Goal: Task Accomplishment & Management: Use online tool/utility

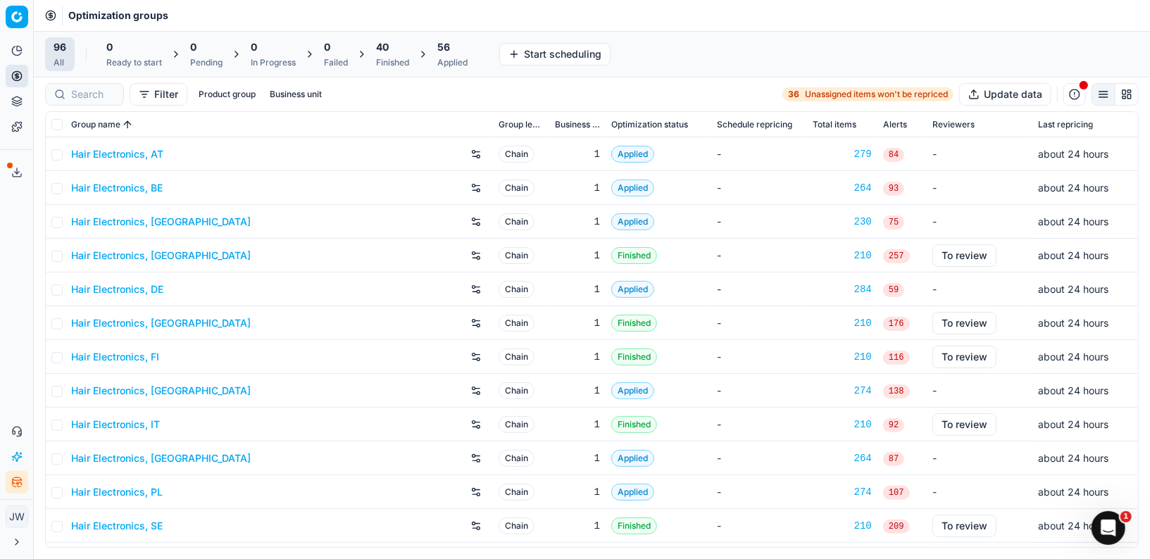
click at [61, 94] on div at bounding box center [84, 94] width 79 height 23
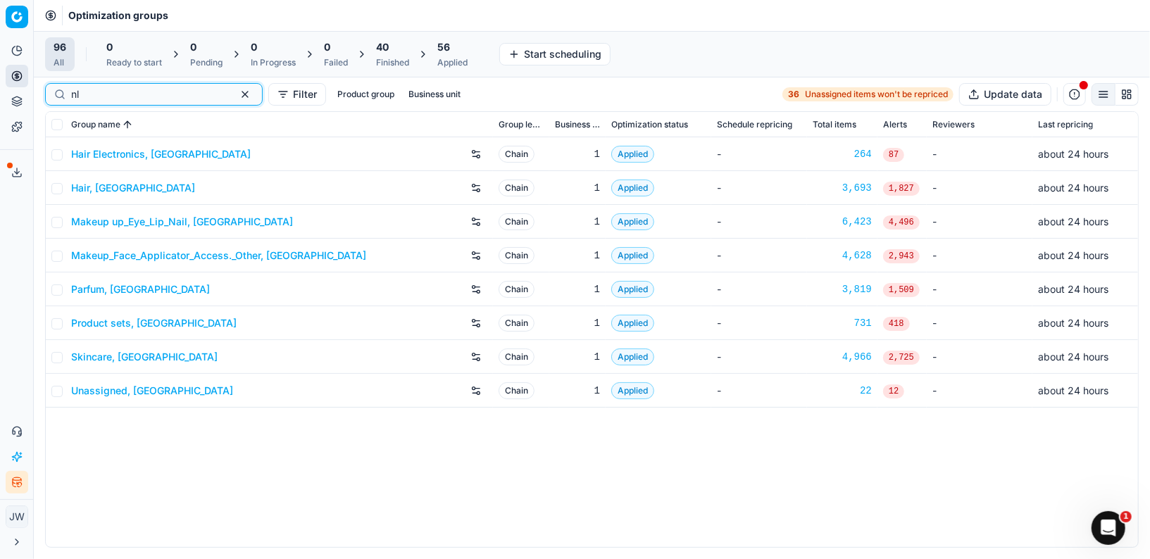
type input "nl"
click at [92, 353] on link "Skincare, [GEOGRAPHIC_DATA]" at bounding box center [144, 357] width 146 height 14
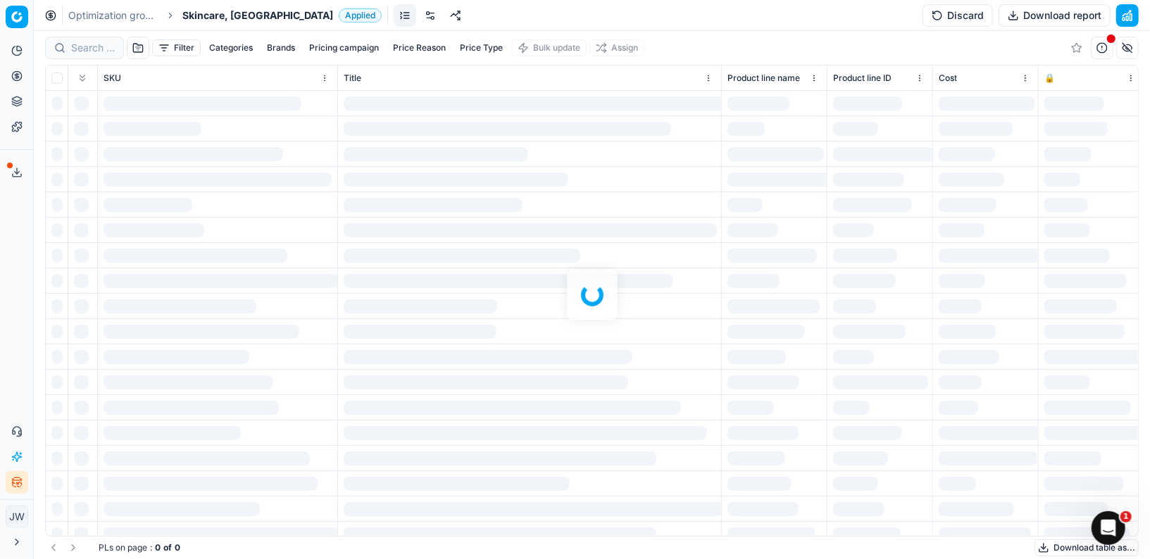
click at [419, 18] on link at bounding box center [430, 15] width 23 height 23
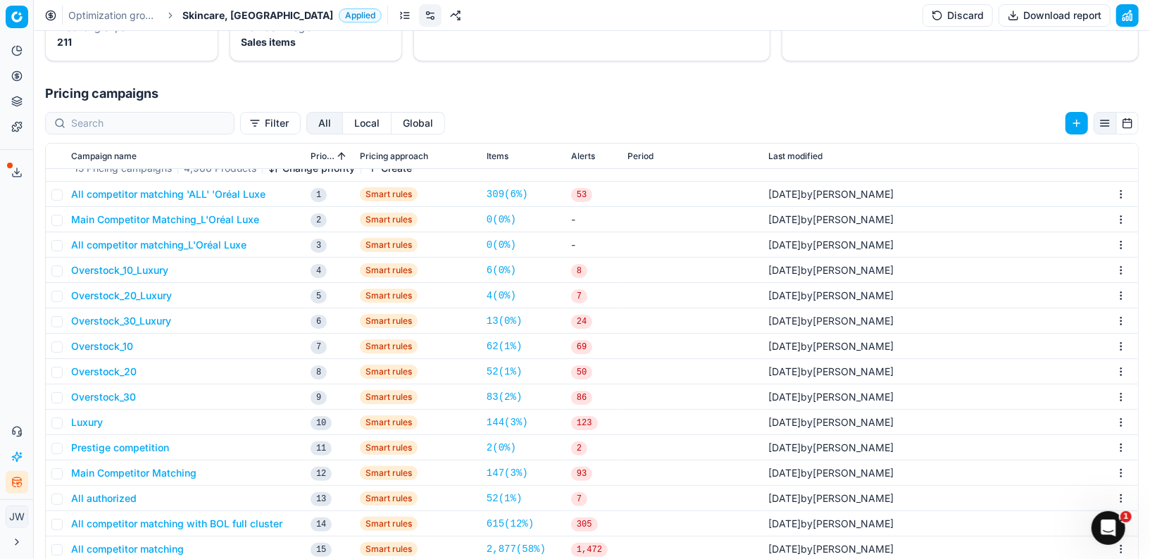
scroll to position [187, 0]
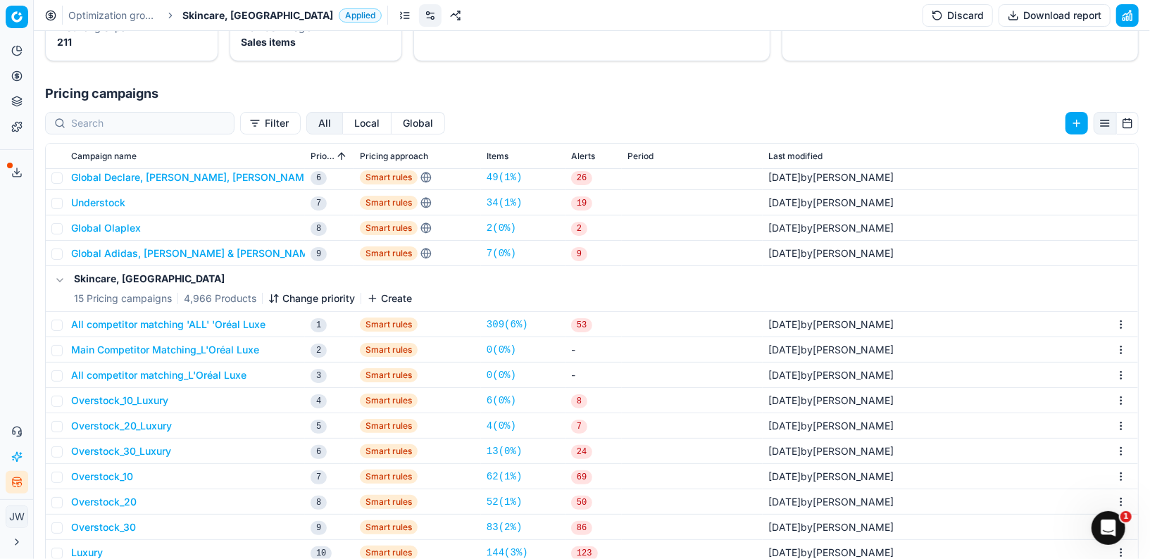
click at [189, 323] on button "All competitor matching 'ALL' 'Oréal Luxe" at bounding box center [168, 325] width 194 height 14
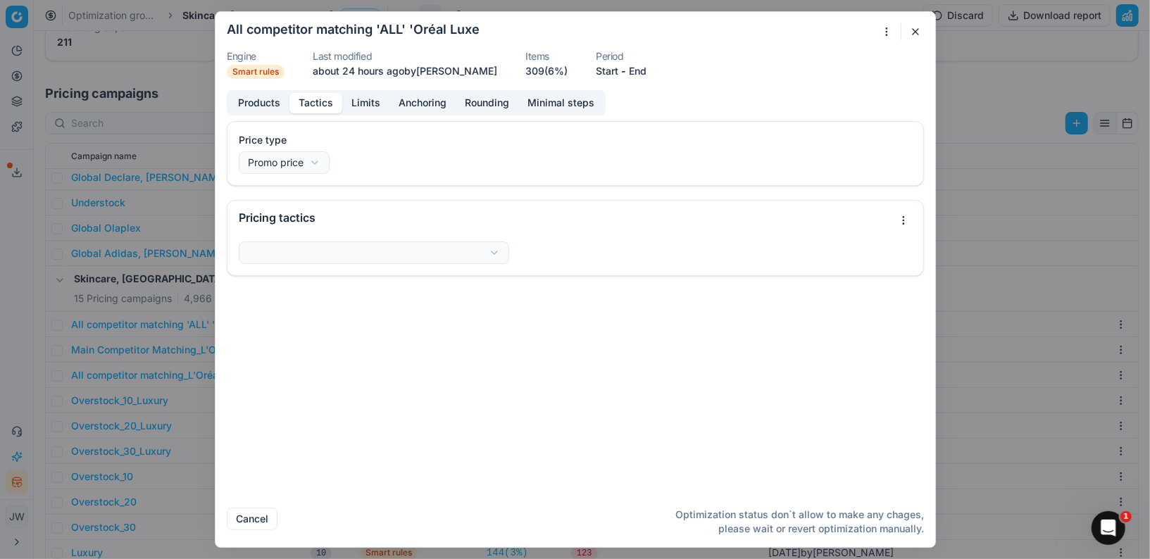
click at [312, 107] on button "Tactics" at bounding box center [315, 103] width 53 height 20
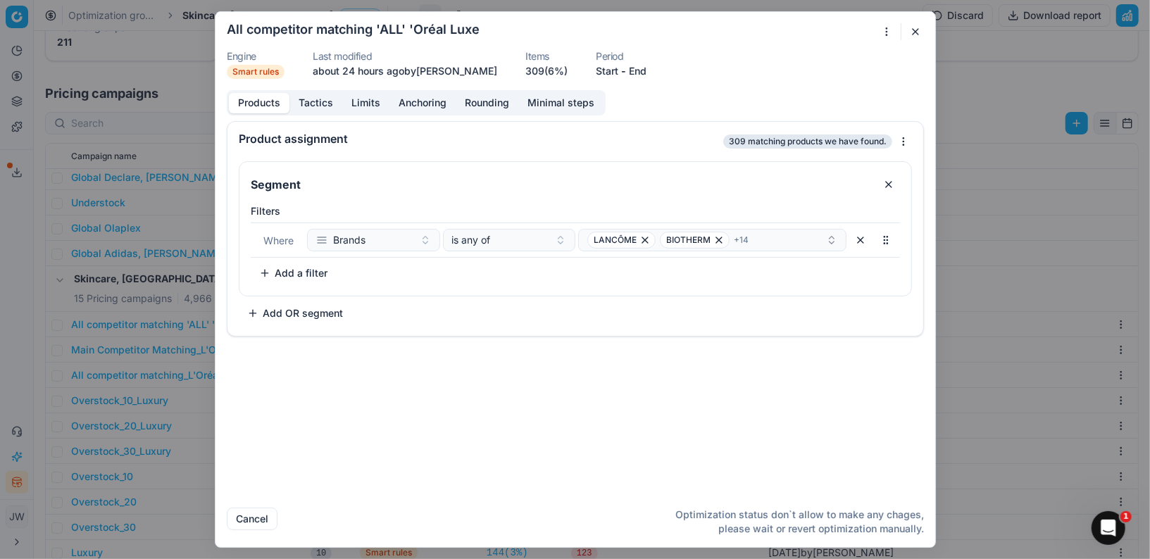
click at [254, 101] on button "Products" at bounding box center [259, 103] width 61 height 20
click at [753, 235] on div "LANCÔME BIOTHERM + 14" at bounding box center [706, 240] width 239 height 17
click at [394, 402] on div "Product assignment 309 matching products we have found. Segment Filters Where B…" at bounding box center [575, 308] width 720 height 375
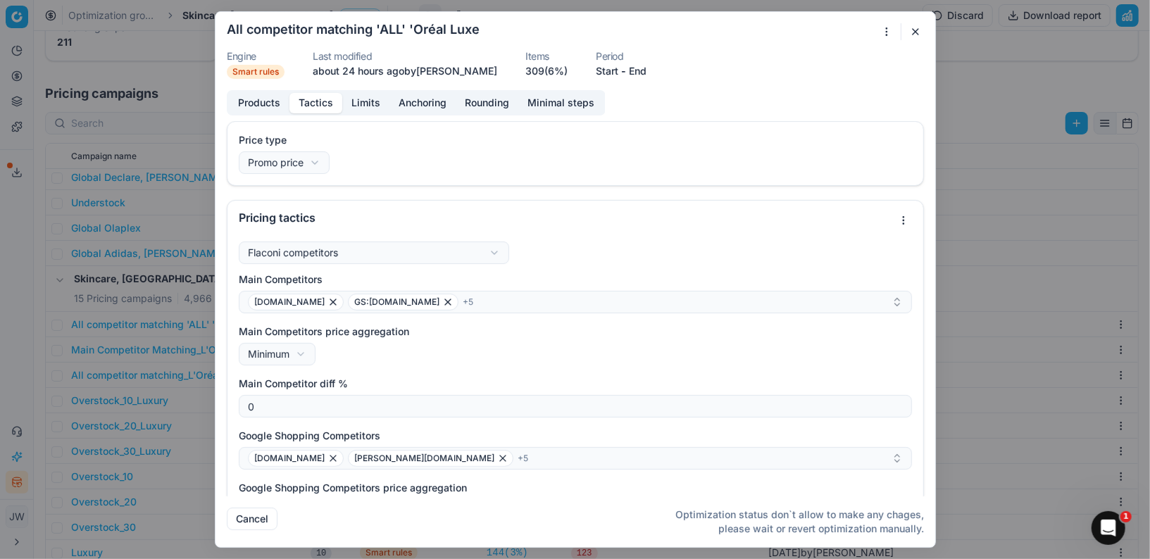
click at [320, 99] on button "Tactics" at bounding box center [315, 103] width 53 height 20
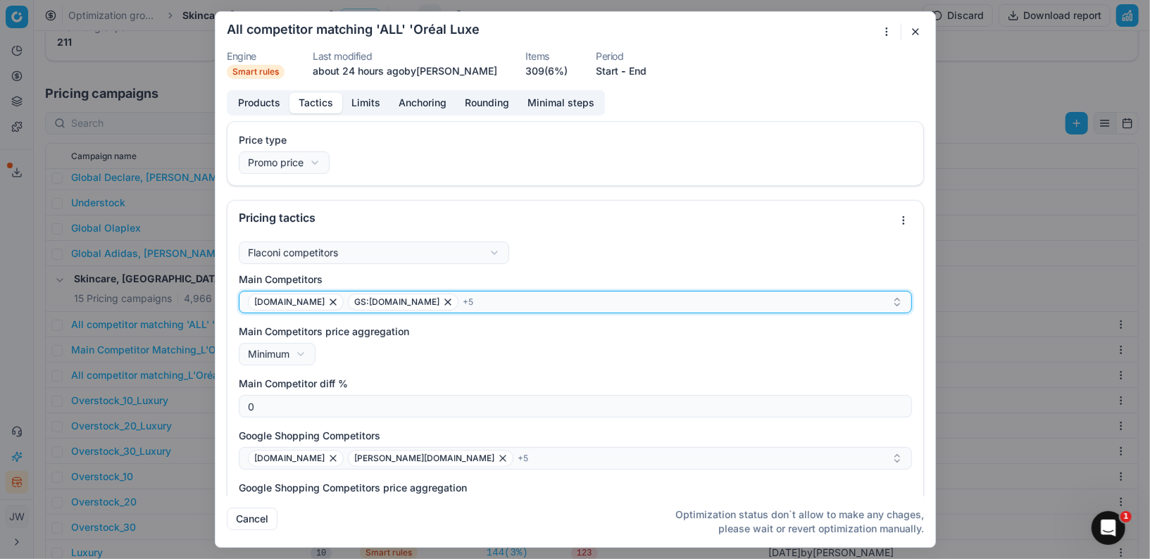
click at [469, 296] on div "[DOMAIN_NAME] GS:[DOMAIN_NAME] + 5" at bounding box center [570, 302] width 644 height 17
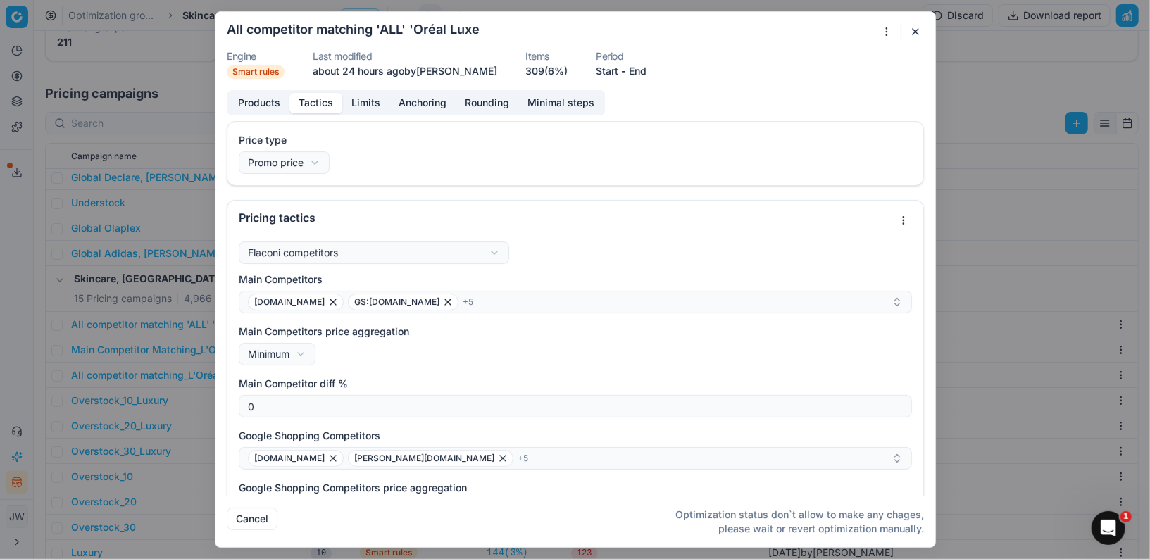
click at [453, 330] on label "Main Competitors price aggregation" at bounding box center [575, 332] width 673 height 14
click at [315, 343] on button "Minimum" at bounding box center [277, 354] width 77 height 23
click at [927, 29] on form "We are saving PC settings. Please wait, it should take a few minutes All compet…" at bounding box center [575, 279] width 720 height 535
click at [921, 29] on button "button" at bounding box center [915, 31] width 17 height 17
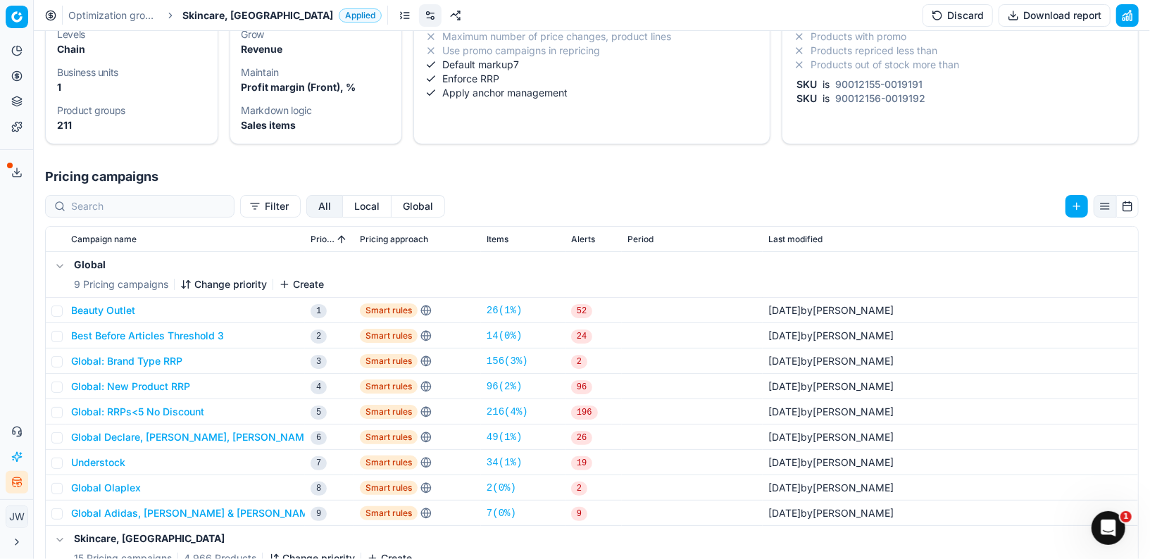
scroll to position [103, 0]
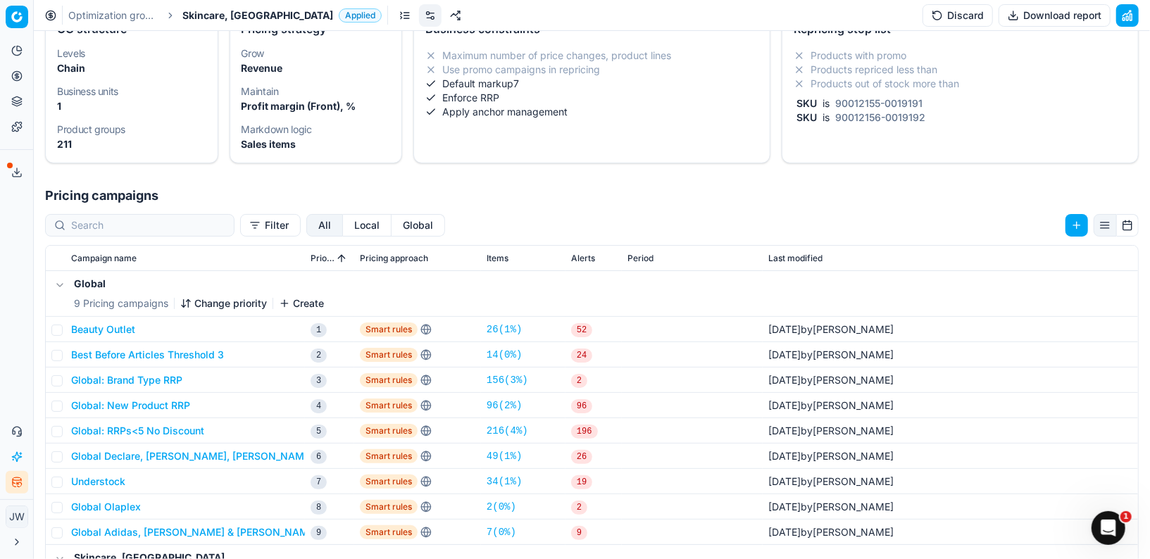
click at [343, 228] on button "Local" at bounding box center [367, 225] width 49 height 23
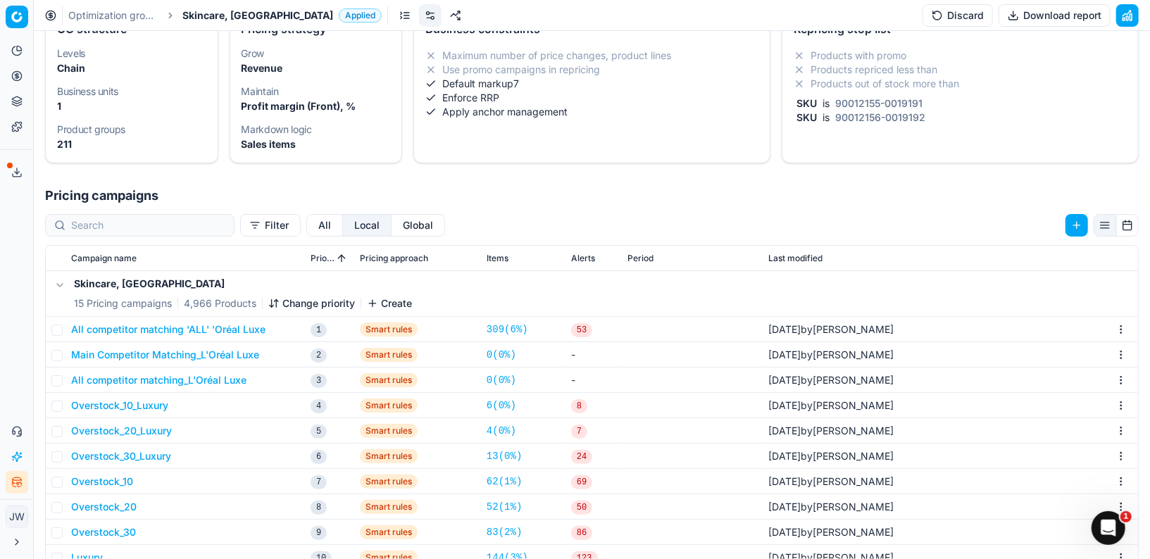
click at [244, 325] on button "All competitor matching 'ALL' 'Oréal Luxe" at bounding box center [168, 329] width 194 height 14
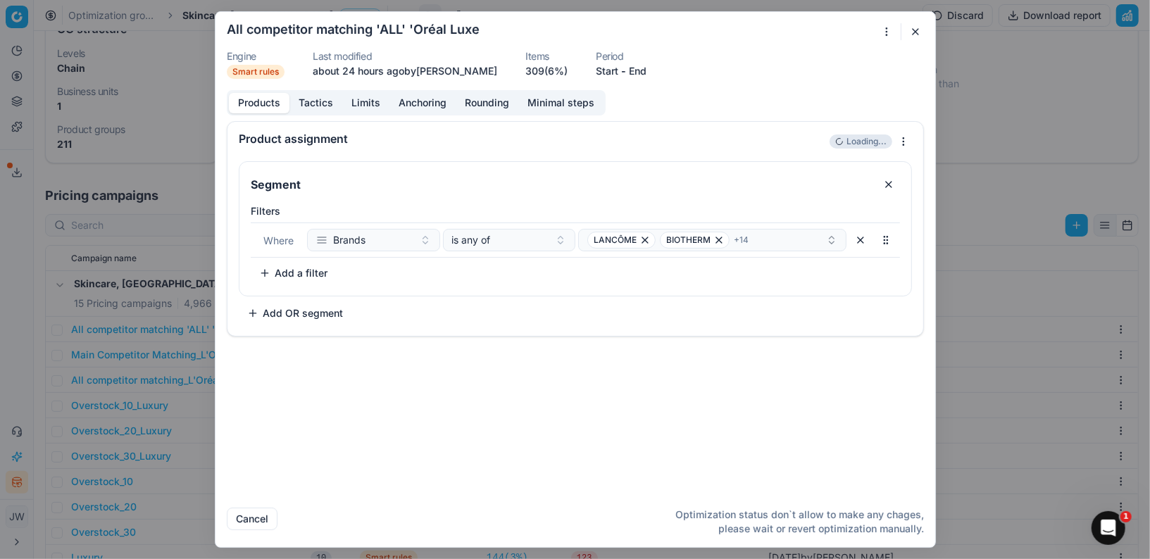
click at [303, 96] on button "Tactics" at bounding box center [315, 103] width 53 height 20
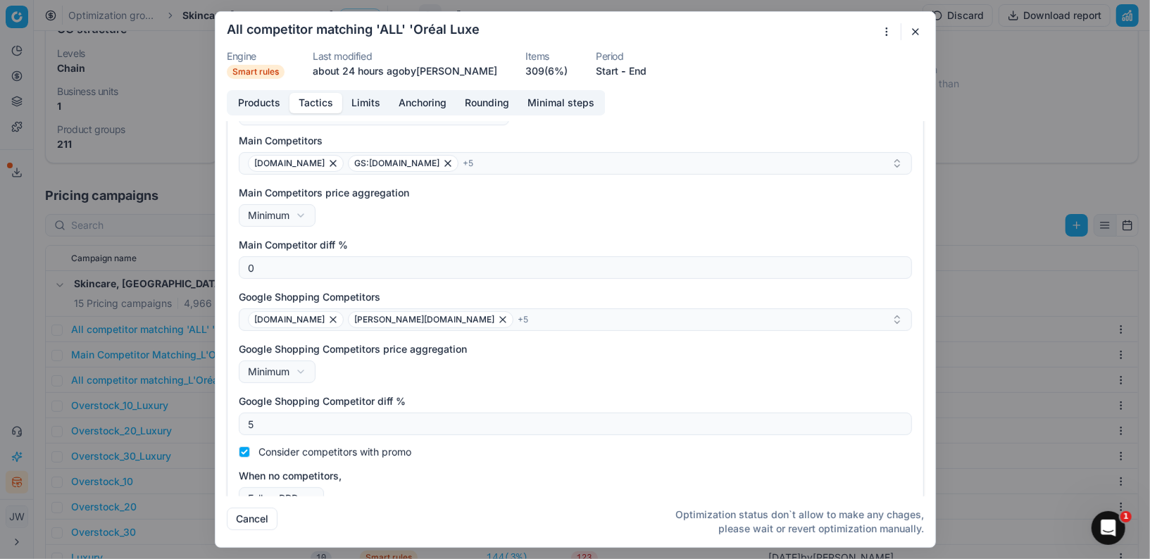
scroll to position [161, 0]
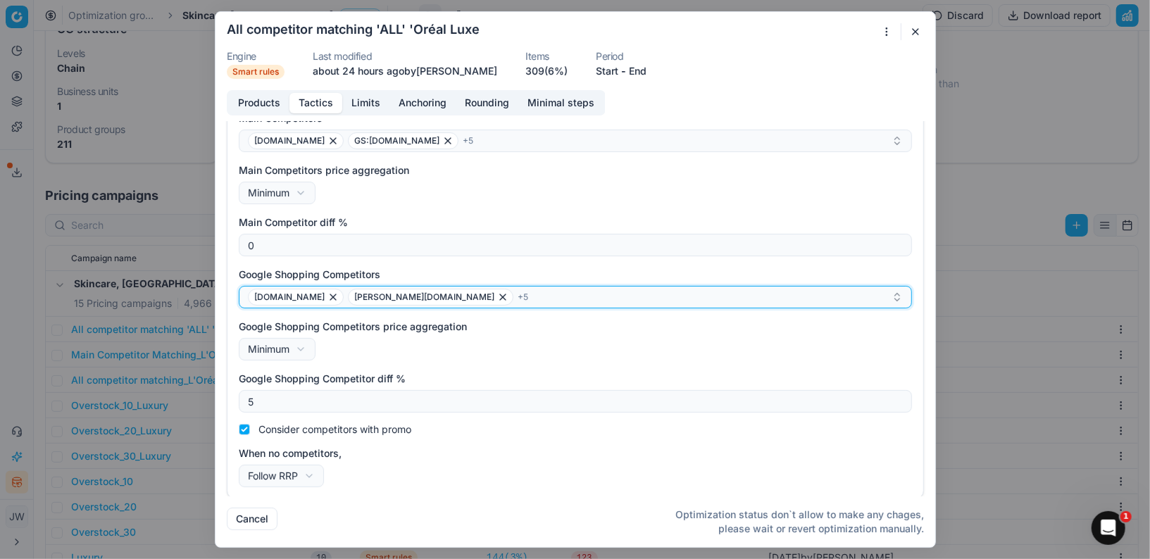
click at [458, 296] on div "[DOMAIN_NAME] [DOMAIN_NAME] + 5" at bounding box center [570, 297] width 644 height 17
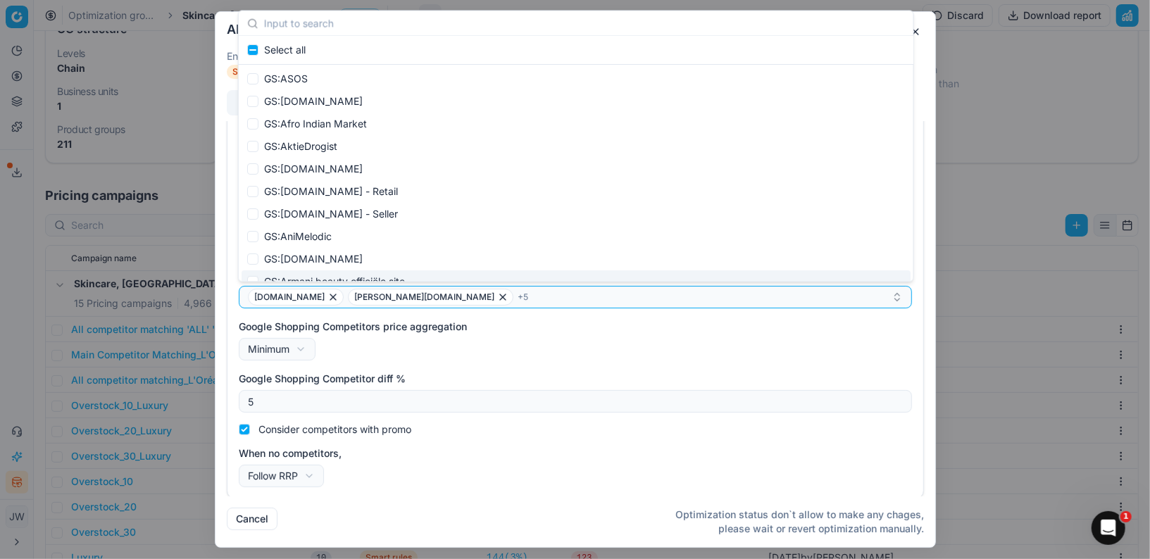
click at [468, 347] on div "Google Shopping Competitors price aggregation Minimum Minimum Maximum" at bounding box center [575, 340] width 673 height 41
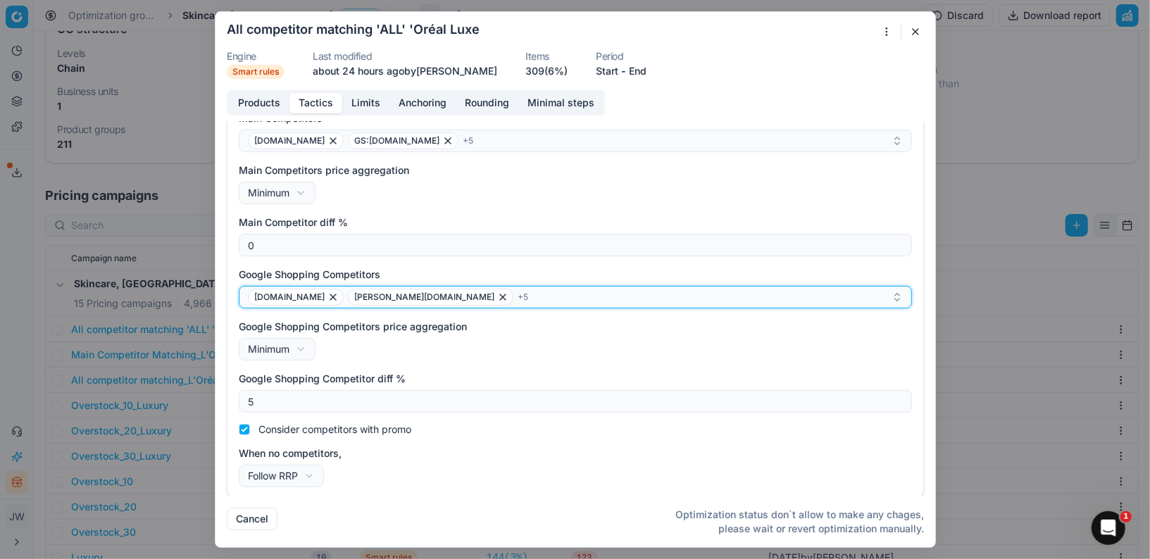
click at [430, 296] on div "[DOMAIN_NAME] [DOMAIN_NAME] + 5" at bounding box center [570, 297] width 644 height 17
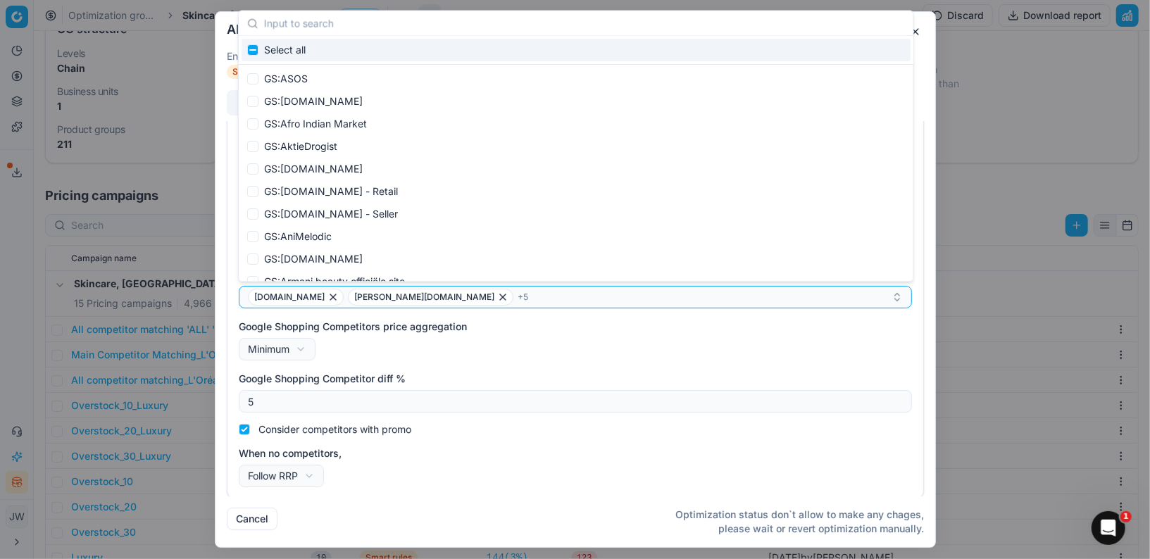
click at [467, 330] on label "Google Shopping Competitors price aggregation" at bounding box center [575, 327] width 673 height 14
click at [315, 338] on button "Minimum" at bounding box center [277, 349] width 77 height 23
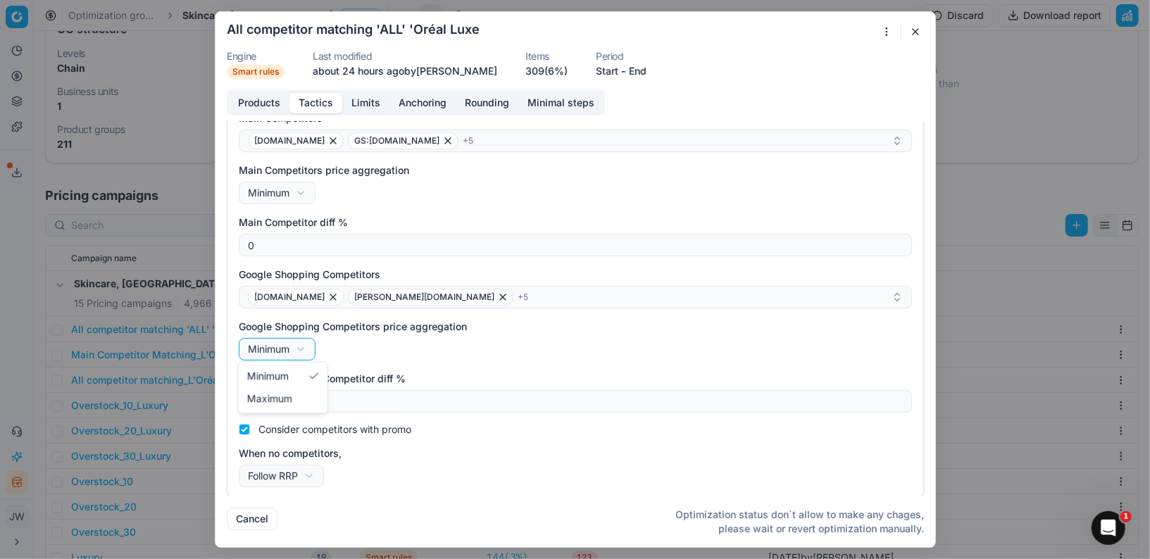
click at [424, 344] on div "We are saving PC settings. Please wait, it should take a few minutes All compet…" at bounding box center [575, 279] width 1150 height 559
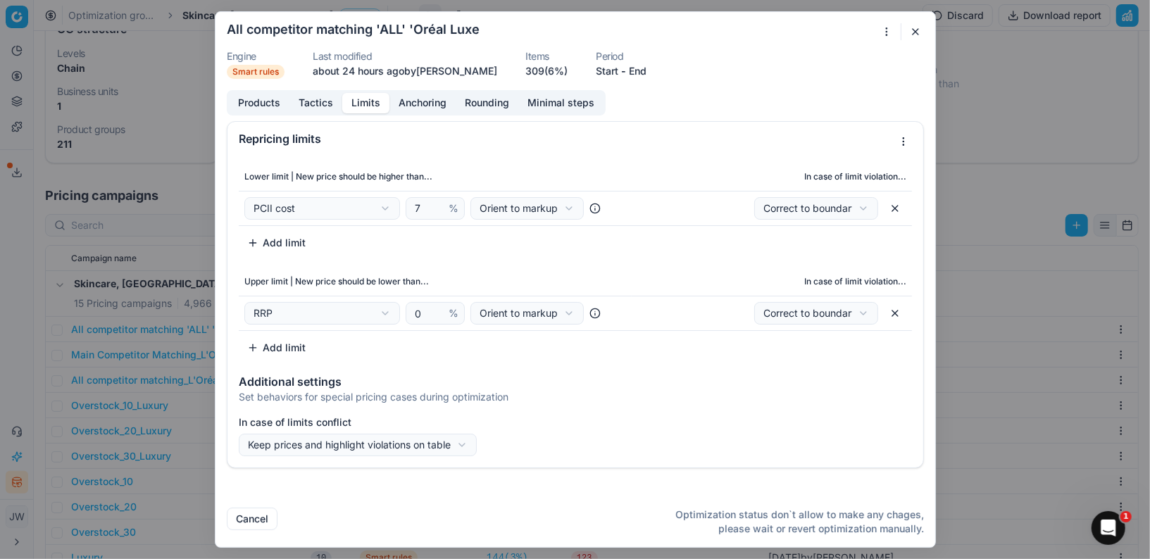
click at [375, 93] on button "Limits" at bounding box center [365, 103] width 47 height 20
click at [916, 30] on button "button" at bounding box center [915, 31] width 17 height 17
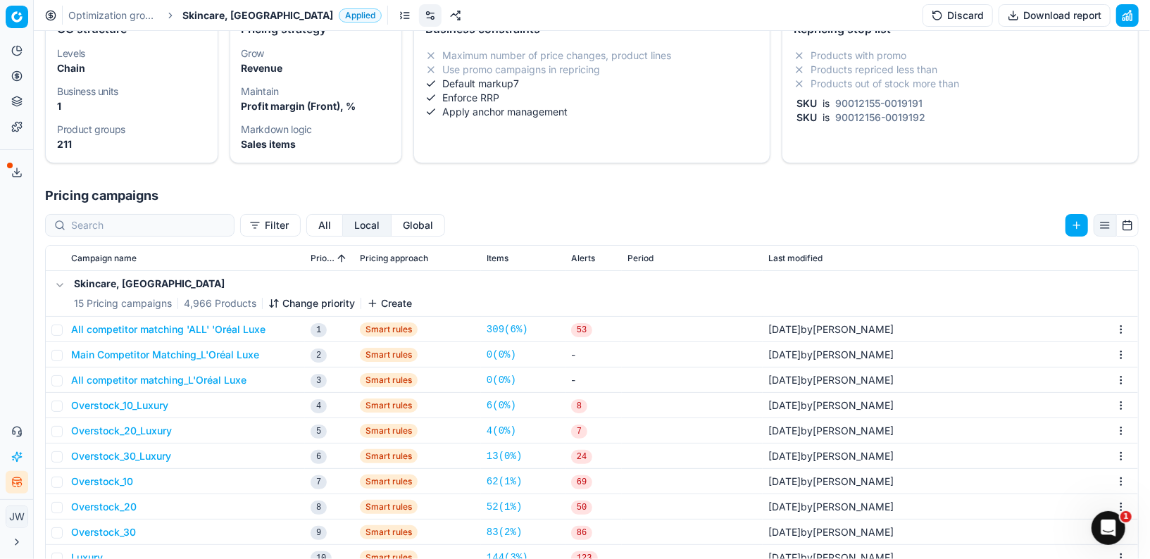
click at [158, 379] on button "All competitor matching_L'Oréal Luxe" at bounding box center [158, 380] width 175 height 14
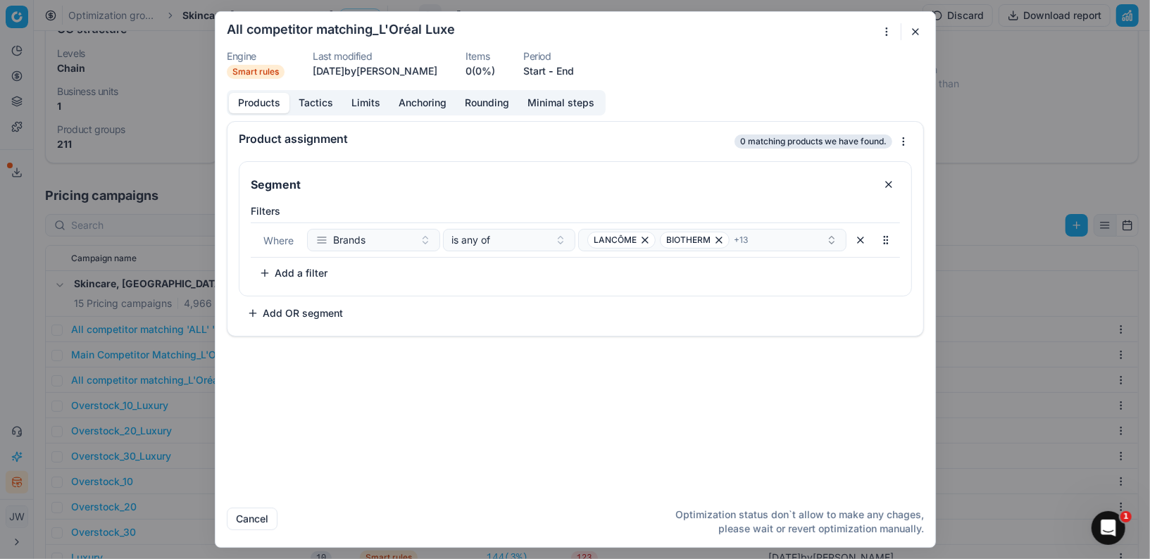
click at [916, 36] on button "button" at bounding box center [915, 31] width 17 height 17
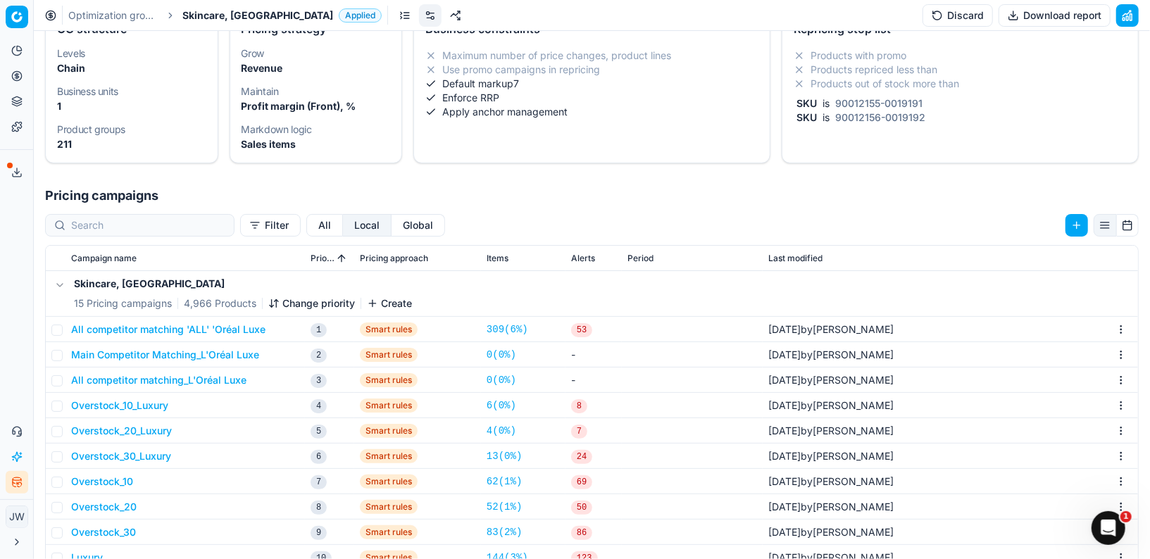
click at [80, 379] on button "All competitor matching_L'Oréal Luxe" at bounding box center [158, 380] width 175 height 14
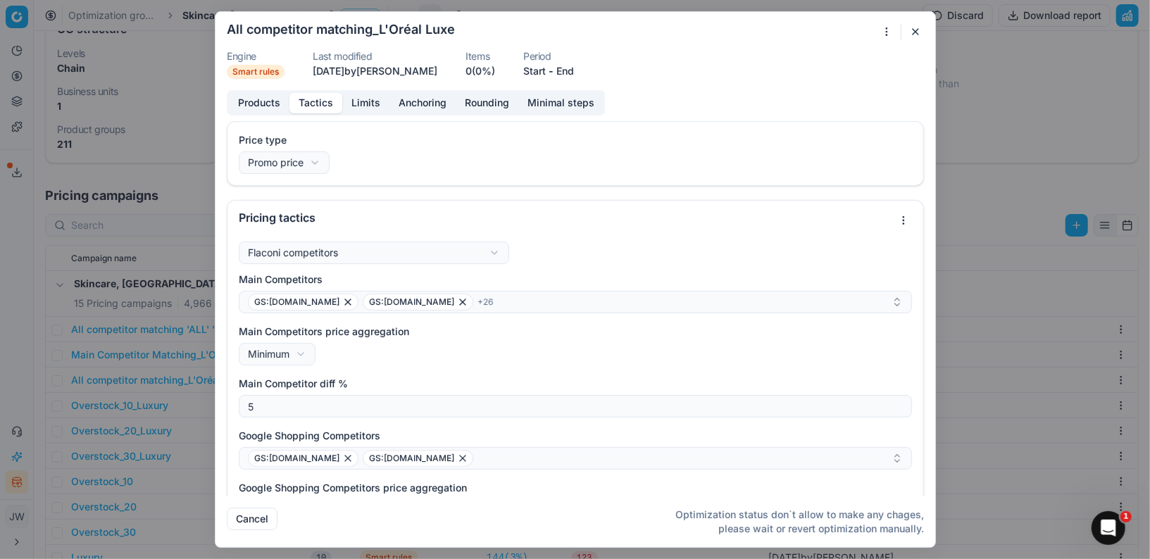
click at [308, 101] on button "Tactics" at bounding box center [315, 103] width 53 height 20
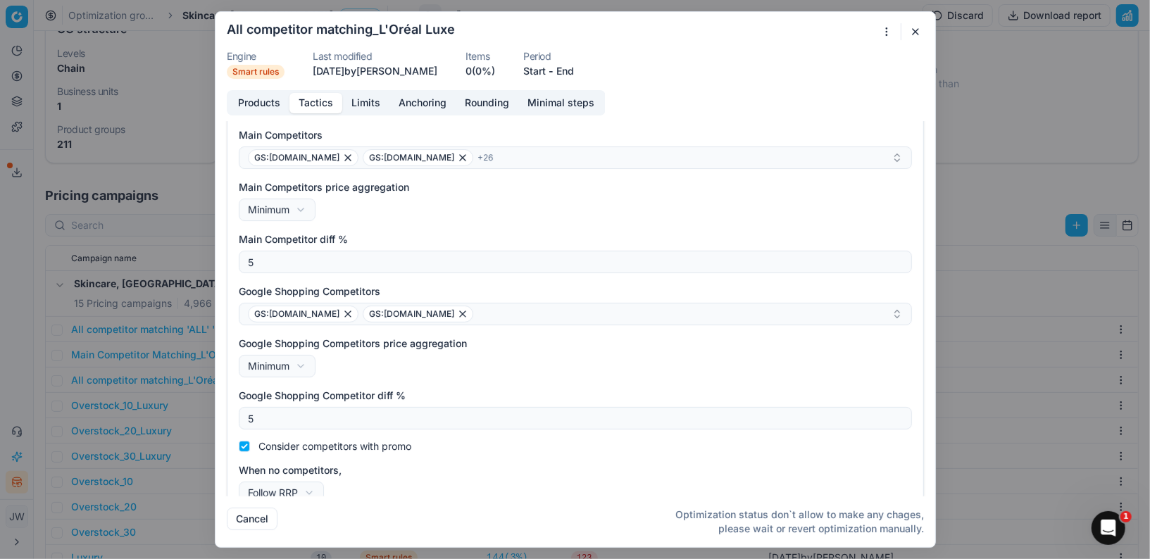
scroll to position [49, 0]
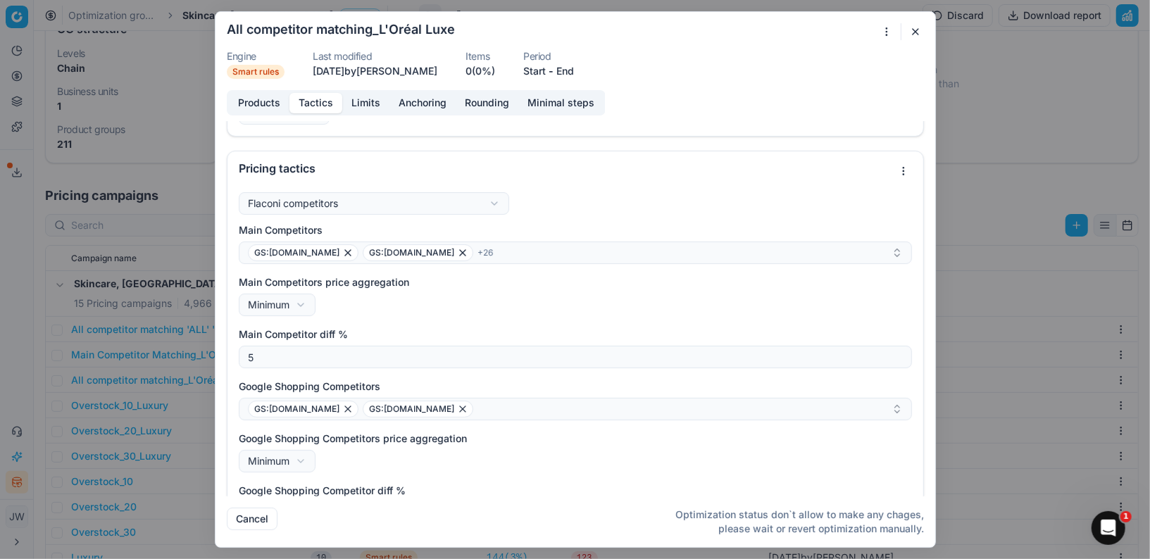
click at [920, 20] on form "We are saving PC settings. Please wait, it should take a few minutes All compet…" at bounding box center [575, 279] width 720 height 535
click at [915, 30] on button "button" at bounding box center [915, 31] width 17 height 17
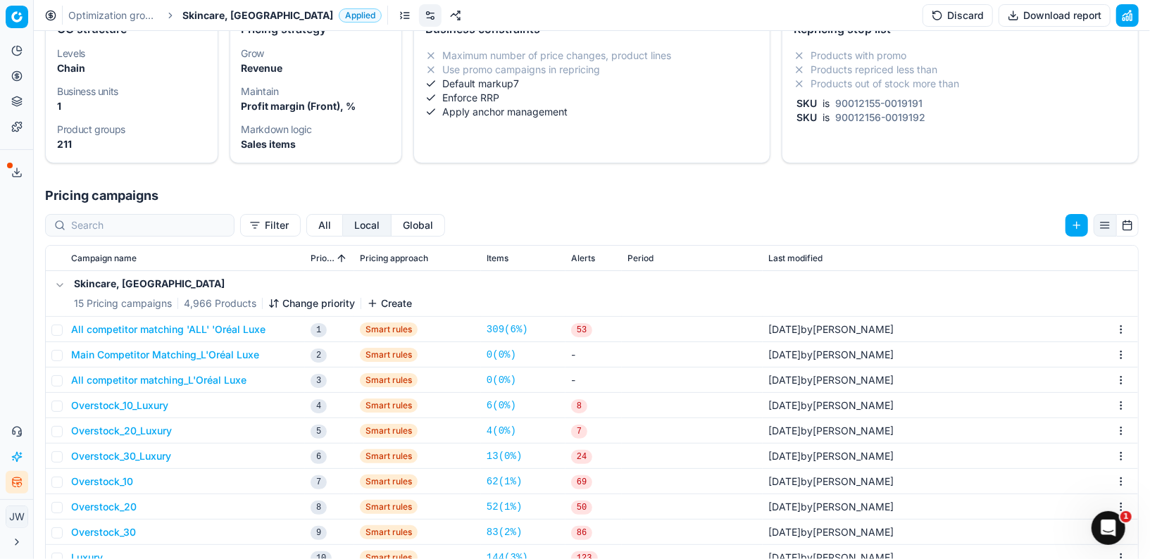
scroll to position [89, 0]
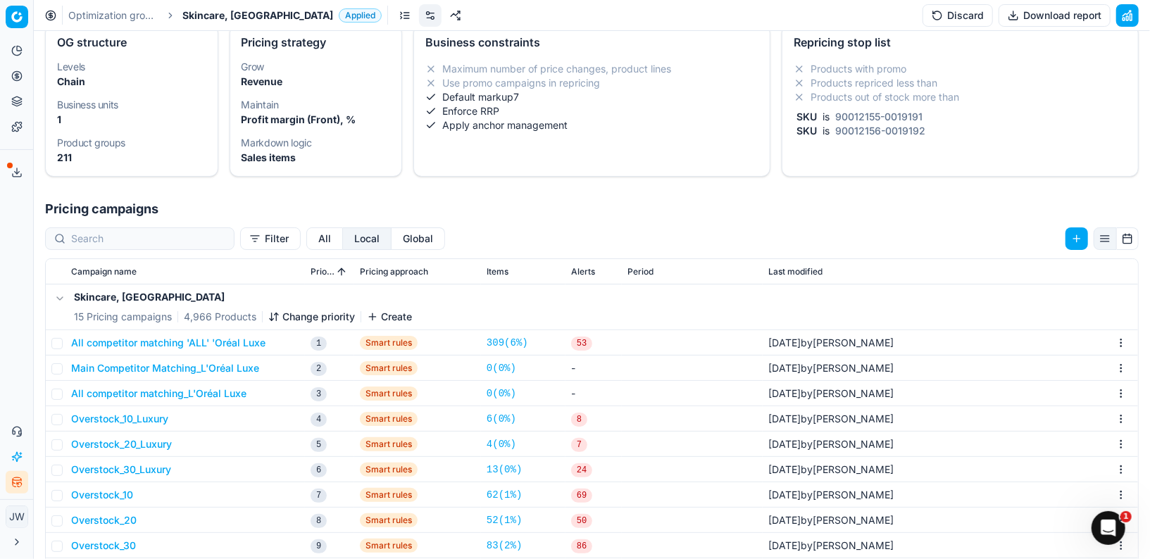
click at [156, 391] on button "All competitor matching_L'Oréal Luxe" at bounding box center [158, 394] width 175 height 14
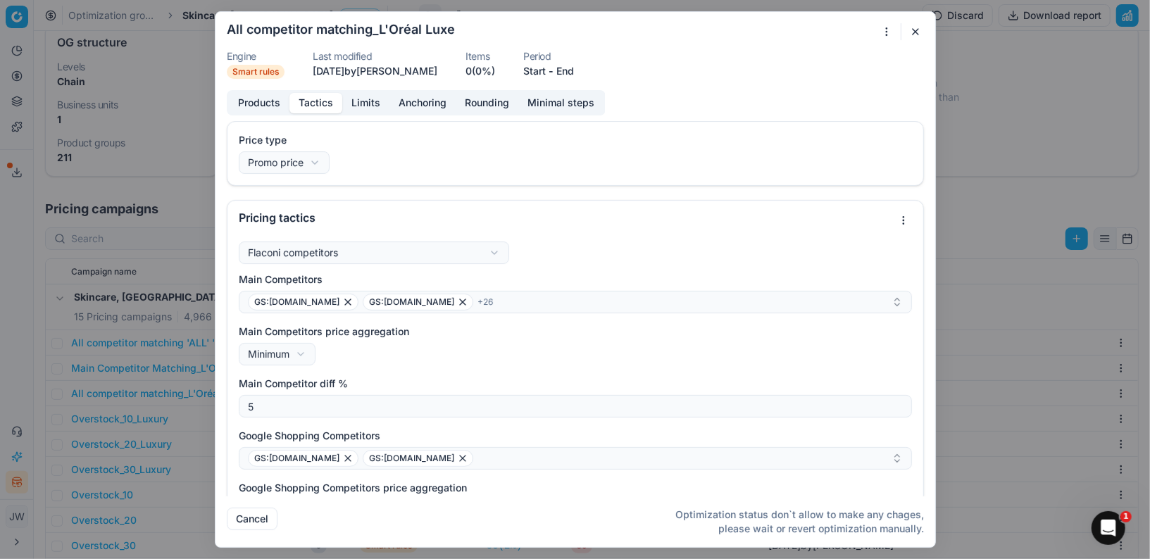
click at [308, 99] on button "Tactics" at bounding box center [315, 103] width 53 height 20
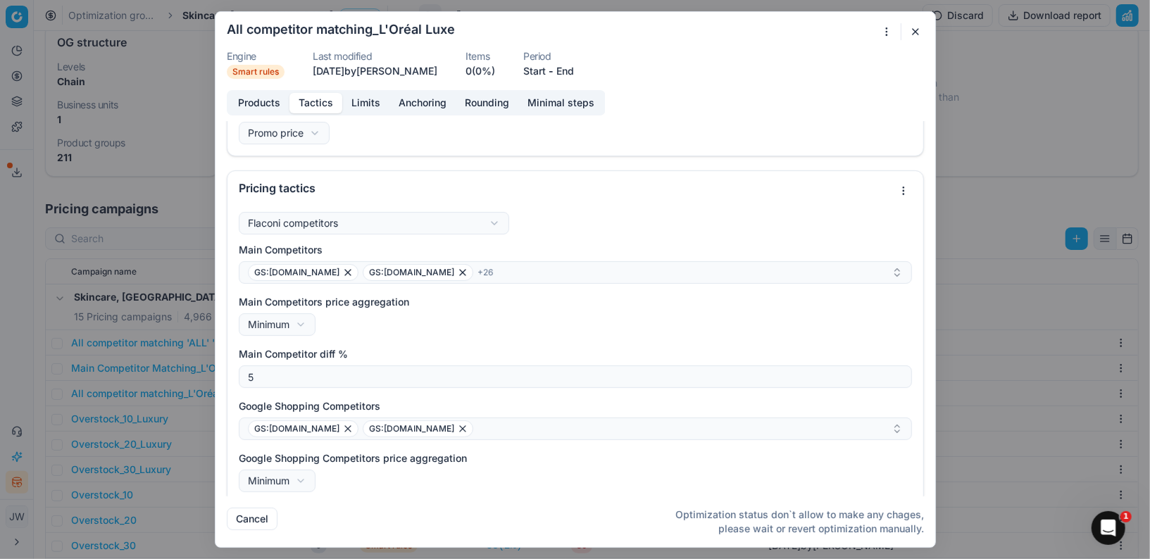
scroll to position [0, 0]
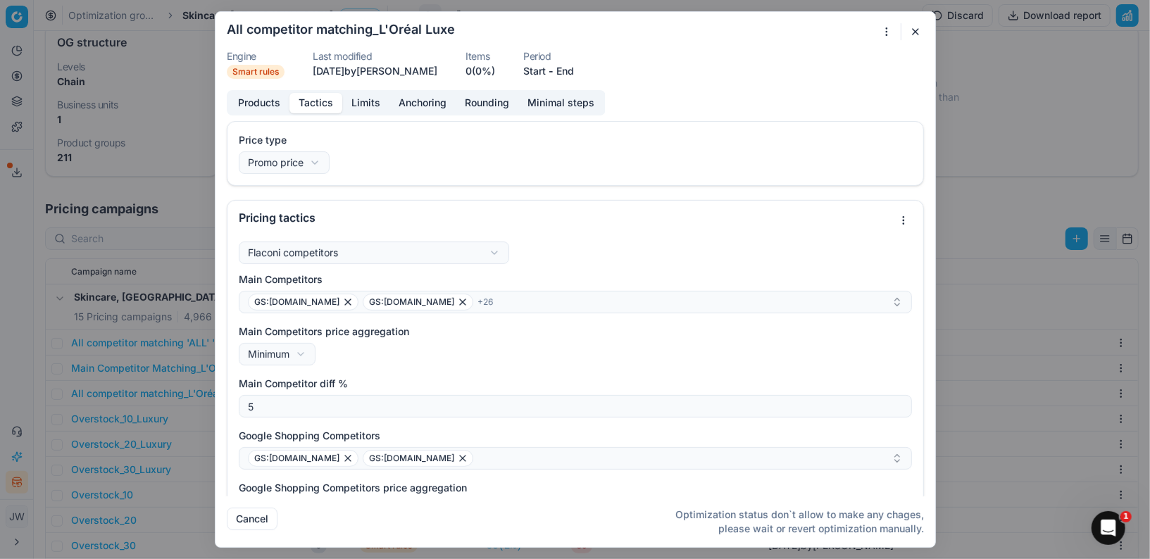
click at [914, 27] on button "button" at bounding box center [915, 31] width 17 height 17
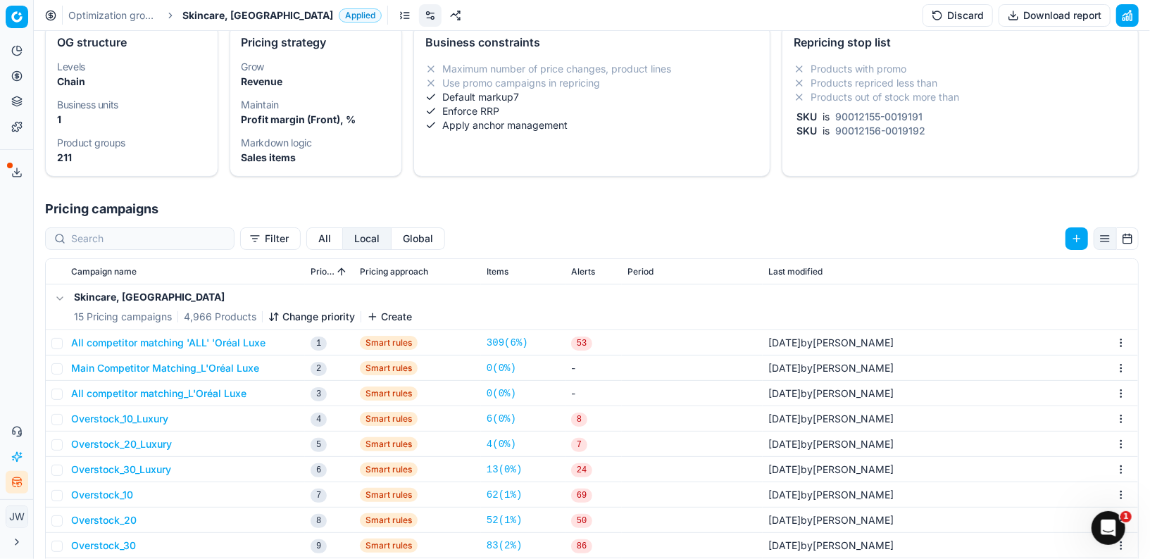
click at [158, 341] on button "All competitor matching 'ALL' 'Oréal Luxe" at bounding box center [168, 343] width 194 height 14
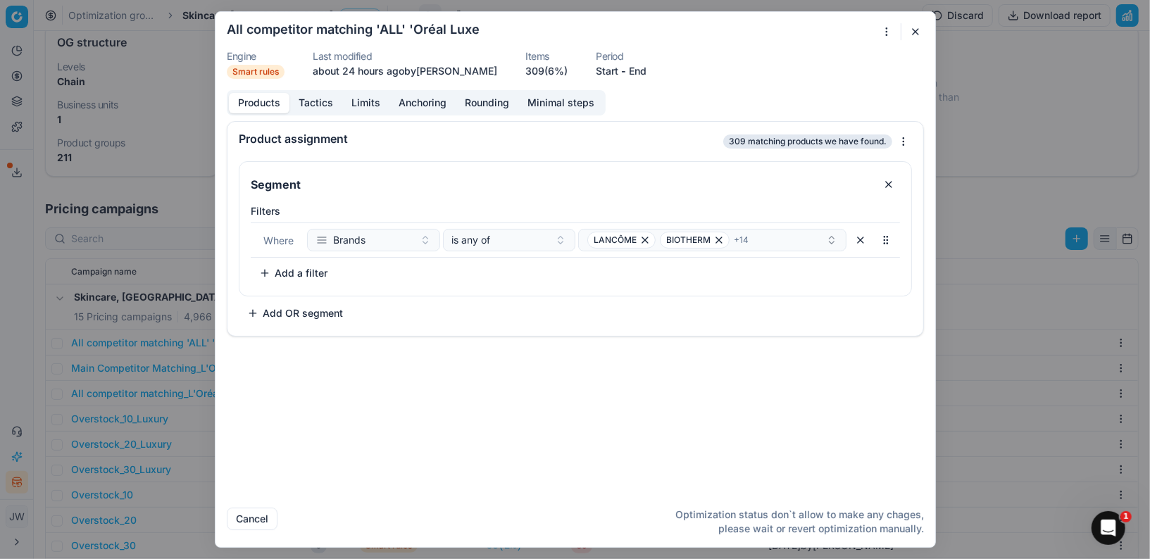
click at [311, 106] on button "Tactics" at bounding box center [315, 103] width 53 height 20
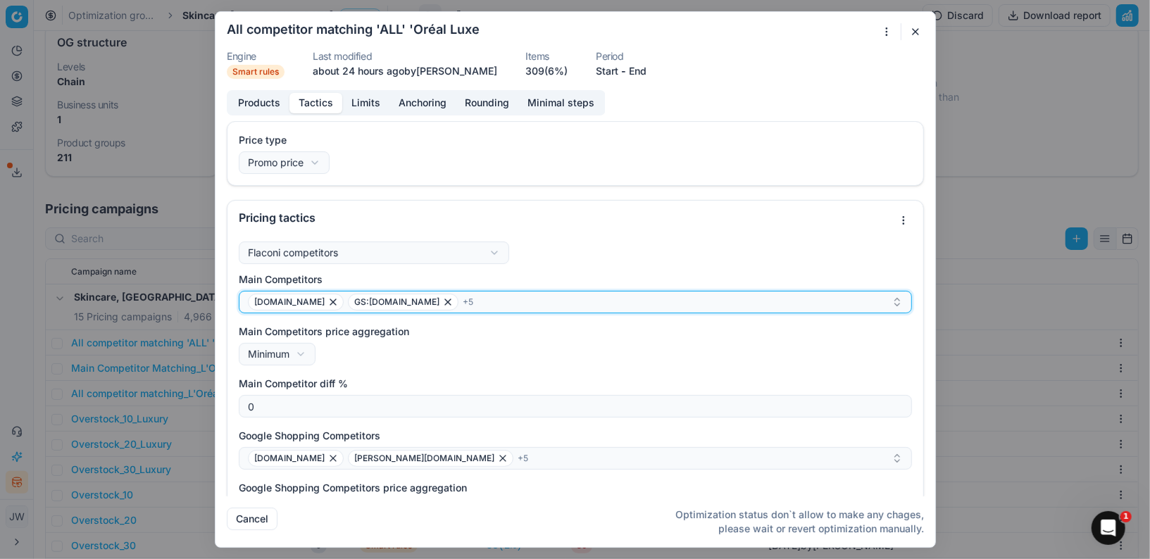
click at [483, 299] on div "[DOMAIN_NAME] GS:[DOMAIN_NAME] + 5" at bounding box center [570, 302] width 644 height 17
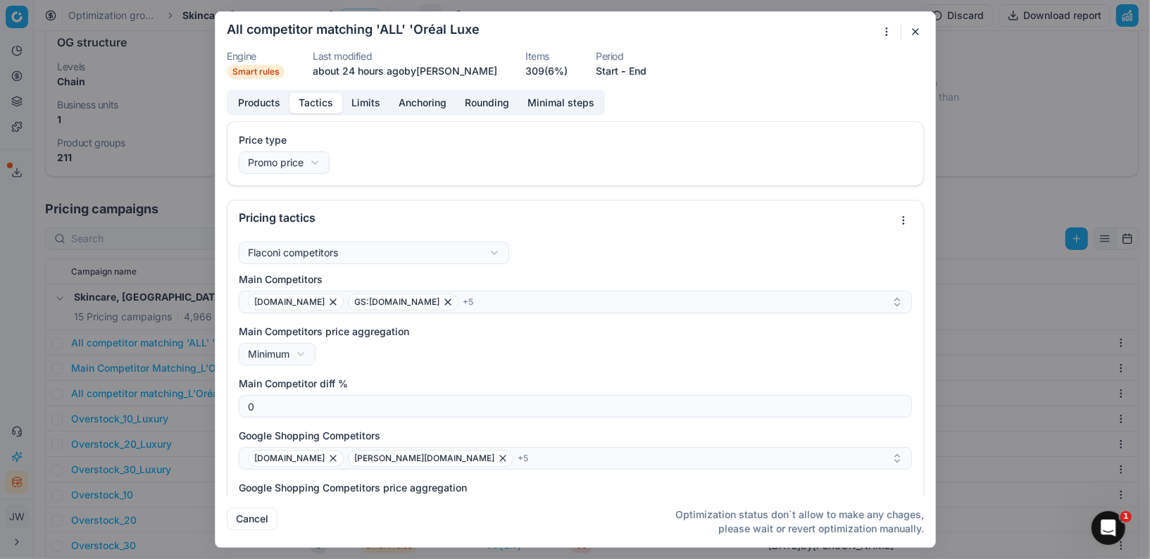
click at [488, 348] on div "Main Competitors price aggregation Minimum Minimum Maximum" at bounding box center [575, 345] width 673 height 41
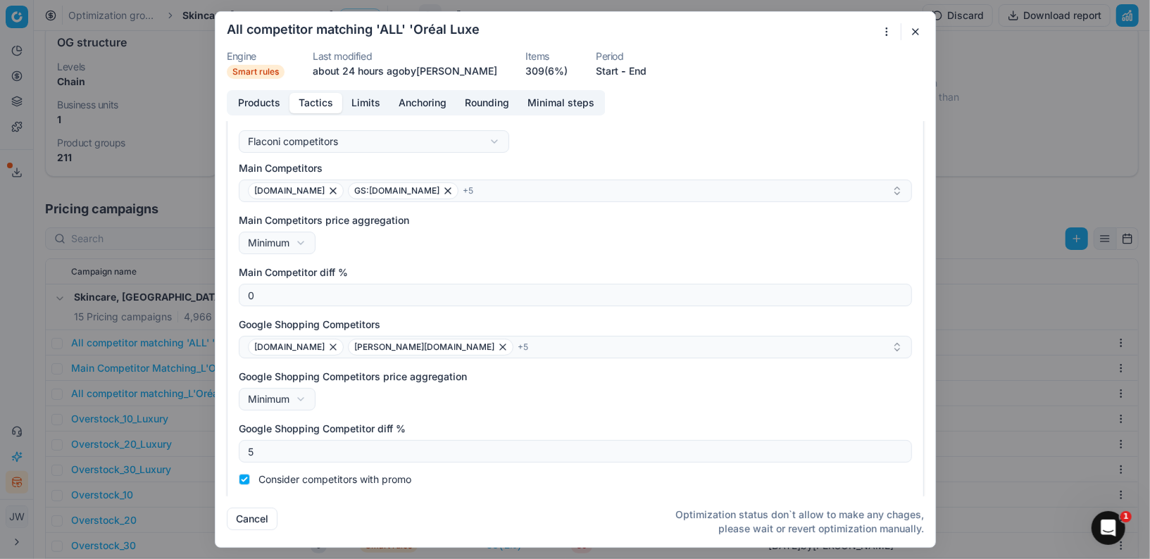
scroll to position [113, 0]
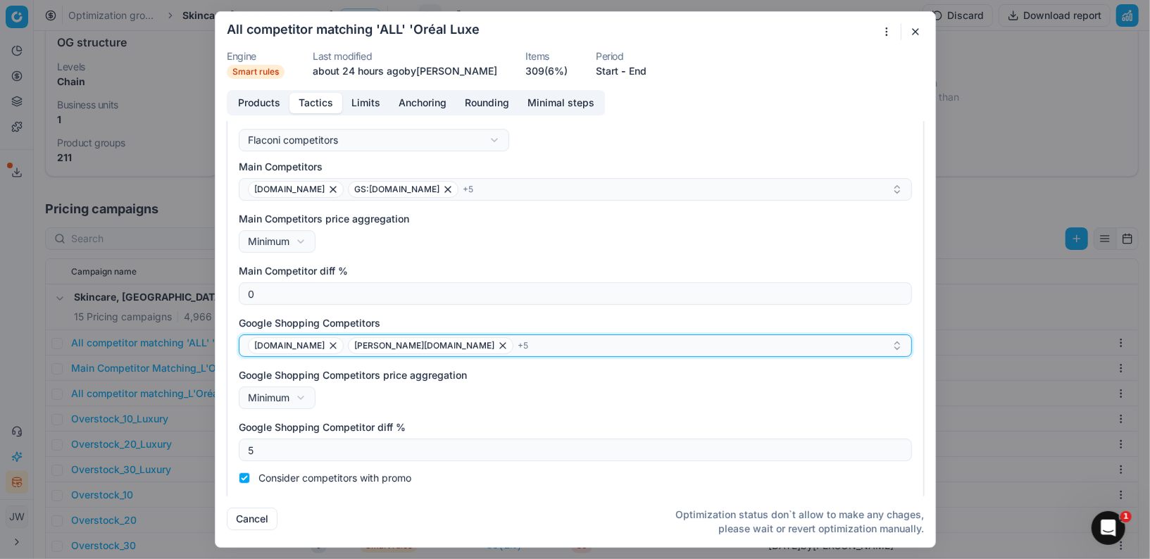
click at [447, 346] on div "[DOMAIN_NAME] [DOMAIN_NAME] + 5" at bounding box center [570, 345] width 644 height 17
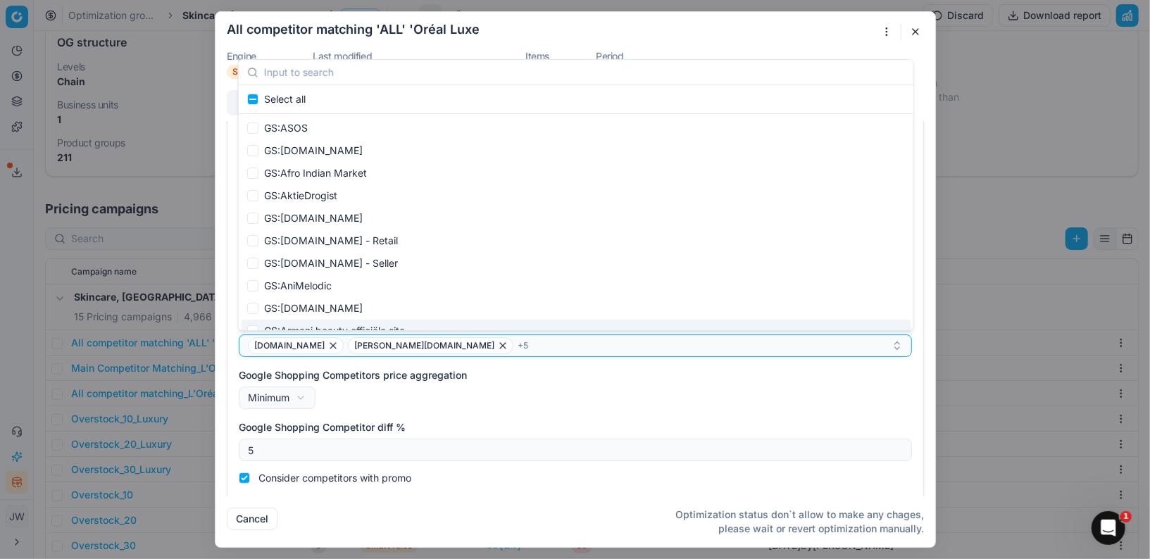
click at [484, 382] on div "Google Shopping Competitors price aggregation Minimum Minimum Maximum" at bounding box center [575, 388] width 673 height 41
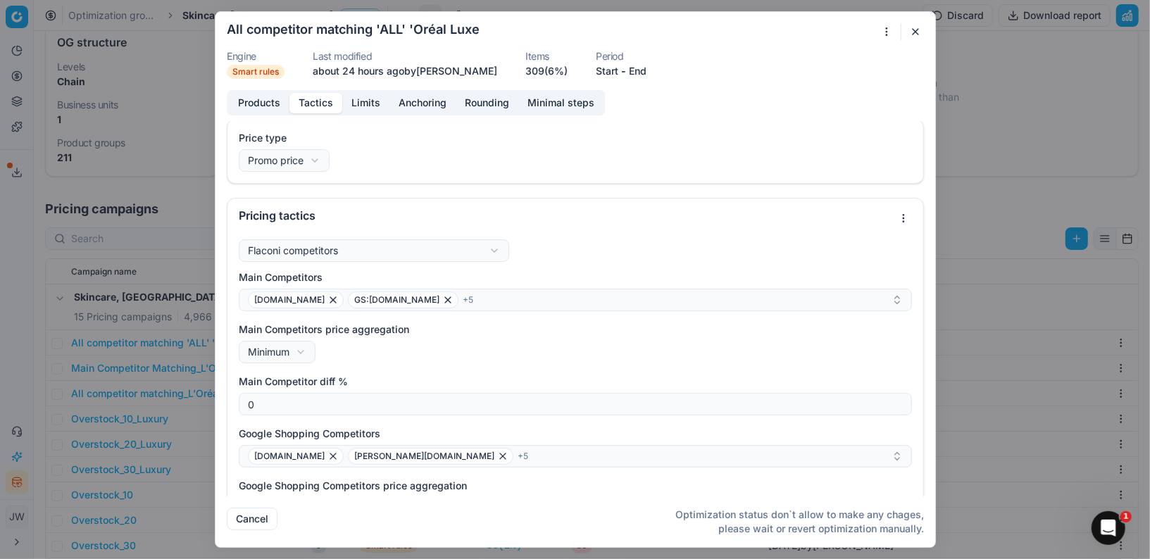
scroll to position [0, 0]
click at [912, 32] on button "button" at bounding box center [915, 31] width 17 height 17
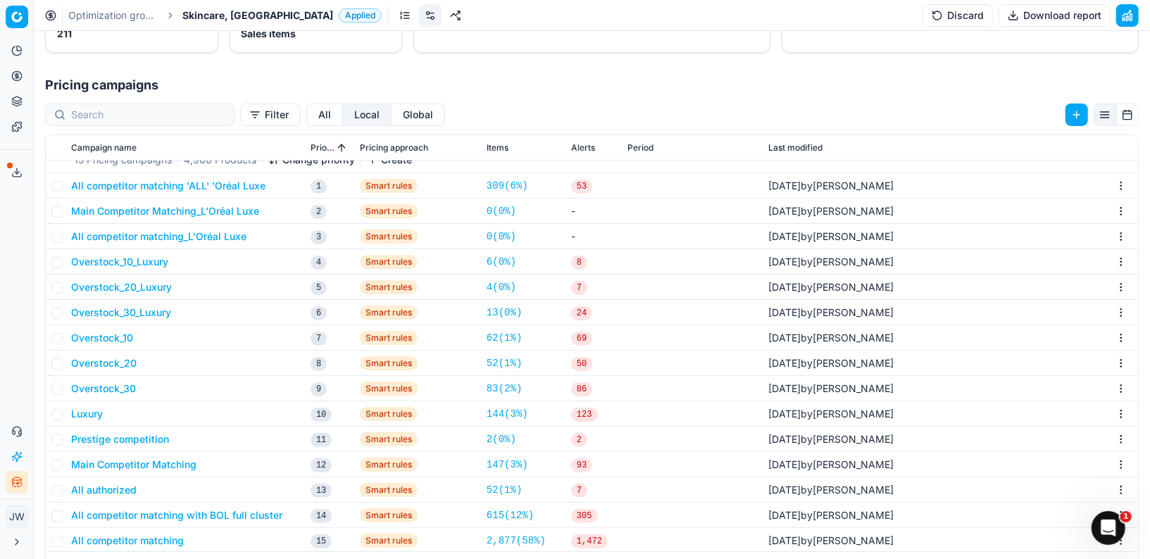
scroll to position [253, 0]
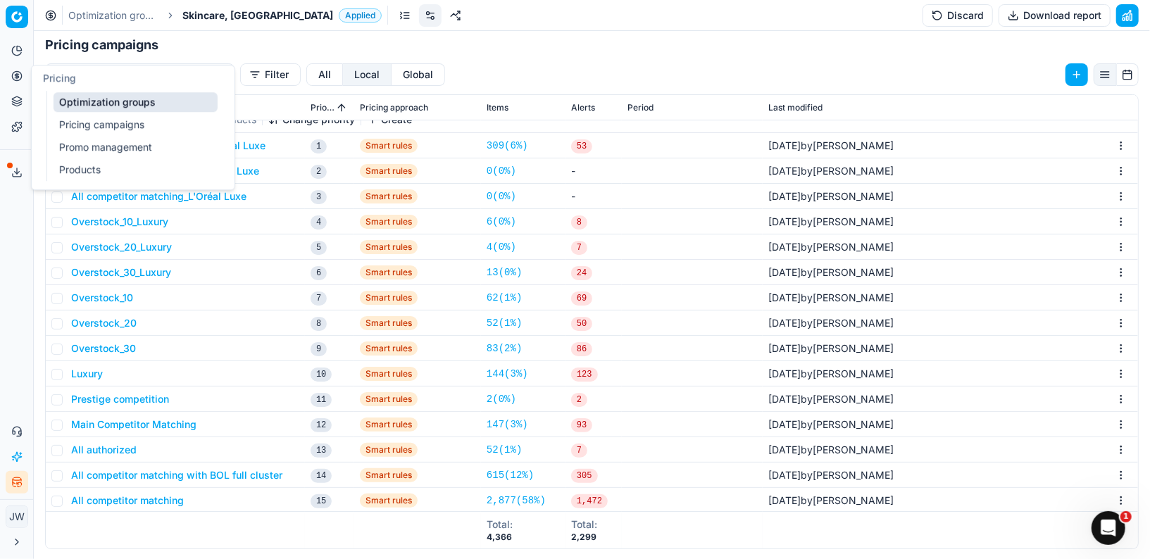
click at [10, 73] on button "Pricing" at bounding box center [17, 76] width 23 height 23
click at [60, 95] on link "Optimization groups" at bounding box center [136, 102] width 164 height 20
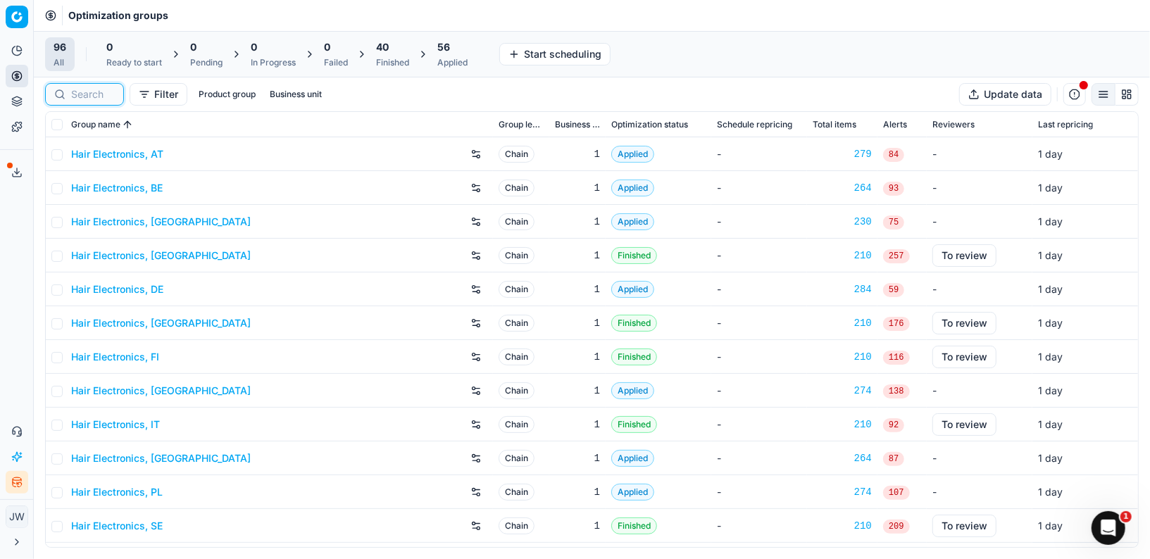
click at [83, 87] on input at bounding box center [93, 94] width 44 height 14
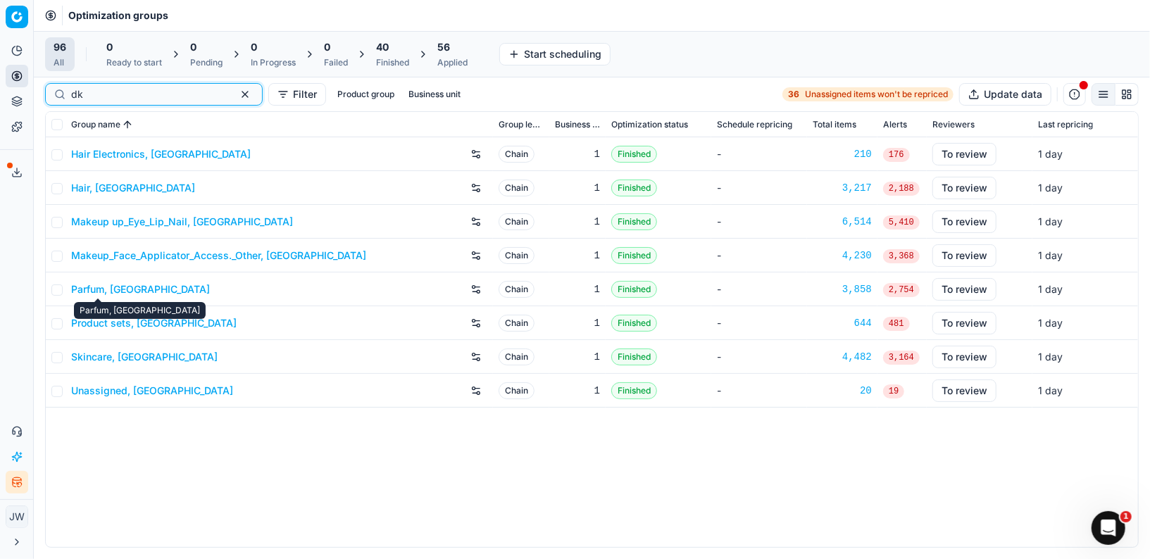
type input "dk"
click at [106, 289] on link "Parfum, [GEOGRAPHIC_DATA]" at bounding box center [140, 289] width 139 height 14
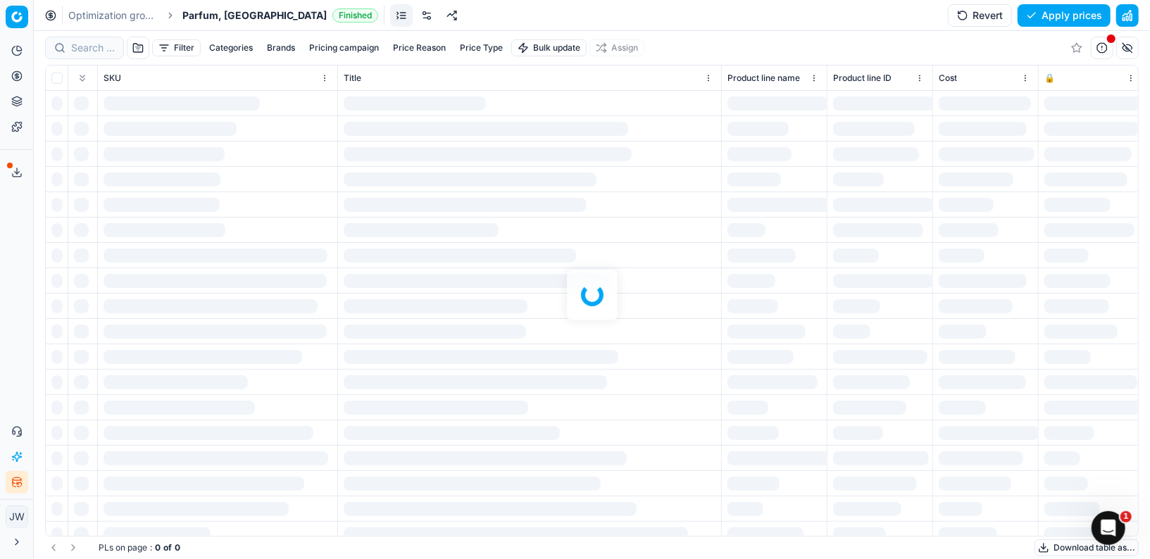
click at [415, 17] on link at bounding box center [426, 15] width 23 height 23
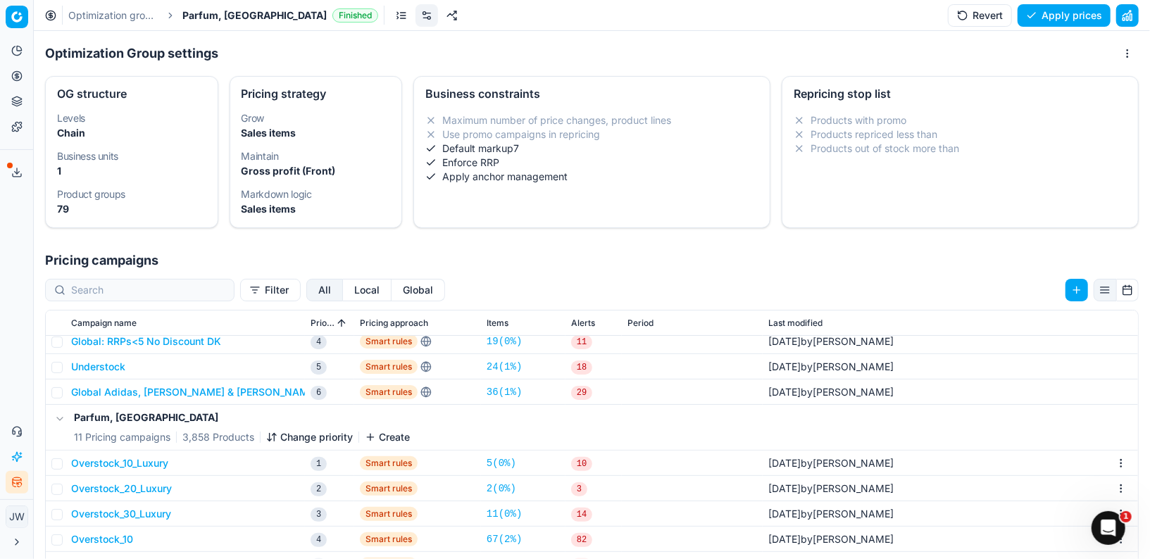
scroll to position [216, 0]
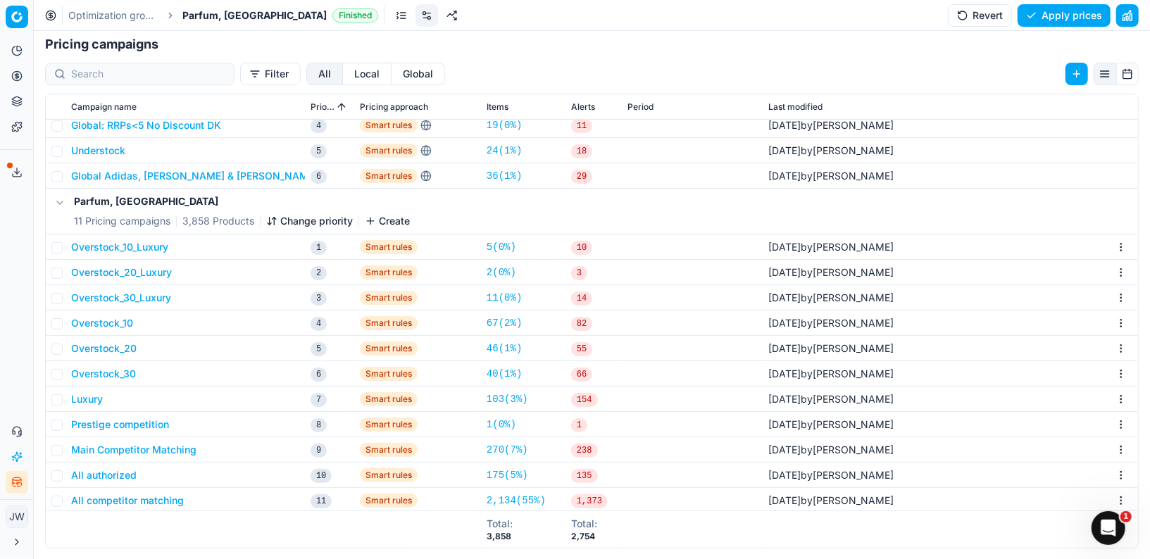
click at [150, 502] on button "All competitor matching" at bounding box center [127, 501] width 113 height 14
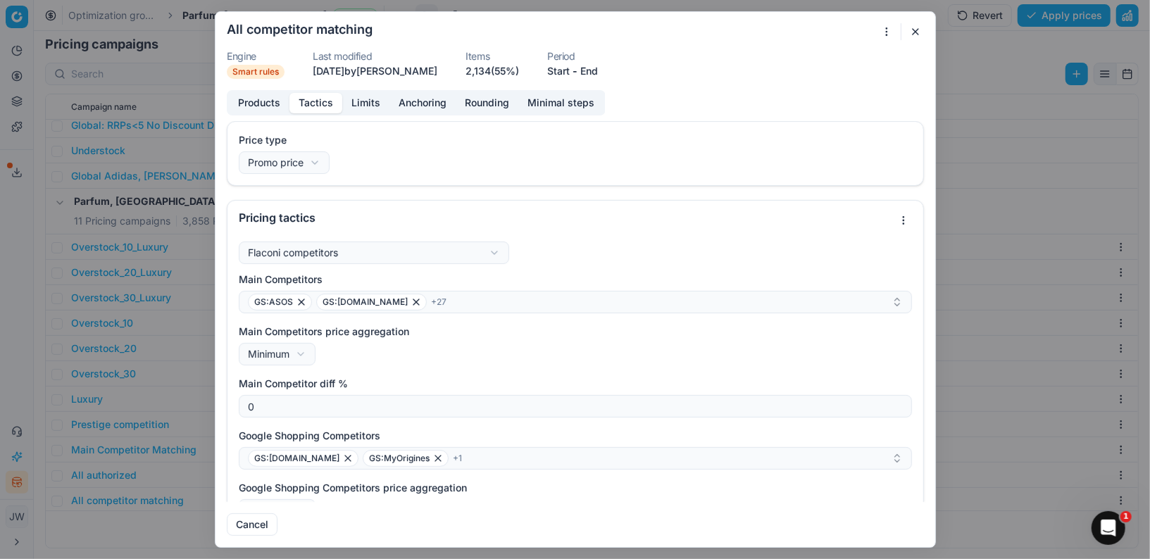
click at [313, 103] on button "Tactics" at bounding box center [315, 103] width 53 height 20
click at [476, 103] on button "Rounding" at bounding box center [487, 103] width 63 height 20
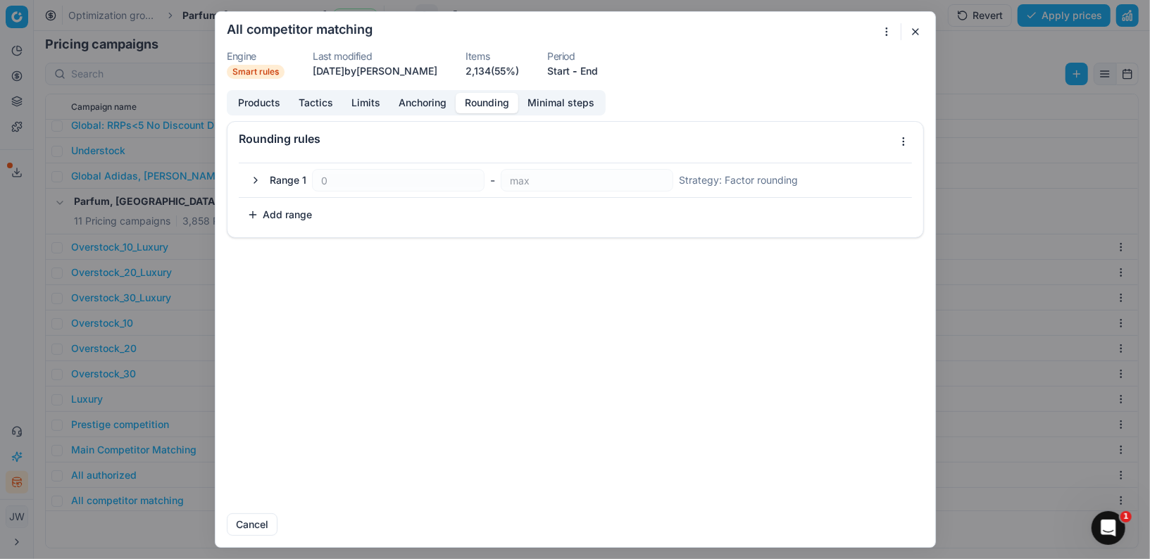
click at [257, 176] on button "button" at bounding box center [255, 180] width 17 height 17
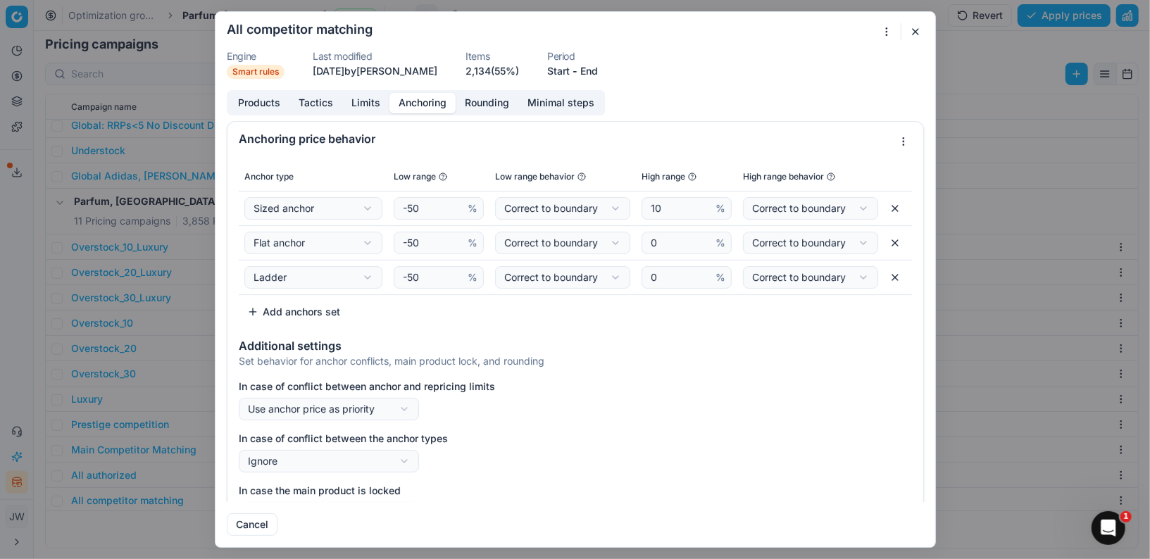
click at [413, 108] on button "Anchoring" at bounding box center [422, 103] width 66 height 20
click at [489, 99] on button "Rounding" at bounding box center [487, 103] width 63 height 20
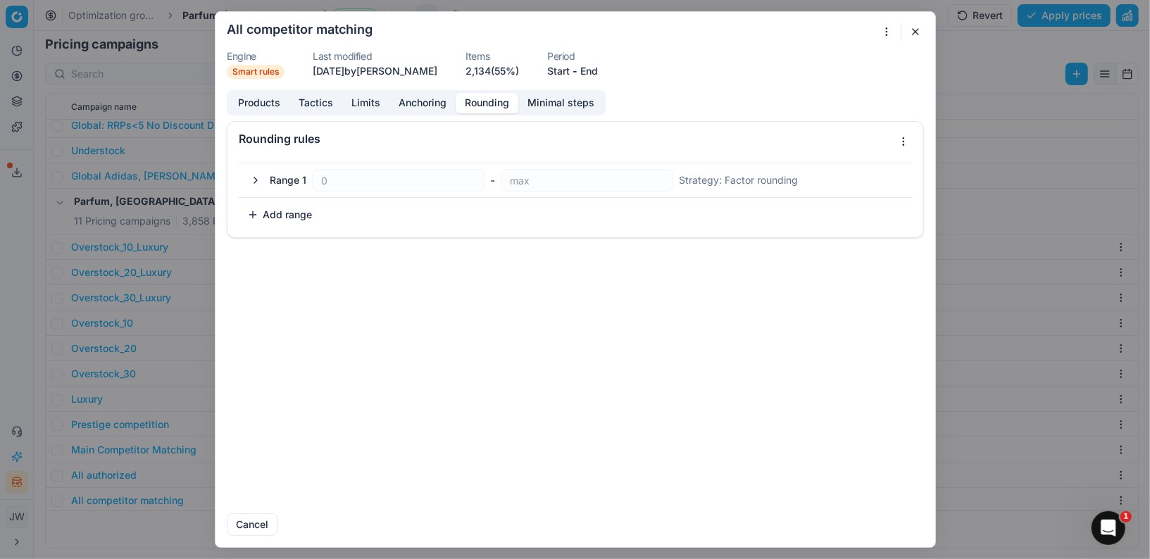
click at [258, 178] on button "button" at bounding box center [255, 180] width 17 height 17
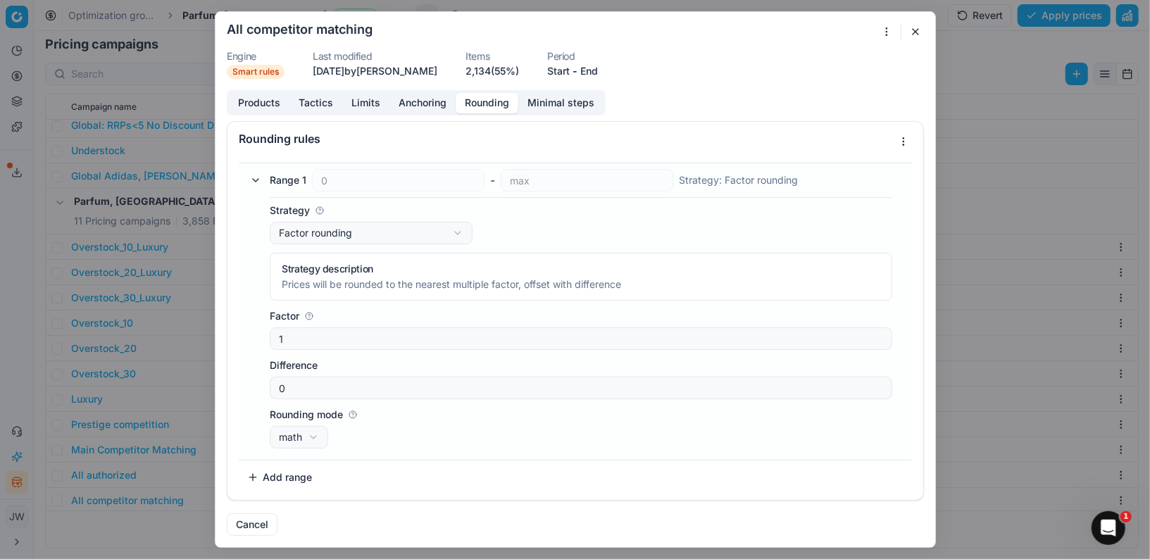
click at [913, 31] on button "button" at bounding box center [915, 31] width 17 height 17
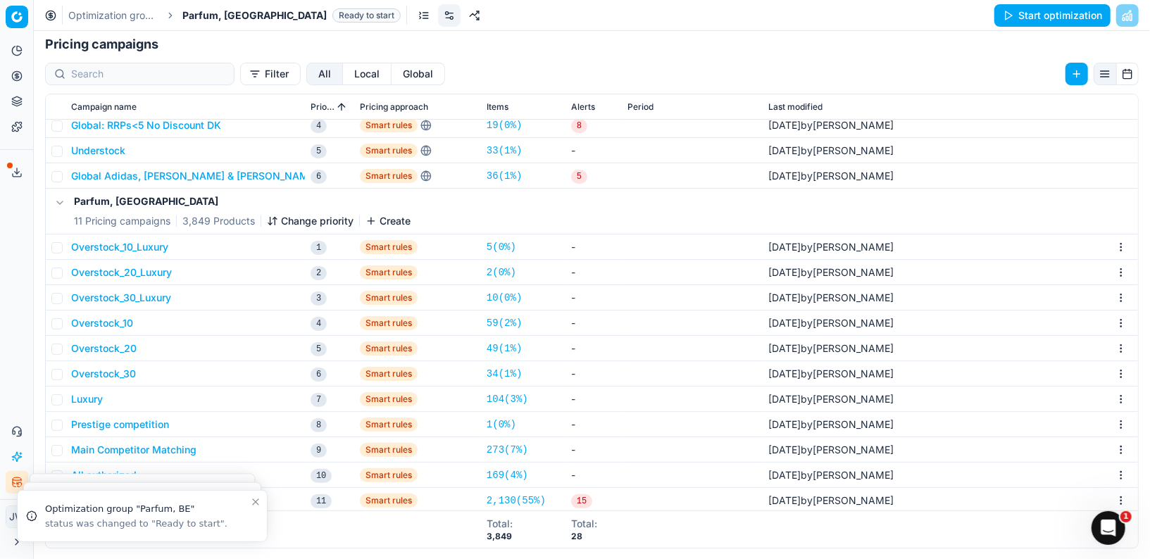
scroll to position [0, 0]
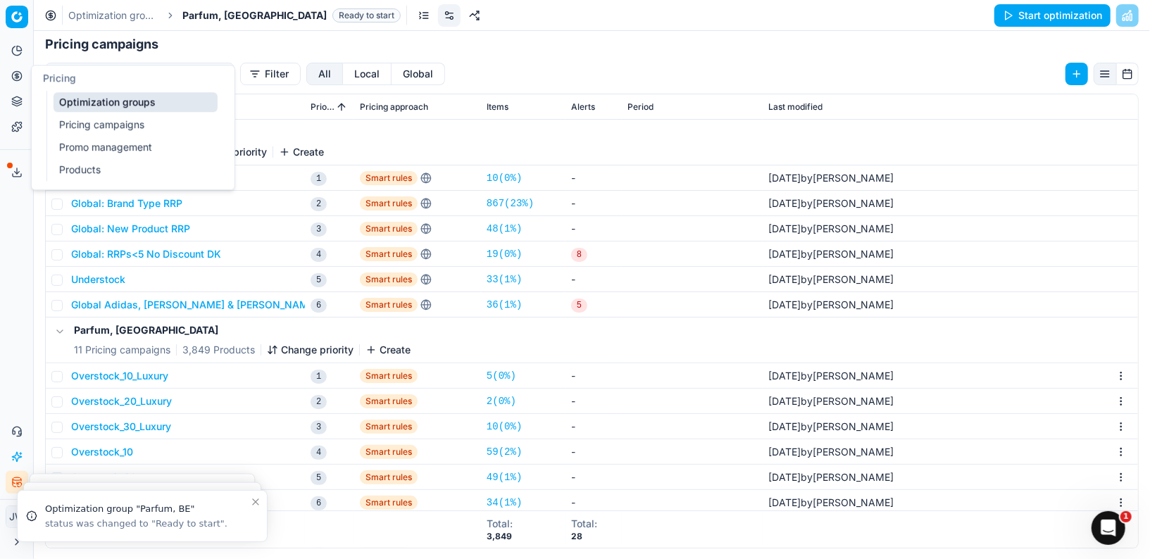
click at [17, 75] on icon at bounding box center [17, 76] width 0 height 6
click at [75, 96] on link "Optimization groups" at bounding box center [136, 102] width 164 height 20
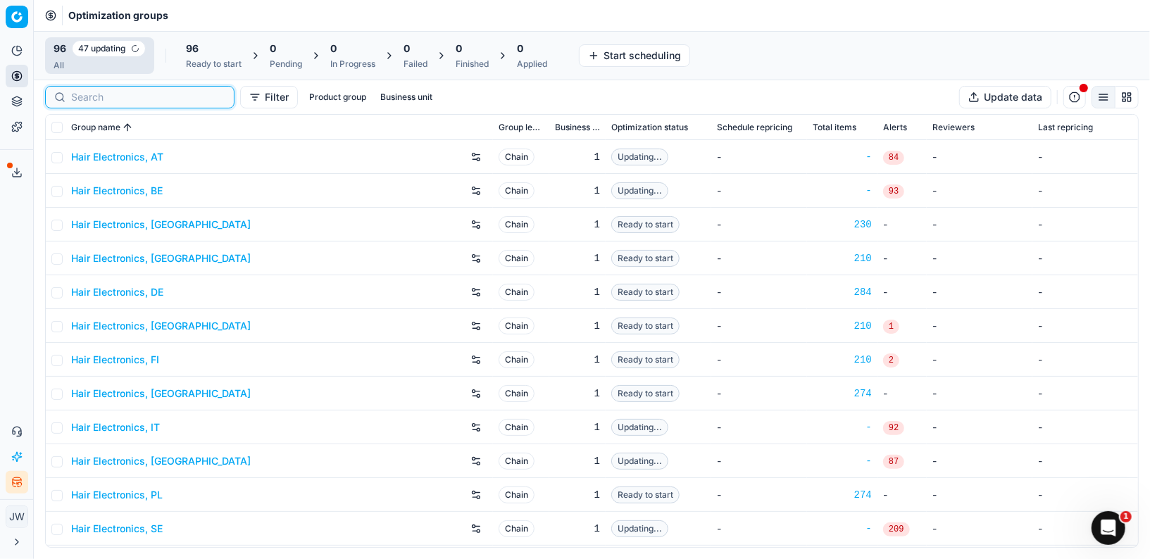
click at [80, 96] on input at bounding box center [148, 97] width 154 height 14
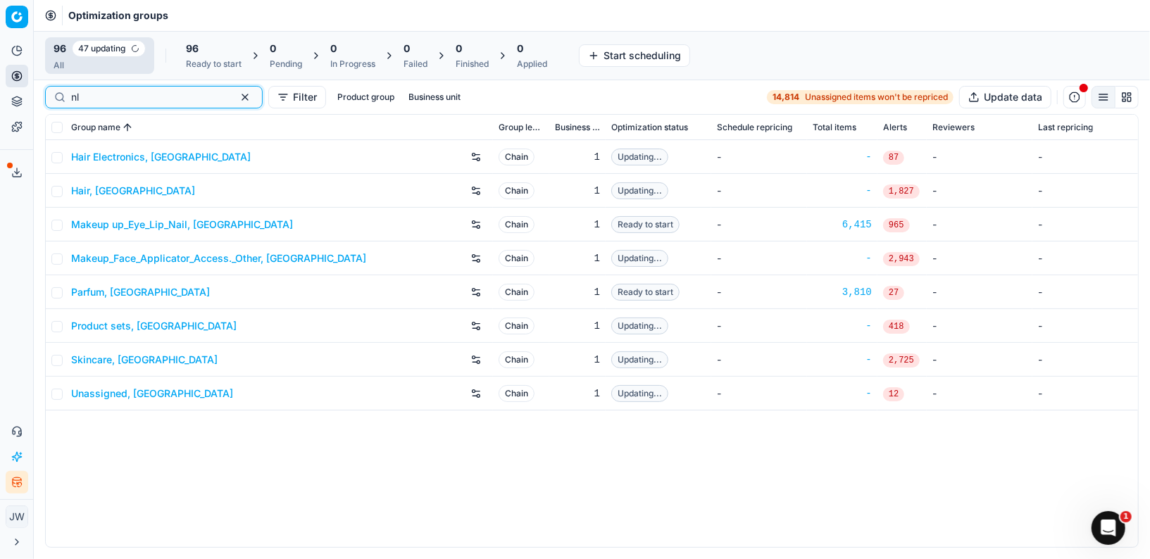
type input "nl"
click at [102, 357] on link "Skincare, [GEOGRAPHIC_DATA]" at bounding box center [144, 360] width 146 height 14
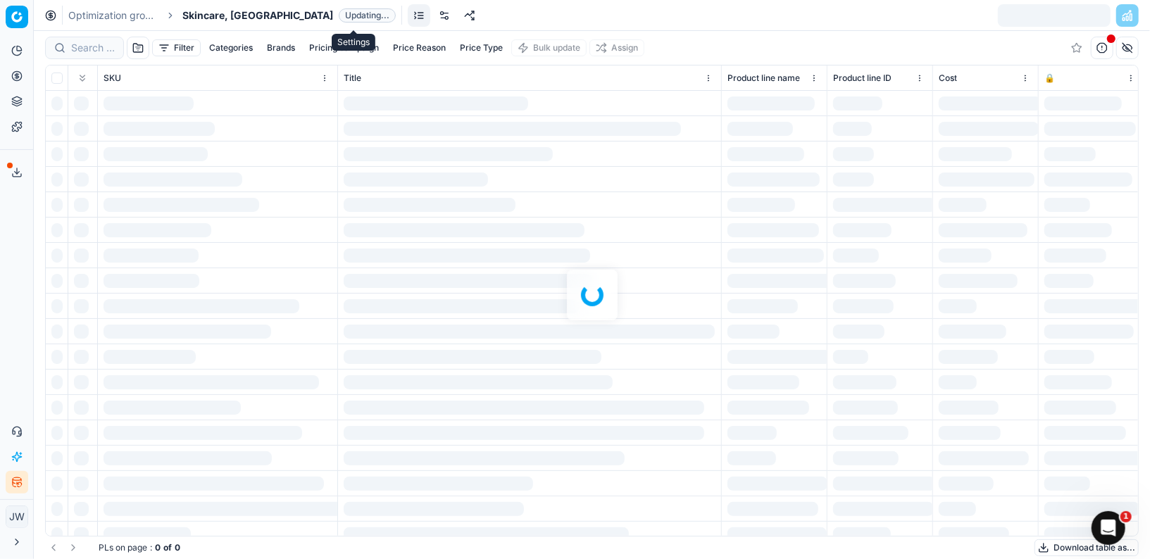
click at [433, 18] on link at bounding box center [444, 15] width 23 height 23
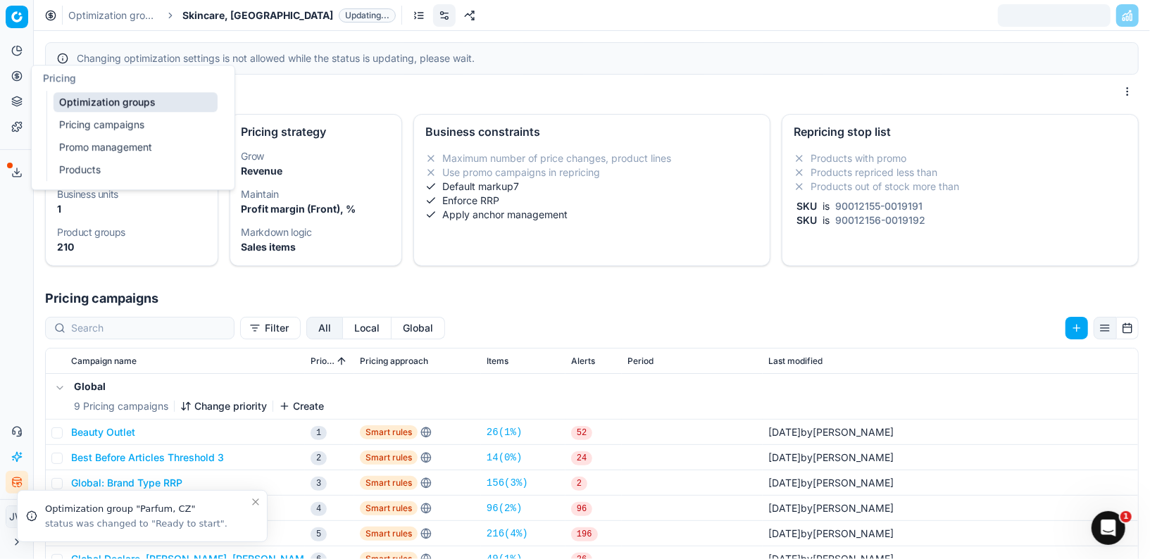
click at [15, 81] on icon at bounding box center [16, 75] width 11 height 11
click at [96, 102] on link "Optimization groups" at bounding box center [136, 102] width 164 height 20
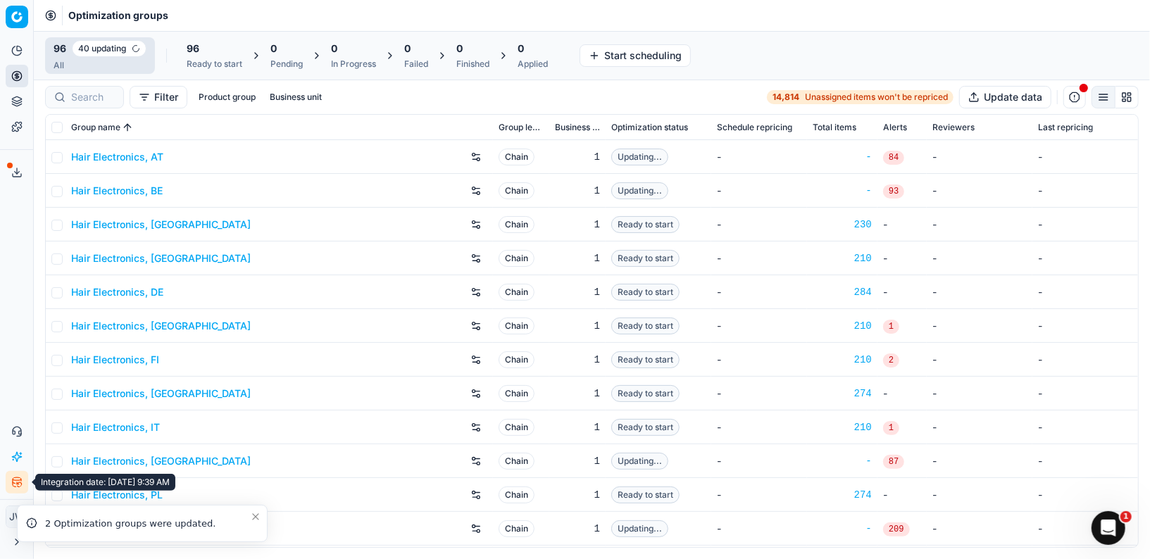
click at [18, 481] on icon "button" at bounding box center [16, 482] width 11 height 11
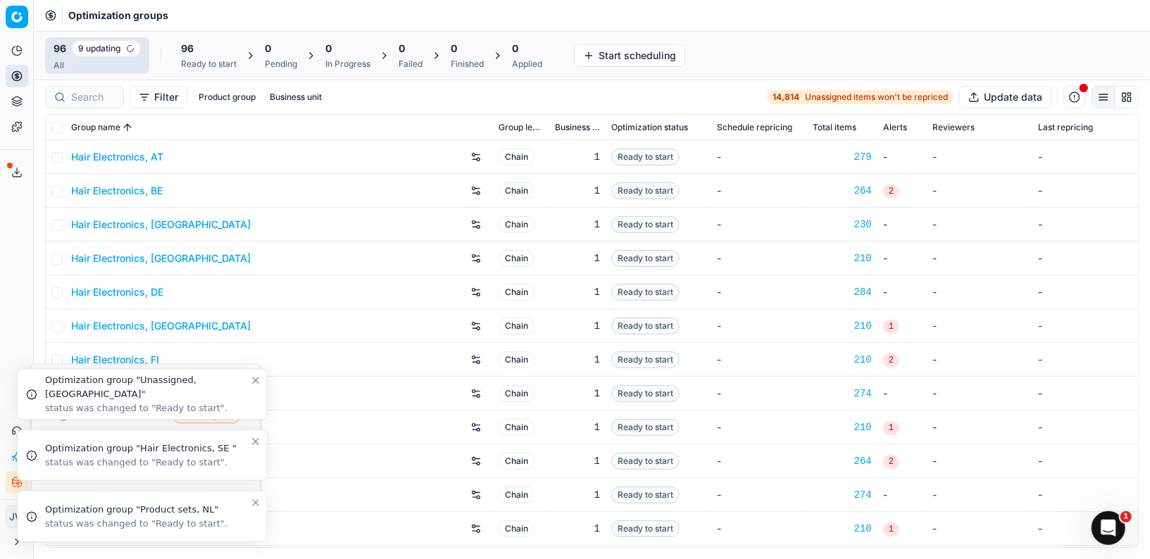
click at [254, 380] on icon "Close toast" at bounding box center [255, 380] width 11 height 11
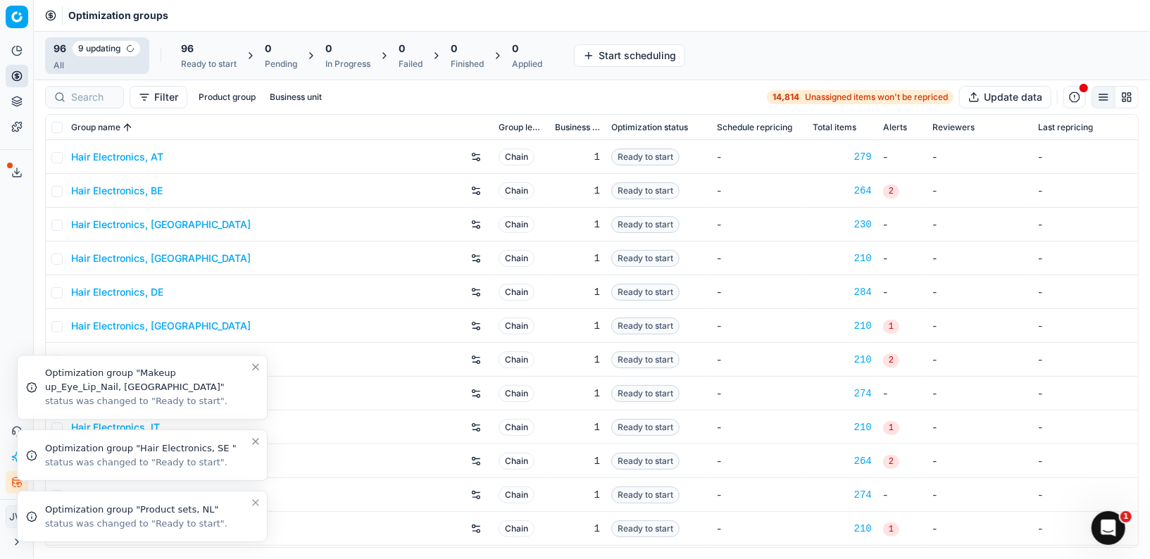
click at [256, 437] on icon "Close toast" at bounding box center [255, 441] width 11 height 11
click at [259, 425] on icon "Close toast" at bounding box center [255, 427] width 11 height 11
click at [256, 439] on icon "Close toast" at bounding box center [255, 441] width 11 height 11
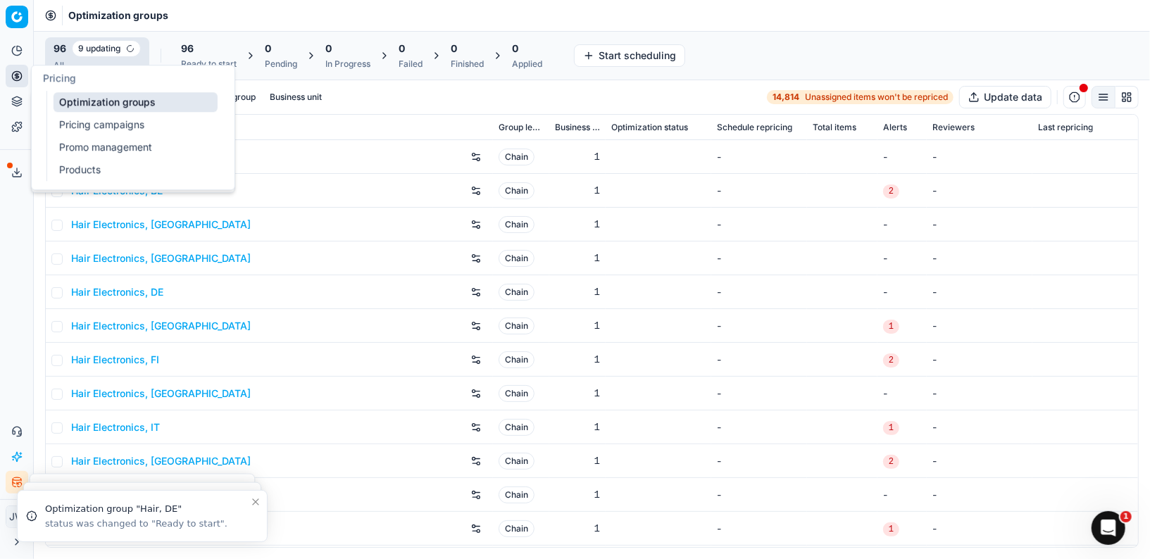
click at [15, 77] on icon at bounding box center [16, 75] width 11 height 11
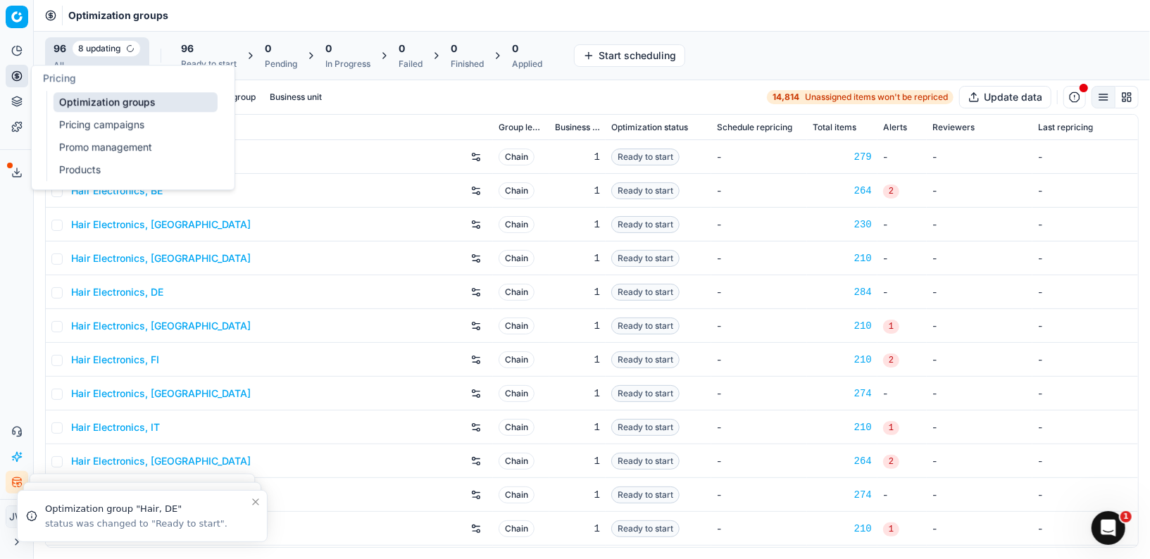
click at [63, 98] on link "Optimization groups" at bounding box center [136, 102] width 164 height 20
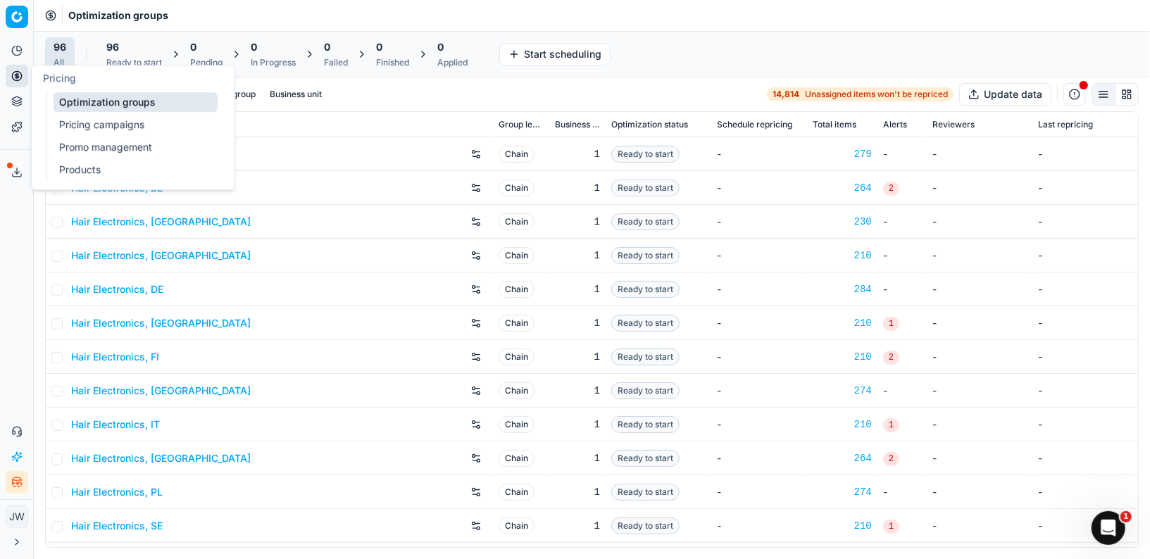
click at [18, 73] on icon at bounding box center [16, 75] width 11 height 11
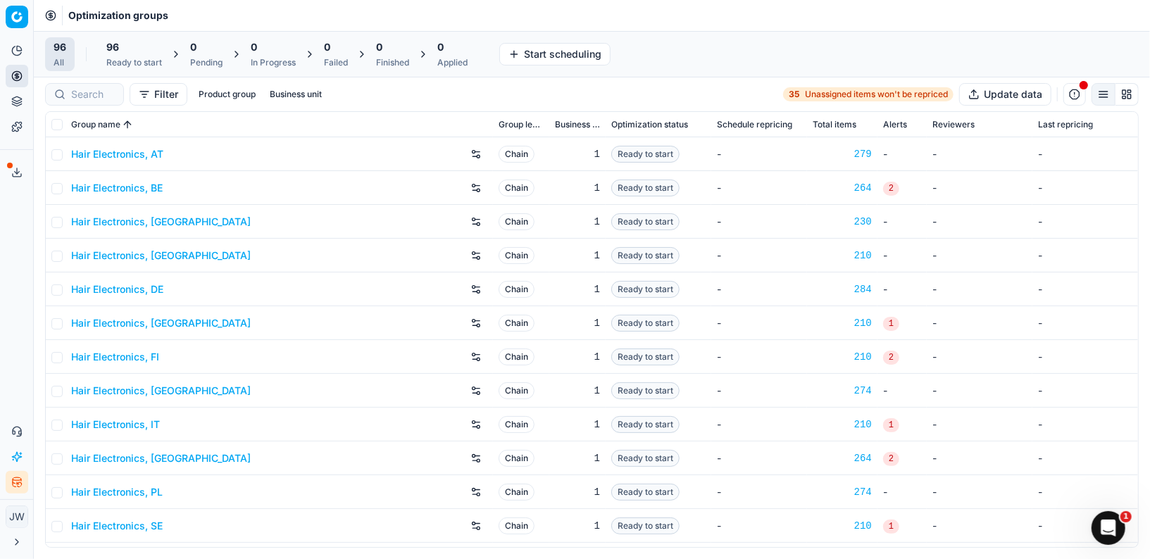
click at [16, 487] on icon "button" at bounding box center [16, 482] width 11 height 11
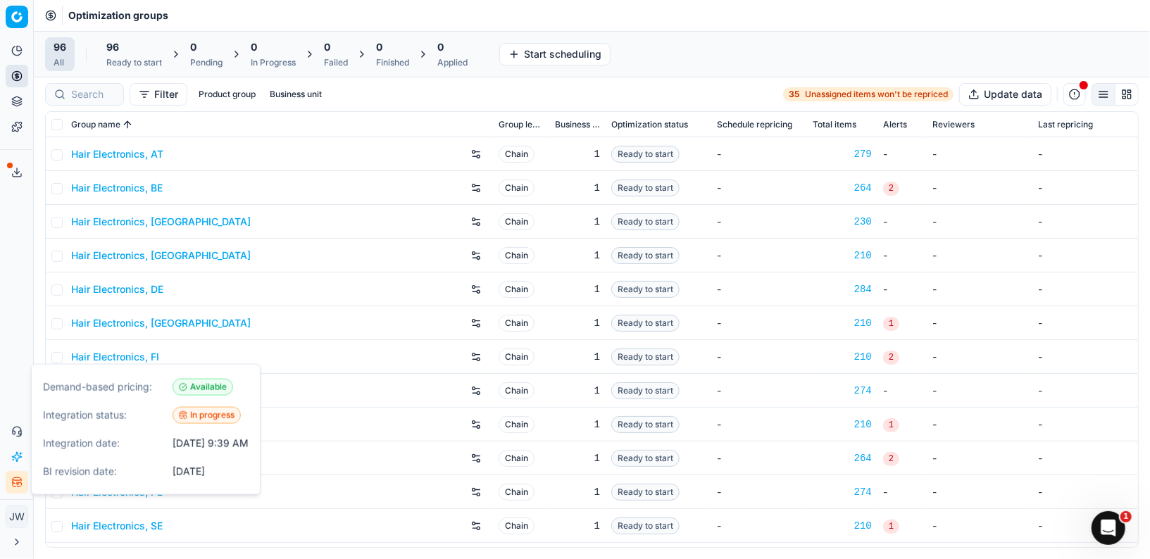
click at [6, 64] on ul "Analytics Pricing Product portfolio Templates" at bounding box center [17, 88] width 22 height 99
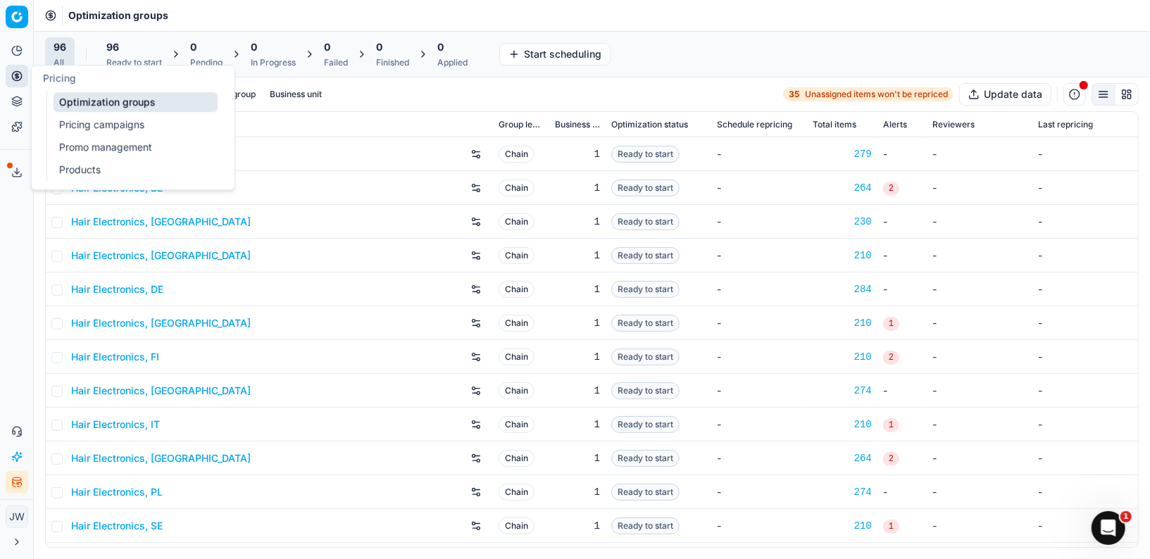
click at [13, 71] on icon at bounding box center [16, 75] width 11 height 11
click at [83, 106] on link "Optimization groups" at bounding box center [136, 102] width 164 height 20
click at [13, 75] on icon at bounding box center [16, 75] width 11 height 11
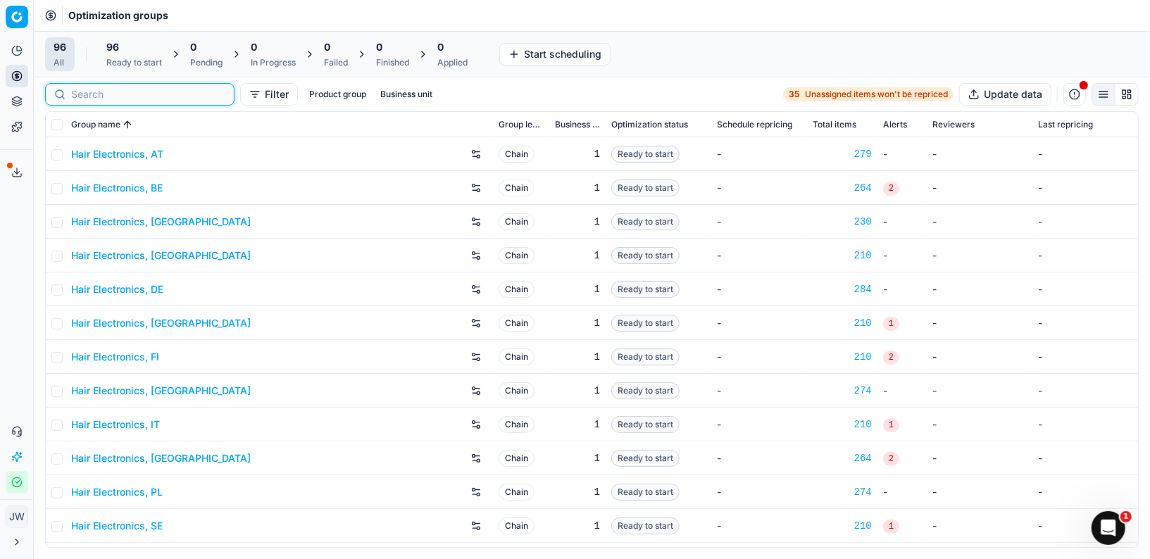
click at [94, 92] on input at bounding box center [148, 94] width 154 height 14
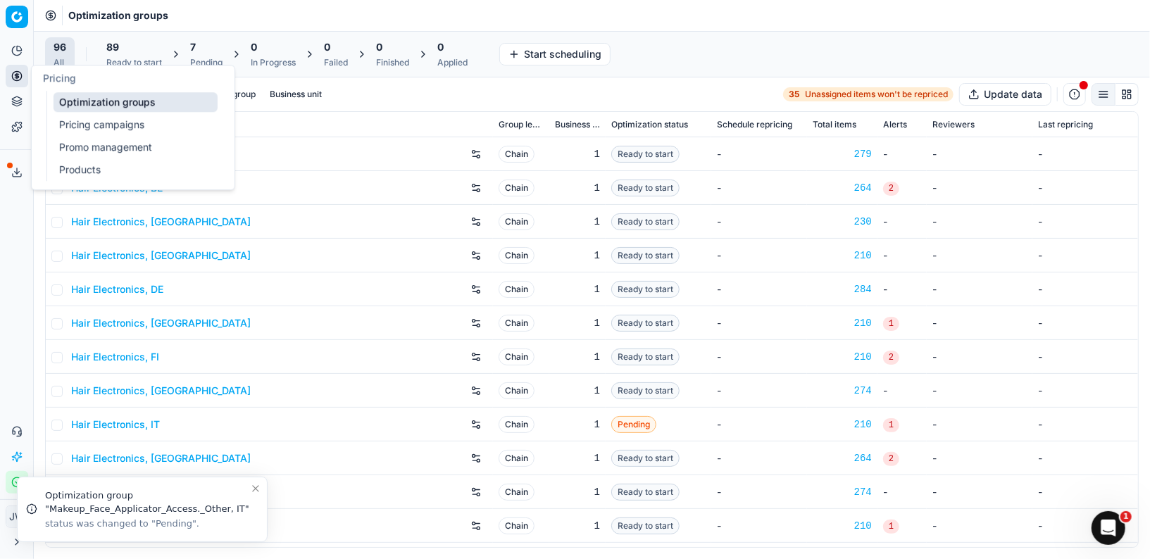
click at [15, 75] on icon at bounding box center [17, 76] width 4 height 4
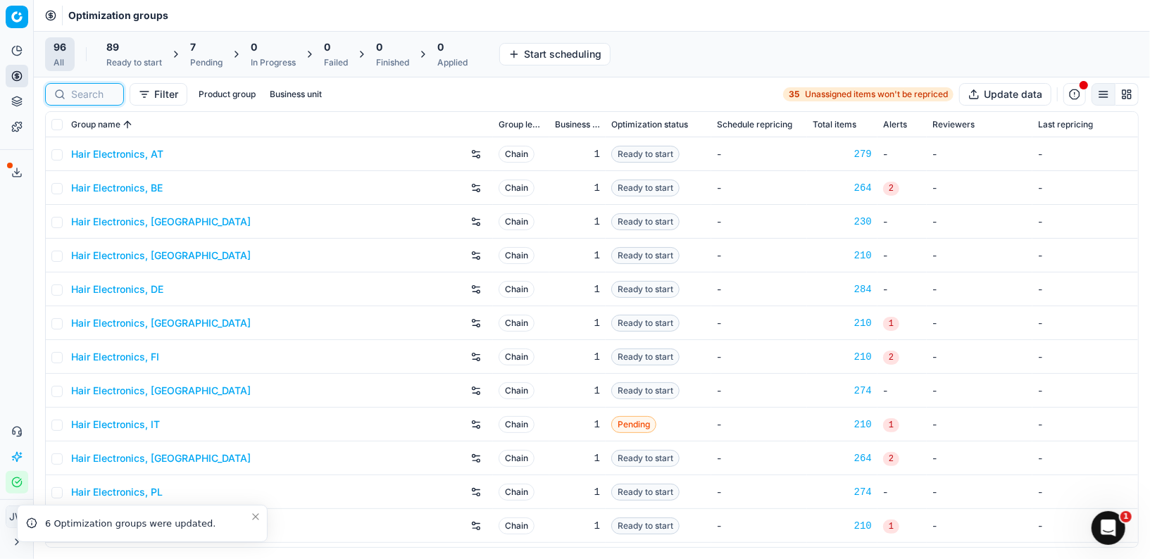
click at [103, 100] on input at bounding box center [93, 94] width 44 height 14
type input "b"
type input "n"
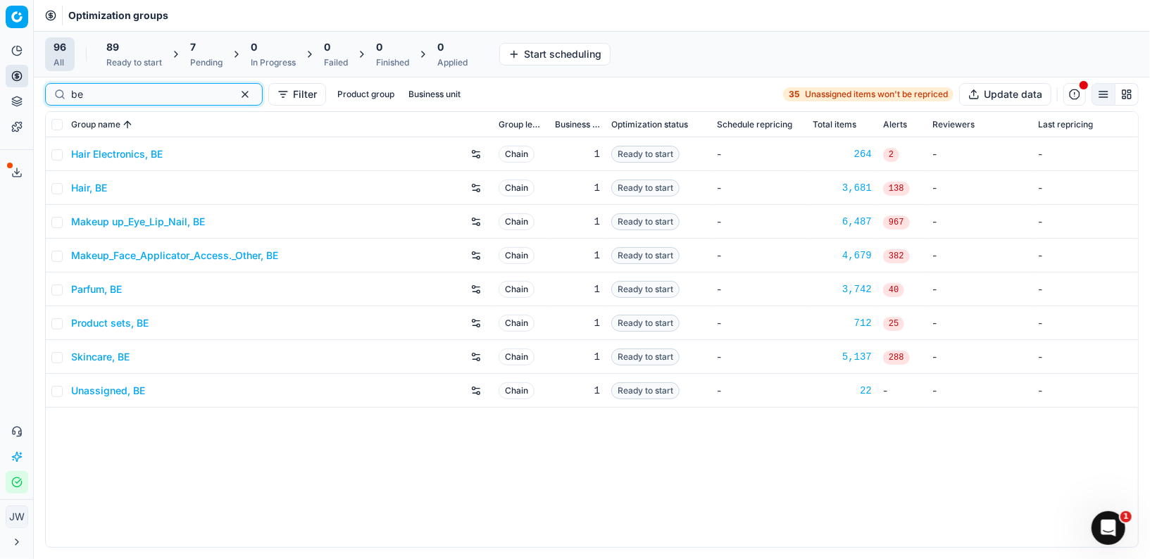
type input "be"
click at [110, 351] on link "Skincare, BE" at bounding box center [100, 357] width 58 height 14
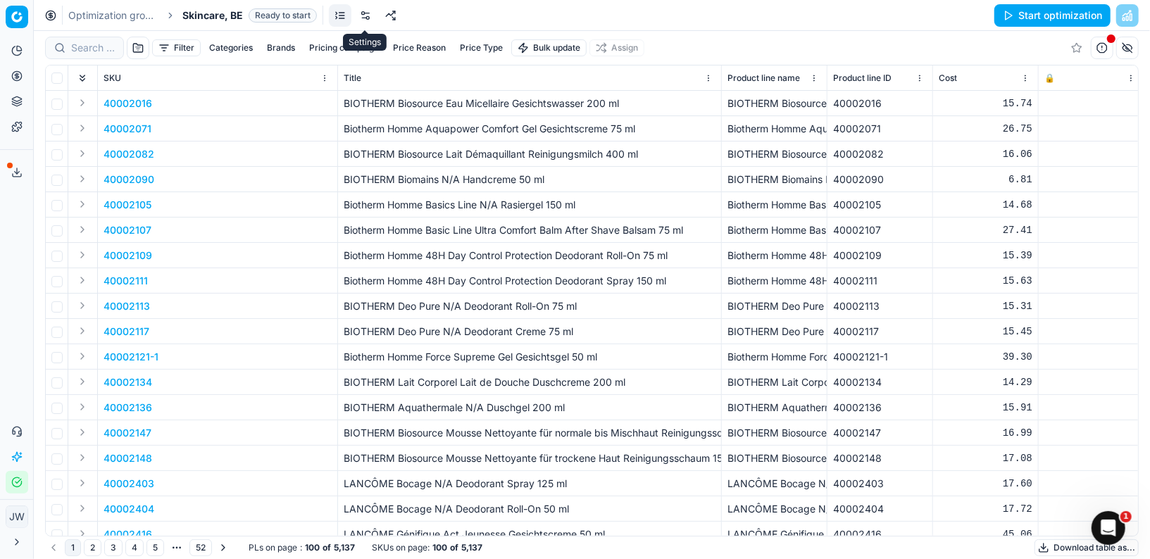
click at [360, 18] on link at bounding box center [365, 15] width 23 height 23
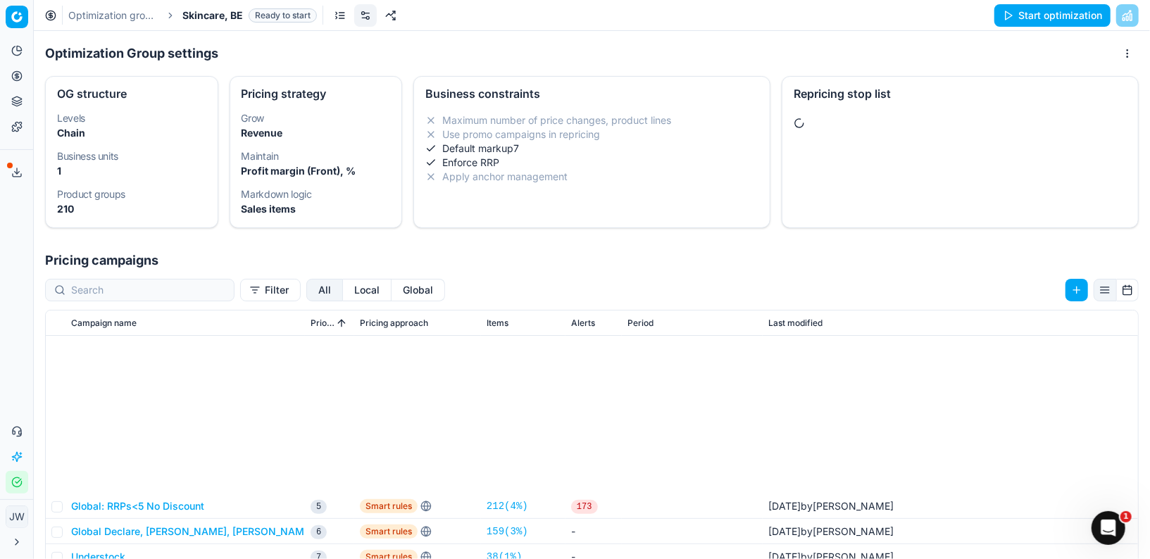
scroll to position [241, 0]
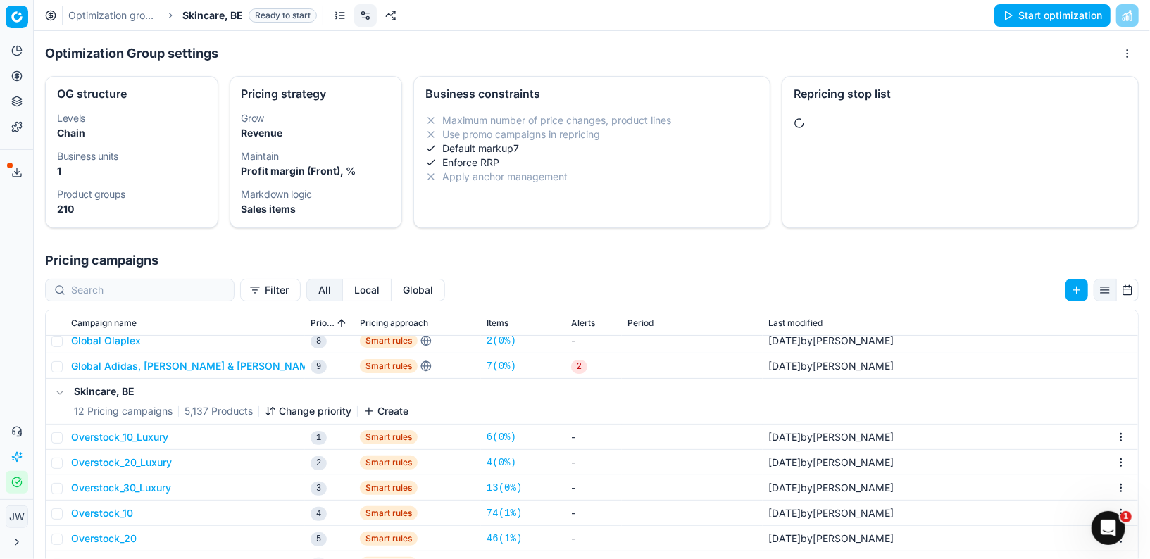
click at [343, 296] on button "Local" at bounding box center [367, 290] width 49 height 23
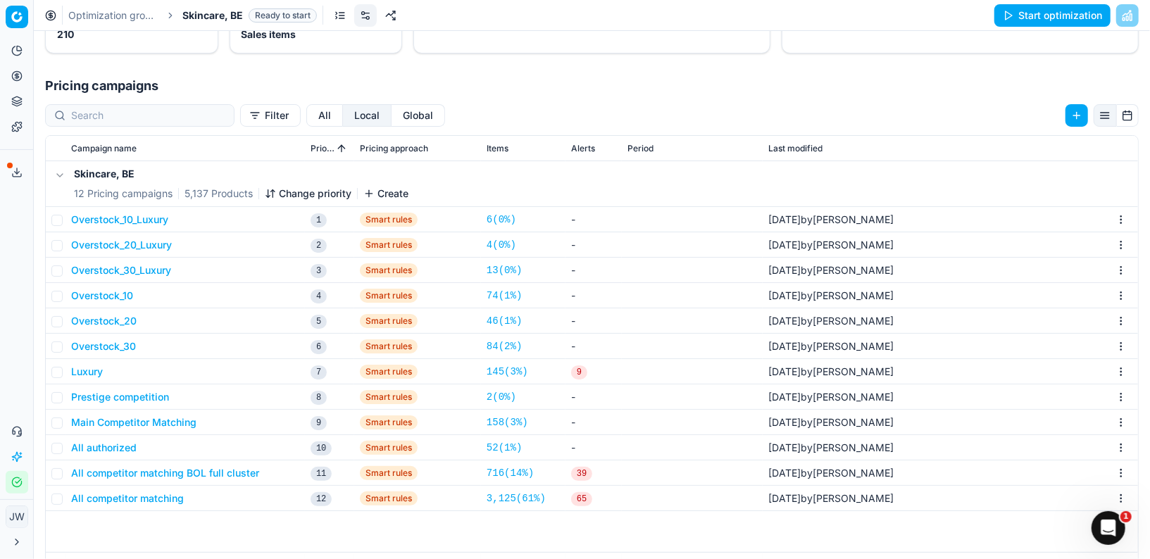
scroll to position [206, 0]
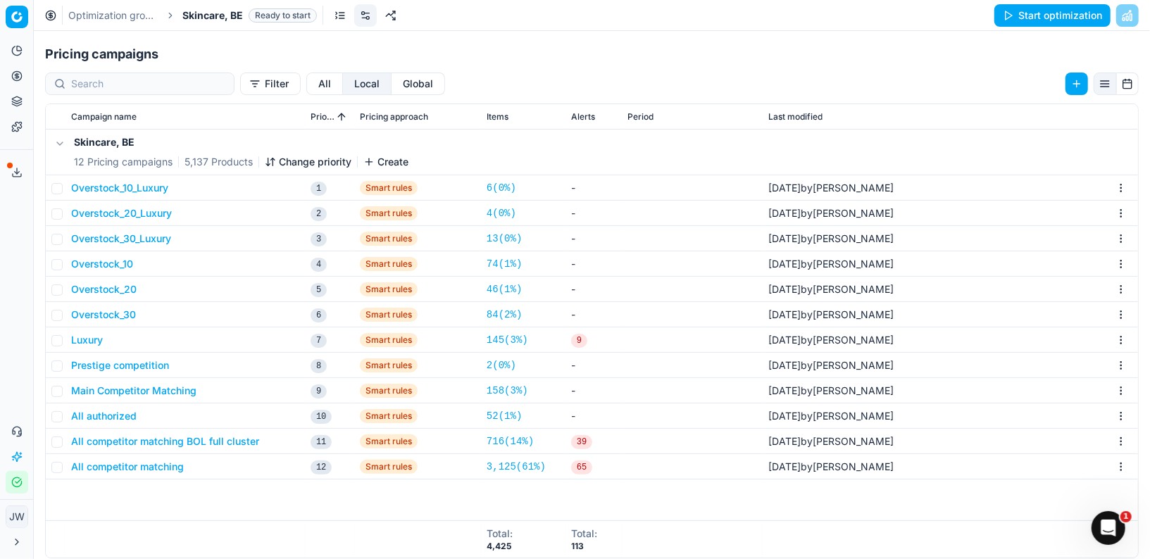
click at [116, 461] on button "All competitor matching" at bounding box center [127, 467] width 113 height 14
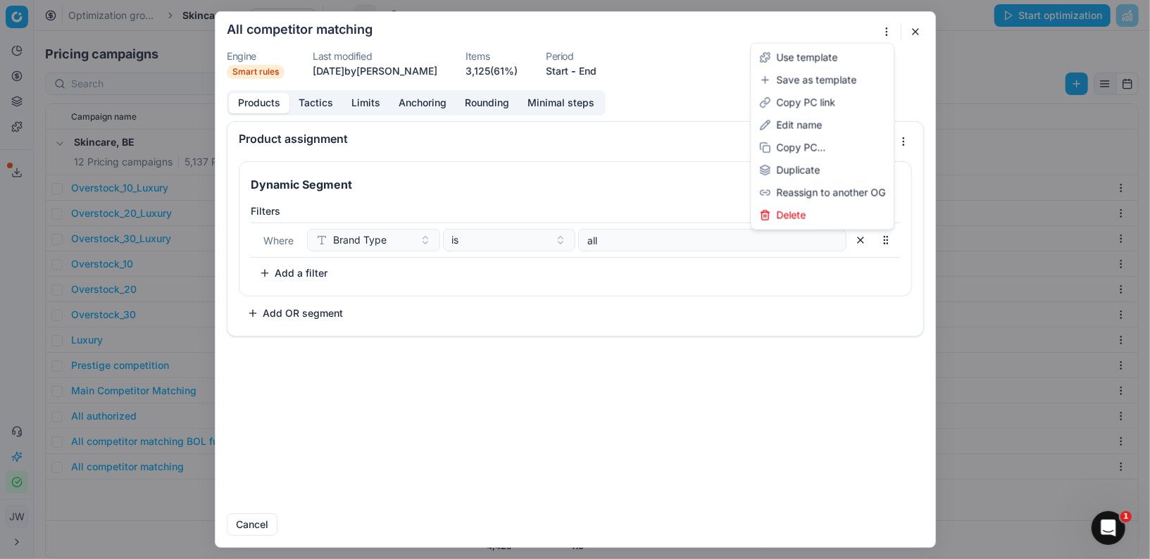
click at [882, 34] on div "We are saving PC settings. Please wait, it should take a few minutes All compet…" at bounding box center [575, 279] width 1150 height 559
click at [917, 34] on div "We are saving PC settings. Please wait, it should take a few minutes All compet…" at bounding box center [575, 279] width 1150 height 559
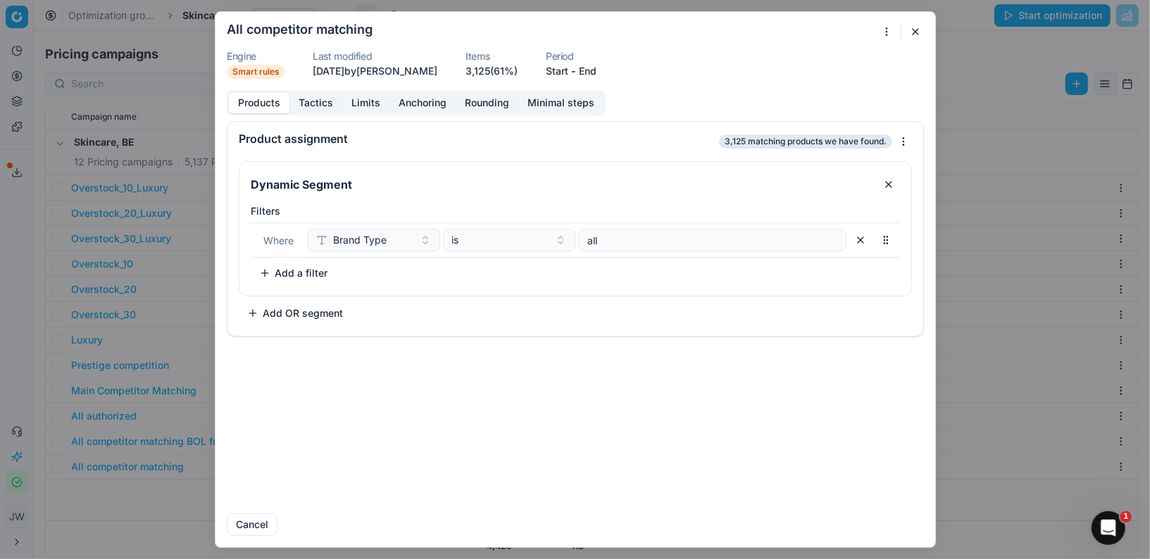
click at [917, 32] on button "button" at bounding box center [915, 31] width 17 height 17
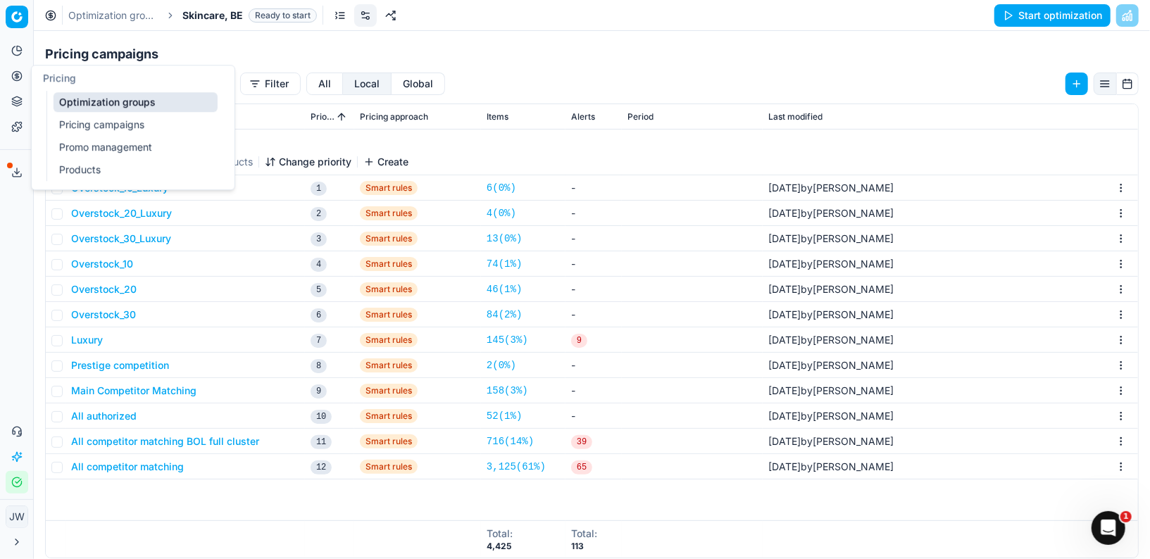
click at [23, 81] on button "Pricing" at bounding box center [17, 76] width 23 height 23
click at [75, 103] on link "Optimization groups" at bounding box center [136, 102] width 164 height 20
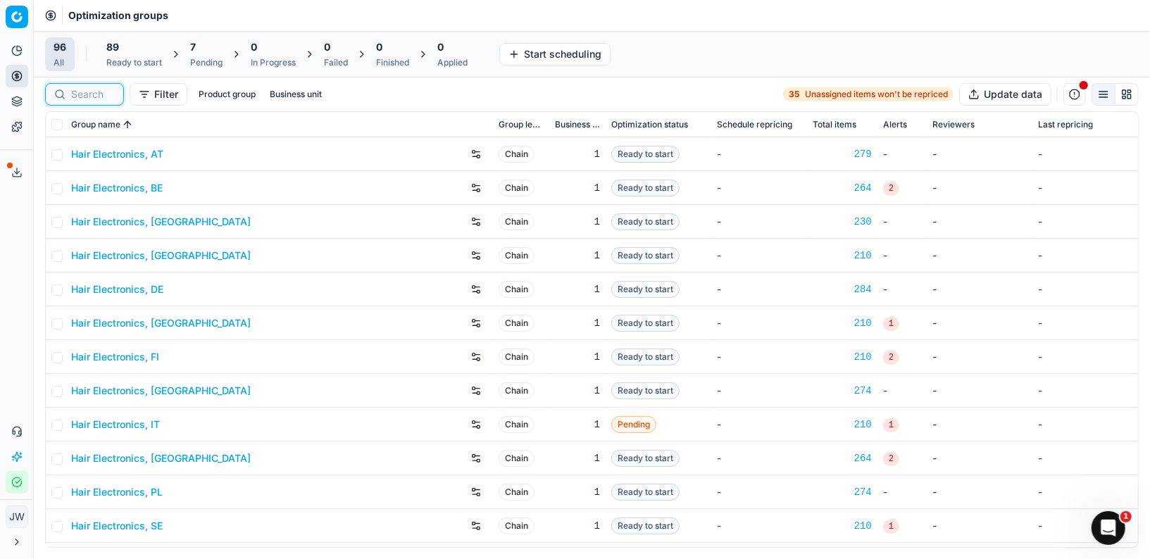
click at [106, 87] on input at bounding box center [93, 94] width 44 height 14
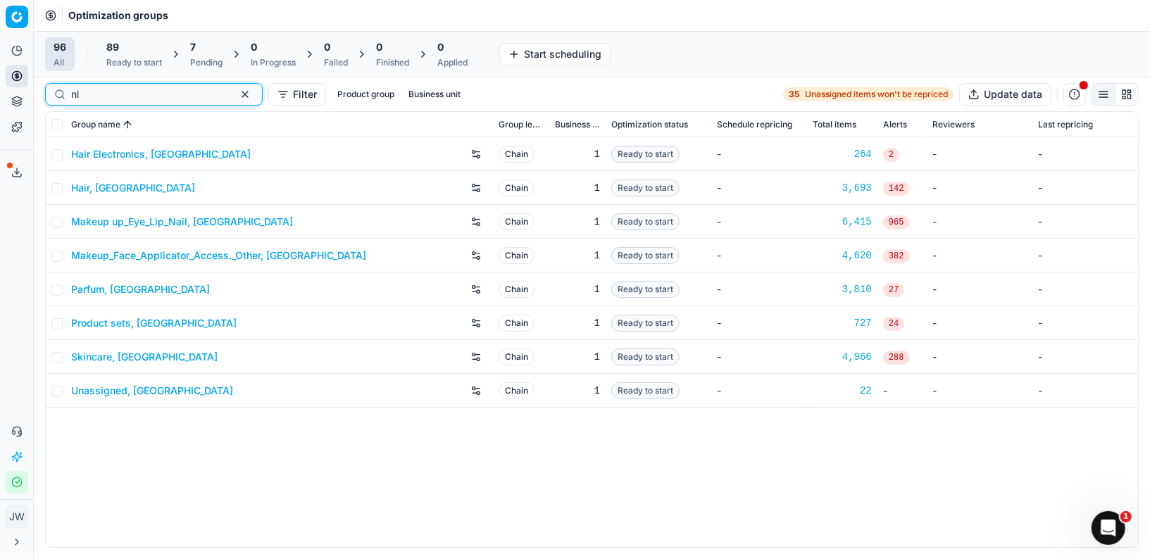
type input "nl"
click at [111, 353] on link "Skincare, [GEOGRAPHIC_DATA]" at bounding box center [144, 357] width 146 height 14
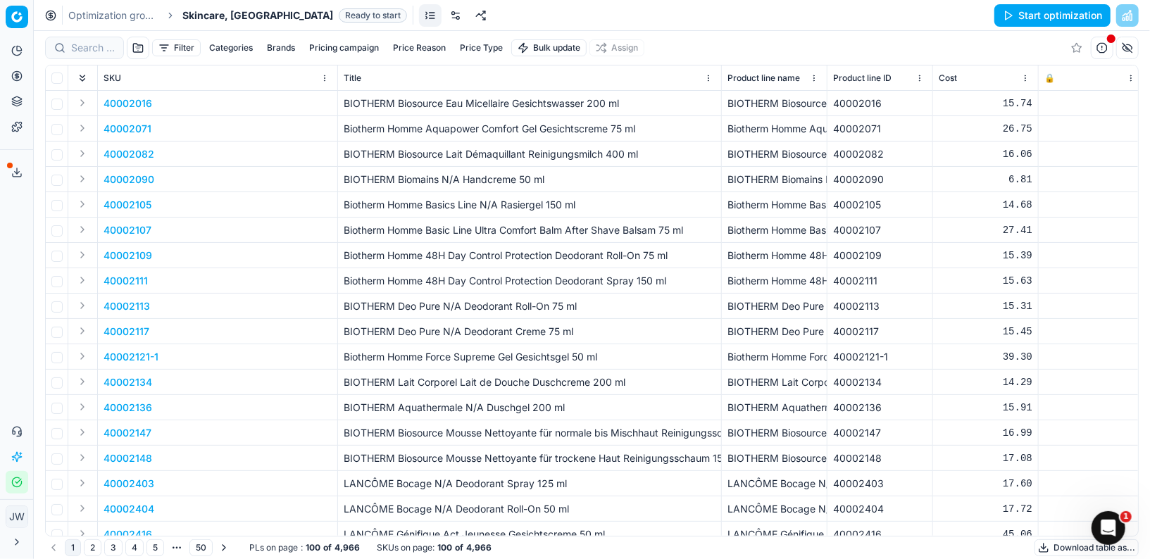
click at [444, 17] on link at bounding box center [455, 15] width 23 height 23
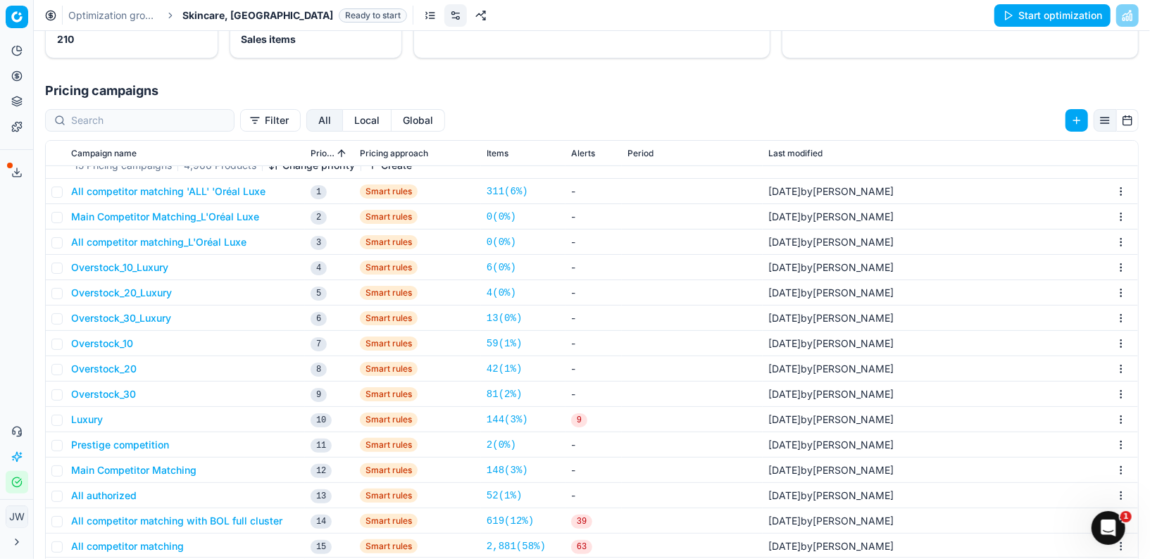
scroll to position [216, 0]
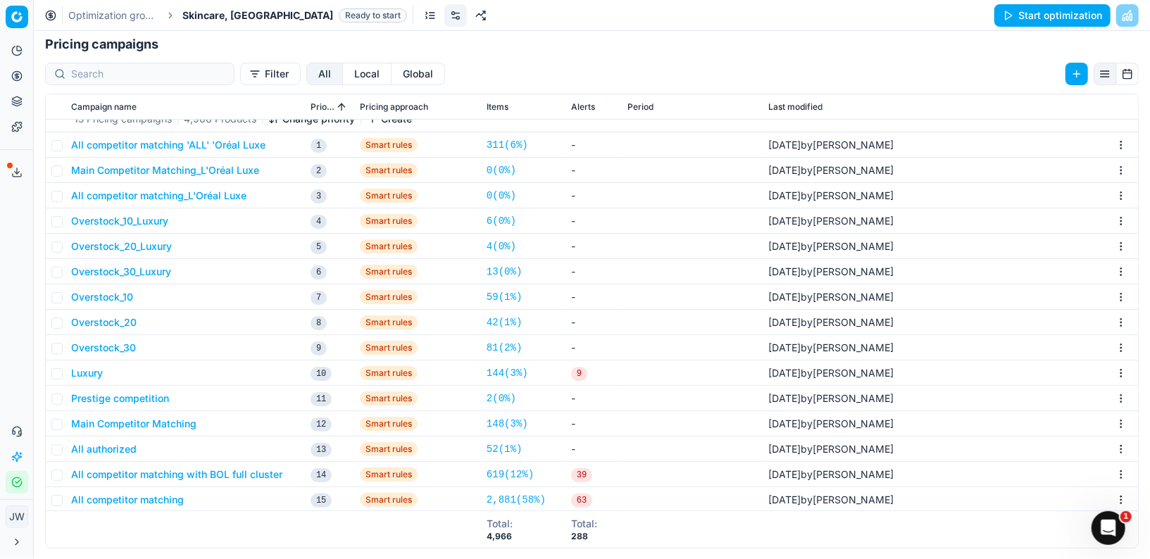
click at [343, 75] on button "Local" at bounding box center [367, 74] width 49 height 23
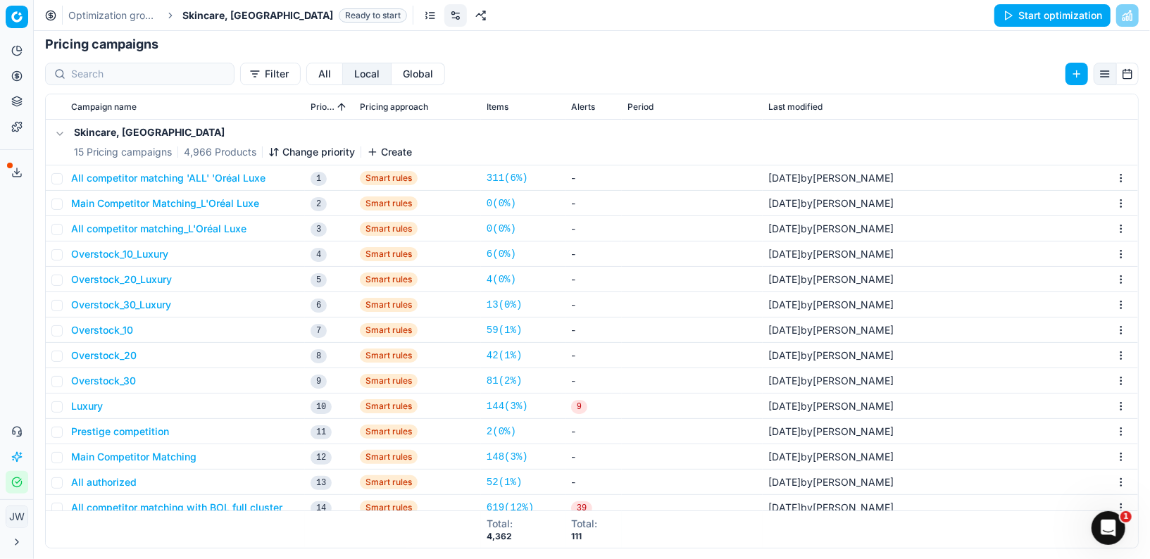
click at [170, 177] on button "All competitor matching 'ALL' 'Oréal Luxe" at bounding box center [168, 178] width 194 height 14
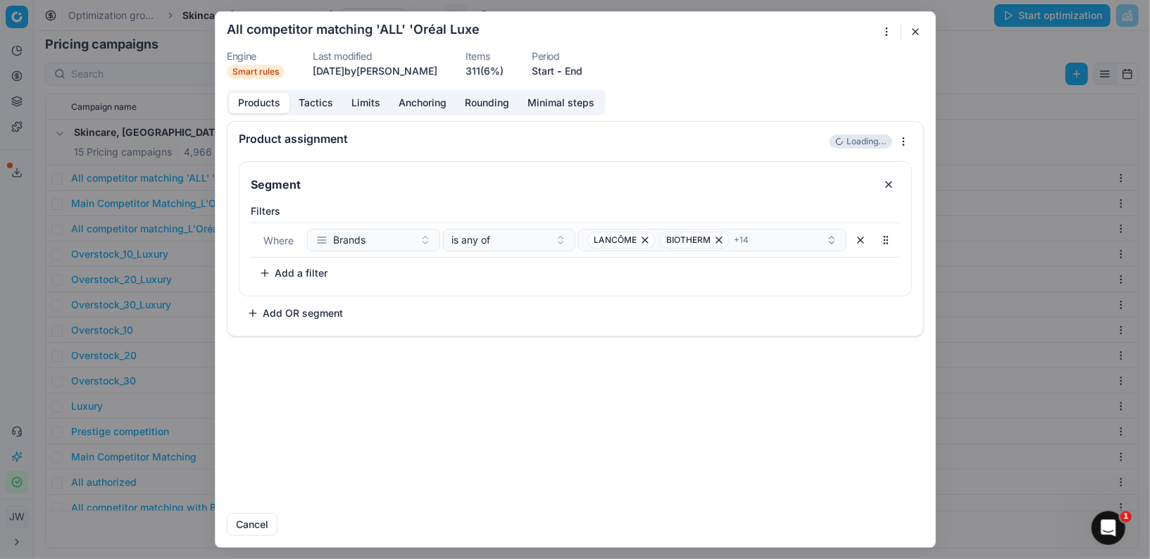
click at [885, 40] on form "We are saving PC settings. Please wait, it should take a few minutes All compet…" at bounding box center [575, 279] width 720 height 535
click at [885, 32] on div "We are saving PC settings. Please wait, it should take a few minutes All compet…" at bounding box center [575, 279] width 1150 height 559
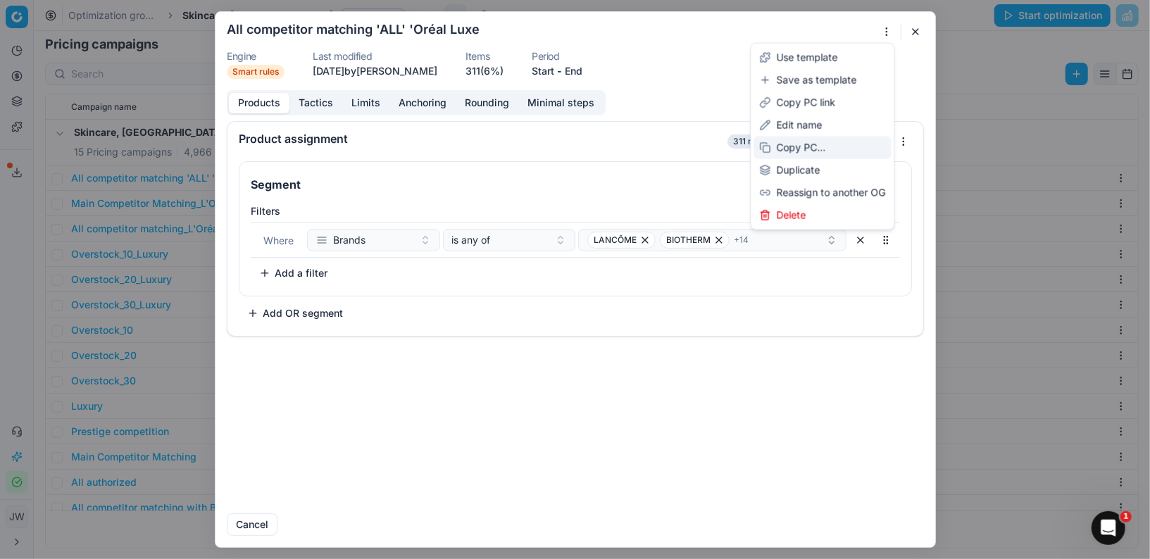
click at [820, 151] on div "Copy PC..." at bounding box center [822, 148] width 137 height 23
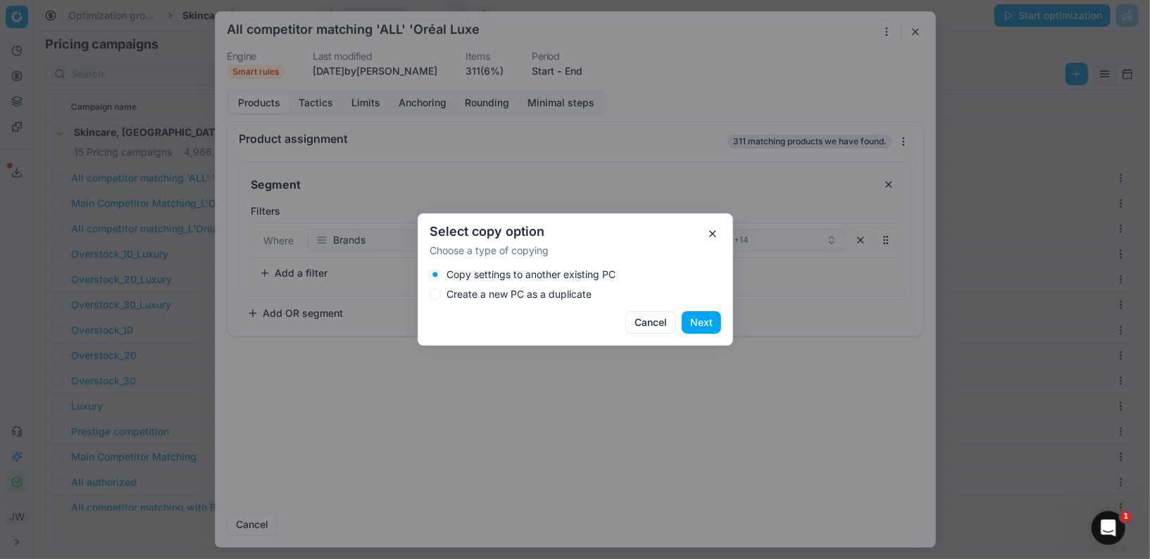
click at [515, 294] on label "Create a new PC as a duplicate" at bounding box center [518, 294] width 145 height 10
click at [441, 294] on button "Create a new PC as a duplicate" at bounding box center [434, 294] width 11 height 11
click at [712, 325] on button "Next" at bounding box center [701, 322] width 39 height 23
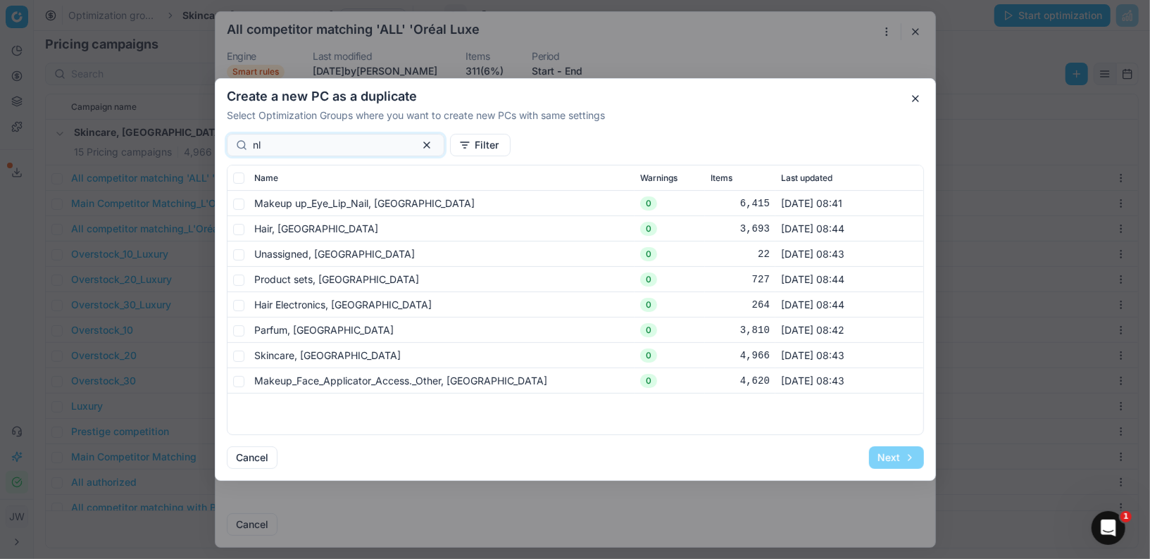
type input "n"
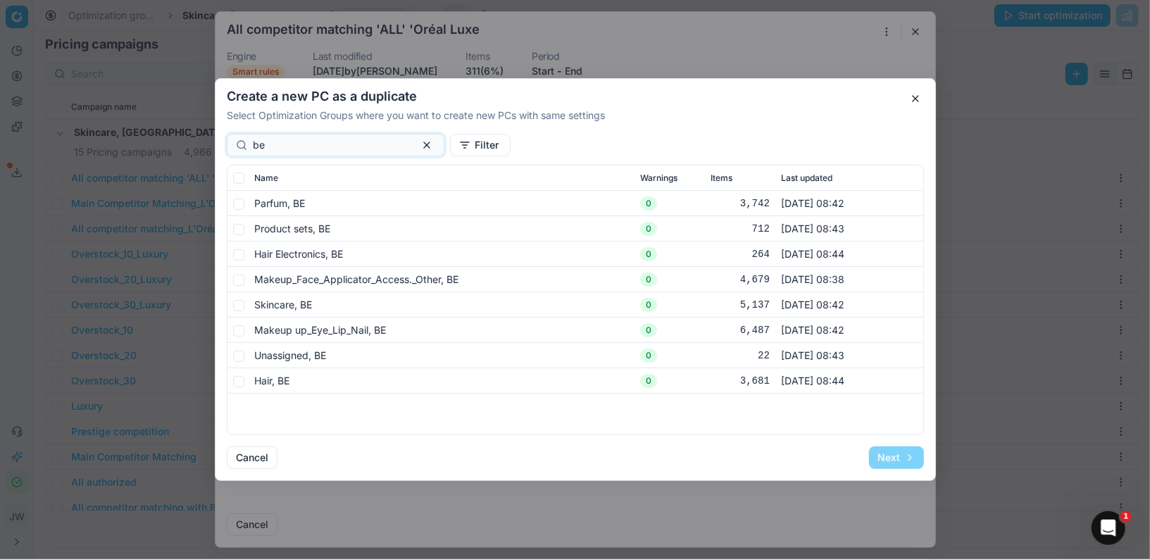
type input "be"
click at [234, 305] on input "checkbox" at bounding box center [238, 305] width 11 height 11
checkbox input "true"
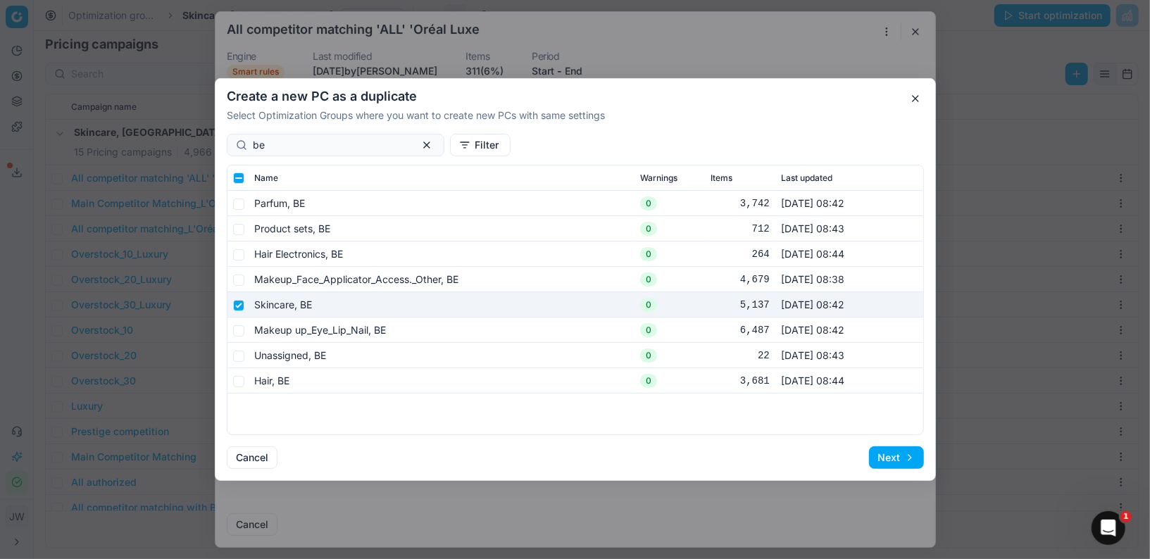
click at [892, 455] on button "Next" at bounding box center [896, 457] width 55 height 23
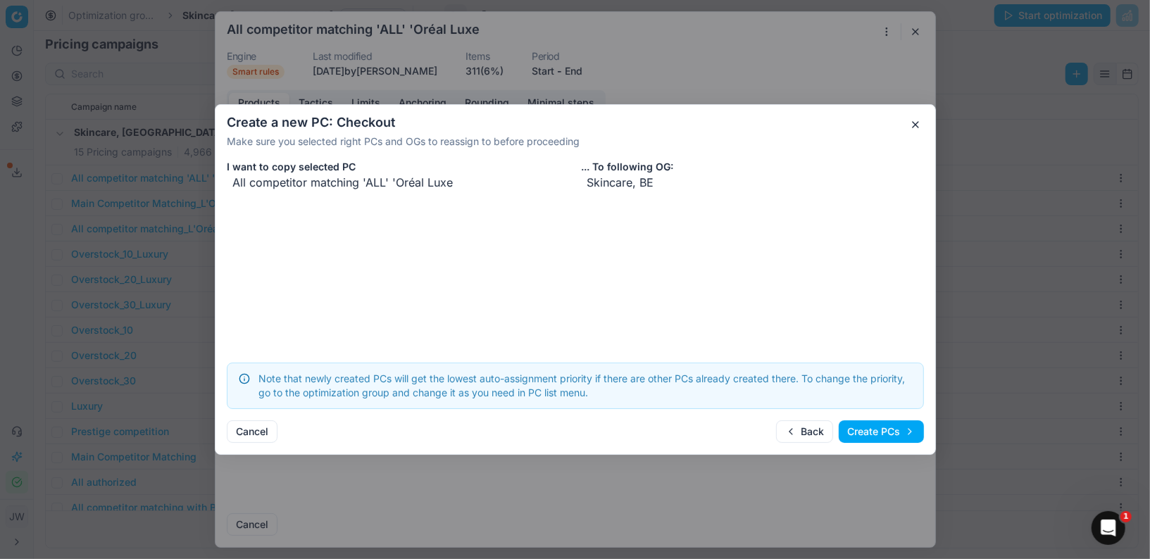
click at [878, 429] on button "Create PCs" at bounding box center [881, 431] width 85 height 23
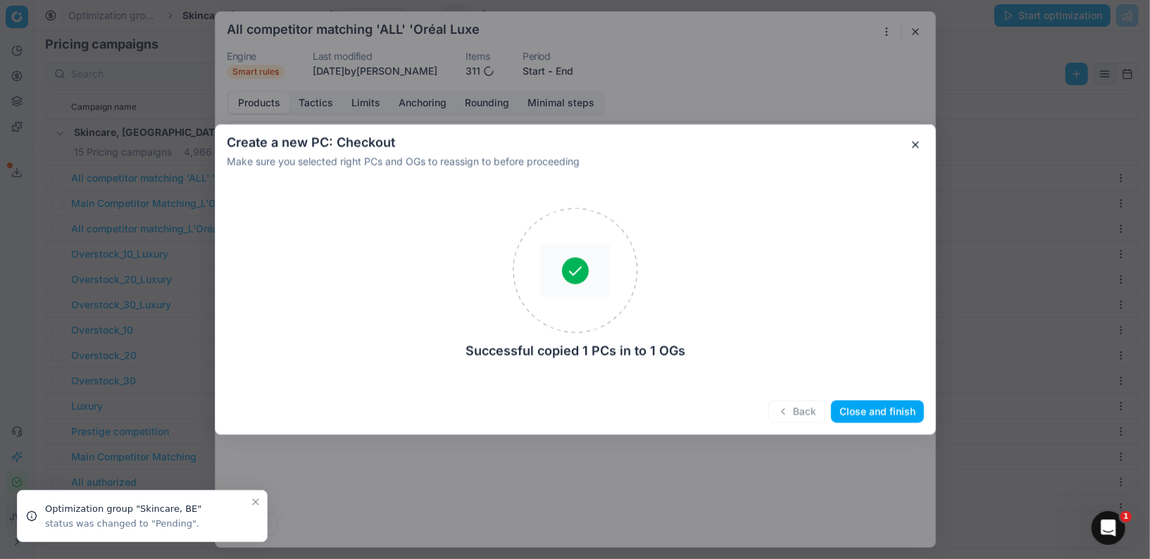
click at [874, 409] on button "Close and finish" at bounding box center [877, 412] width 93 height 23
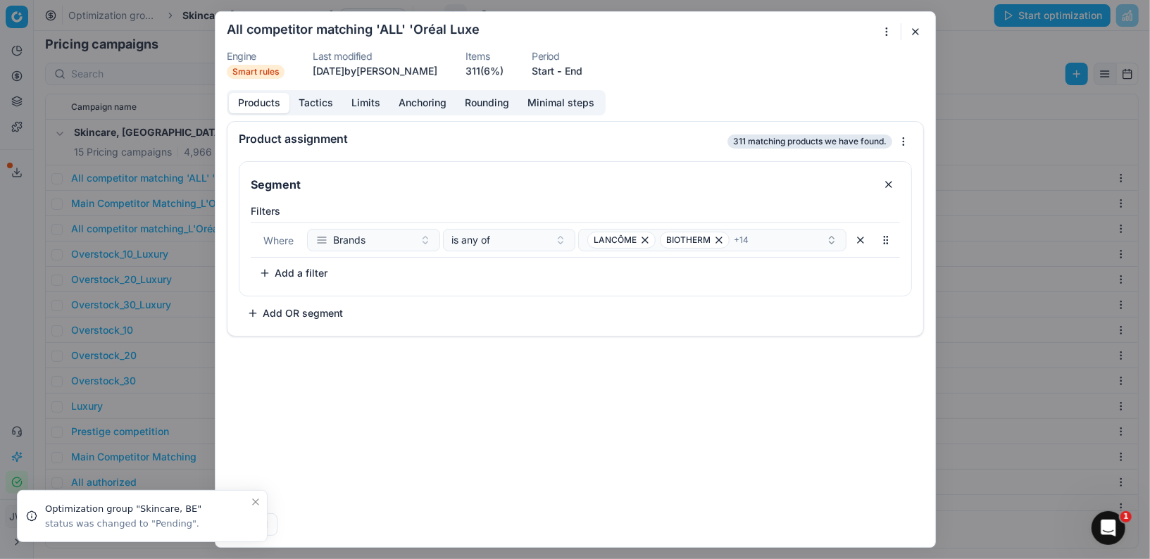
click at [917, 32] on button "button" at bounding box center [915, 31] width 17 height 17
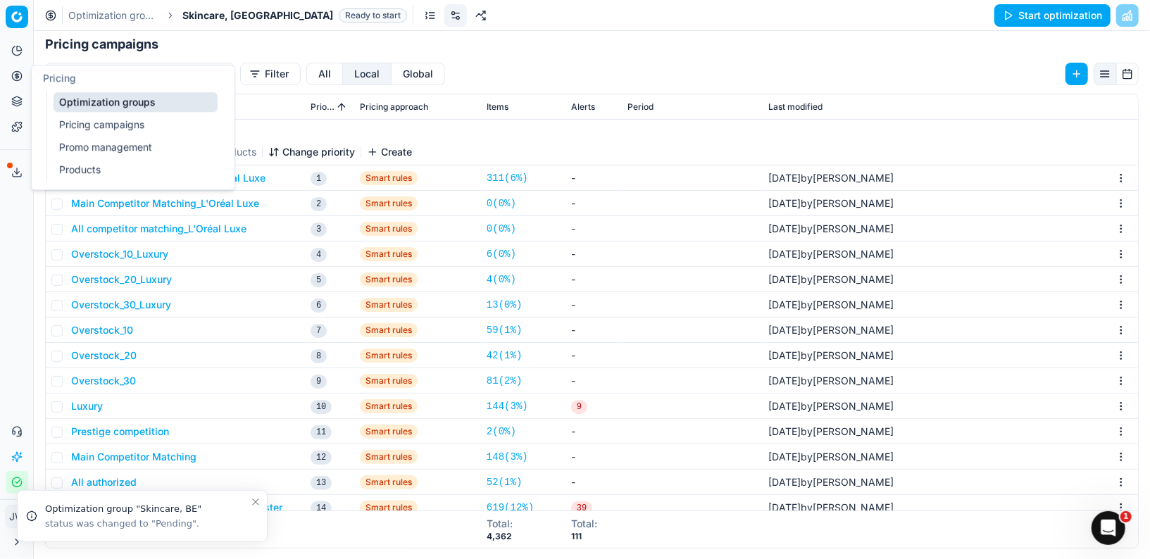
click at [19, 78] on icon at bounding box center [16, 75] width 11 height 11
click at [101, 91] on ul "Optimization groups Pricing campaigns Promo management Products" at bounding box center [135, 136] width 179 height 90
click at [97, 96] on link "Optimization groups" at bounding box center [136, 102] width 164 height 20
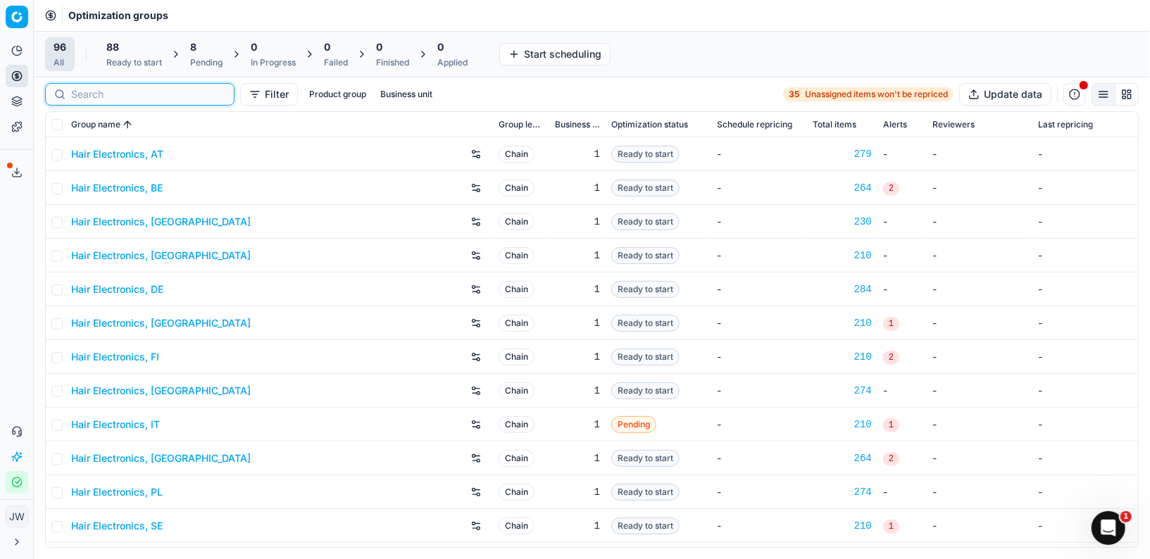
click at [90, 87] on input at bounding box center [148, 94] width 154 height 14
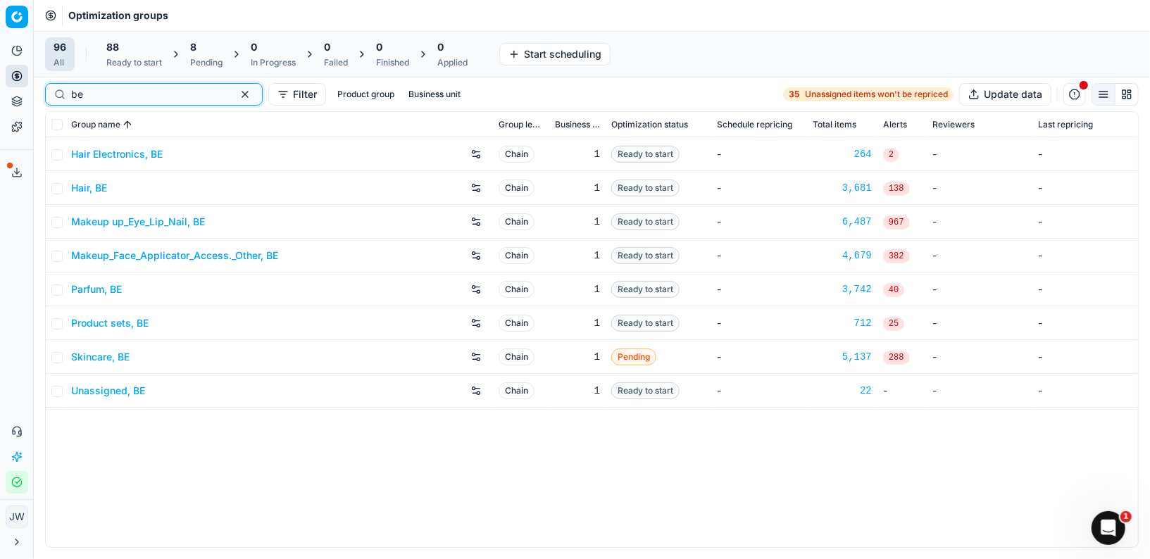
type input "be"
click at [99, 357] on link "Skincare, BE" at bounding box center [100, 357] width 58 height 14
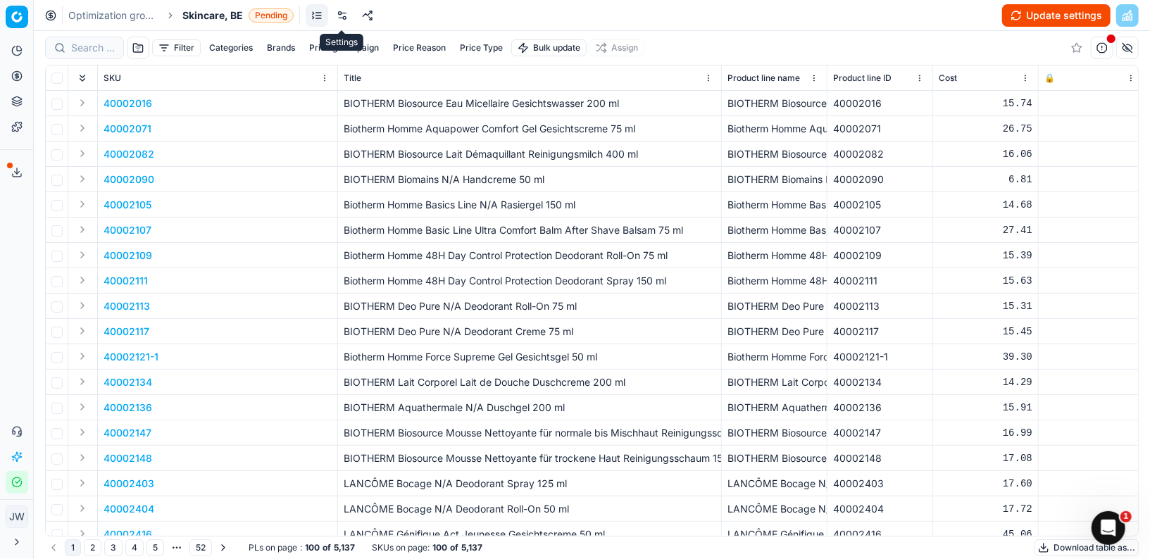
click at [342, 22] on link at bounding box center [342, 15] width 23 height 23
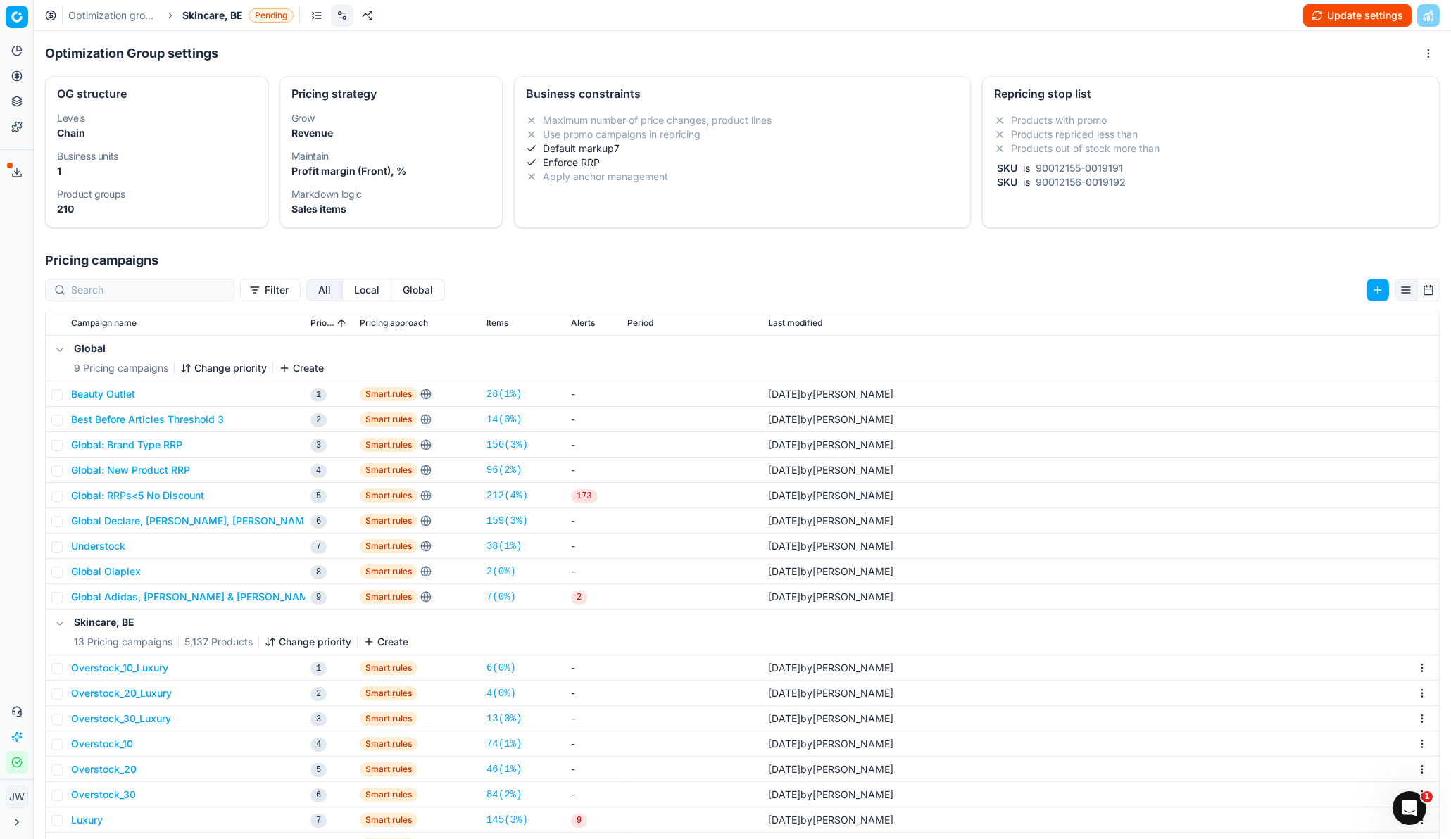
scroll to position [216, 0]
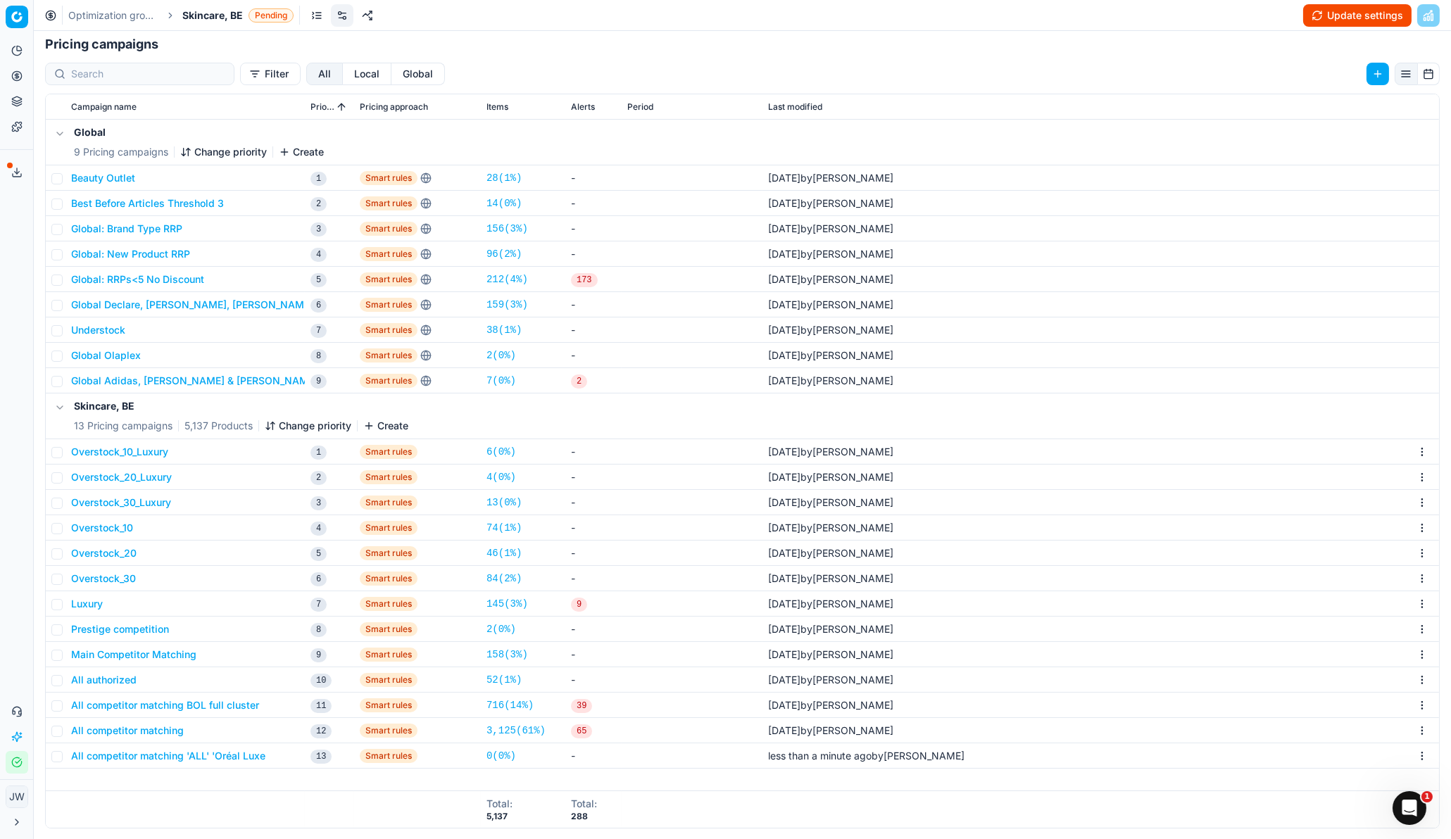
click at [124, 558] on button "All competitor matching 'ALL' 'Oréal Luxe" at bounding box center [168, 756] width 194 height 14
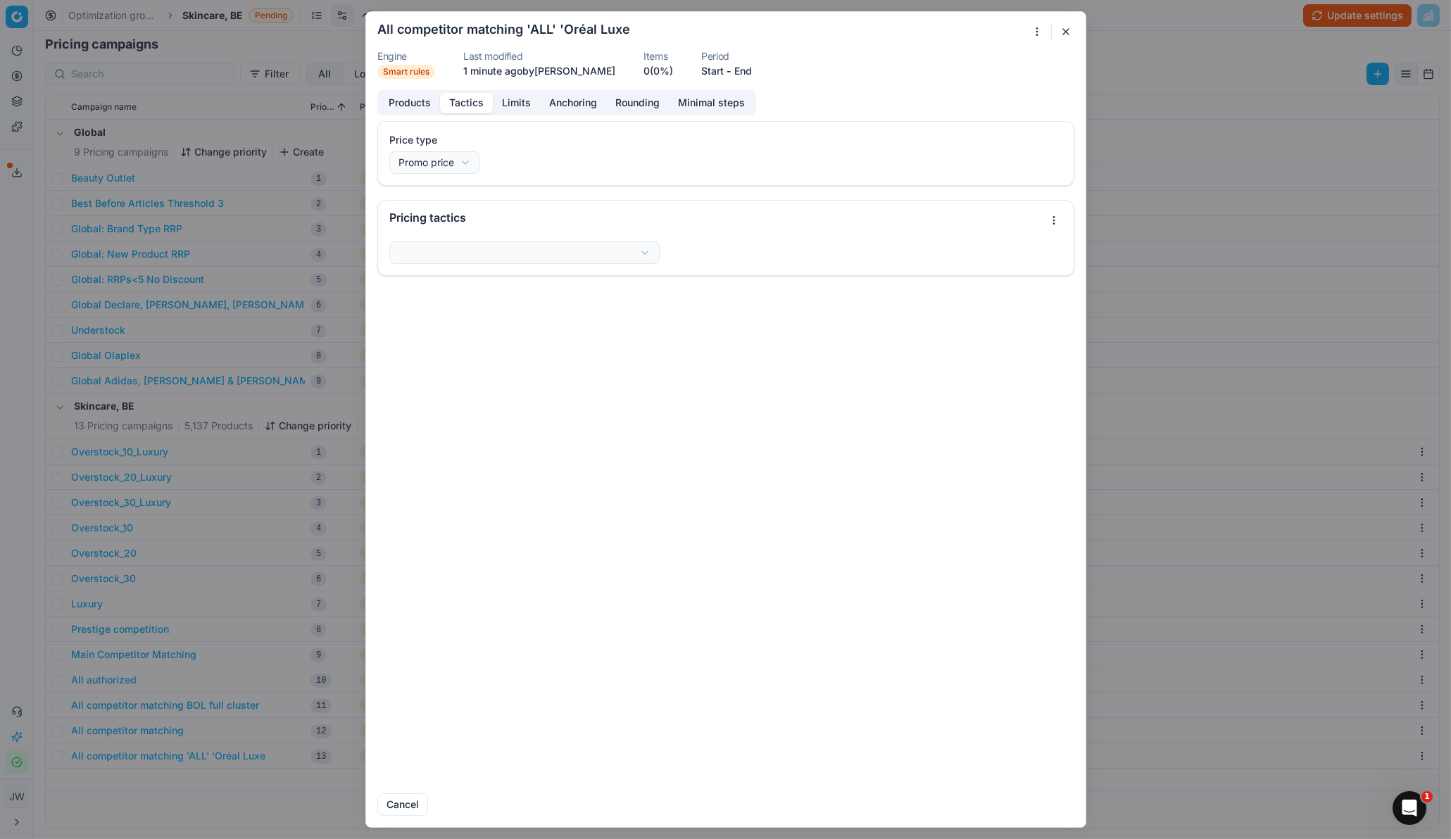
click at [463, 104] on button "Tactics" at bounding box center [466, 103] width 53 height 20
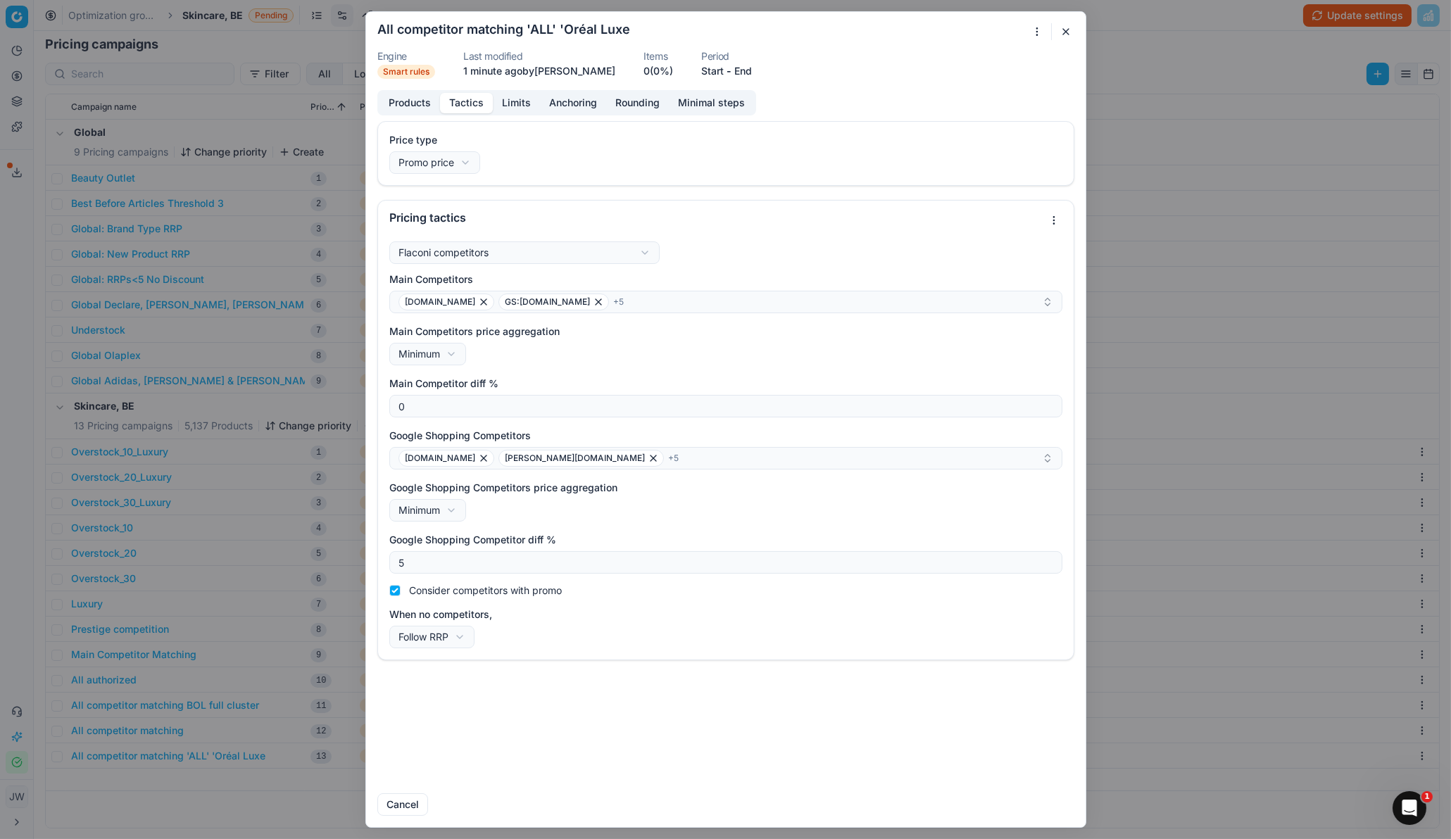
click at [1068, 34] on button "button" at bounding box center [1066, 31] width 17 height 17
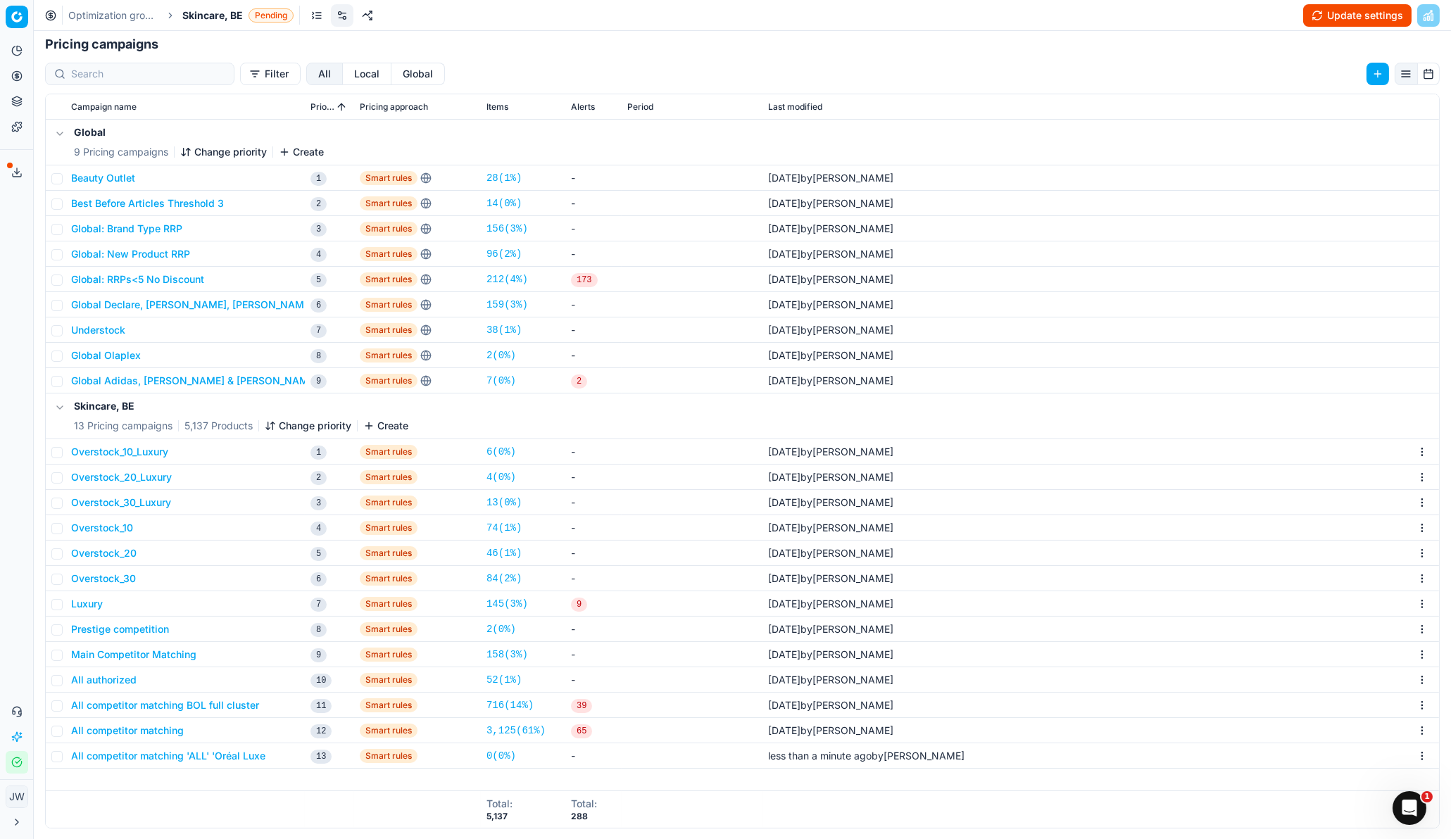
scroll to position [171, 0]
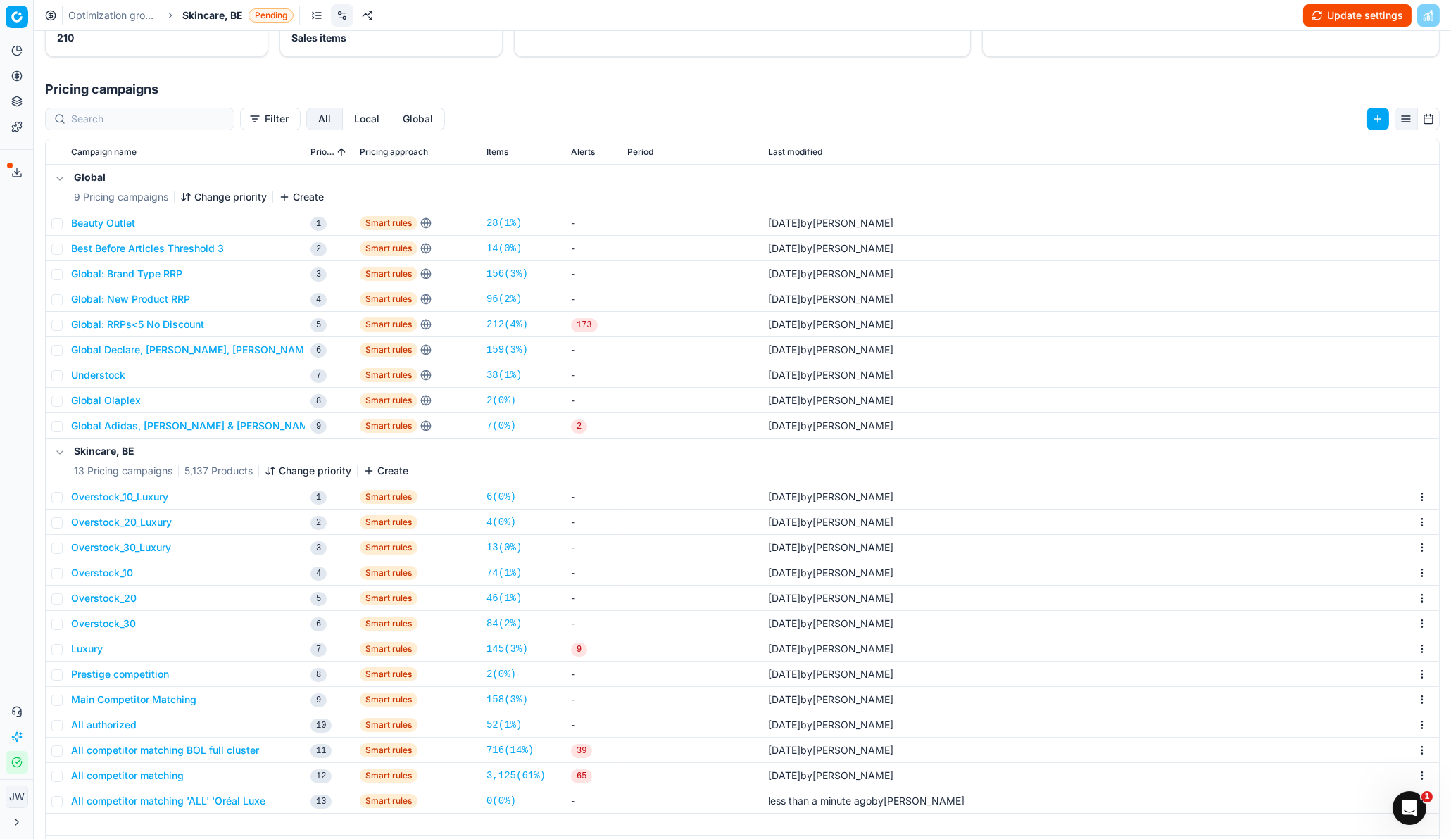
click at [305, 470] on button "Change priority" at bounding box center [308, 471] width 87 height 14
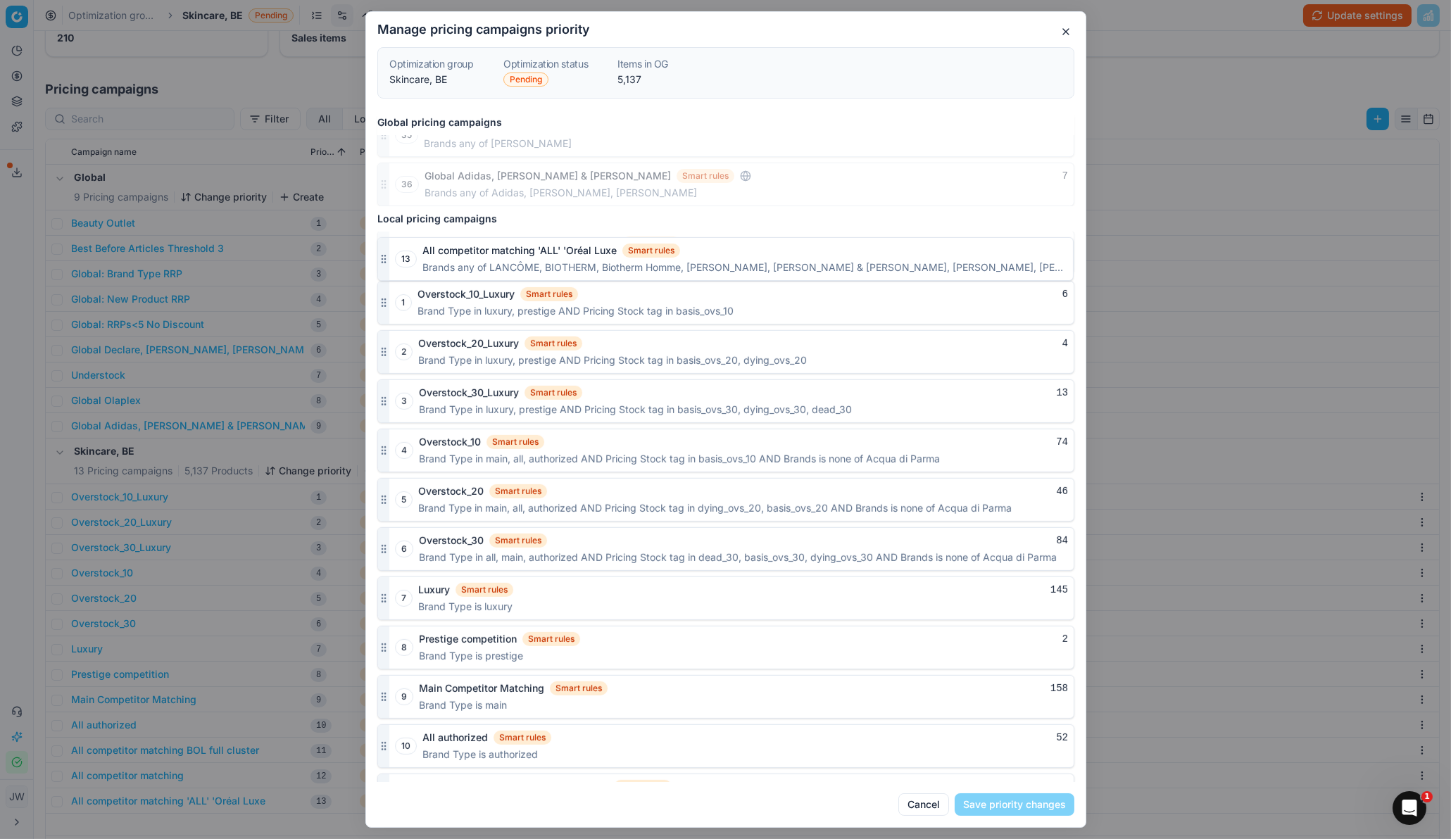
scroll to position [1515, 0]
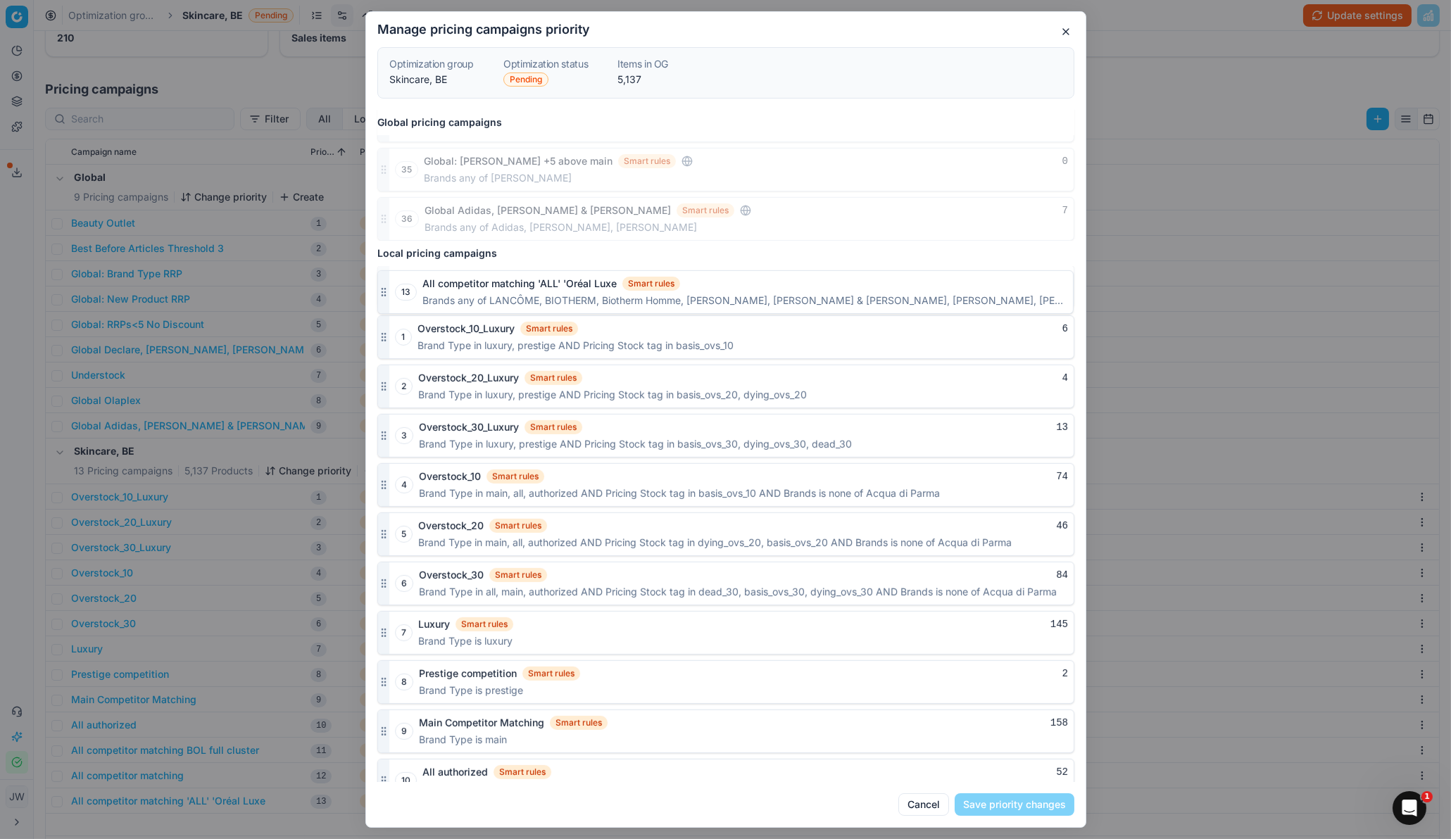
drag, startPoint x: 382, startPoint y: 758, endPoint x: 383, endPoint y: 282, distance: 475.2
click at [383, 282] on div at bounding box center [383, 286] width 11 height 42
click at [1050, 558] on button "Save priority changes" at bounding box center [1015, 804] width 120 height 23
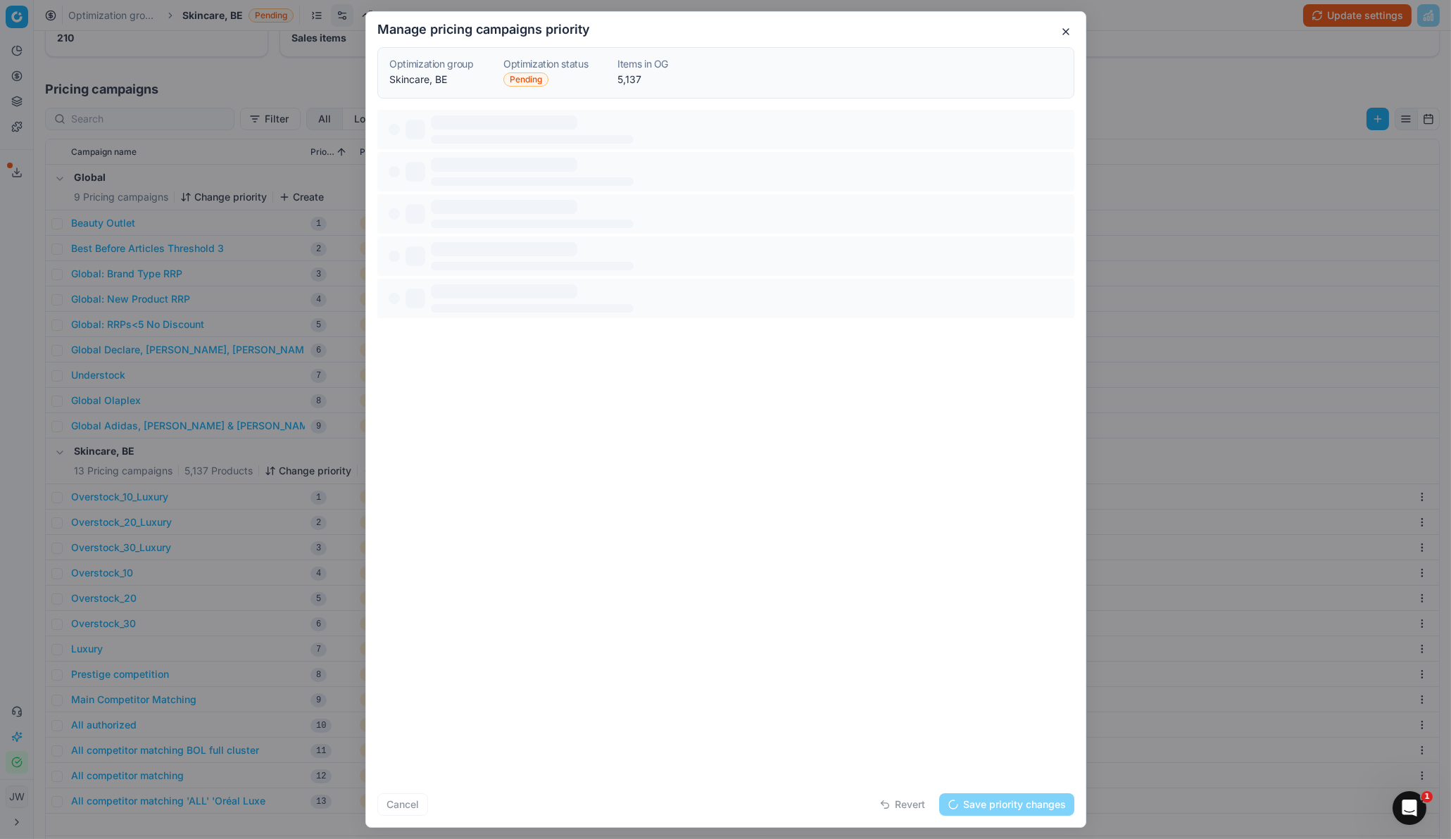
scroll to position [0, 0]
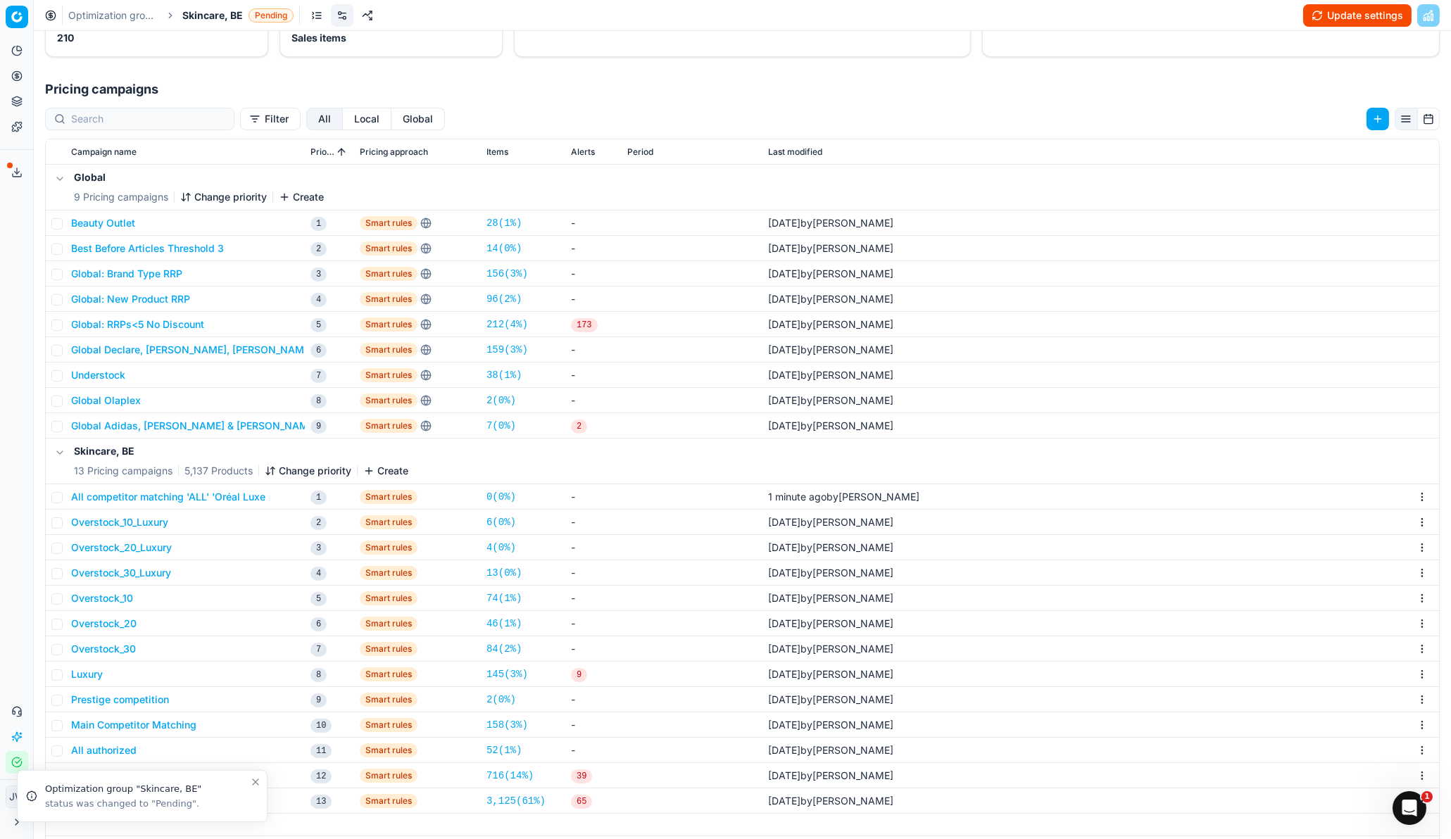
click at [87, 497] on button "All competitor matching 'ALL' 'Oréal Luxe" at bounding box center [168, 497] width 194 height 14
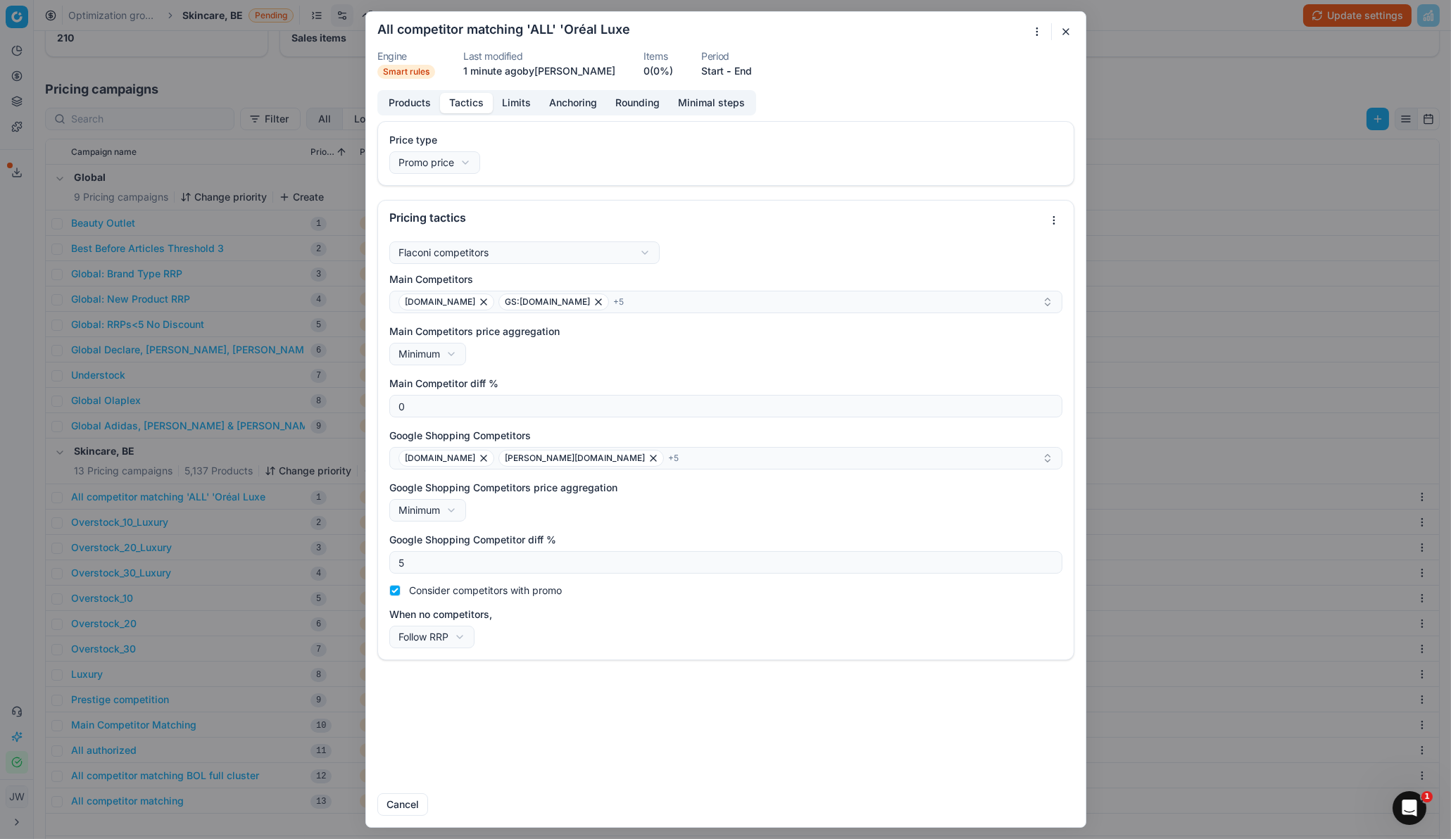
click at [465, 103] on button "Tactics" at bounding box center [466, 103] width 53 height 20
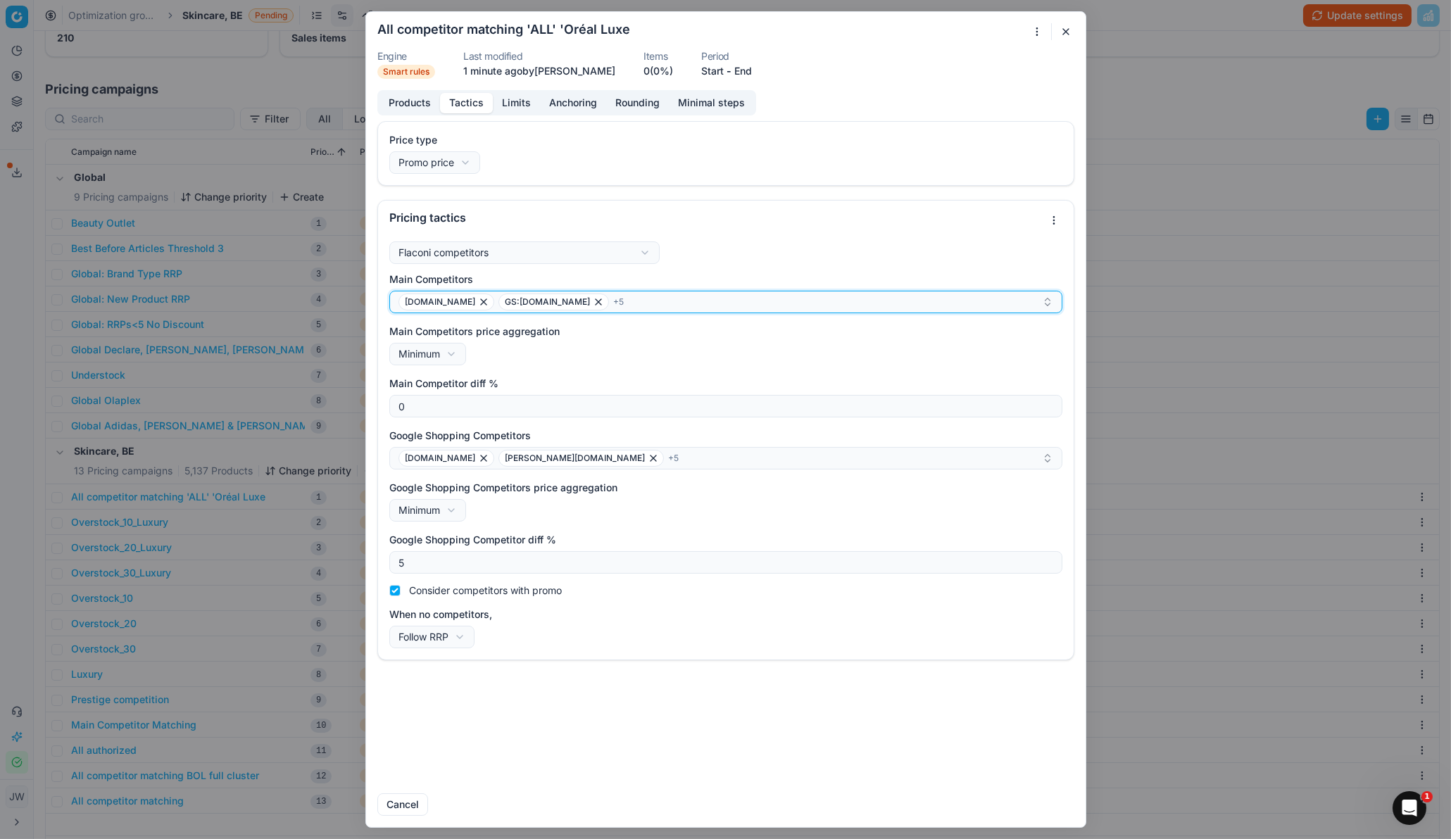
click at [577, 305] on div "[DOMAIN_NAME] GS:[DOMAIN_NAME] + 5" at bounding box center [720, 302] width 644 height 17
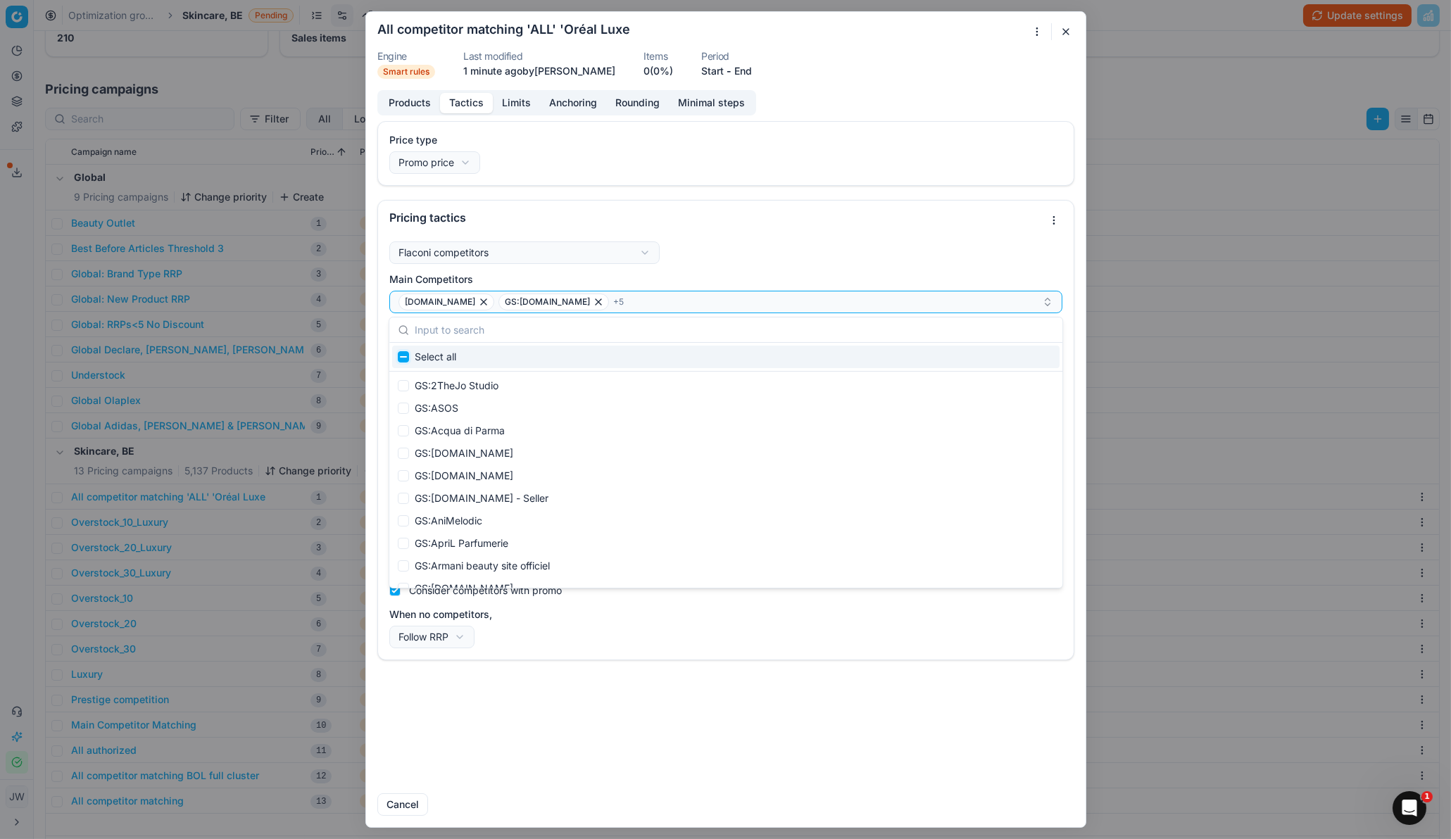
click at [404, 357] on input "Suggestions" at bounding box center [403, 356] width 11 height 11
checkbox input "true"
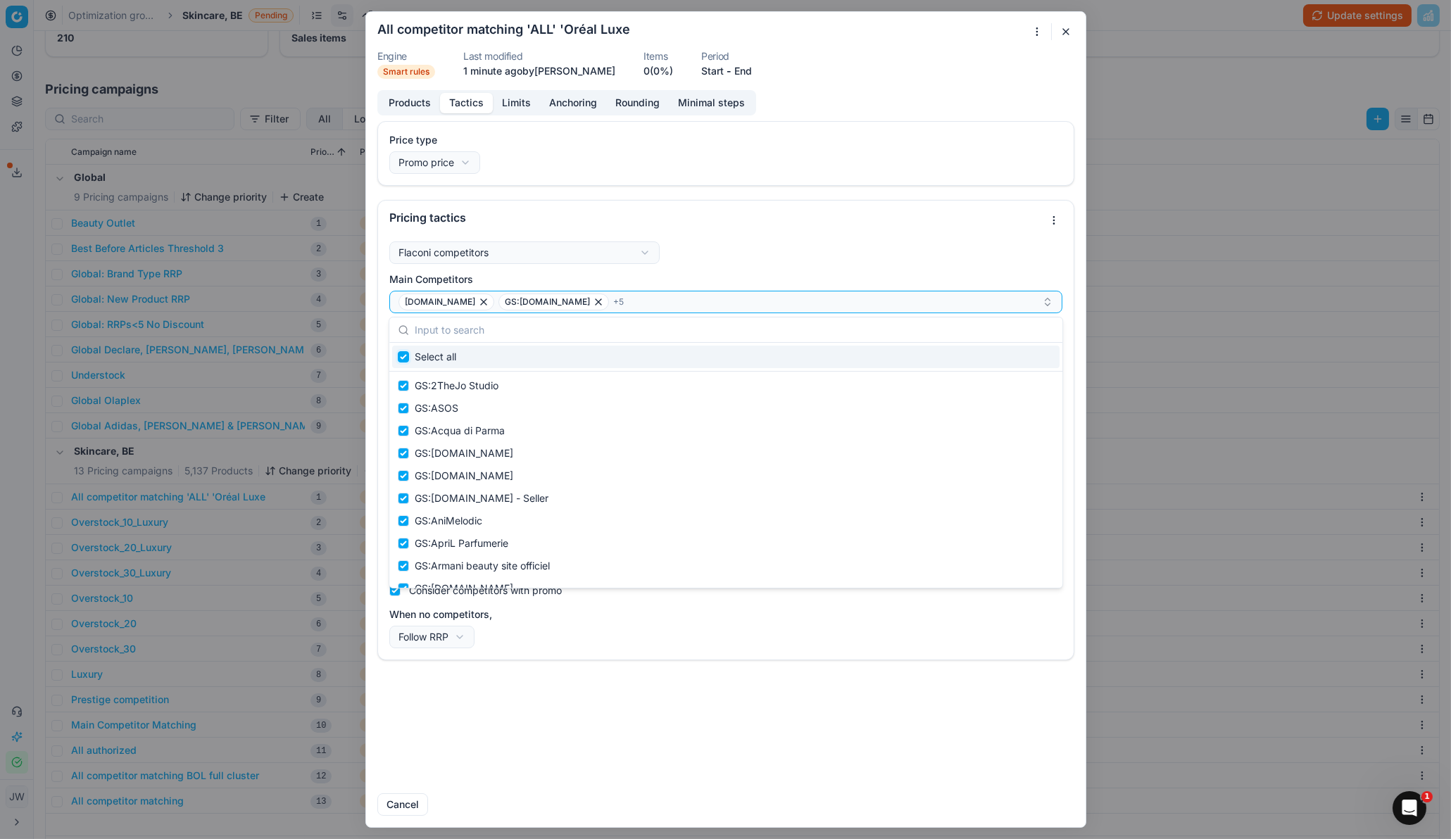
checkbox input "true"
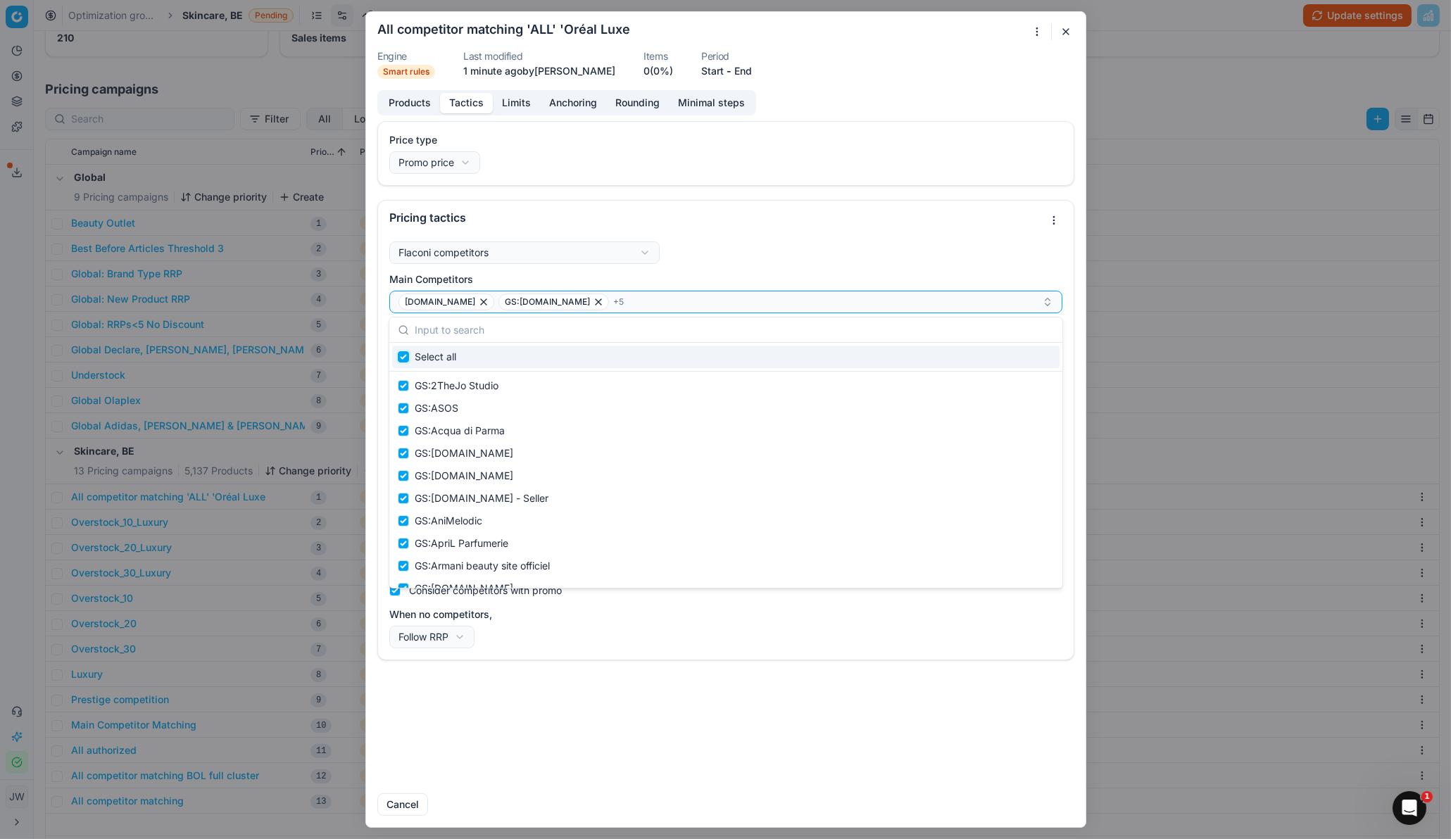
checkbox input "true"
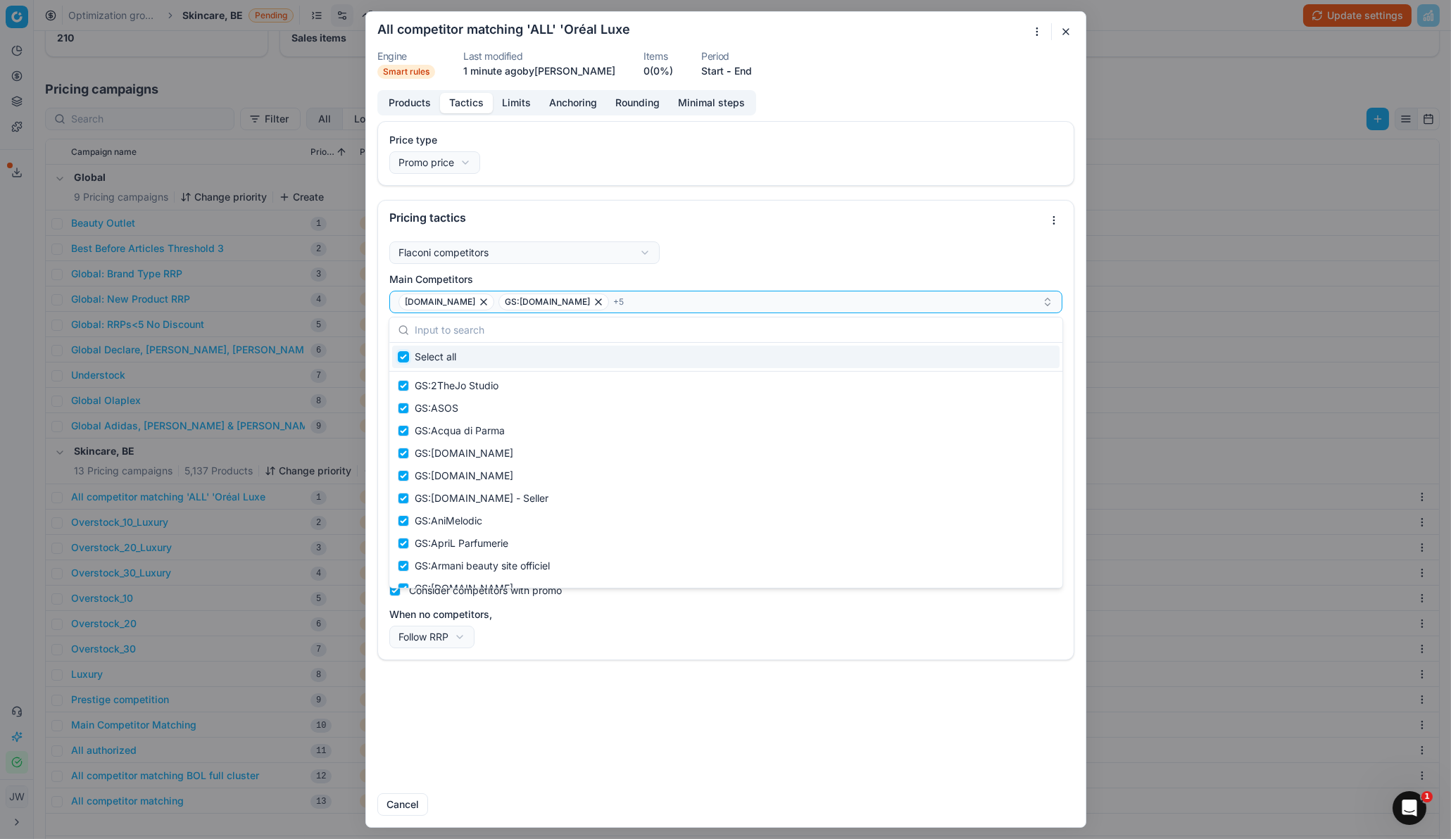
checkbox input "true"
click at [404, 357] on input "Suggestions" at bounding box center [403, 356] width 11 height 11
checkbox input "false"
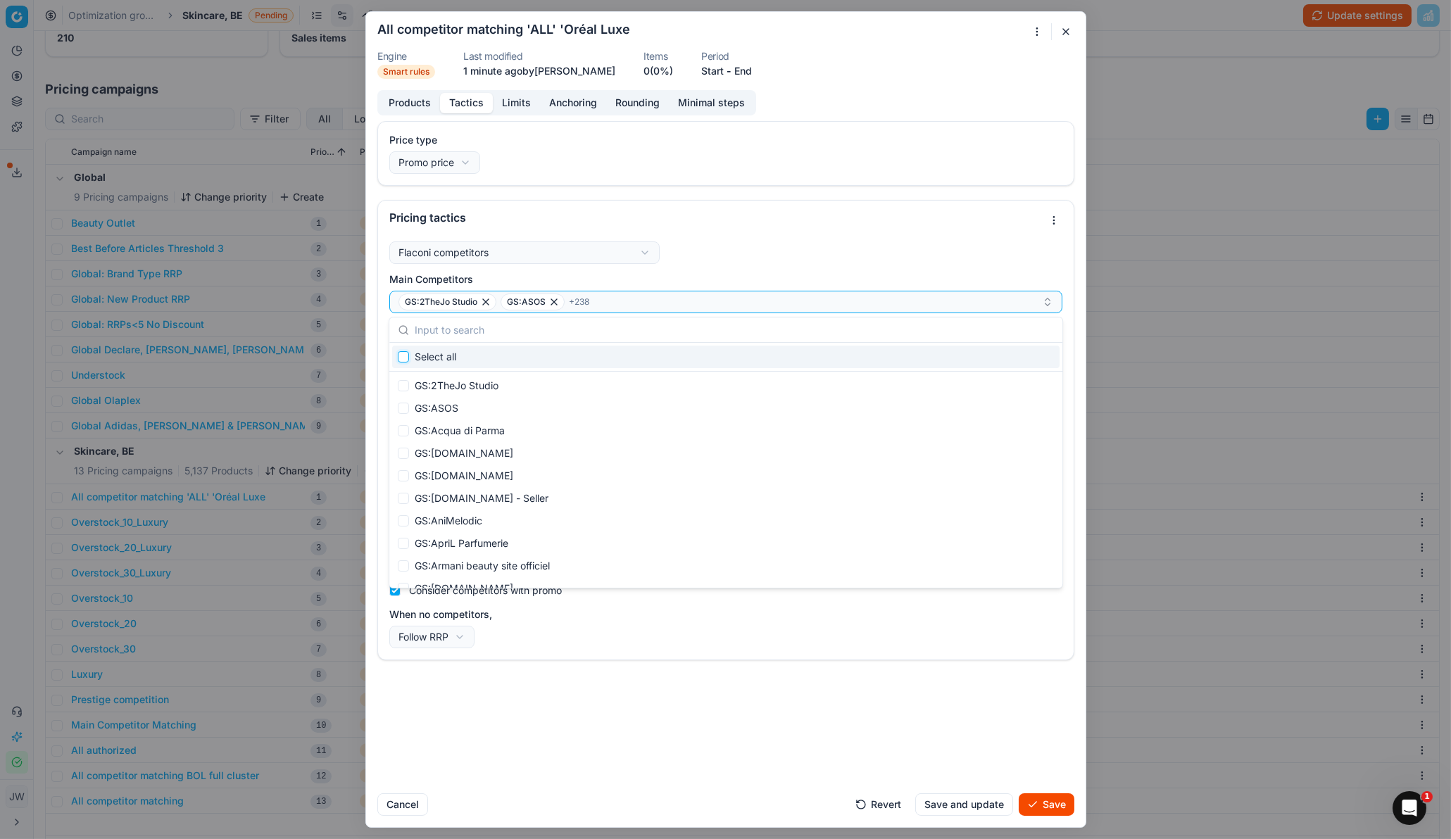
checkbox input "false"
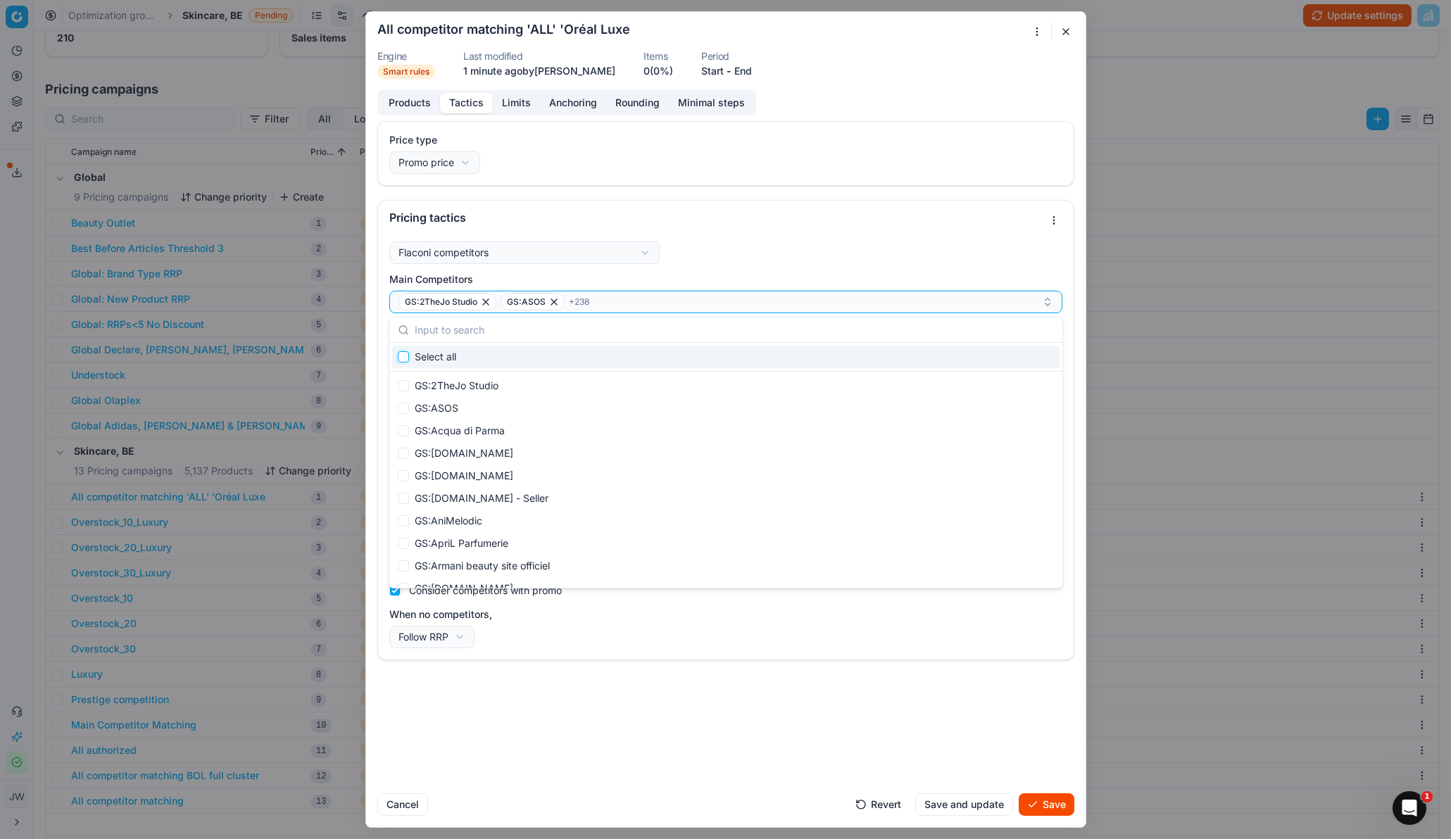
checkbox input "false"
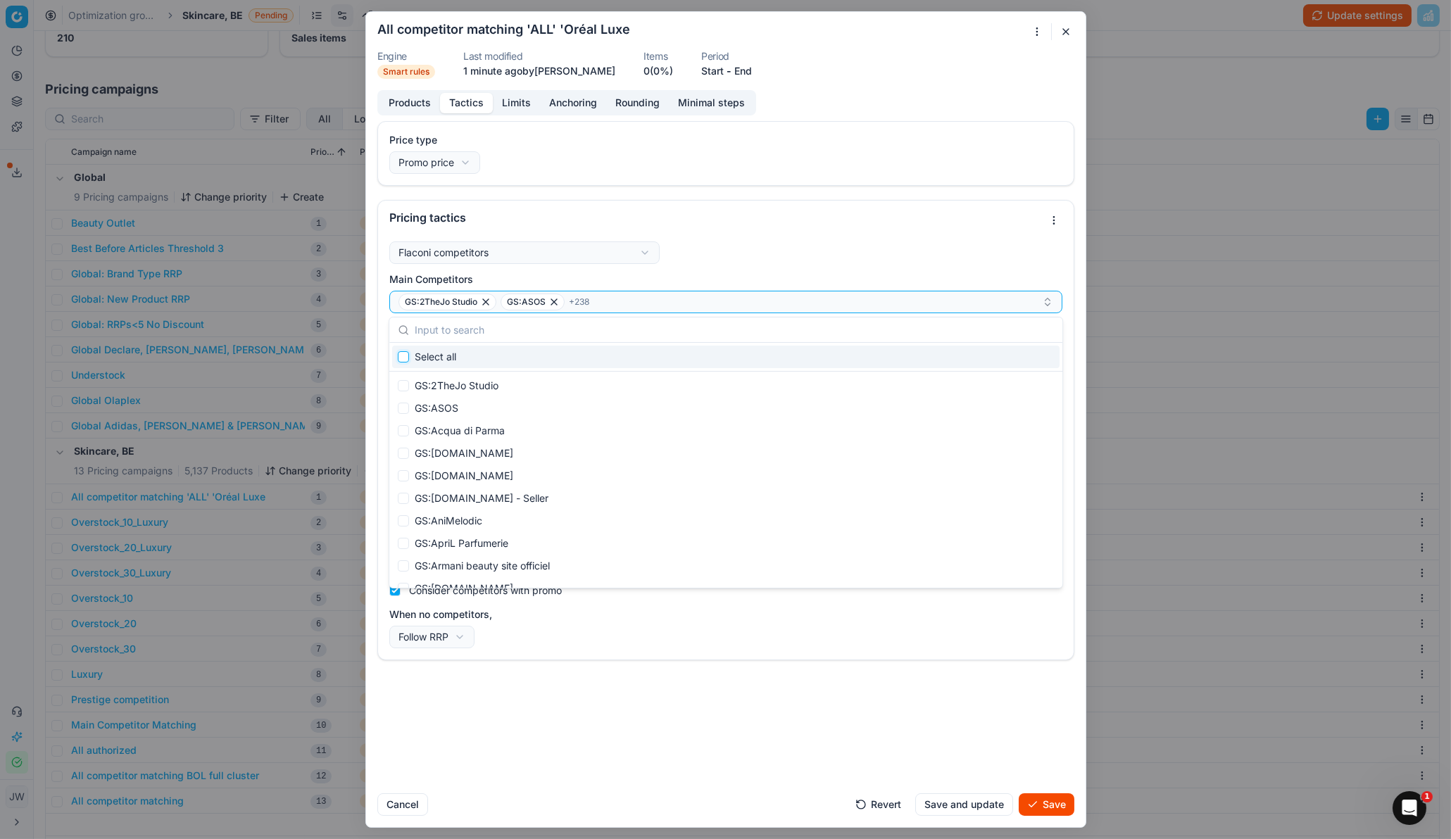
checkbox input "false"
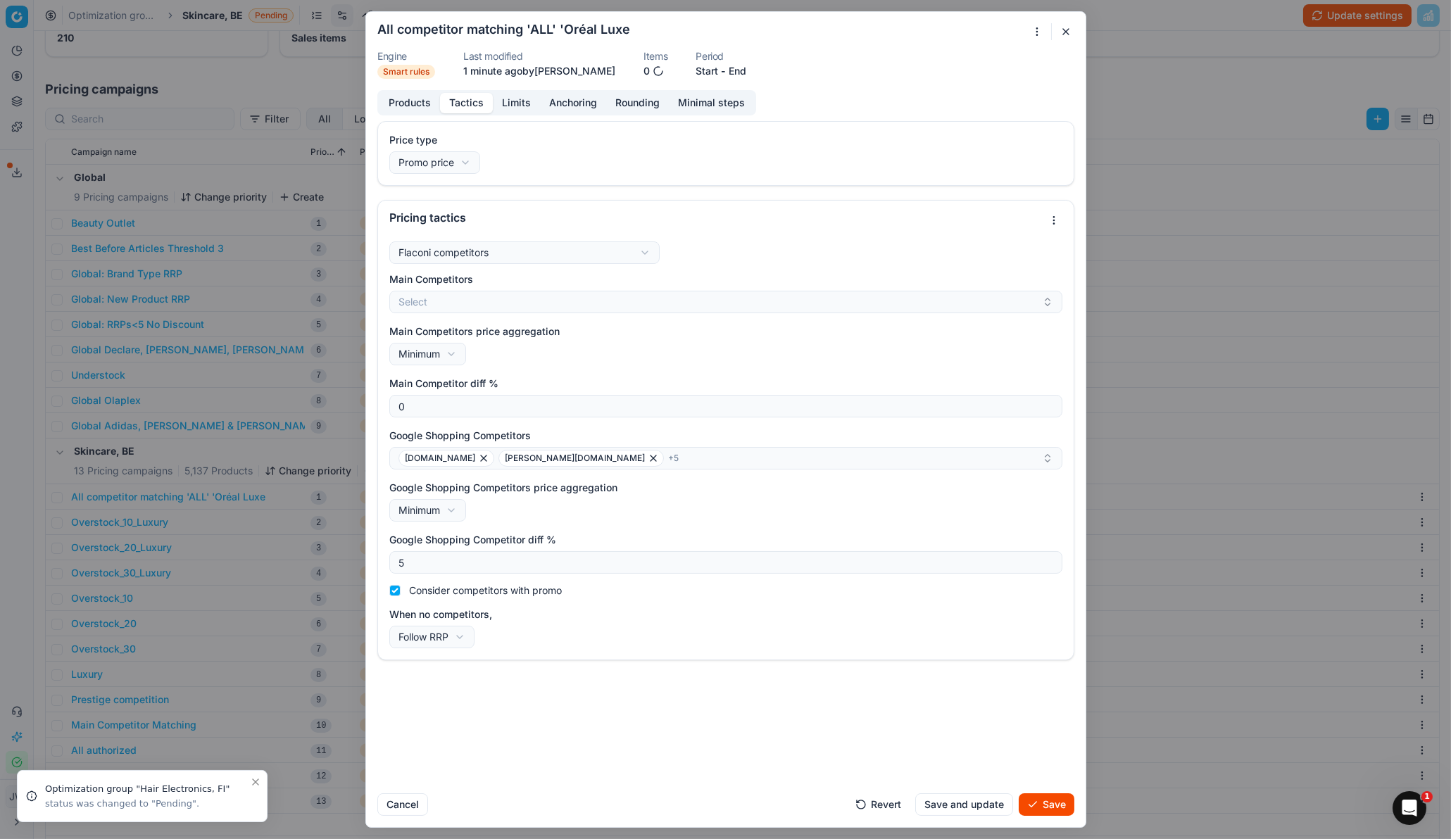
click at [604, 558] on div "When no competitors, Follow RRP Do not reprice Follow RRP" at bounding box center [725, 628] width 673 height 41
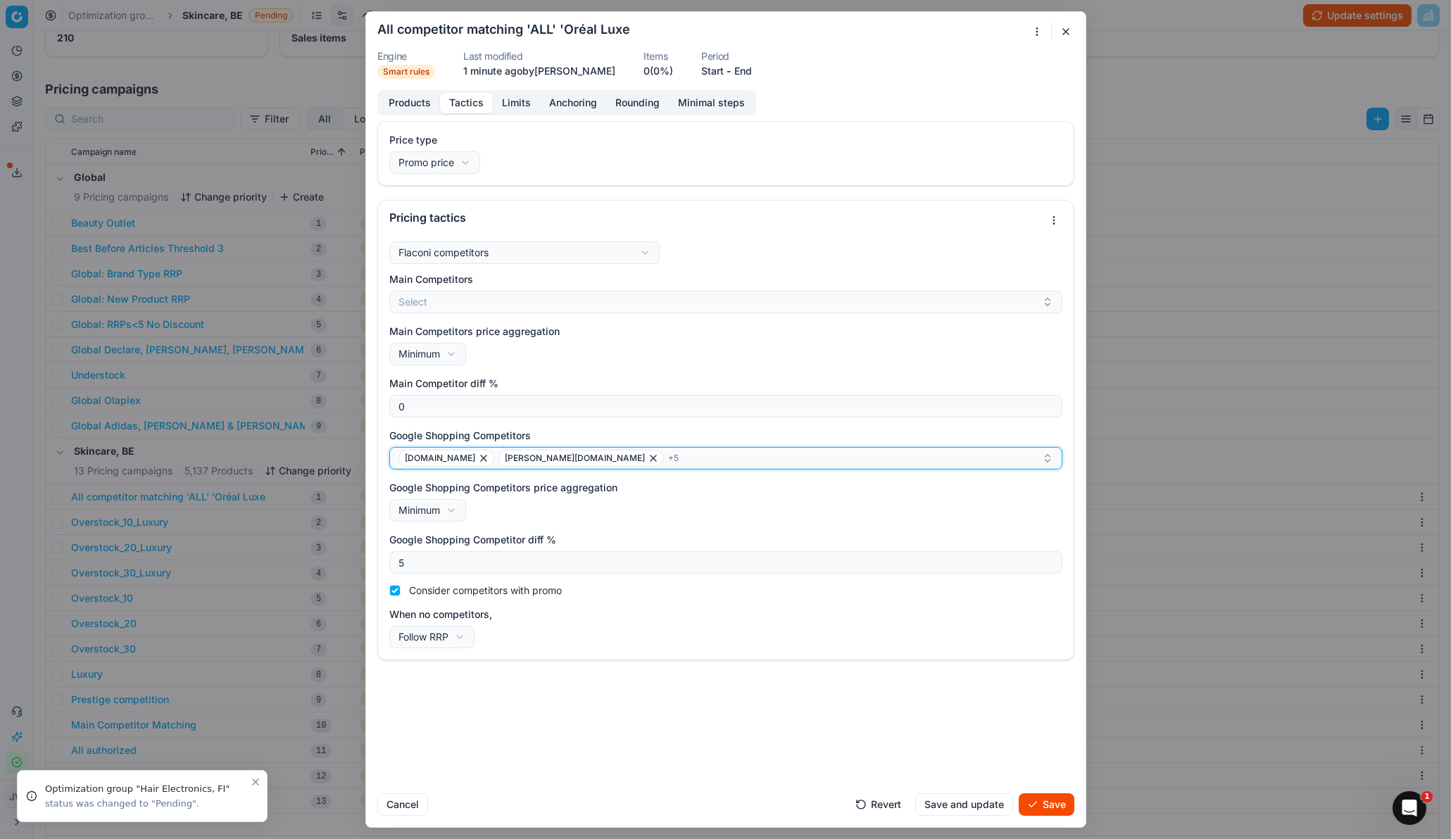
click at [396, 457] on button "[DOMAIN_NAME] [DOMAIN_NAME] + 5" at bounding box center [725, 458] width 673 height 23
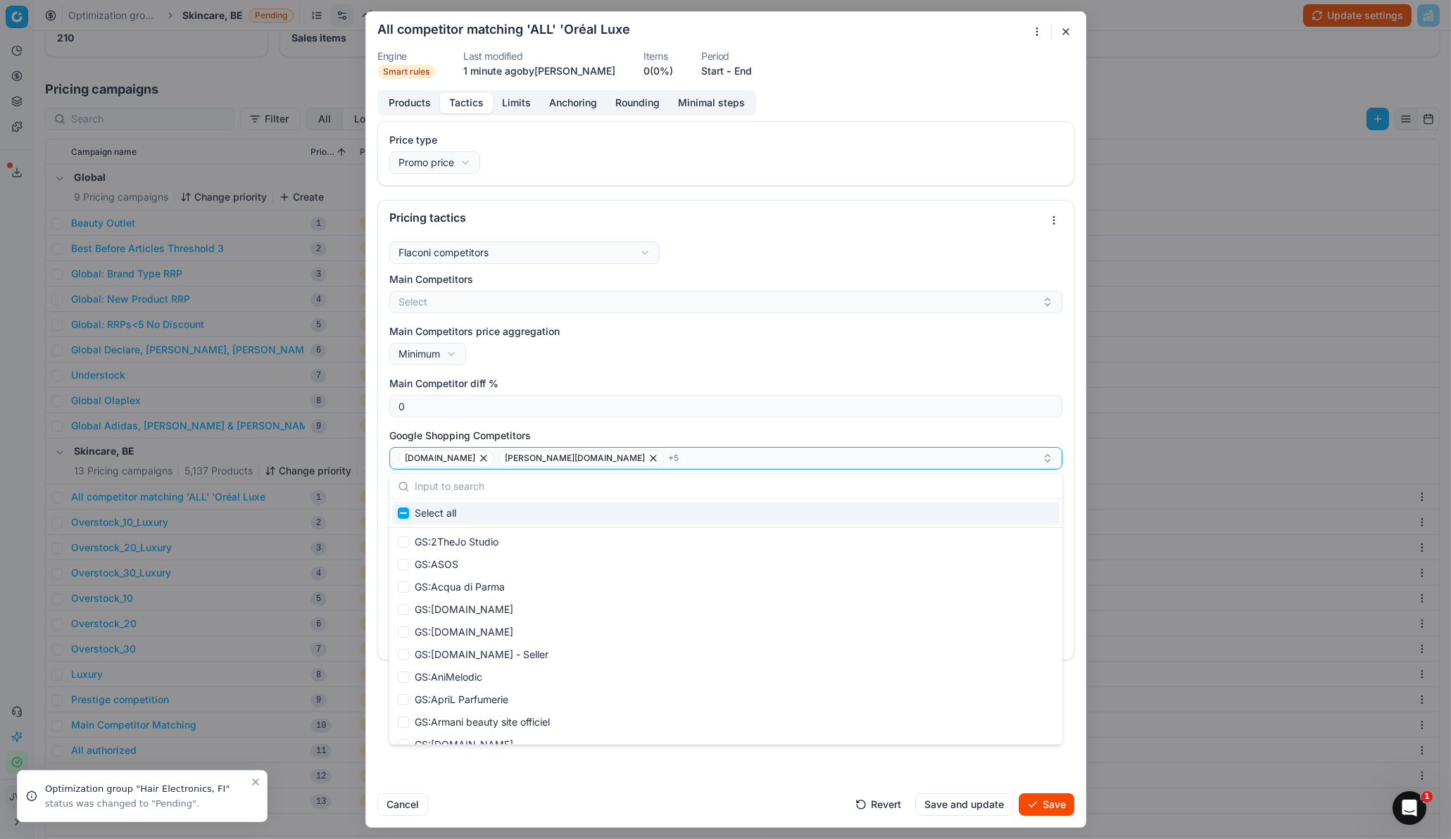
click at [403, 513] on input "Suggestions" at bounding box center [403, 513] width 11 height 11
checkbox input "true"
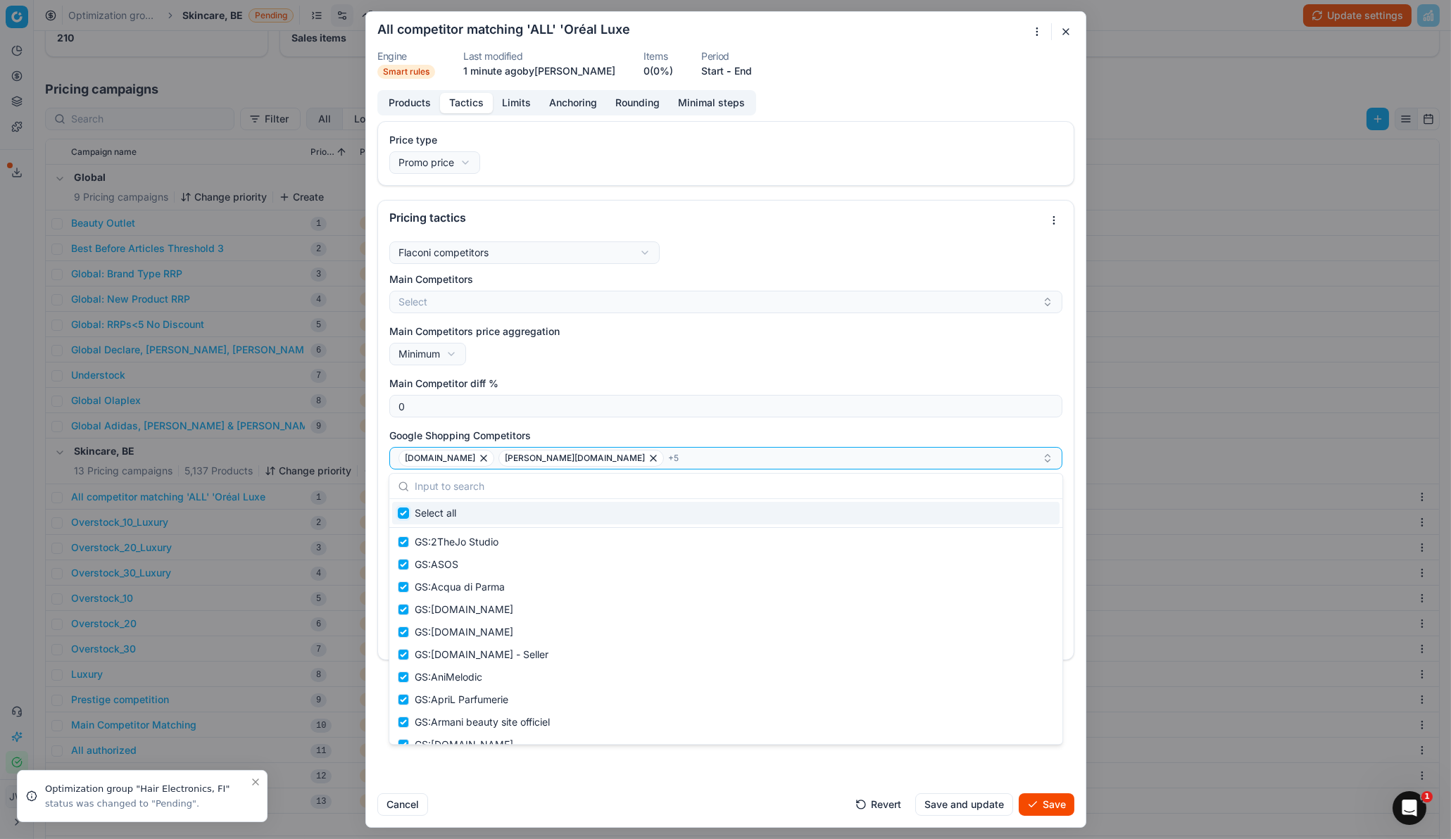
checkbox input "true"
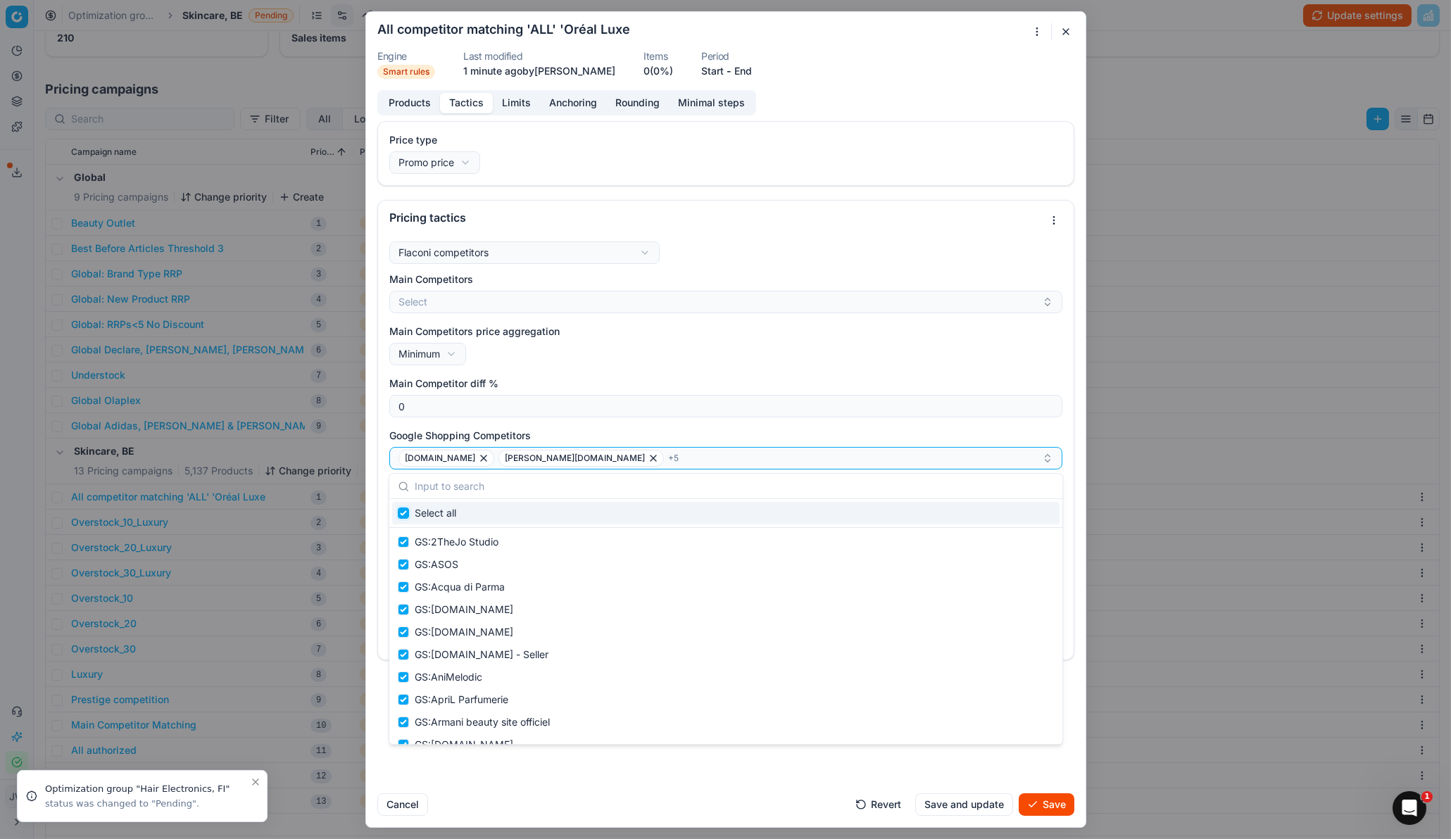
checkbox input "true"
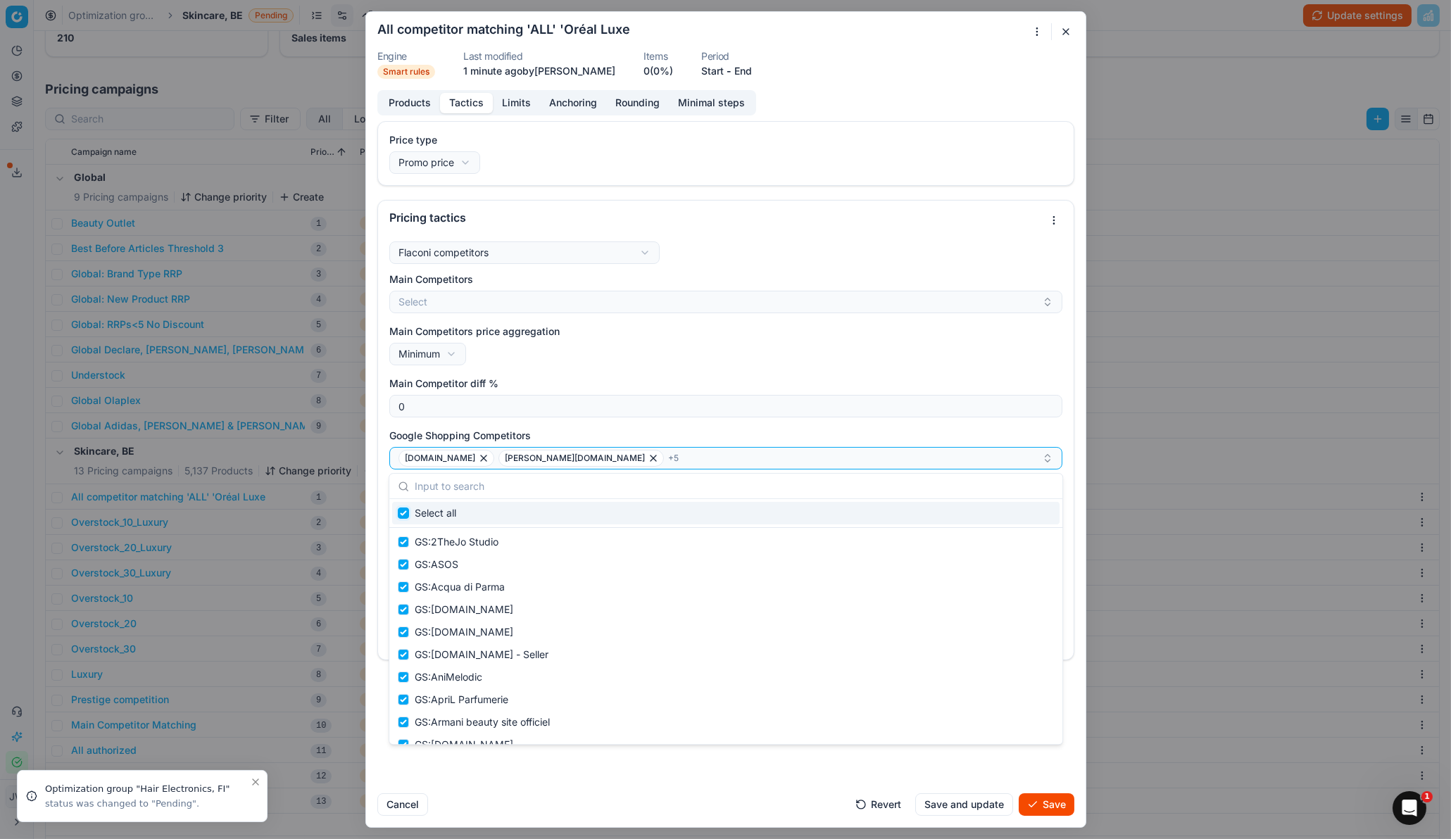
checkbox input "true"
click at [403, 513] on input "Suggestions" at bounding box center [403, 513] width 11 height 11
checkbox input "false"
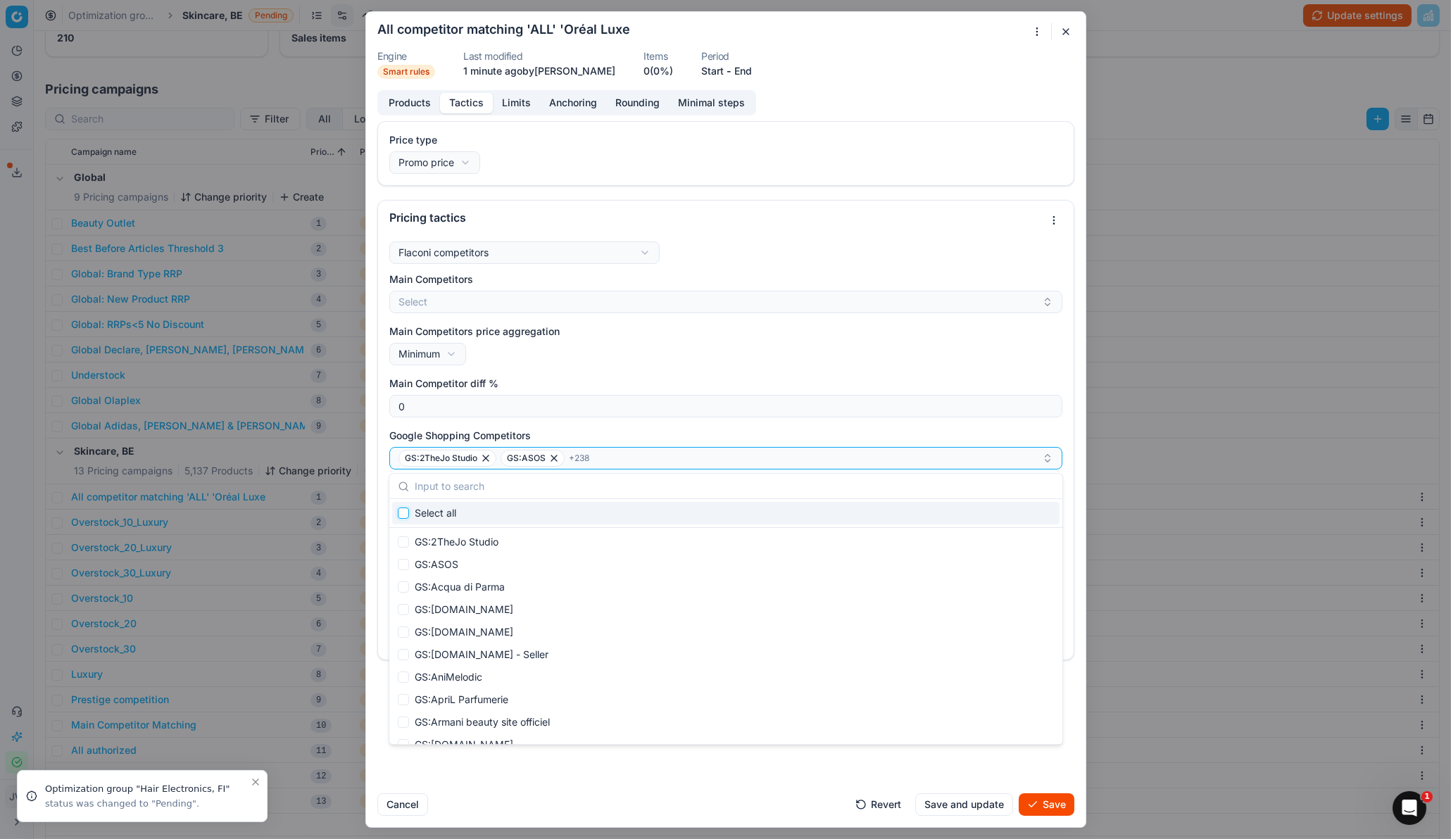
checkbox input "false"
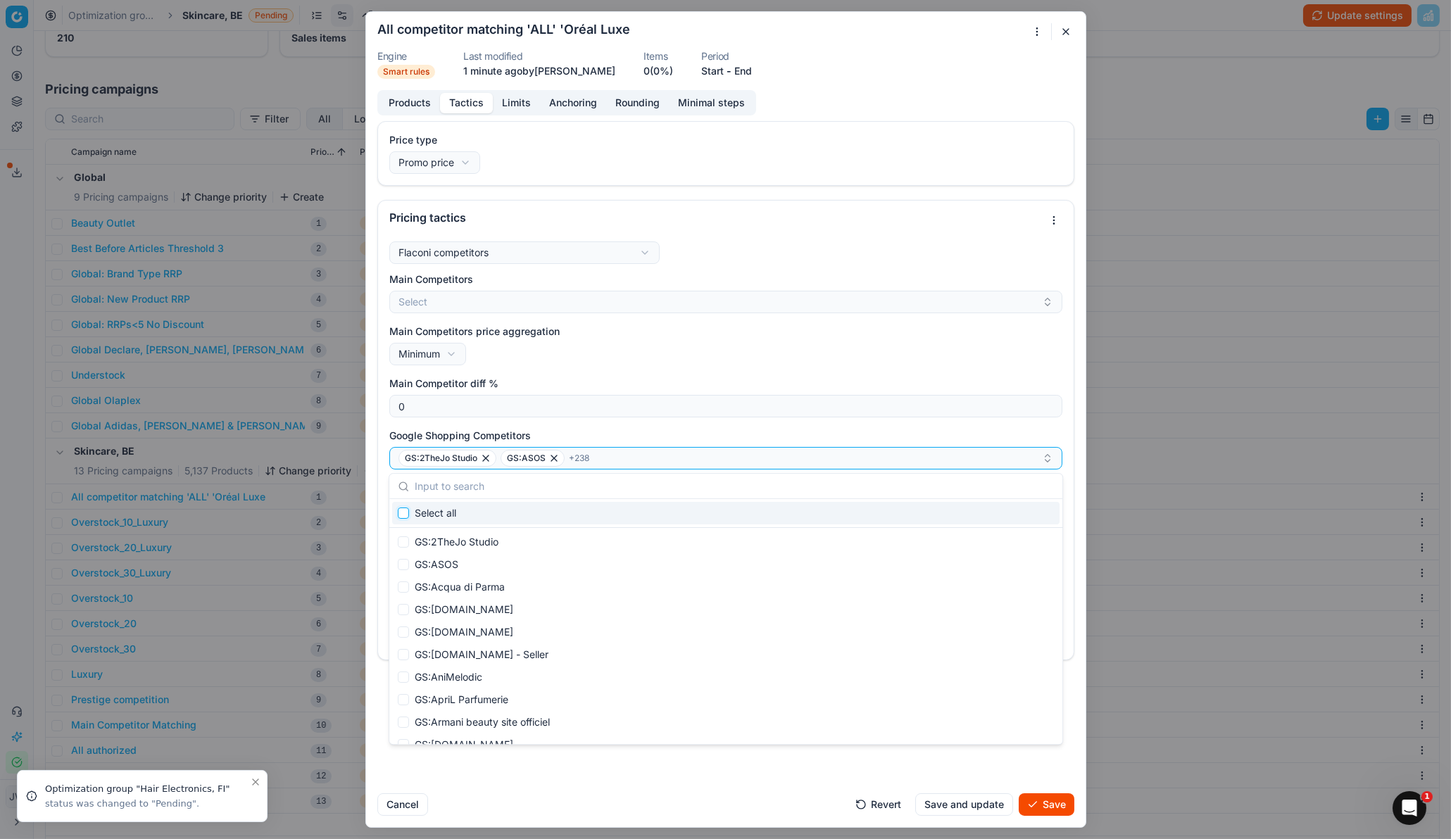
checkbox input "false"
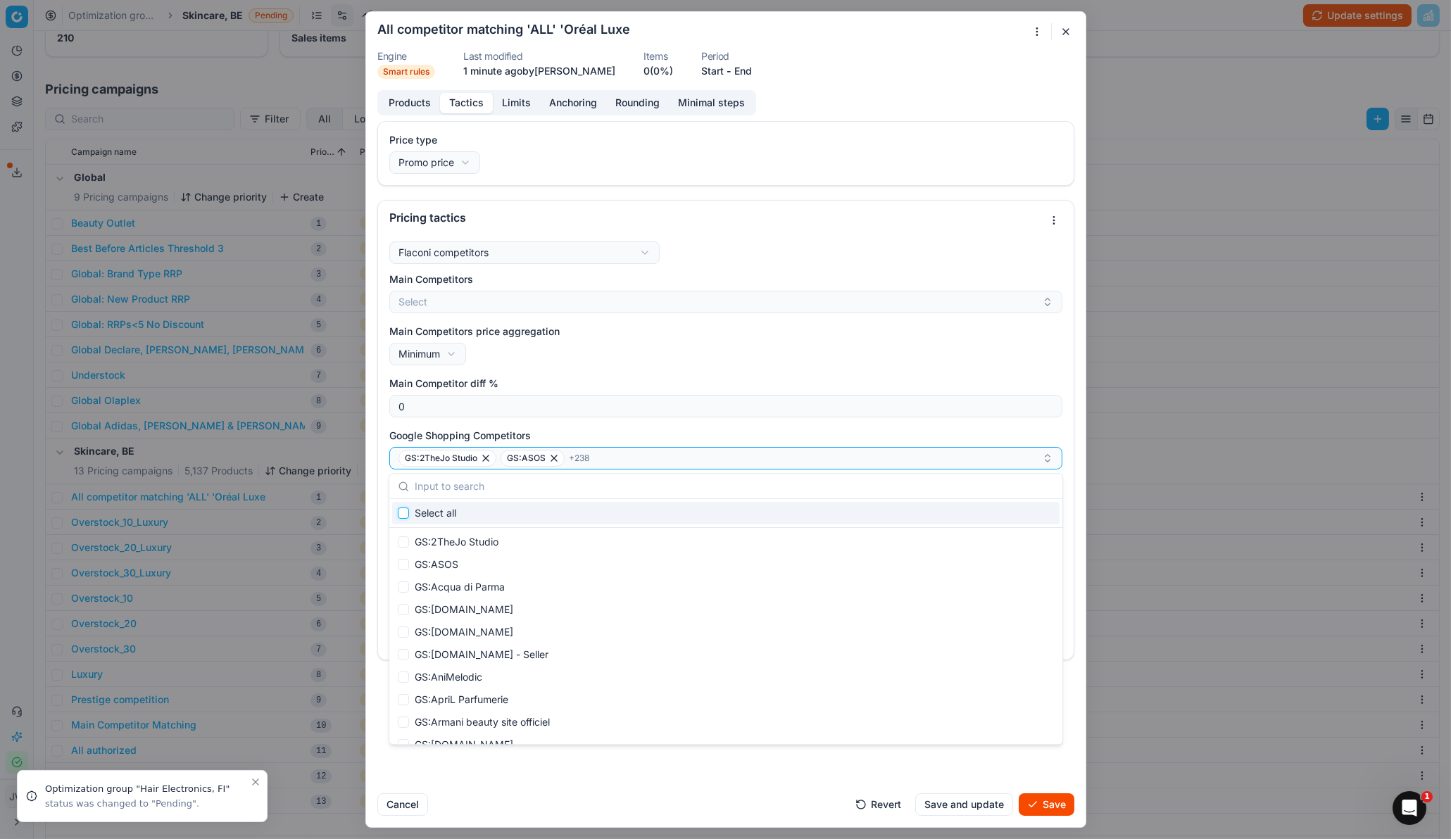
checkbox input "false"
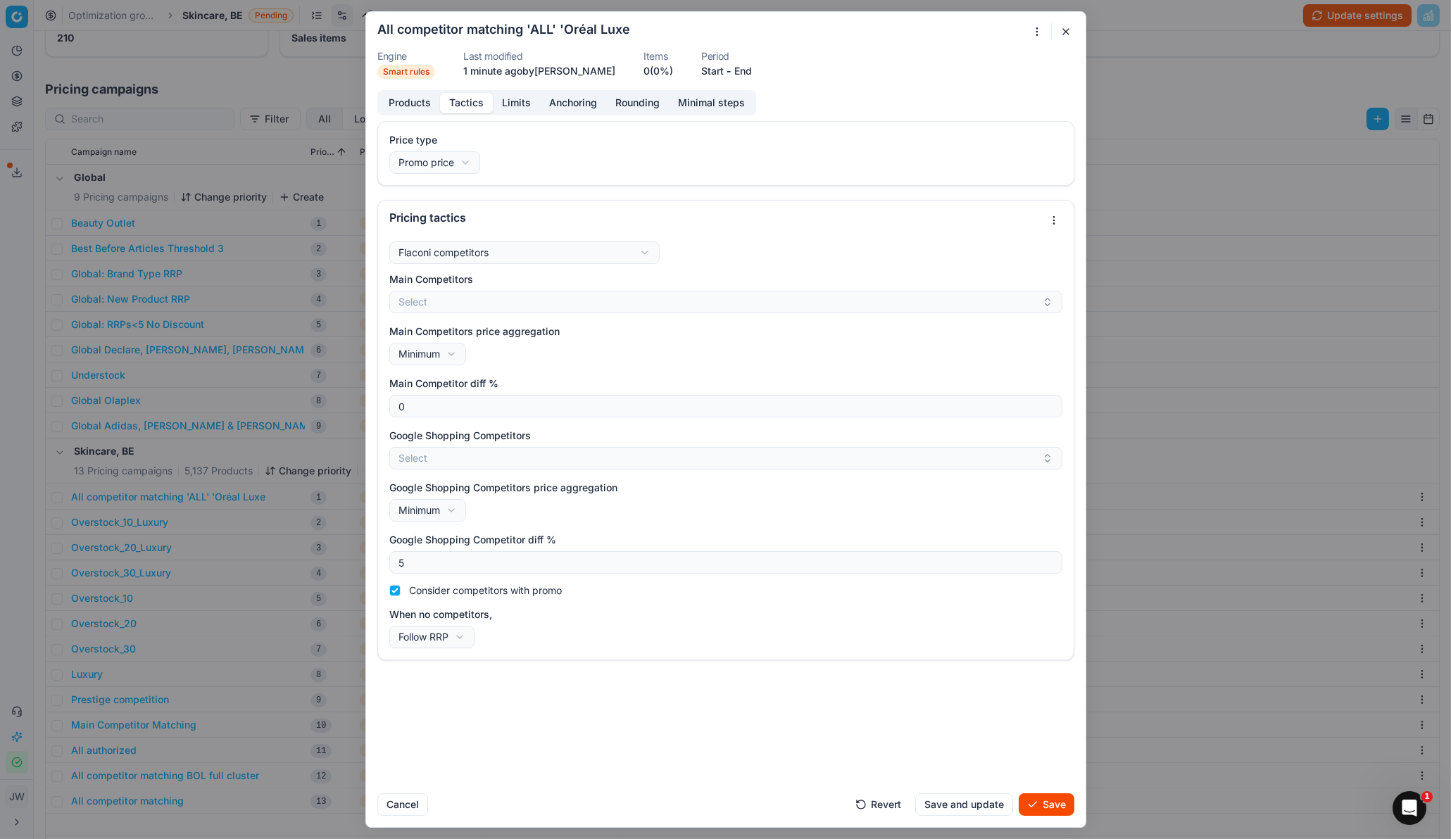
click at [552, 382] on label "Main Competitor diff %" at bounding box center [725, 384] width 673 height 14
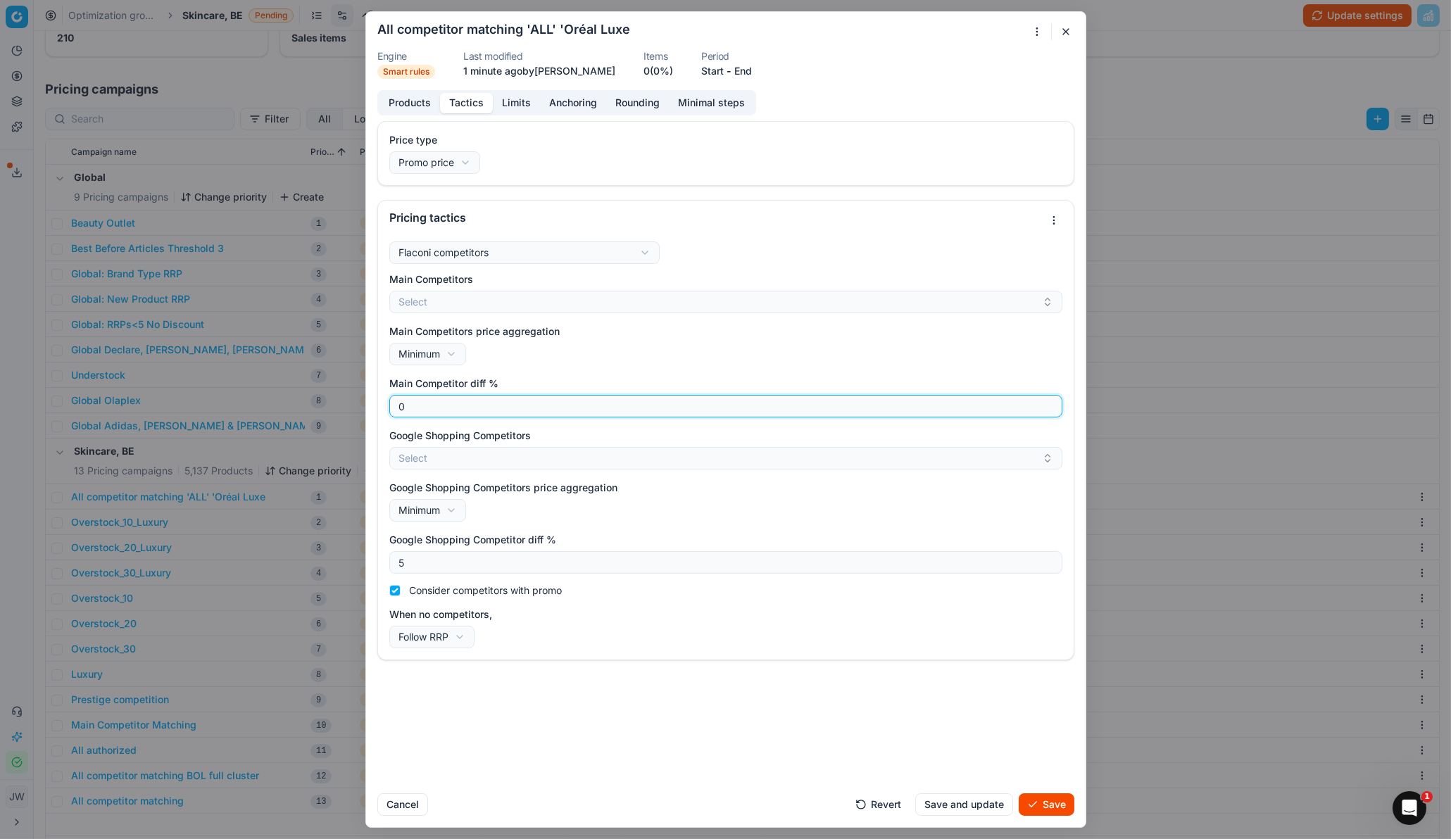
click at [552, 396] on input "0" at bounding box center [726, 406] width 660 height 21
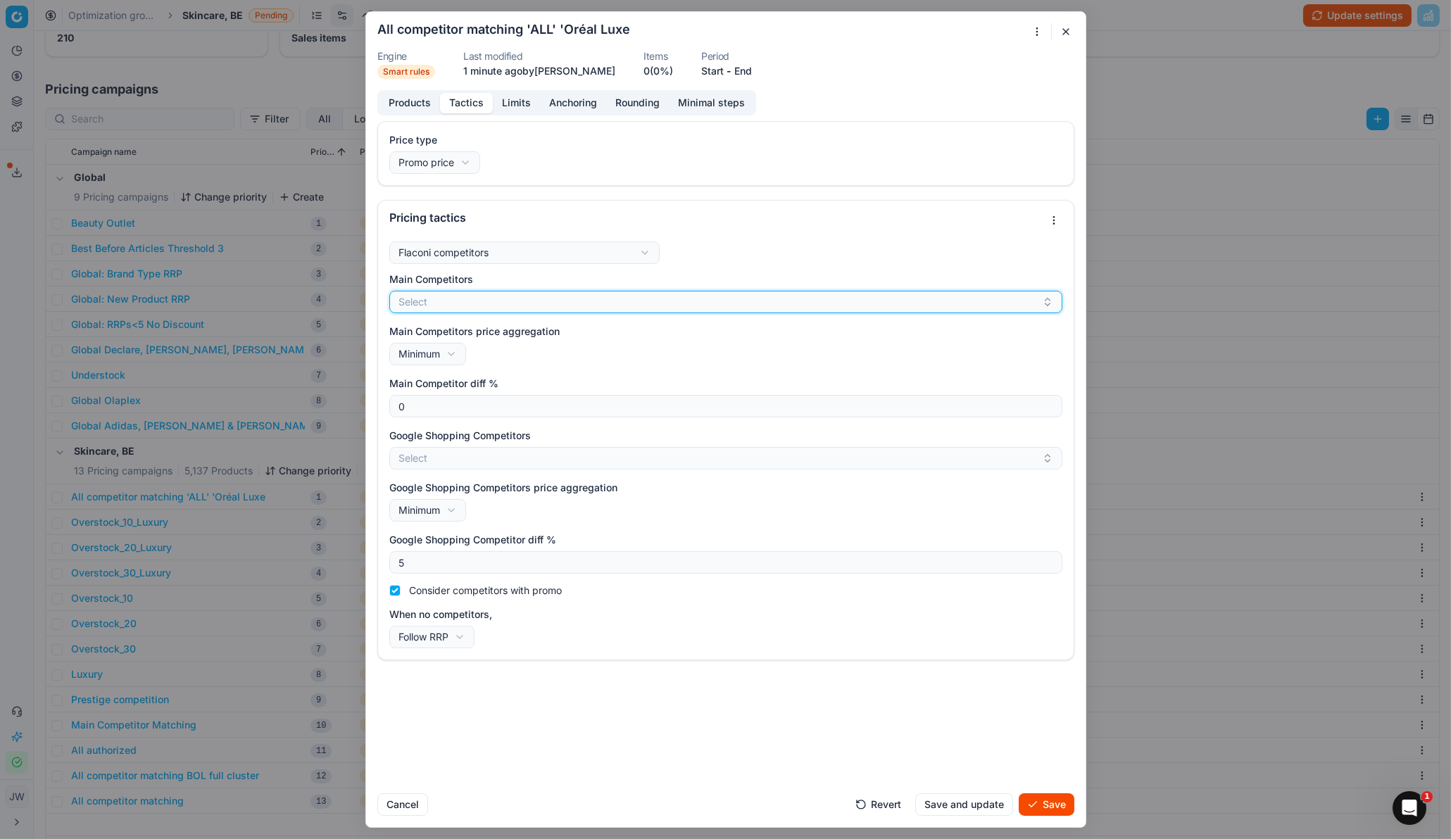
click at [436, 305] on button "Select" at bounding box center [725, 302] width 673 height 23
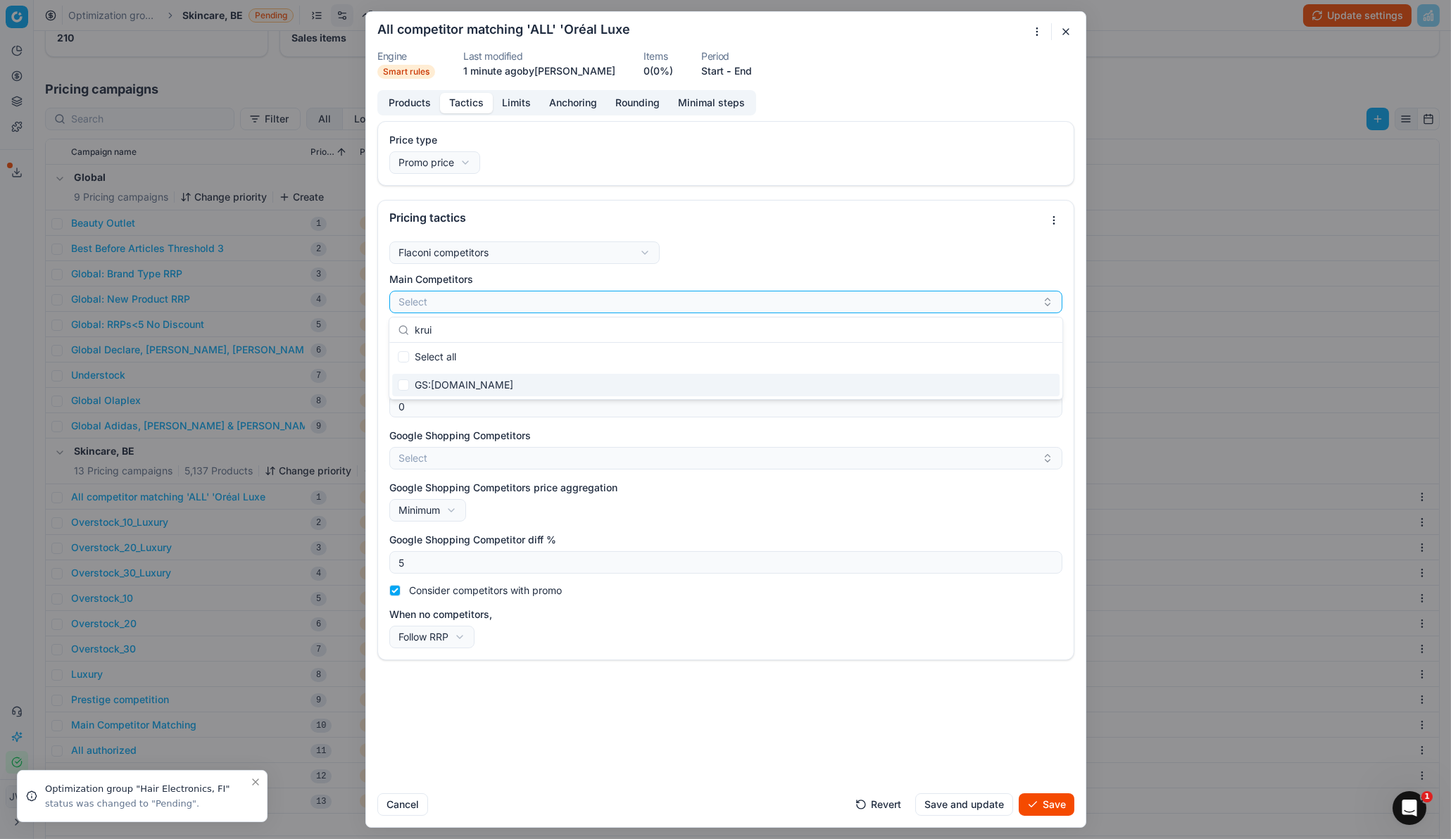
type input "krui"
click at [405, 382] on input "Suggestions" at bounding box center [403, 384] width 11 height 11
checkbox input "true"
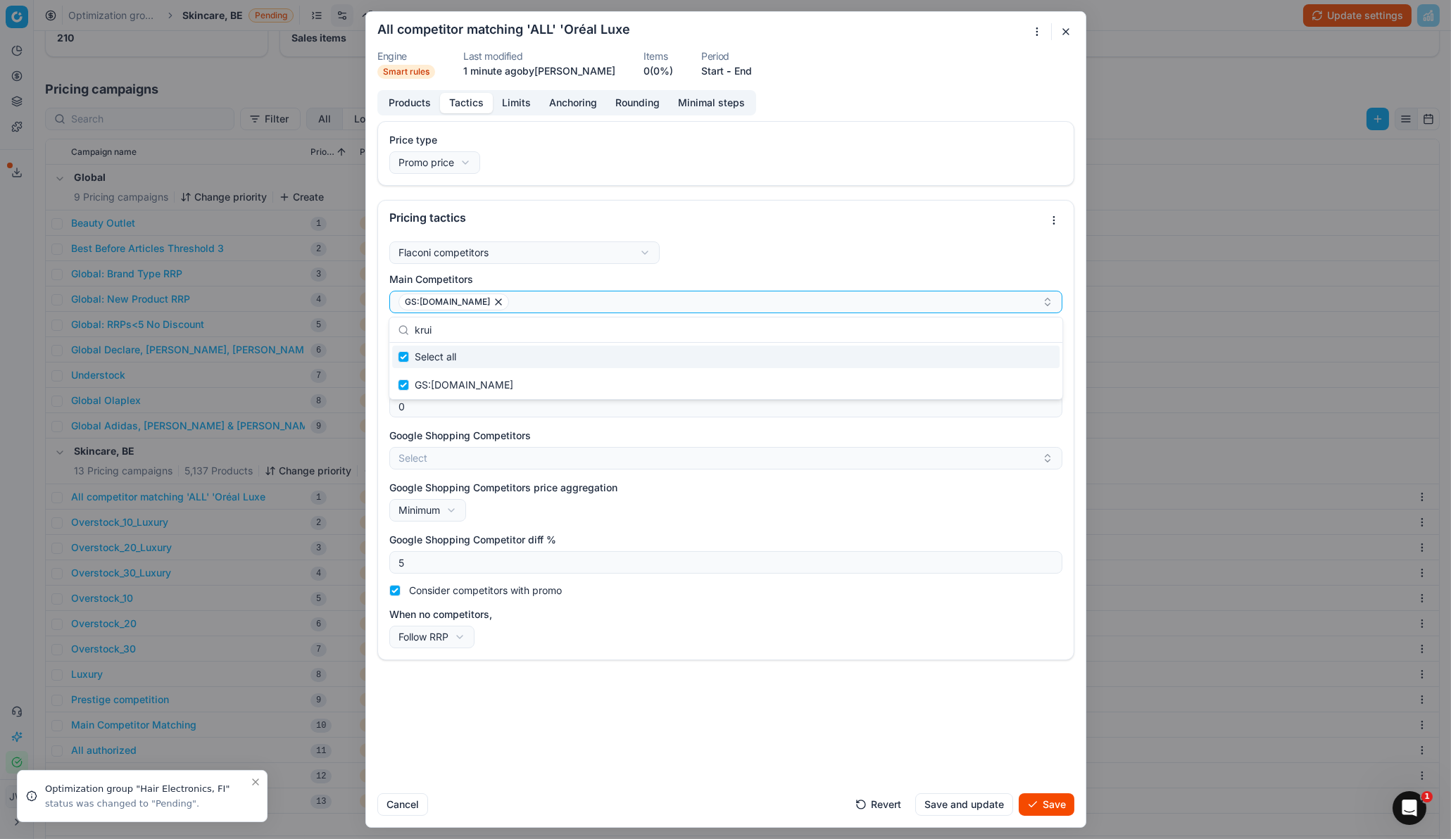
click at [444, 332] on input "krui" at bounding box center [734, 330] width 639 height 28
type input "k"
checkbox input "false"
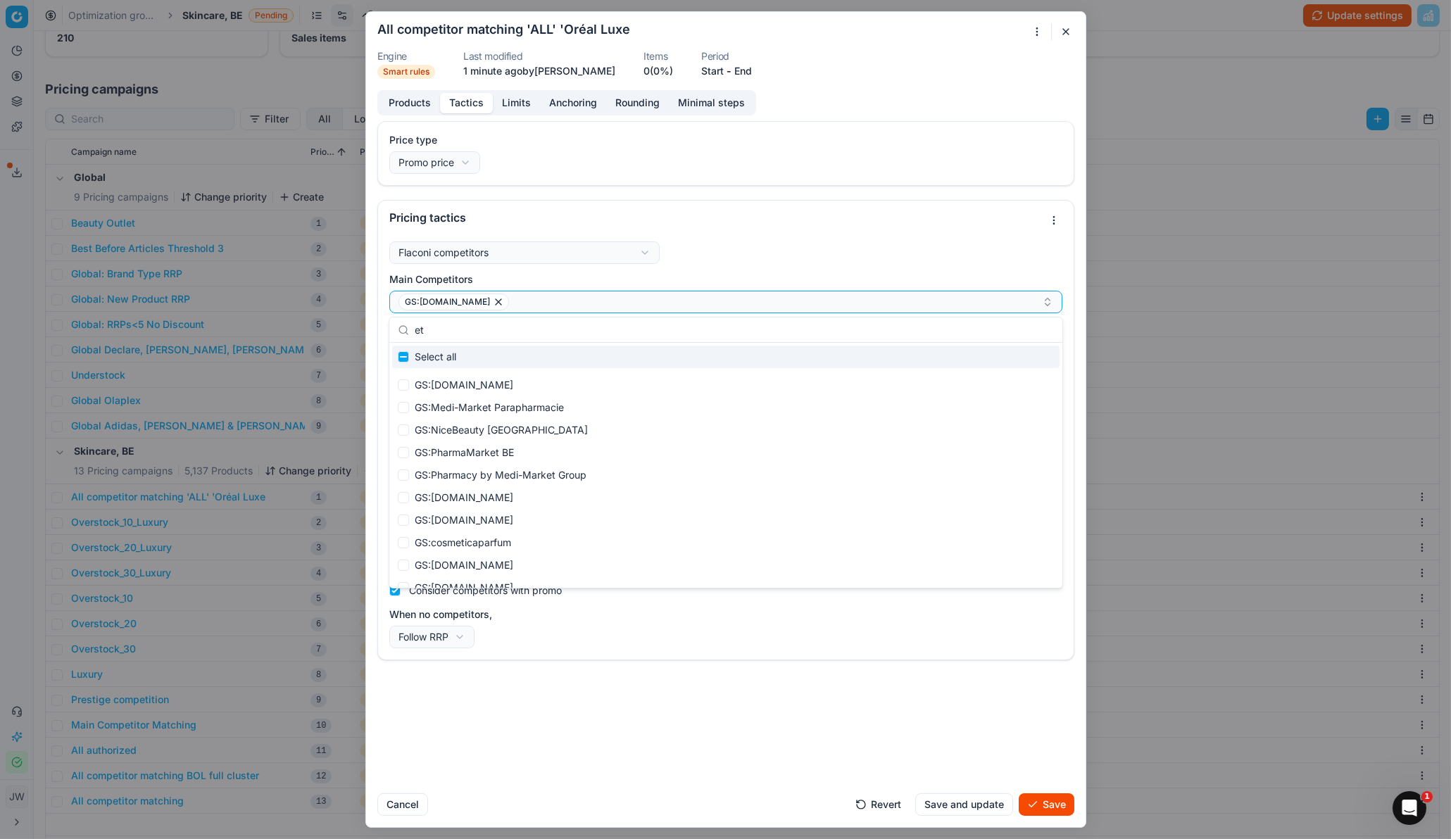
type input "e"
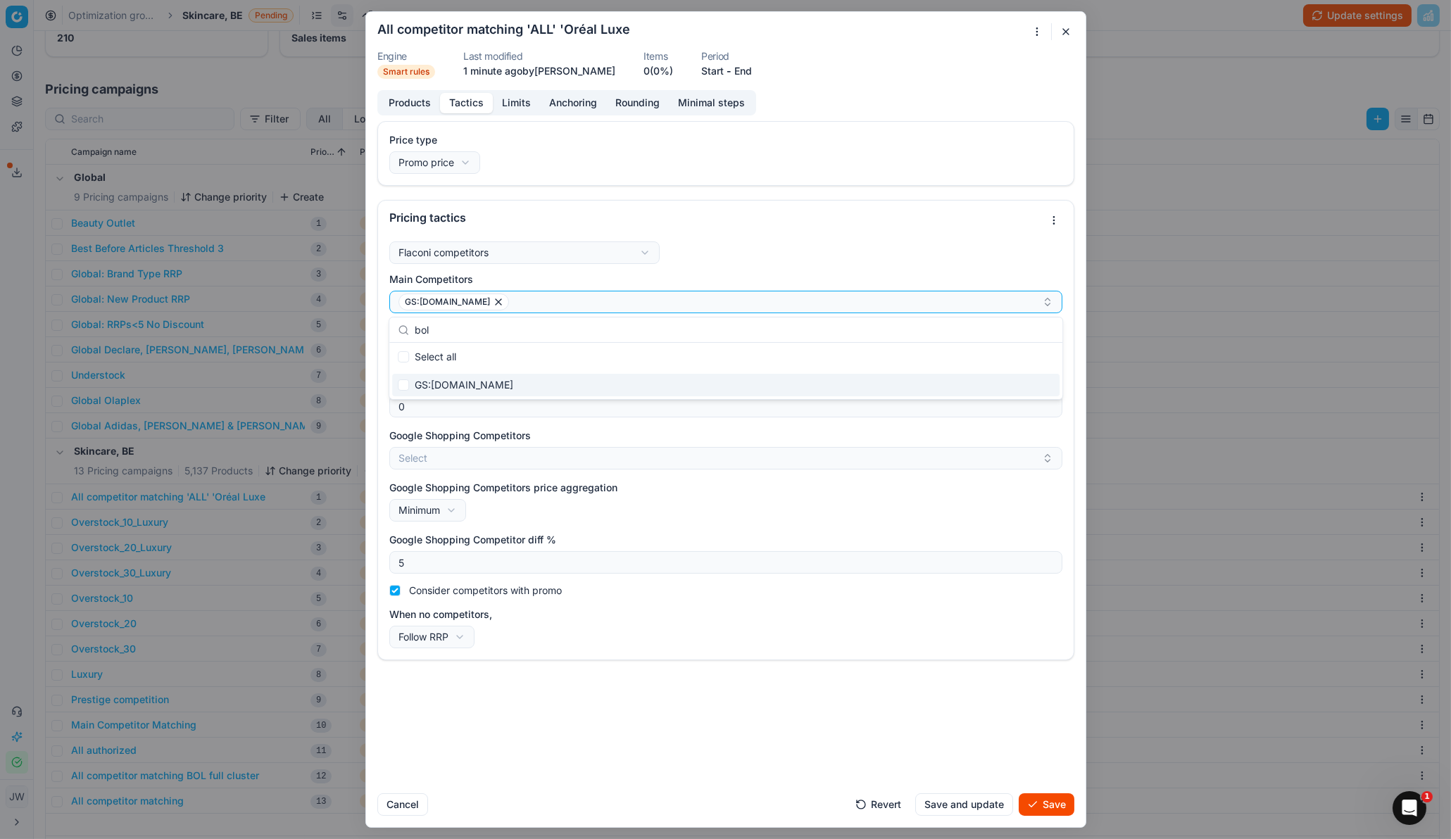
type input "bol"
click at [405, 384] on input "Suggestions" at bounding box center [403, 384] width 11 height 11
checkbox input "true"
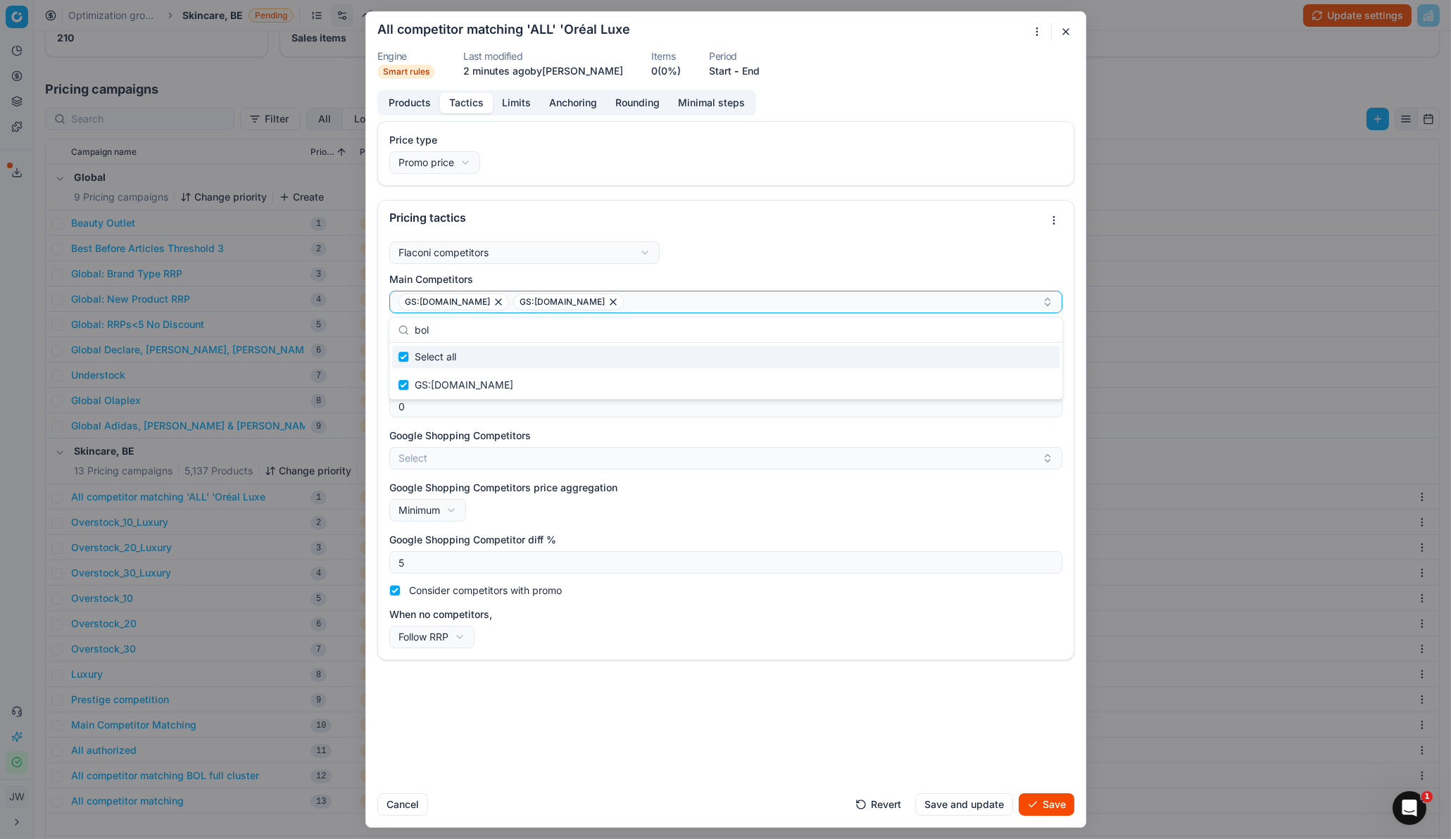
click at [448, 334] on input "bol" at bounding box center [734, 330] width 639 height 28
type input "bo"
checkbox input "false"
type input "b"
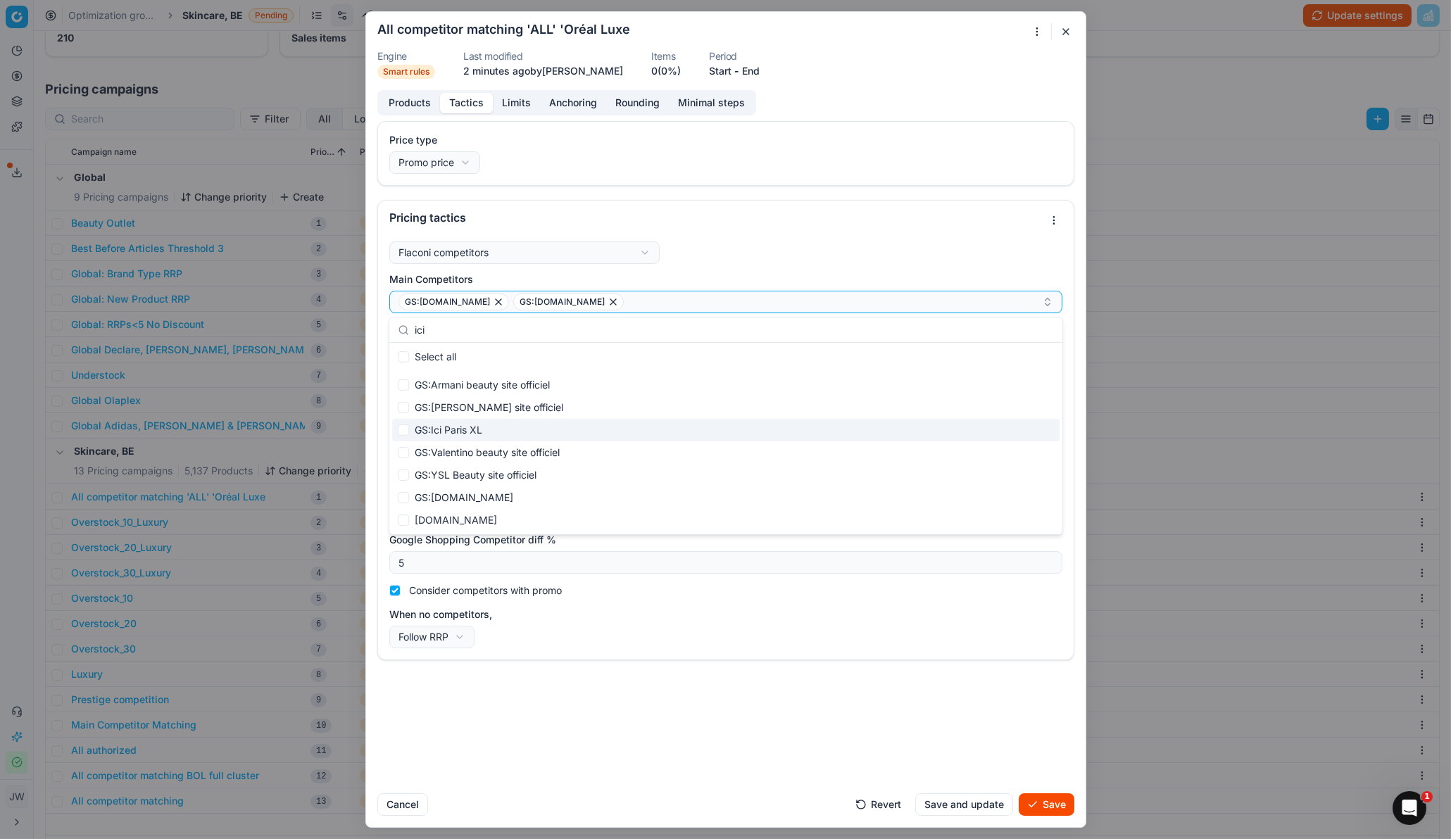
type input "ici"
click at [401, 430] on input "Suggestions" at bounding box center [403, 430] width 11 height 11
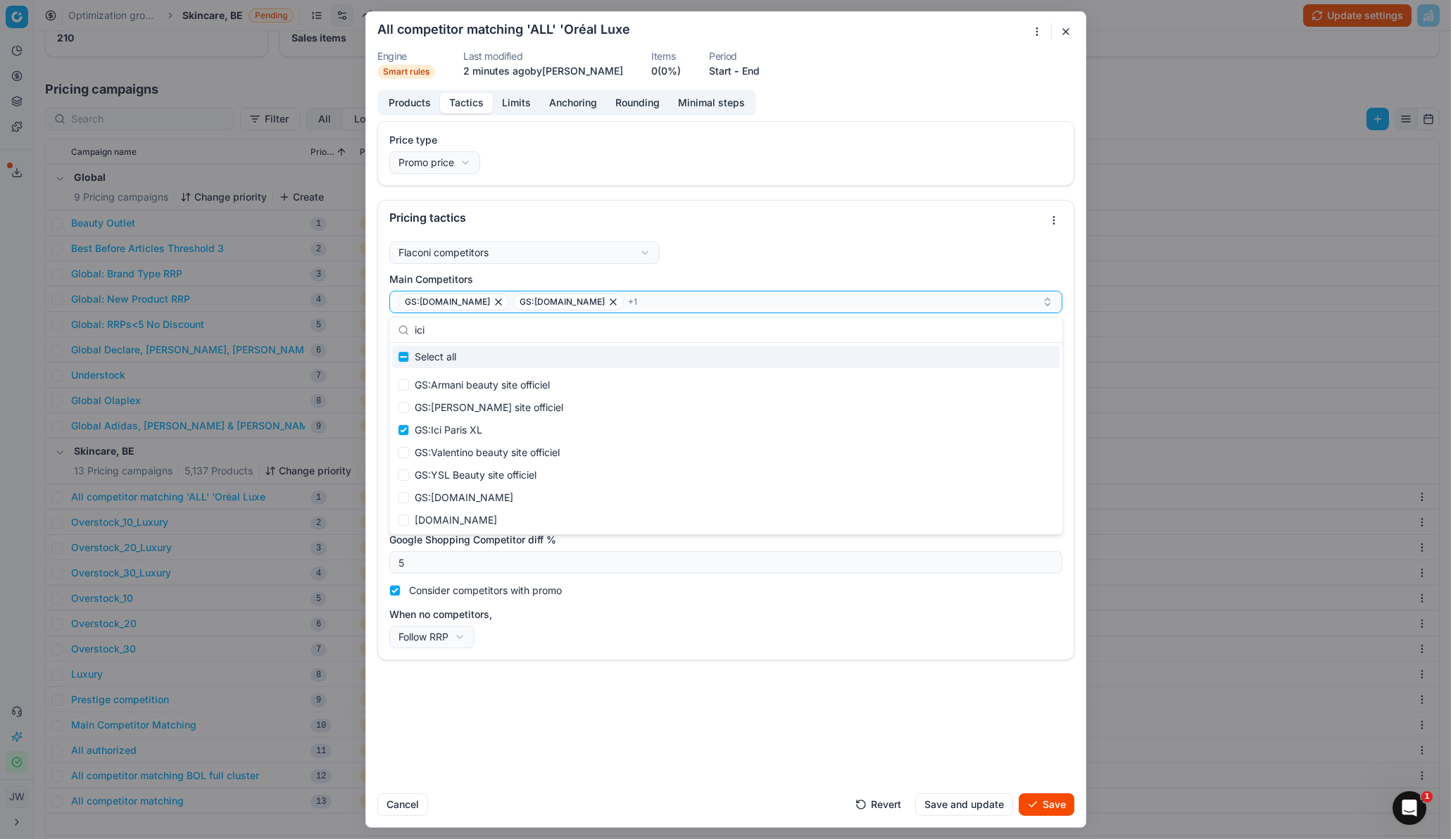
click at [447, 333] on input "ici" at bounding box center [734, 330] width 639 height 28
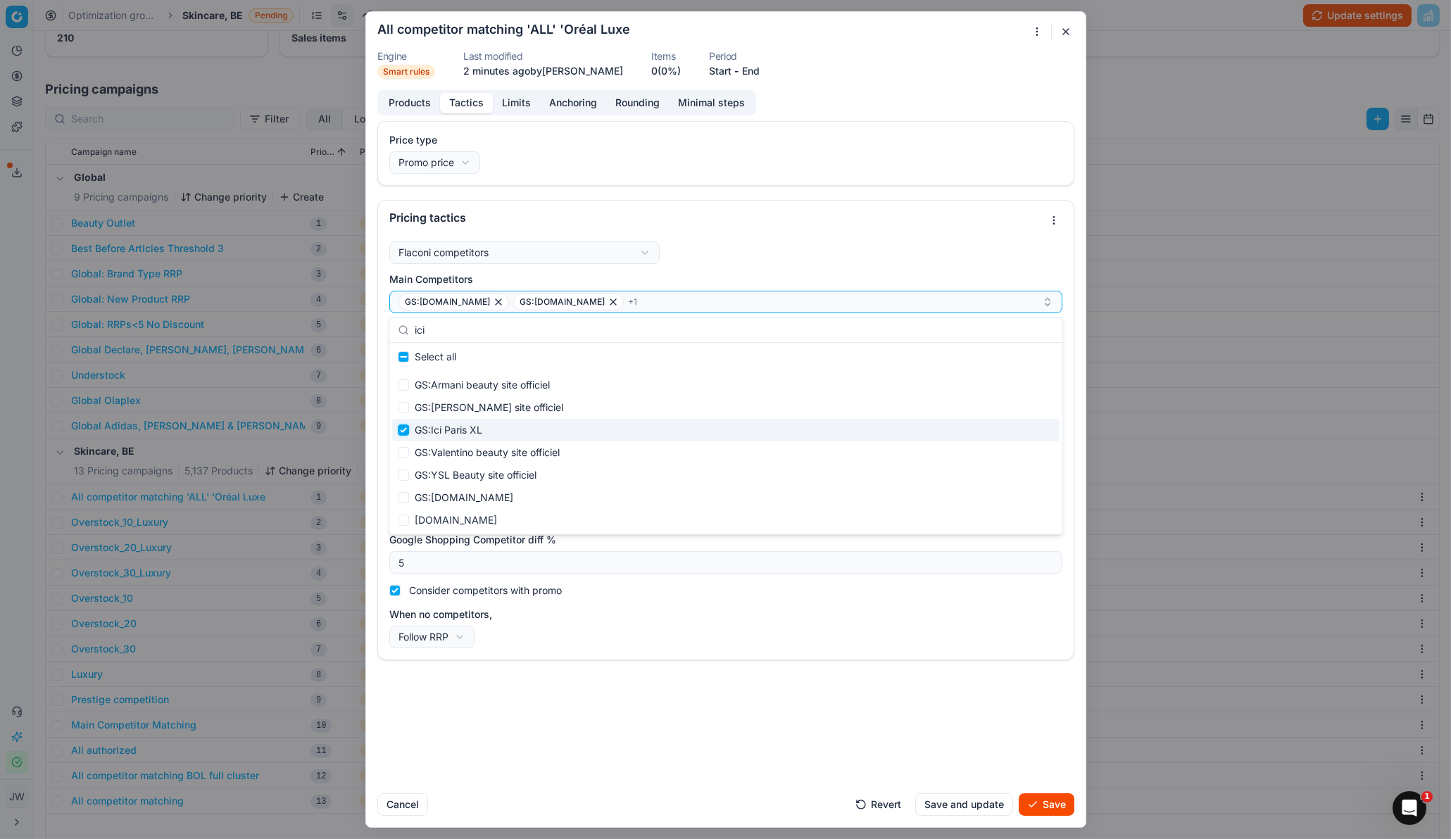
click at [403, 428] on input "Suggestions" at bounding box center [403, 430] width 11 height 11
checkbox input "false"
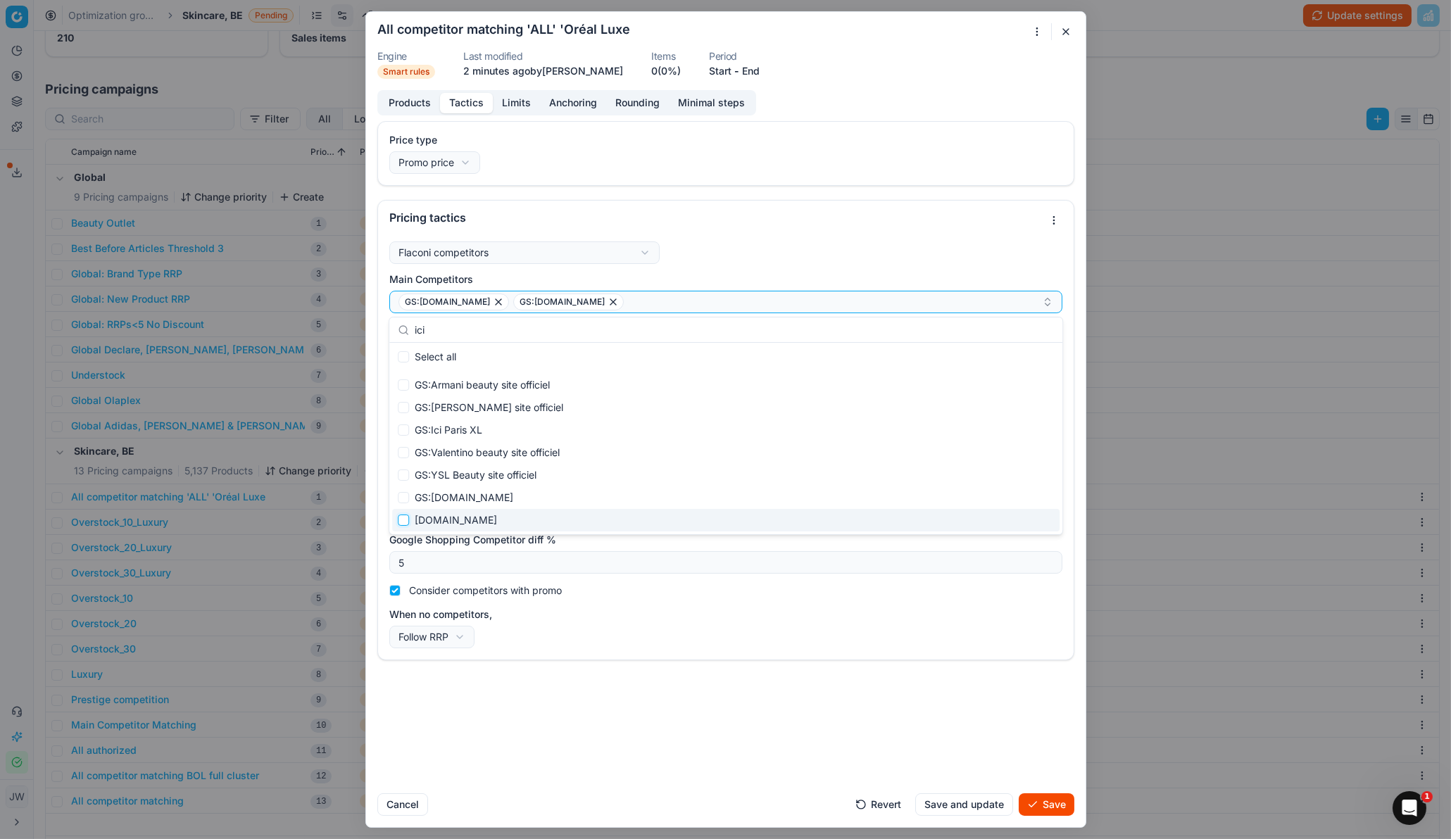
click at [404, 519] on input "Suggestions" at bounding box center [403, 520] width 11 height 11
checkbox input "true"
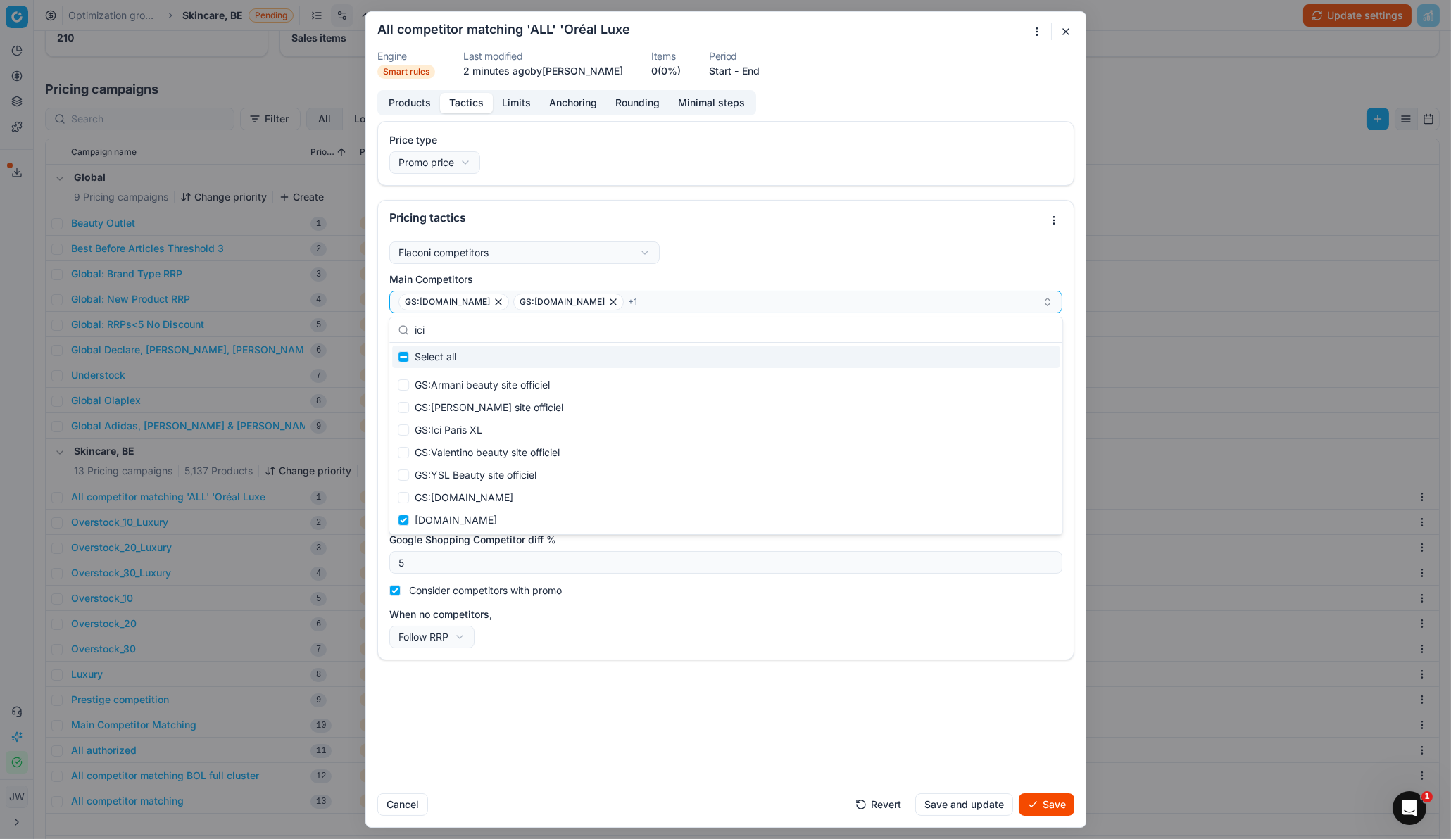
click at [437, 332] on input "ici" at bounding box center [734, 330] width 639 height 28
type input "i"
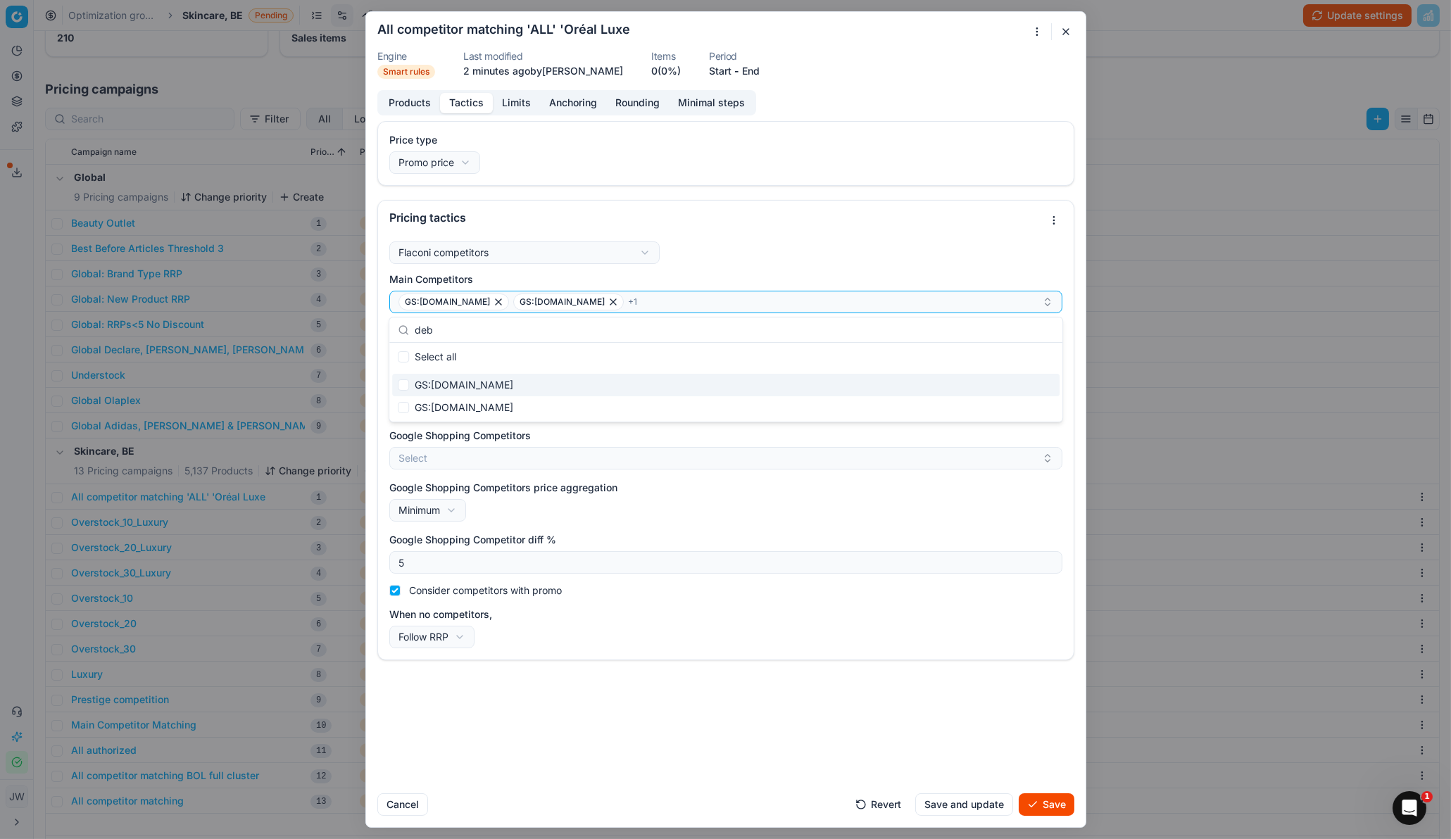
type input "deb"
click at [396, 384] on div "GS:[DOMAIN_NAME]" at bounding box center [725, 385] width 667 height 23
checkbox input "true"
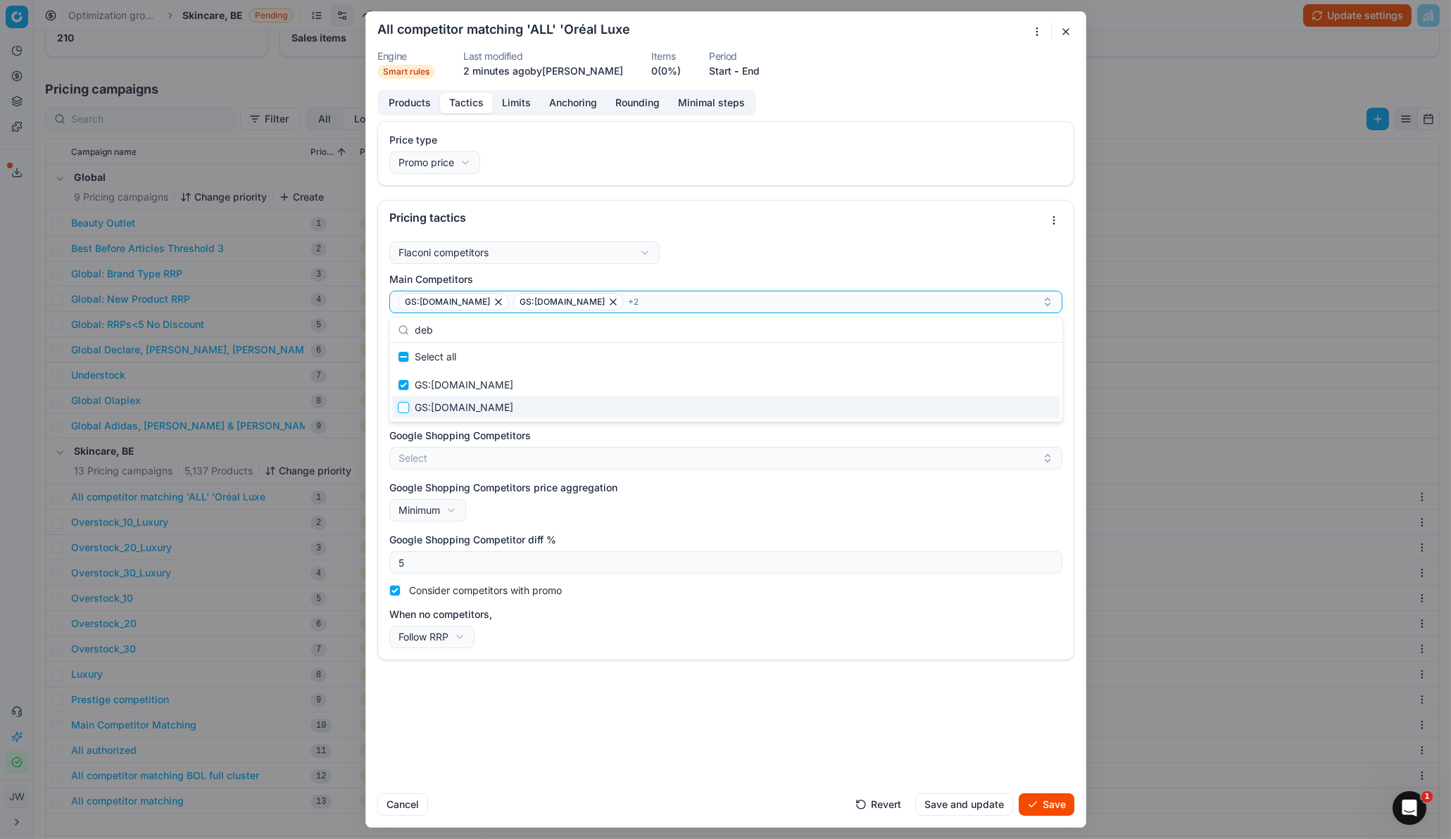
click at [403, 412] on input "Suggestions" at bounding box center [403, 407] width 11 height 11
checkbox input "true"
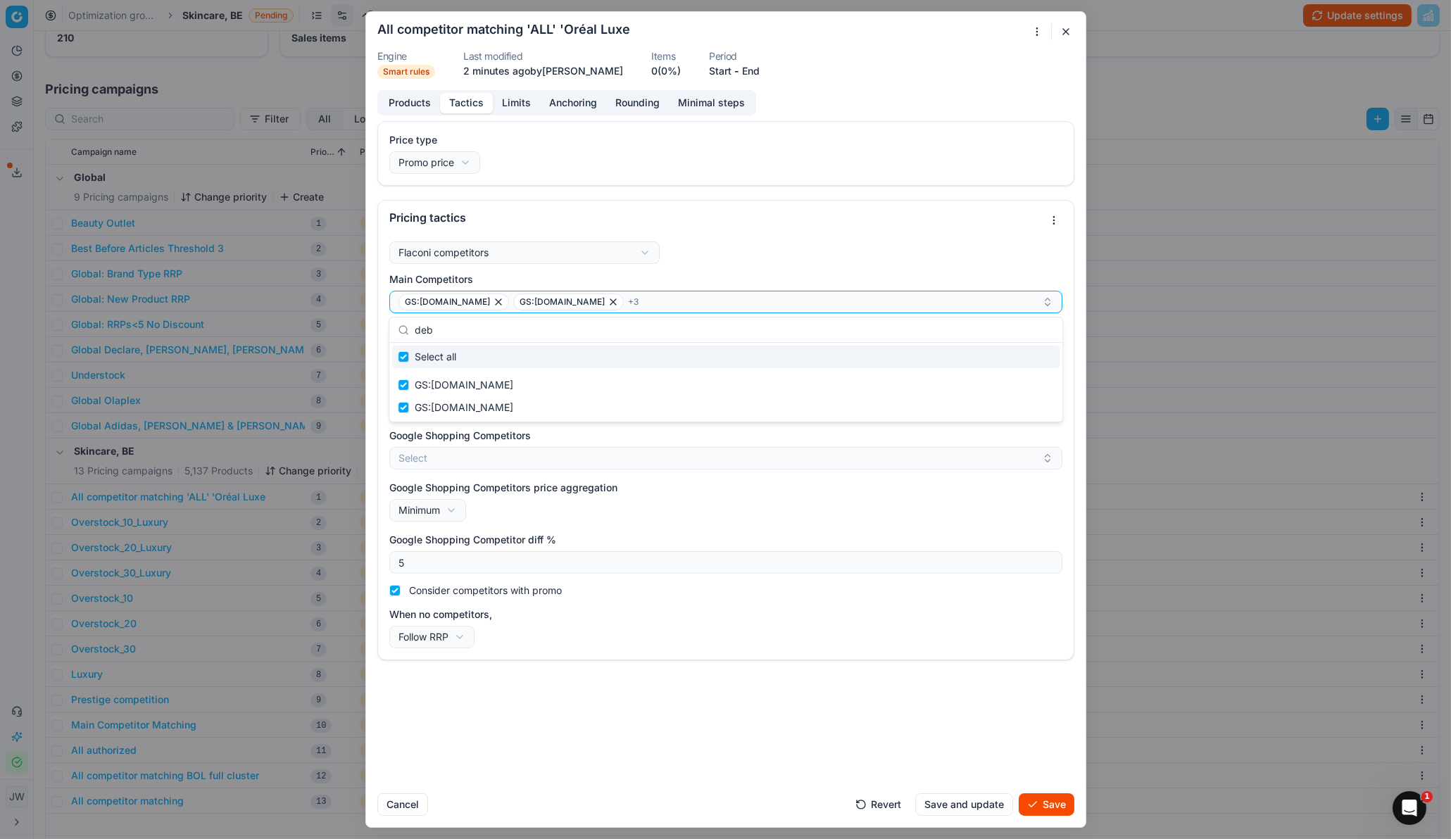
click at [503, 327] on input "deb" at bounding box center [734, 330] width 639 height 28
type input "de"
checkbox input "false"
type input "d"
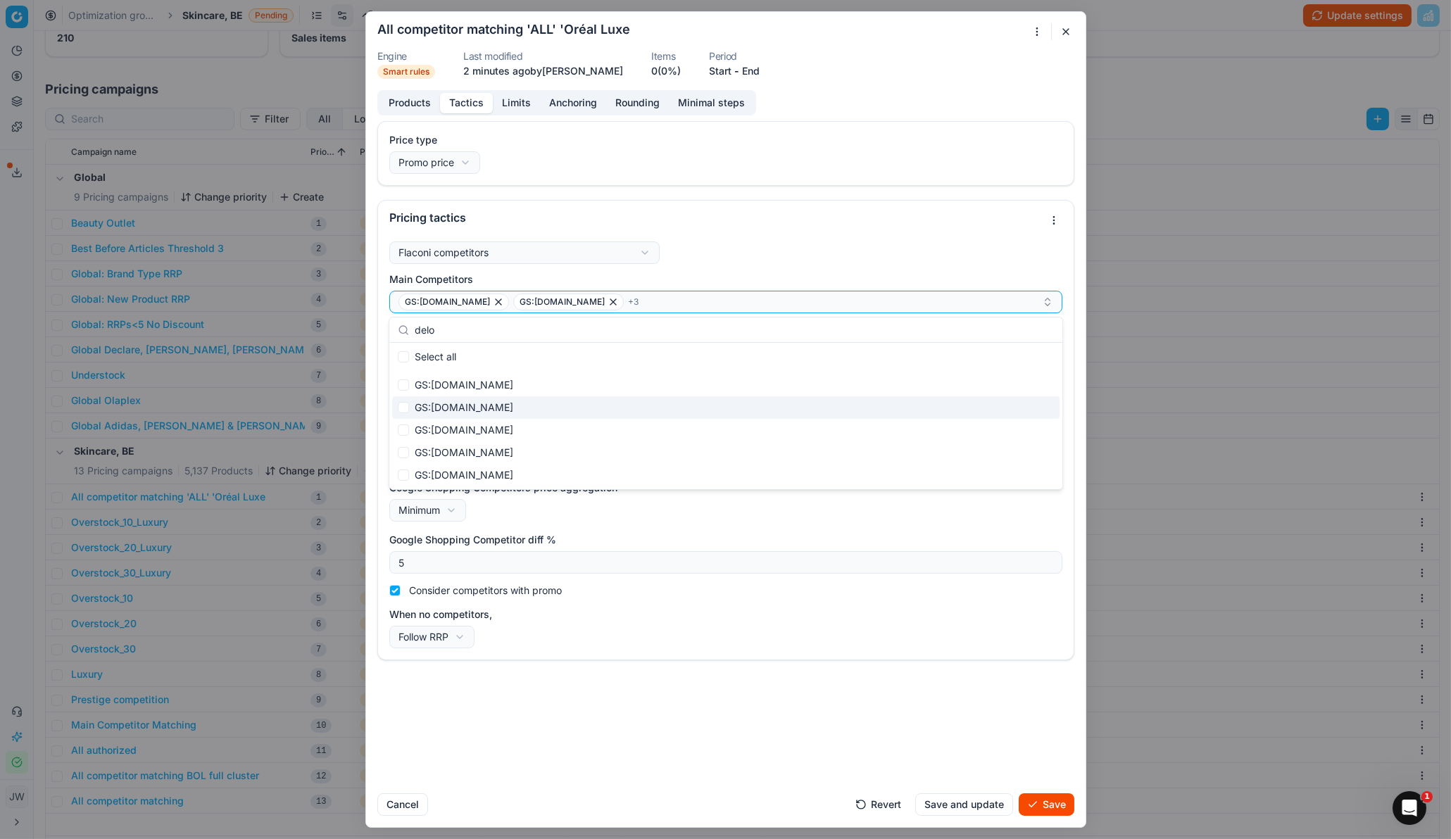
type input "delo"
click at [401, 408] on input "Suggestions" at bounding box center [403, 407] width 11 height 11
checkbox input "true"
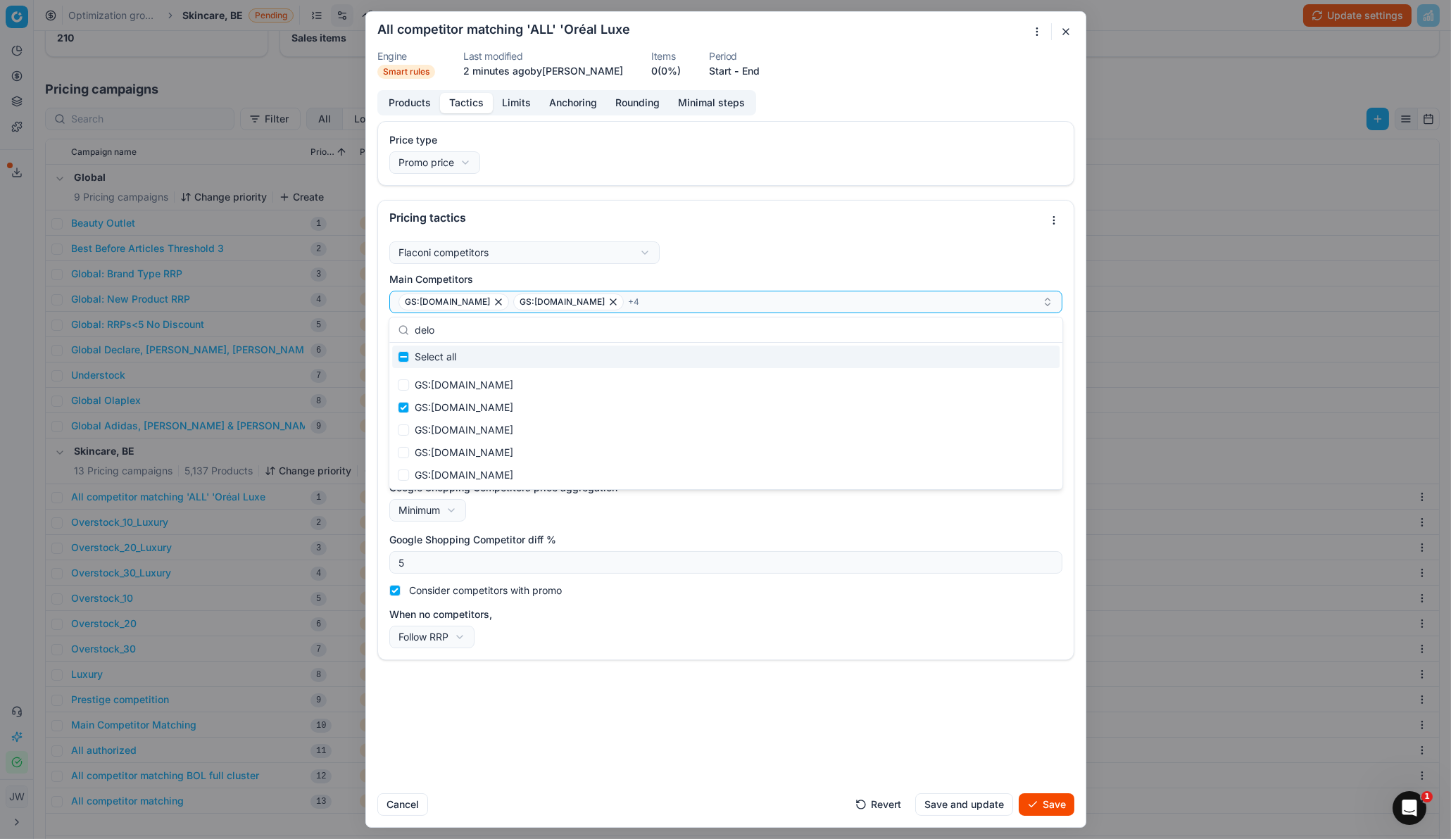
click at [629, 281] on label "Main Competitors" at bounding box center [725, 279] width 673 height 14
click at [629, 291] on button "GS:[DOMAIN_NAME] GS:[DOMAIN_NAME] + 4" at bounding box center [725, 302] width 673 height 23
click at [638, 279] on label "Main Competitors" at bounding box center [725, 279] width 673 height 14
click at [638, 291] on button "GS:[DOMAIN_NAME] GS:[DOMAIN_NAME] + 4" at bounding box center [725, 302] width 673 height 23
click at [625, 283] on label "Main Competitors" at bounding box center [725, 279] width 673 height 14
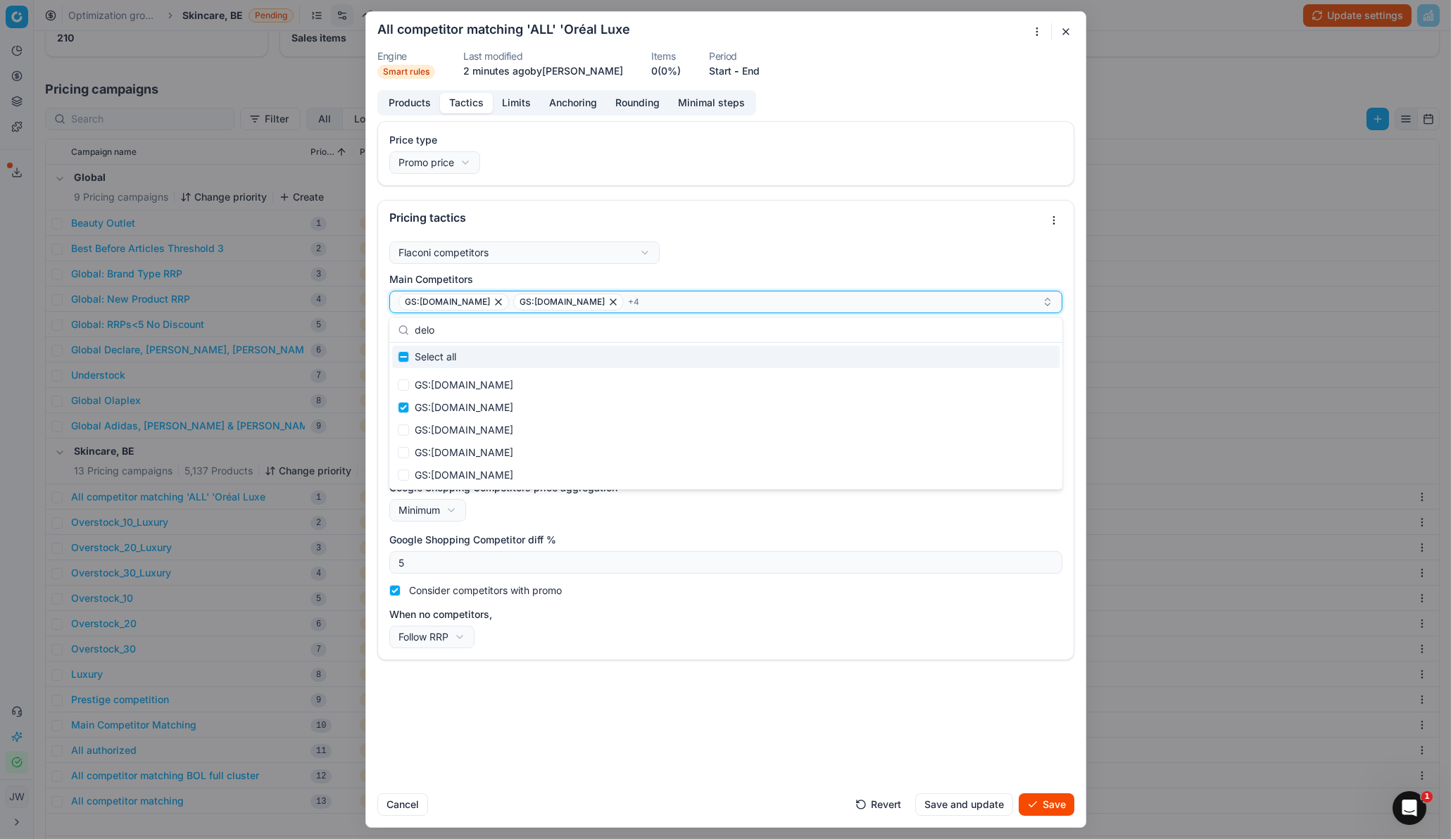
click at [625, 291] on button "GS:[DOMAIN_NAME] GS:[DOMAIN_NAME] + 4" at bounding box center [725, 302] width 673 height 23
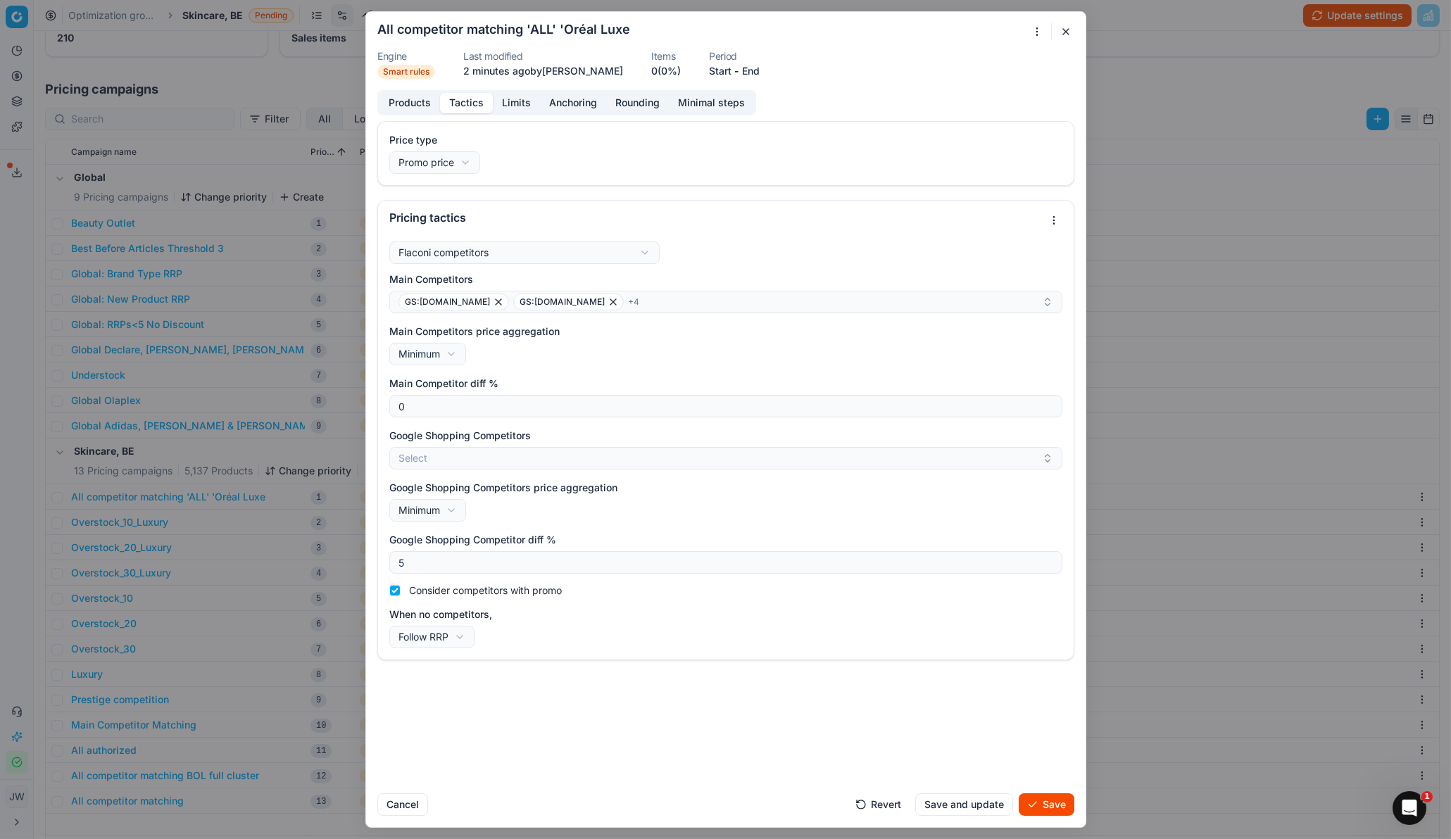
click at [623, 283] on label "Main Competitors" at bounding box center [725, 279] width 673 height 14
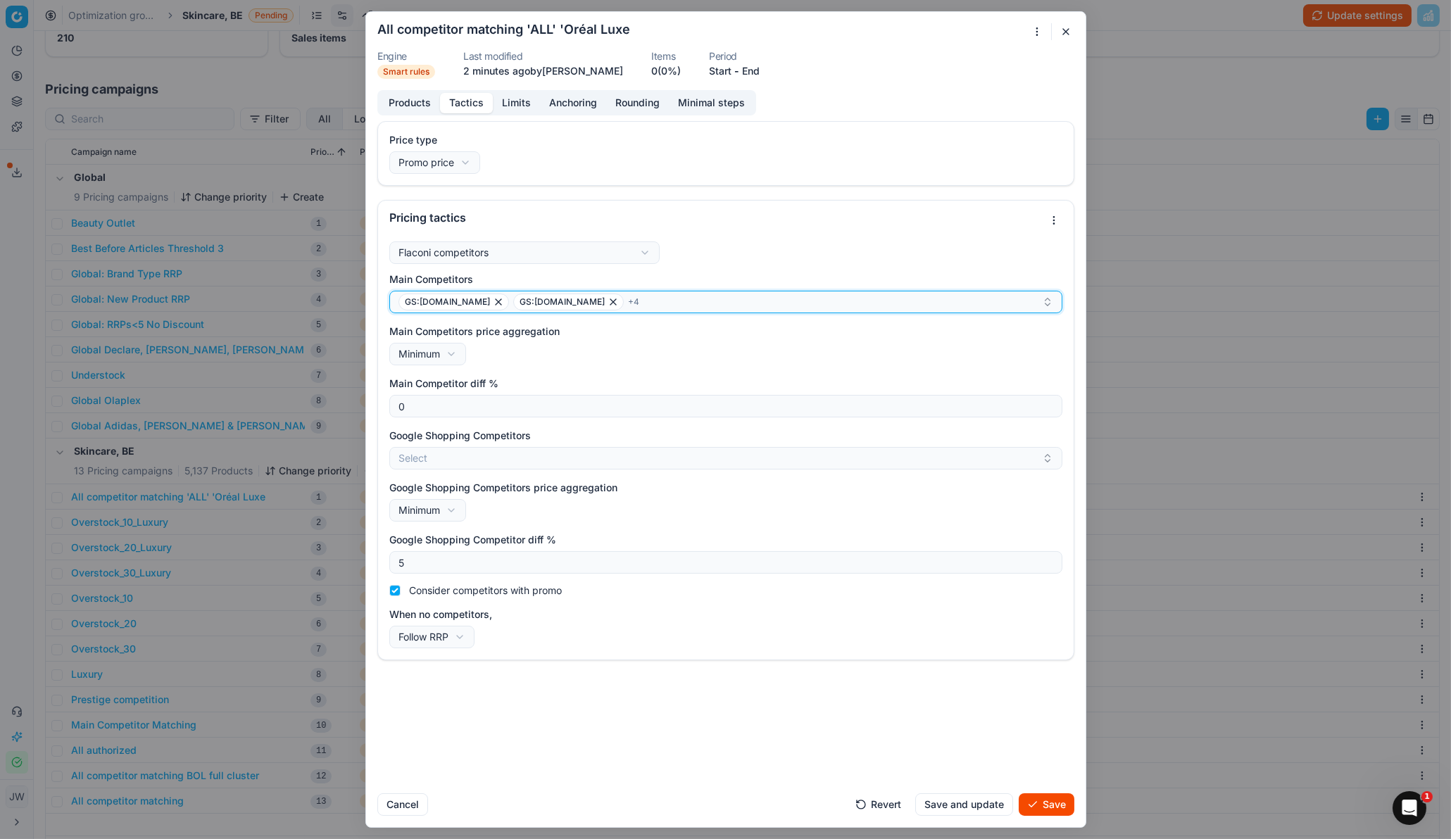
click at [623, 291] on button "GS:[DOMAIN_NAME] GS:[DOMAIN_NAME] + 4" at bounding box center [725, 302] width 673 height 23
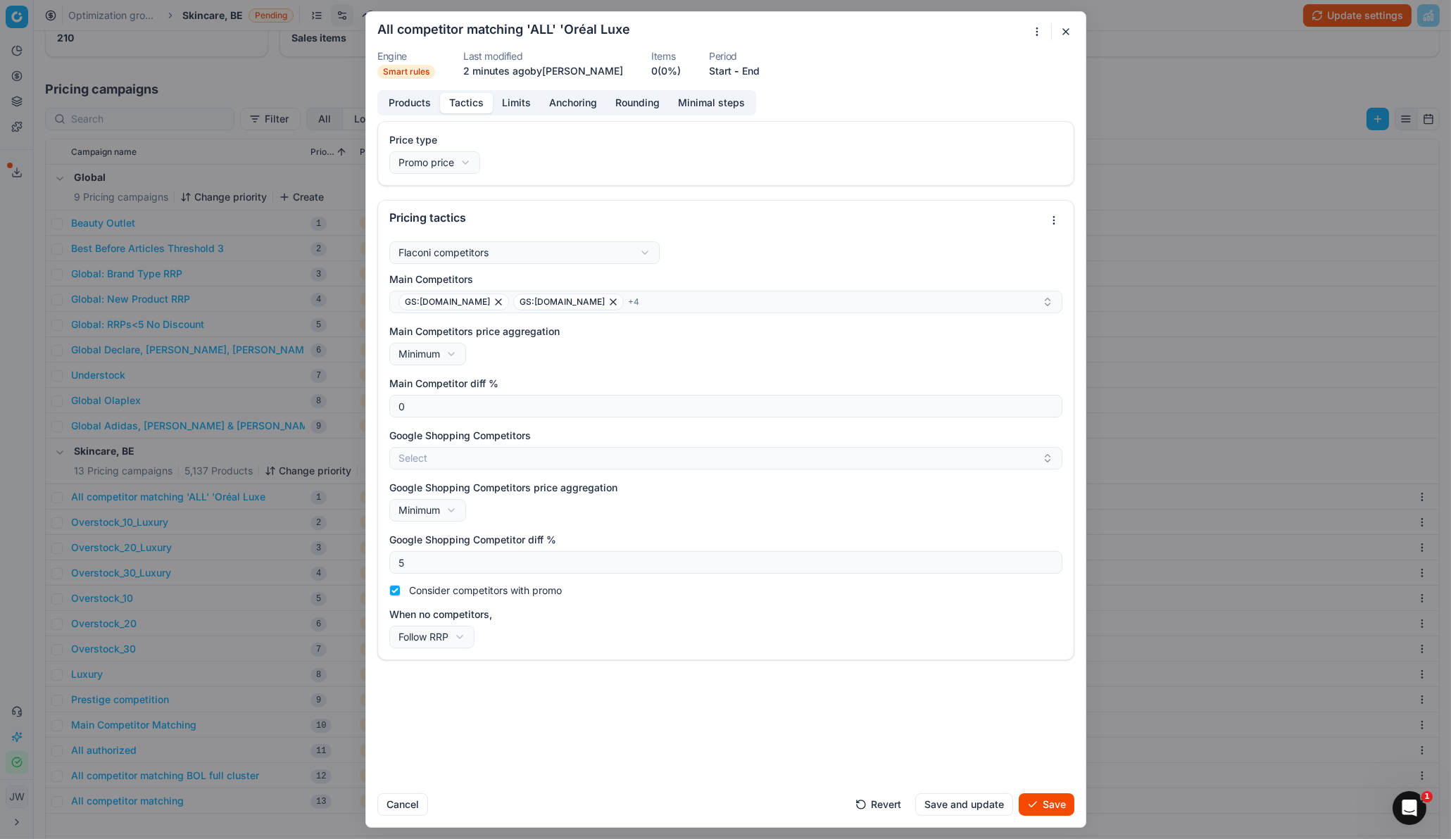
click at [609, 558] on div "Main Competitors GS:[DOMAIN_NAME] GS:[DOMAIN_NAME] + 4 Main Competitors price a…" at bounding box center [725, 460] width 673 height 376
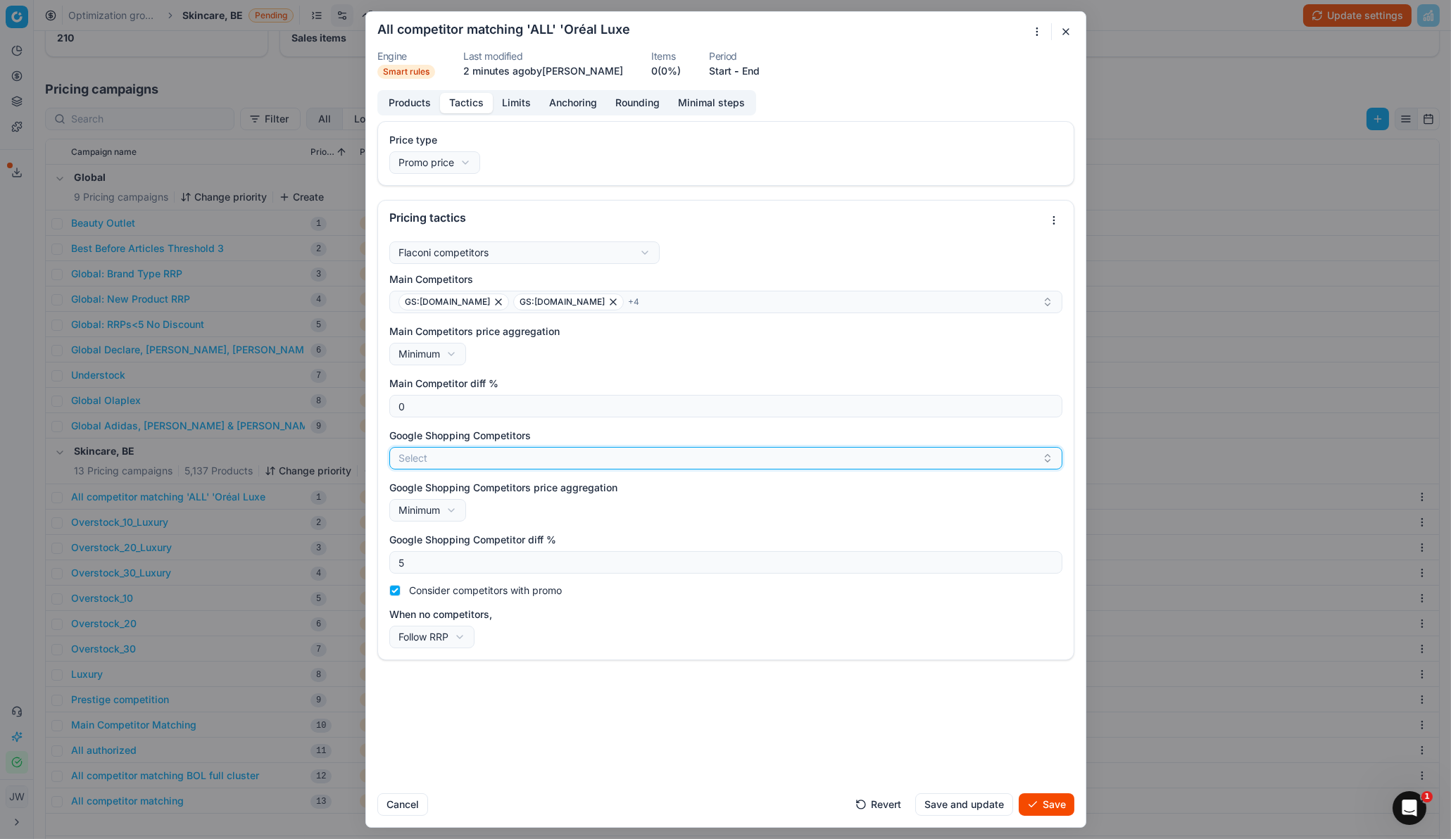
click at [463, 465] on button "Select" at bounding box center [725, 458] width 673 height 23
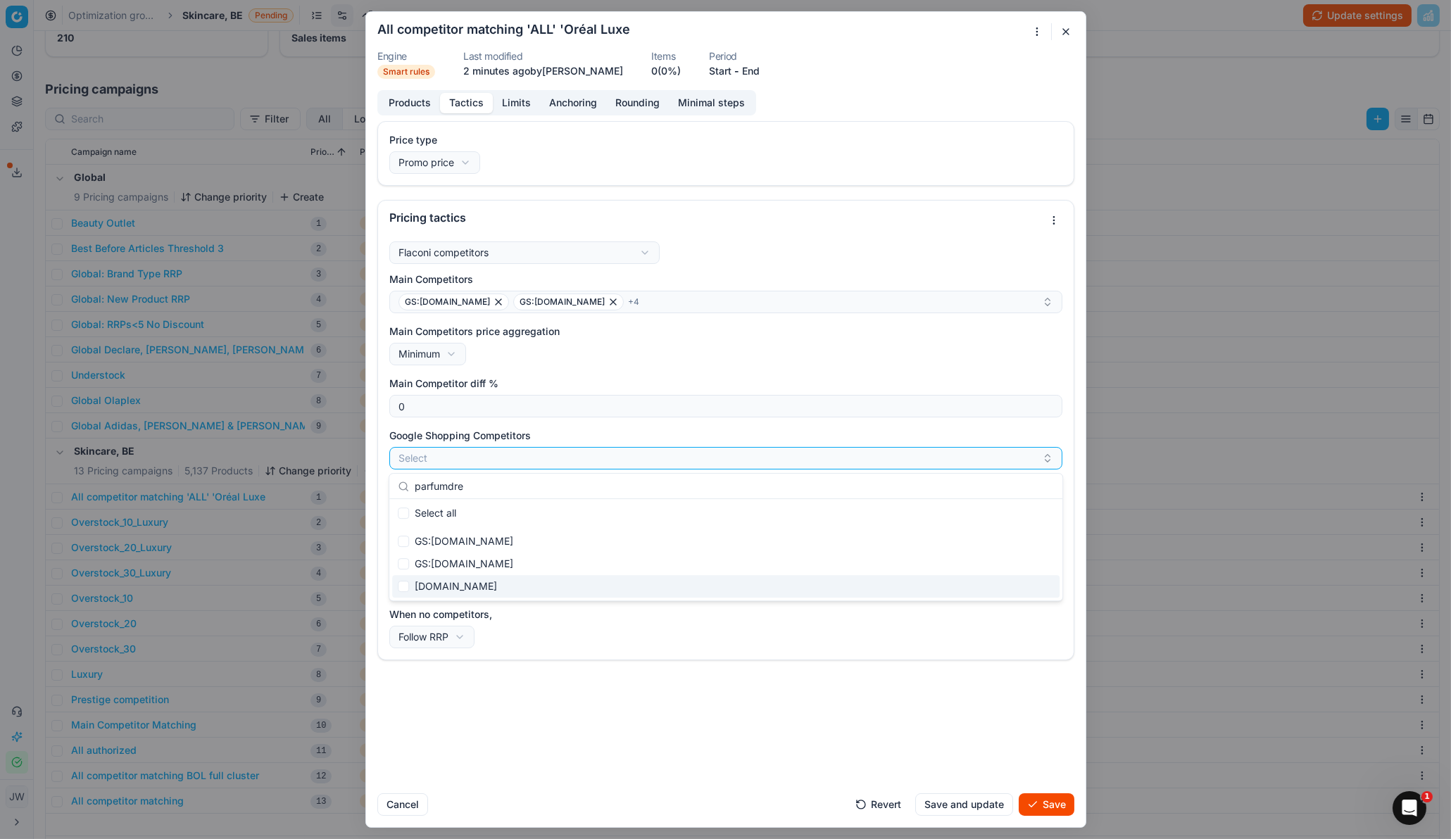
type input "parfumdre"
click at [398, 558] on input "Suggestions" at bounding box center [403, 586] width 11 height 11
checkbox input "true"
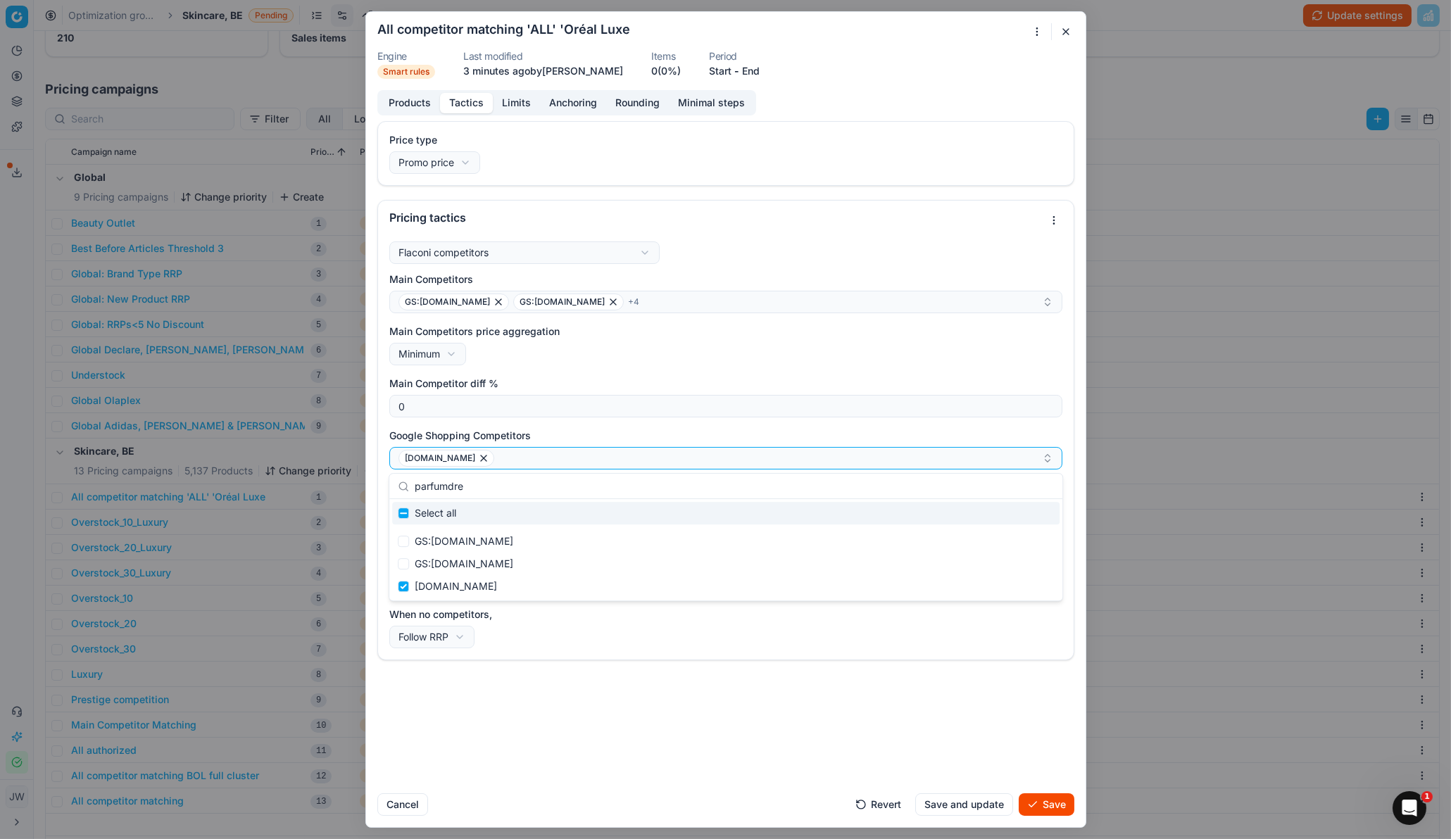
drag, startPoint x: 475, startPoint y: 484, endPoint x: 370, endPoint y: 481, distance: 104.2
click at [370, 481] on body "Pricing platform Analytics Pricing Product portfolio Templates Export service 0…" at bounding box center [725, 419] width 1451 height 839
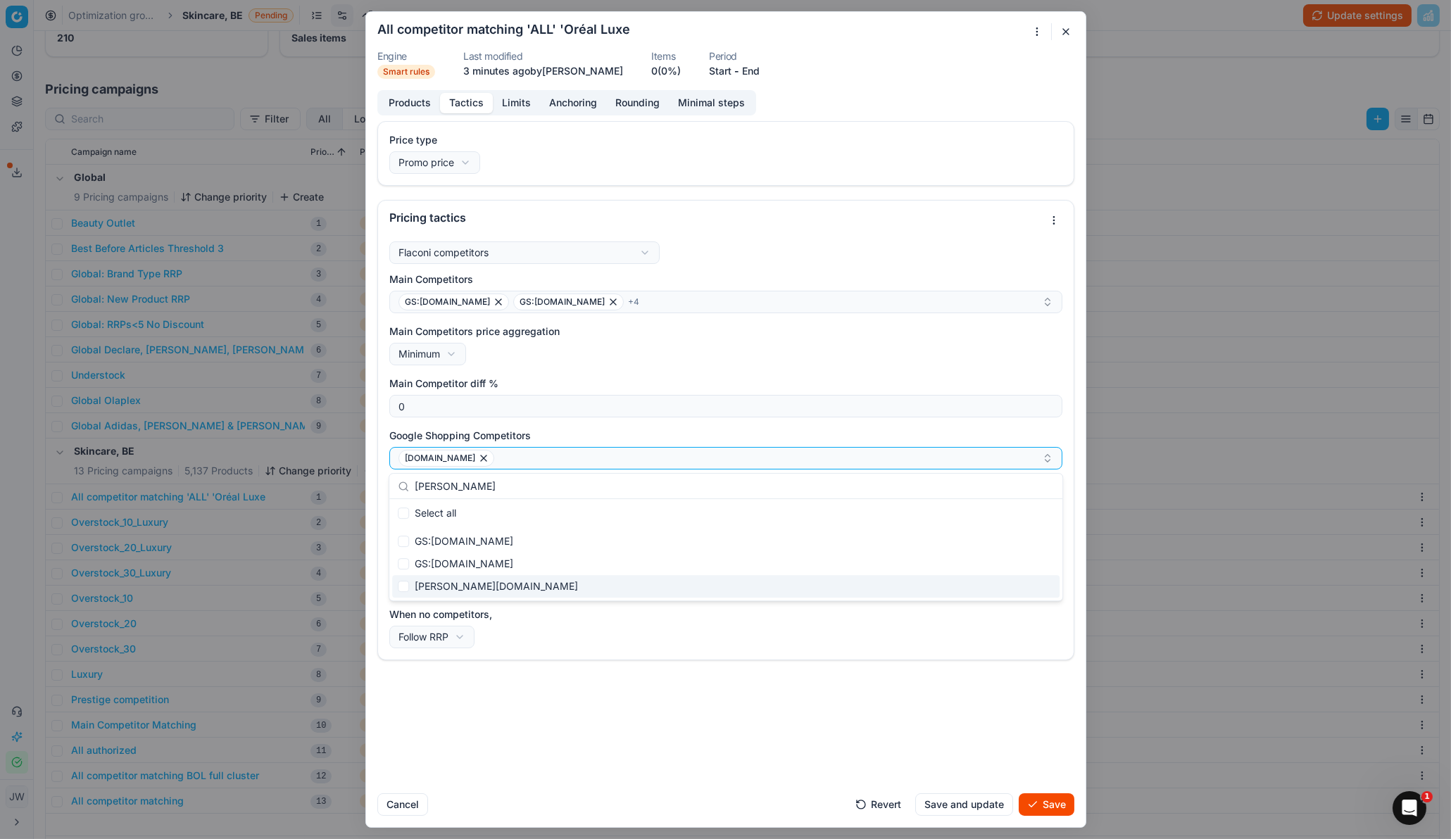
type input "[PERSON_NAME]"
click at [401, 558] on input "Suggestions" at bounding box center [403, 586] width 11 height 11
checkbox input "true"
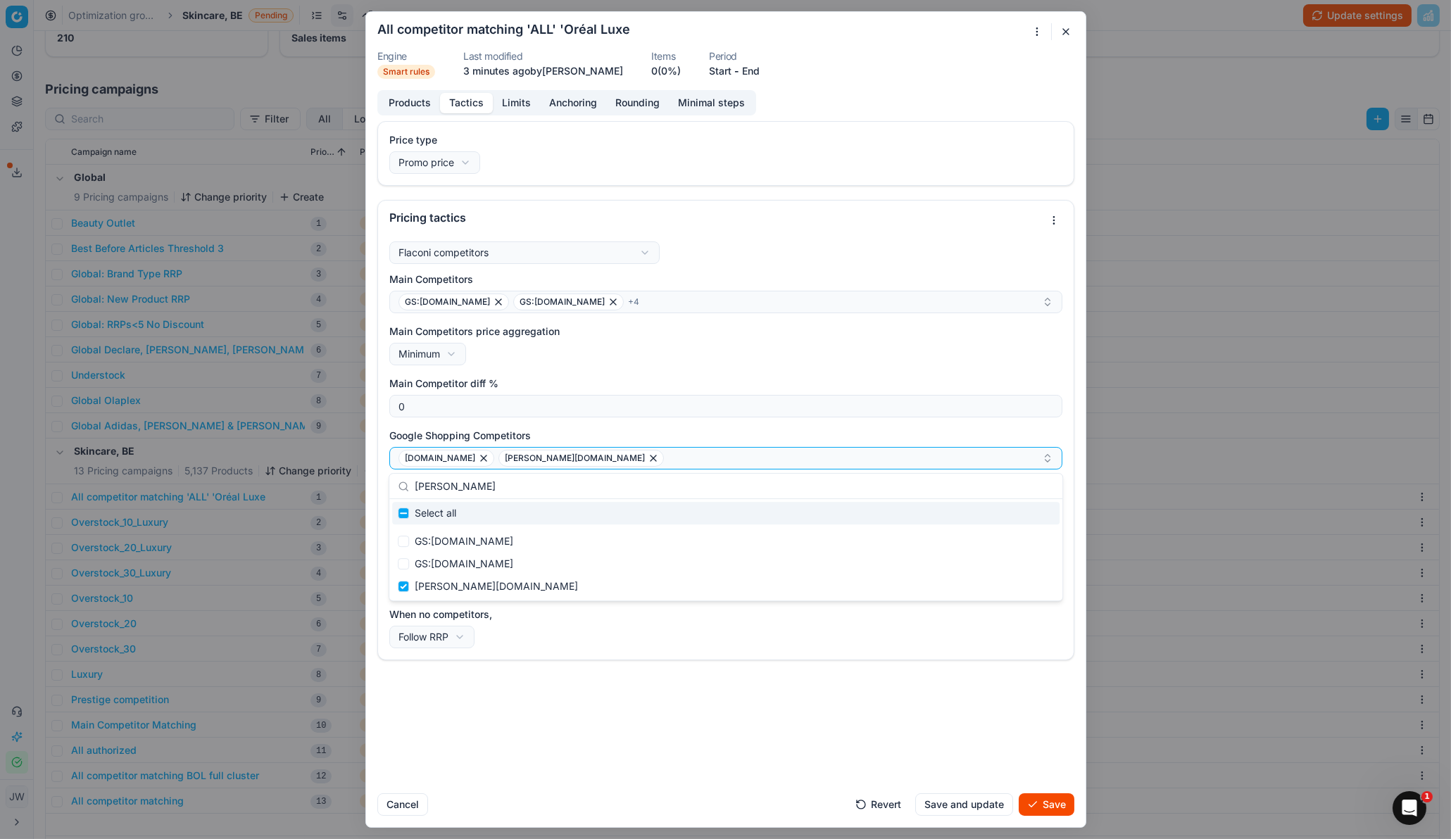
drag, startPoint x: 458, startPoint y: 491, endPoint x: 393, endPoint y: 493, distance: 65.5
click at [393, 493] on div "[PERSON_NAME]" at bounding box center [725, 486] width 673 height 25
type input "d"
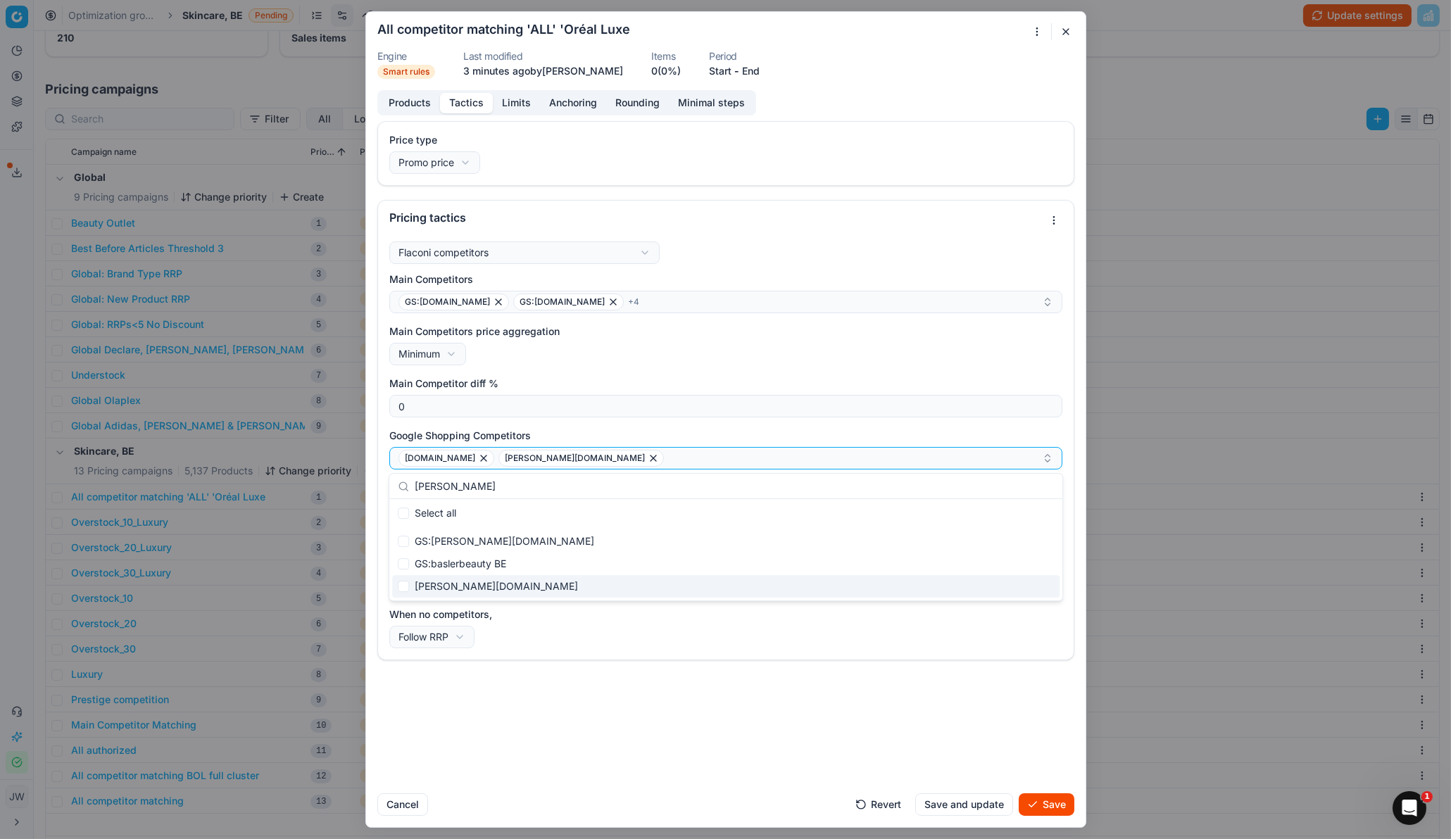
type input "[PERSON_NAME]"
click at [404, 558] on input "Suggestions" at bounding box center [403, 586] width 11 height 11
checkbox input "true"
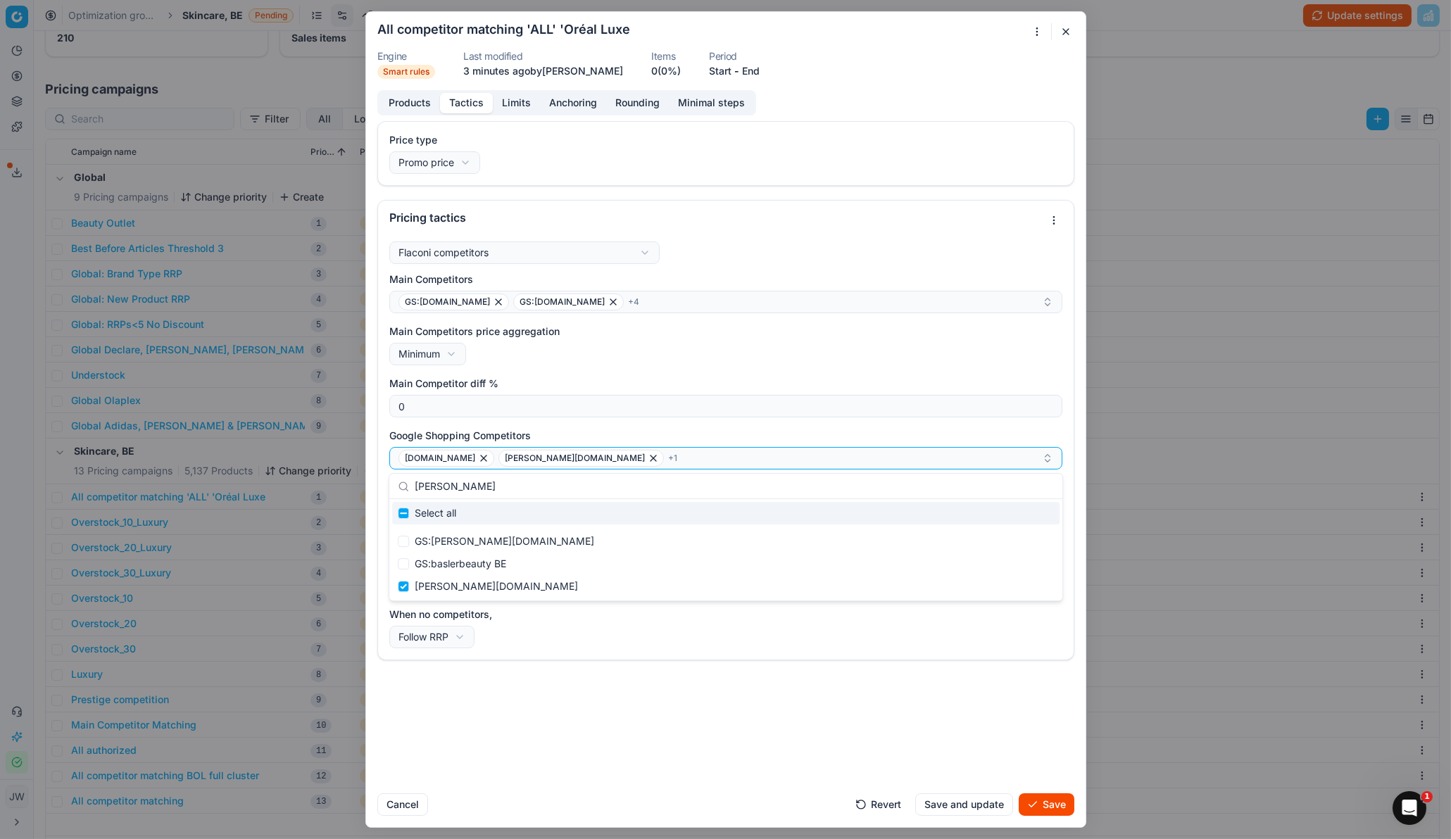
drag, startPoint x: 473, startPoint y: 486, endPoint x: 358, endPoint y: 480, distance: 114.9
click at [358, 480] on body "Pricing platform Analytics Pricing Product portfolio Templates Export service 0…" at bounding box center [725, 419] width 1451 height 839
type input "b"
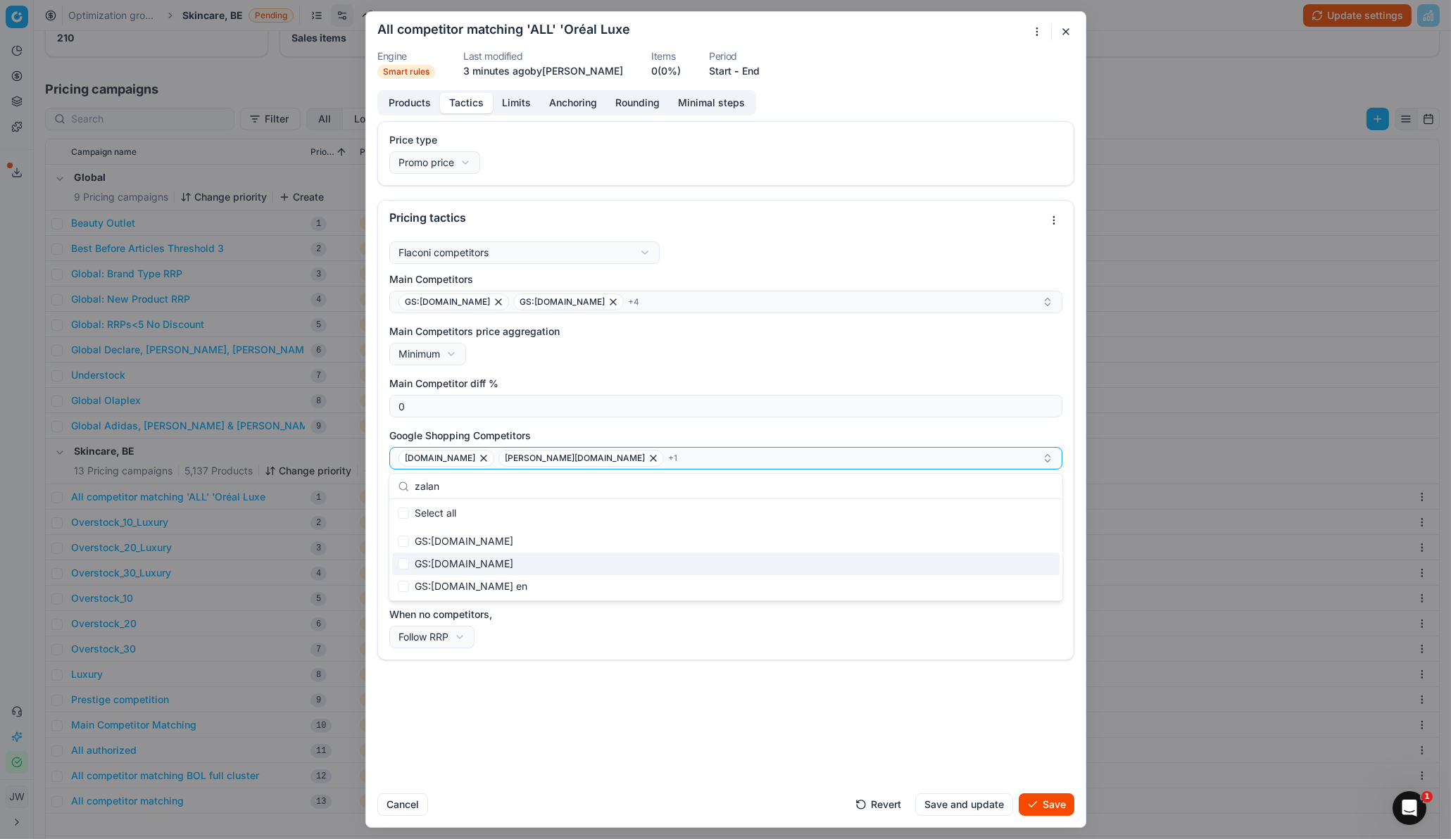
type input "zalan"
click at [400, 558] on input "Suggestions" at bounding box center [403, 563] width 11 height 11
checkbox input "true"
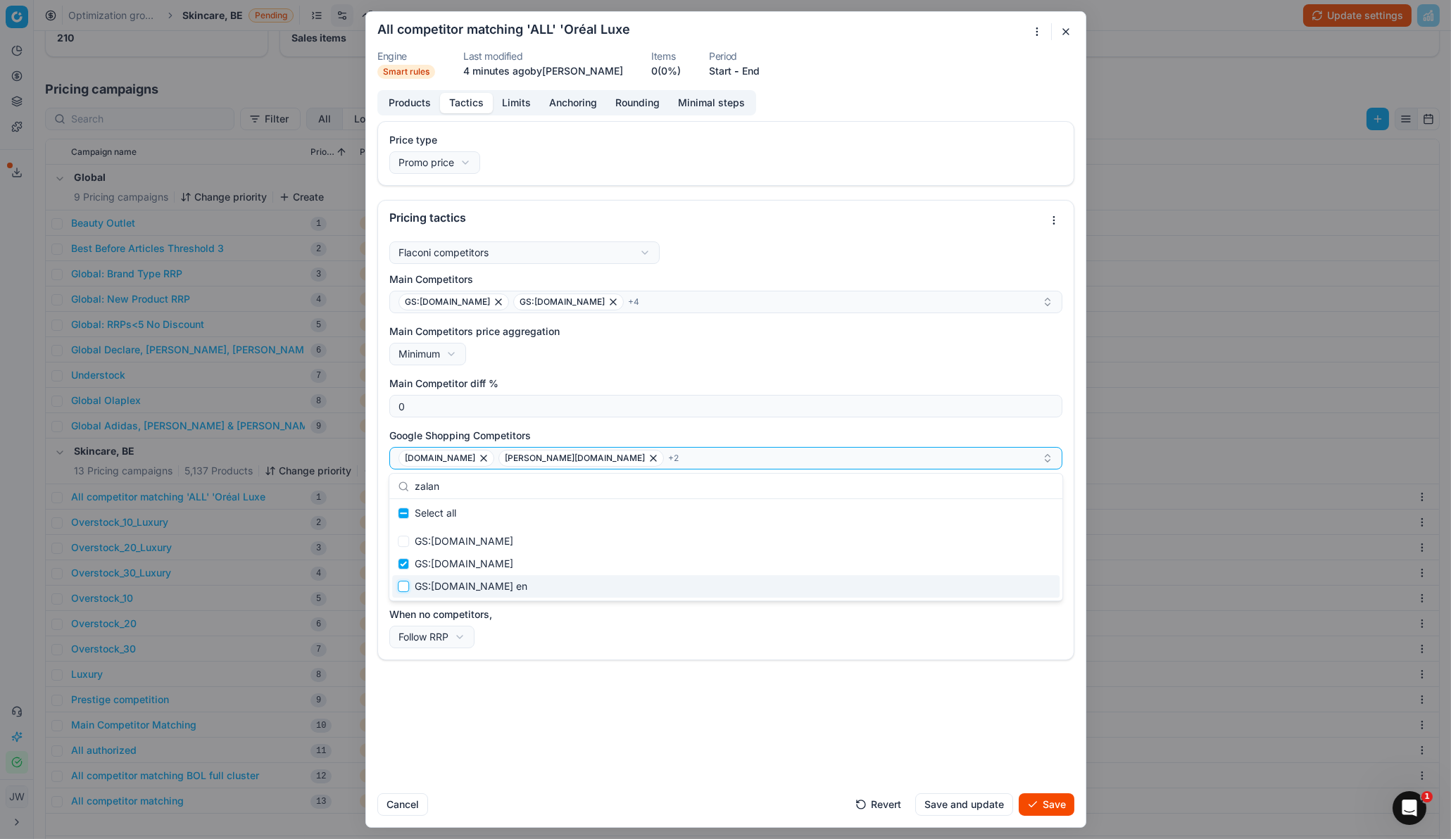
click at [406, 558] on input "Suggestions" at bounding box center [403, 586] width 11 height 11
checkbox input "true"
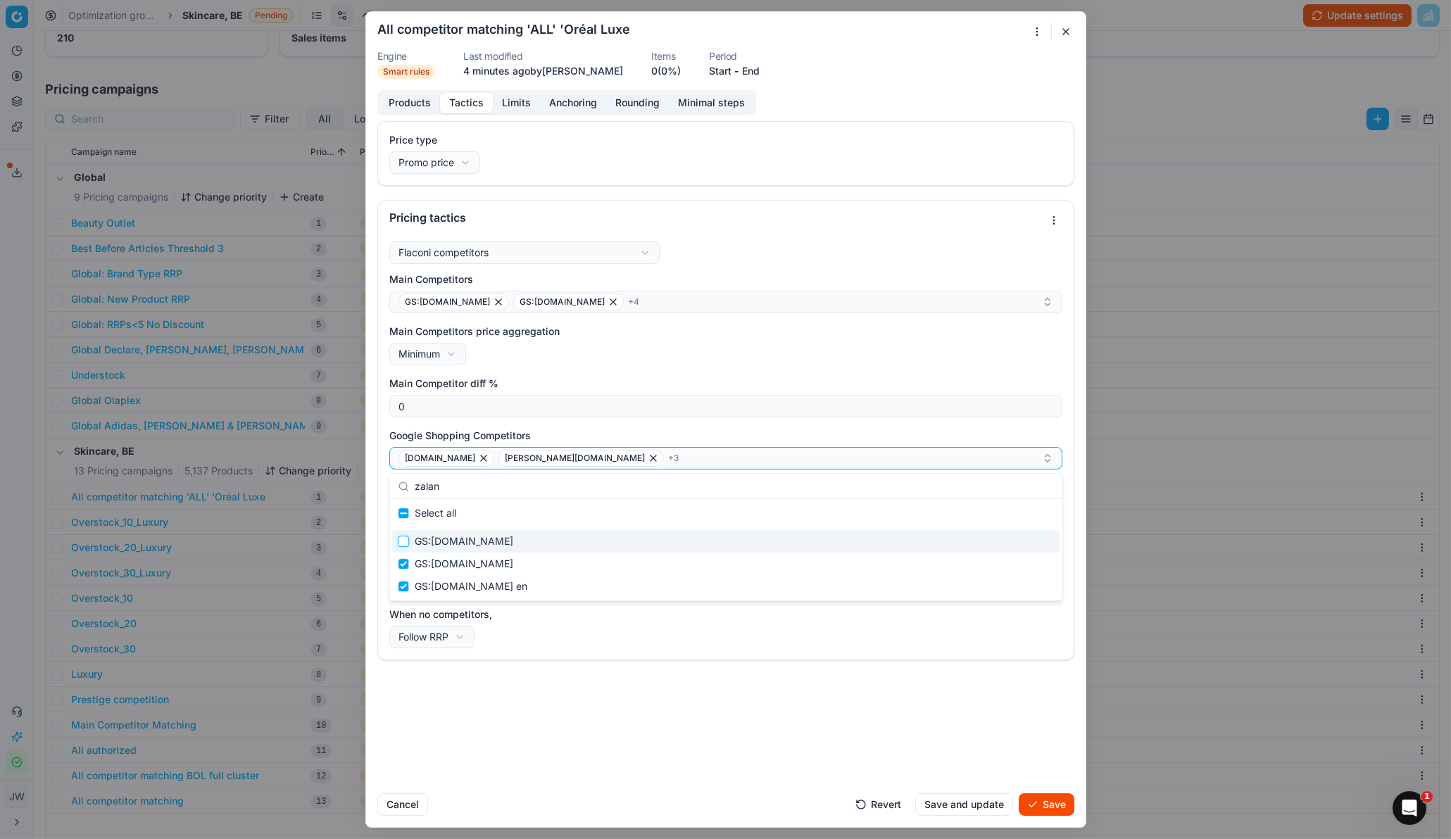
click at [406, 537] on input "Suggestions" at bounding box center [403, 541] width 11 height 11
checkbox input "true"
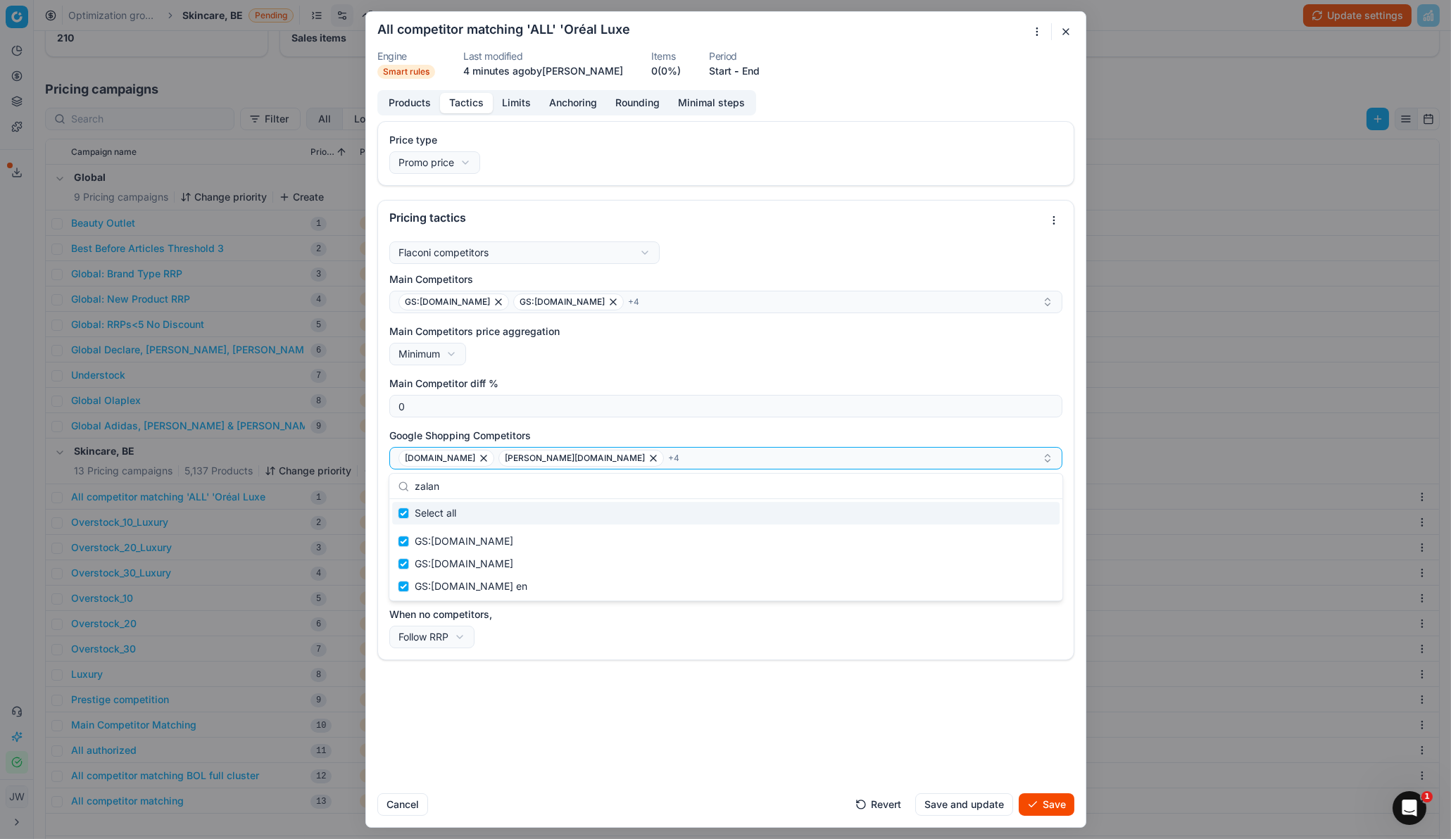
drag, startPoint x: 513, startPoint y: 486, endPoint x: 381, endPoint y: 481, distance: 131.8
click at [381, 481] on body "Pricing platform Analytics Pricing Product portfolio Templates Export service 0…" at bounding box center [725, 419] width 1451 height 839
type input "za"
checkbox input "false"
type input "z"
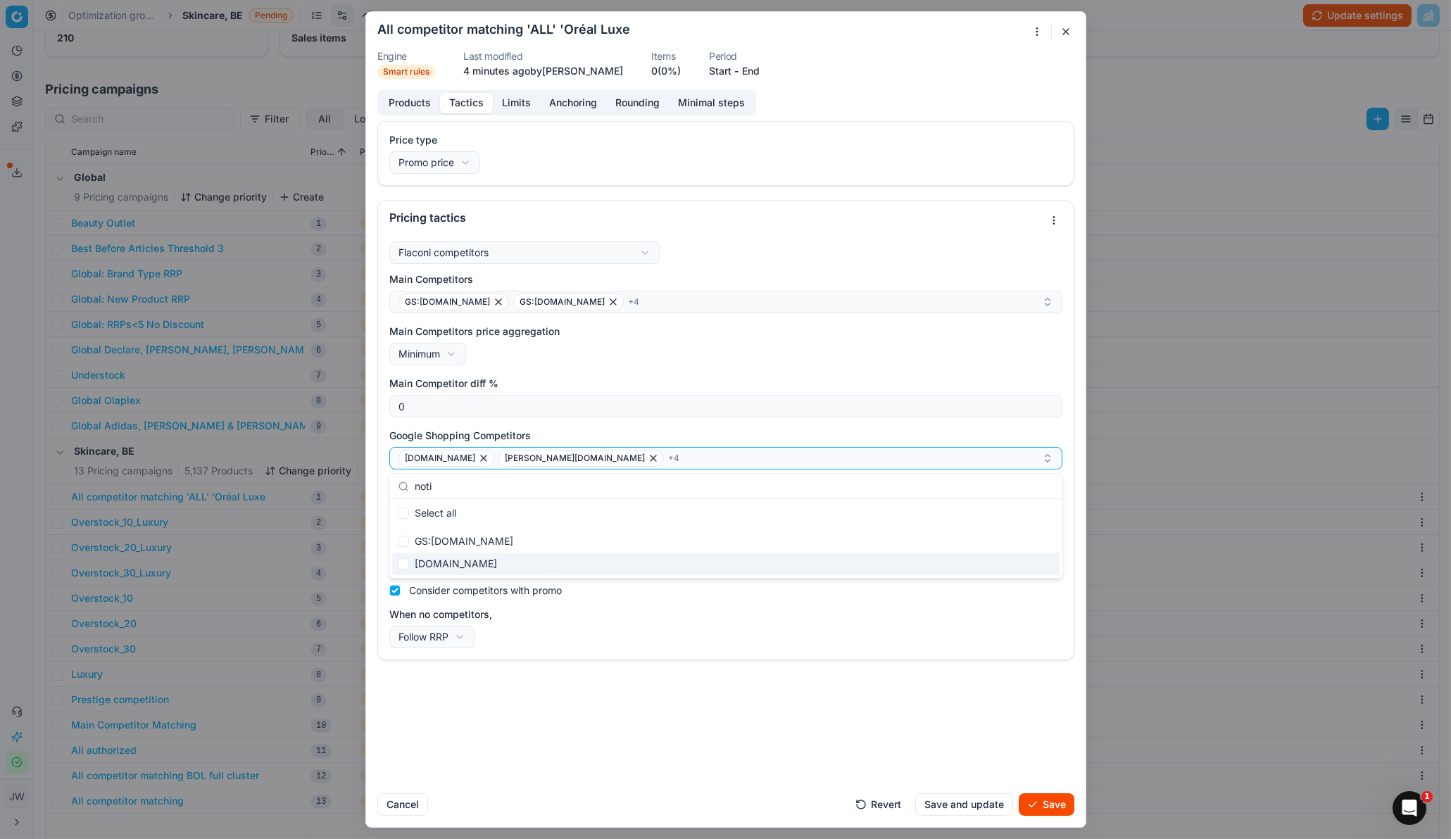
type input "noti"
click at [403, 558] on input "Suggestions" at bounding box center [403, 563] width 11 height 11
checkbox input "true"
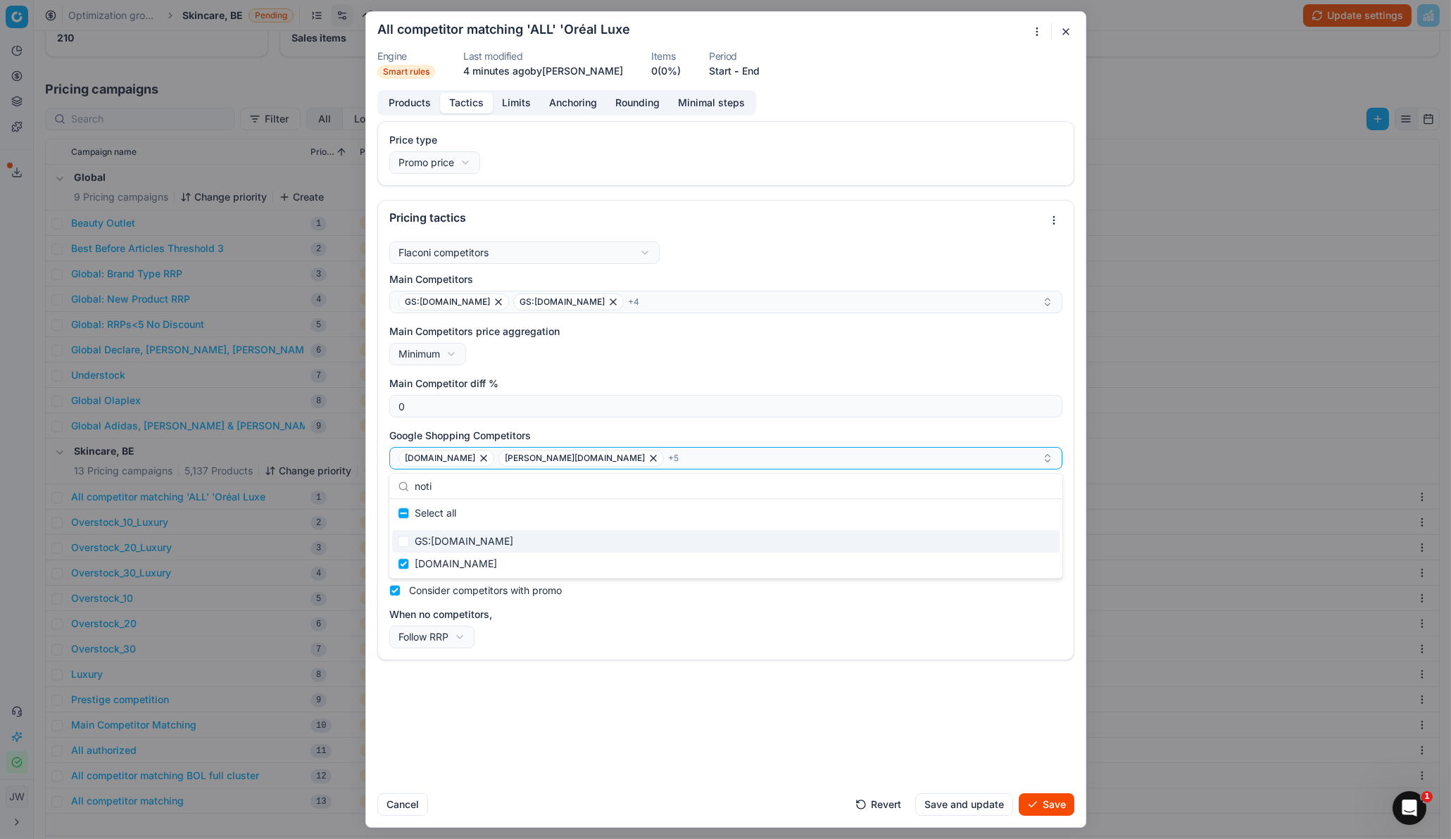
click at [606, 558] on div "Price type Promo price Default Regular price Promo price Pricing tactics Flacon…" at bounding box center [726, 451] width 720 height 661
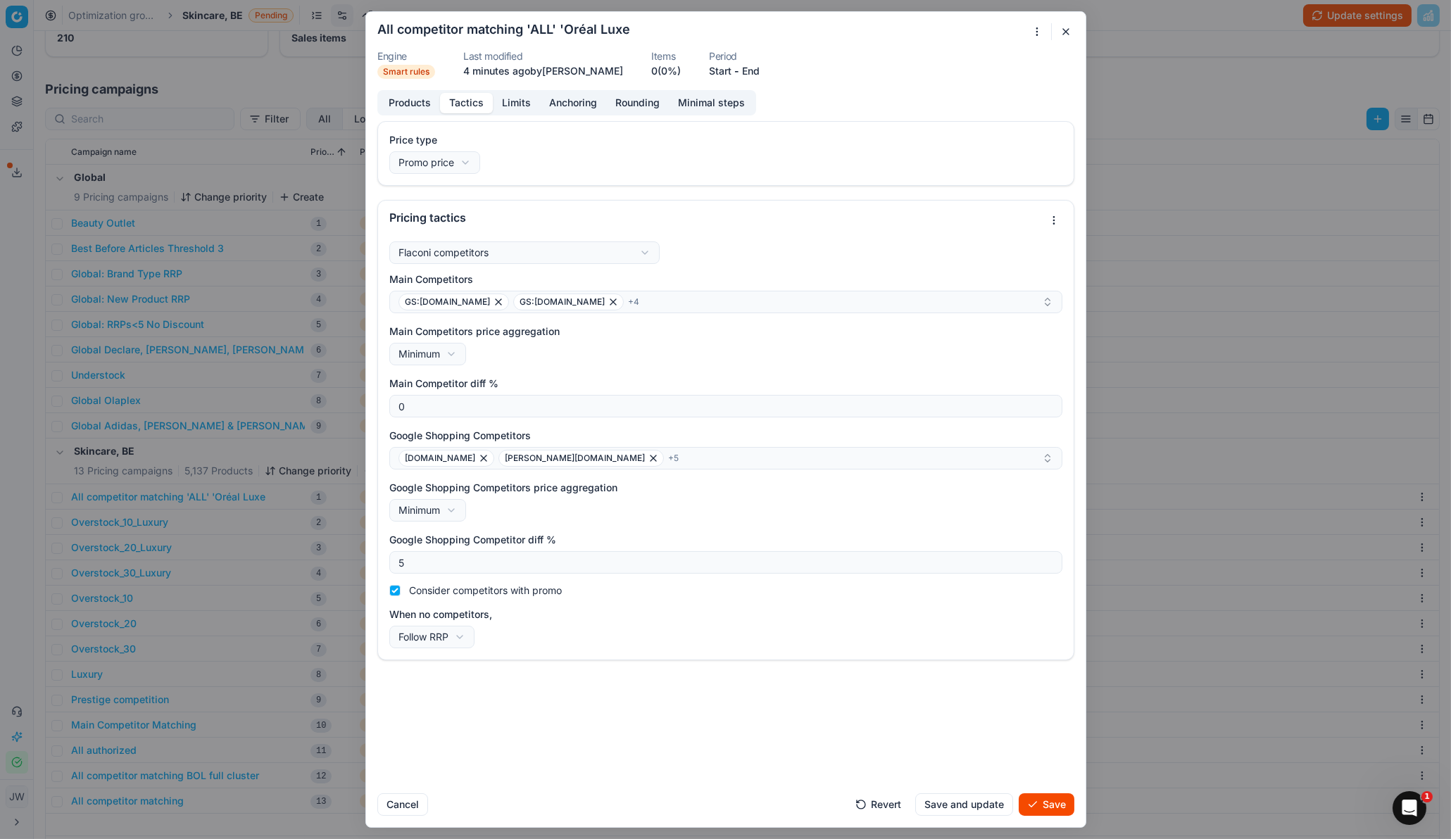
click at [522, 108] on button "Limits" at bounding box center [516, 103] width 47 height 20
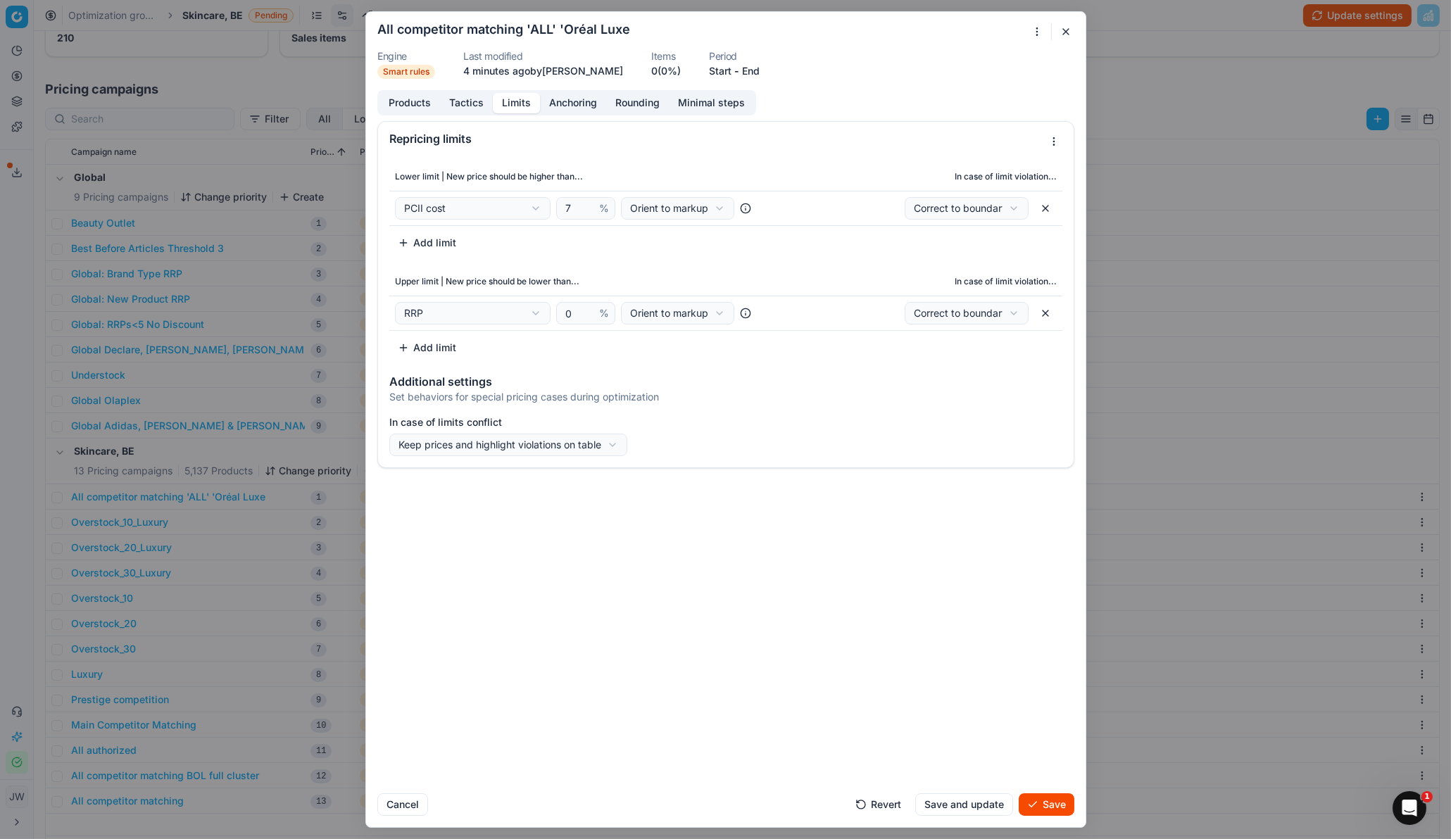
click at [467, 102] on button "Tactics" at bounding box center [466, 103] width 53 height 20
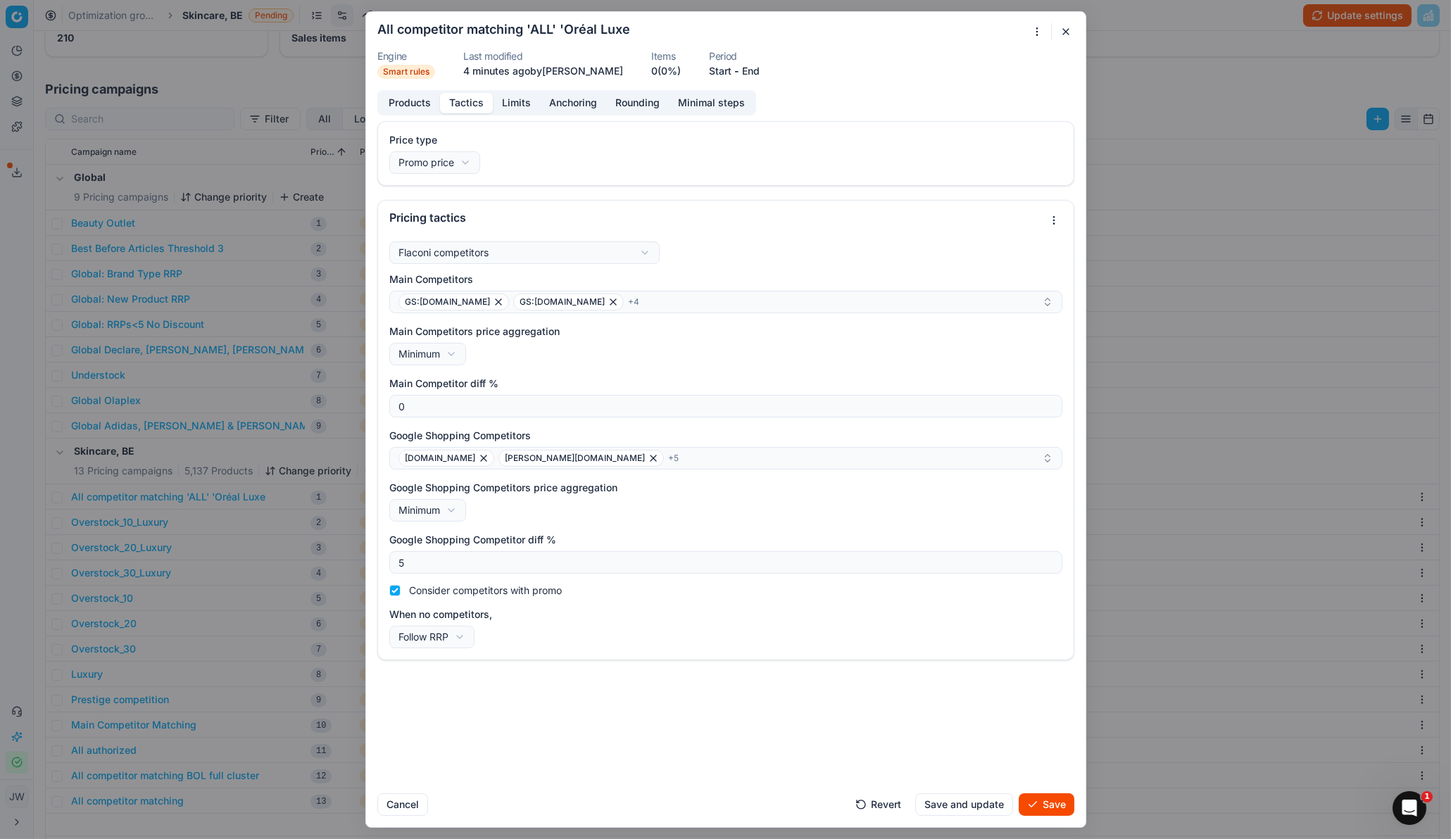
click at [418, 102] on button "Products" at bounding box center [409, 103] width 61 height 20
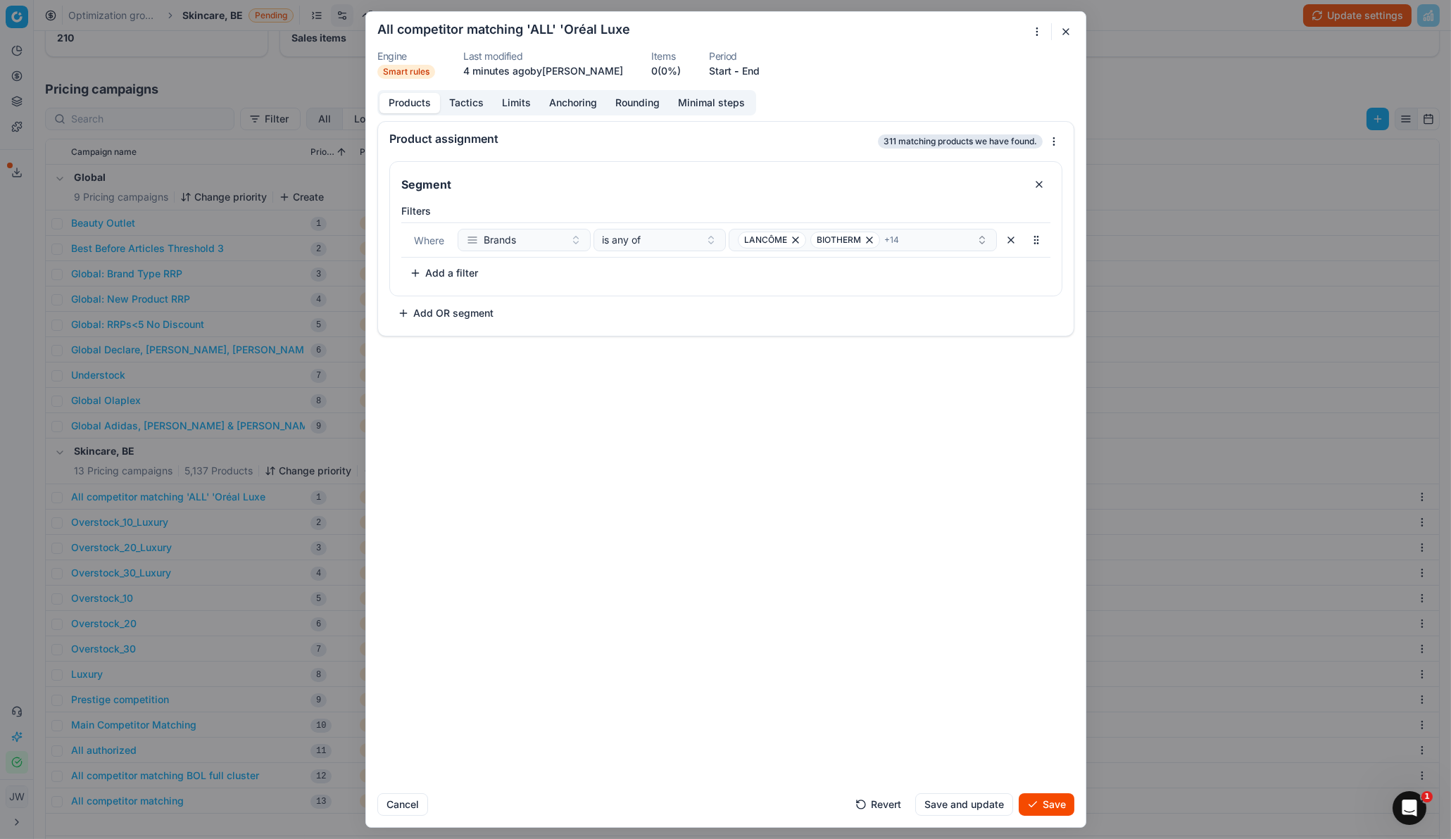
click at [458, 105] on button "Tactics" at bounding box center [466, 103] width 53 height 20
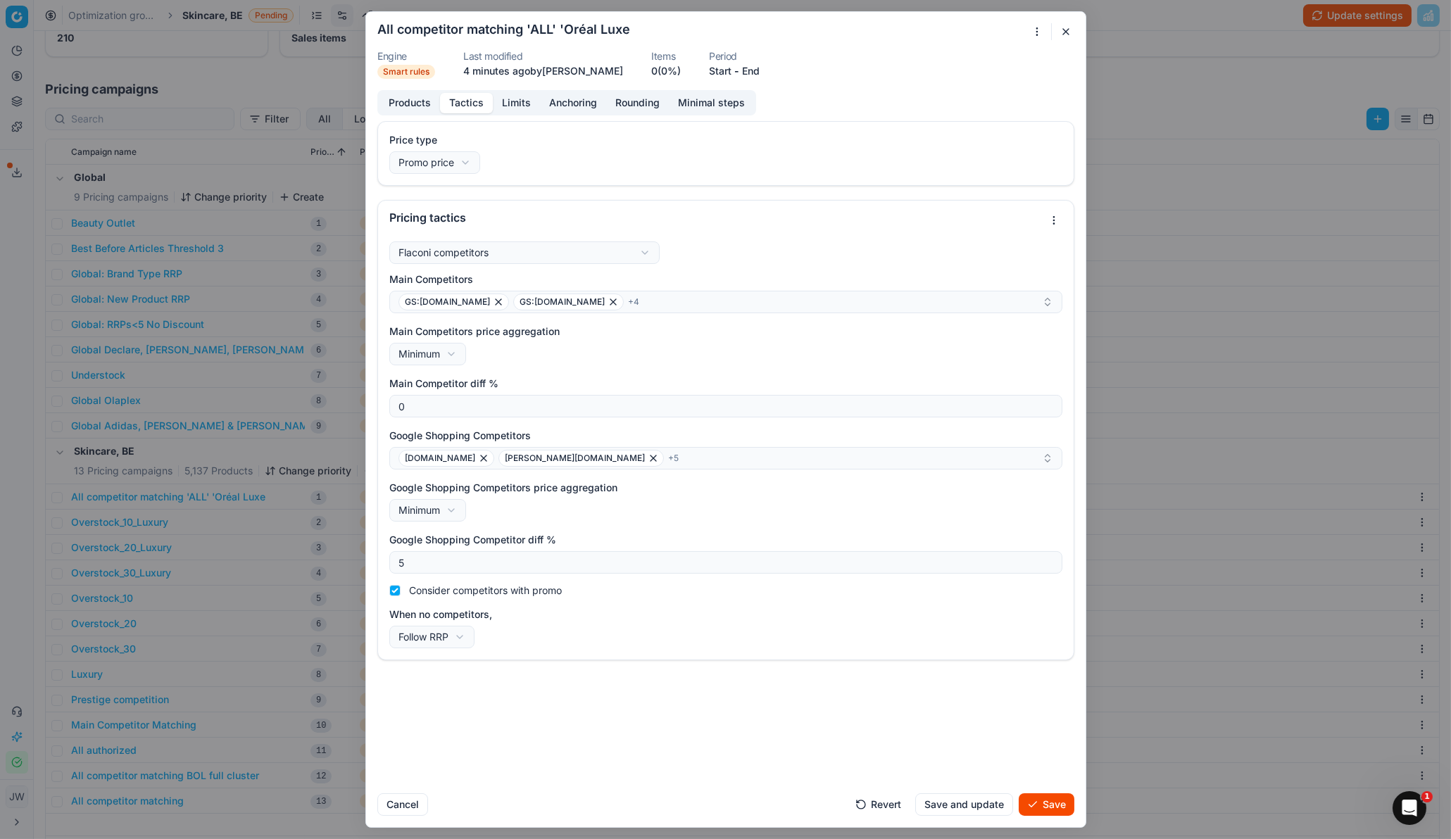
click at [1048, 558] on button "Save" at bounding box center [1047, 804] width 56 height 23
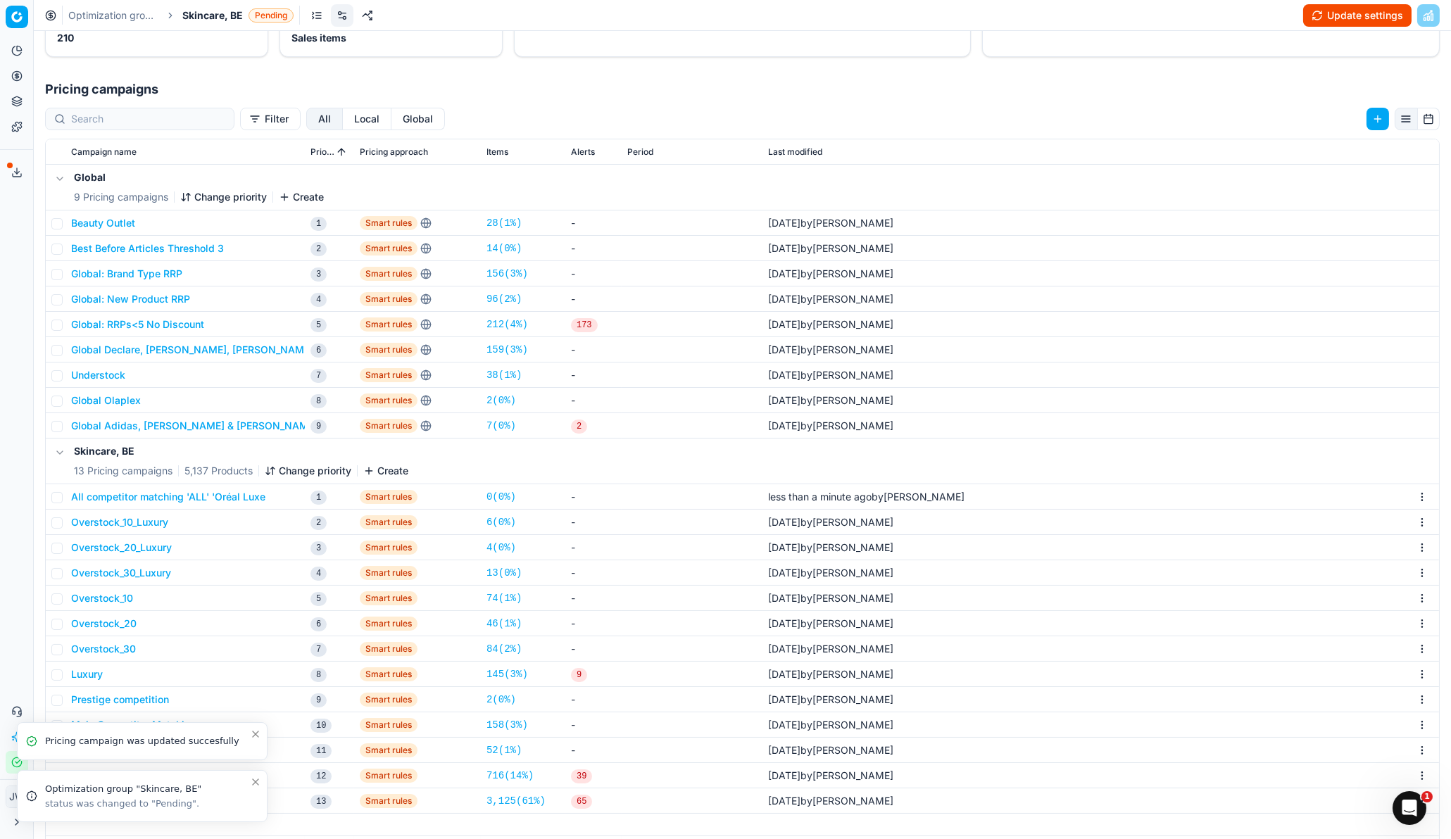
click at [255, 558] on icon "Close toast" at bounding box center [255, 782] width 11 height 11
click at [253, 558] on icon "Close toast" at bounding box center [255, 796] width 11 height 11
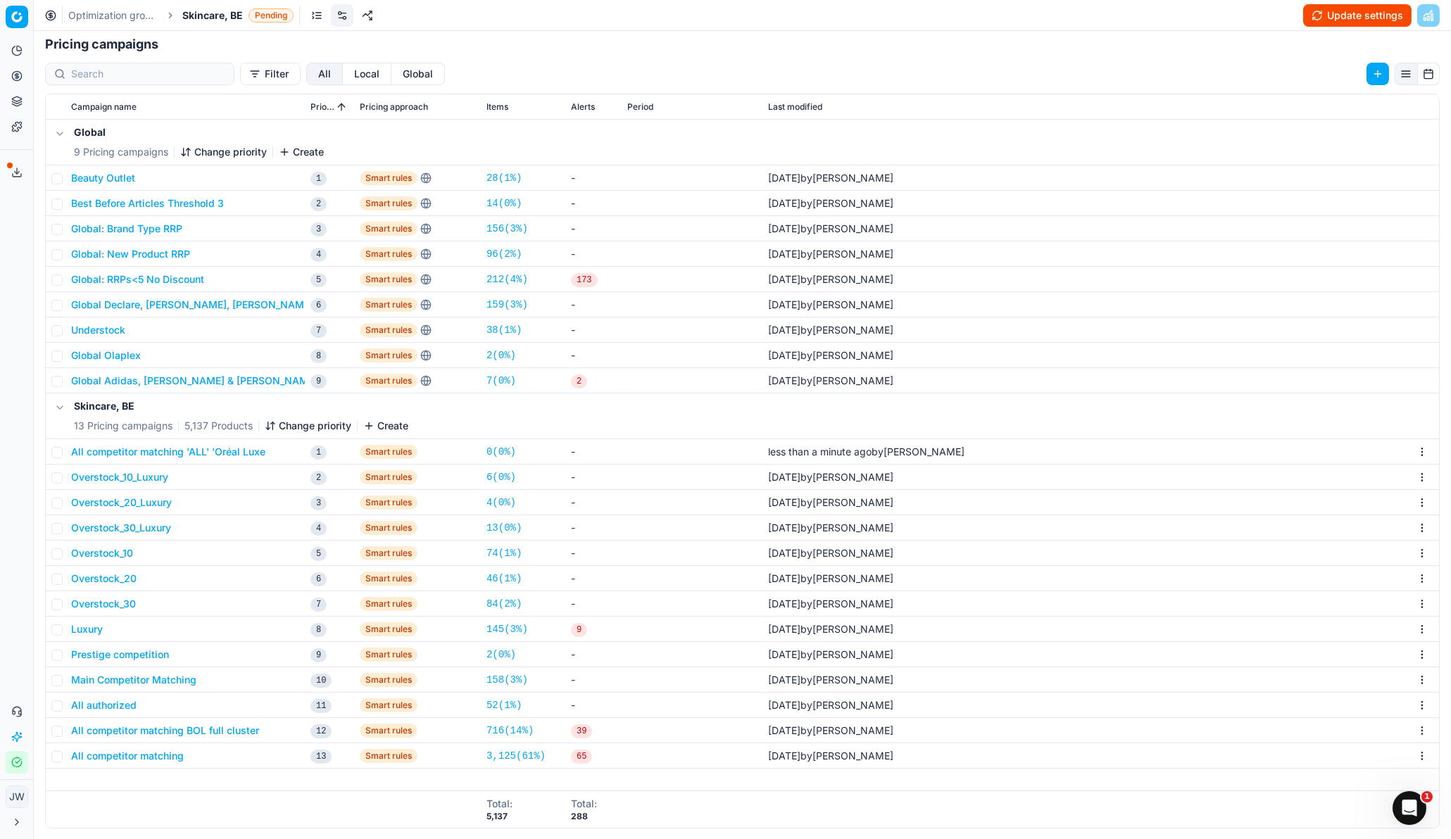
click at [88, 451] on button "All competitor matching 'ALL' 'Oréal Luxe" at bounding box center [168, 452] width 194 height 14
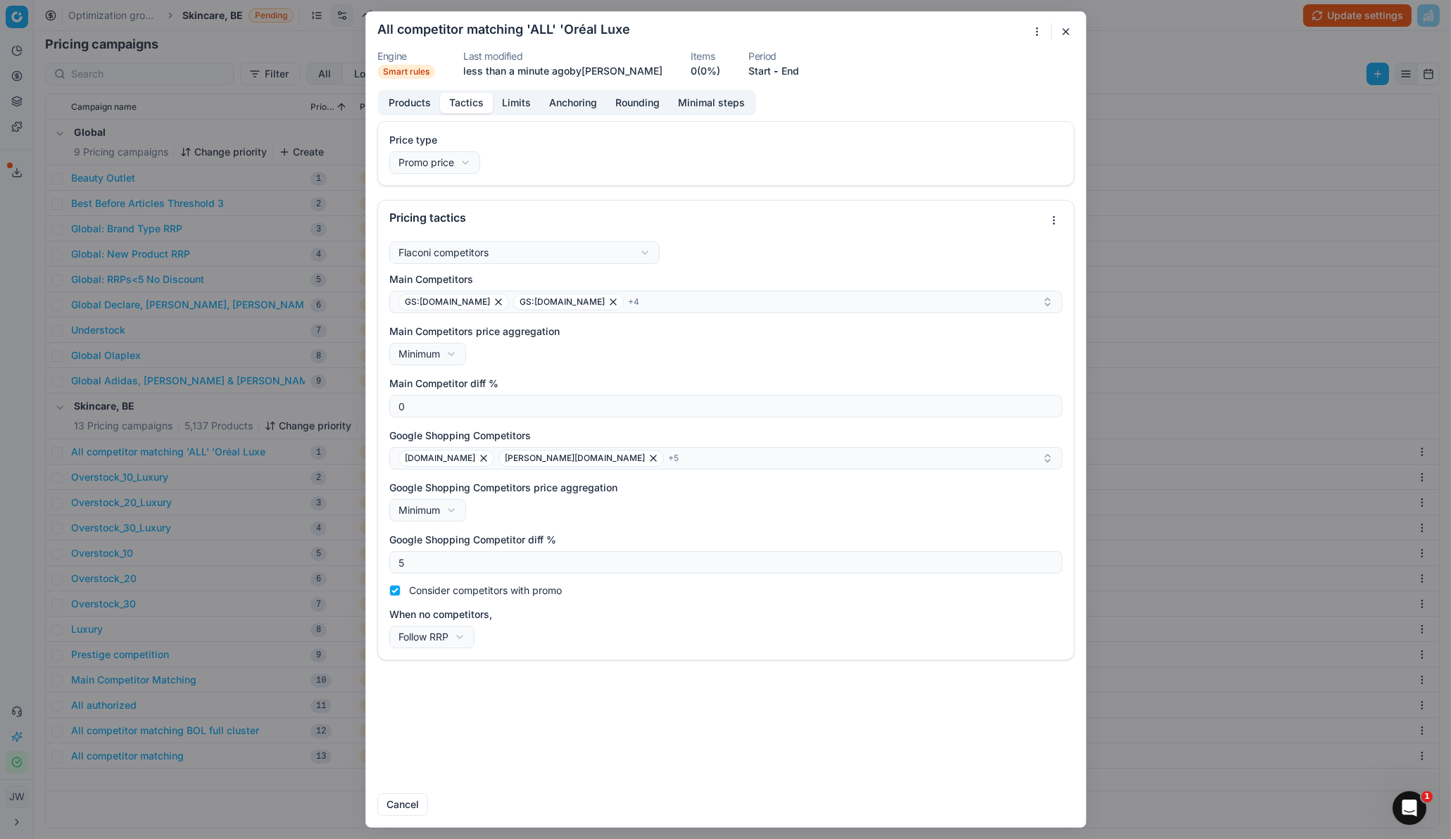
click at [475, 102] on button "Tactics" at bounding box center [466, 103] width 53 height 20
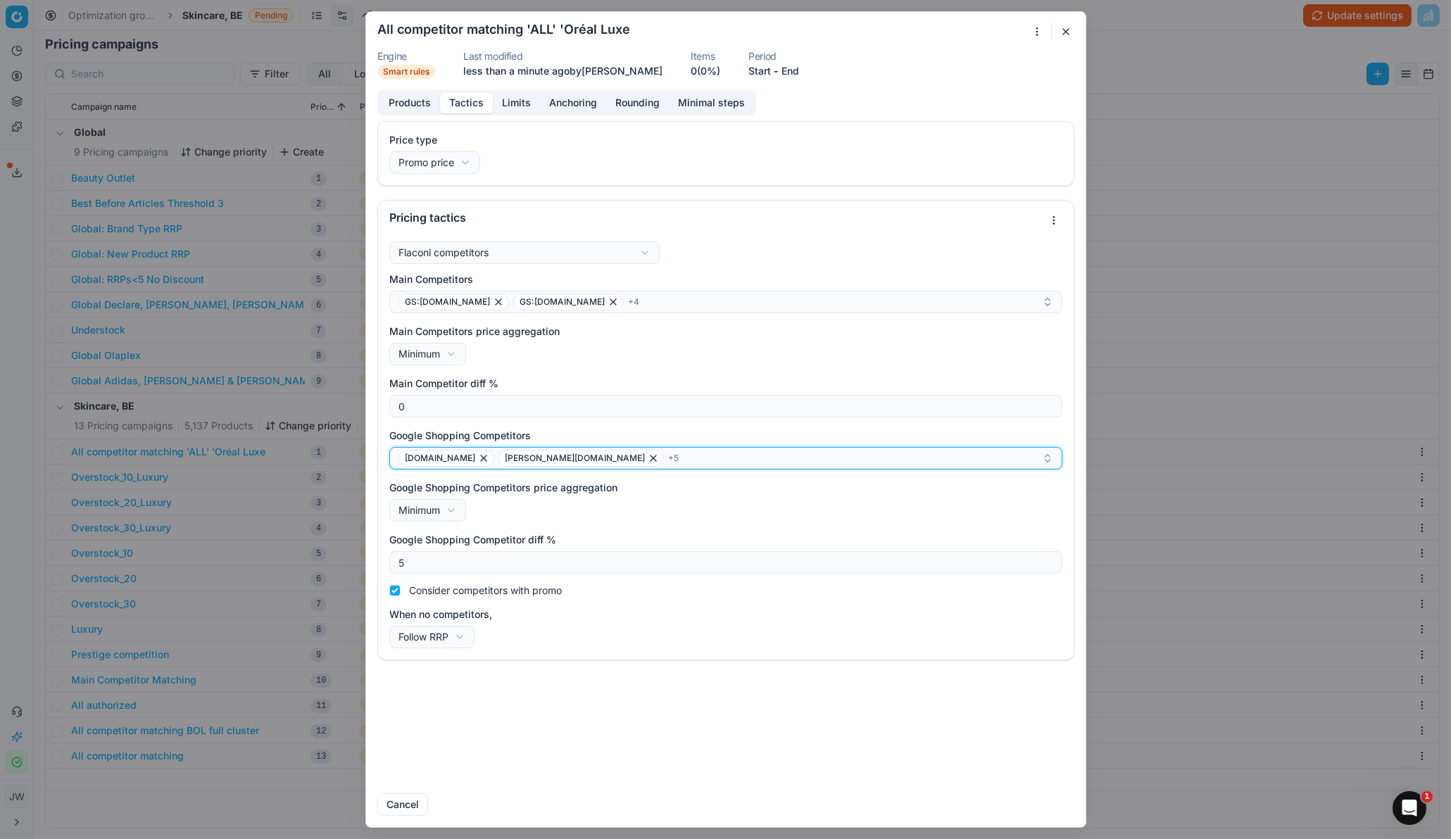
click at [610, 467] on div "[DOMAIN_NAME] [DOMAIN_NAME] + 5" at bounding box center [720, 458] width 644 height 17
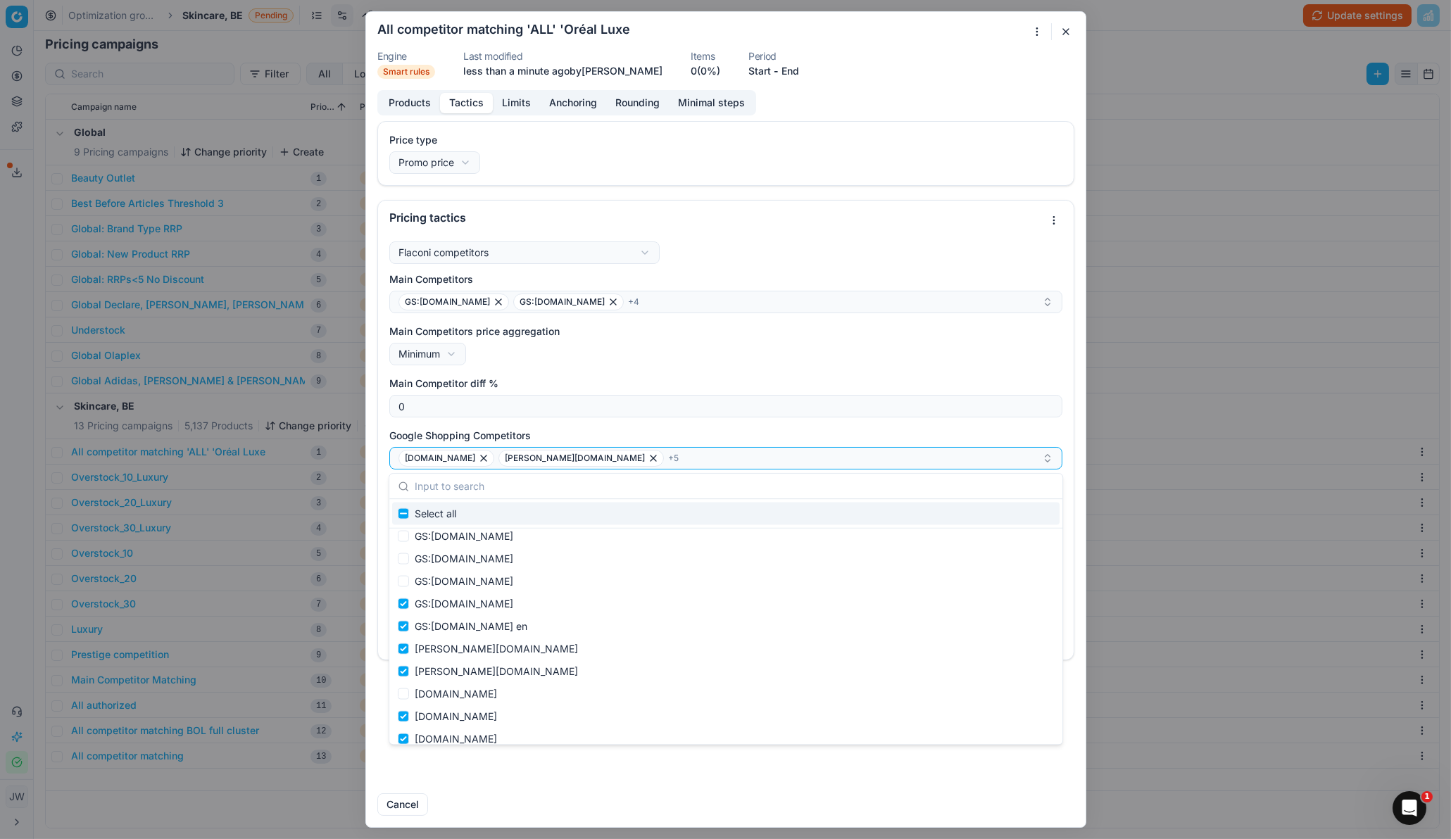
scroll to position [5185, 0]
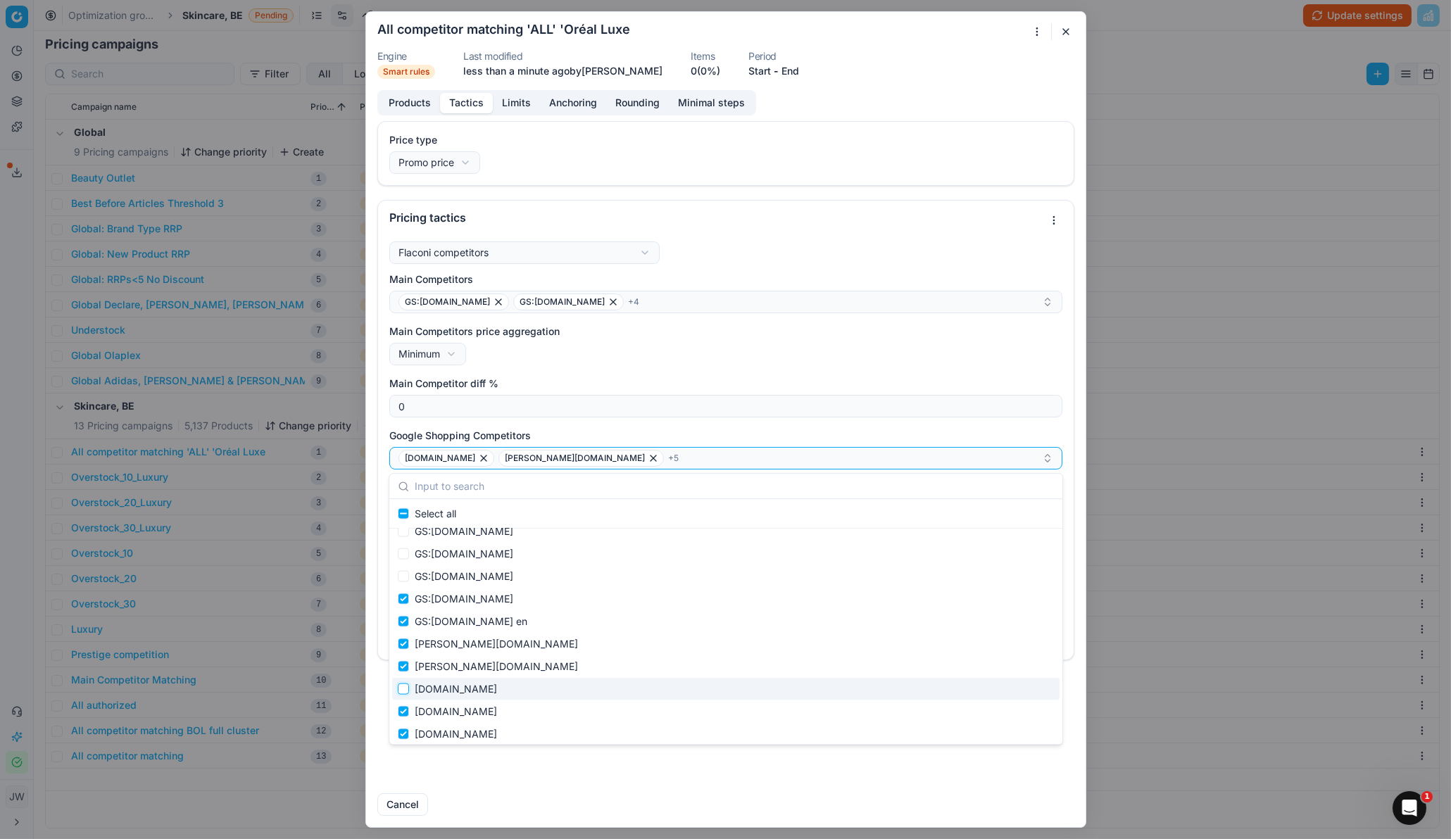
click at [403, 558] on input "Suggestions" at bounding box center [403, 688] width 11 height 11
checkbox input "true"
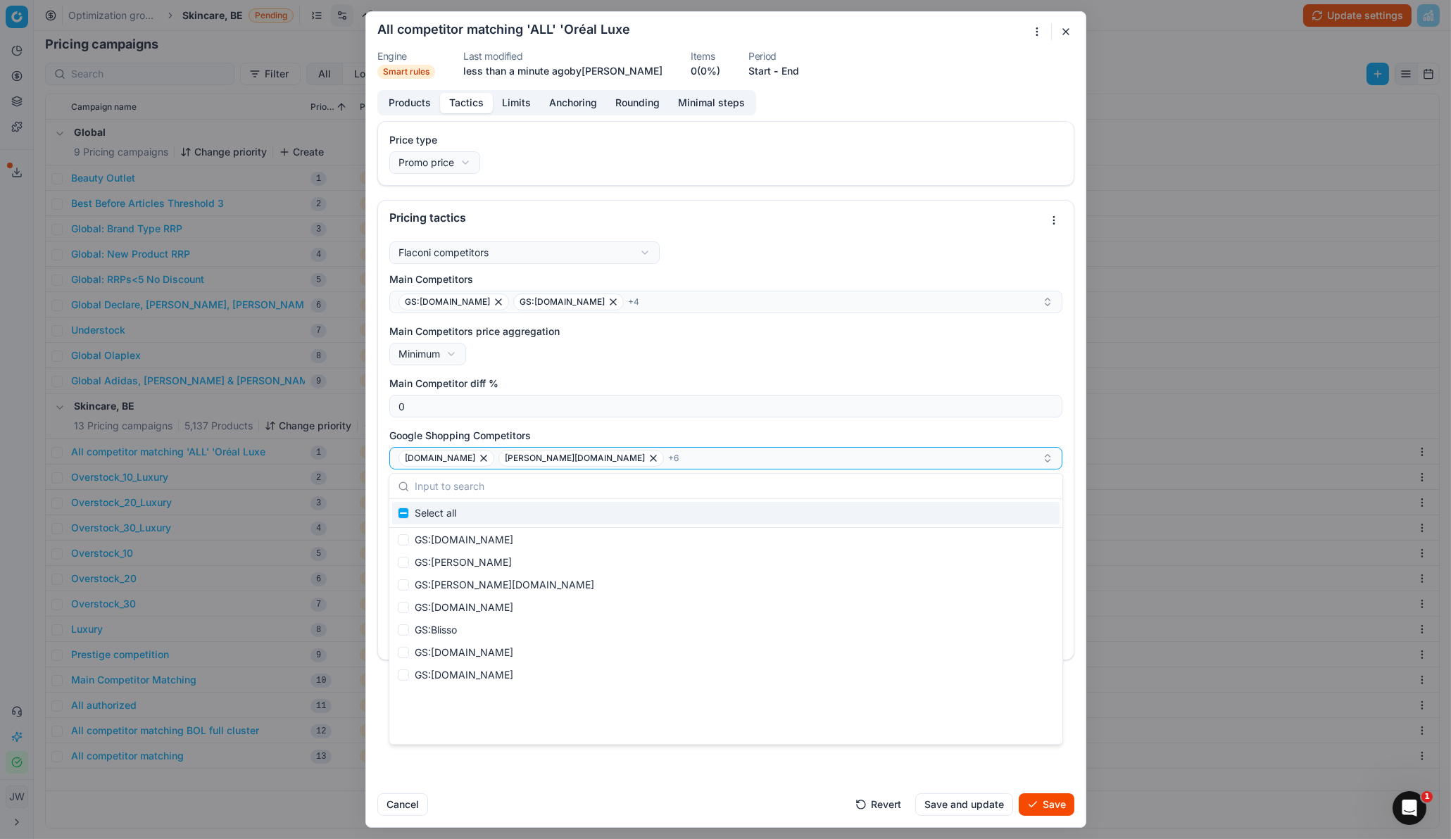
scroll to position [0, 0]
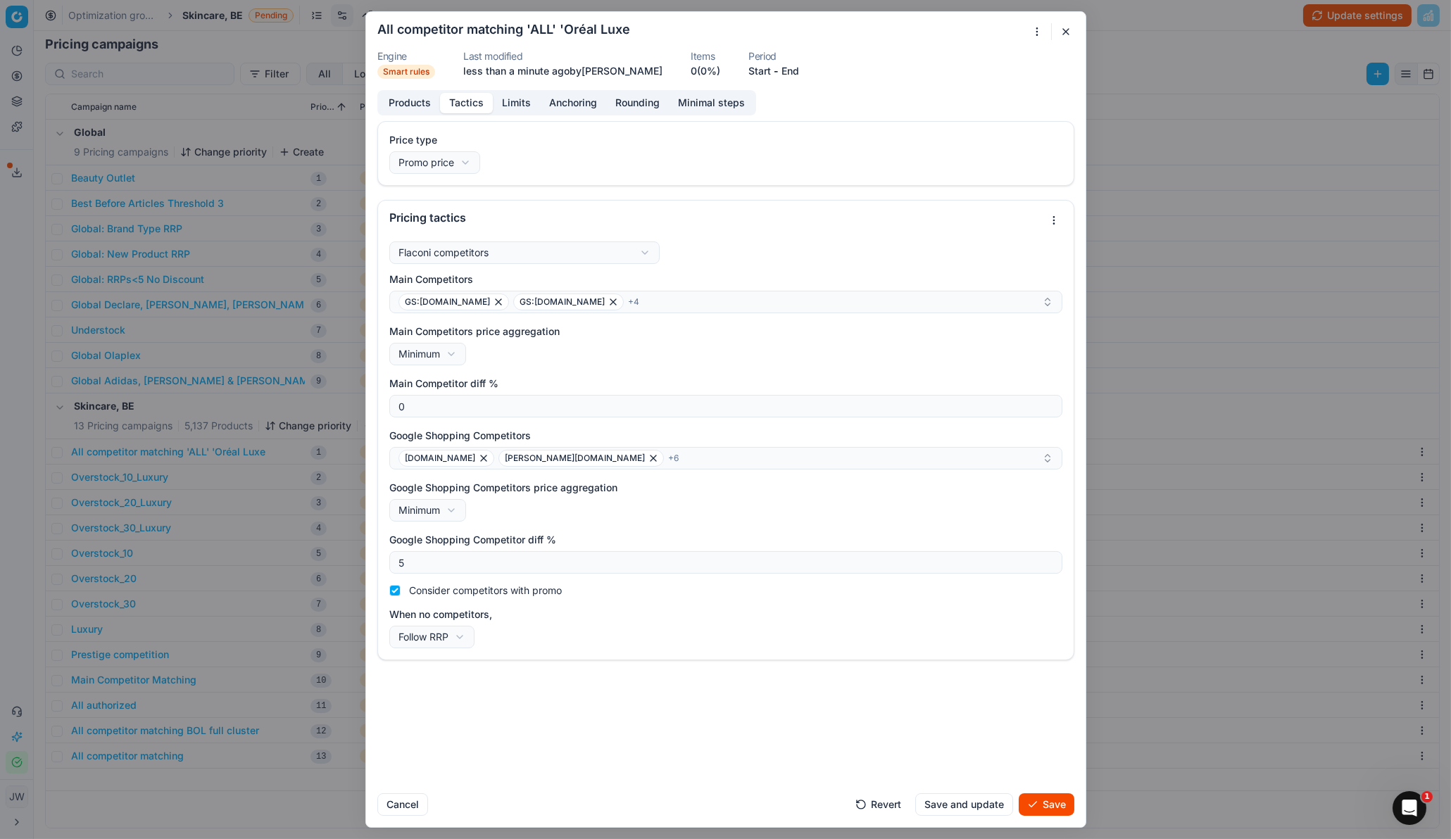
click at [1055, 558] on button "Save" at bounding box center [1047, 804] width 56 height 23
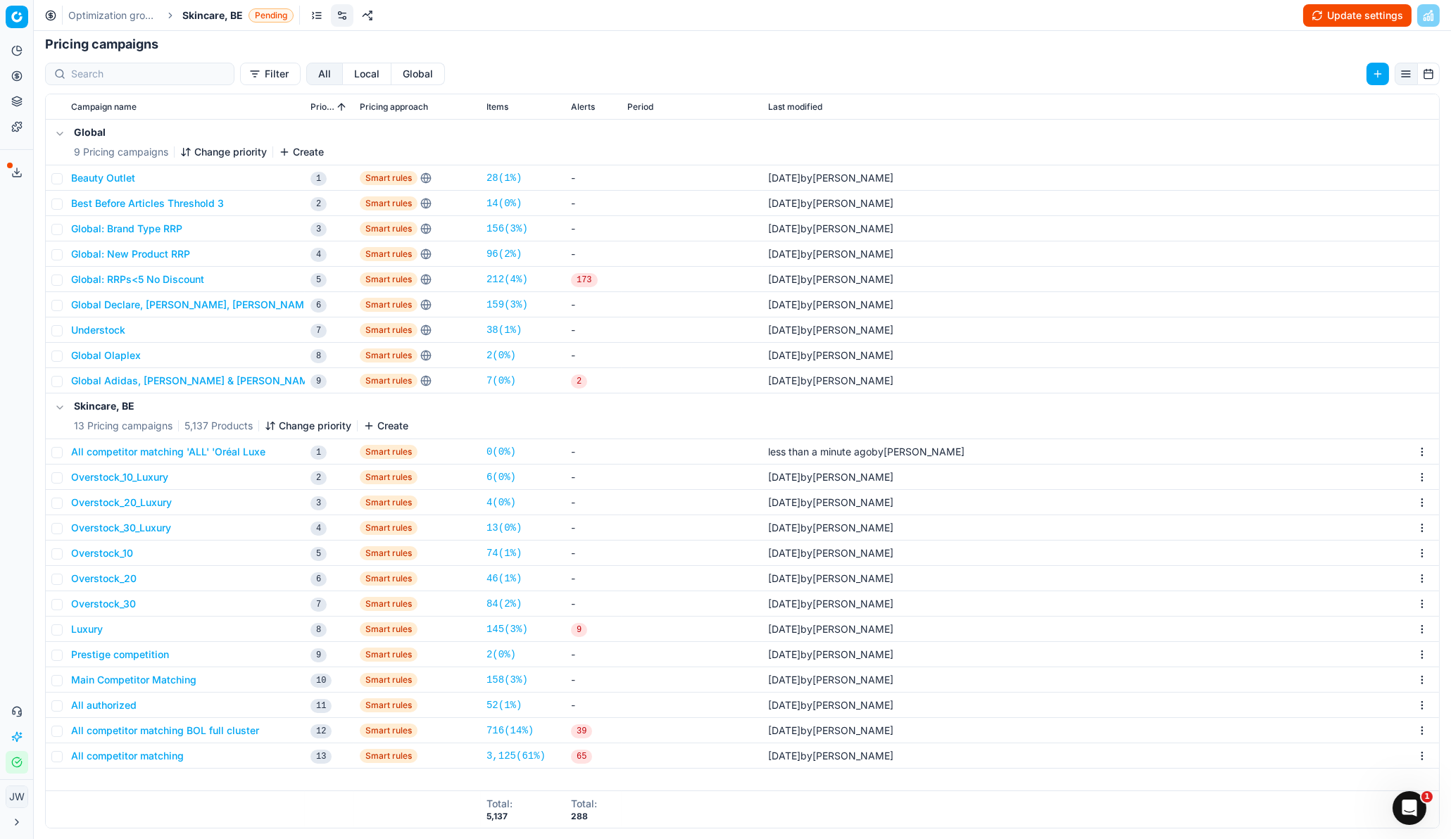
click at [177, 456] on button "All competitor matching 'ALL' 'Oréal Luxe" at bounding box center [168, 452] width 194 height 14
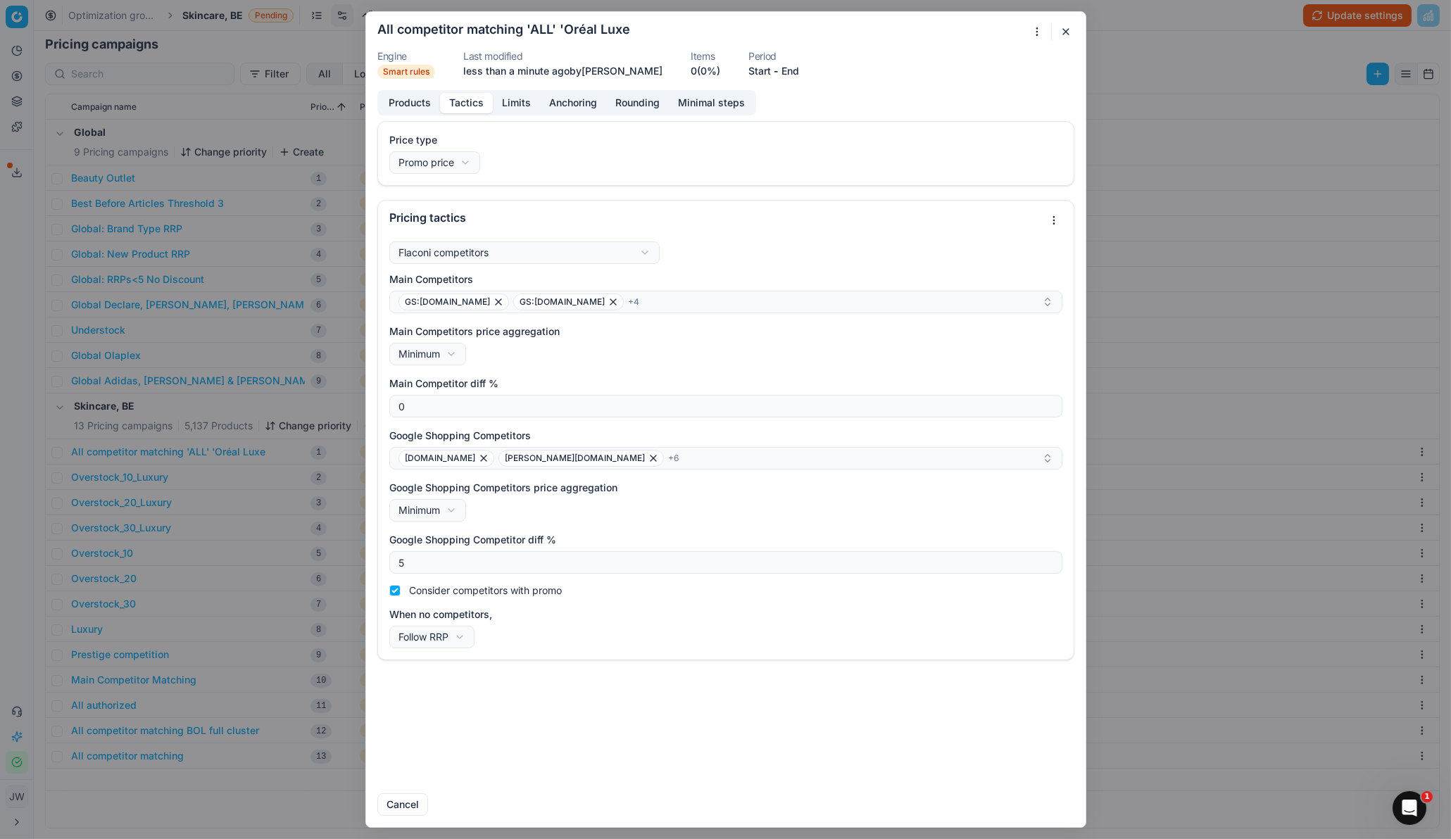
click at [474, 107] on button "Tactics" at bounding box center [466, 103] width 53 height 20
click at [609, 290] on div "Main Competitors GS:[DOMAIN_NAME] GS:[DOMAIN_NAME] + 4" at bounding box center [725, 292] width 673 height 41
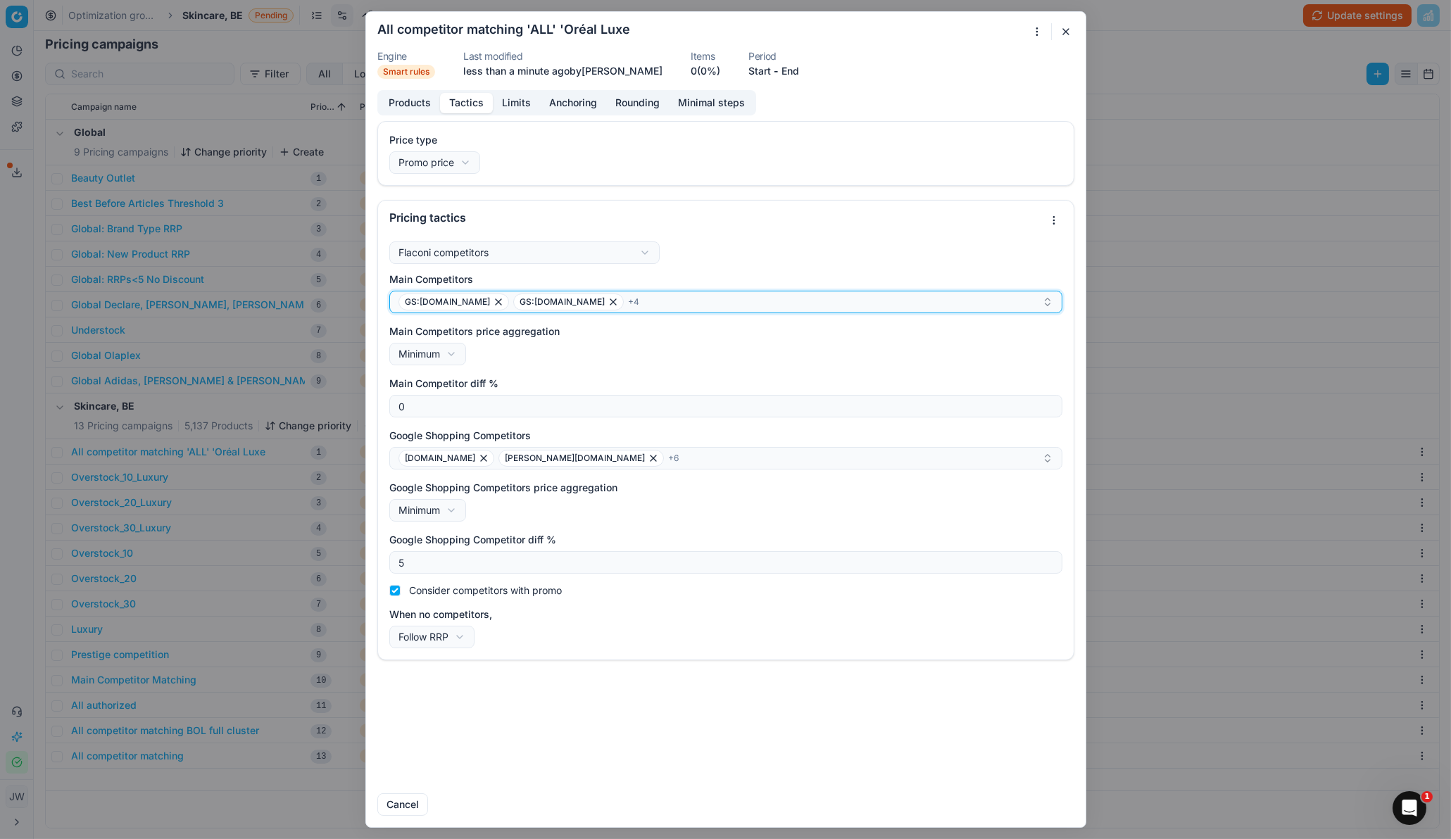
click at [610, 301] on div "GS:[DOMAIN_NAME] GS:[DOMAIN_NAME] + 4" at bounding box center [720, 302] width 644 height 17
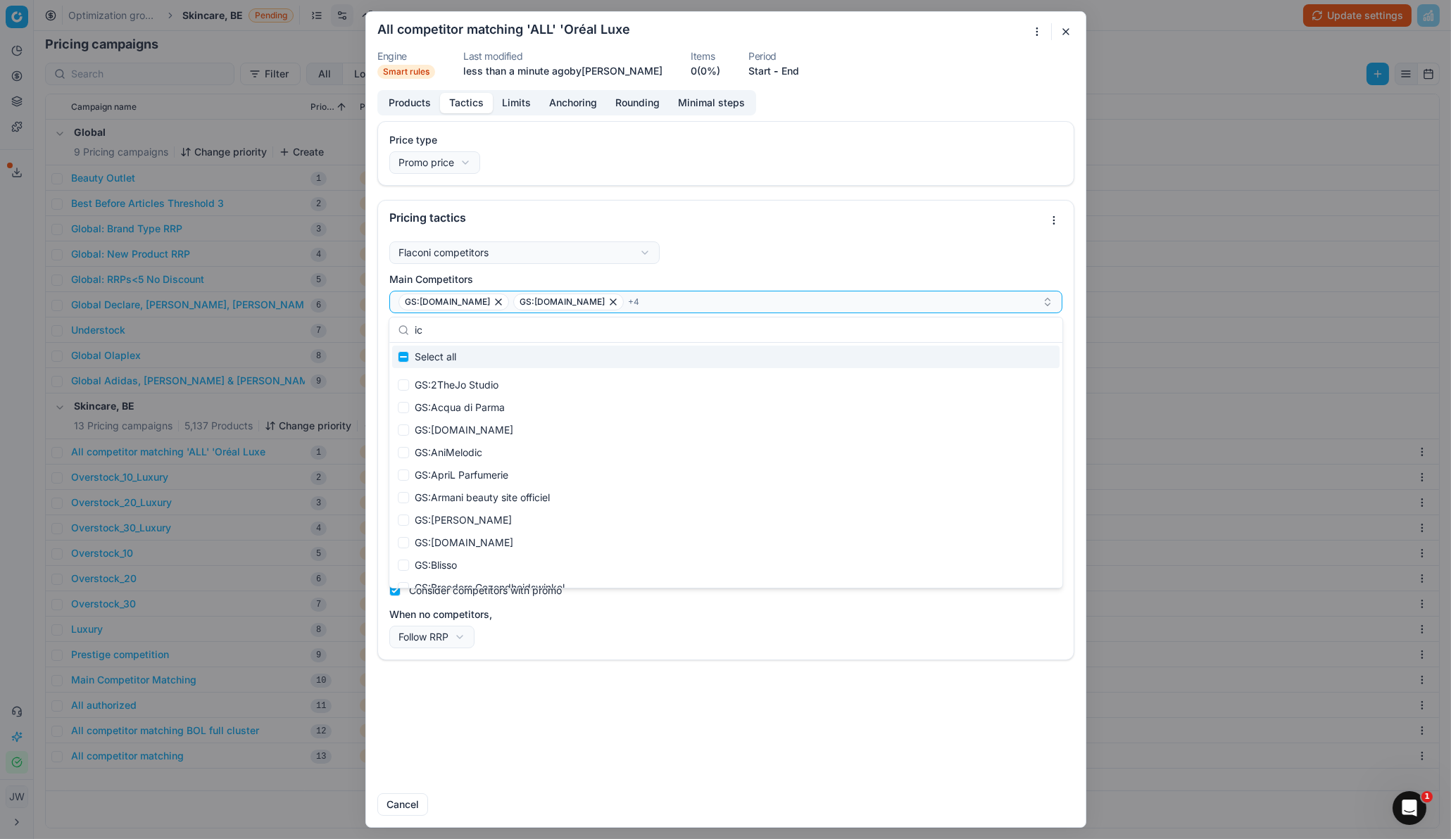
type input "ici"
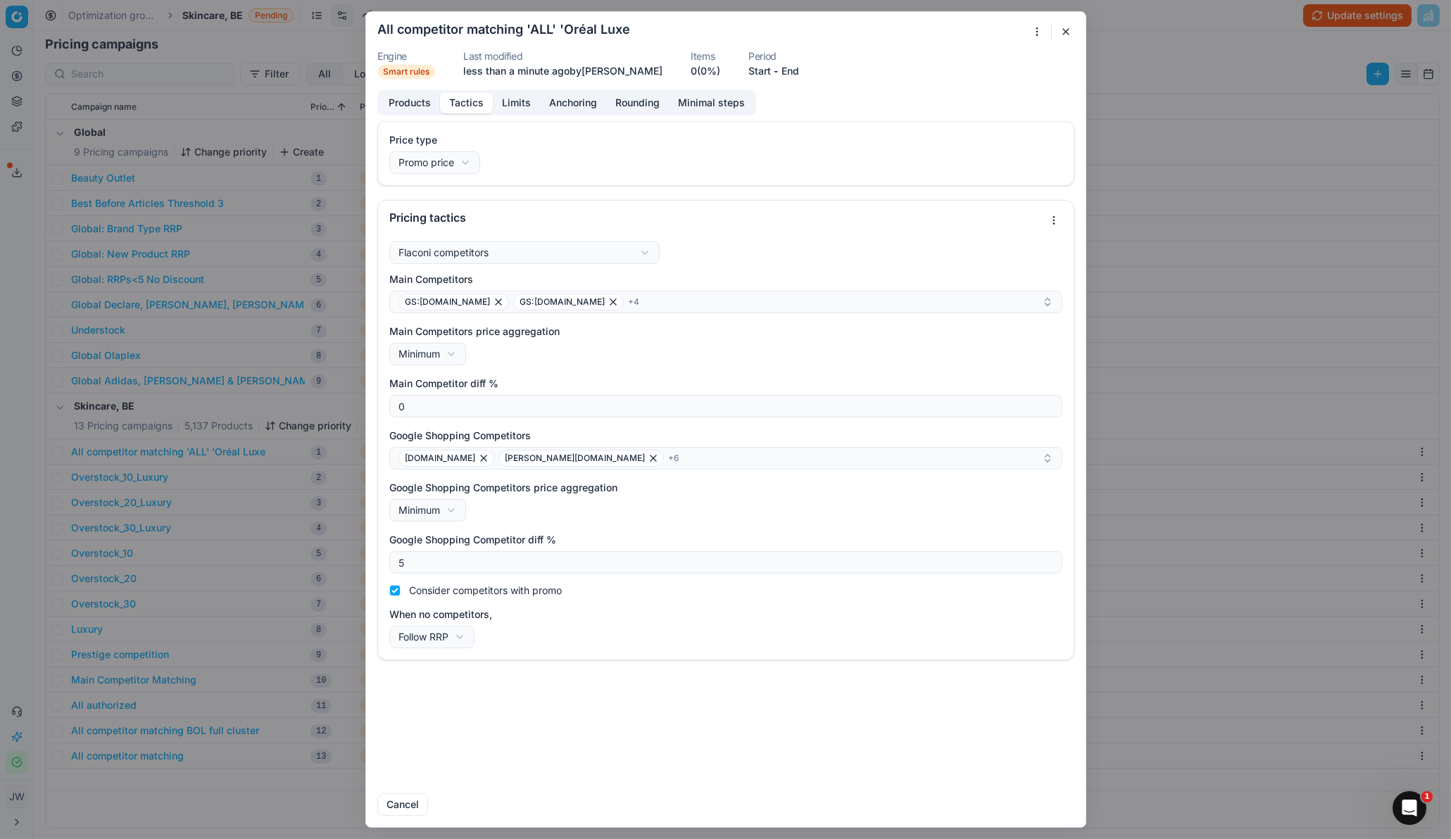
click at [708, 248] on div "Flaconi competitors Flaconi competitorsFlaconi competitors rule: first takes in…" at bounding box center [725, 444] width 673 height 407
click at [1064, 35] on button "button" at bounding box center [1066, 31] width 17 height 17
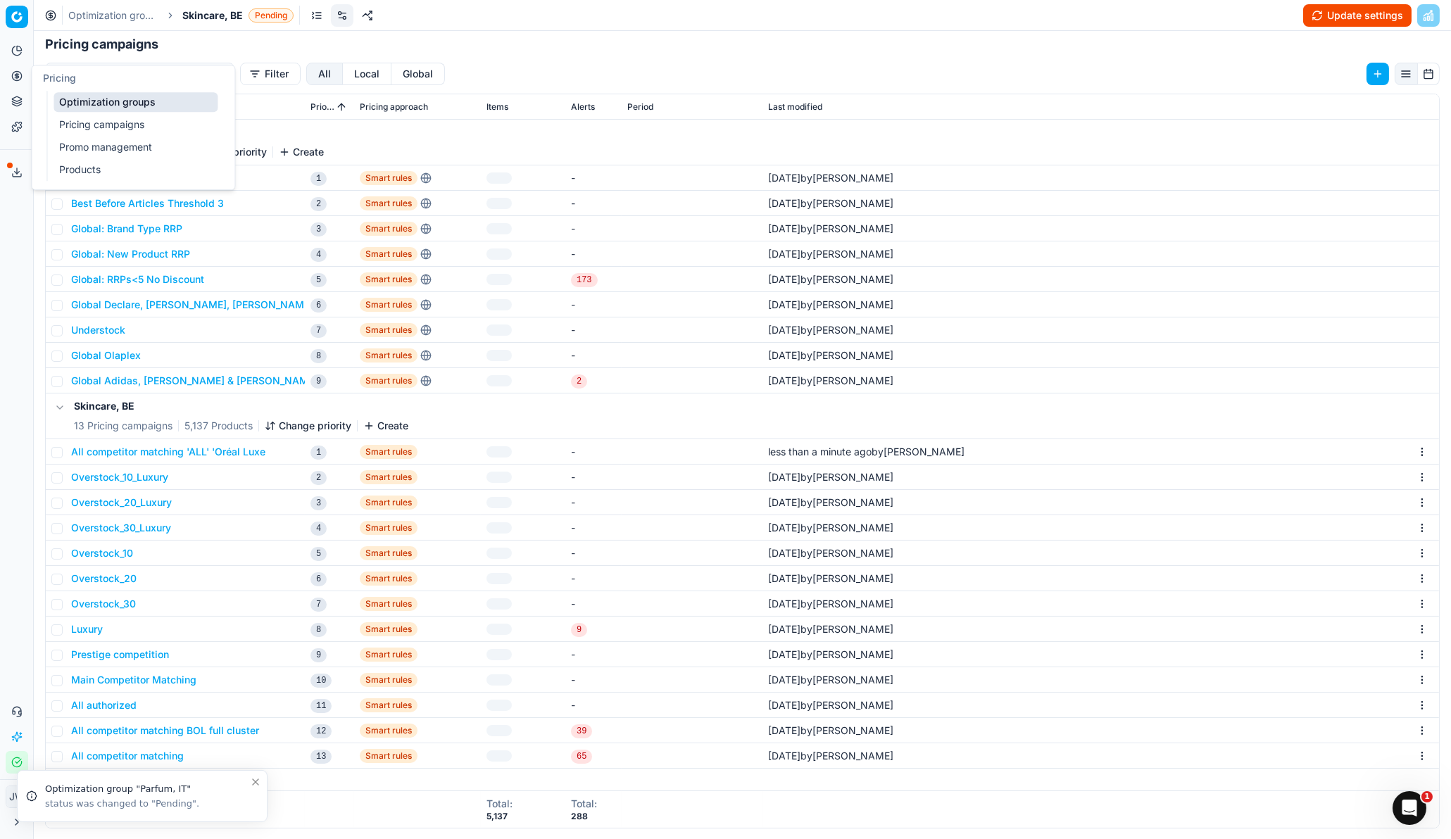
click at [15, 78] on icon at bounding box center [16, 75] width 11 height 11
click at [94, 111] on link "Optimization groups" at bounding box center [136, 102] width 164 height 20
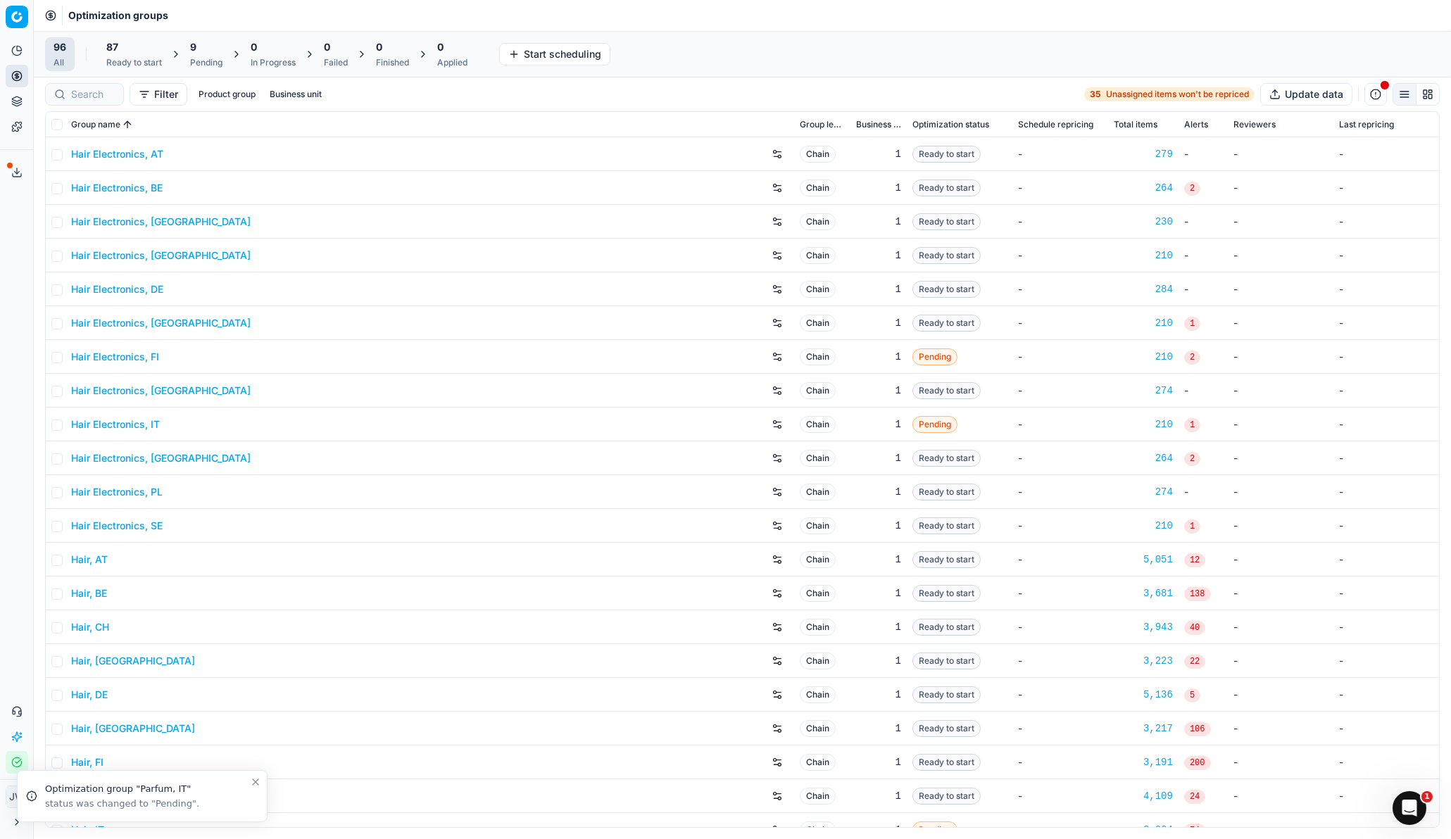
click at [202, 59] on div "Pending" at bounding box center [206, 62] width 32 height 11
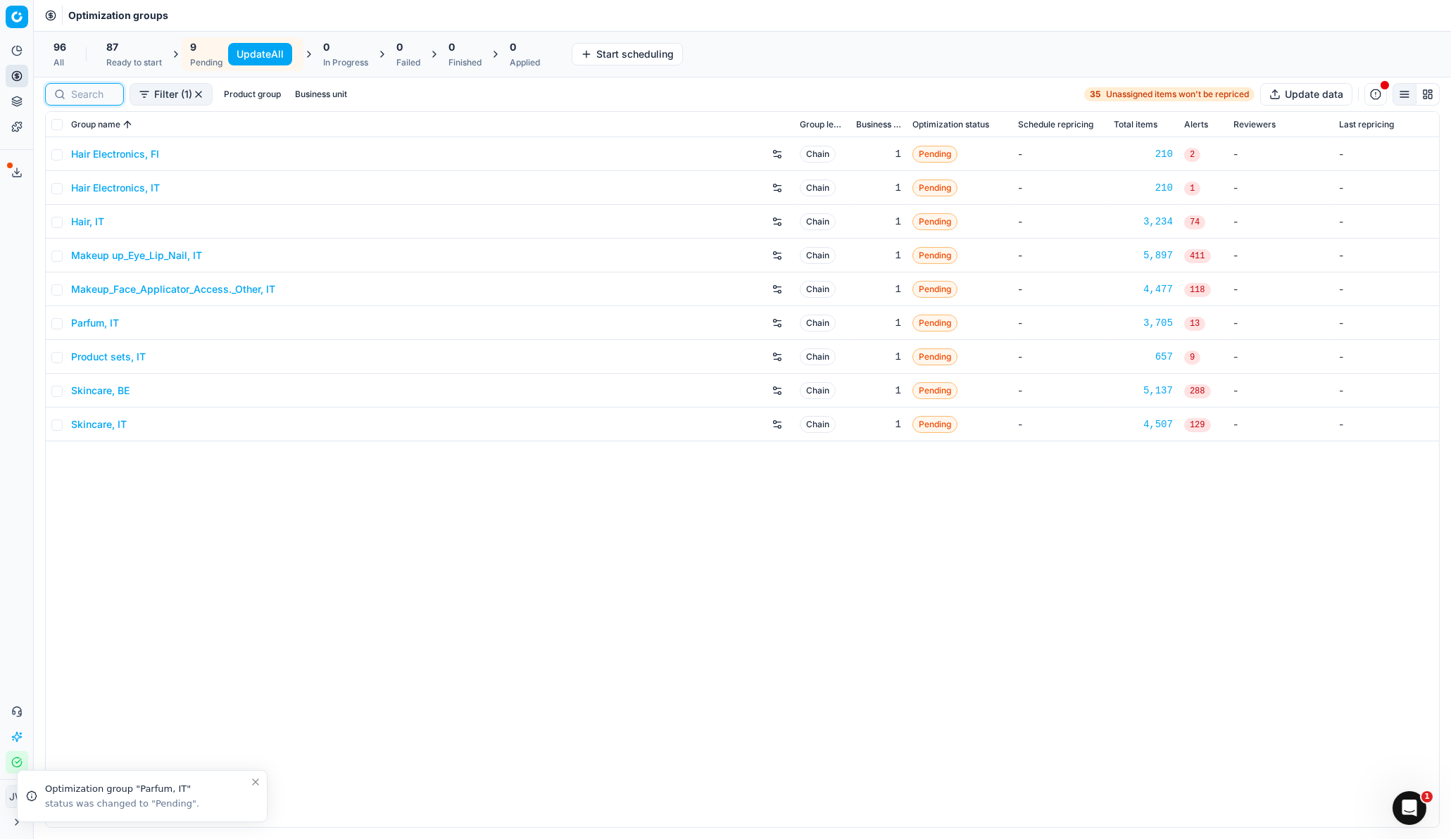
click at [95, 98] on input at bounding box center [93, 94] width 44 height 14
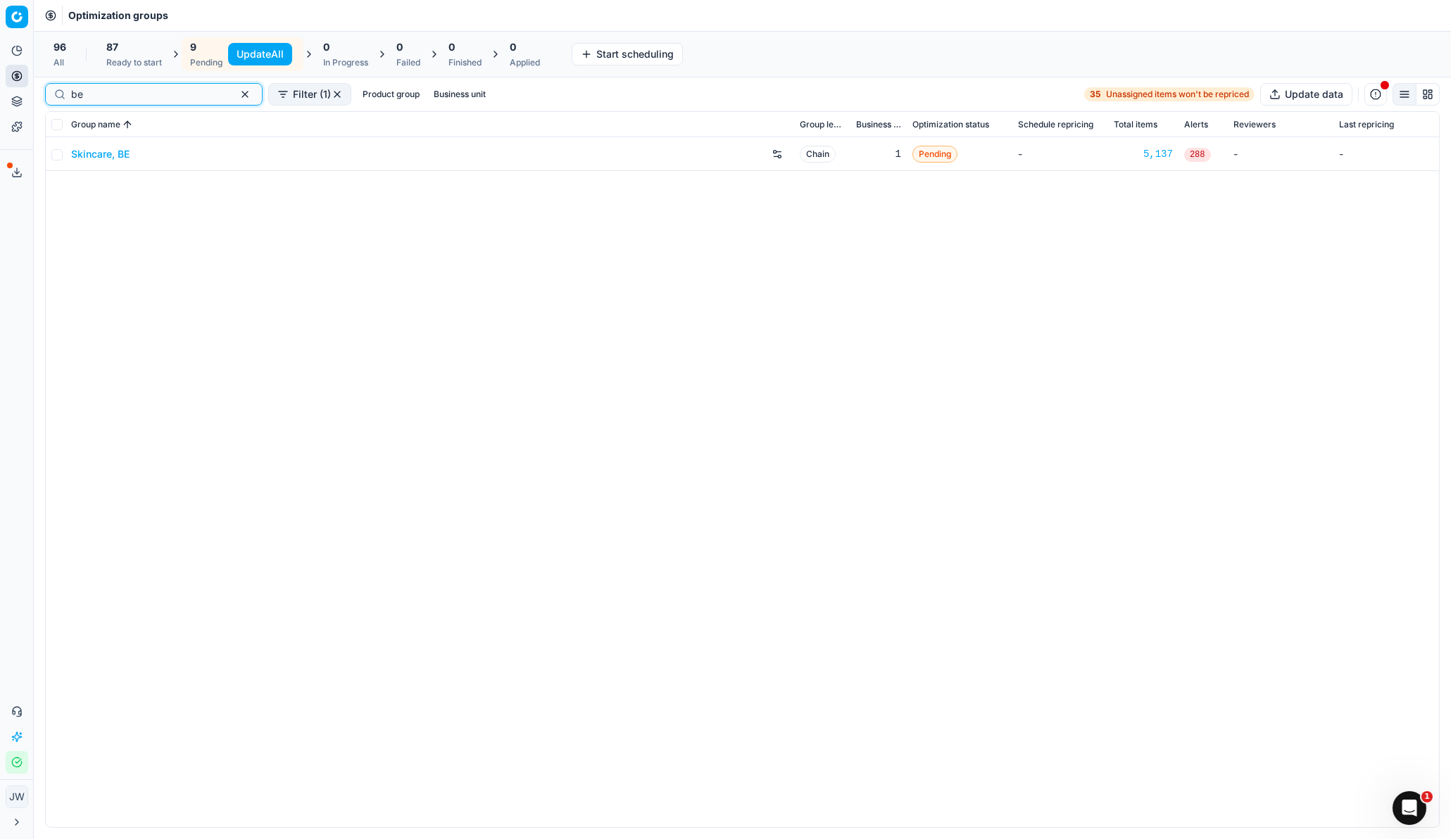
type input "be"
click at [89, 154] on link "Skincare, BE" at bounding box center [100, 154] width 58 height 14
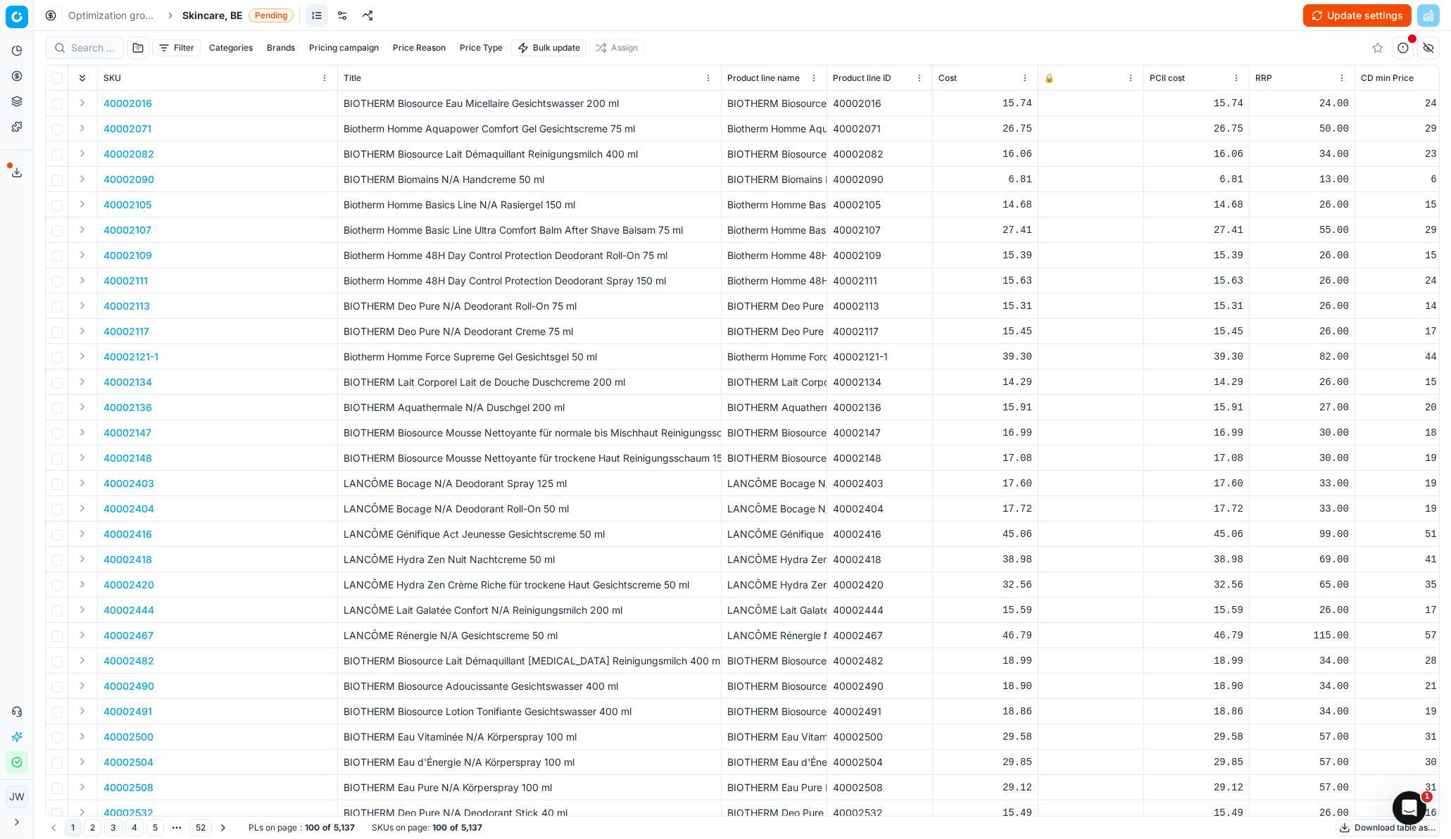
click at [1149, 16] on button "Update settings" at bounding box center [1357, 15] width 108 height 23
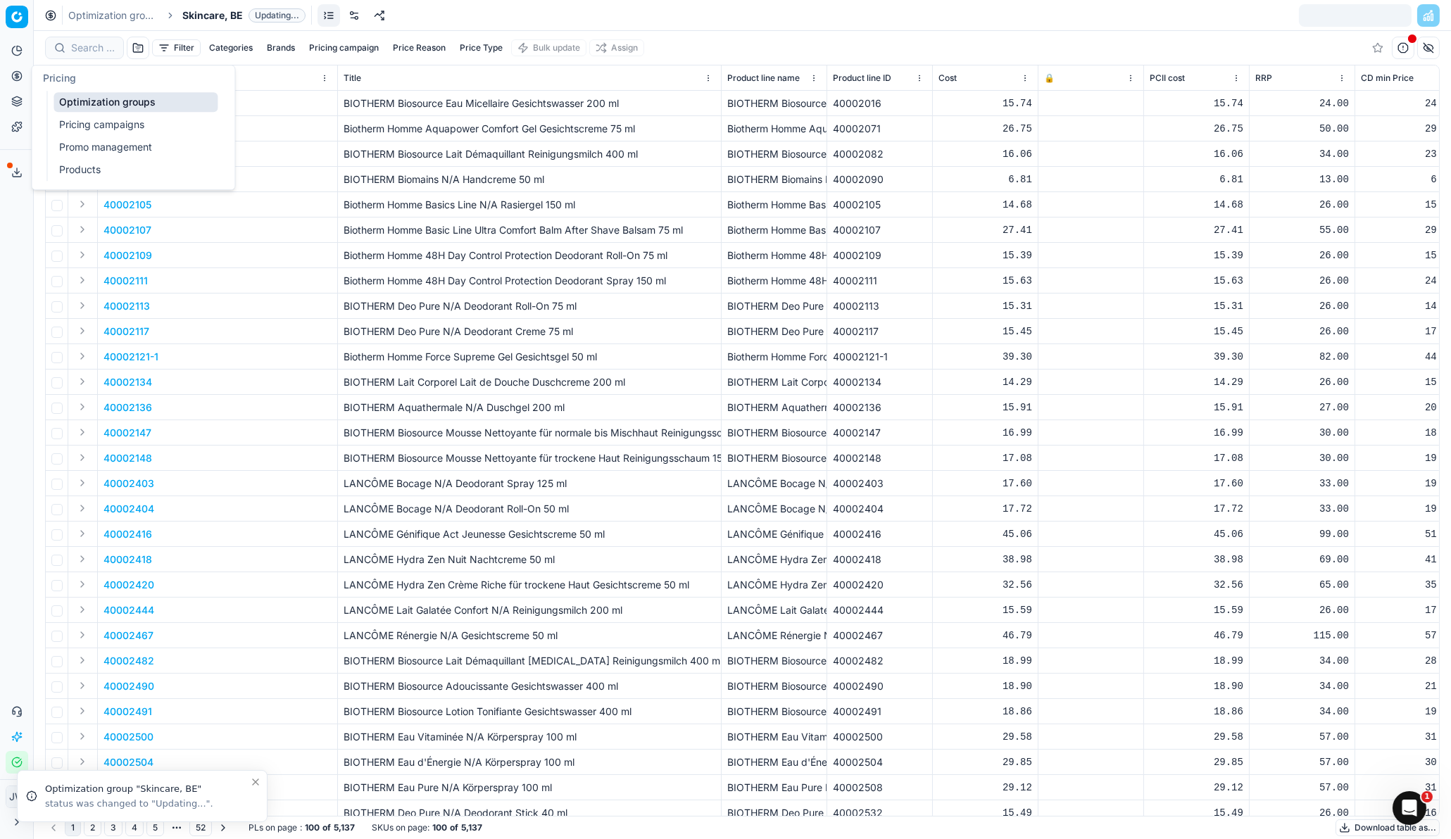
click at [15, 76] on icon at bounding box center [17, 76] width 4 height 4
click at [110, 110] on link "Optimization groups" at bounding box center [136, 102] width 164 height 20
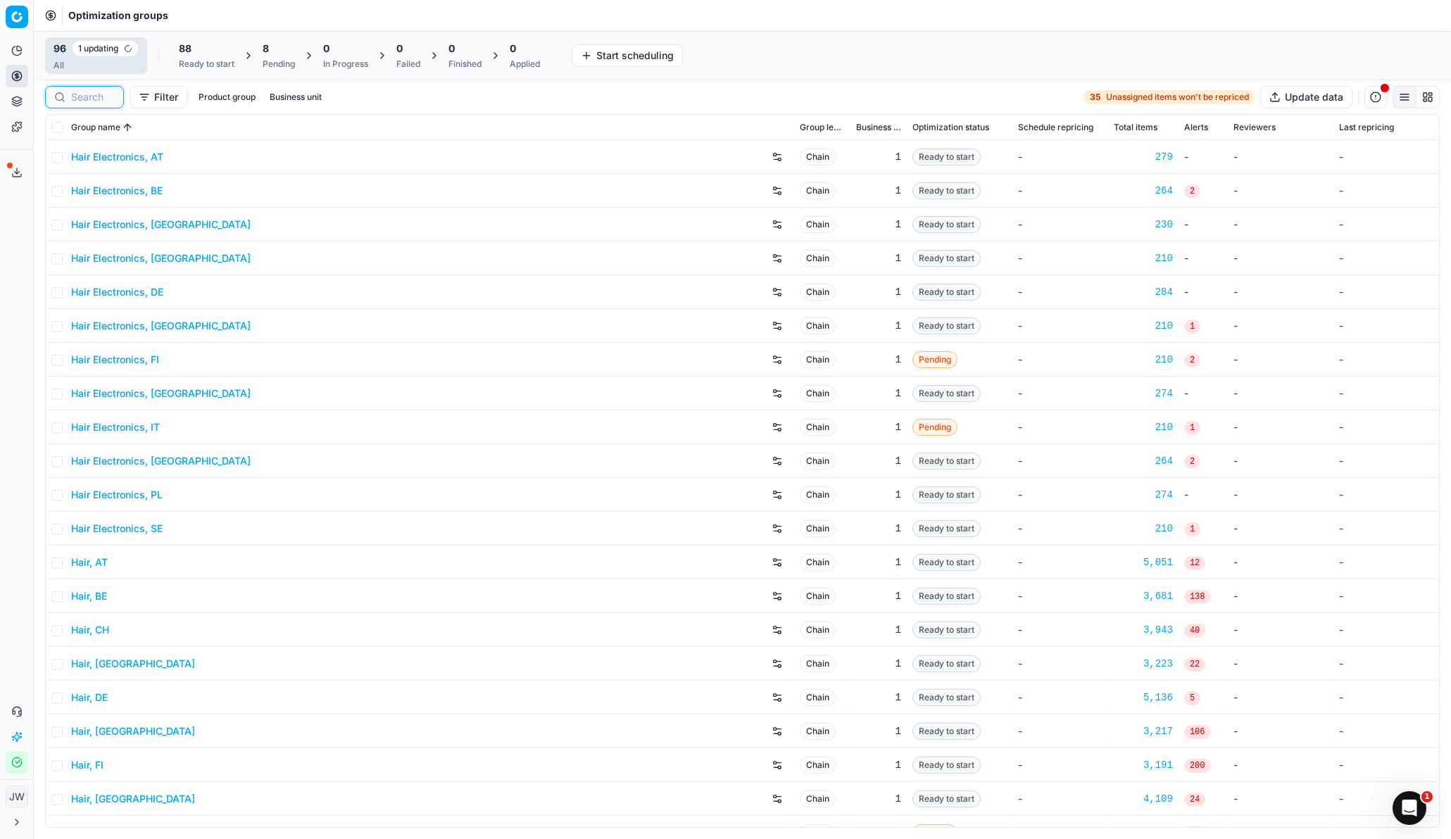
click at [82, 97] on input at bounding box center [93, 97] width 44 height 14
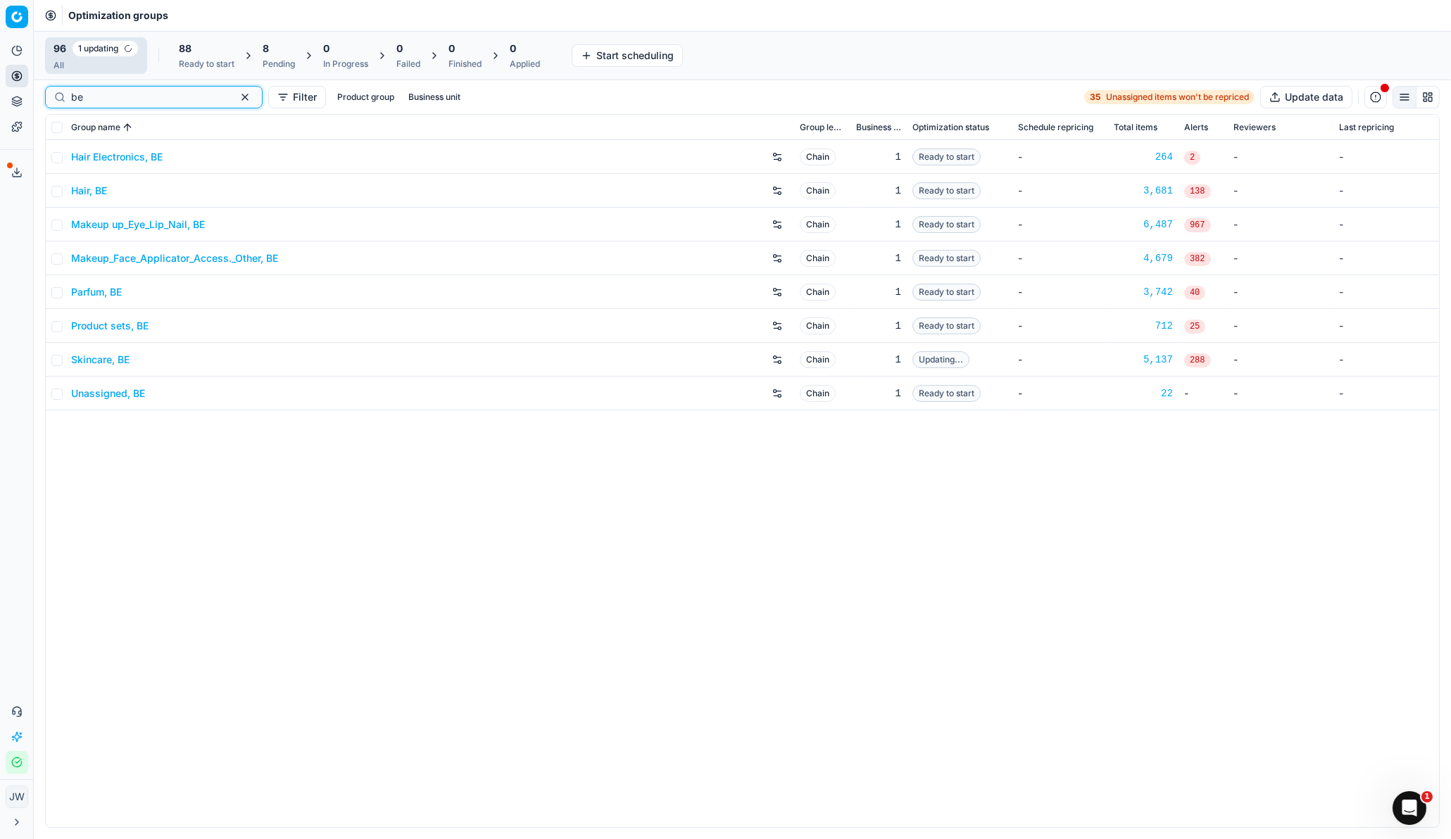
type input "be"
click at [97, 359] on link "Skincare, BE" at bounding box center [100, 360] width 58 height 14
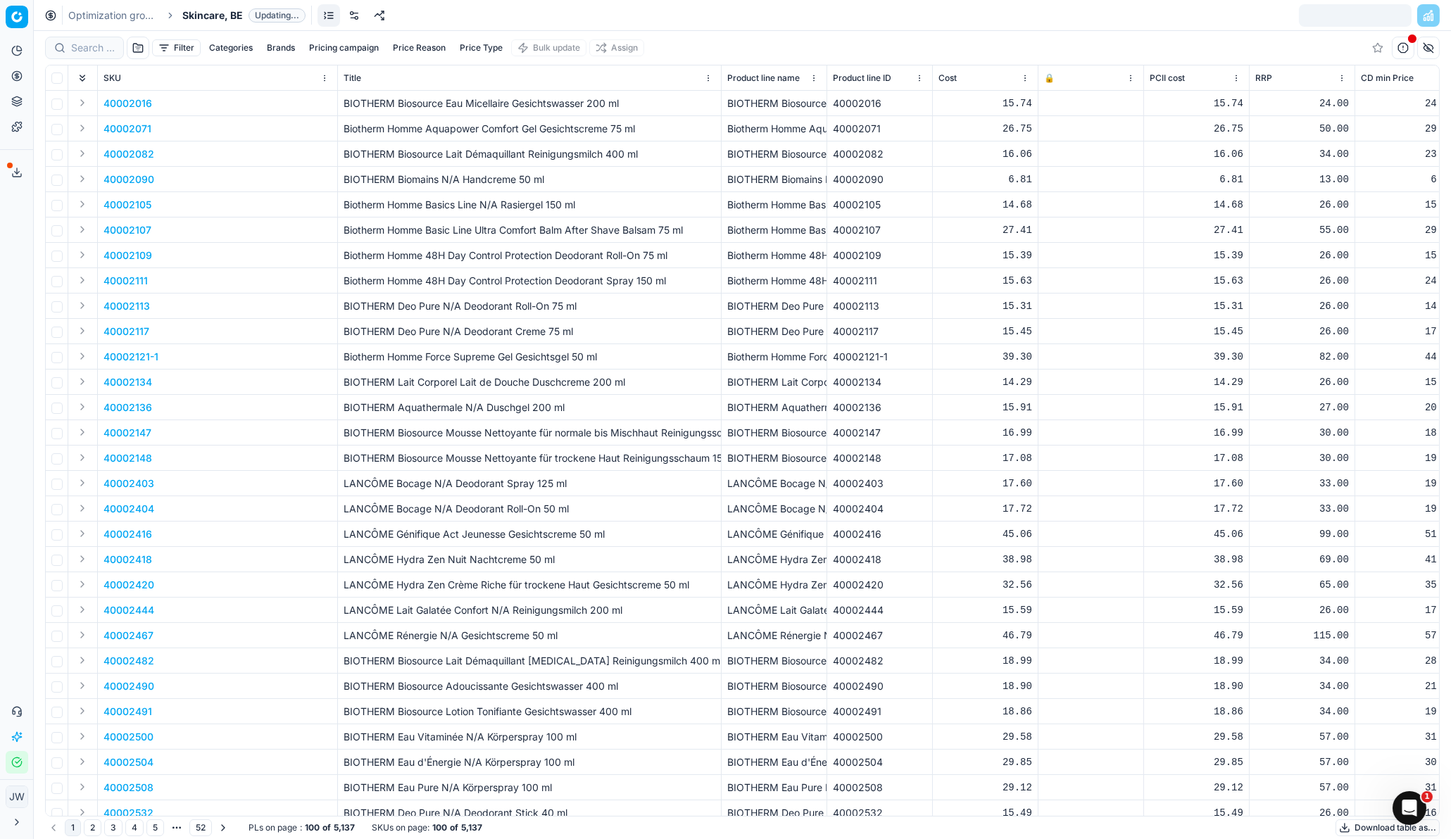
click at [346, 14] on link at bounding box center [354, 15] width 23 height 23
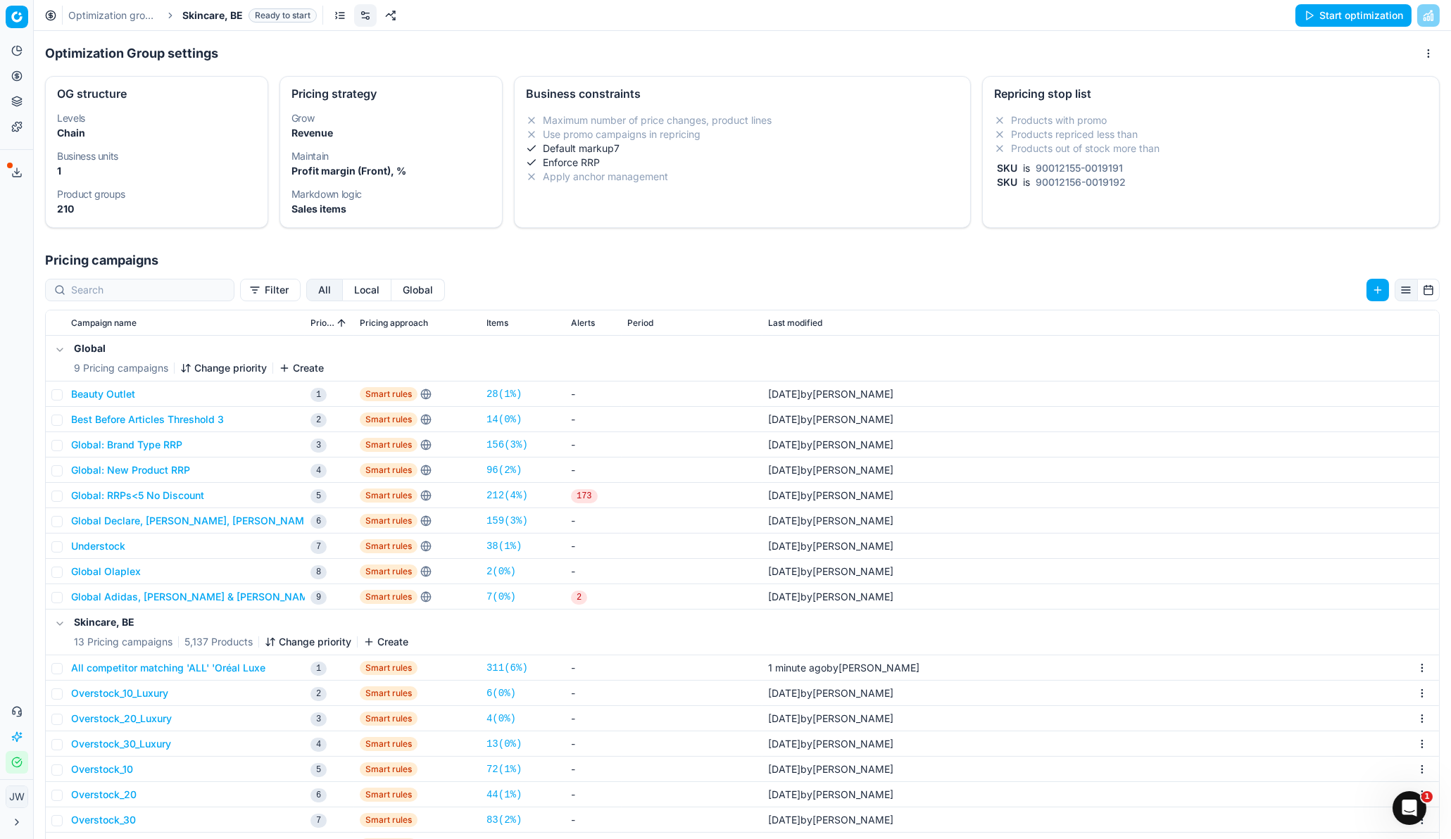
click at [335, 301] on div "Filter All Local Global Campaign name Priority Pricing approach Items Alerts Pe…" at bounding box center [742, 663] width 1417 height 786
click at [343, 293] on button "Local" at bounding box center [367, 290] width 49 height 23
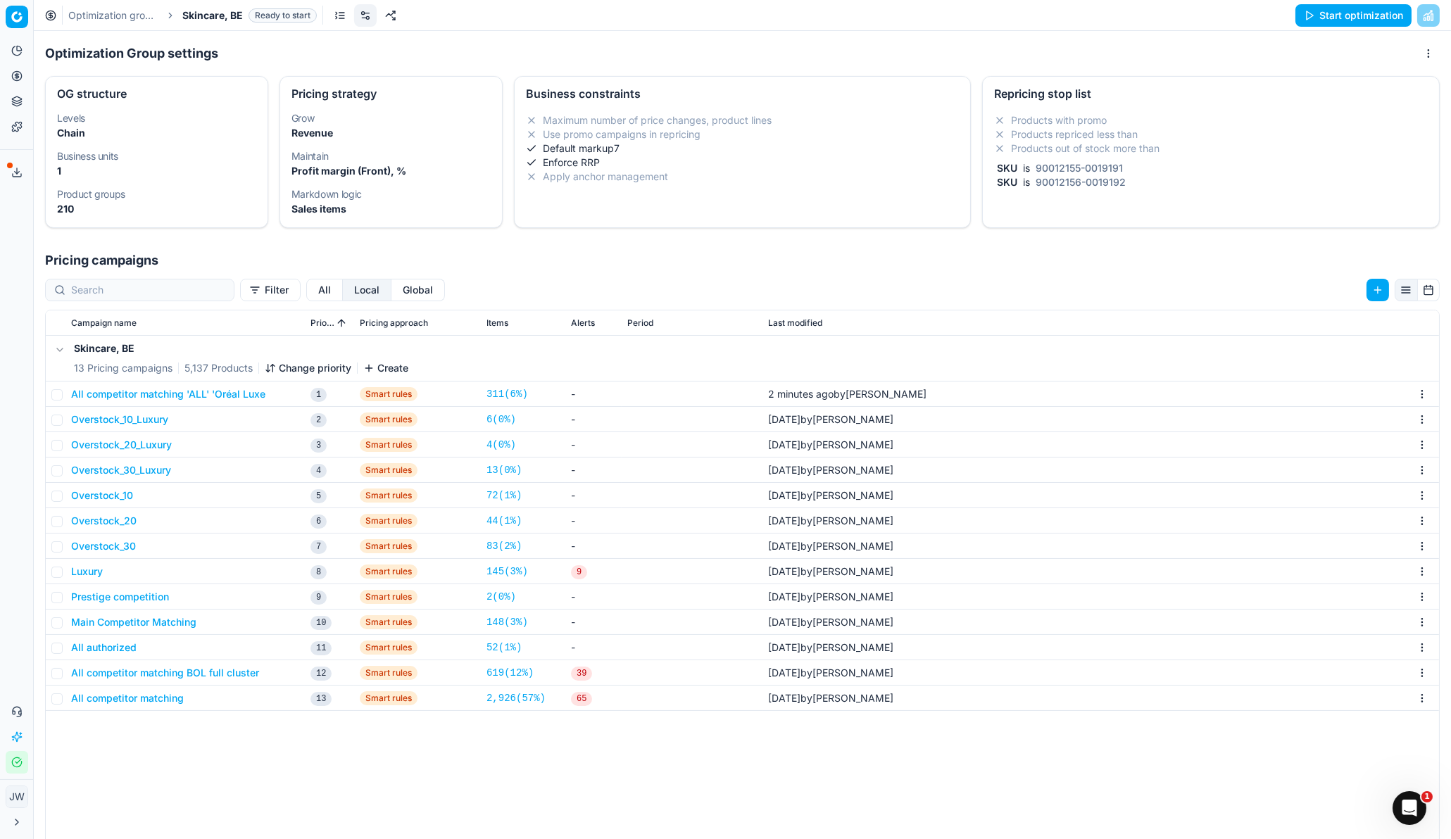
click at [175, 558] on div "Skincare, BE 13 Pricing campaigns 5,137 Products Change priority Create All com…" at bounding box center [742, 671] width 1393 height 671
click at [172, 392] on button "All competitor matching 'ALL' 'Oréal Luxe" at bounding box center [168, 394] width 194 height 14
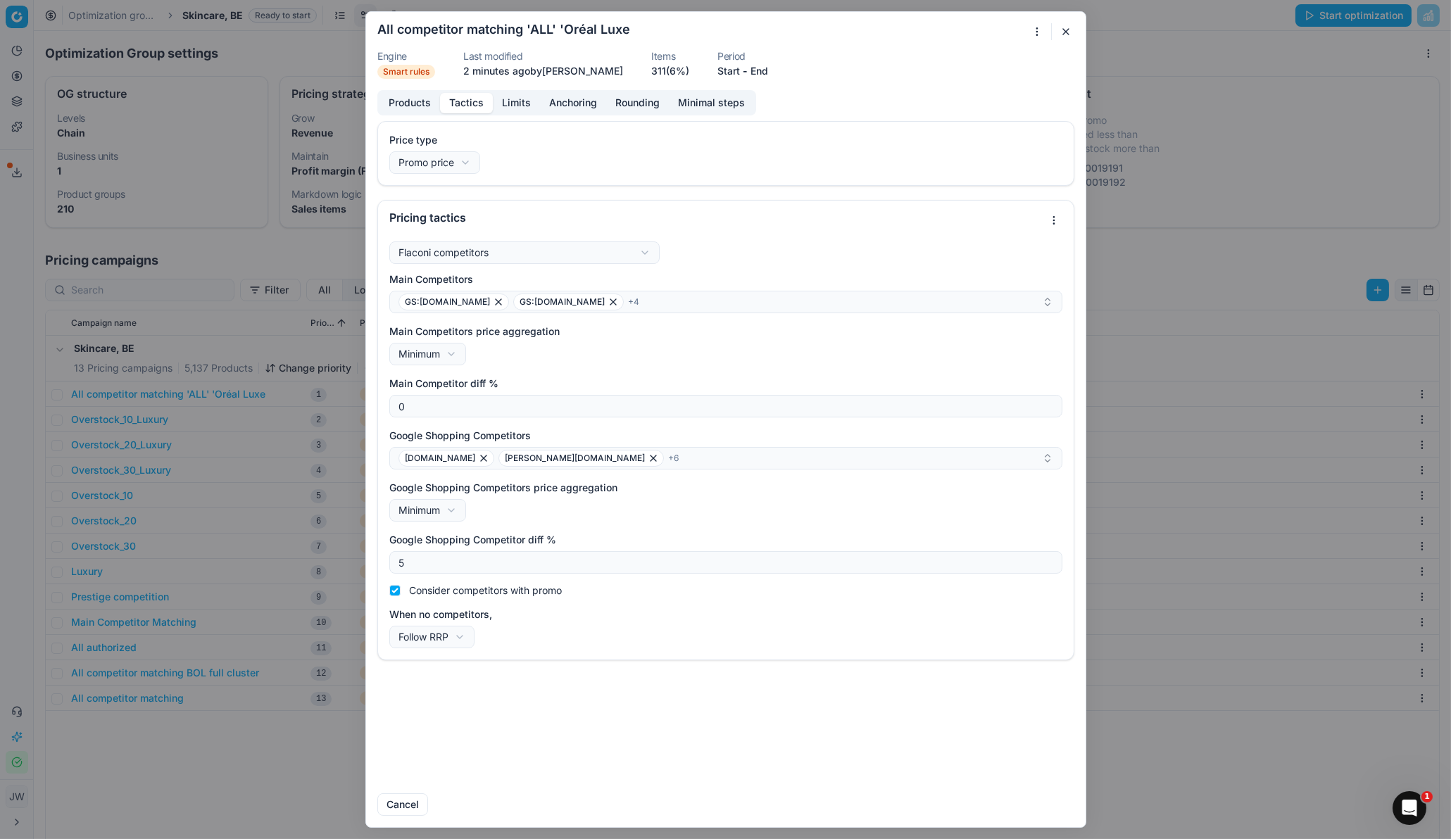
click at [473, 99] on button "Tactics" at bounding box center [466, 103] width 53 height 20
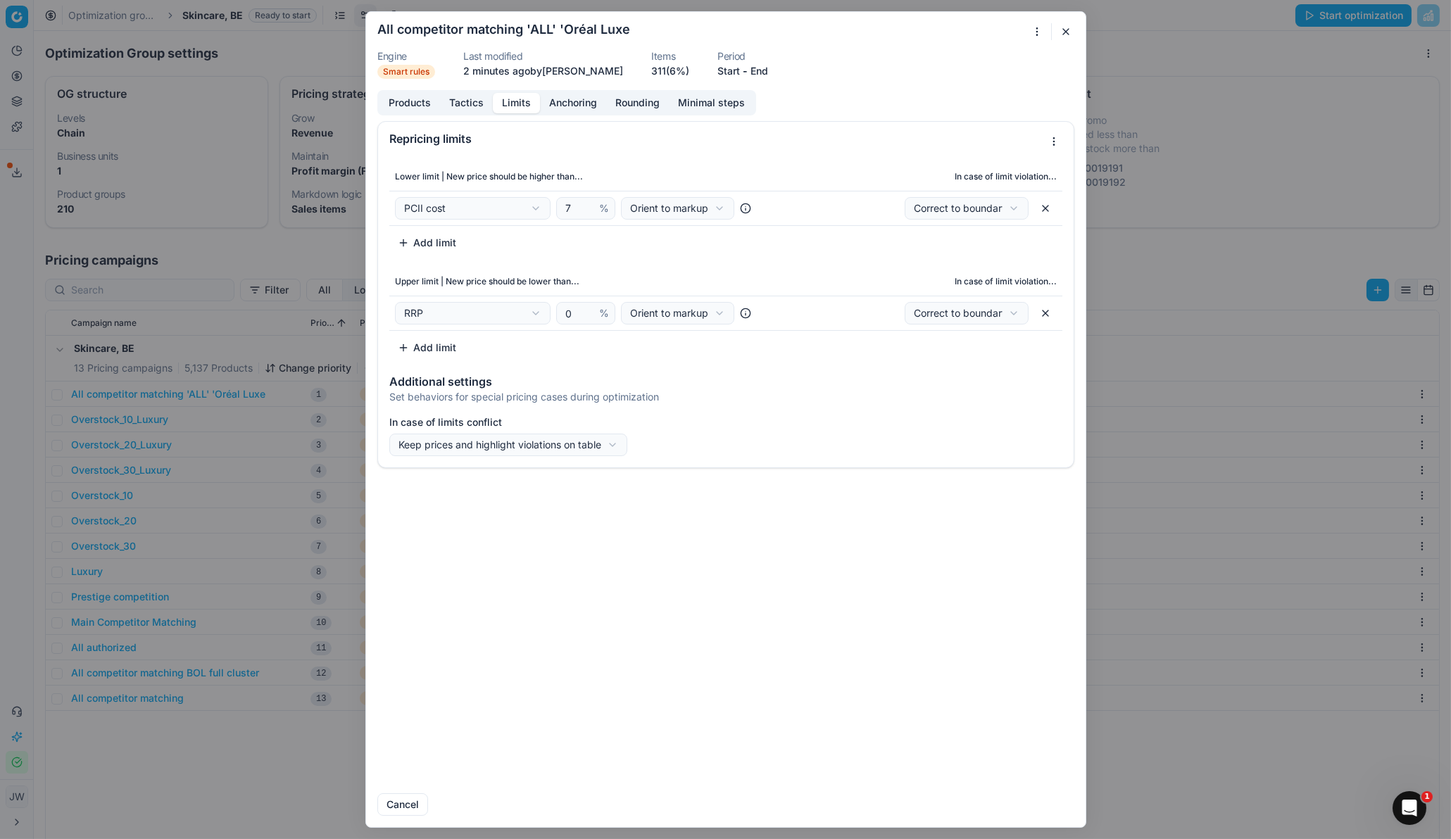
click at [513, 102] on button "Limits" at bounding box center [516, 103] width 47 height 20
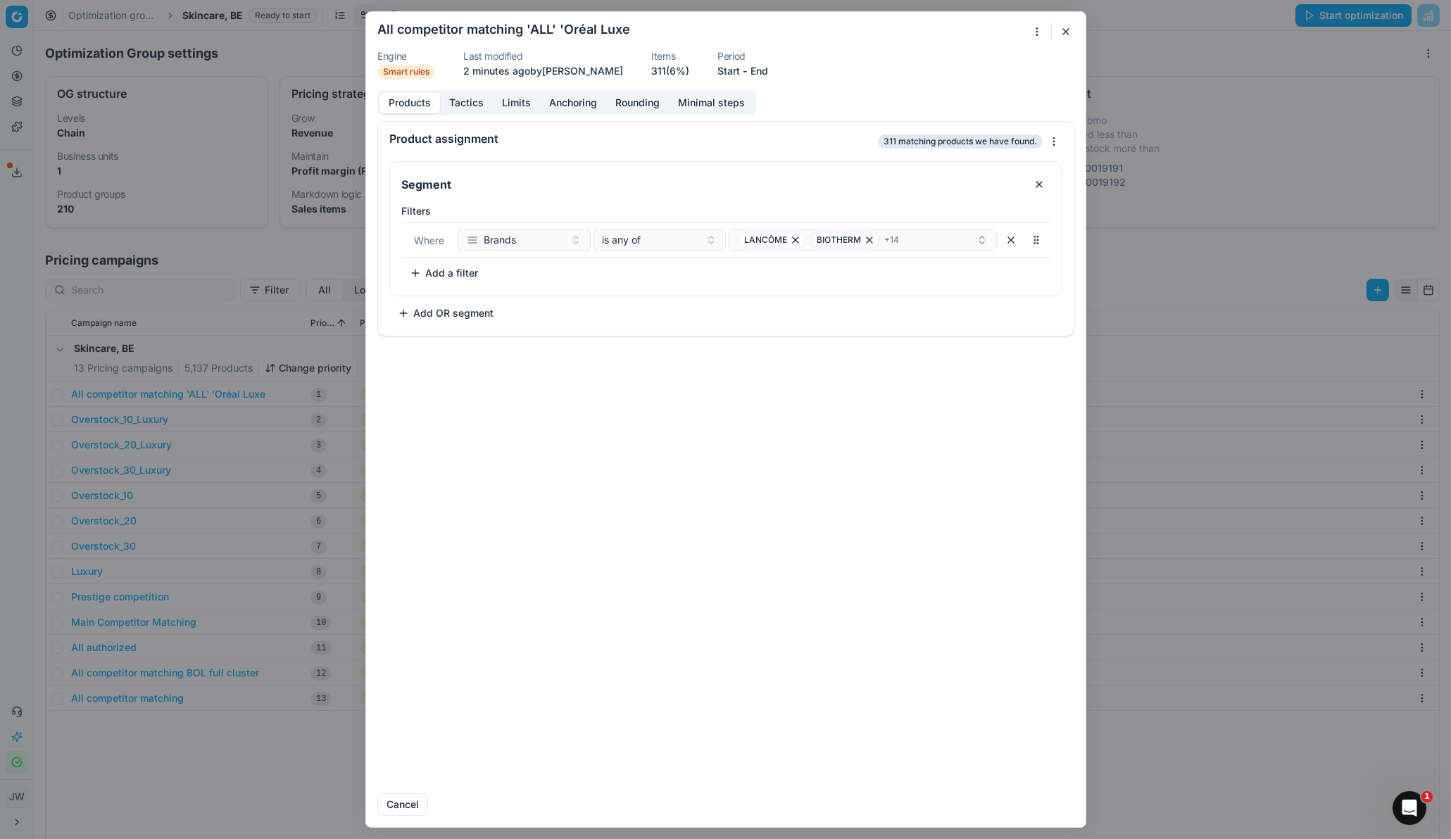
click at [397, 106] on button "Products" at bounding box center [409, 103] width 61 height 20
click at [1063, 31] on button "button" at bounding box center [1066, 31] width 17 height 17
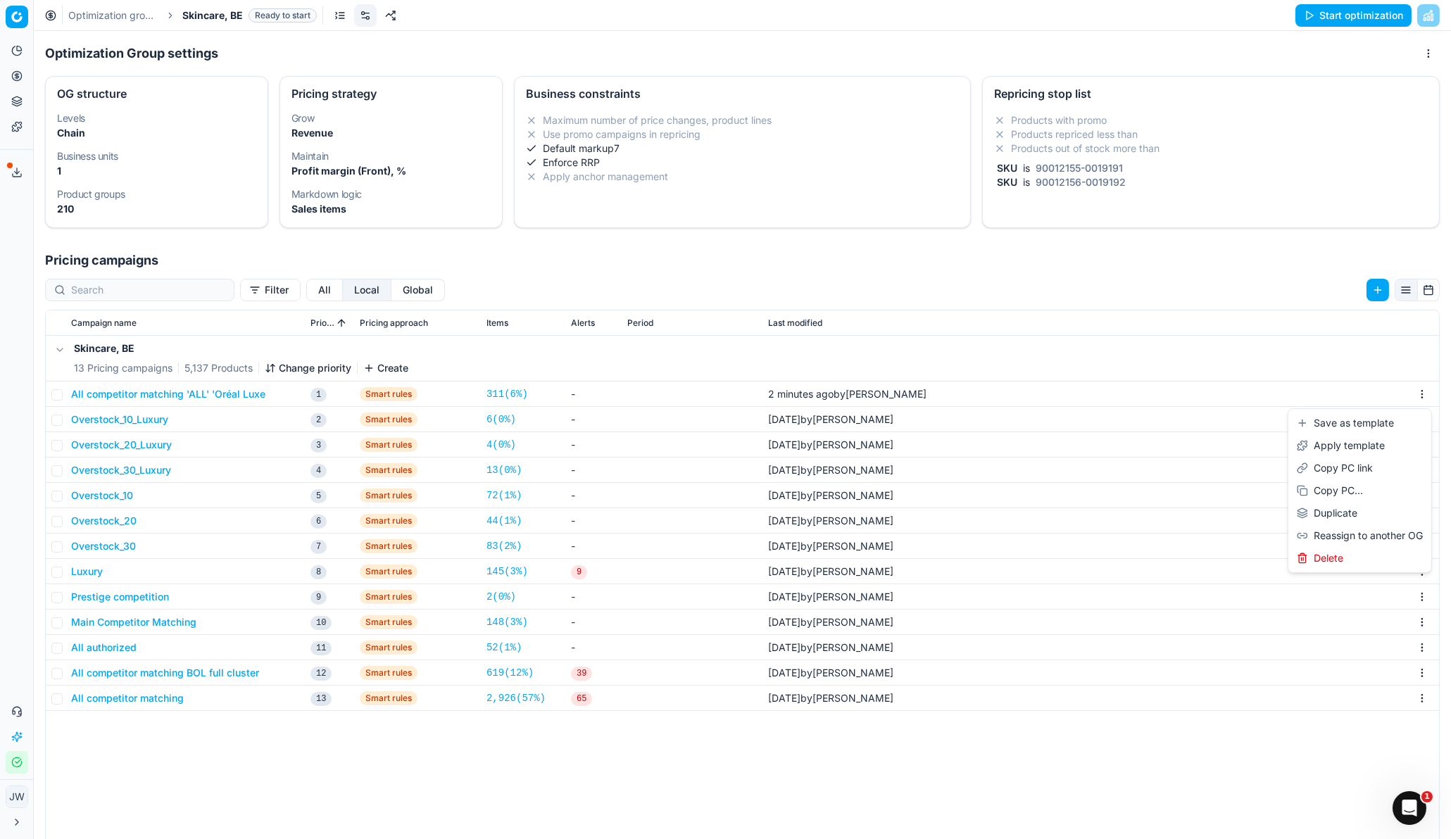
click at [1149, 396] on html "Pricing platform Analytics Pricing Product portfolio Templates Export service 0…" at bounding box center [725, 419] width 1451 height 839
click at [1149, 487] on div "Copy PC..." at bounding box center [1359, 490] width 137 height 23
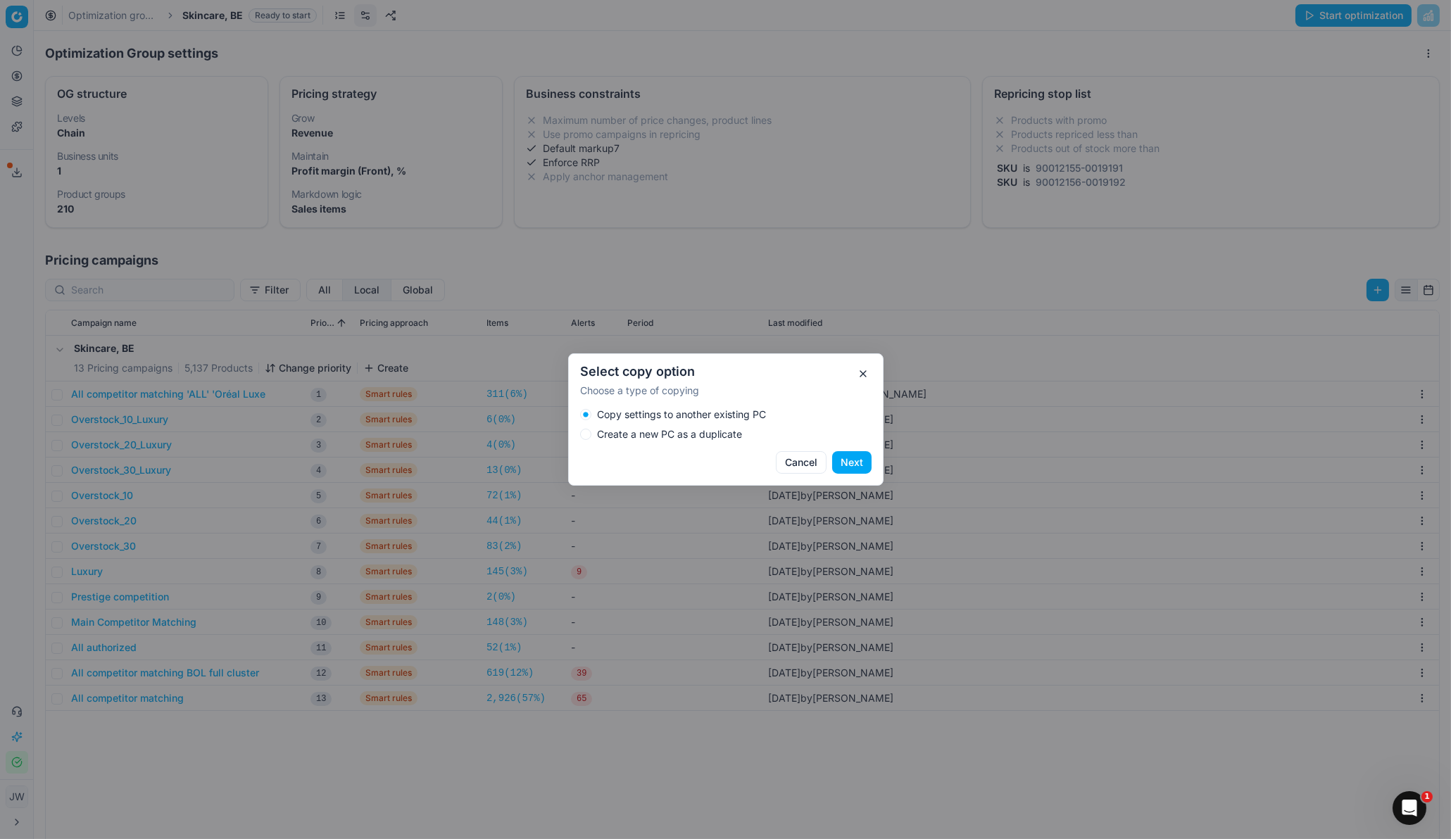
click at [691, 437] on label "Create a new PC as a duplicate" at bounding box center [669, 434] width 145 height 10
click at [591, 437] on button "Create a new PC as a duplicate" at bounding box center [585, 434] width 11 height 11
click at [851, 462] on button "Next" at bounding box center [851, 462] width 39 height 23
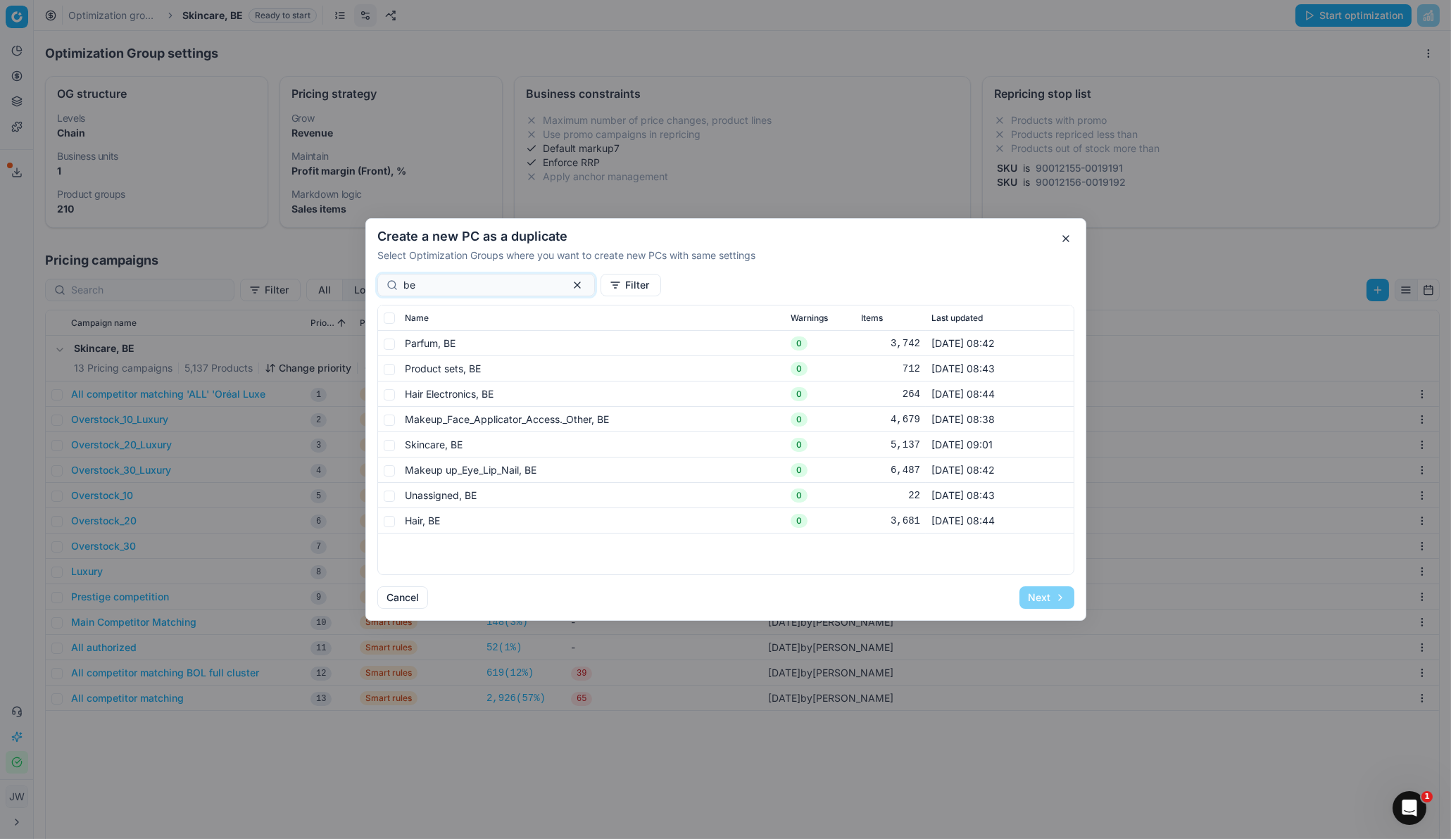
type input "be"
click at [388, 347] on input "checkbox" at bounding box center [389, 344] width 11 height 11
checkbox input "true"
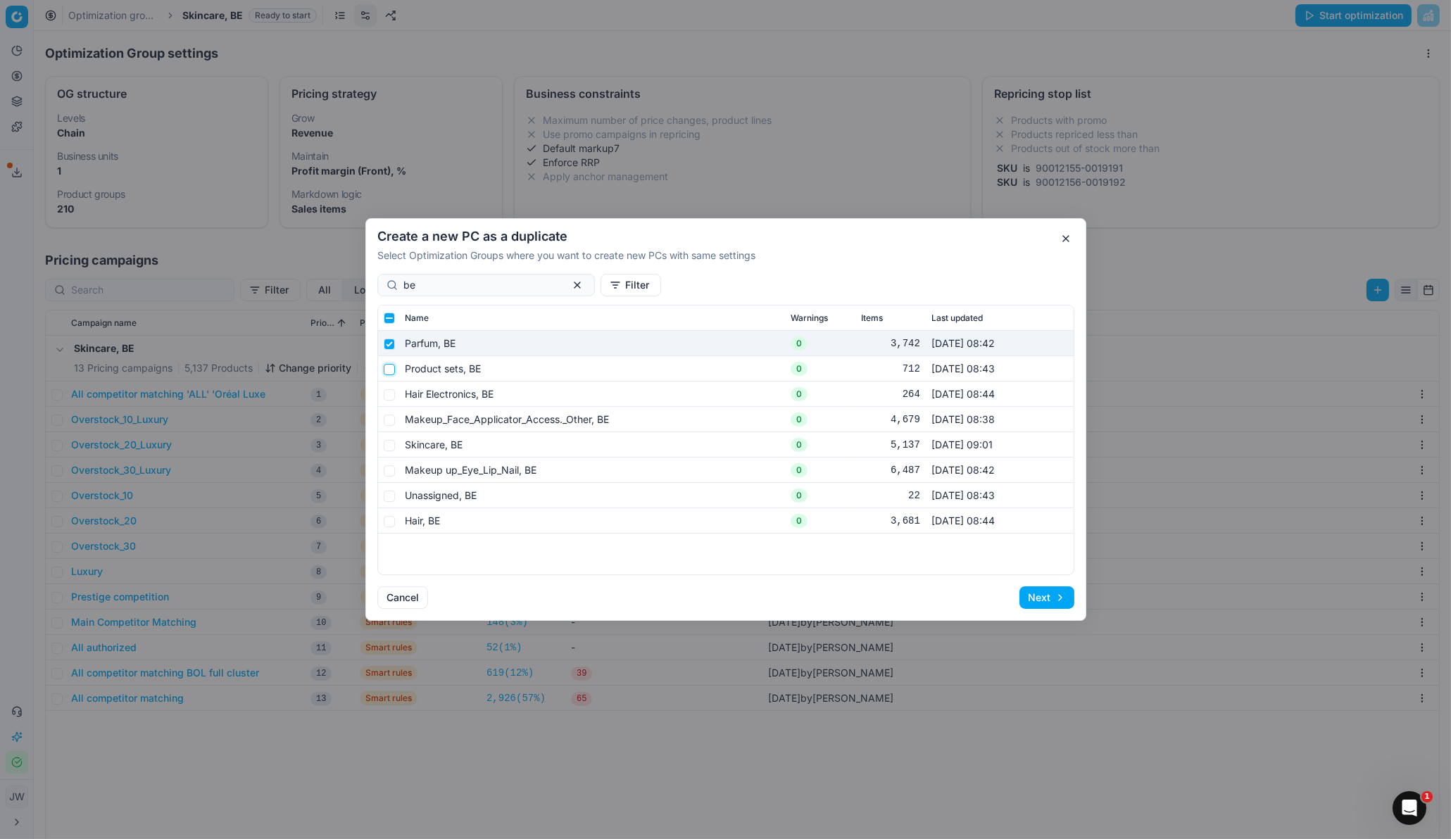
click at [387, 367] on input "checkbox" at bounding box center [389, 369] width 11 height 11
checkbox input "true"
click at [390, 395] on input "checkbox" at bounding box center [389, 394] width 11 height 11
checkbox input "true"
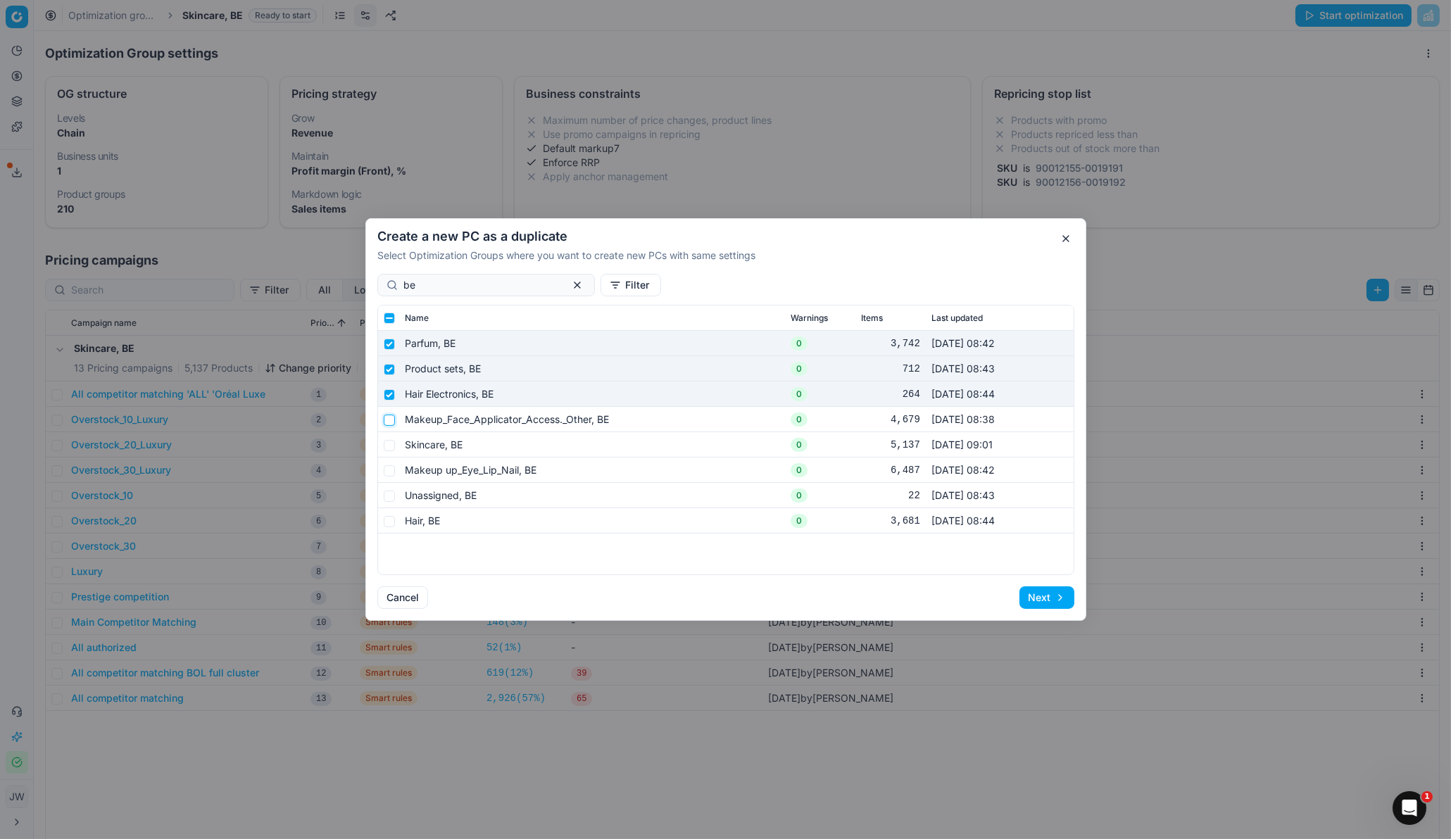
click at [389, 420] on input "checkbox" at bounding box center [389, 420] width 11 height 11
checkbox input "true"
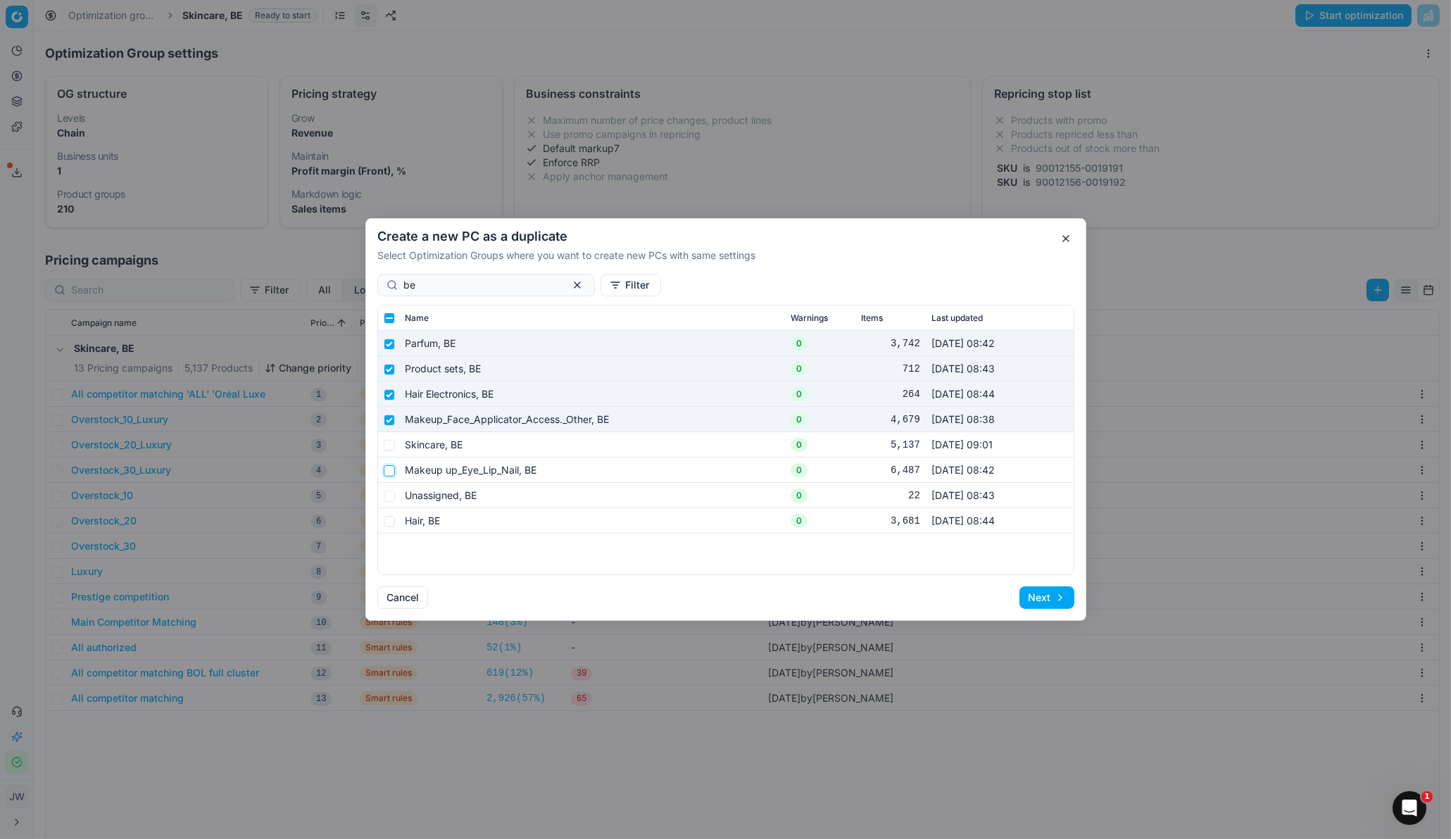
click at [389, 470] on input "checkbox" at bounding box center [389, 470] width 11 height 11
checkbox input "true"
click at [389, 518] on input "checkbox" at bounding box center [389, 521] width 11 height 11
checkbox input "true"
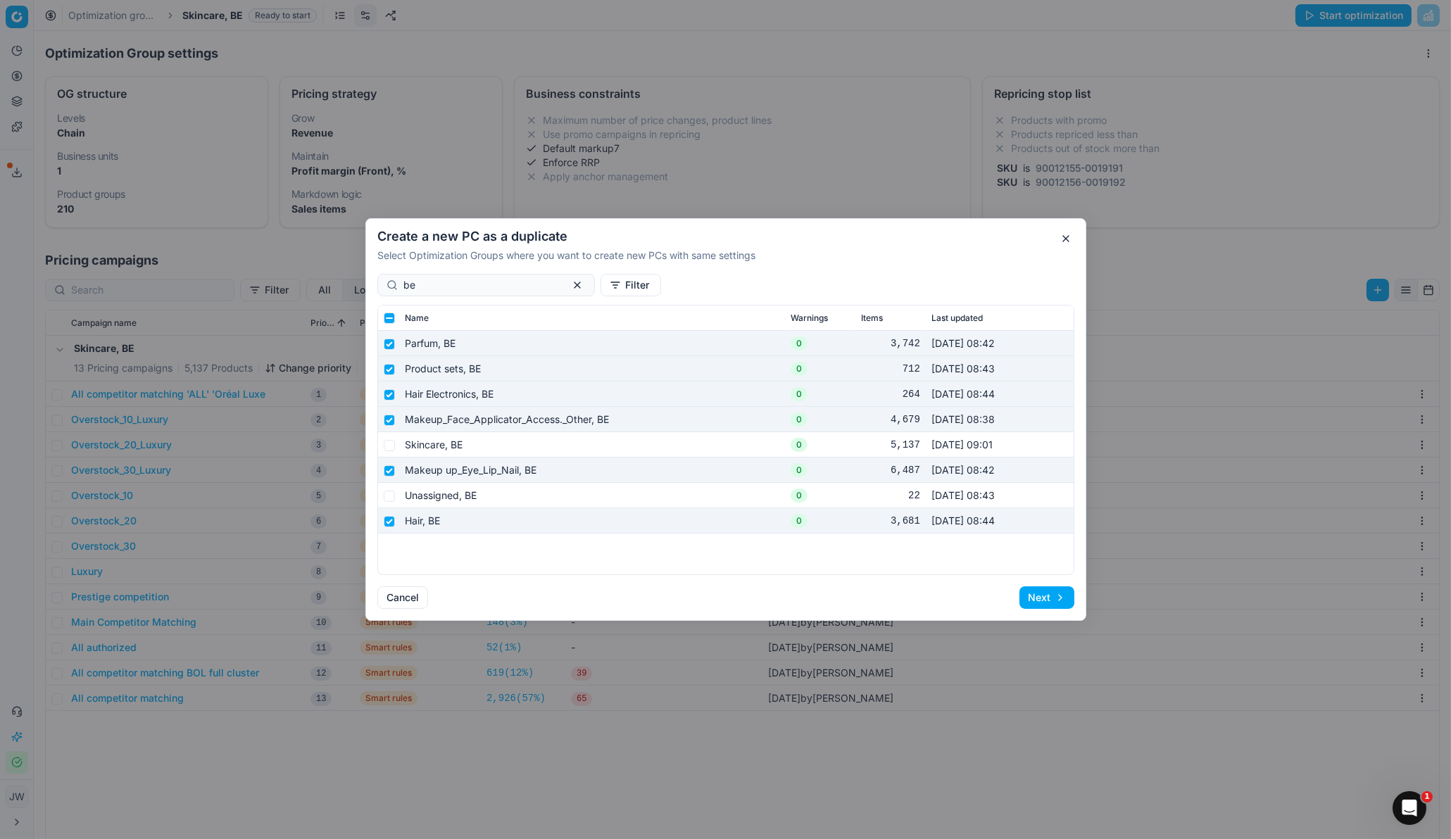
click at [1045, 558] on button "Next" at bounding box center [1046, 597] width 55 height 23
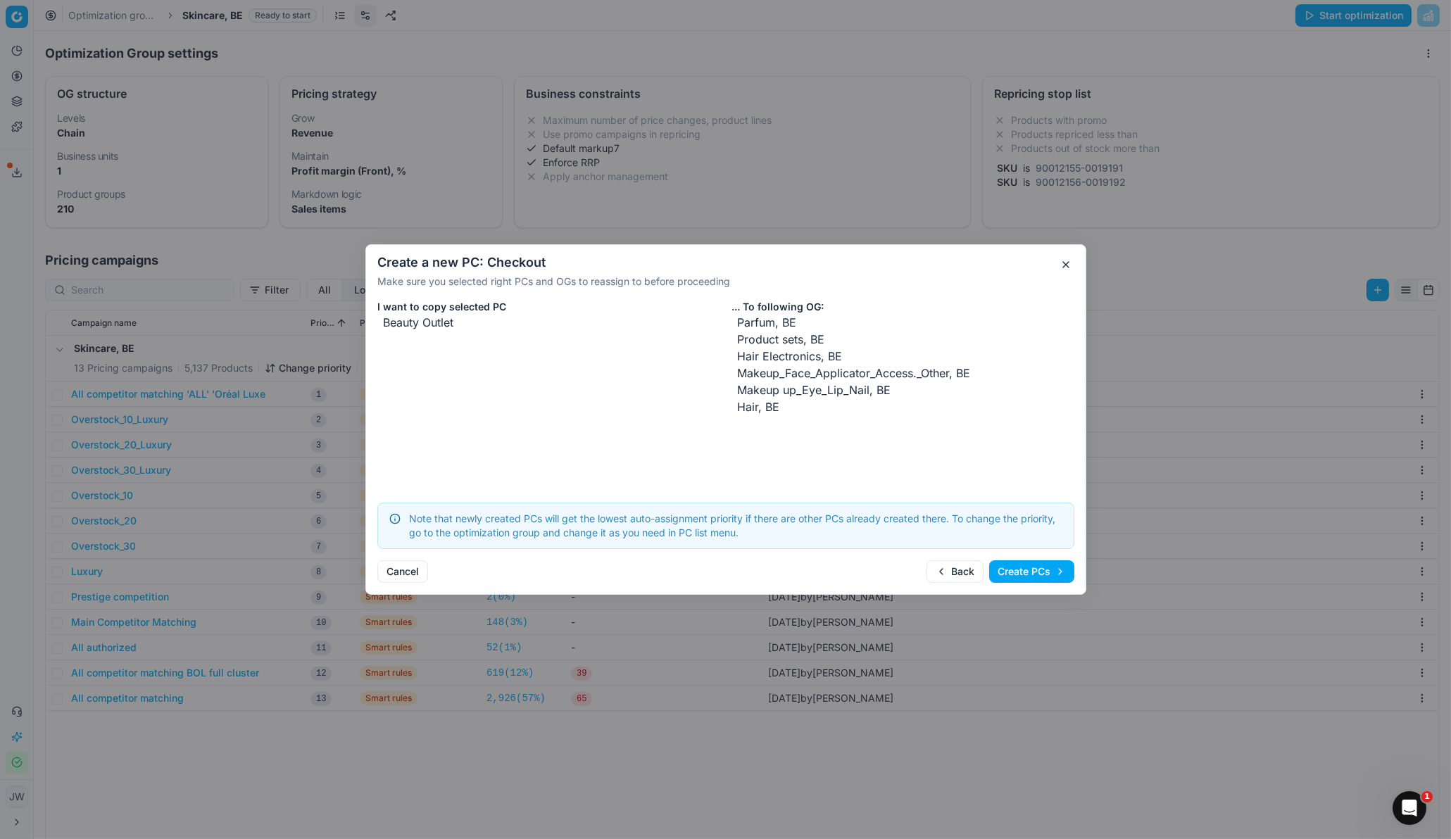
click at [1034, 558] on button "Create PCs" at bounding box center [1031, 571] width 85 height 23
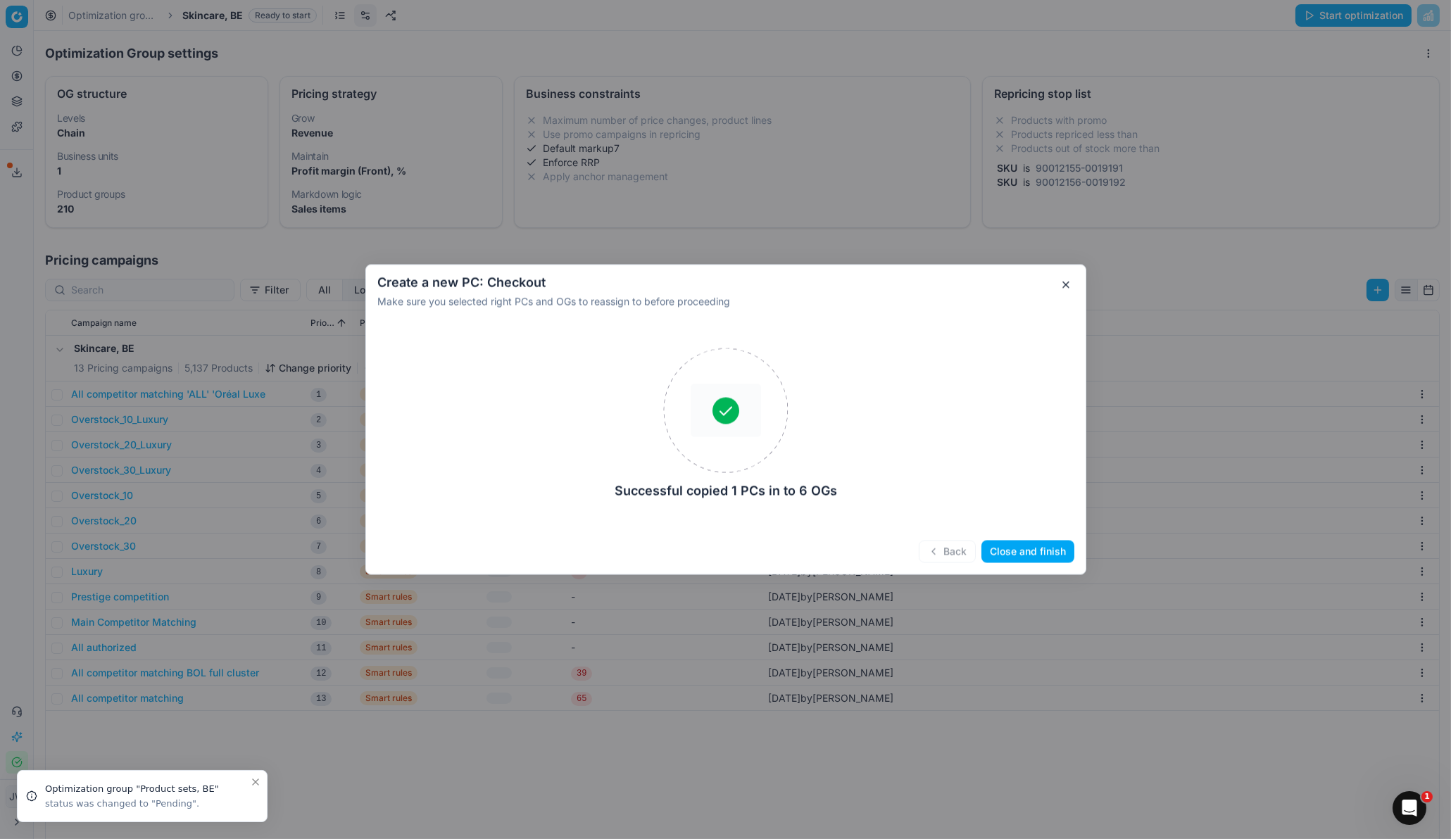
click at [1006, 546] on button "Close and finish" at bounding box center [1027, 552] width 93 height 23
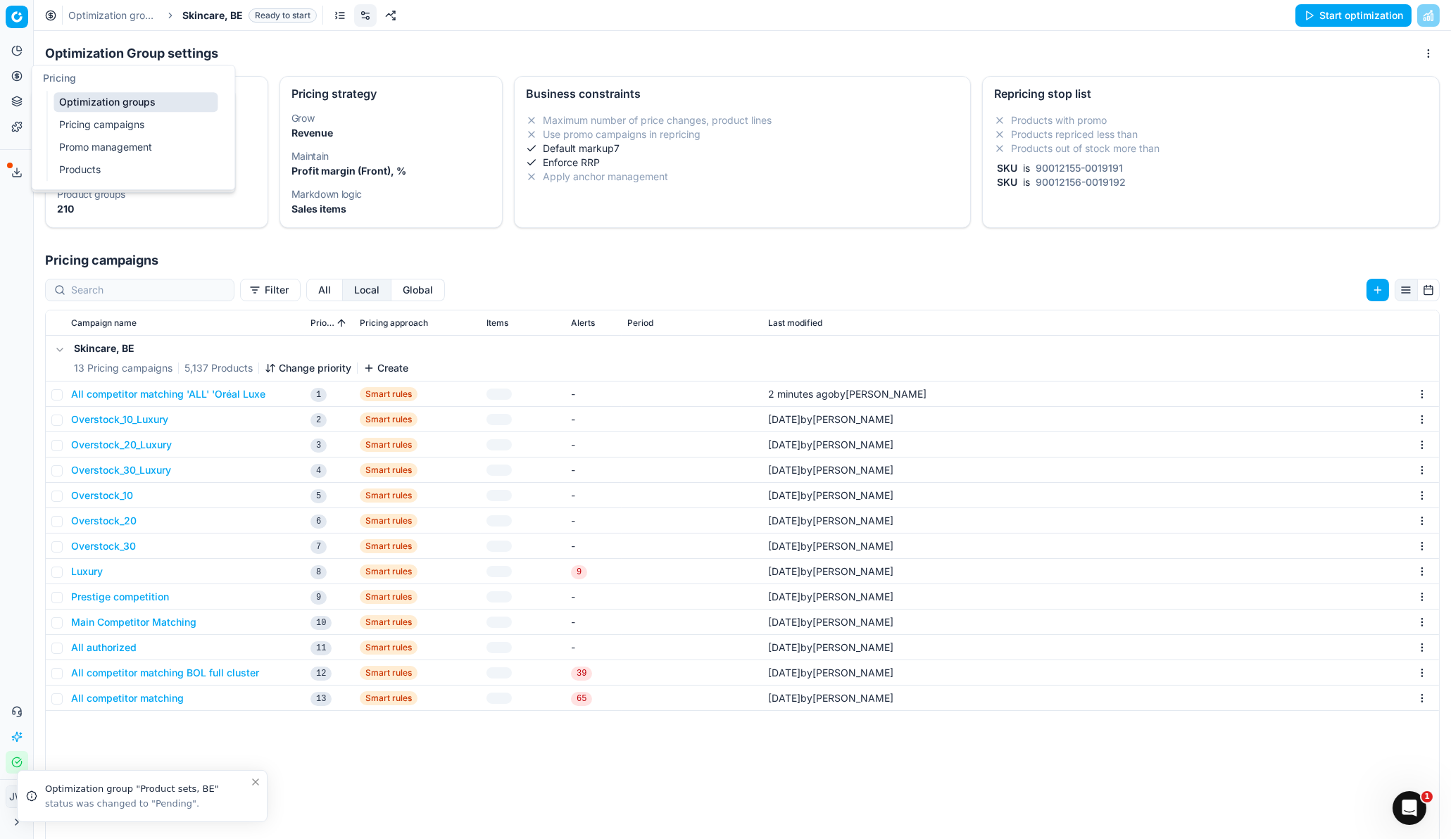
click at [17, 77] on icon at bounding box center [17, 76] width 0 height 6
click at [65, 92] on link "Optimization groups" at bounding box center [136, 102] width 164 height 20
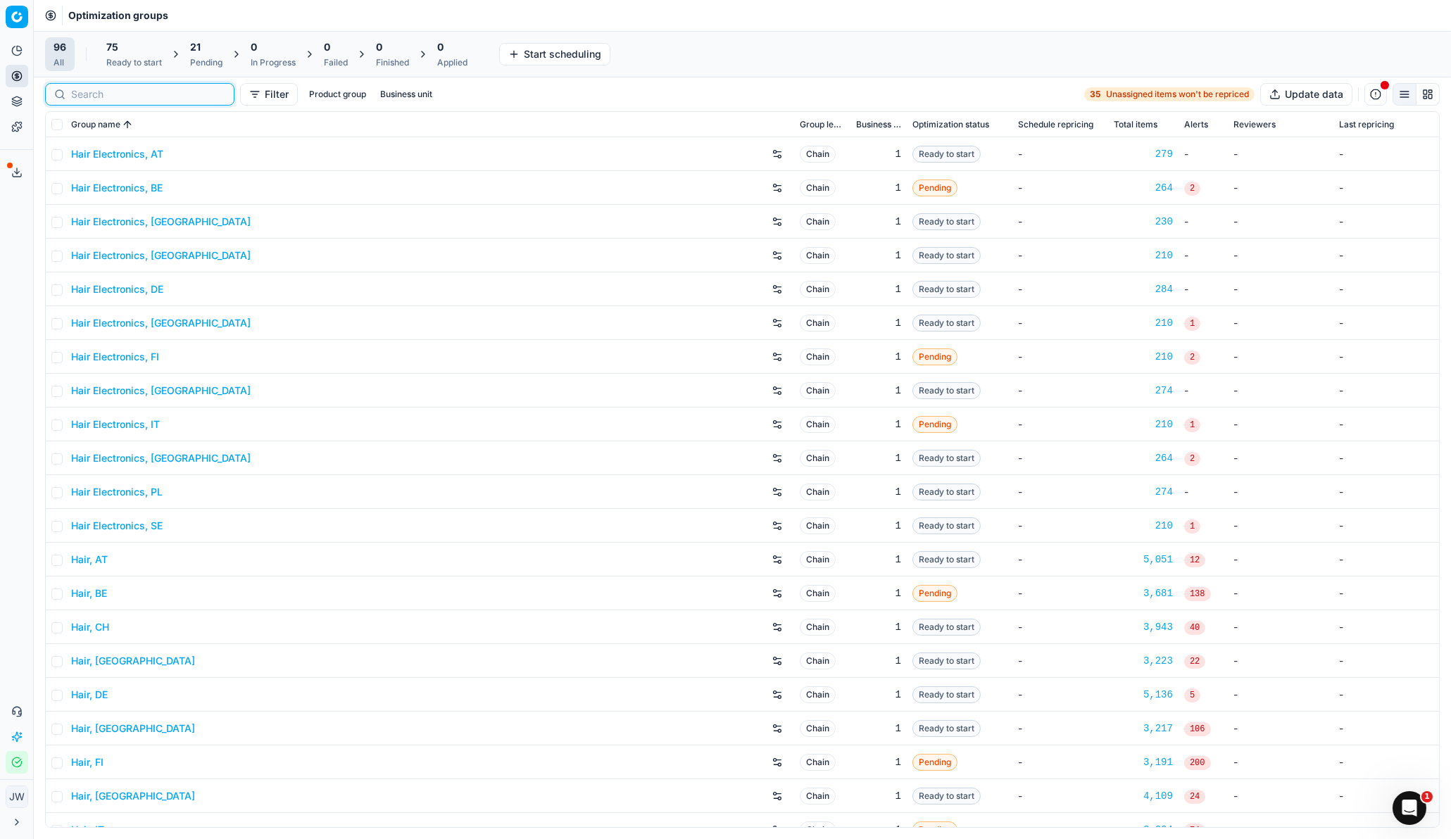
click at [87, 99] on input at bounding box center [148, 94] width 154 height 14
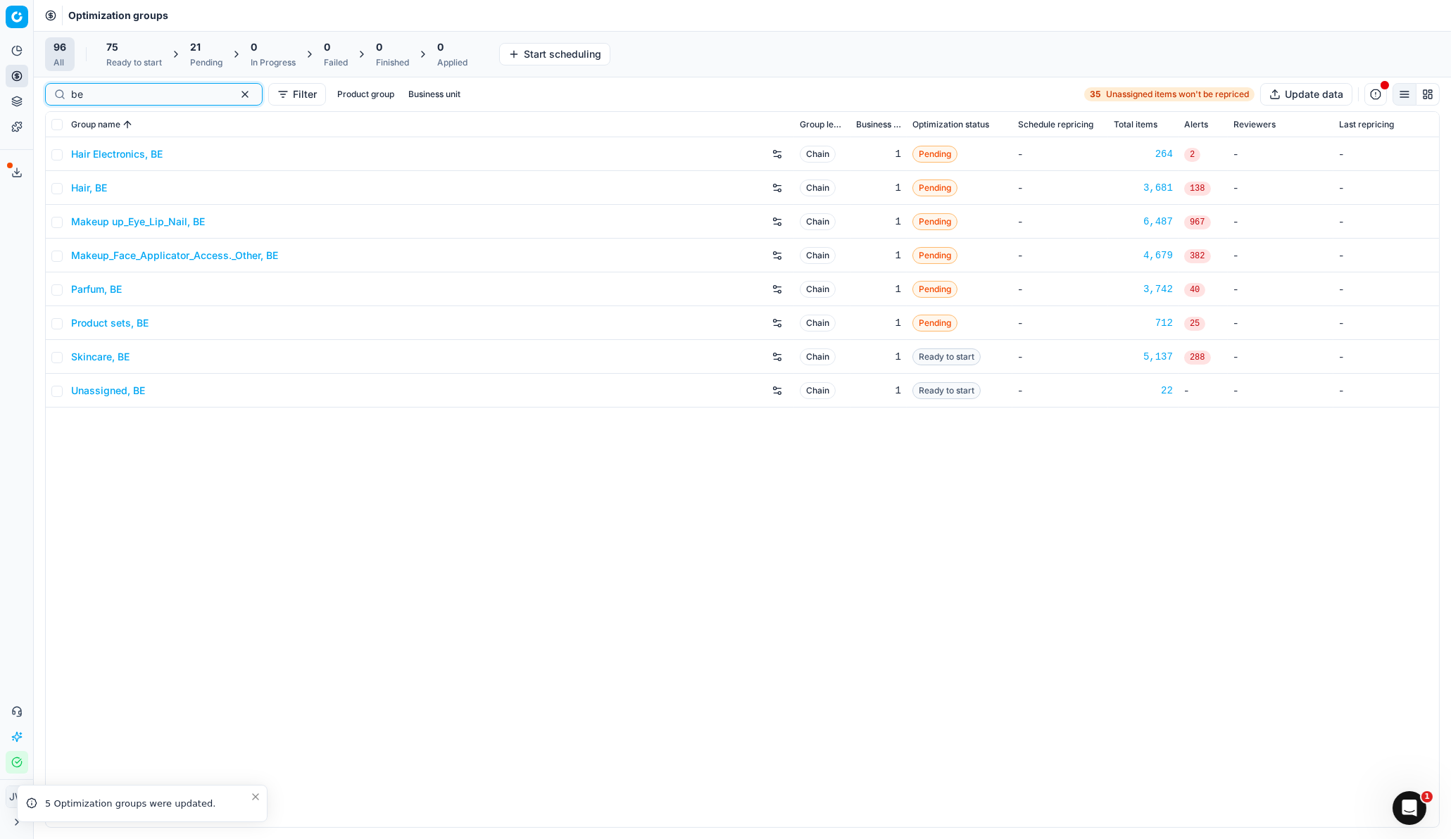
type input "be"
click at [118, 156] on link "Hair Electronics, BE" at bounding box center [117, 154] width 92 height 14
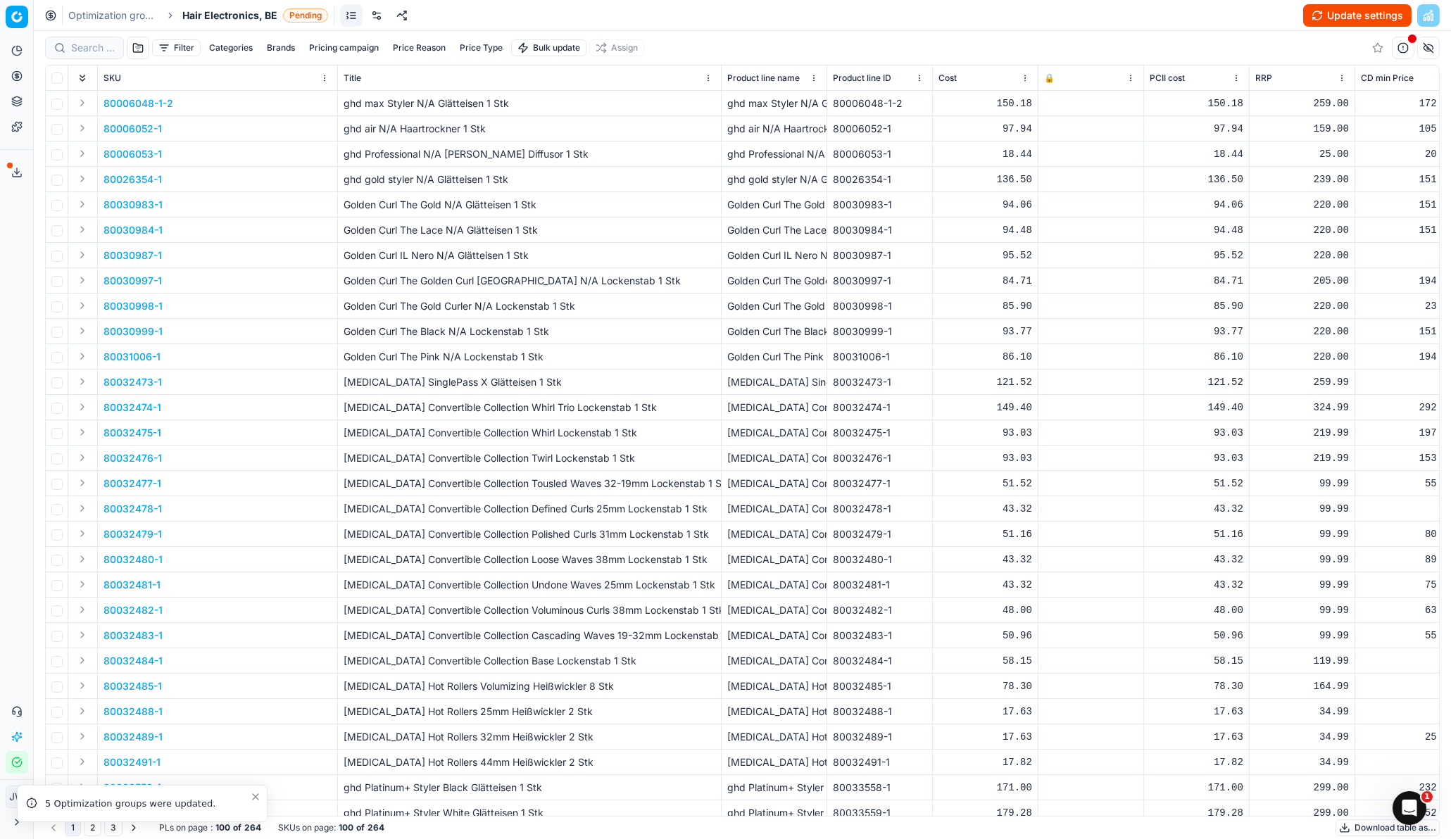
click at [372, 20] on link at bounding box center [376, 15] width 23 height 23
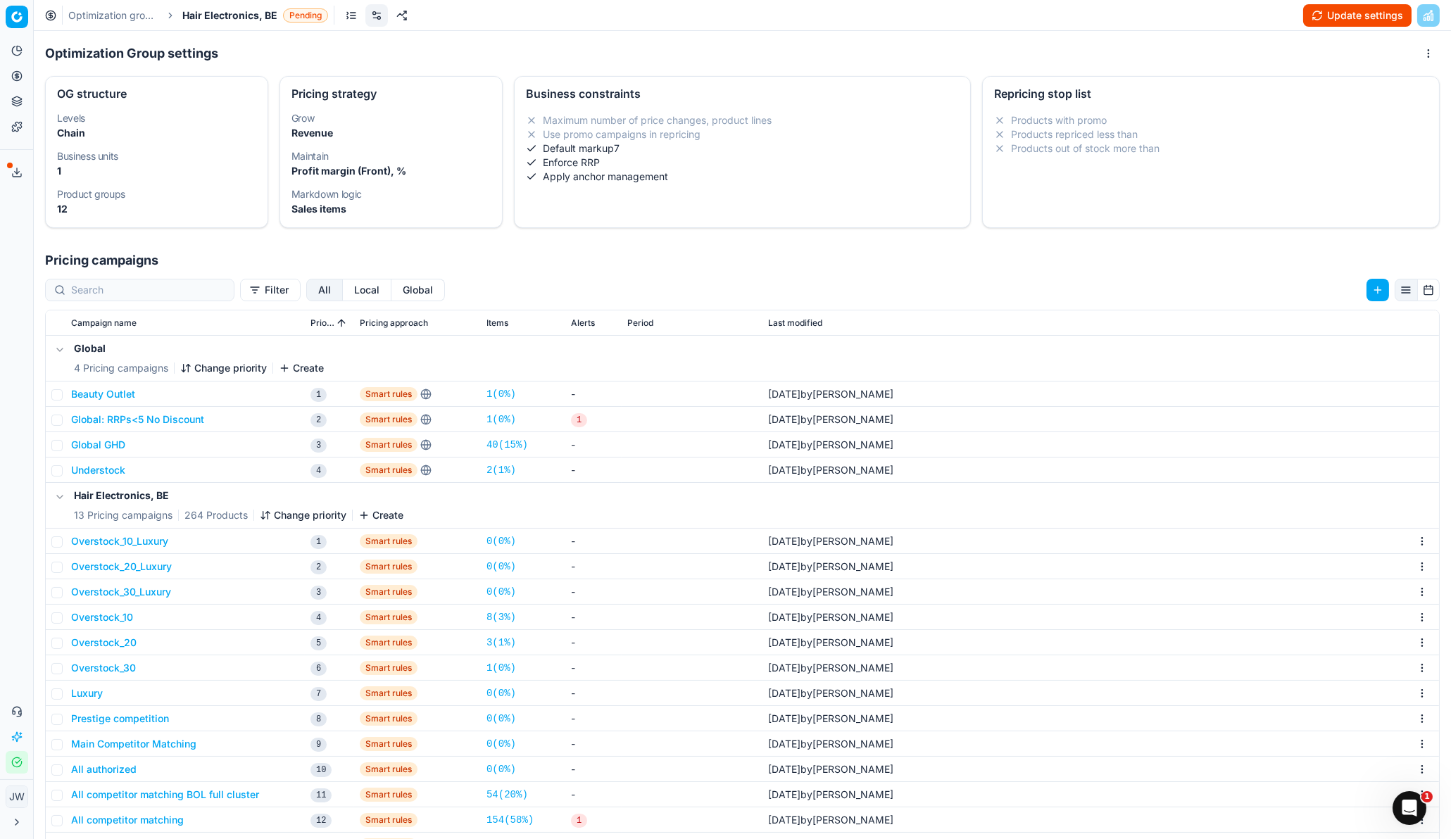
click at [343, 289] on button "Local" at bounding box center [367, 290] width 49 height 23
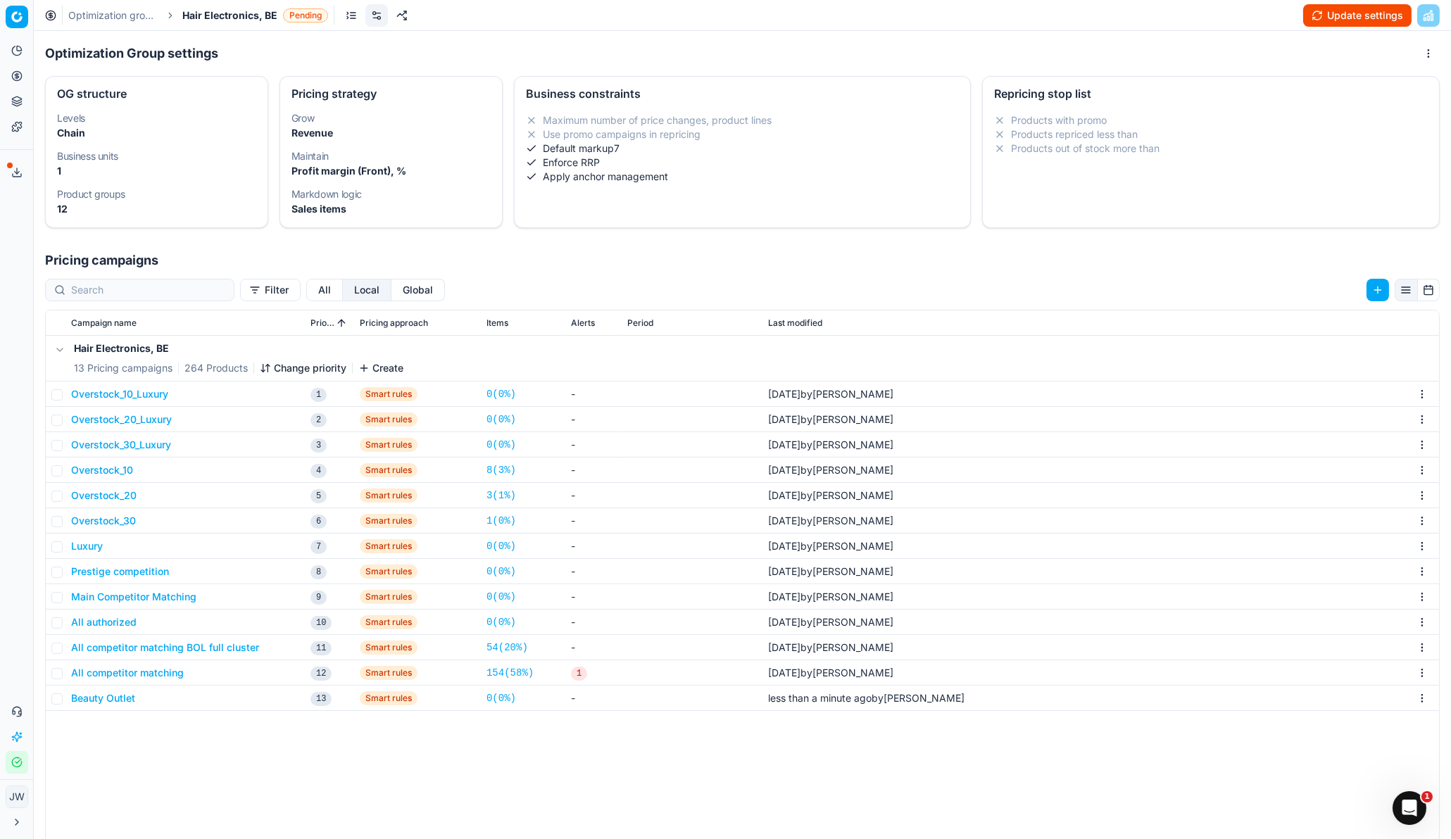
click at [281, 368] on button "Change priority" at bounding box center [303, 368] width 87 height 14
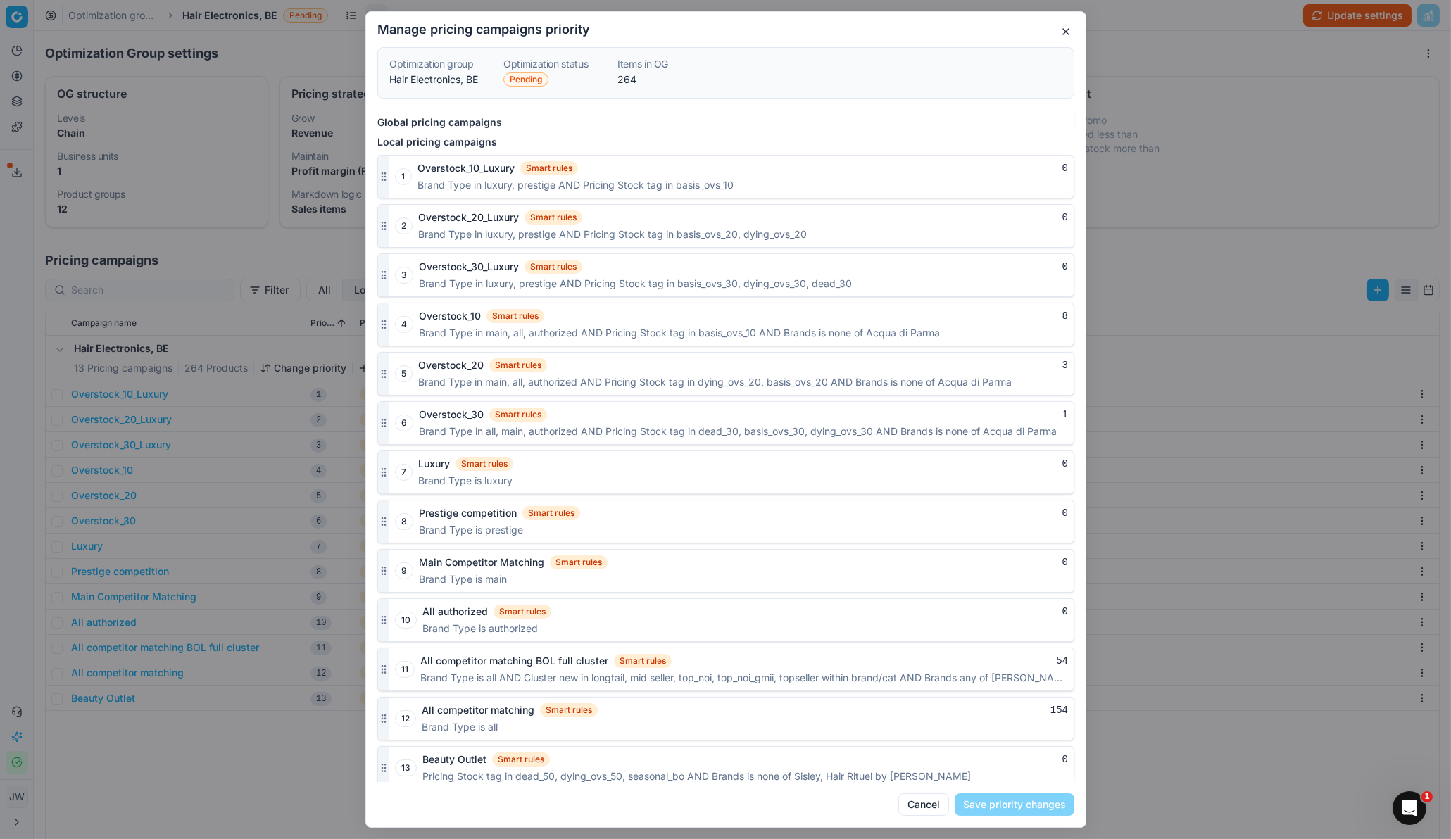
scroll to position [1623, 0]
click at [1069, 34] on button "button" at bounding box center [1066, 31] width 17 height 17
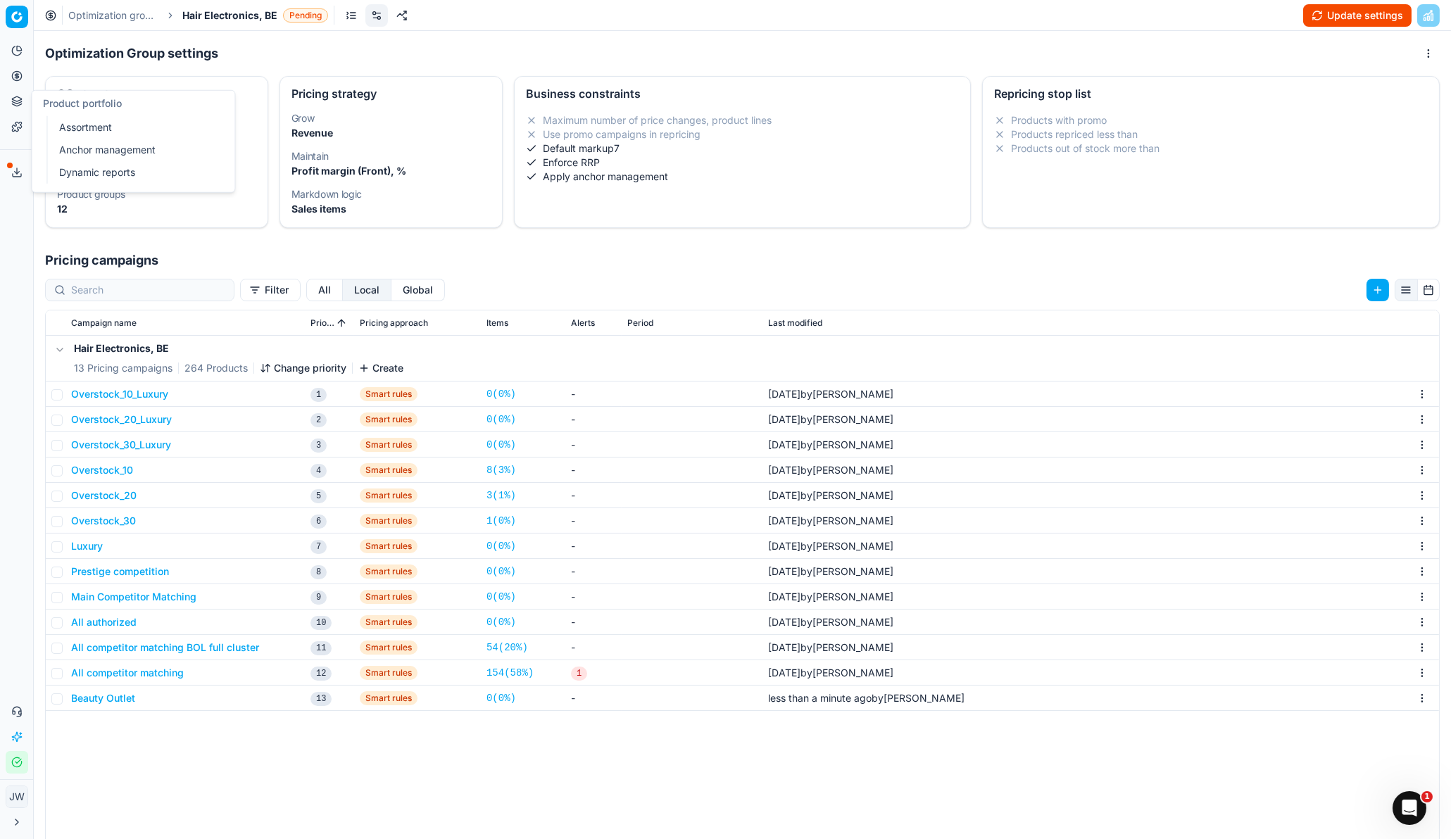
click at [18, 80] on icon at bounding box center [16, 75] width 11 height 11
click at [65, 99] on link "Optimization groups" at bounding box center [136, 102] width 164 height 20
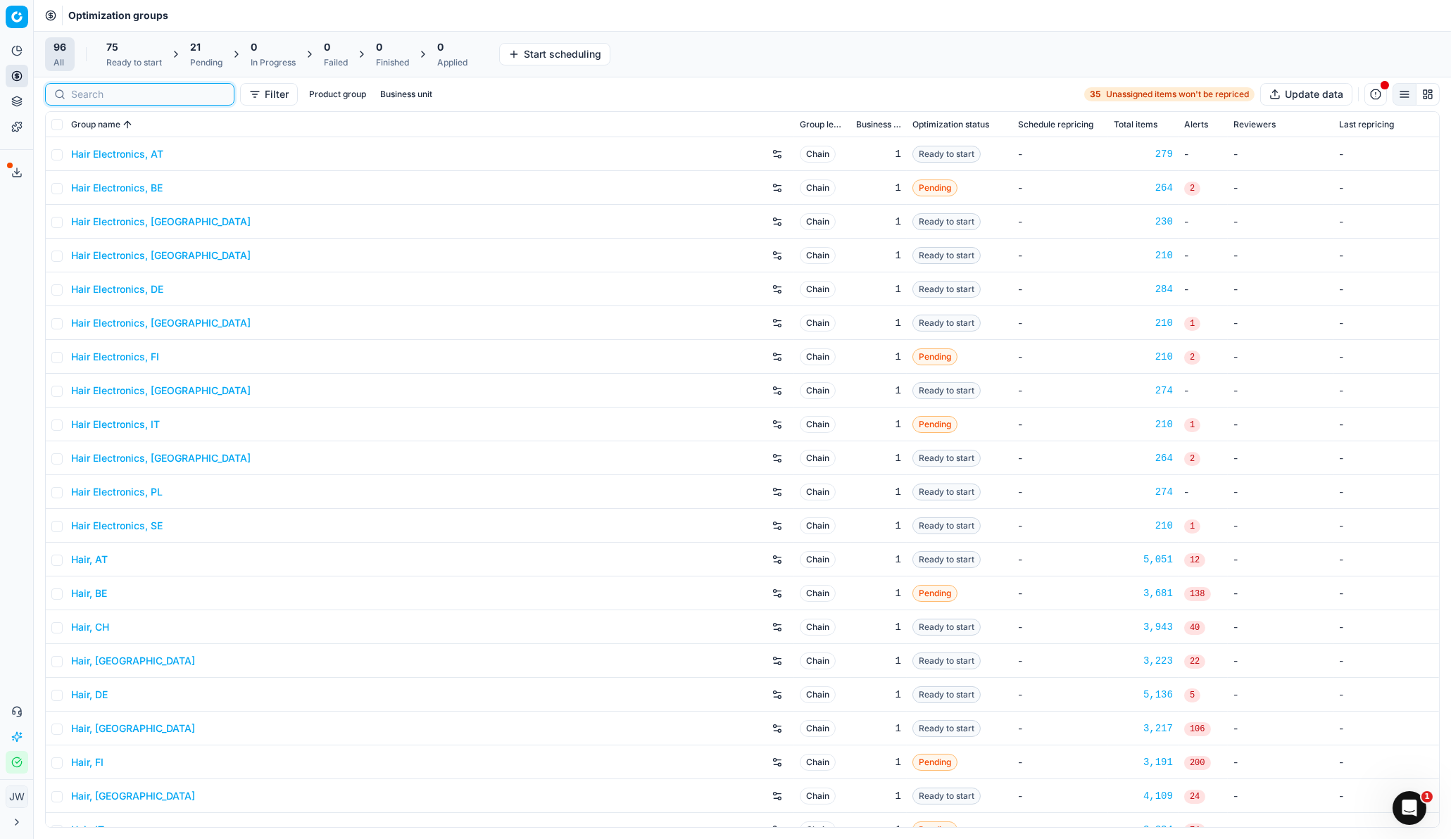
click at [82, 96] on input at bounding box center [148, 94] width 154 height 14
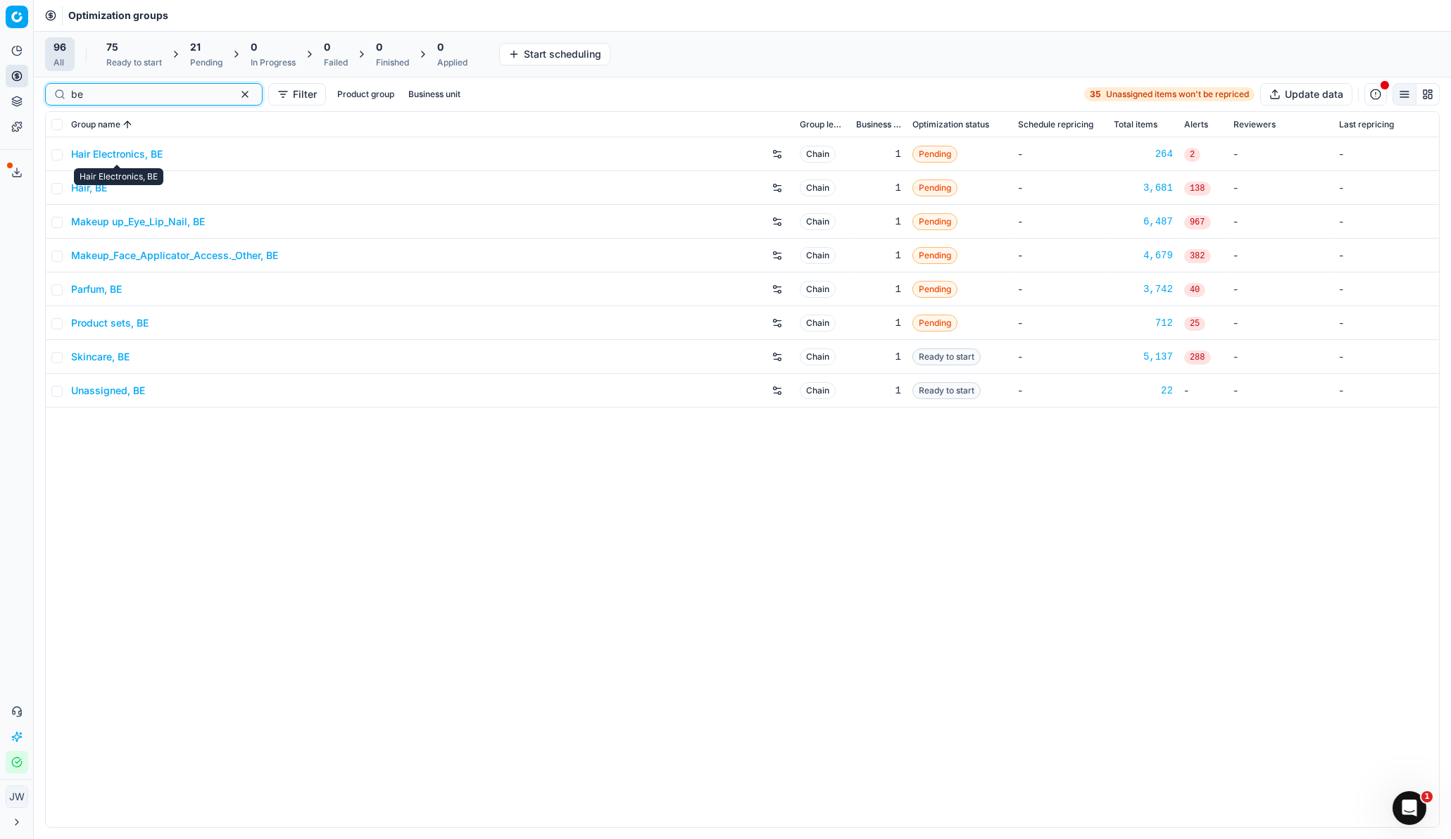
type input "be"
click at [125, 158] on link "Hair Electronics, BE" at bounding box center [117, 154] width 92 height 14
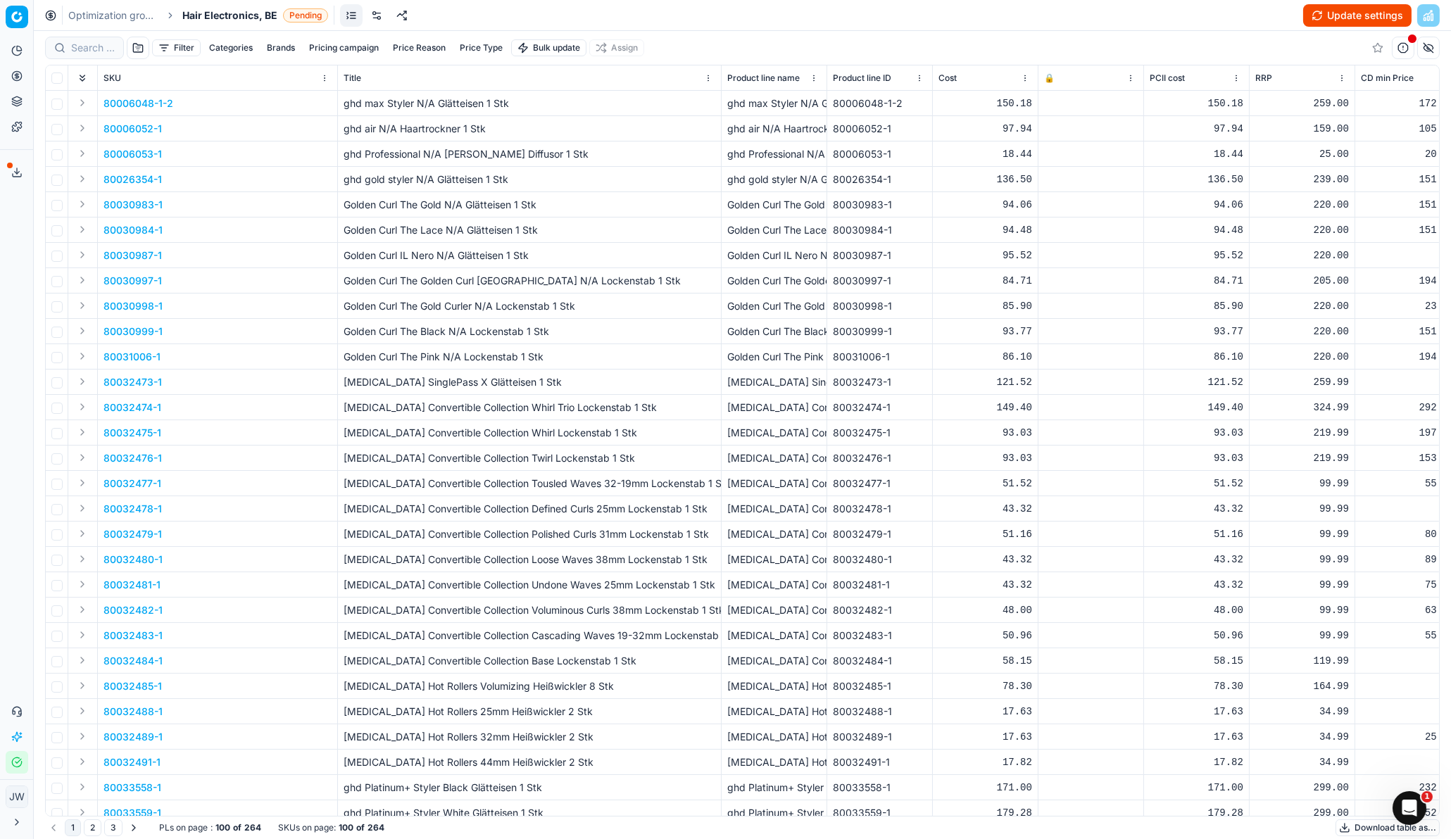
click at [378, 13] on link at bounding box center [376, 15] width 23 height 23
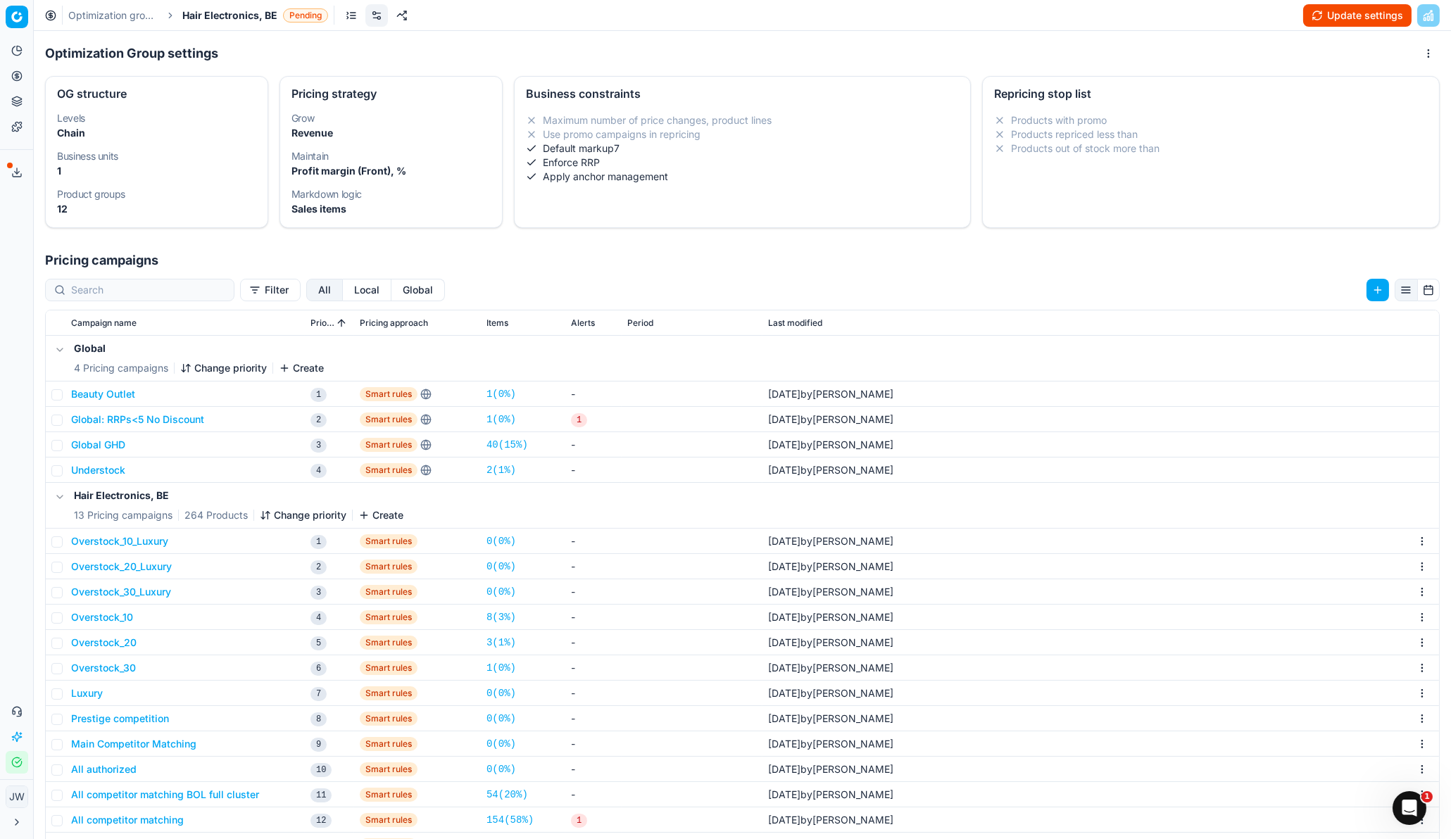
click at [343, 285] on button "Local" at bounding box center [367, 290] width 49 height 23
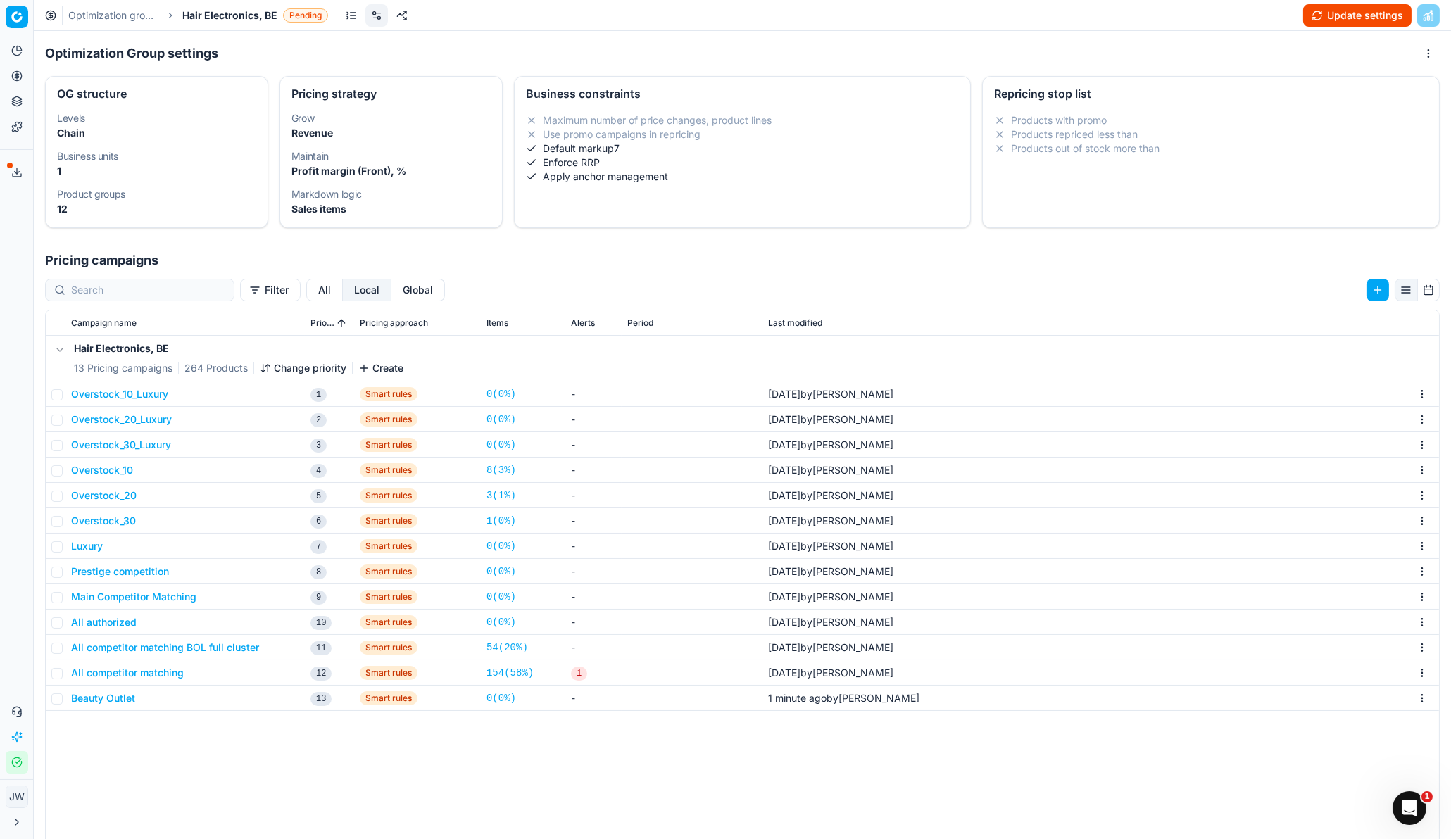
click at [306, 283] on button "All" at bounding box center [324, 290] width 37 height 23
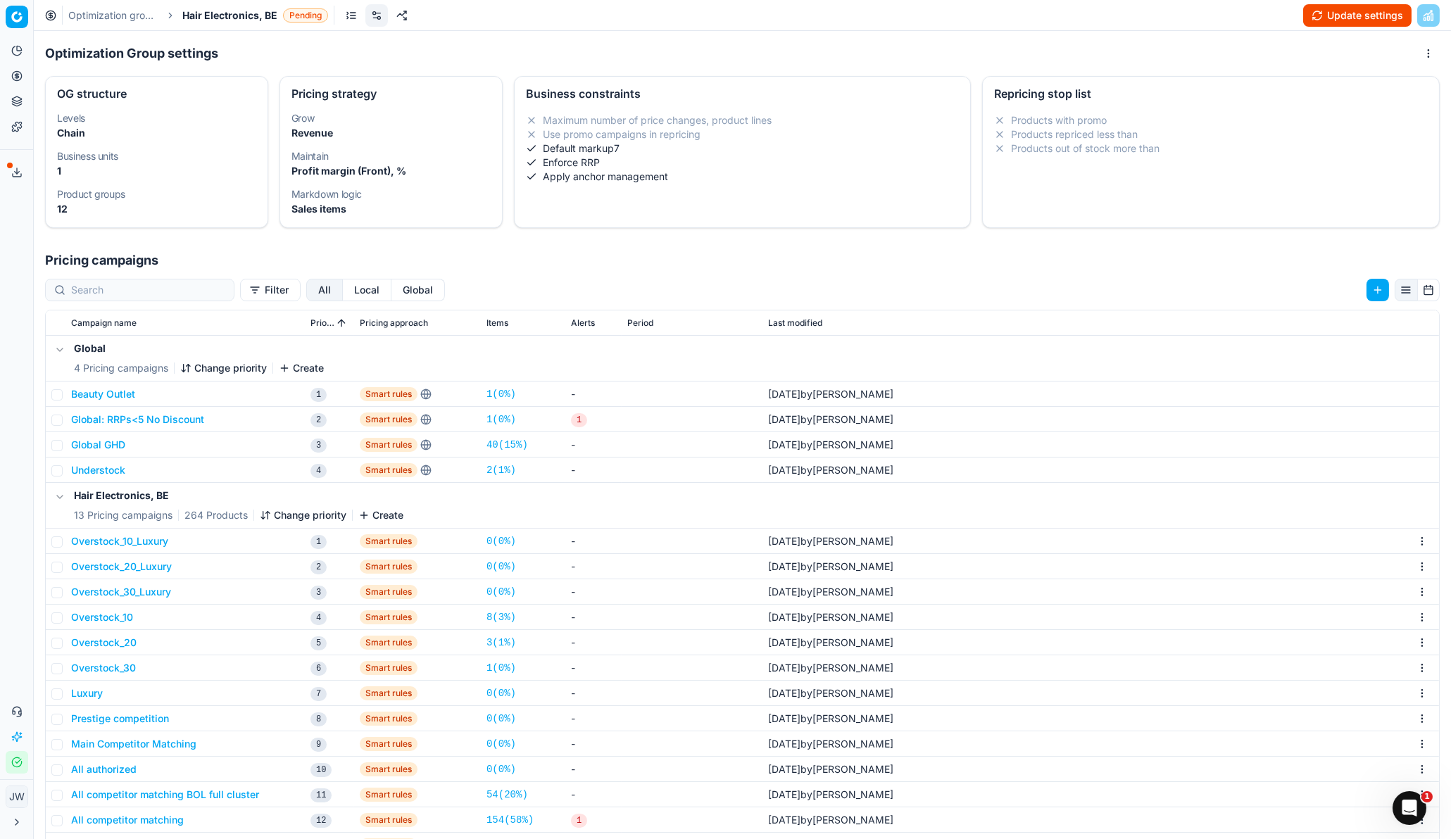
scroll to position [216, 0]
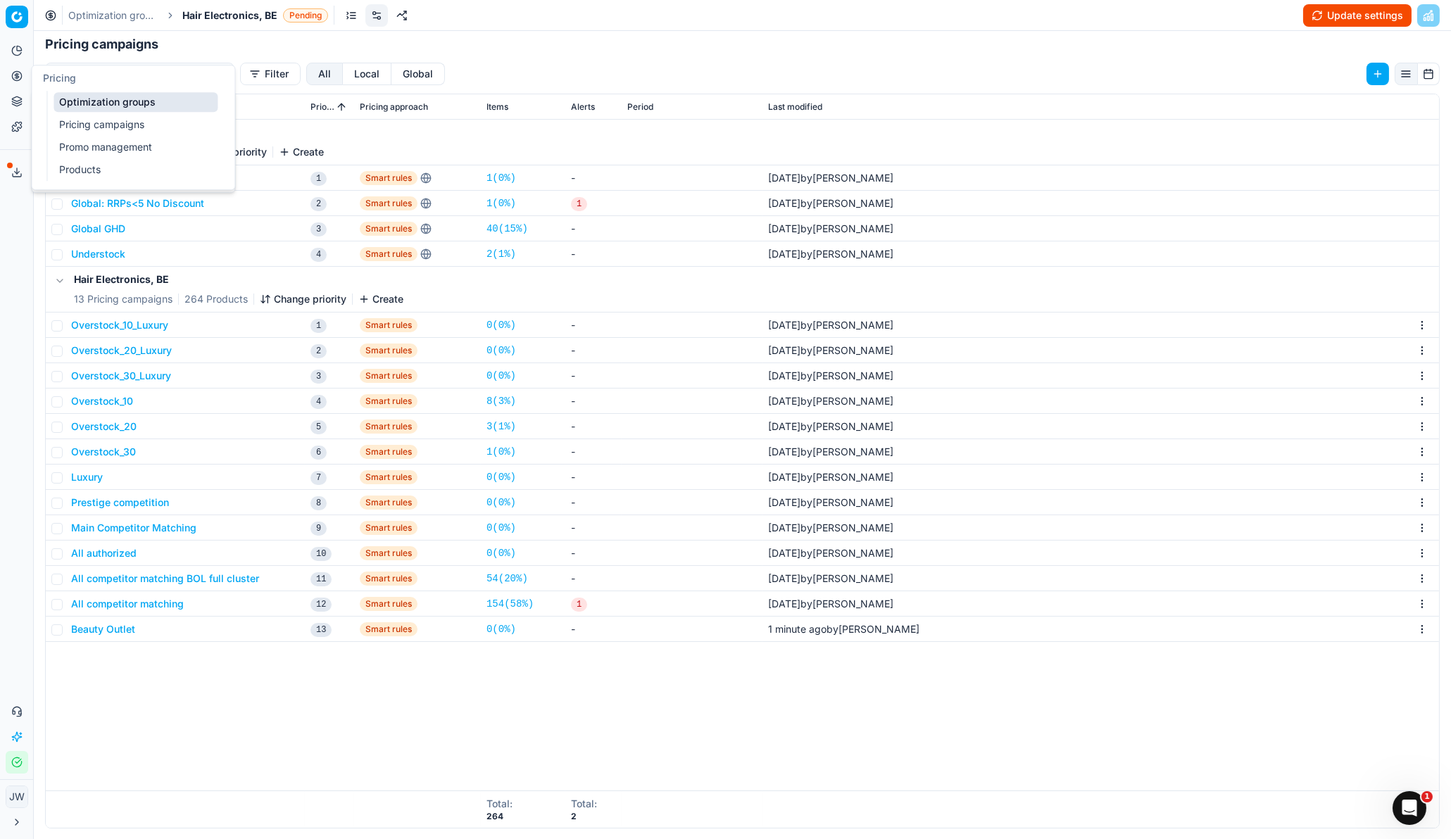
click at [13, 77] on icon at bounding box center [16, 75] width 11 height 11
click at [67, 109] on link "Optimization groups" at bounding box center [136, 102] width 164 height 20
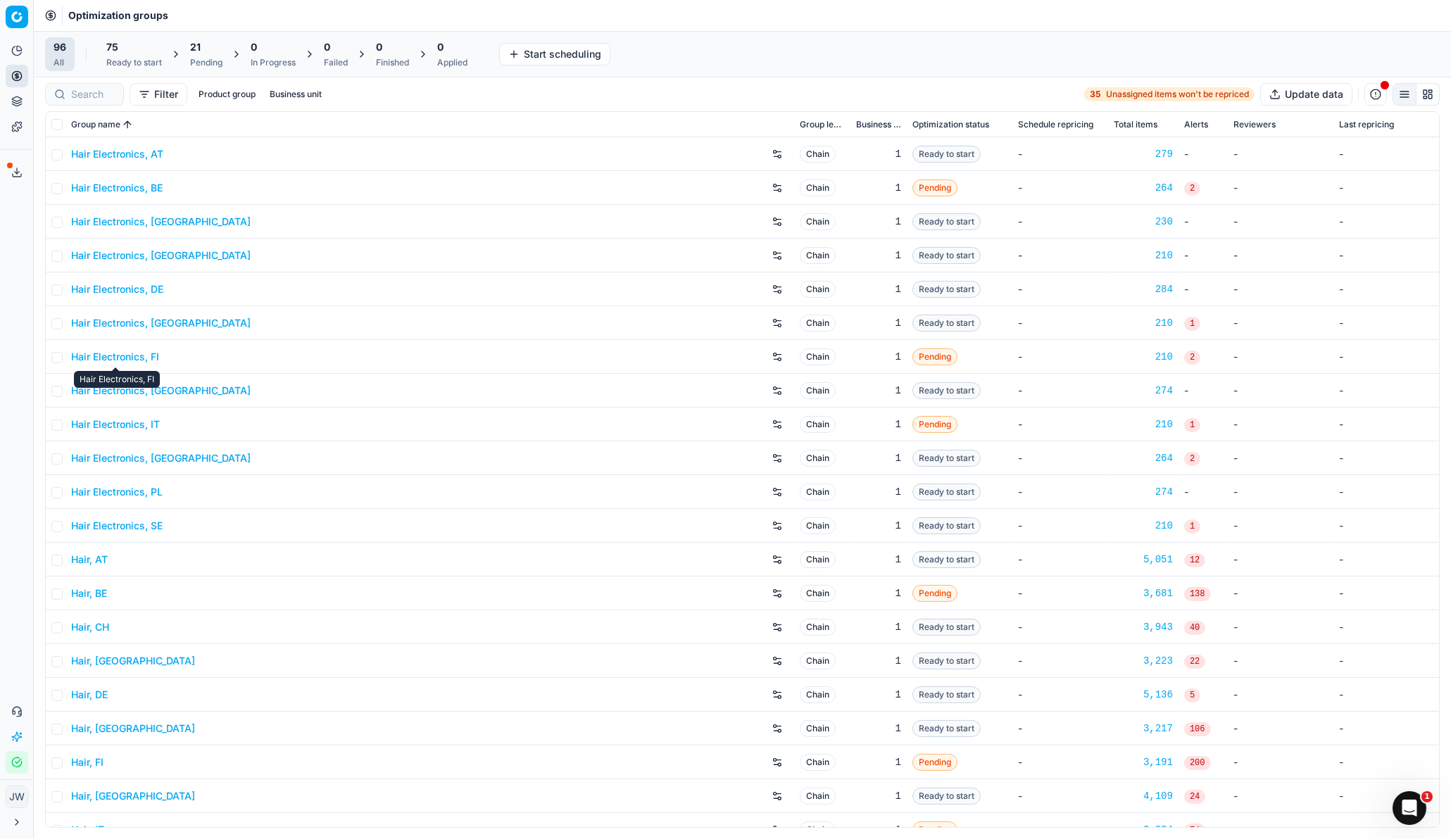
click at [123, 356] on link "Hair Electronics, FI" at bounding box center [115, 357] width 88 height 14
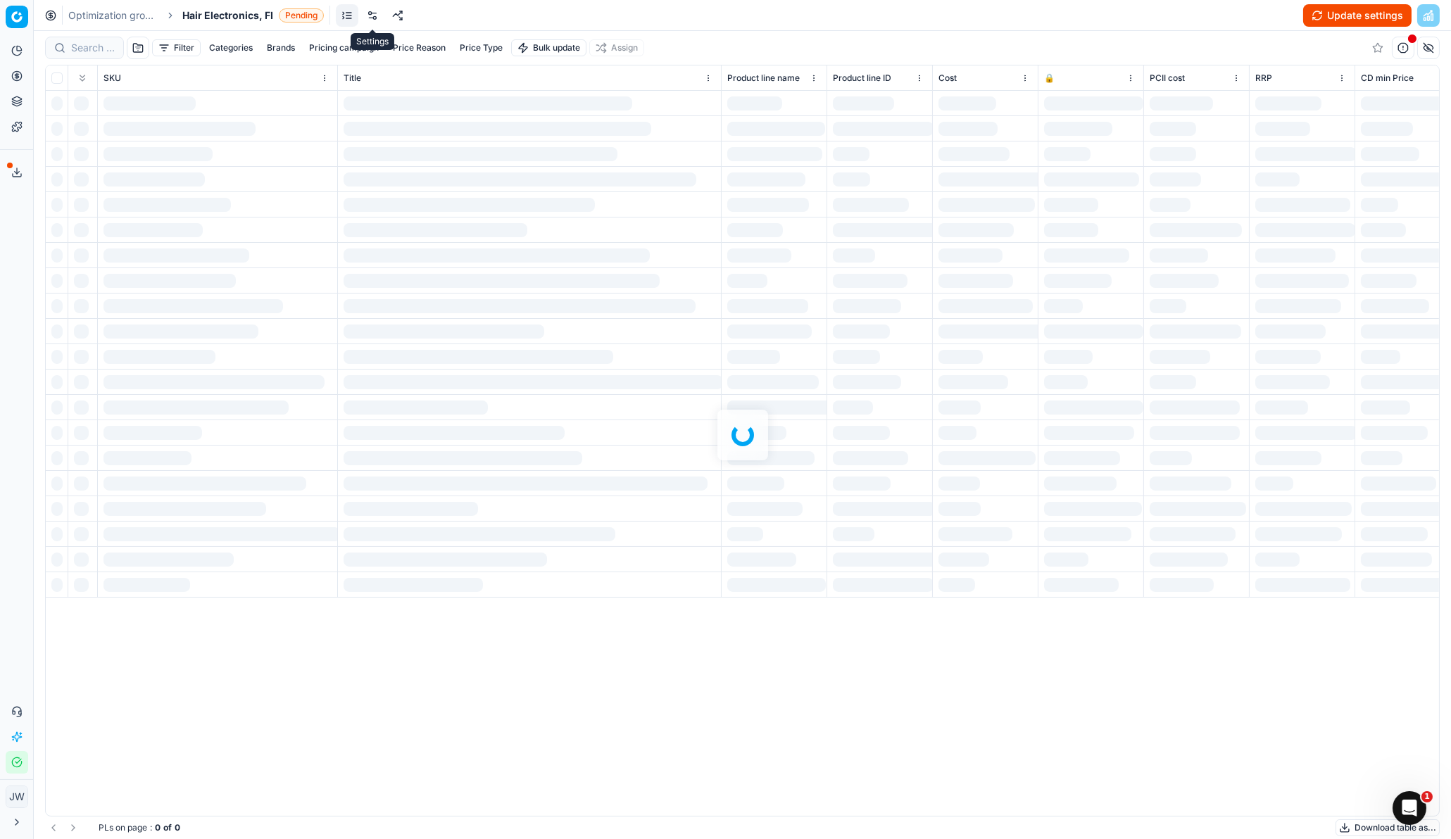
click at [367, 14] on link at bounding box center [372, 15] width 23 height 23
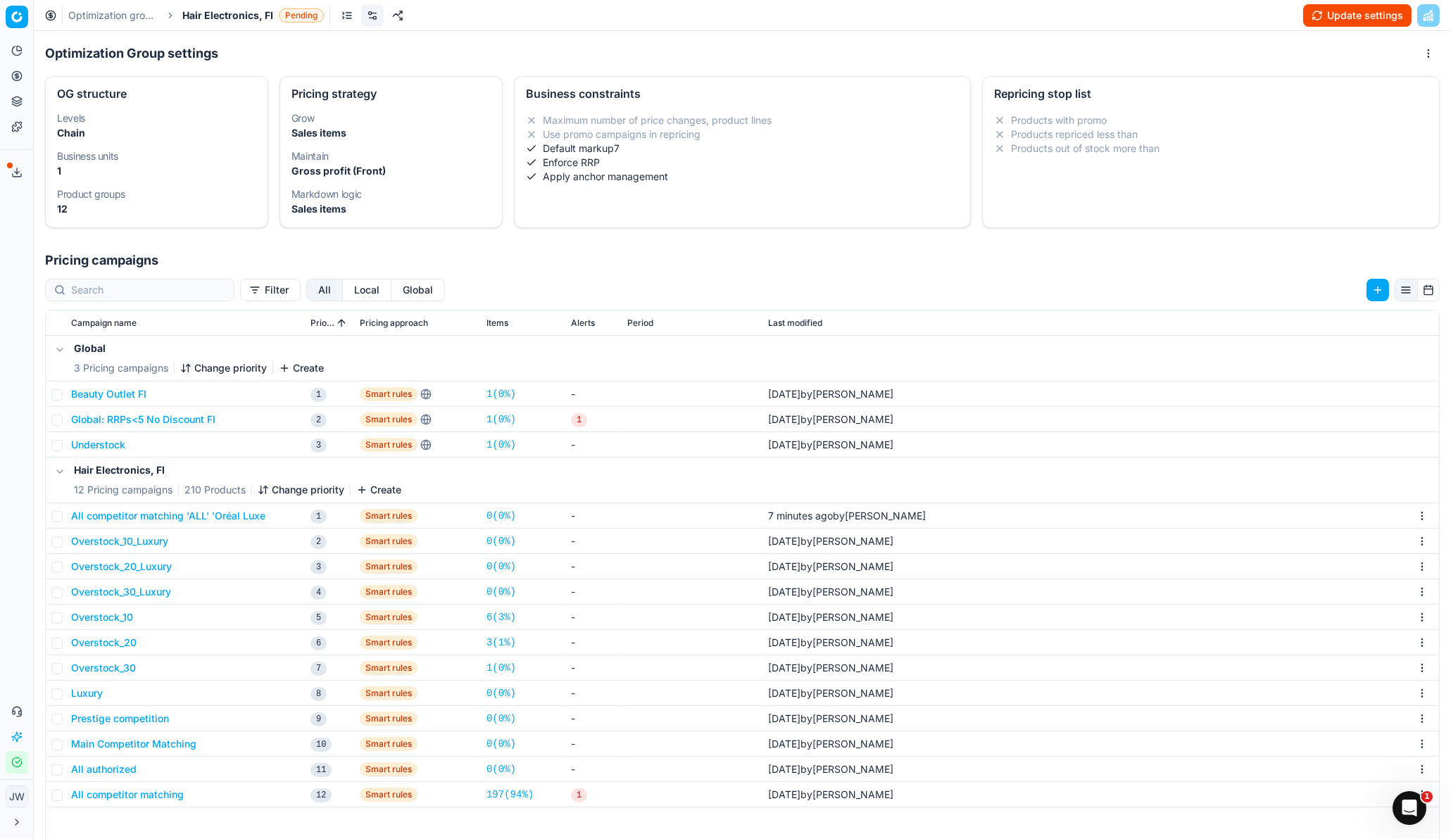
click at [11, 77] on icon at bounding box center [16, 75] width 11 height 11
click at [67, 94] on link "Optimization groups" at bounding box center [136, 102] width 164 height 20
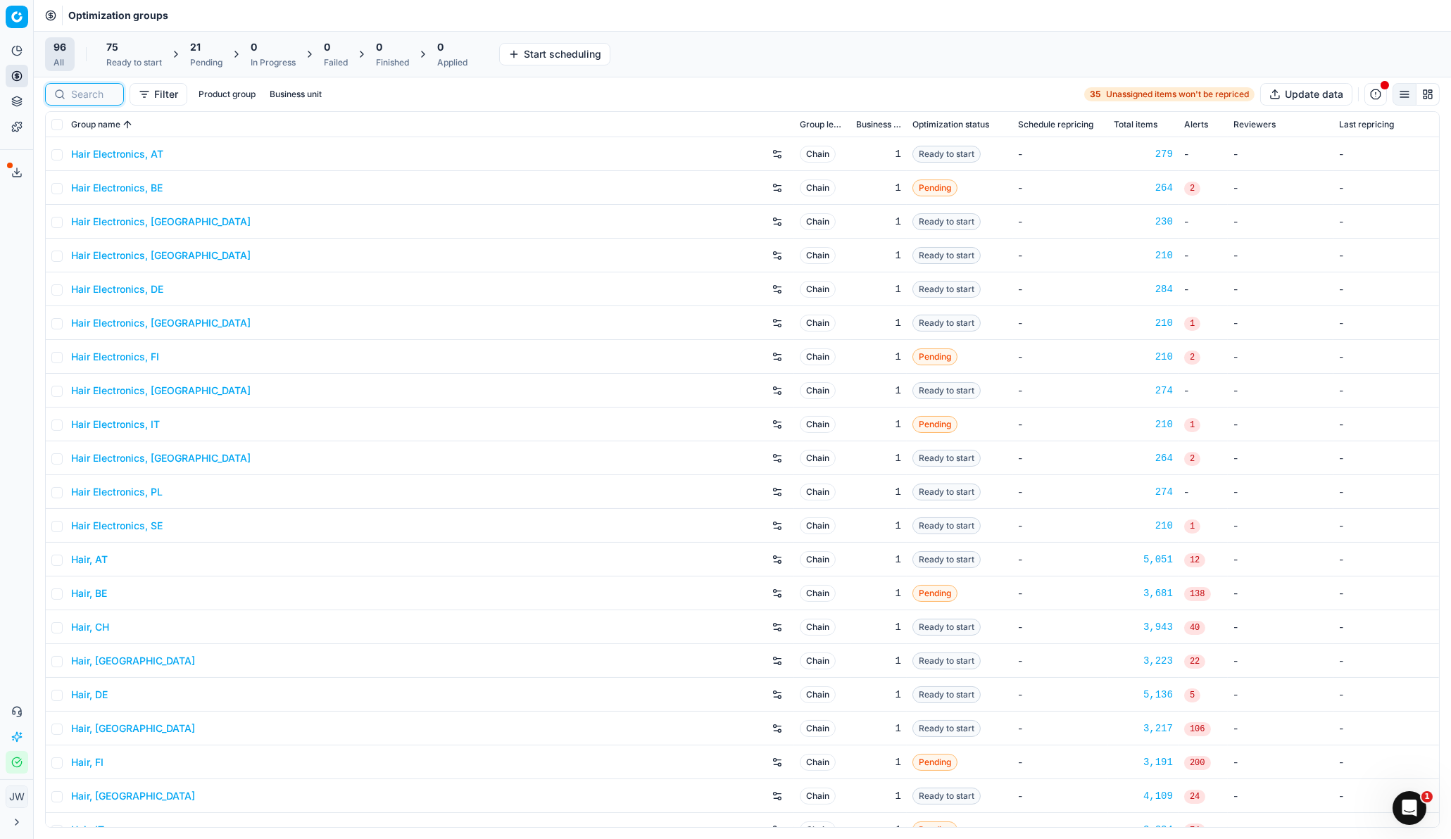
click at [98, 95] on input at bounding box center [93, 94] width 44 height 14
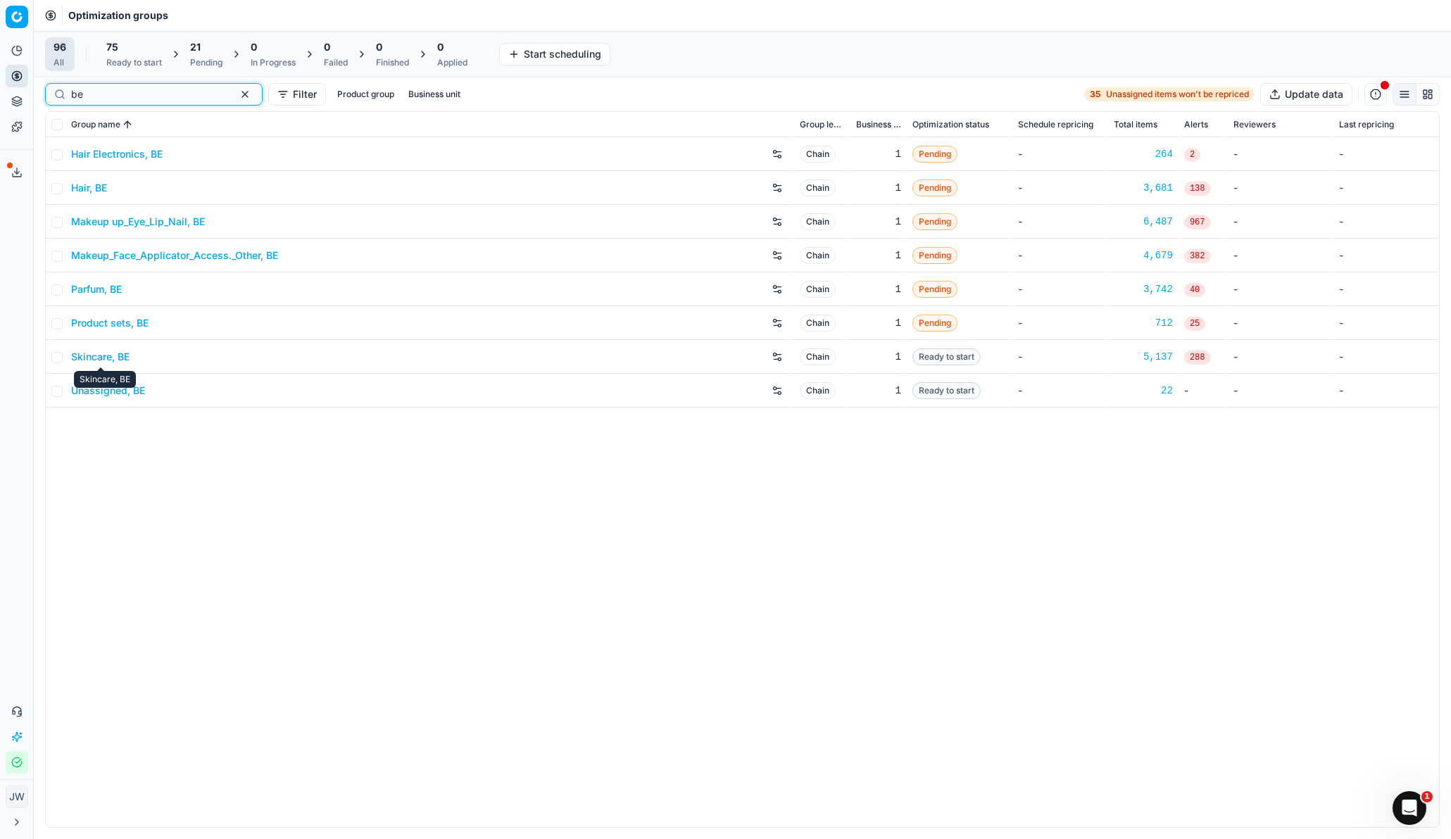
type input "be"
click at [103, 356] on link "Skincare, BE" at bounding box center [100, 357] width 58 height 14
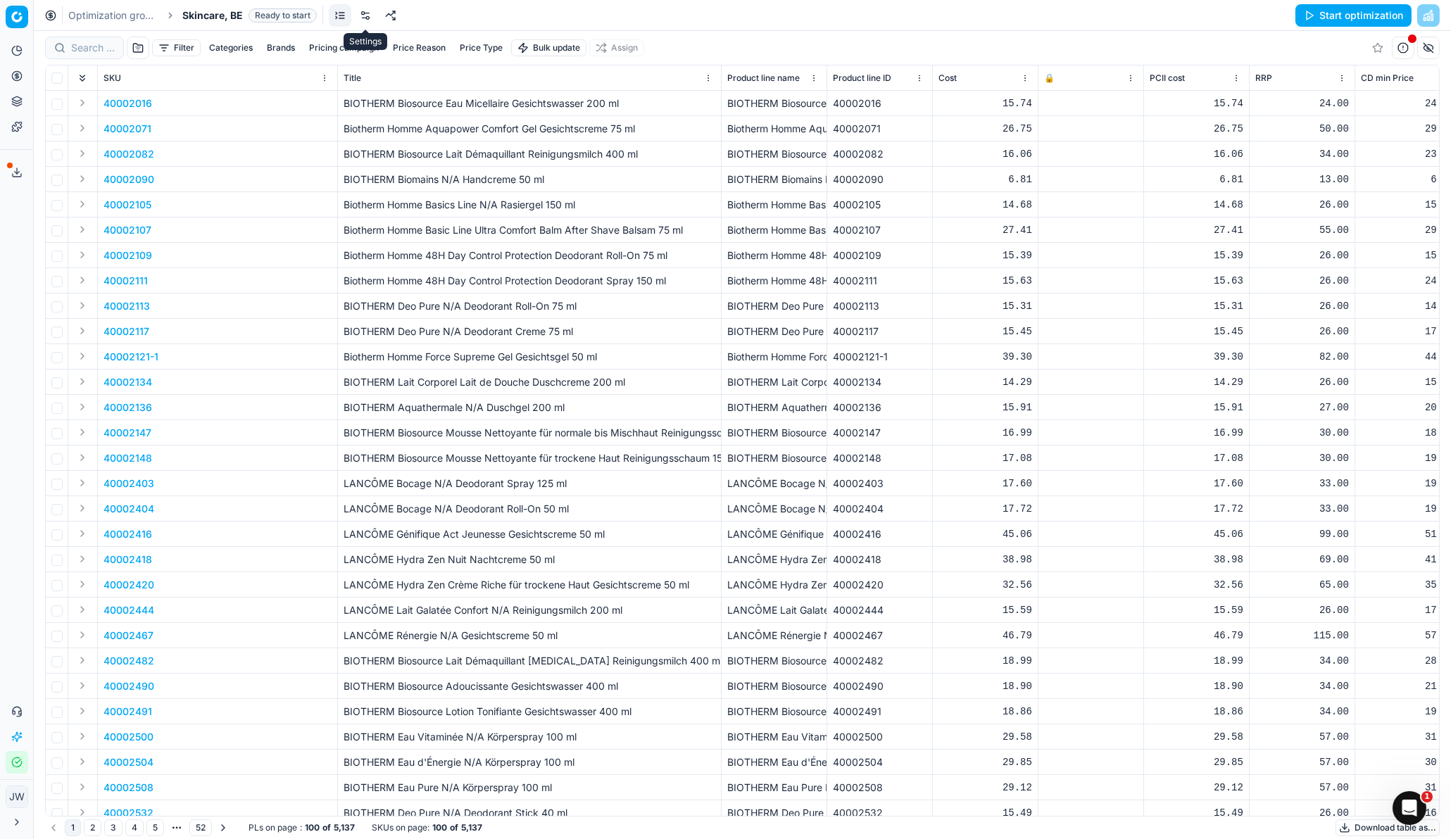
click at [360, 17] on link at bounding box center [365, 15] width 23 height 23
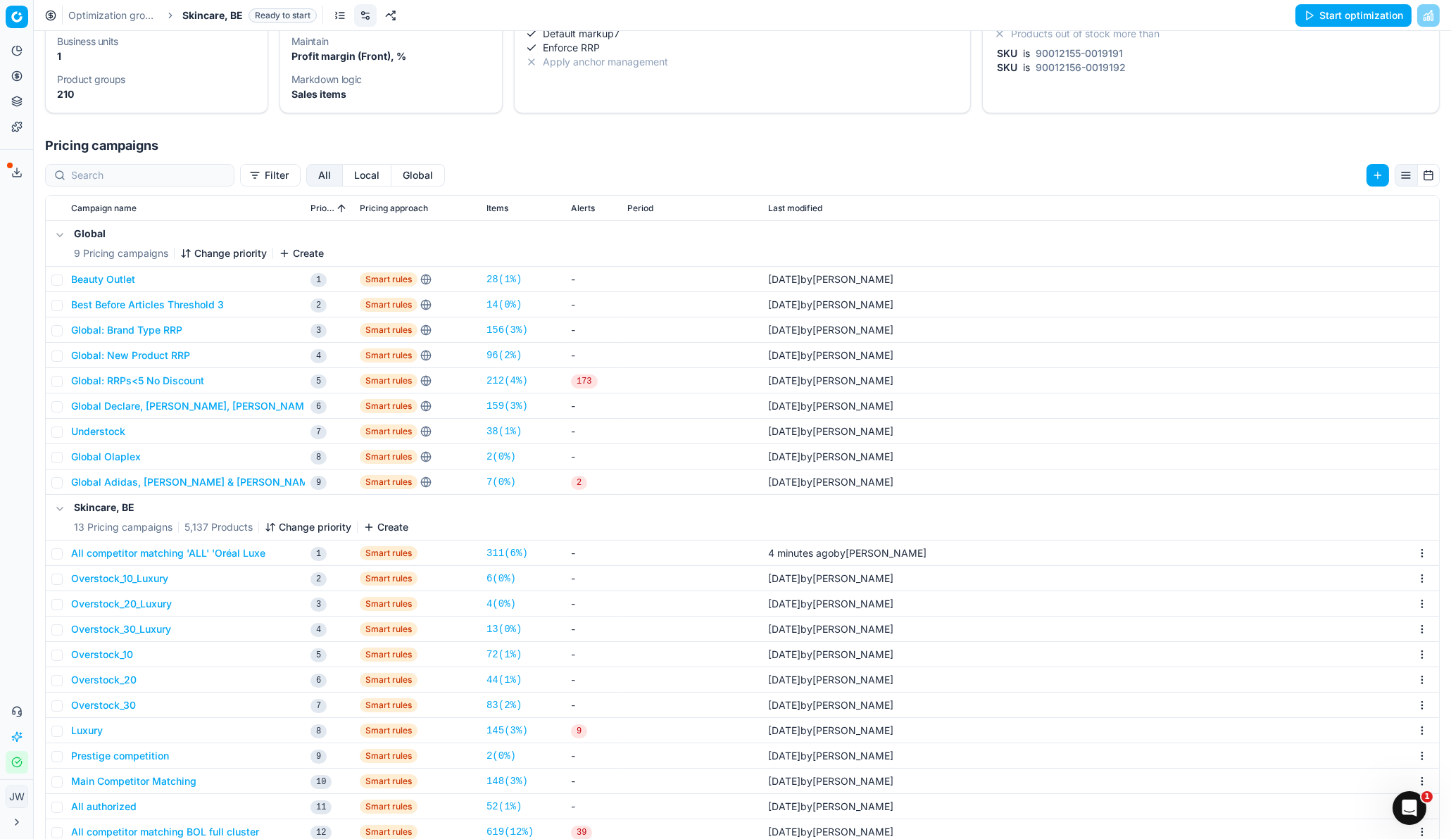
scroll to position [216, 0]
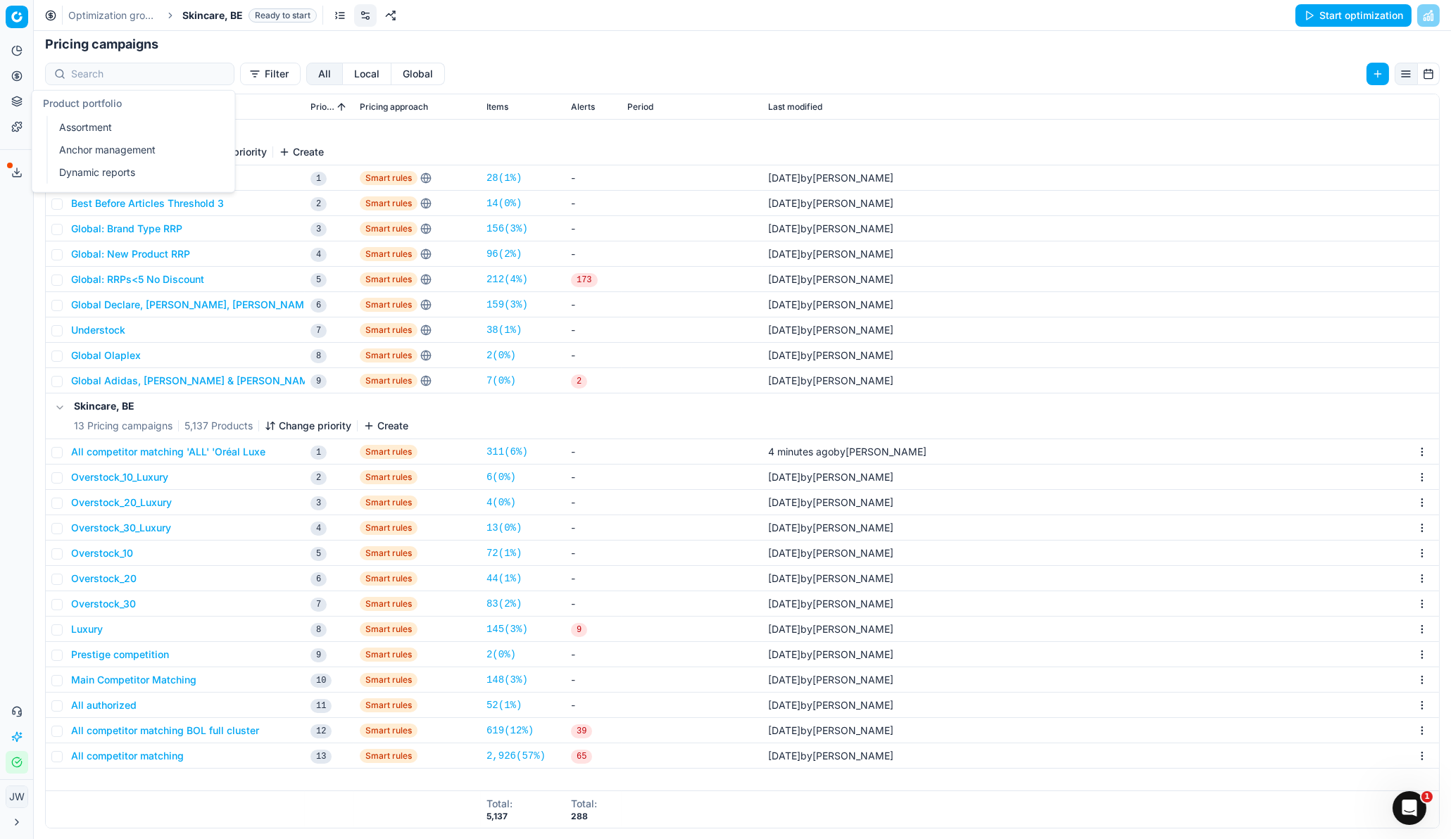
click at [15, 79] on icon at bounding box center [16, 75] width 11 height 11
click at [77, 103] on link "Optimization groups" at bounding box center [136, 102] width 164 height 20
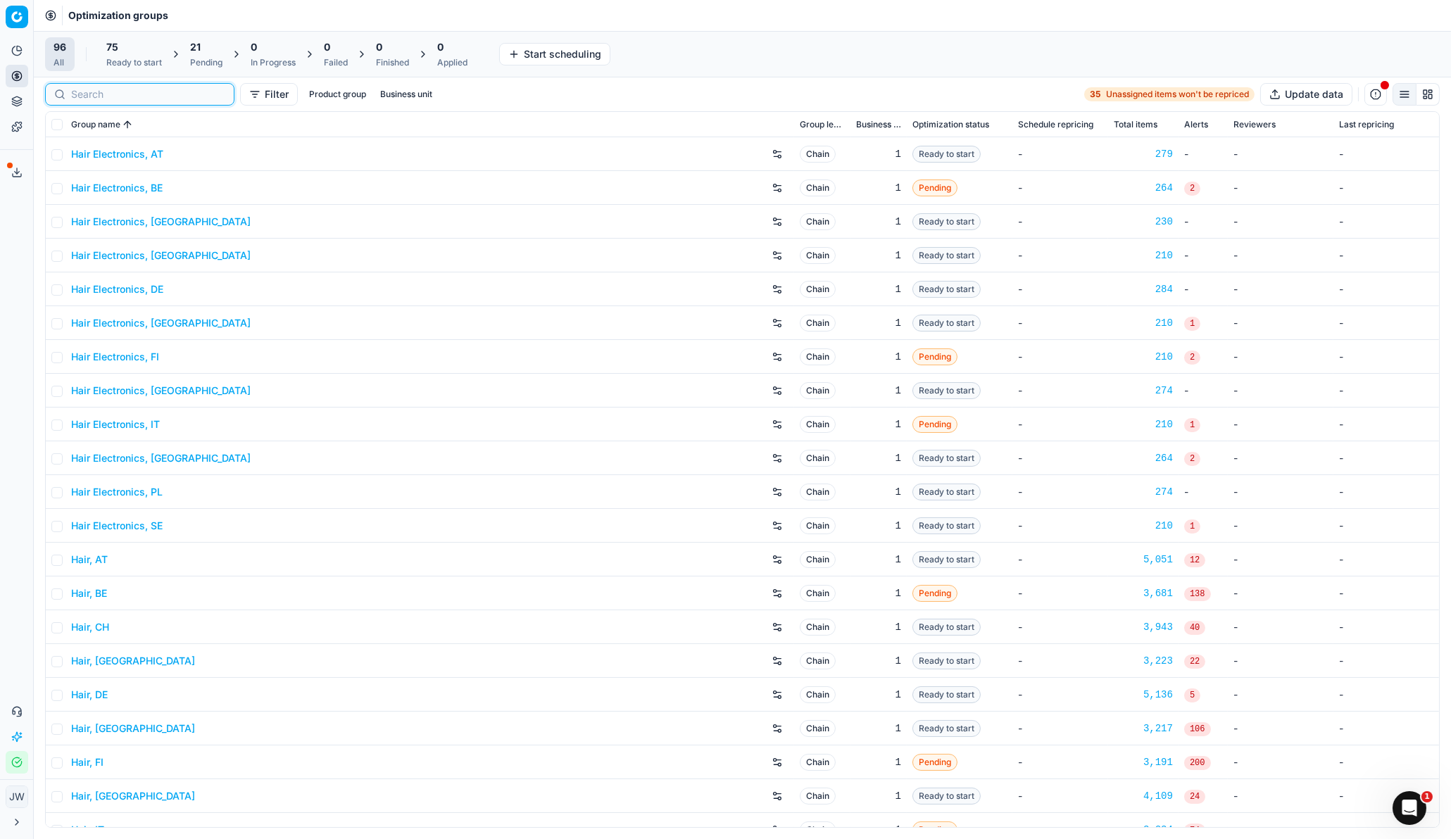
click at [91, 94] on input at bounding box center [148, 94] width 154 height 14
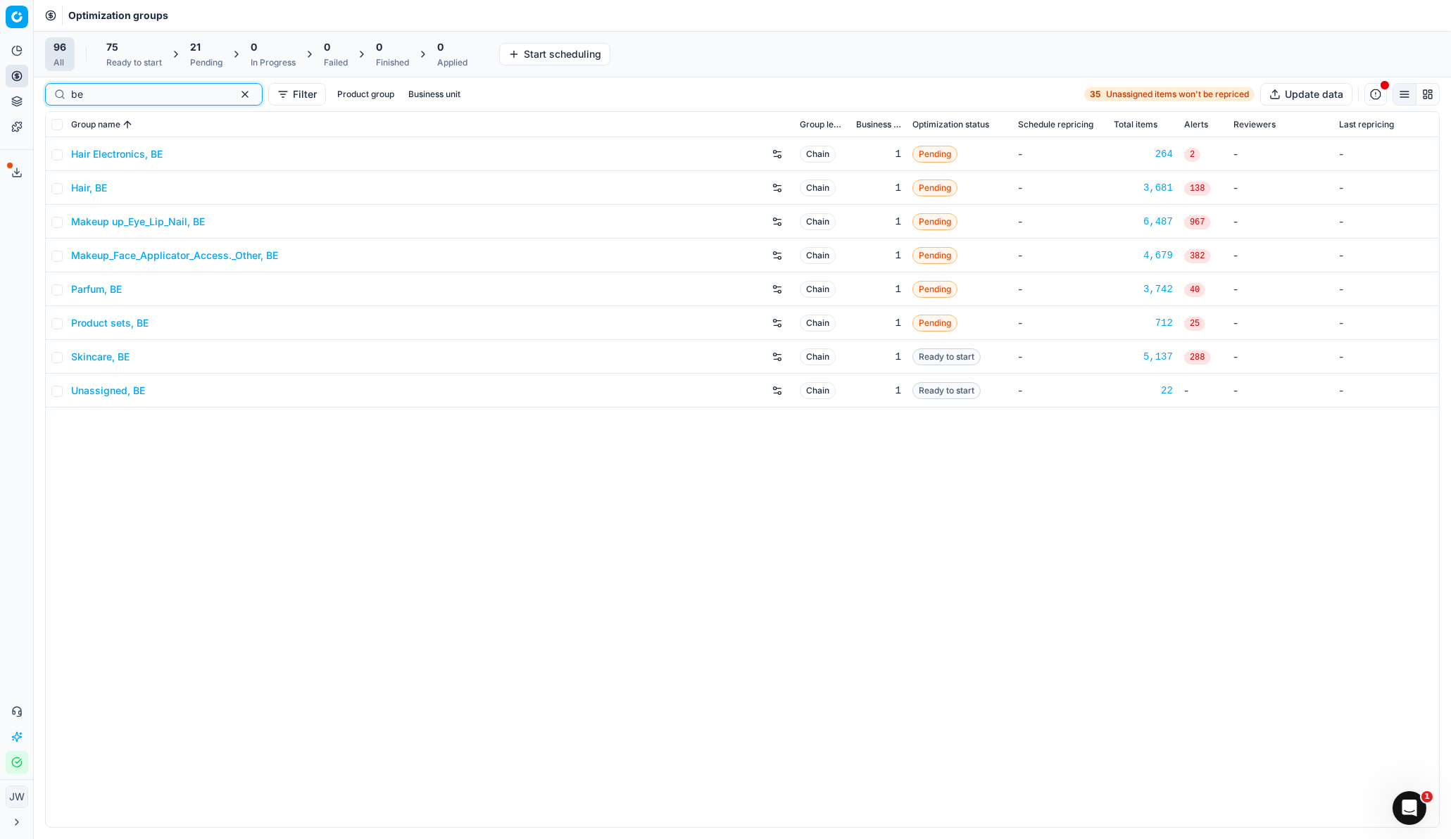
type input "be"
click at [55, 125] on input "checkbox" at bounding box center [56, 124] width 11 height 11
checkbox input "true"
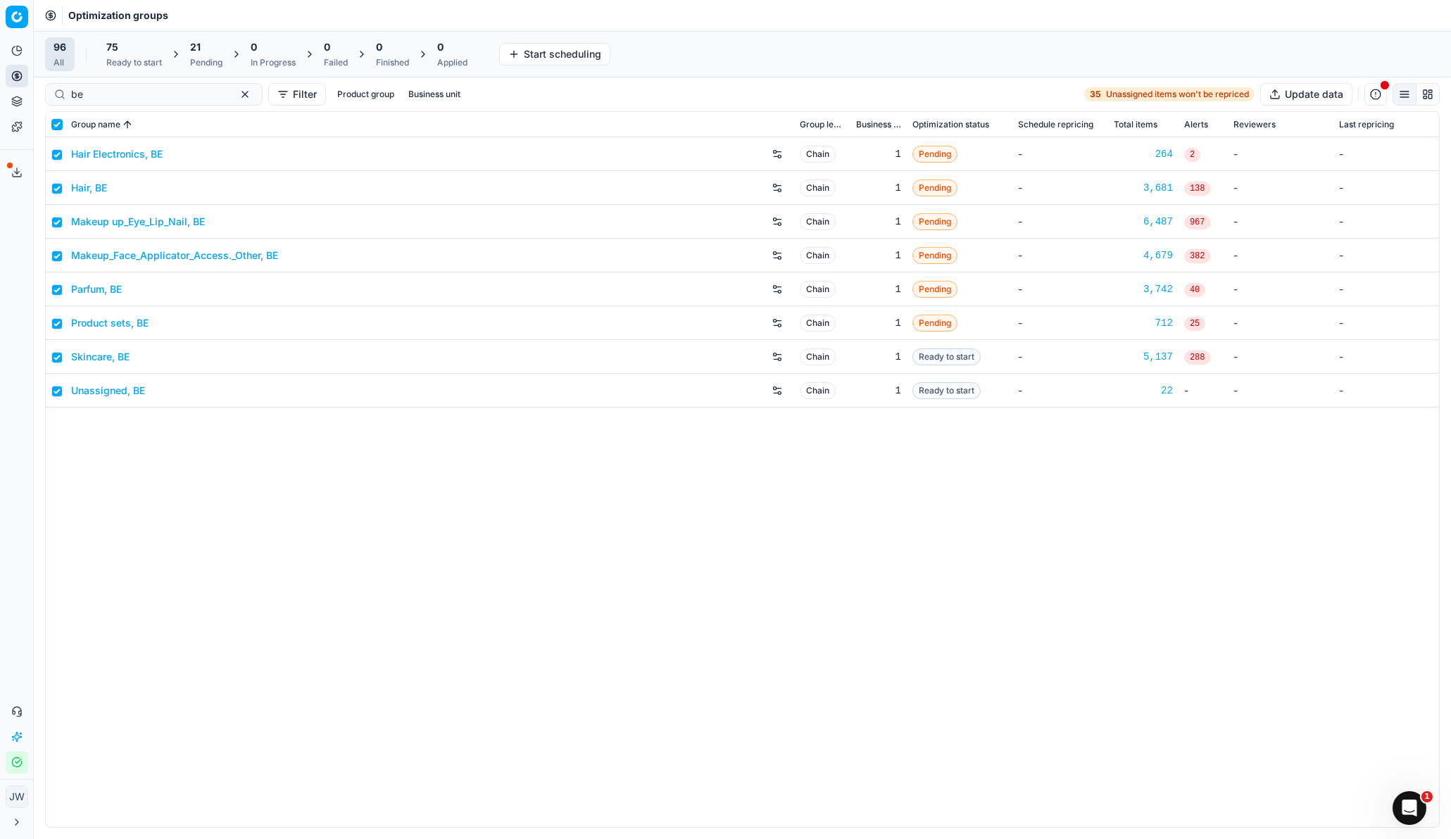
checkbox input "true"
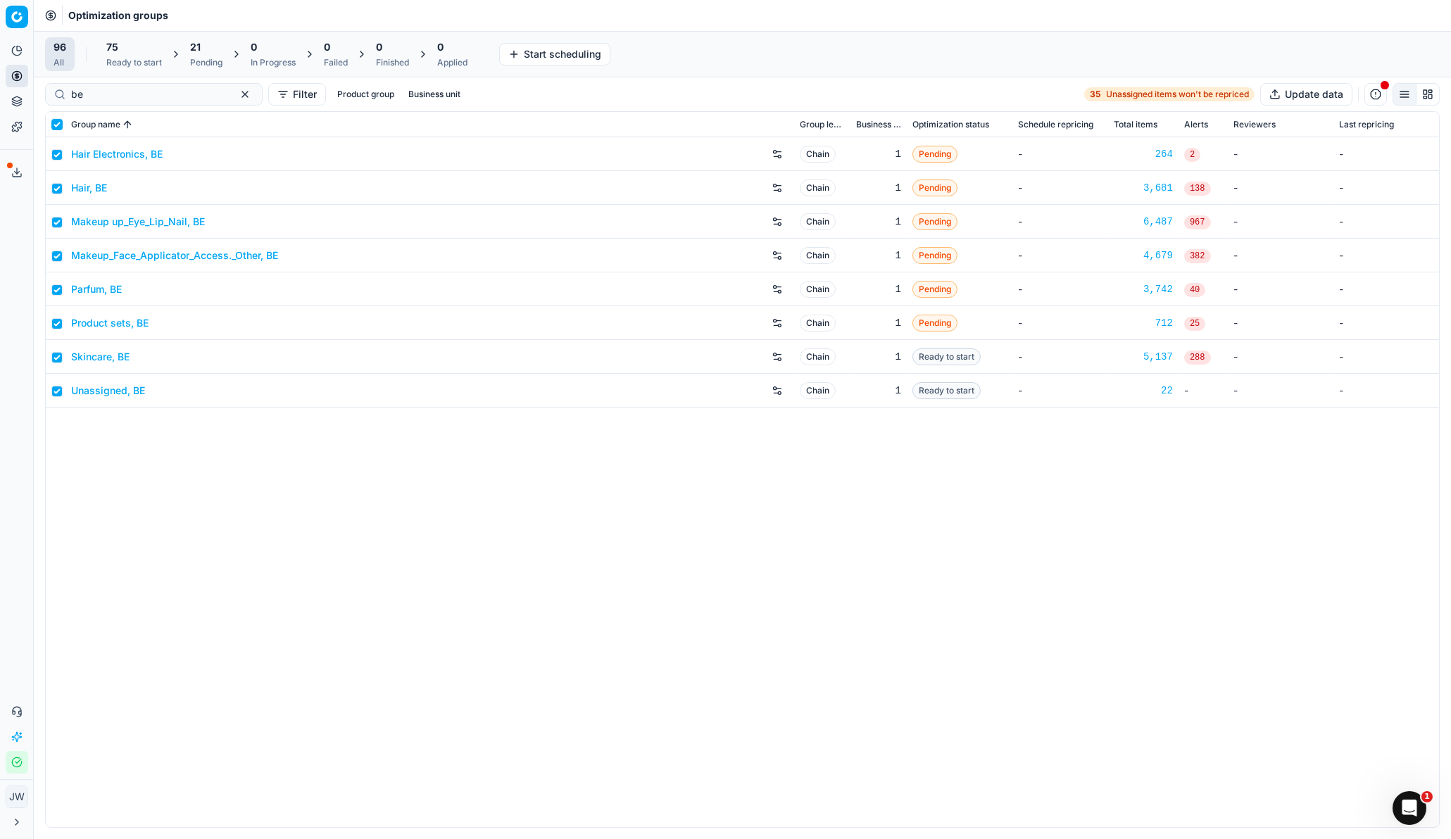
checkbox input "true"
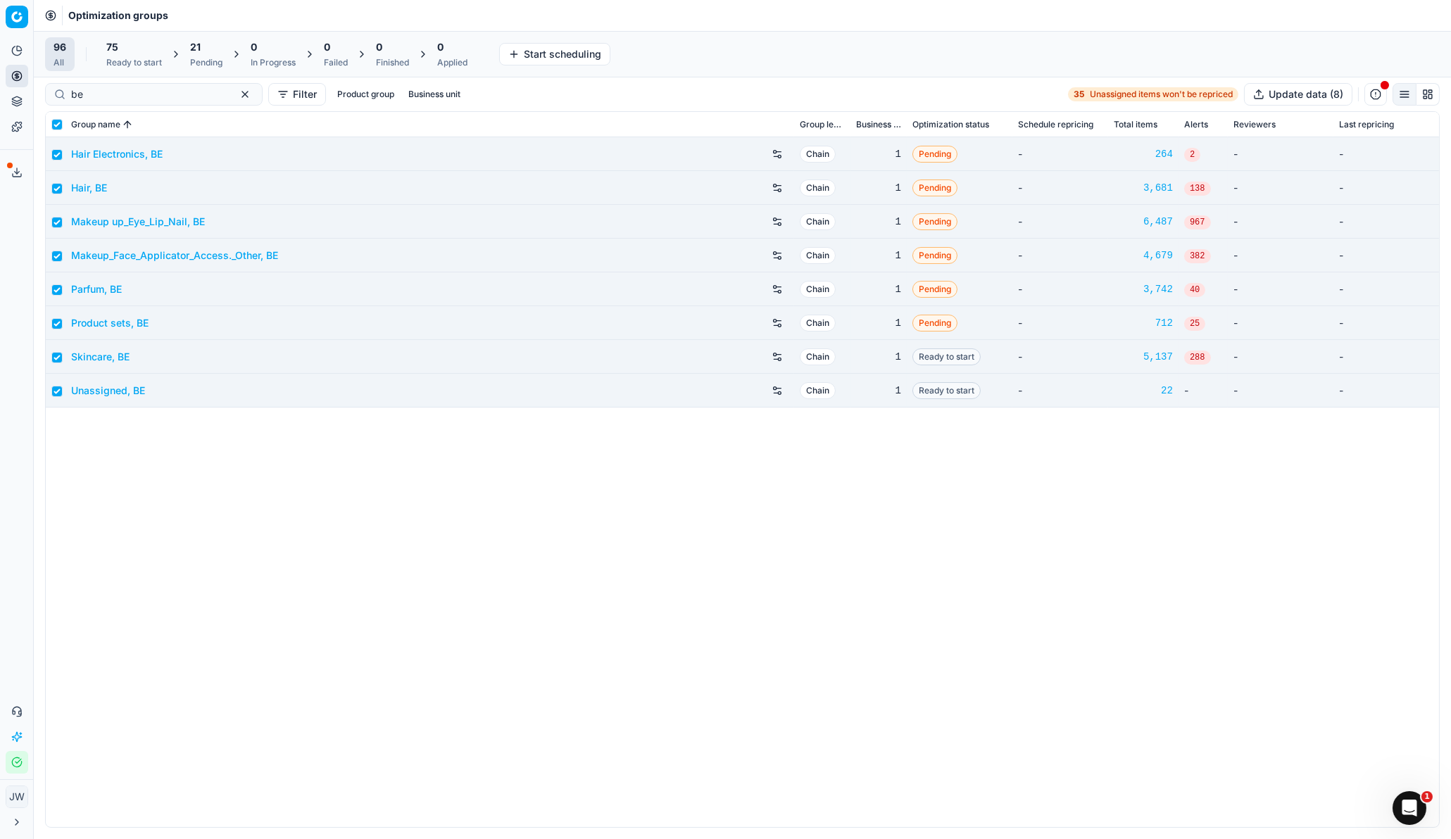
click at [194, 61] on div "Pending" at bounding box center [206, 62] width 32 height 11
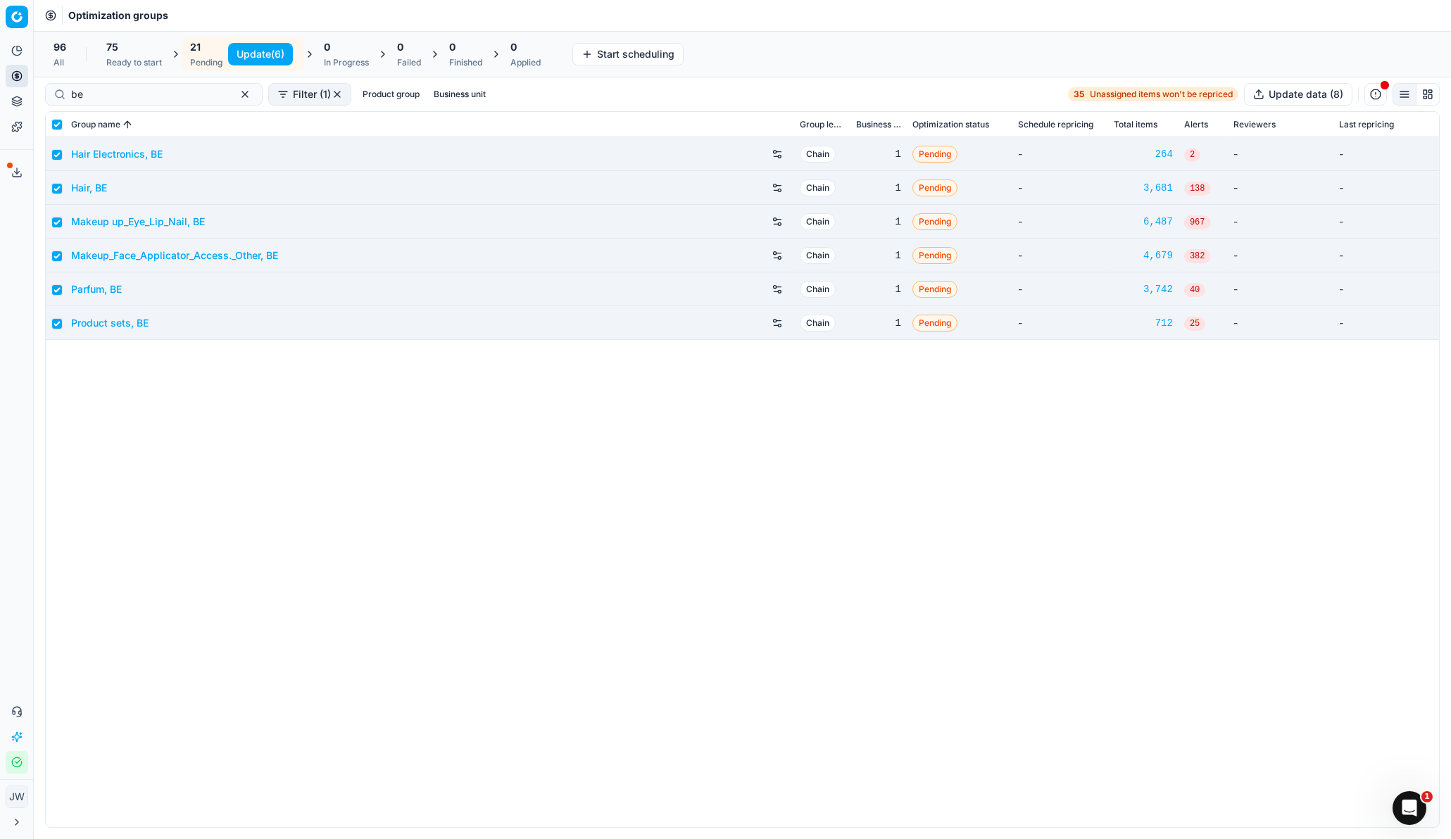
click at [258, 49] on button "Update (6)" at bounding box center [260, 54] width 65 height 23
checkbox input "false"
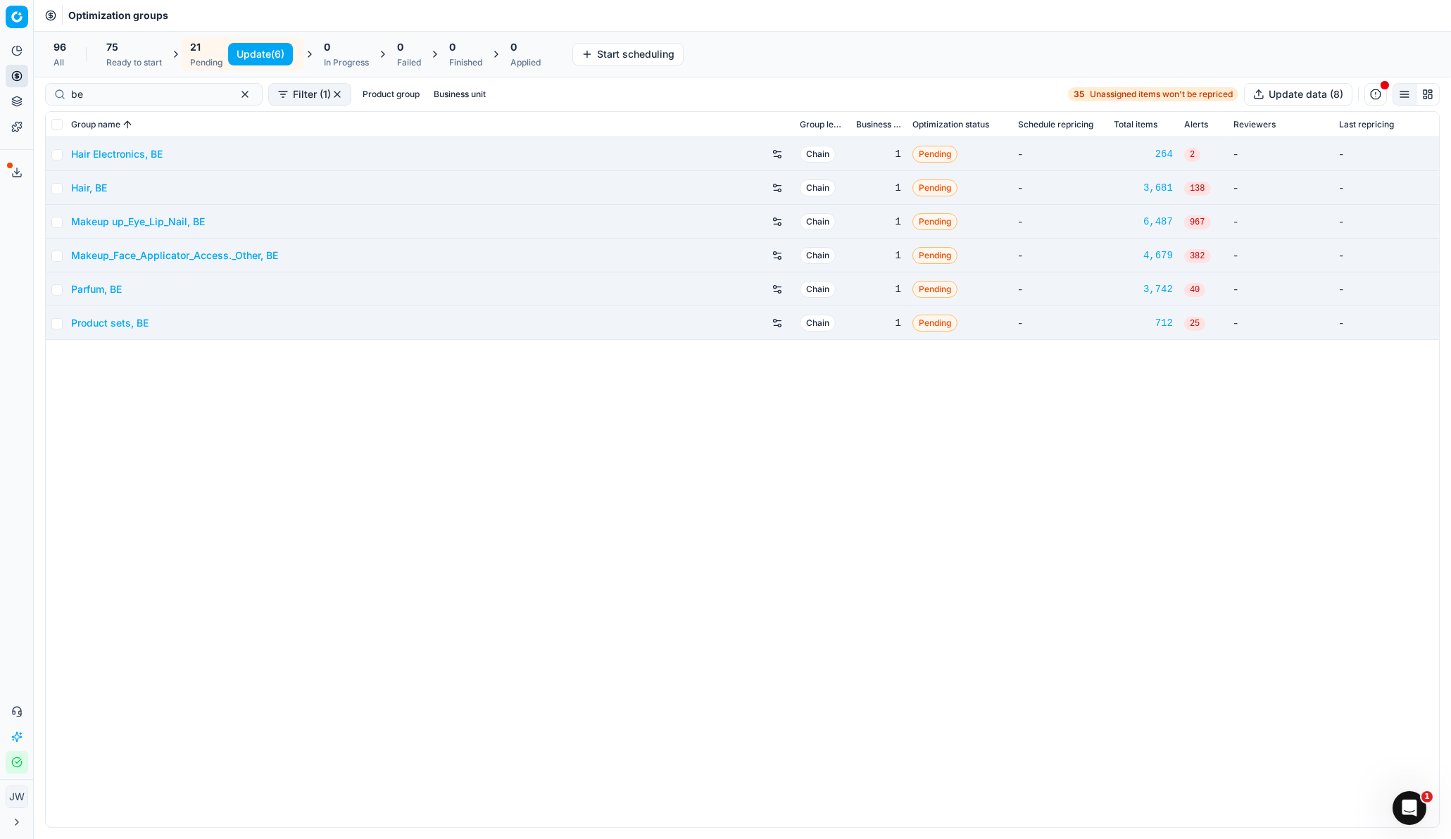
checkbox input "false"
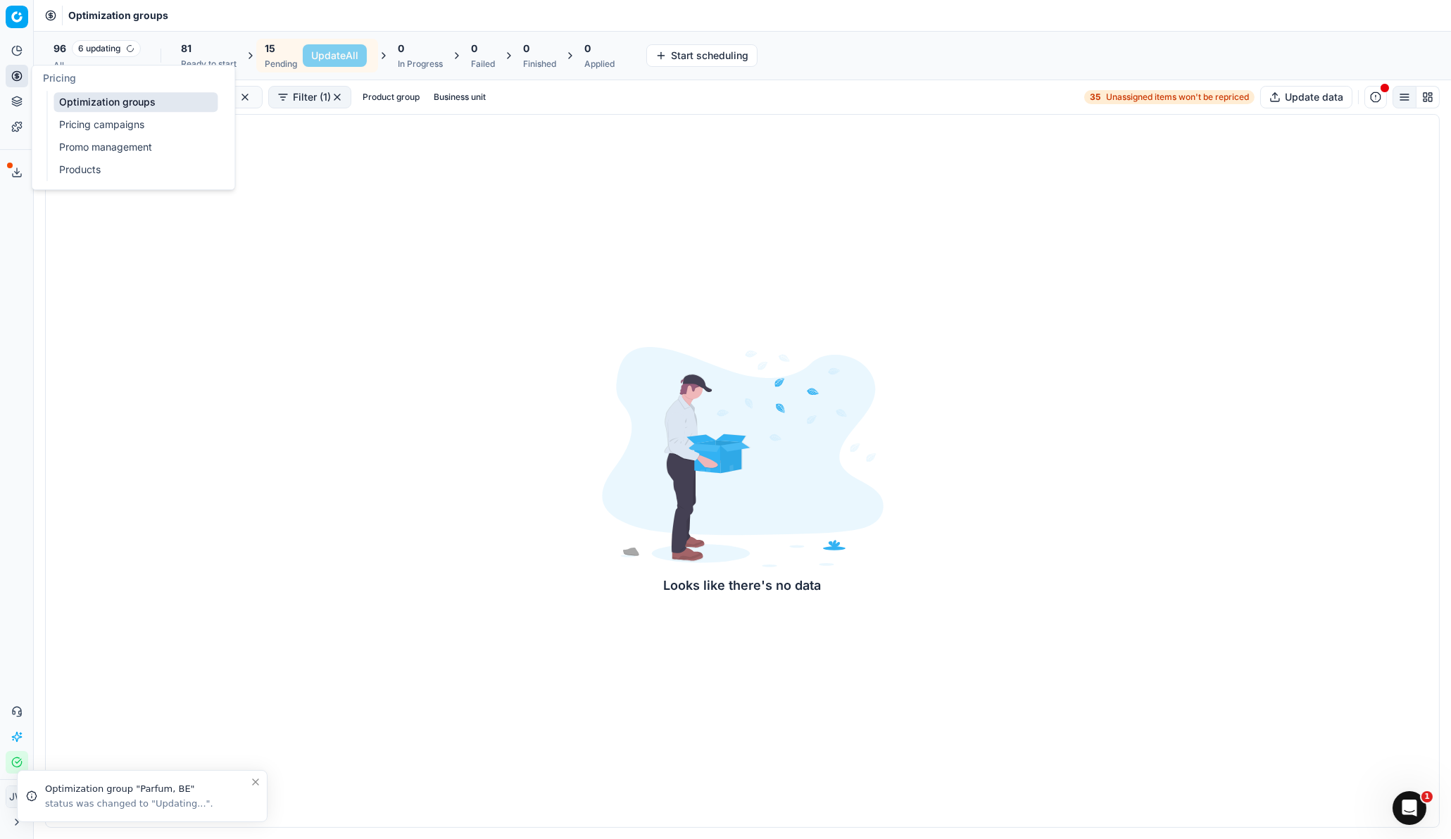
click at [115, 113] on ul "Optimization groups Pricing campaigns Promo management Products" at bounding box center [135, 136] width 179 height 90
click at [115, 102] on link "Optimization groups" at bounding box center [136, 102] width 164 height 20
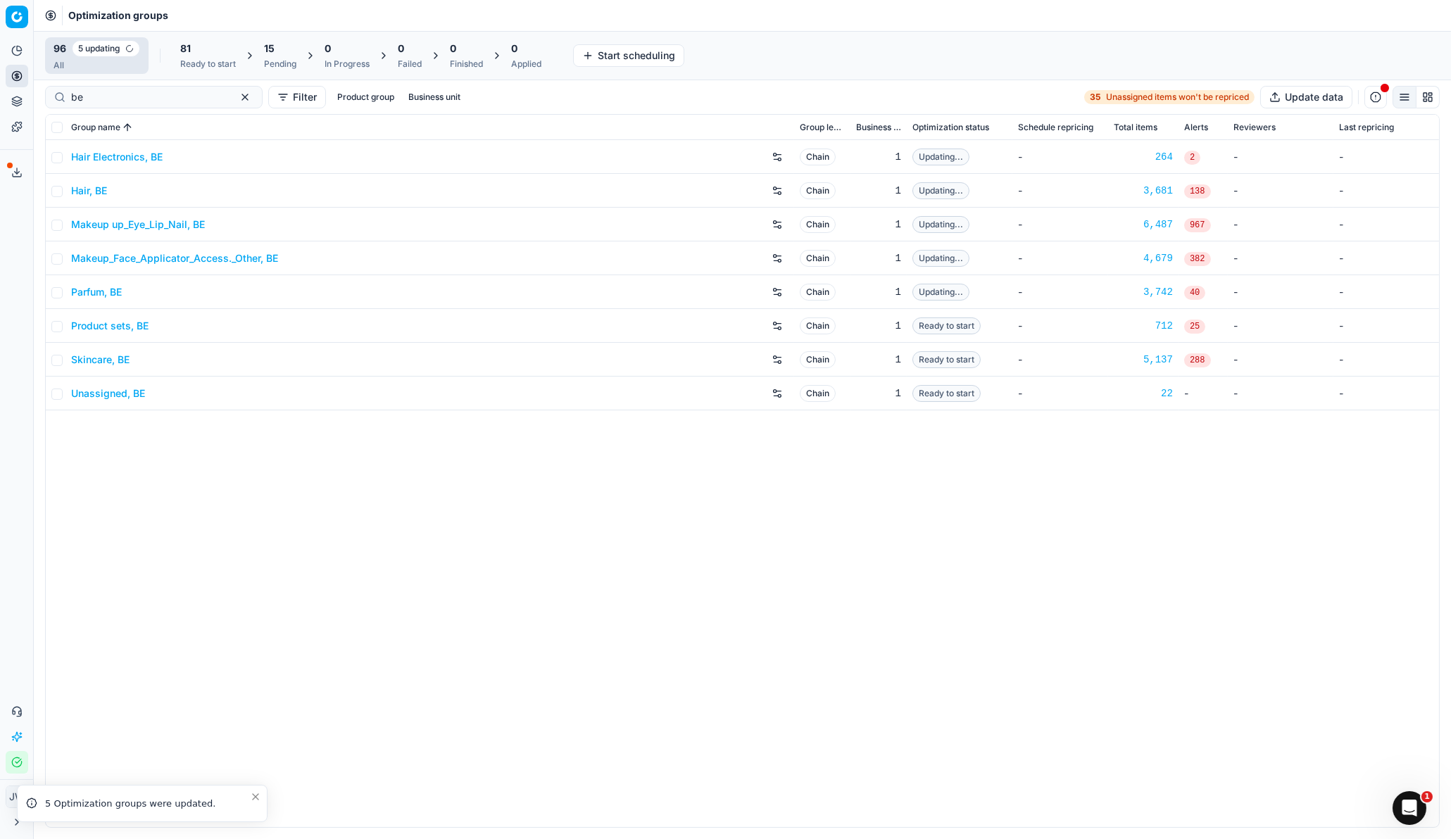
click at [97, 292] on link "Parfum, BE" at bounding box center [96, 292] width 51 height 14
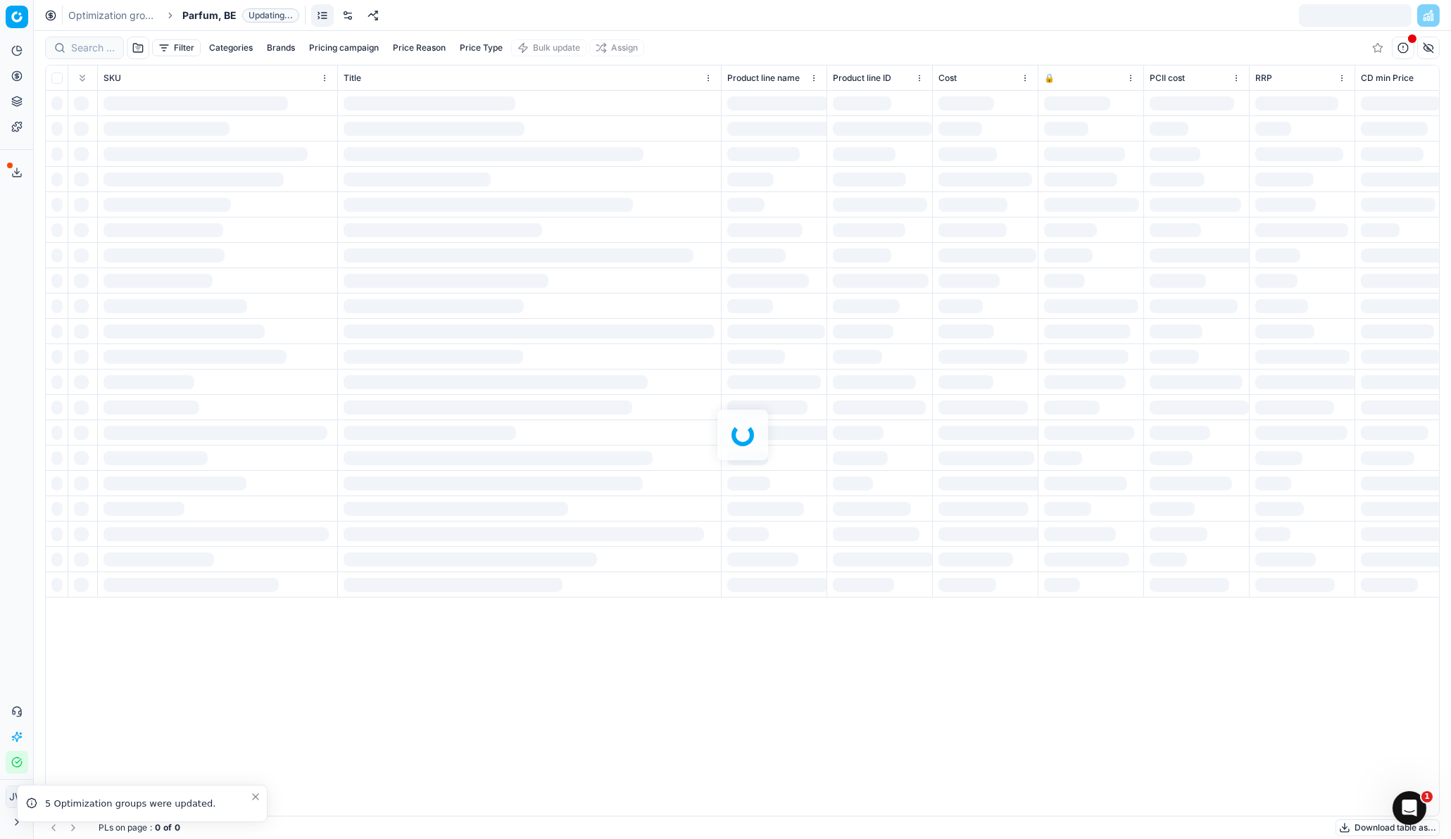
click at [346, 19] on link at bounding box center [348, 15] width 23 height 23
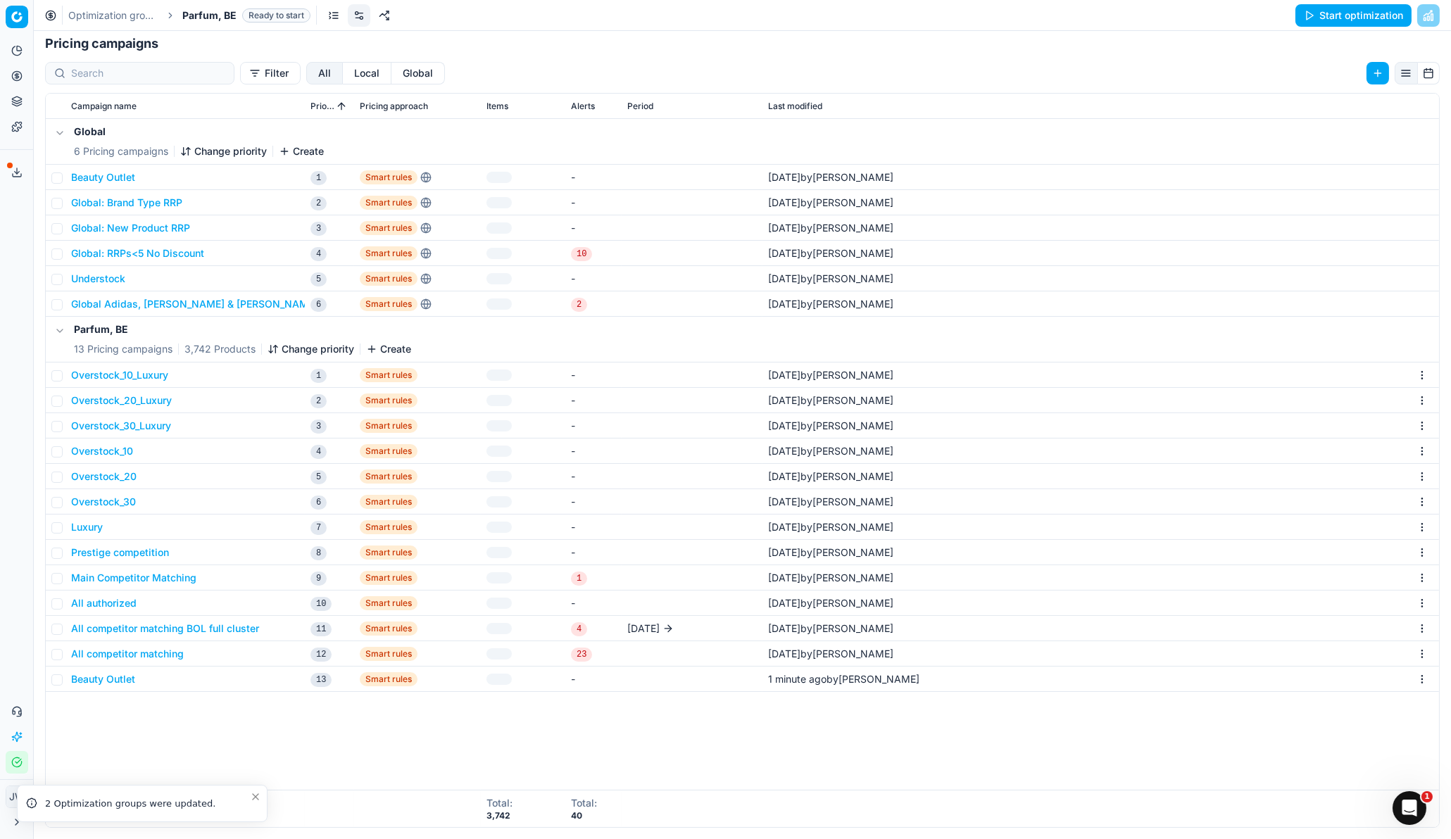
scroll to position [217, 0]
click at [343, 68] on button "Local" at bounding box center [367, 73] width 49 height 23
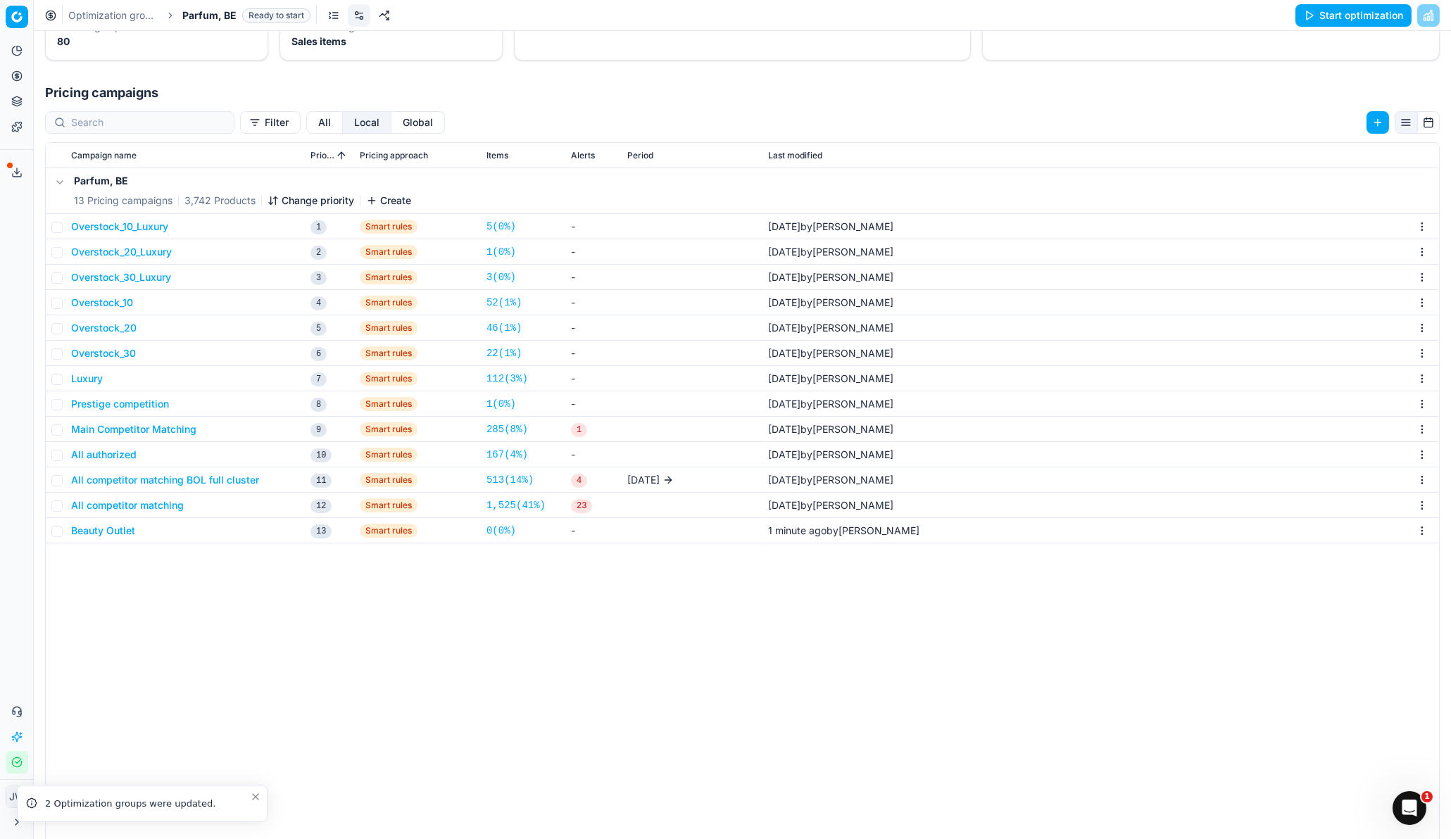
scroll to position [164, 0]
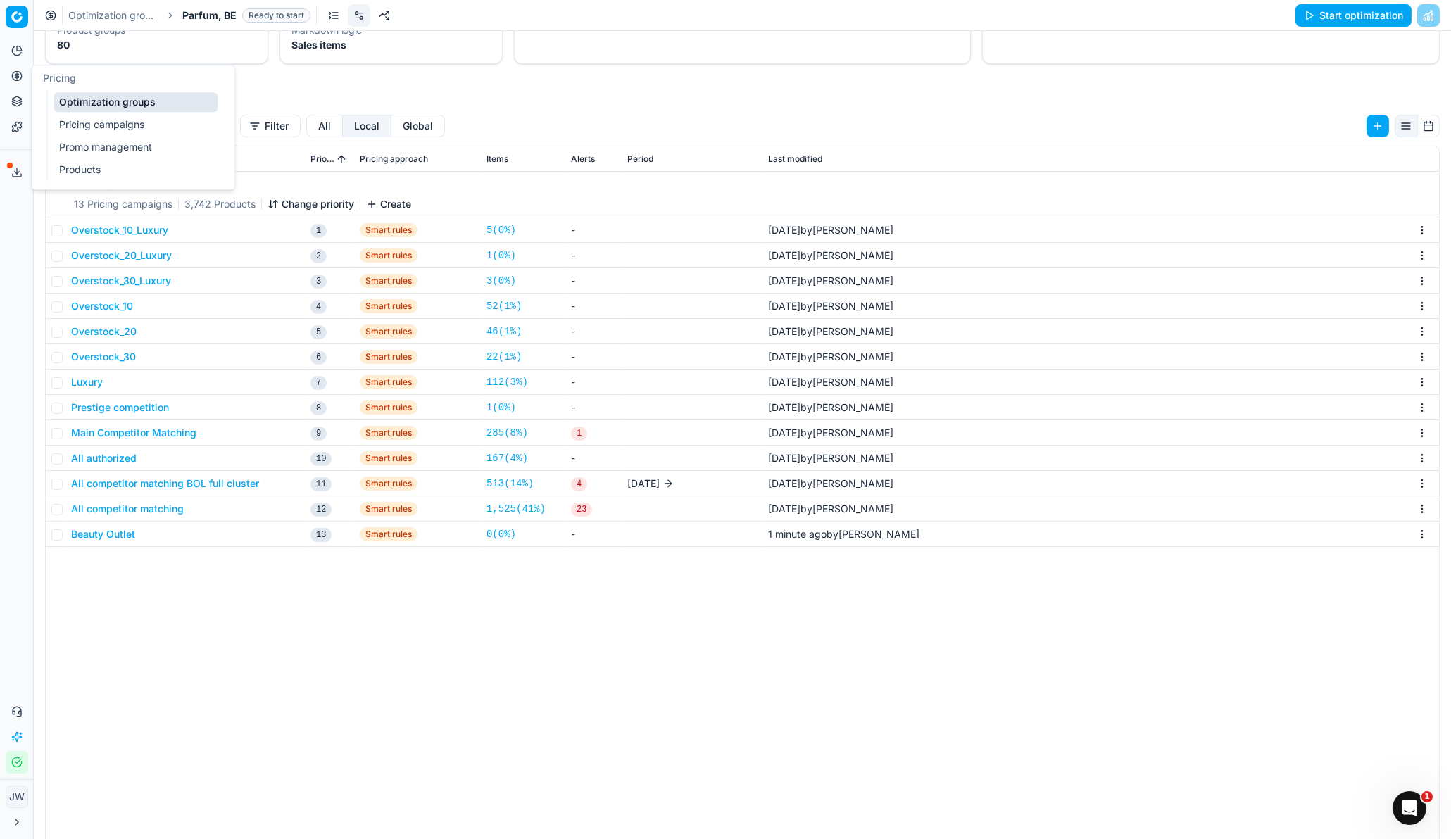
click at [18, 77] on icon at bounding box center [17, 76] width 4 height 4
click at [76, 107] on link "Optimization groups" at bounding box center [136, 102] width 164 height 20
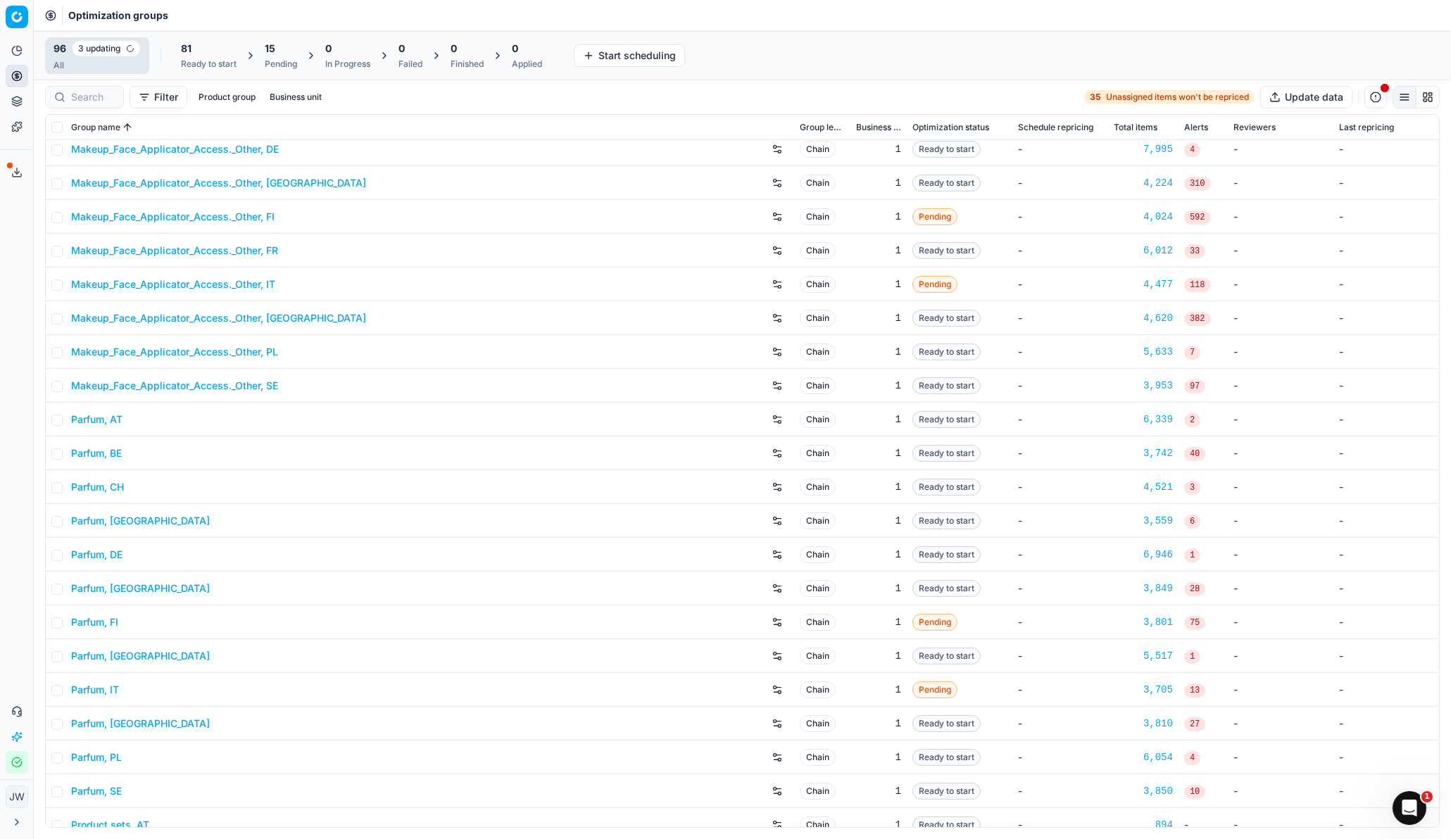
scroll to position [1470, 0]
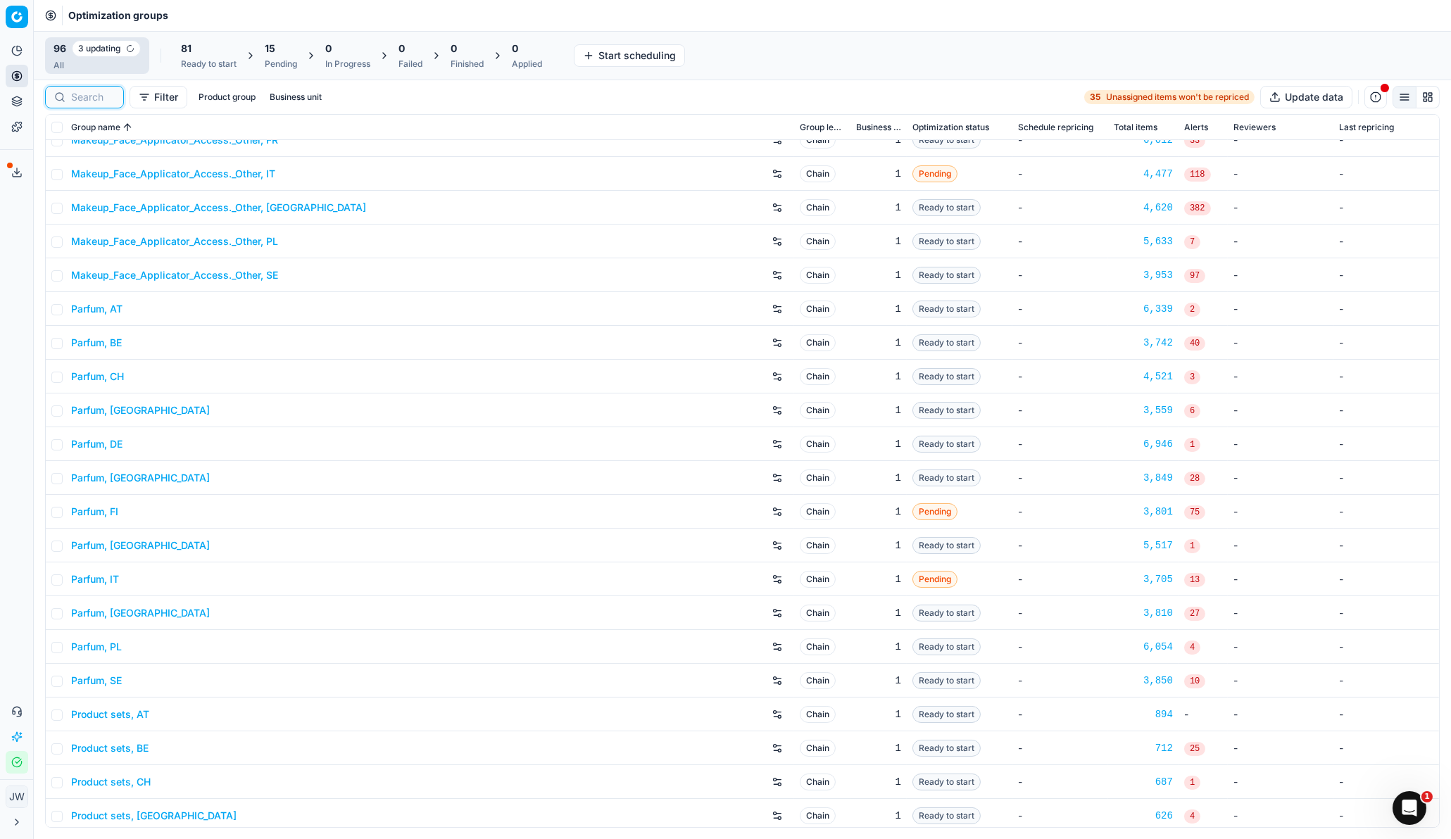
click at [87, 92] on input at bounding box center [93, 97] width 44 height 14
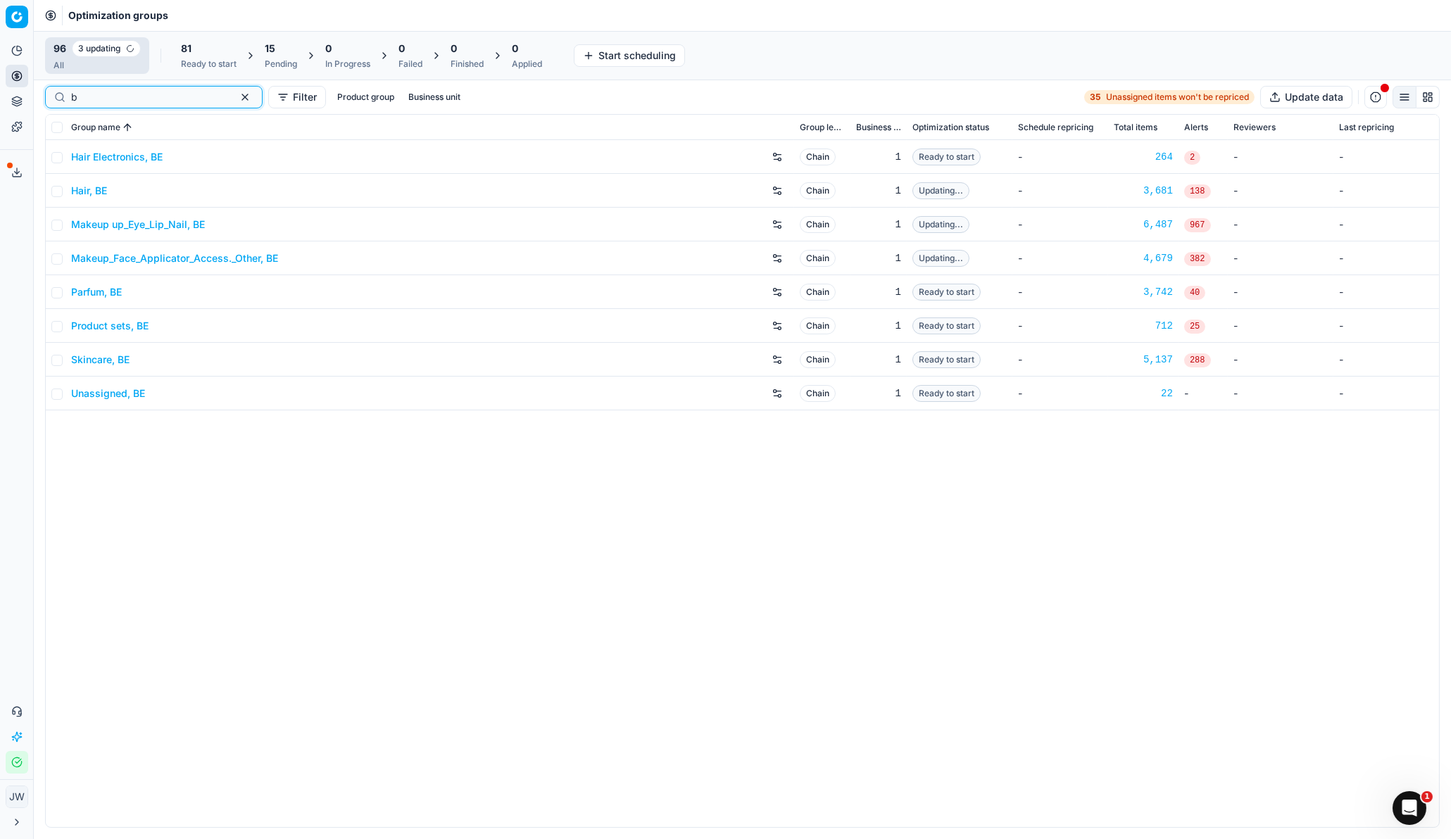
scroll to position [0, 0]
type input "be"
click at [113, 355] on link "Skincare, BE" at bounding box center [100, 360] width 58 height 14
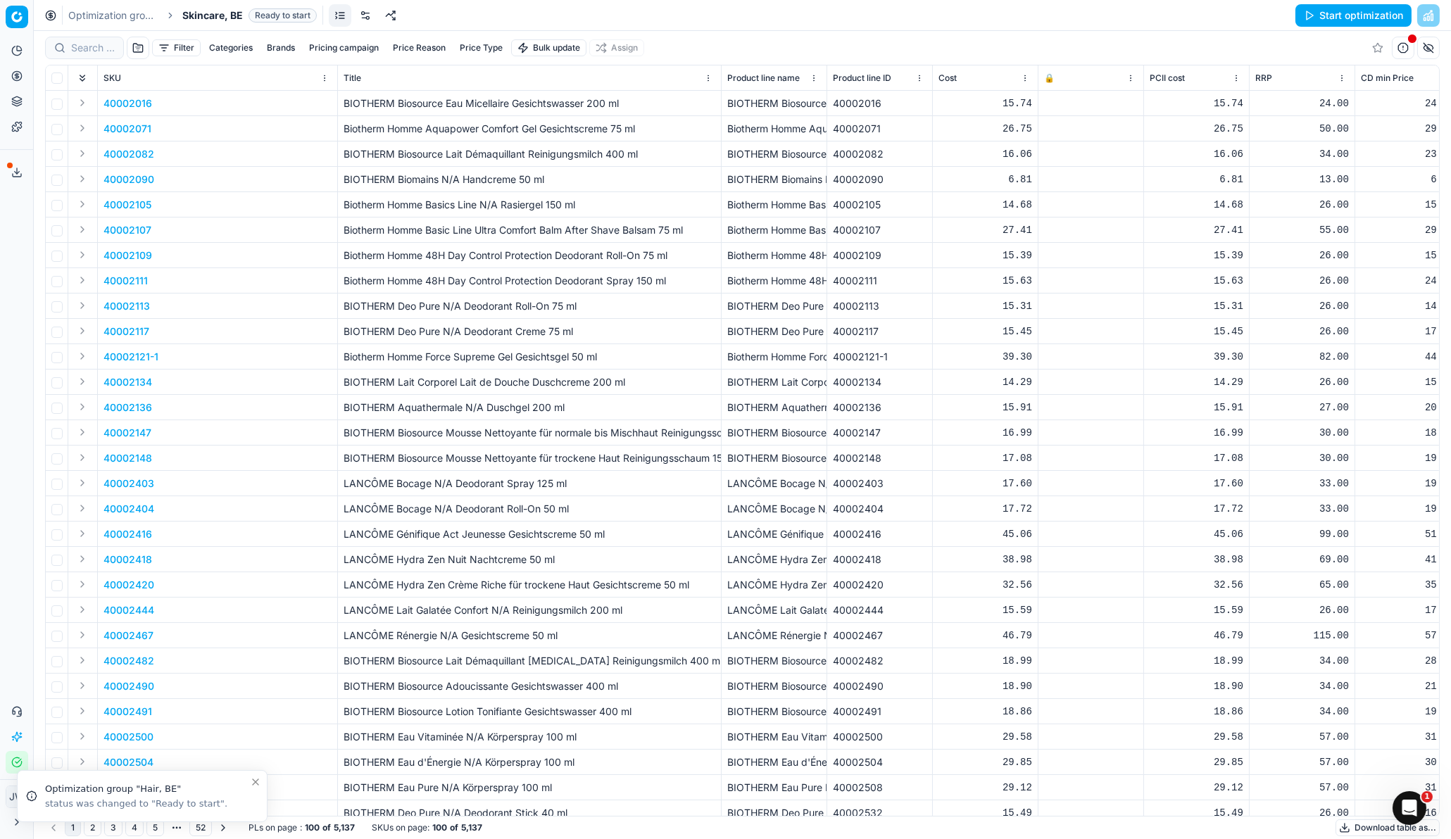
click at [365, 11] on link at bounding box center [365, 15] width 23 height 23
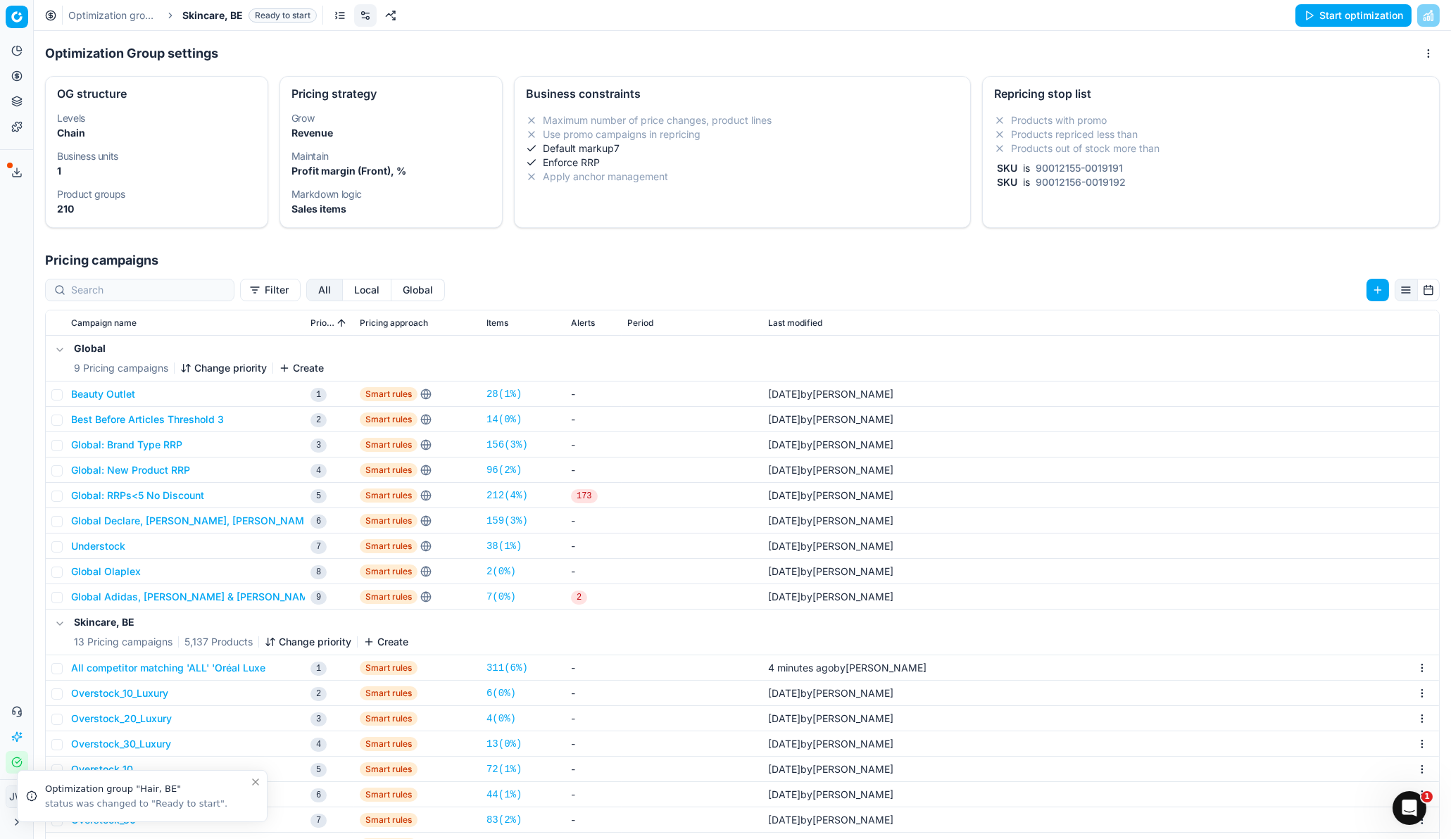
scroll to position [216, 0]
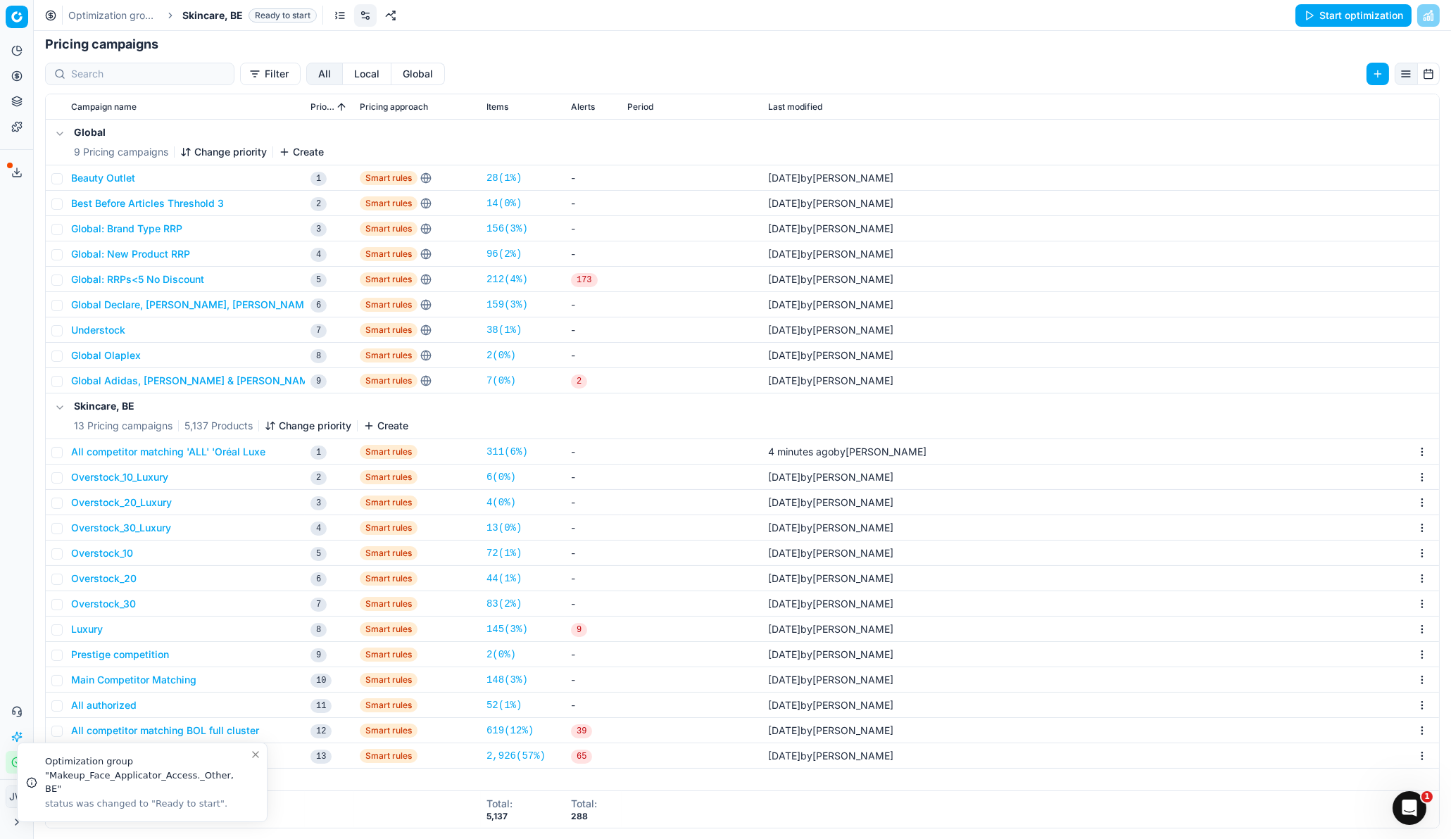
click at [170, 453] on button "All competitor matching 'ALL' 'Oréal Luxe" at bounding box center [168, 452] width 194 height 14
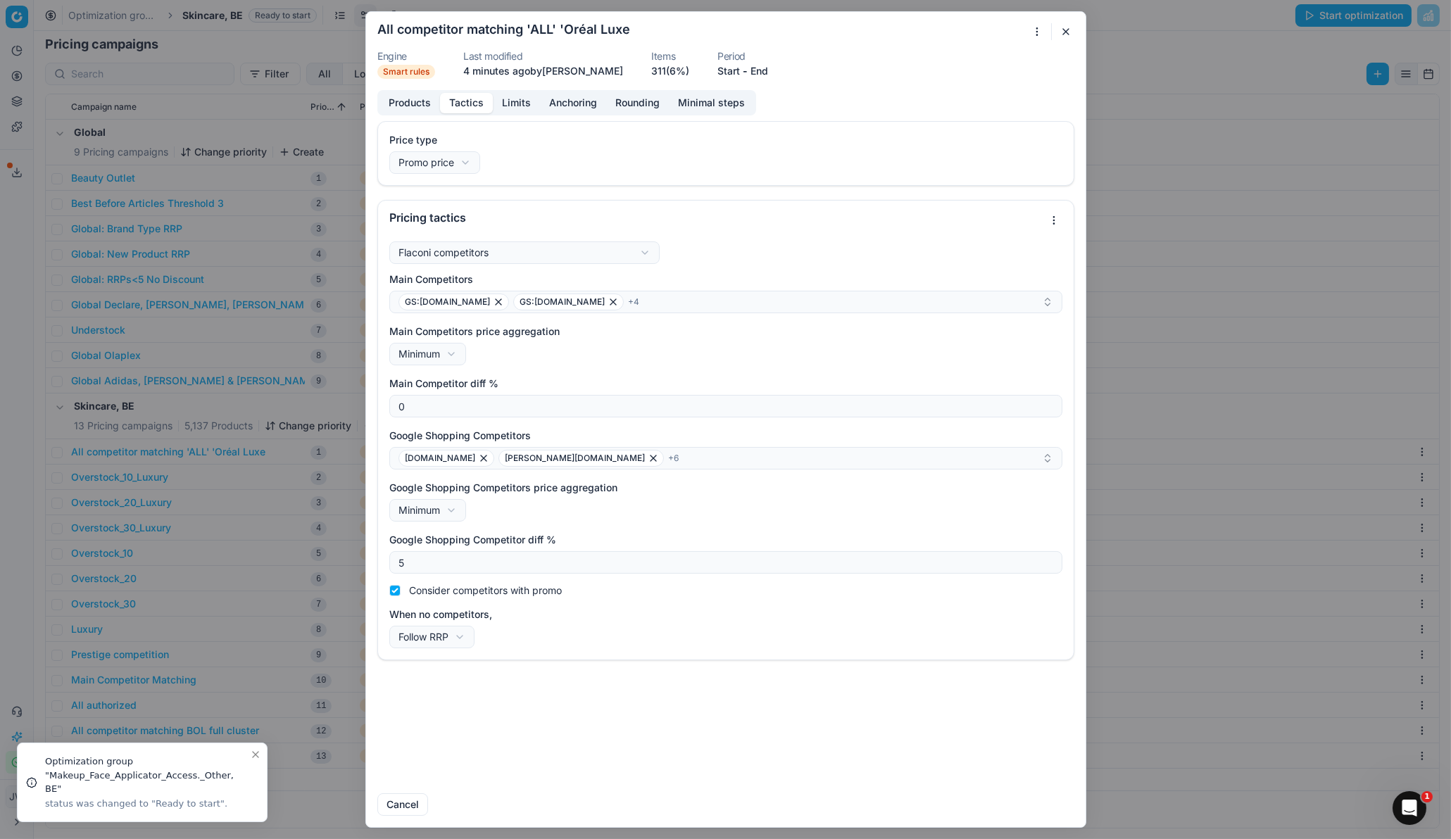
click at [457, 96] on button "Tactics" at bounding box center [466, 103] width 53 height 20
click at [1058, 32] on button "button" at bounding box center [1066, 31] width 17 height 17
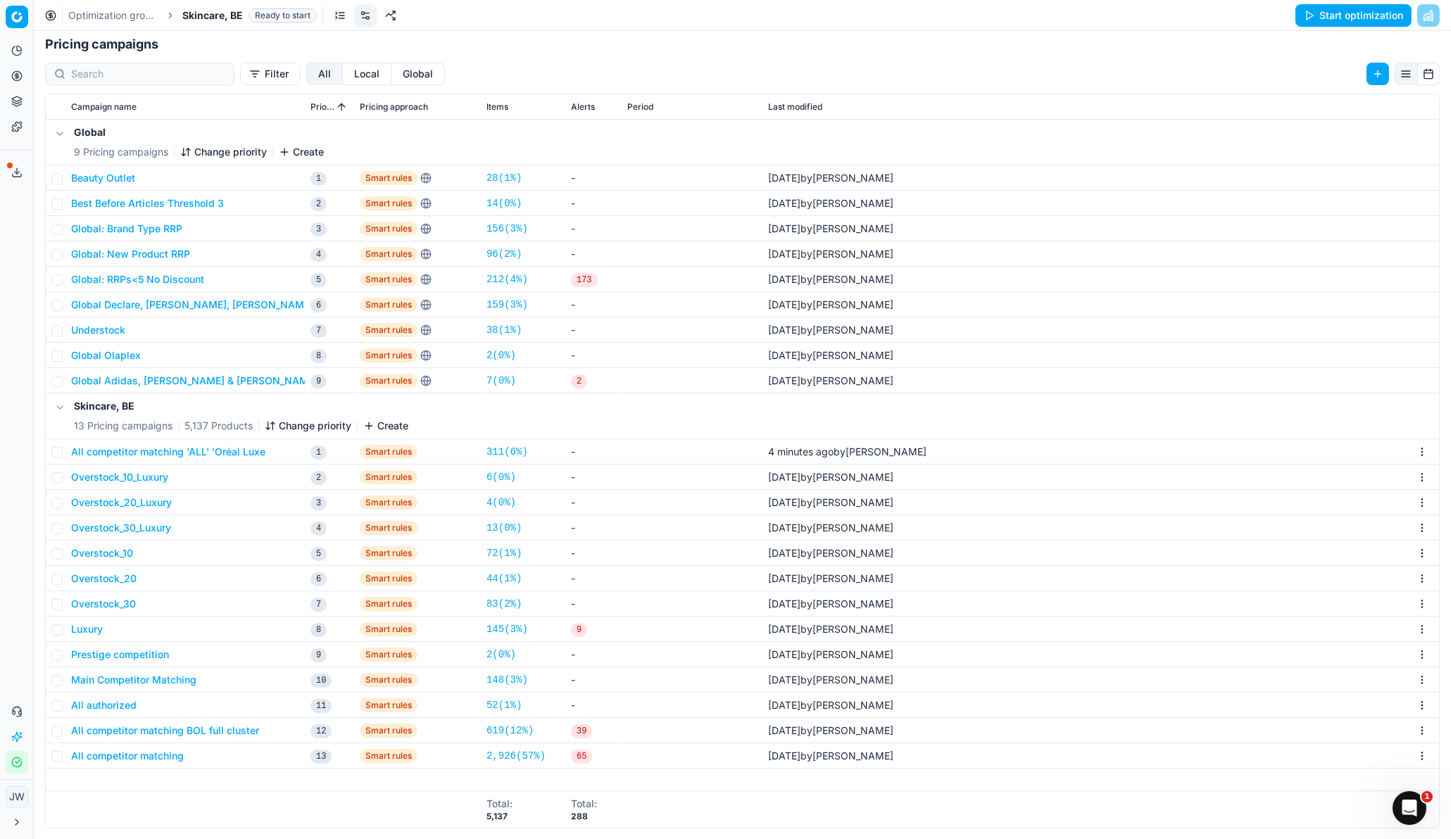
click at [115, 445] on button "All competitor matching 'ALL' 'Oréal Luxe" at bounding box center [168, 452] width 194 height 14
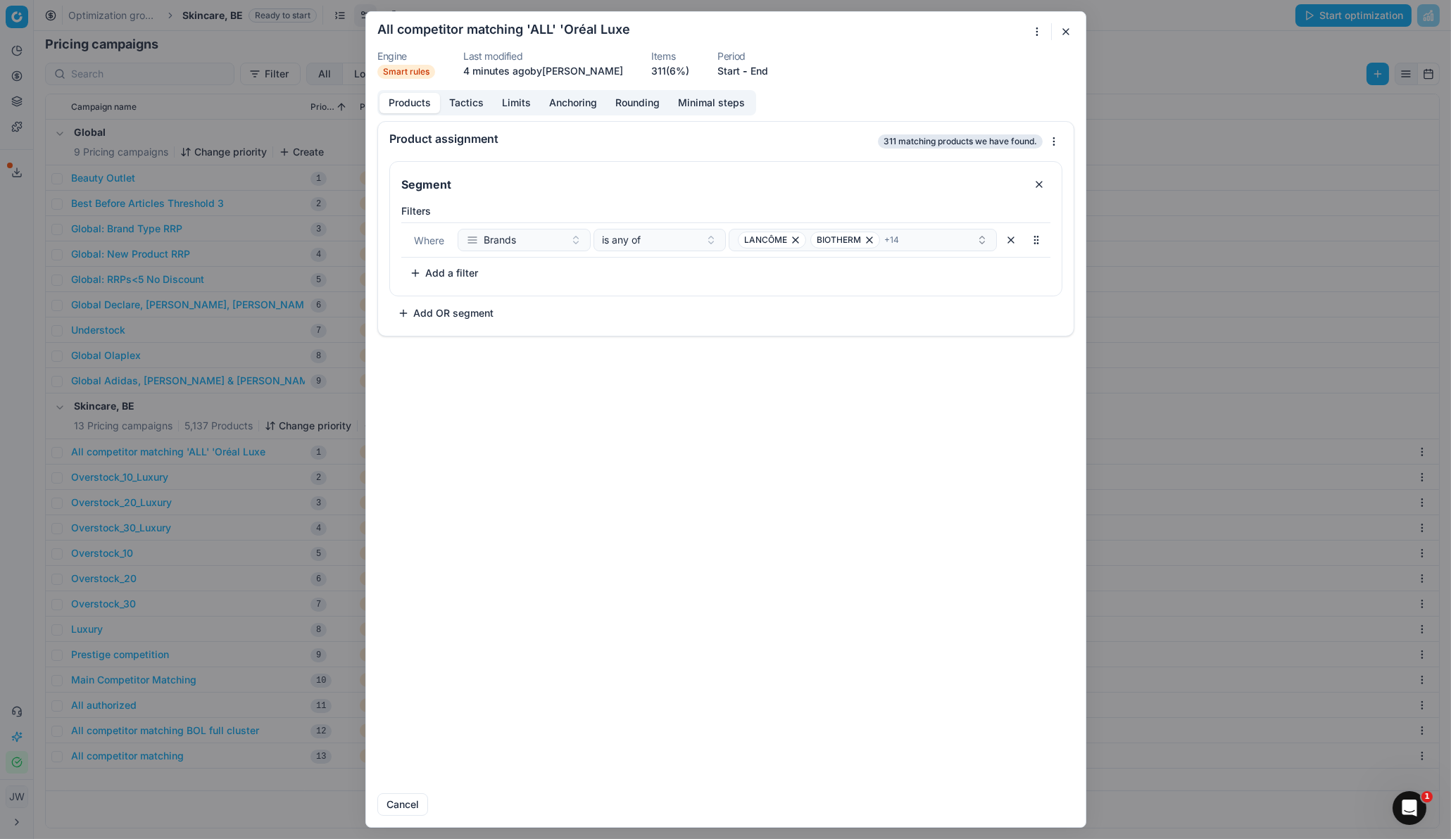
click at [1030, 34] on div "We are saving PC settings. Please wait, it should take a few minutes All compet…" at bounding box center [725, 419] width 1451 height 839
click at [974, 149] on div "Copy PC..." at bounding box center [971, 148] width 137 height 23
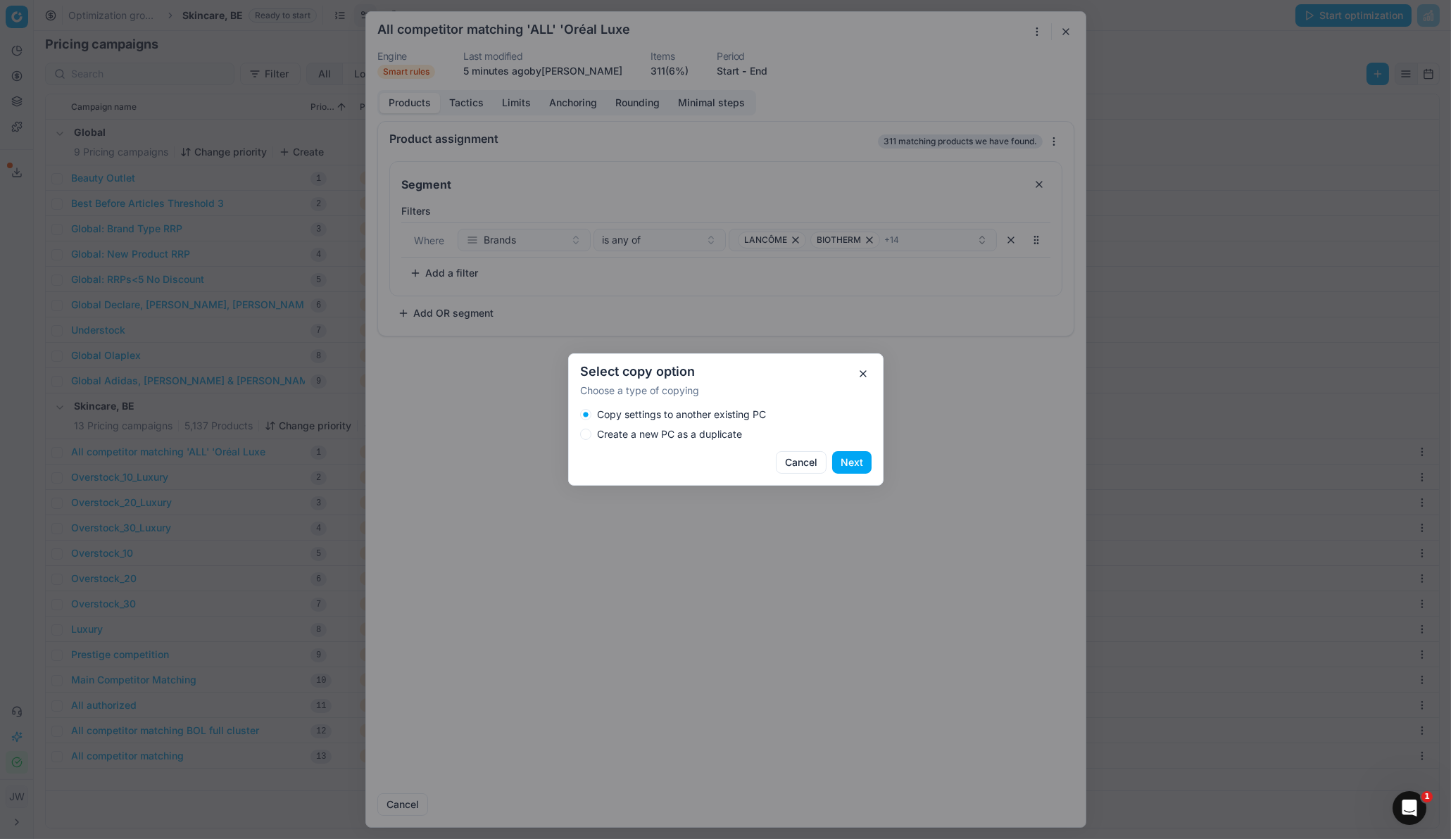
click at [670, 436] on label "Create a new PC as a duplicate" at bounding box center [669, 434] width 145 height 10
click at [591, 436] on button "Create a new PC as a duplicate" at bounding box center [585, 434] width 11 height 11
click at [852, 460] on button "Next" at bounding box center [851, 462] width 39 height 23
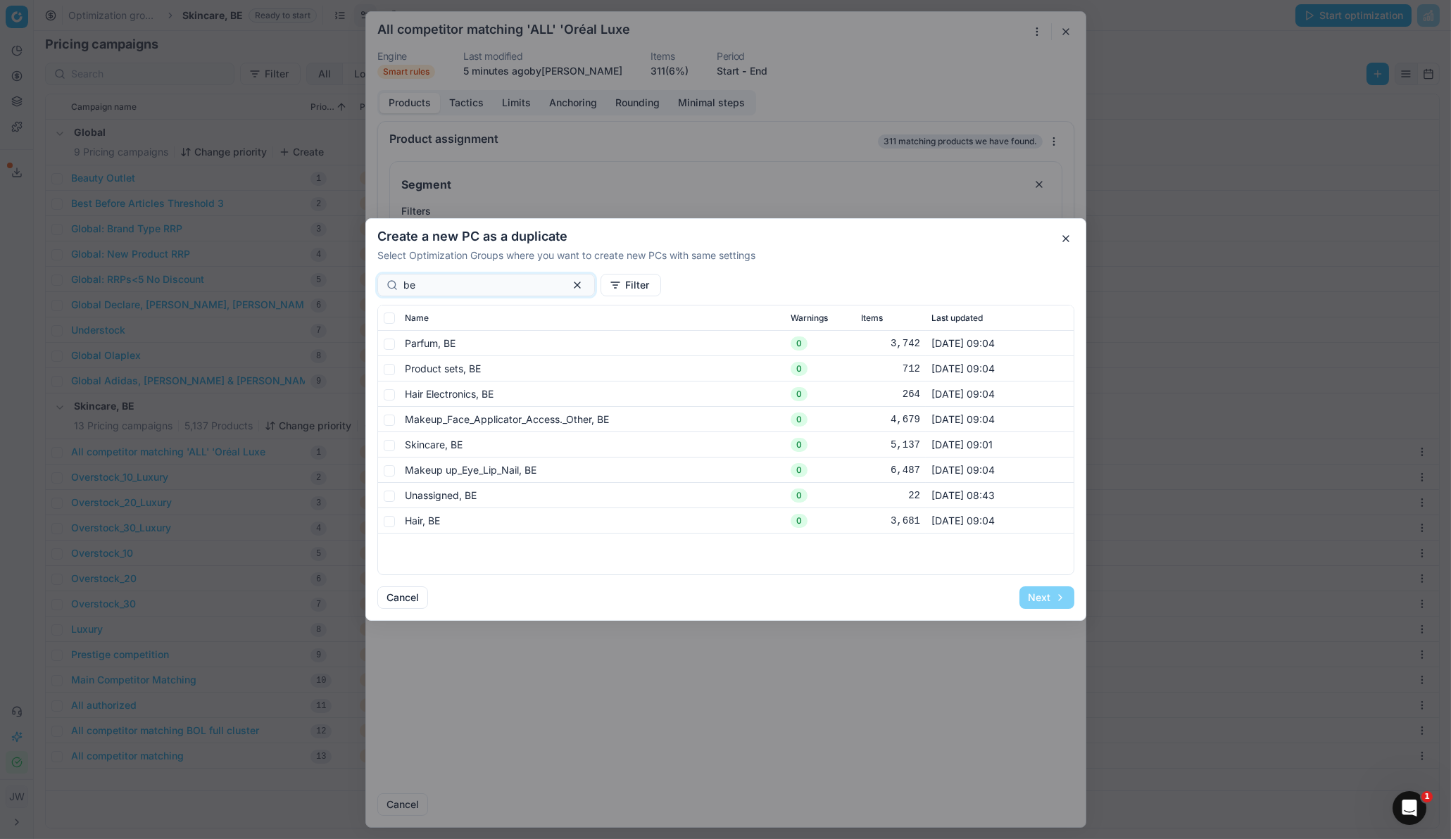
type input "be"
click at [389, 347] on input "checkbox" at bounding box center [389, 344] width 11 height 11
checkbox input "true"
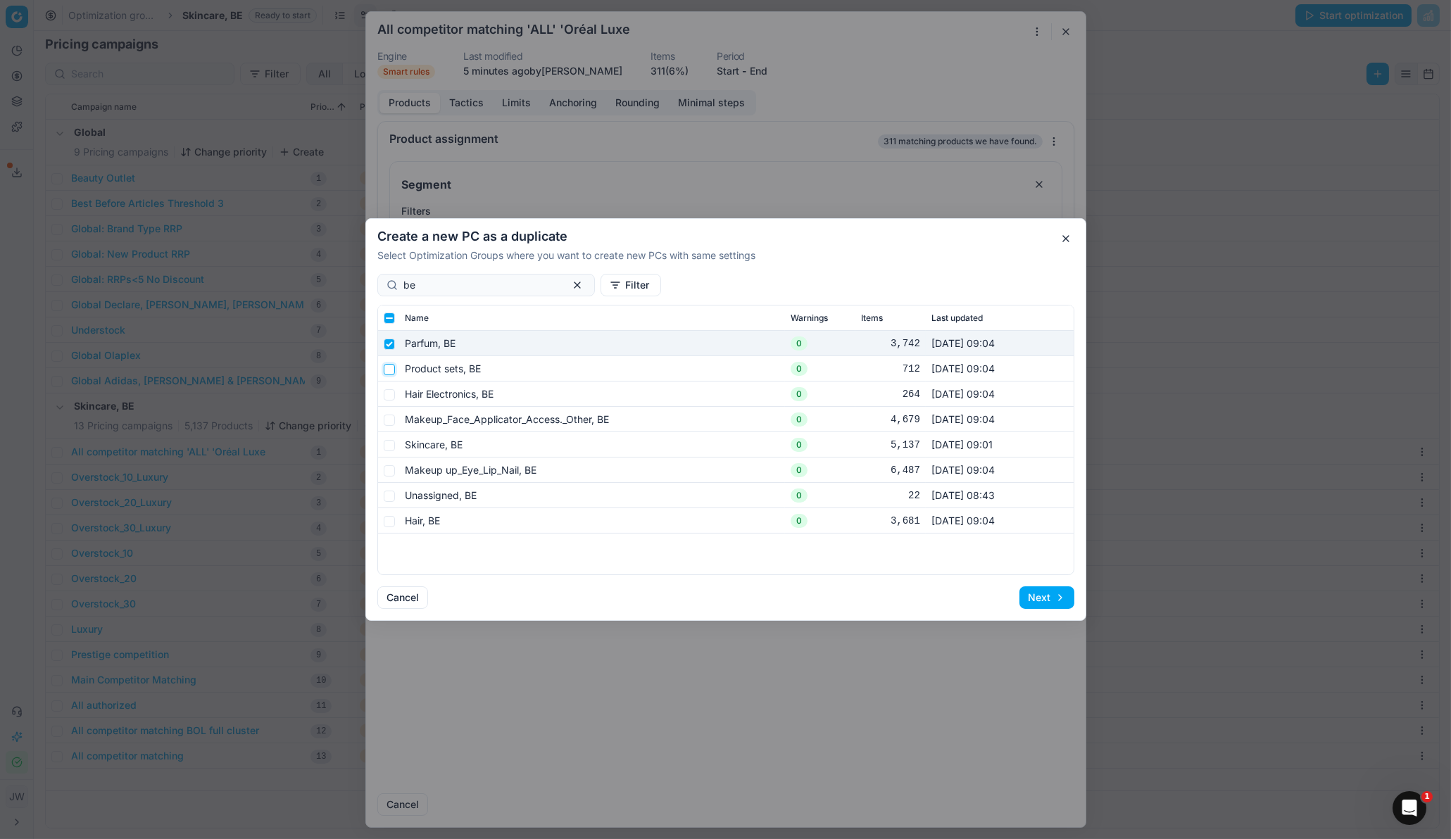
click at [389, 366] on input "checkbox" at bounding box center [389, 369] width 11 height 11
checkbox input "true"
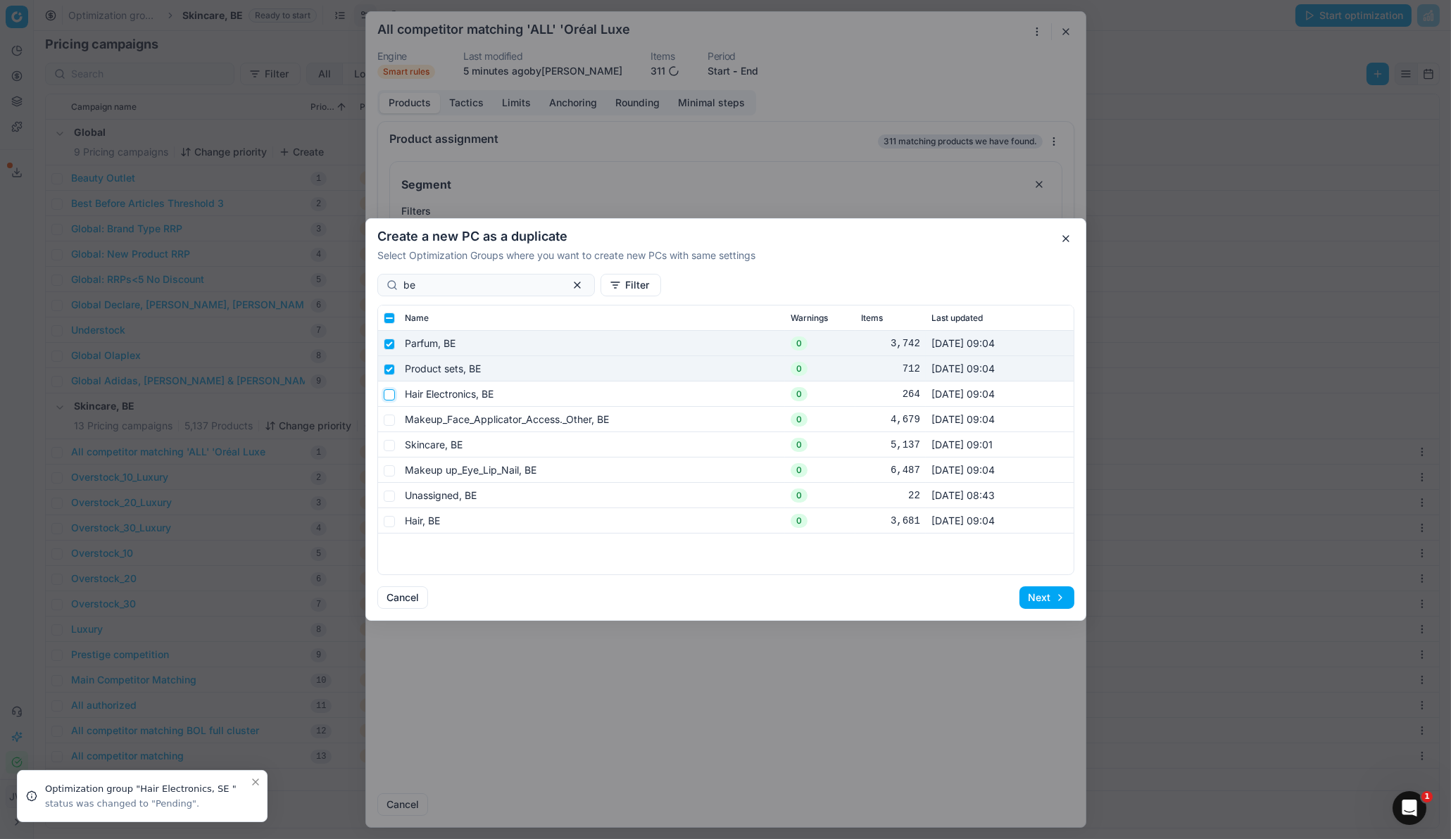
click at [390, 399] on input "checkbox" at bounding box center [389, 394] width 11 height 11
checkbox input "true"
click at [390, 419] on input "checkbox" at bounding box center [389, 420] width 11 height 11
checkbox input "true"
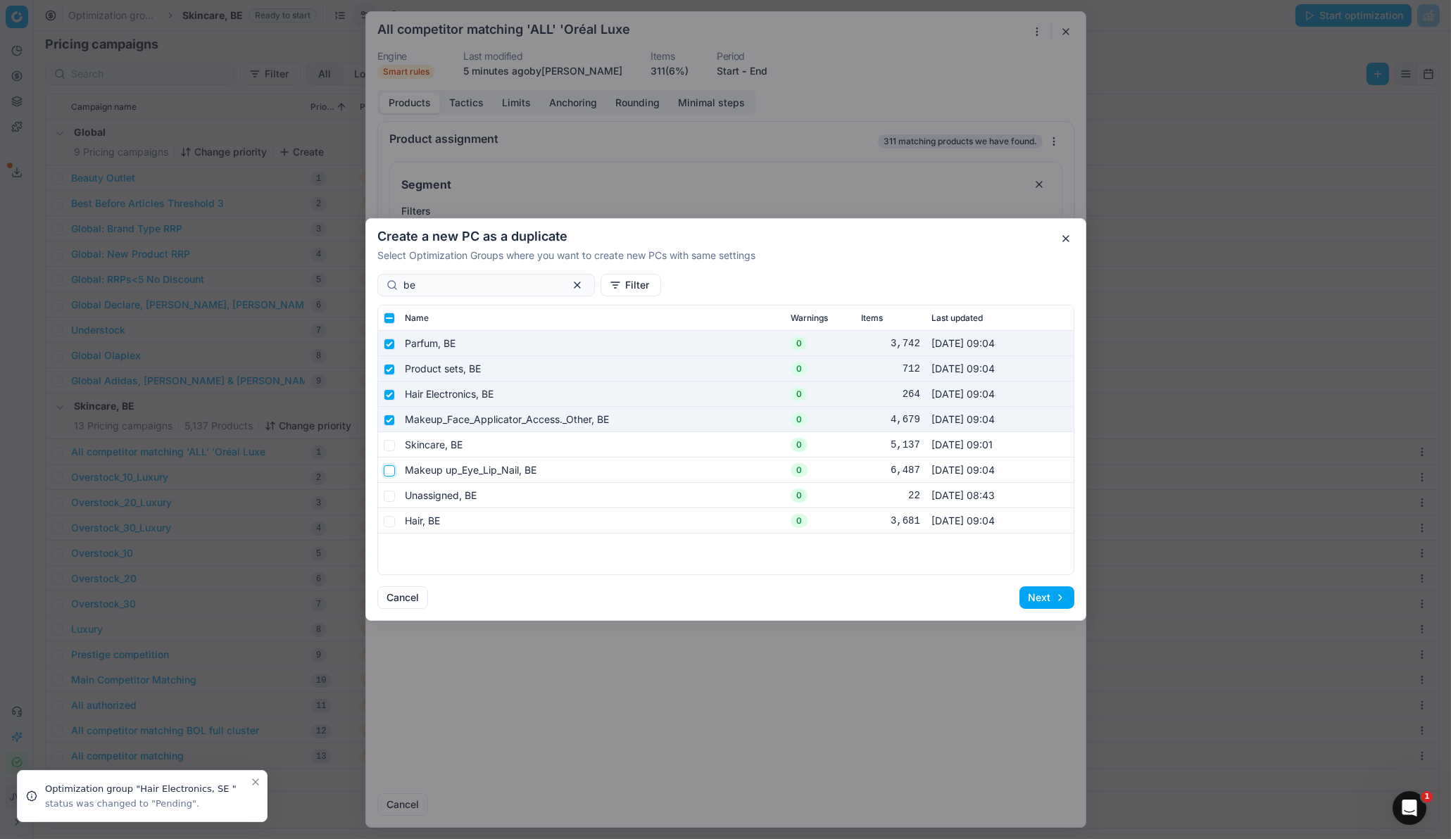
click at [390, 468] on input "checkbox" at bounding box center [389, 470] width 11 height 11
checkbox input "true"
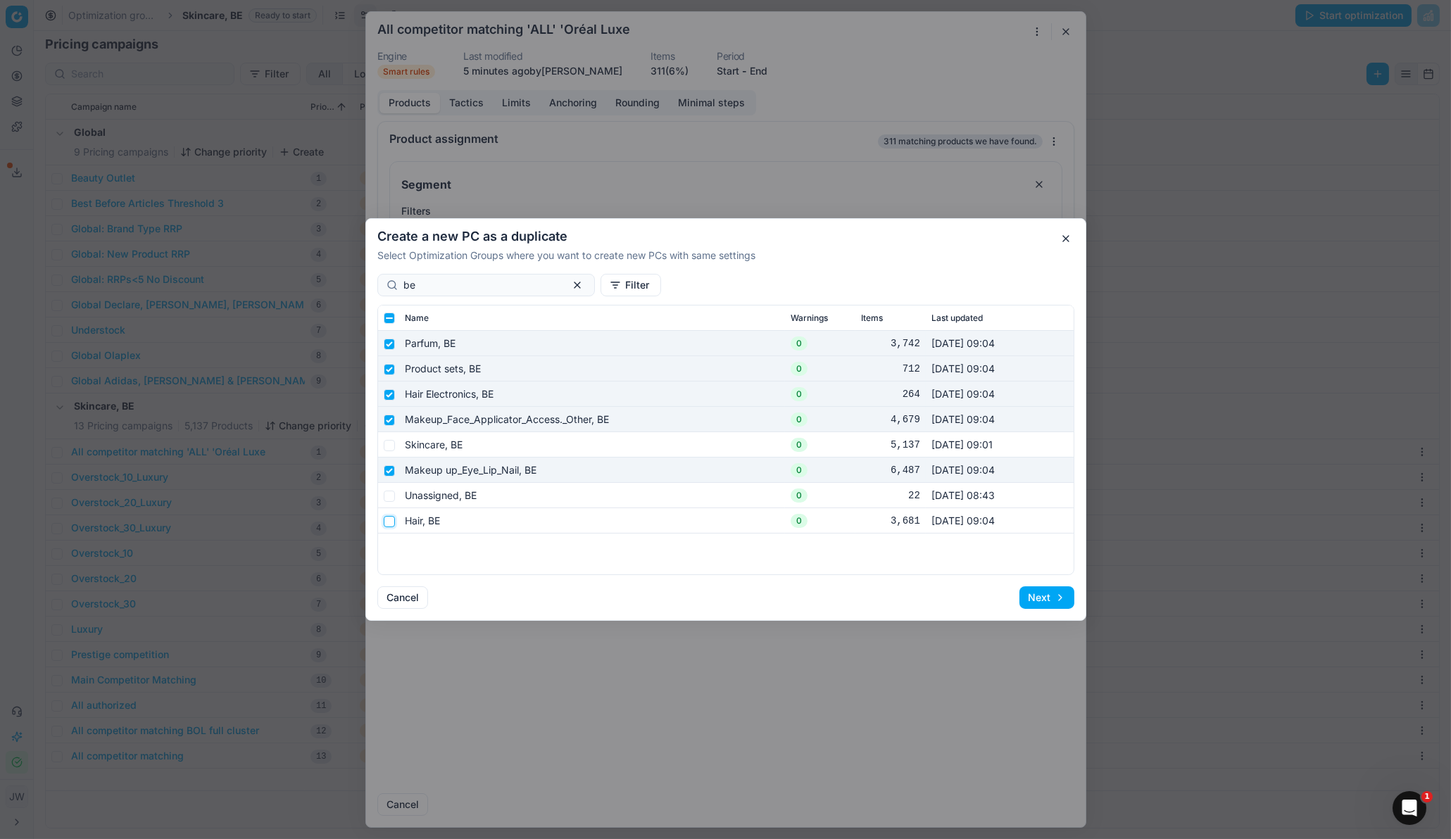
click at [389, 519] on input "checkbox" at bounding box center [389, 521] width 11 height 11
checkbox input "true"
click at [1050, 558] on button "Next" at bounding box center [1046, 597] width 55 height 23
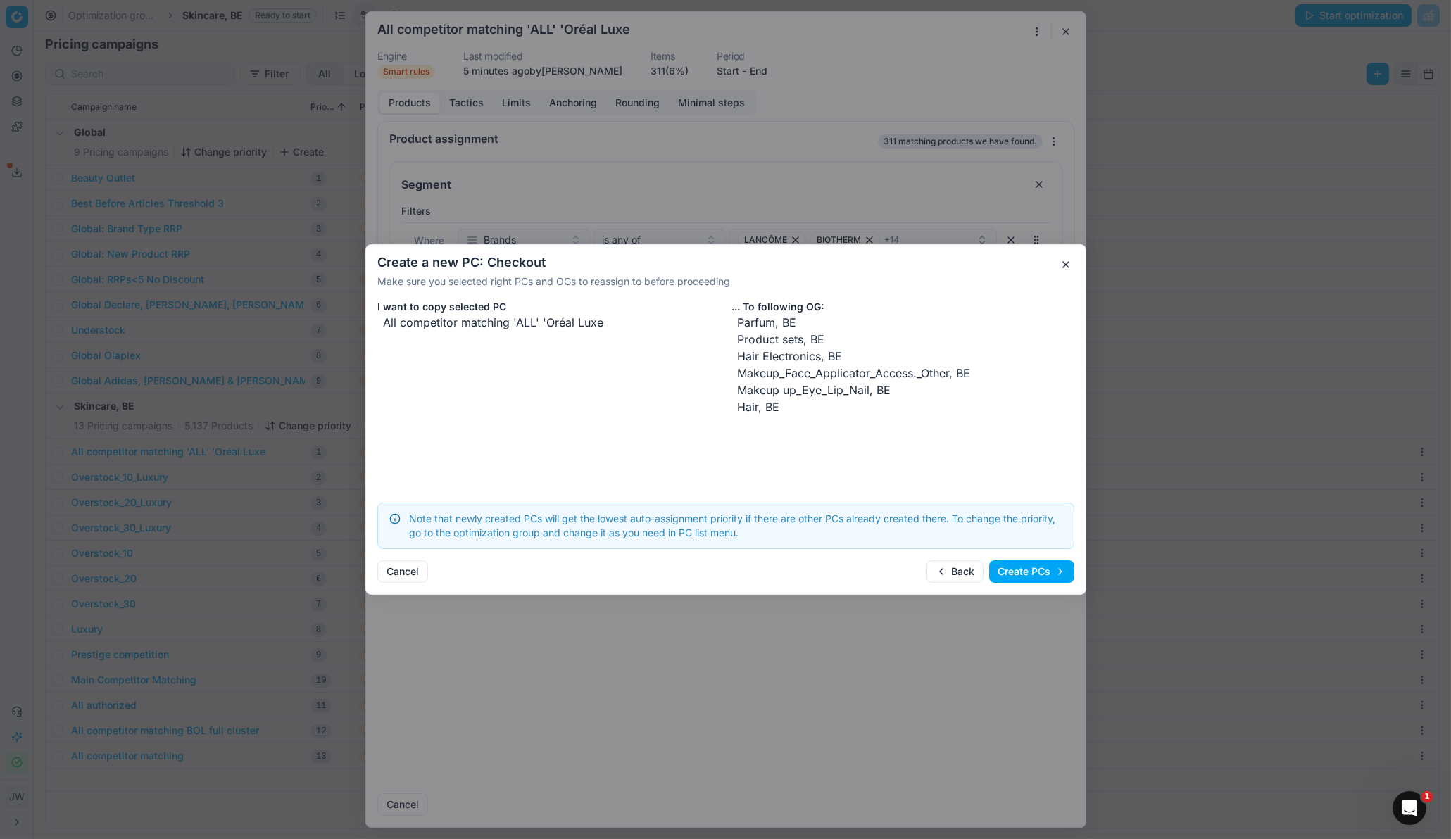
click at [1038, 558] on button "Create PCs" at bounding box center [1031, 571] width 85 height 23
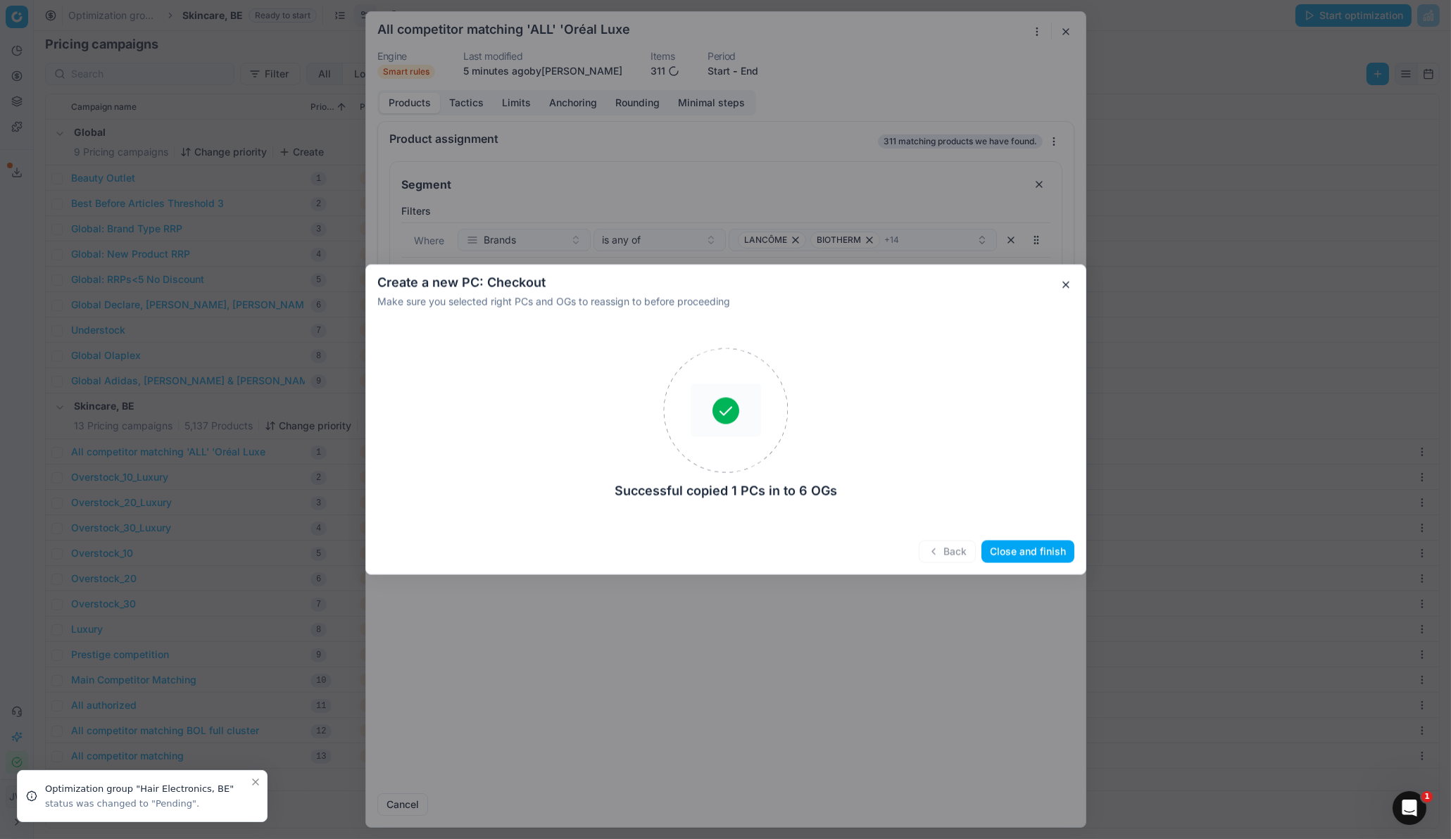
click at [1040, 553] on button "Close and finish" at bounding box center [1027, 552] width 93 height 23
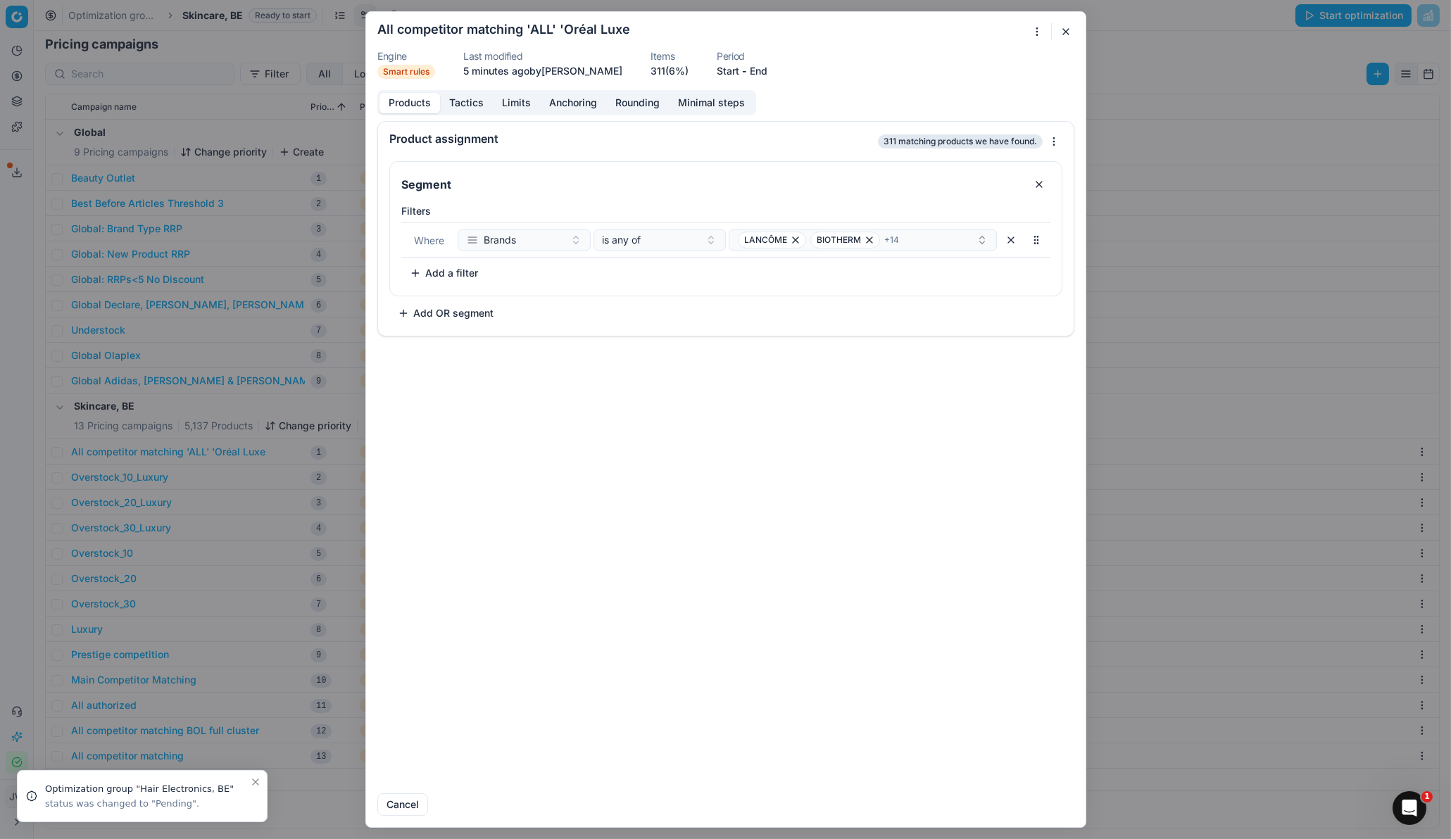
click at [1069, 32] on button "button" at bounding box center [1066, 31] width 17 height 17
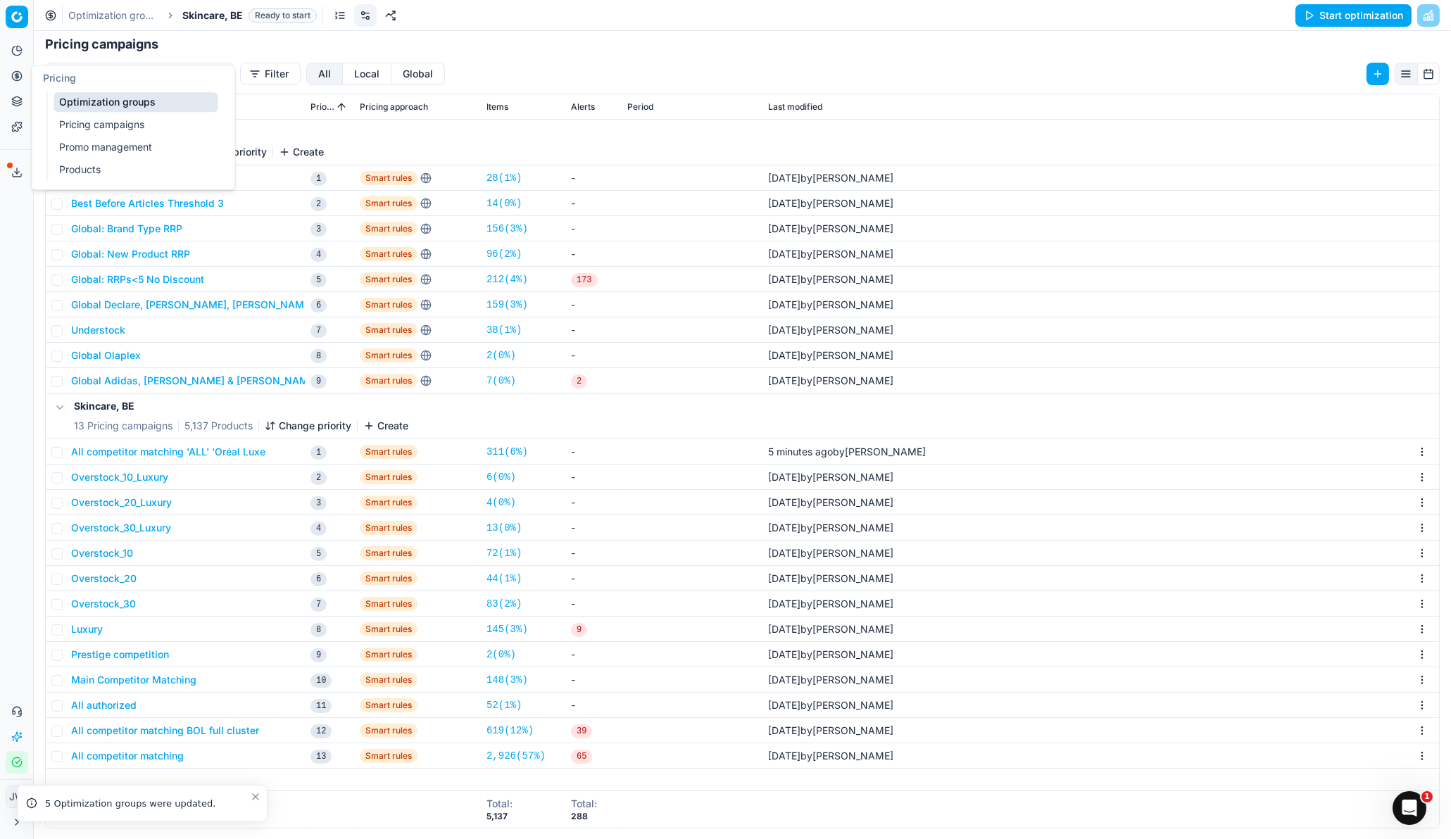
click at [76, 100] on link "Optimization groups" at bounding box center [136, 102] width 164 height 20
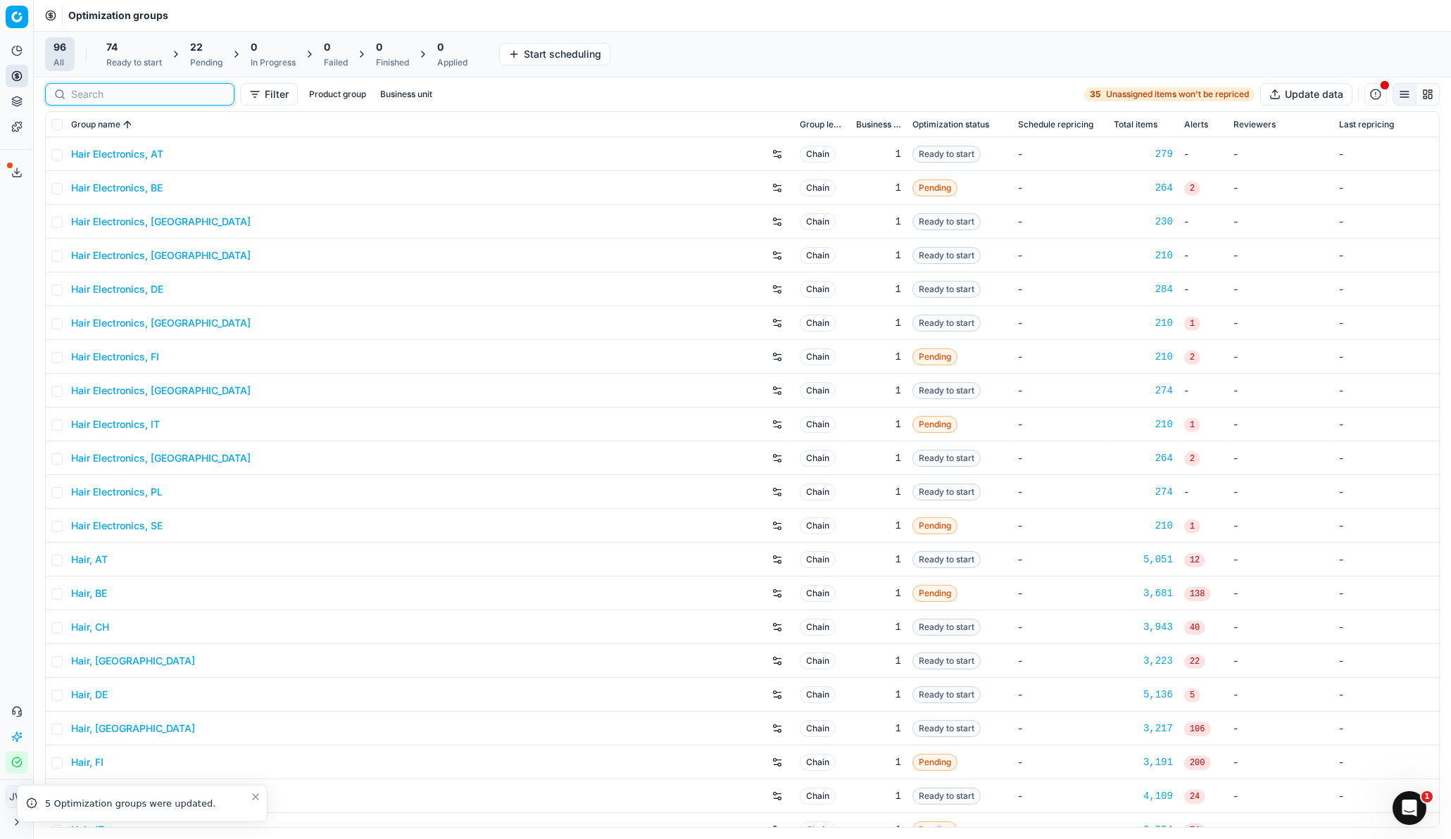
click at [78, 93] on input at bounding box center [148, 94] width 154 height 14
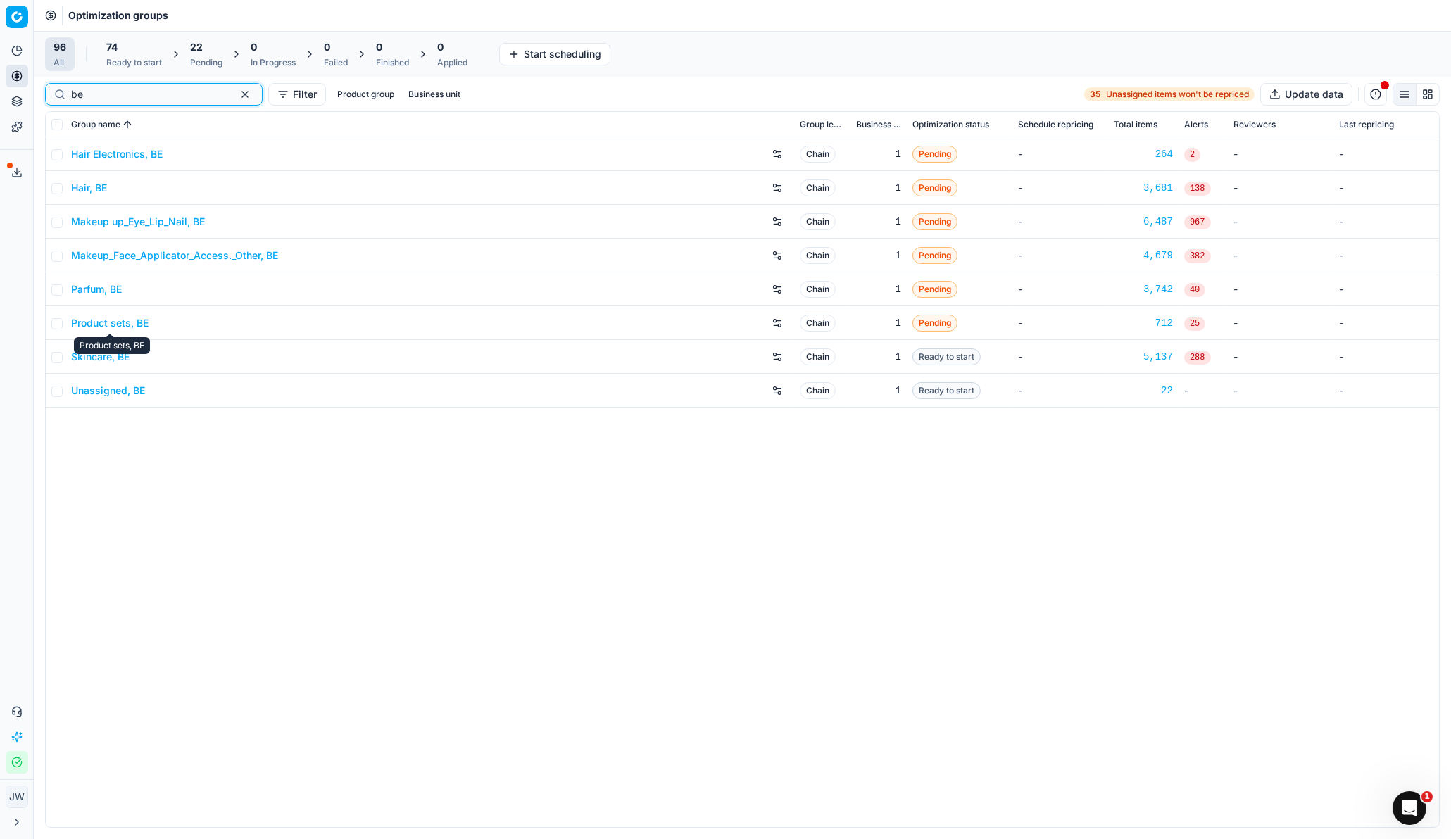
type input "be"
click at [115, 320] on link "Product sets, BE" at bounding box center [109, 323] width 77 height 14
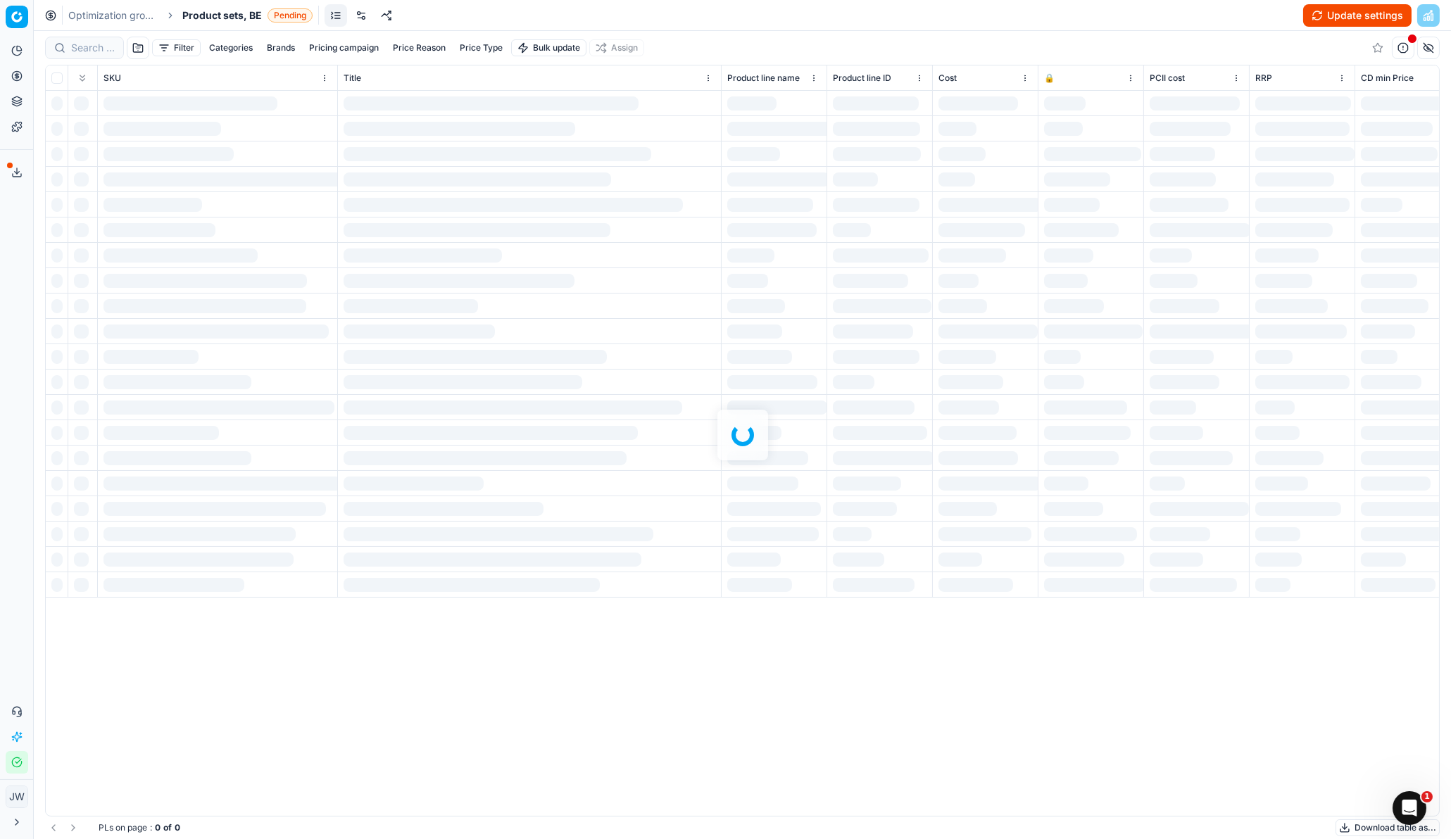
click at [365, 11] on link at bounding box center [361, 15] width 23 height 23
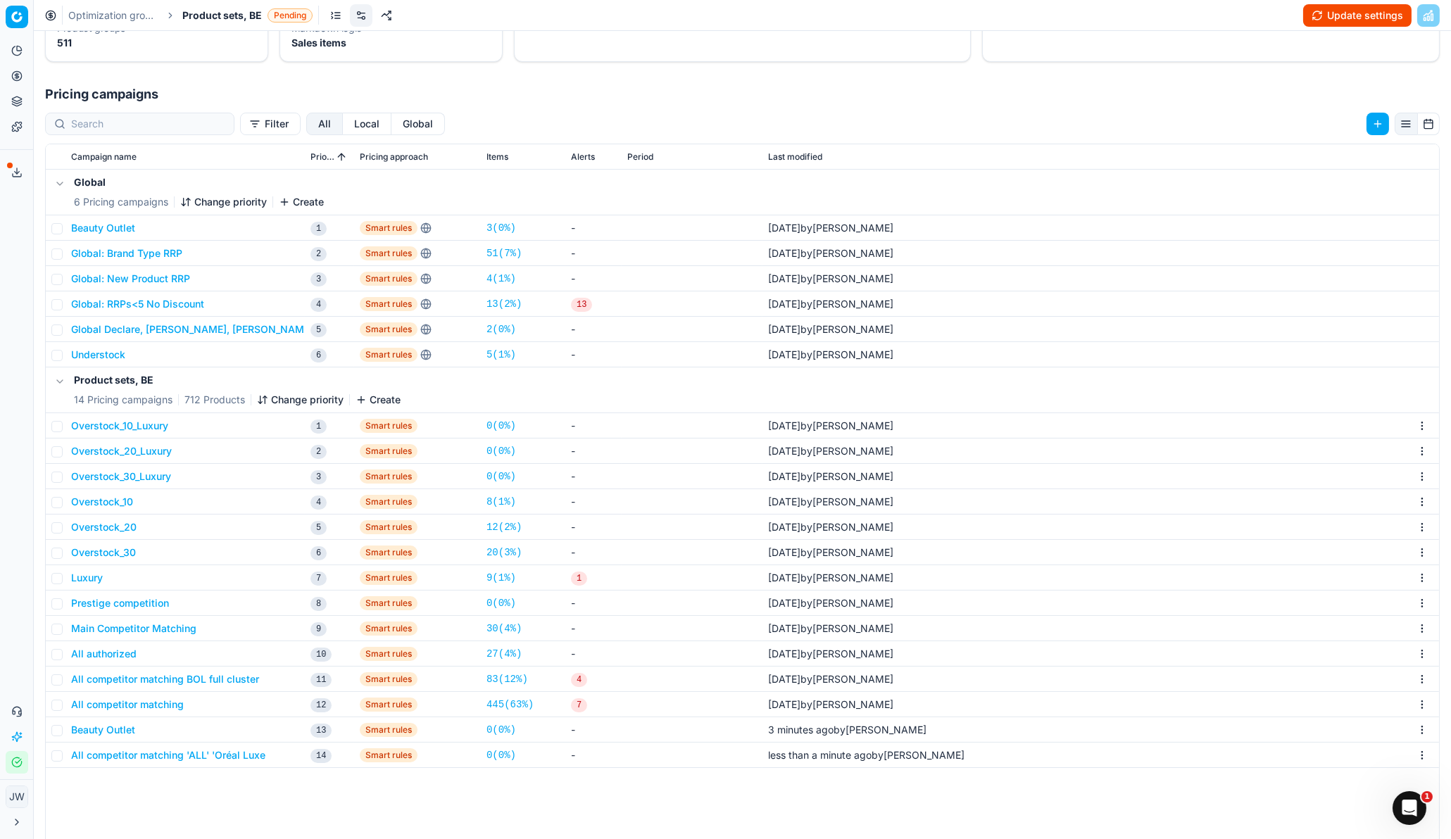
scroll to position [216, 0]
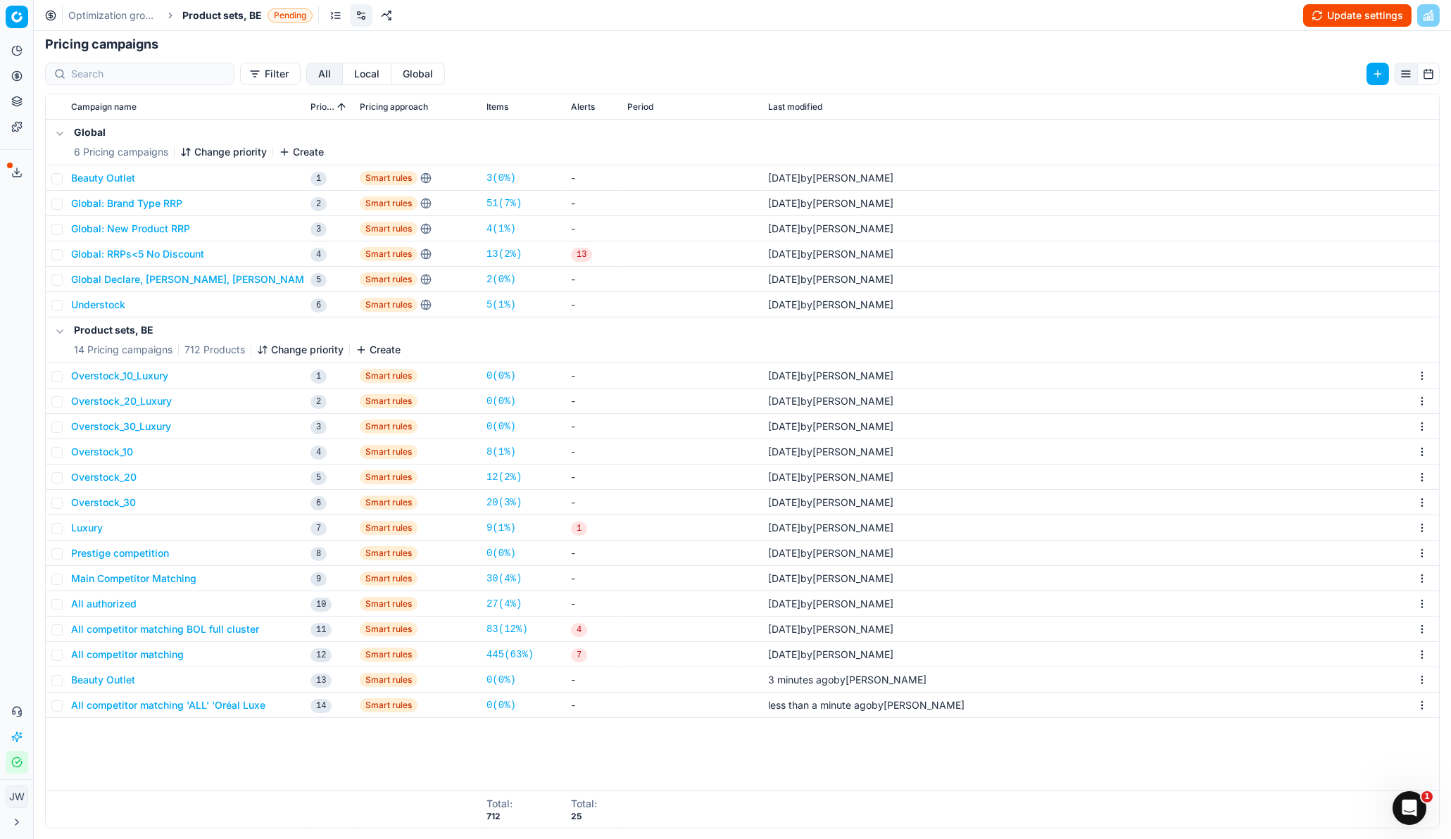
click at [282, 347] on button "Change priority" at bounding box center [300, 350] width 87 height 14
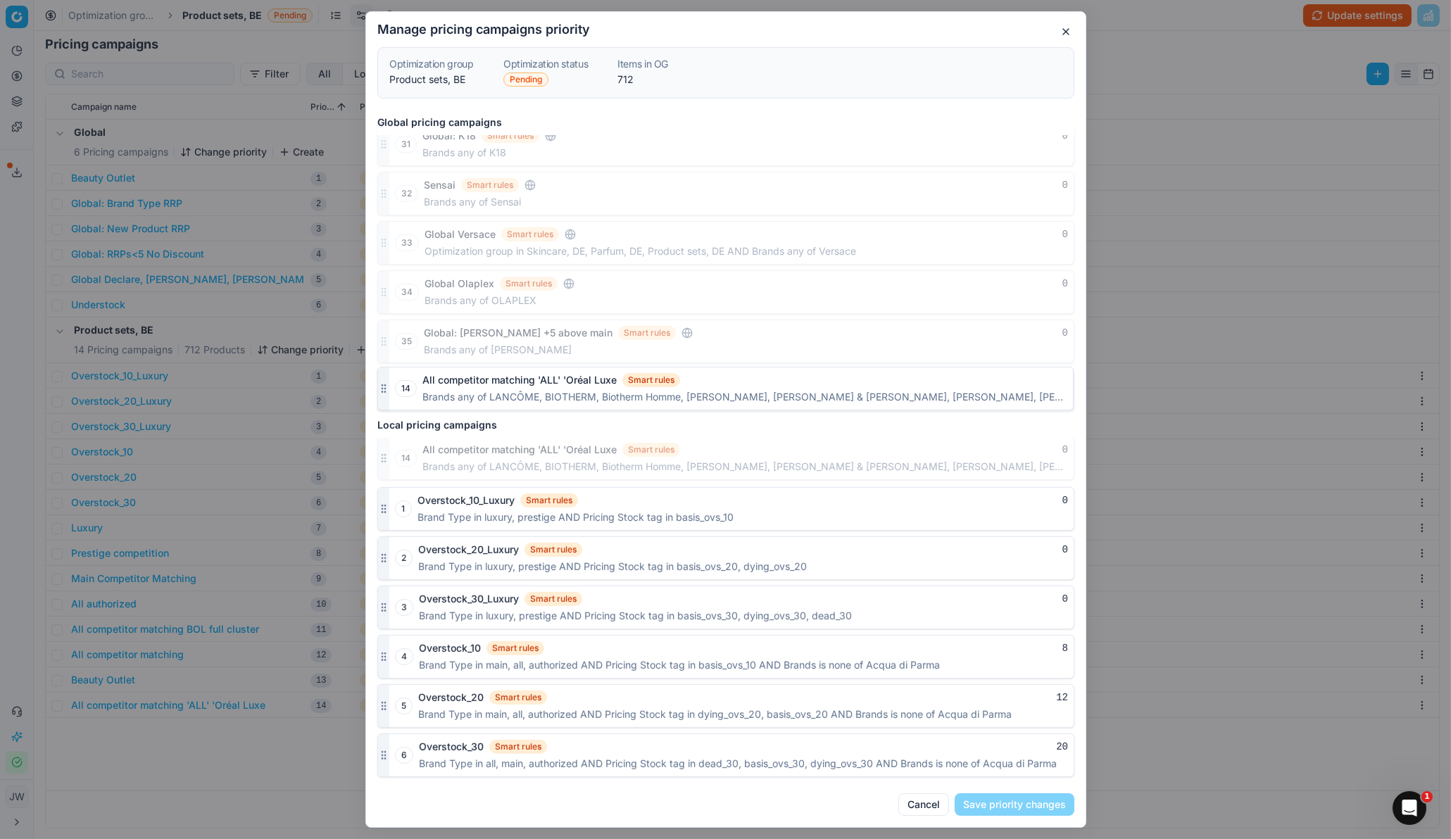
scroll to position [1341, 0]
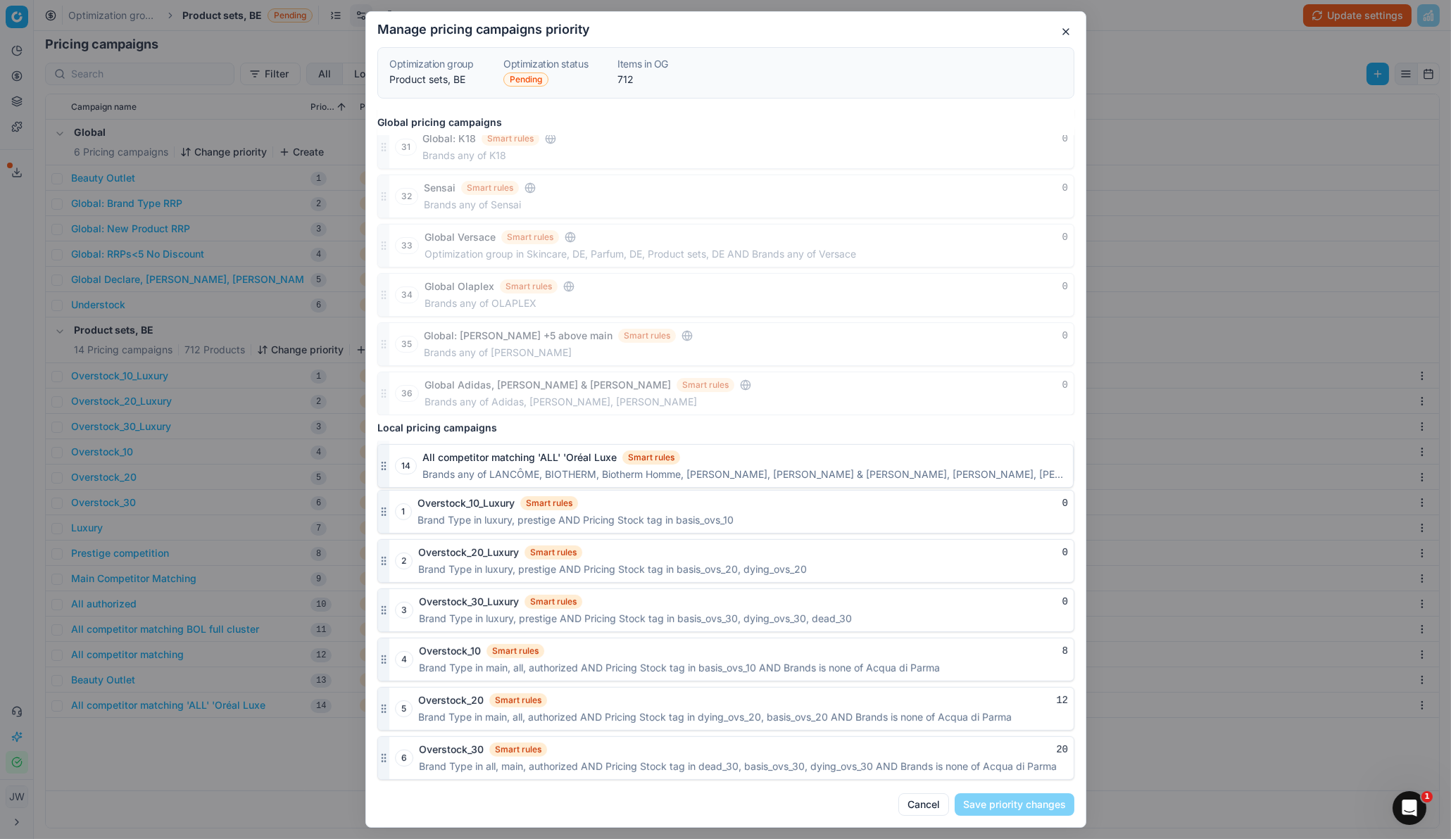
drag, startPoint x: 383, startPoint y: 760, endPoint x: 384, endPoint y: 465, distance: 295.0
click at [384, 465] on icon "button" at bounding box center [383, 461] width 11 height 11
click at [1004, 558] on button "Save priority changes" at bounding box center [1015, 804] width 120 height 23
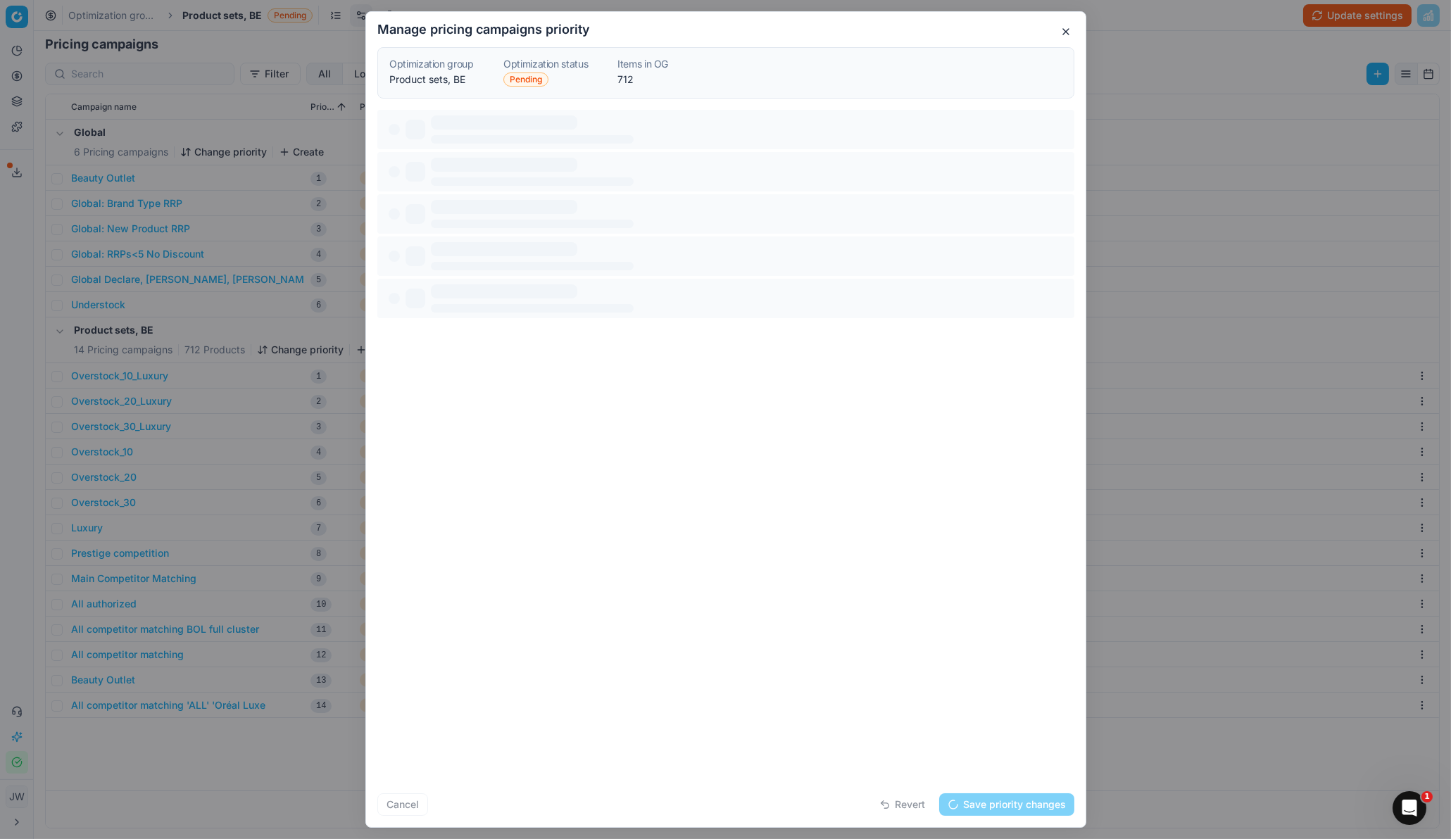
scroll to position [0, 0]
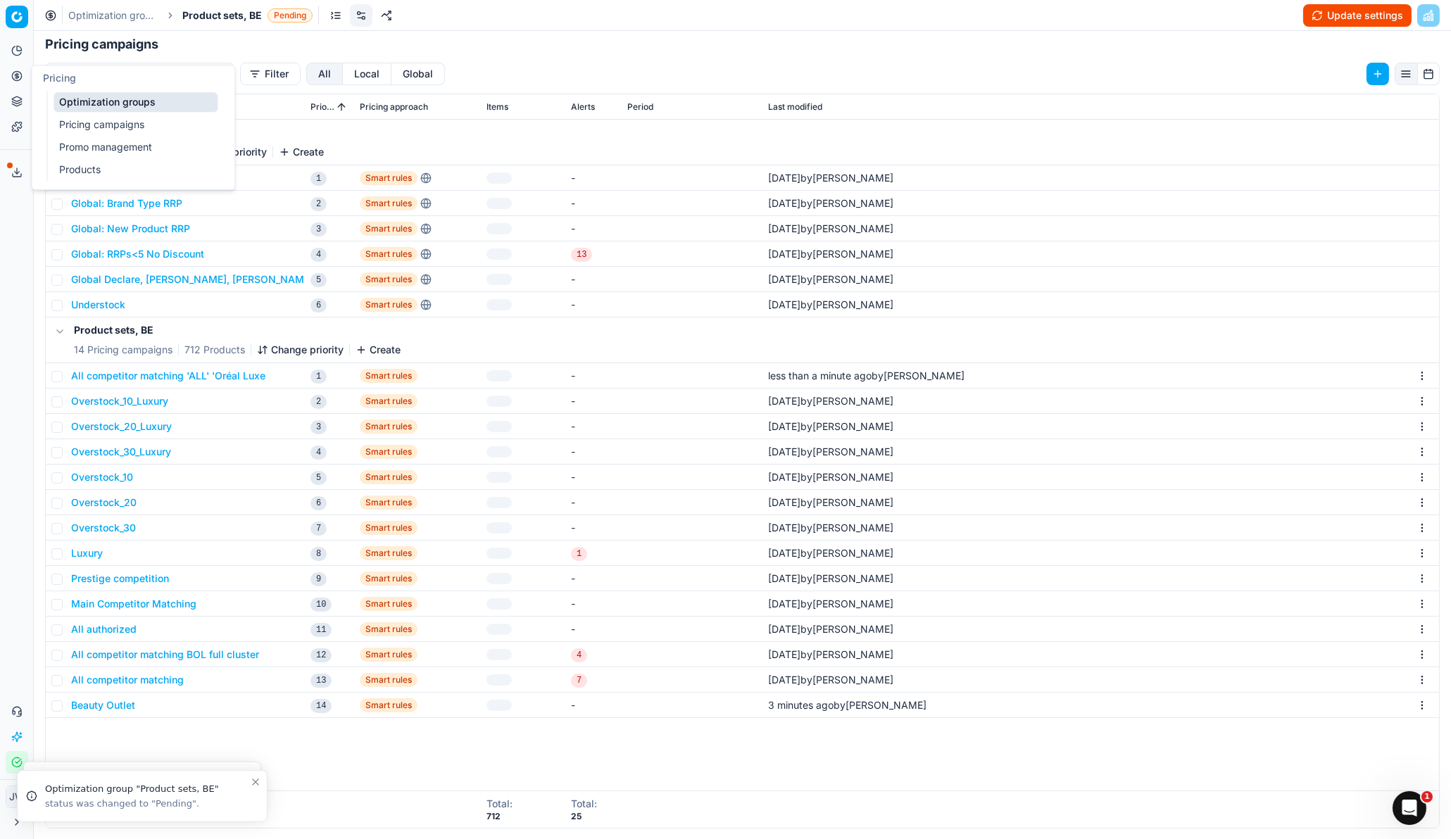
click at [13, 77] on icon at bounding box center [16, 75] width 11 height 11
click at [65, 96] on link "Optimization groups" at bounding box center [136, 102] width 164 height 20
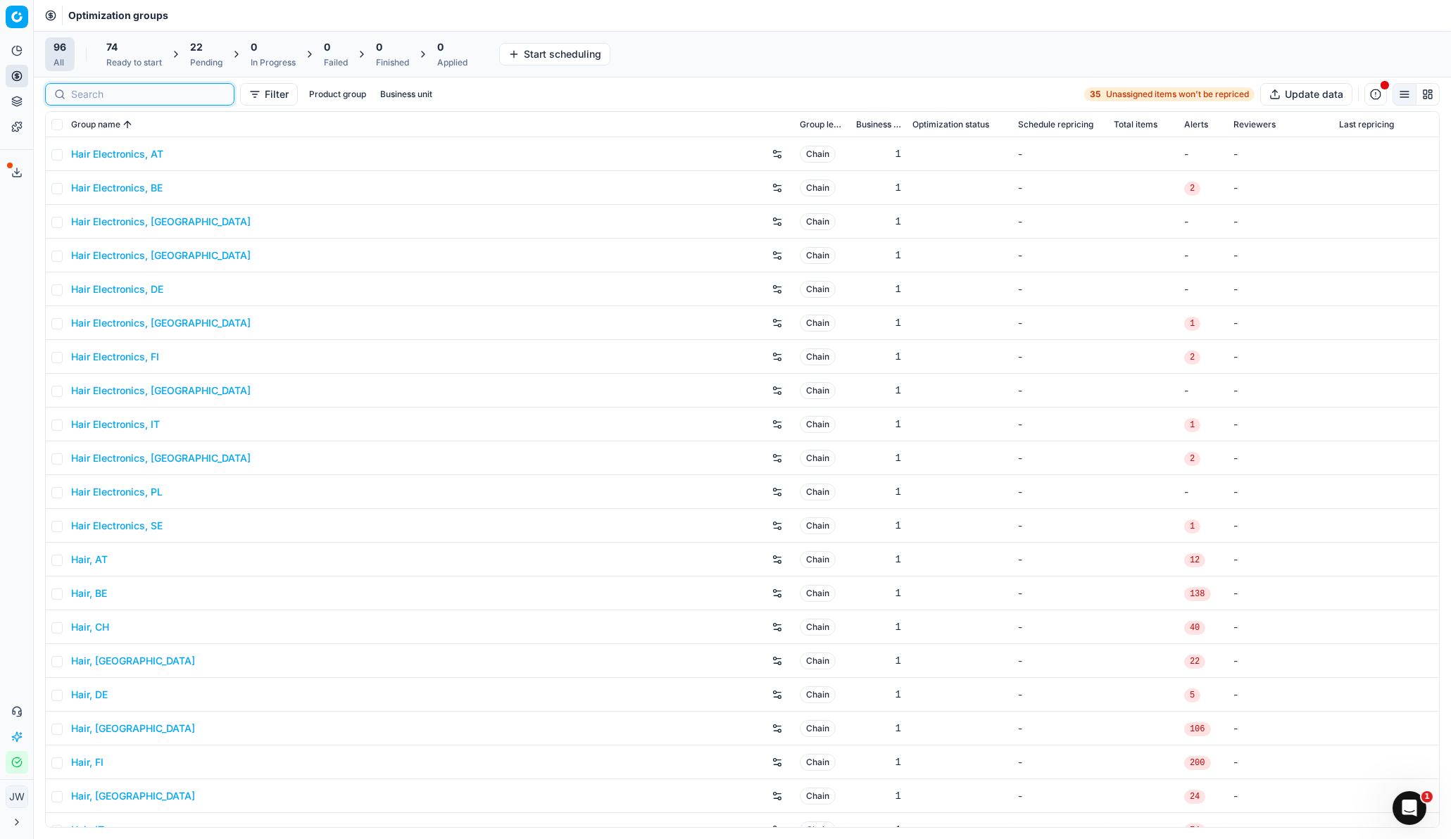
click at [102, 92] on input at bounding box center [148, 94] width 154 height 14
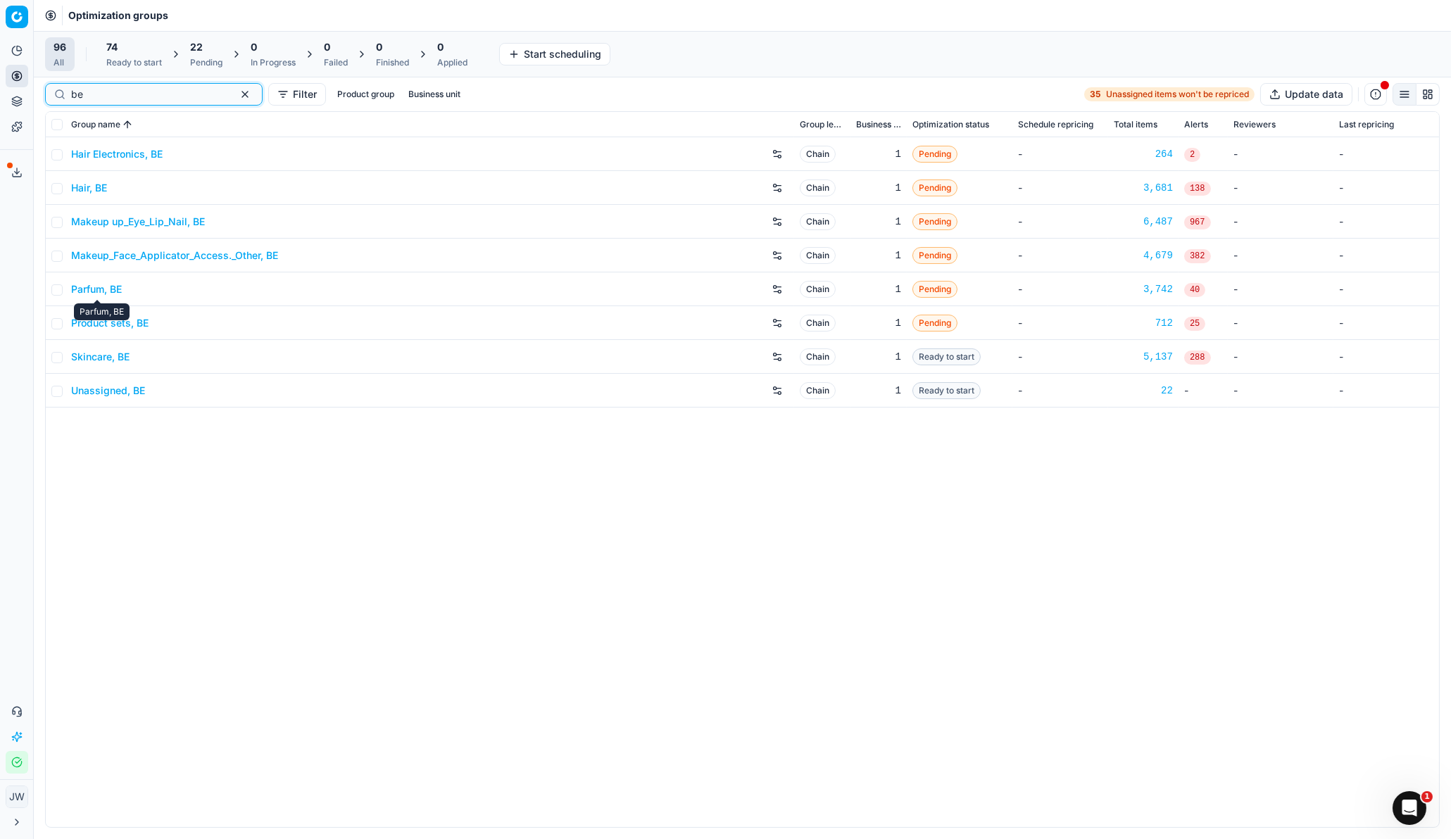
type input "be"
click at [106, 286] on link "Parfum, BE" at bounding box center [96, 289] width 51 height 14
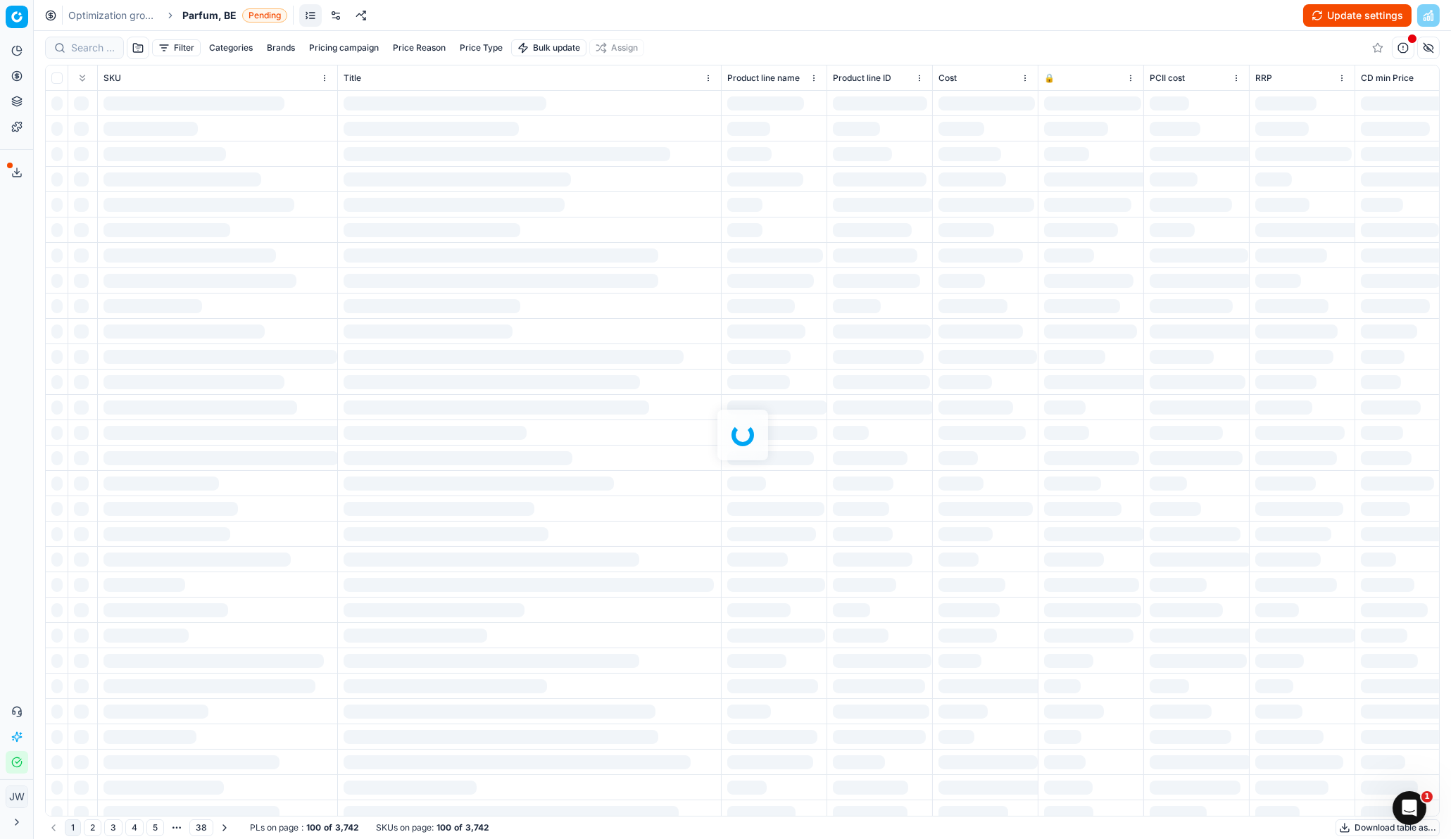
click at [336, 11] on link at bounding box center [336, 15] width 23 height 23
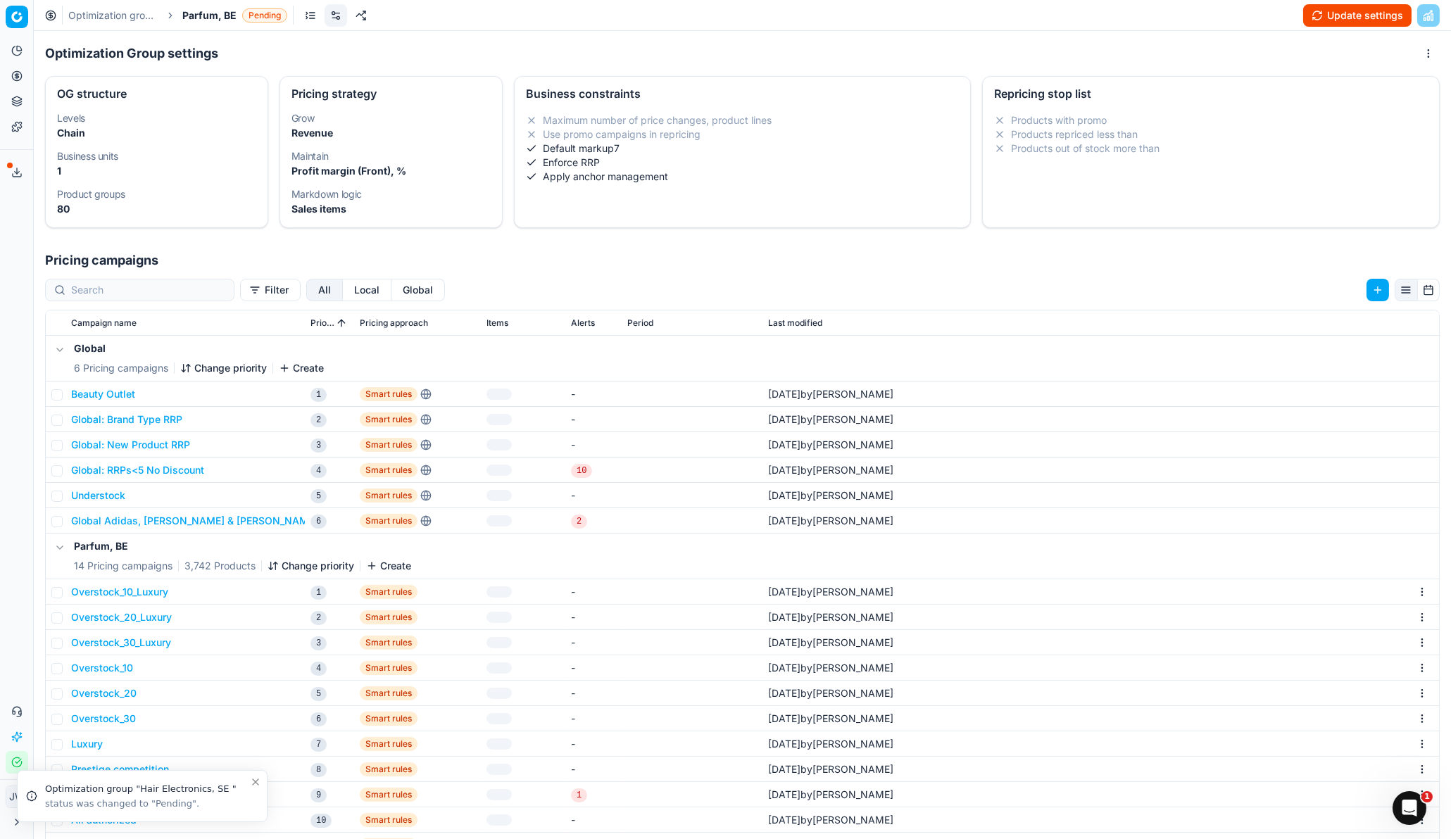
click at [289, 558] on button "Change priority" at bounding box center [311, 566] width 87 height 14
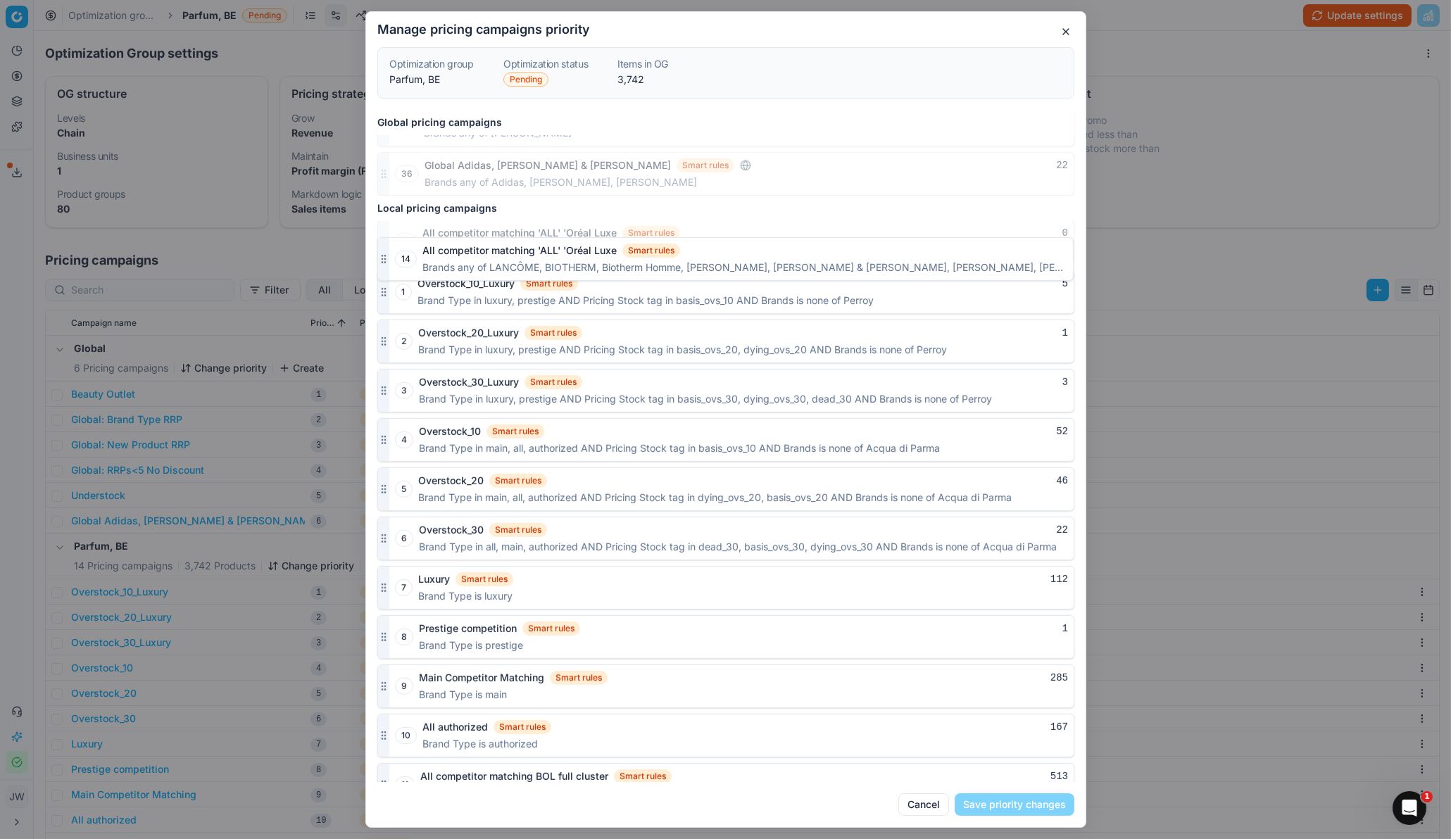
scroll to position [1543, 0]
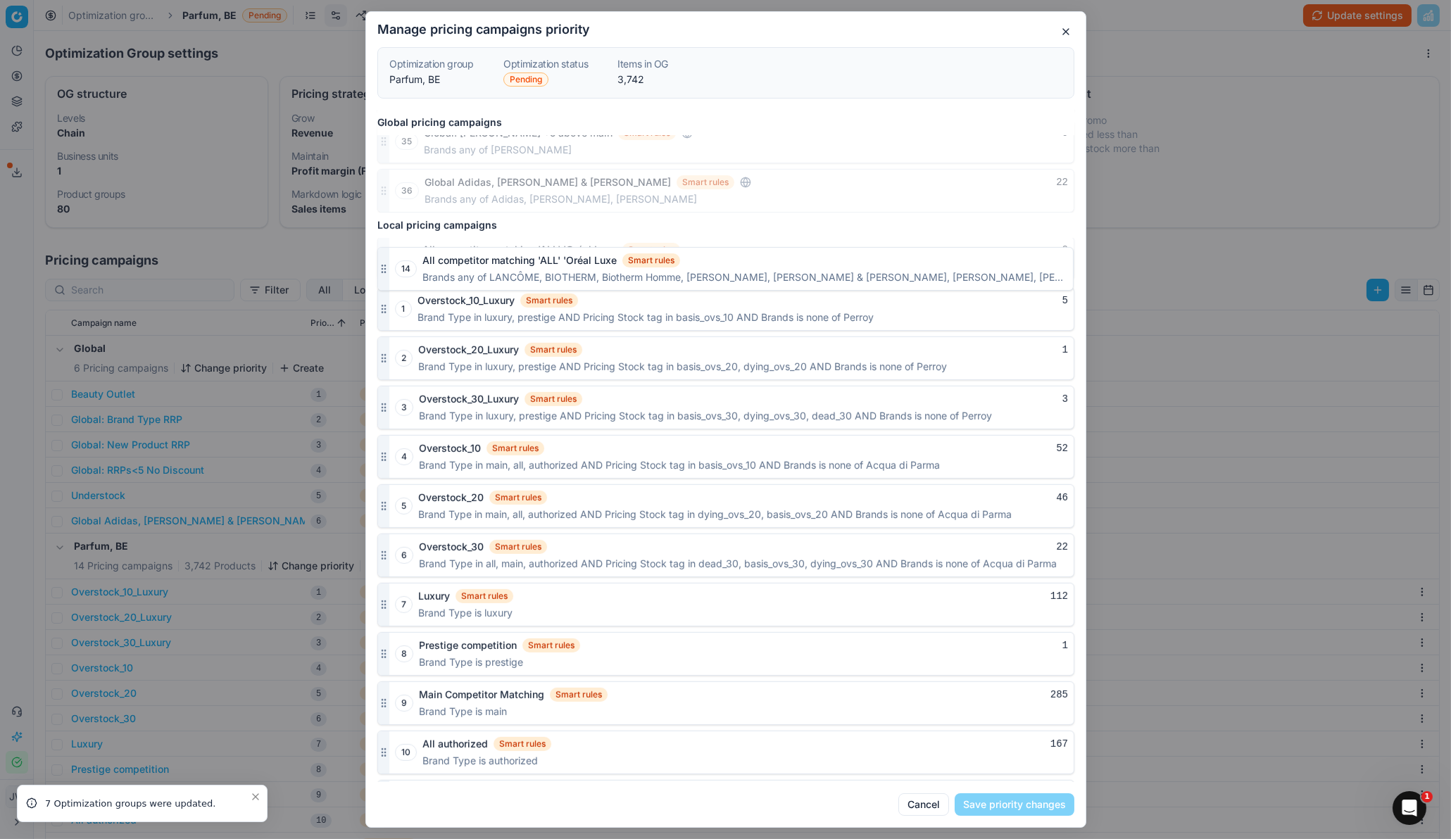
drag, startPoint x: 382, startPoint y: 763, endPoint x: 379, endPoint y: 270, distance: 492.9
click at [382, 270] on div at bounding box center [383, 258] width 11 height 42
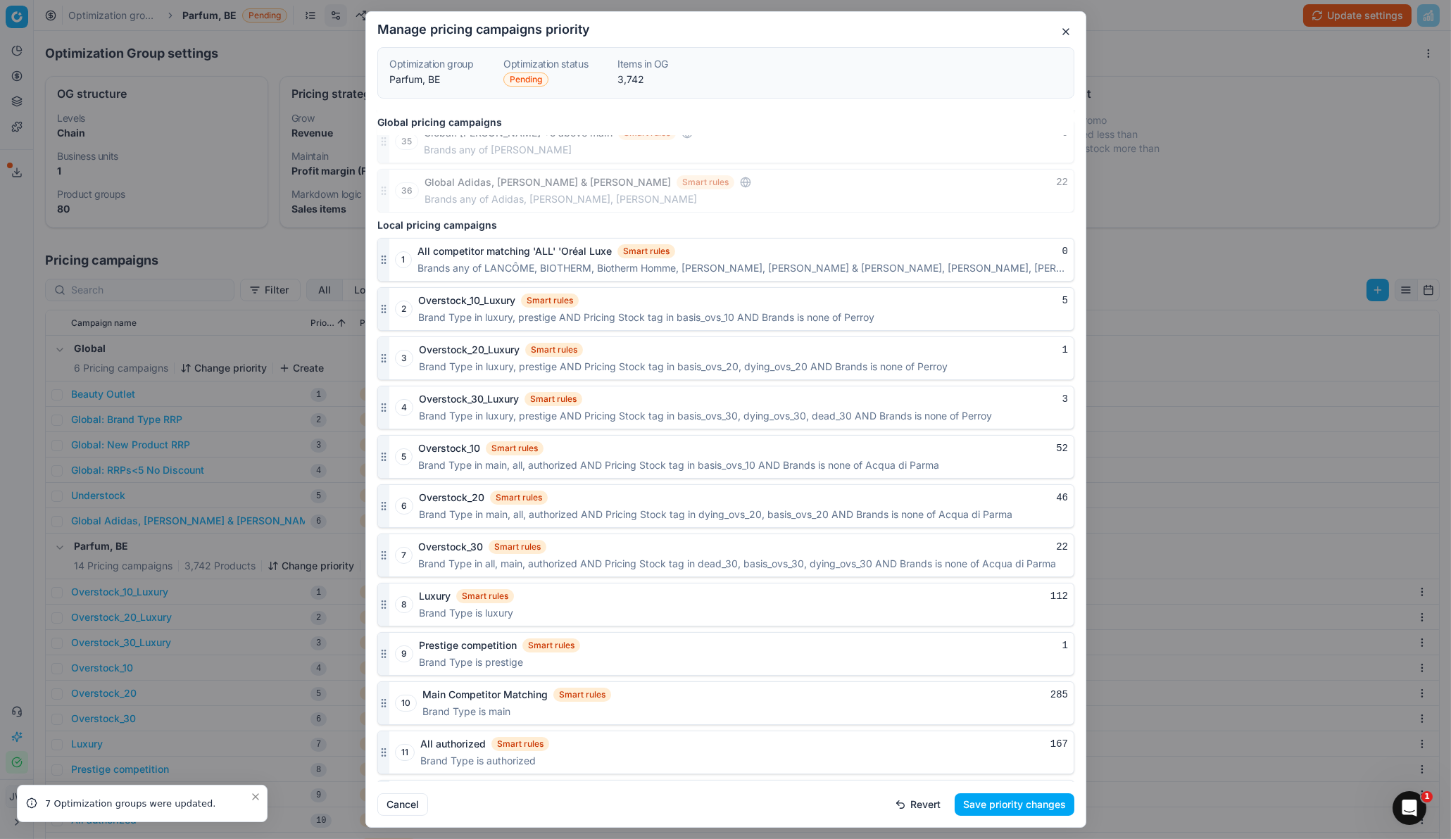
click at [1045, 558] on button "Save priority changes" at bounding box center [1015, 804] width 120 height 23
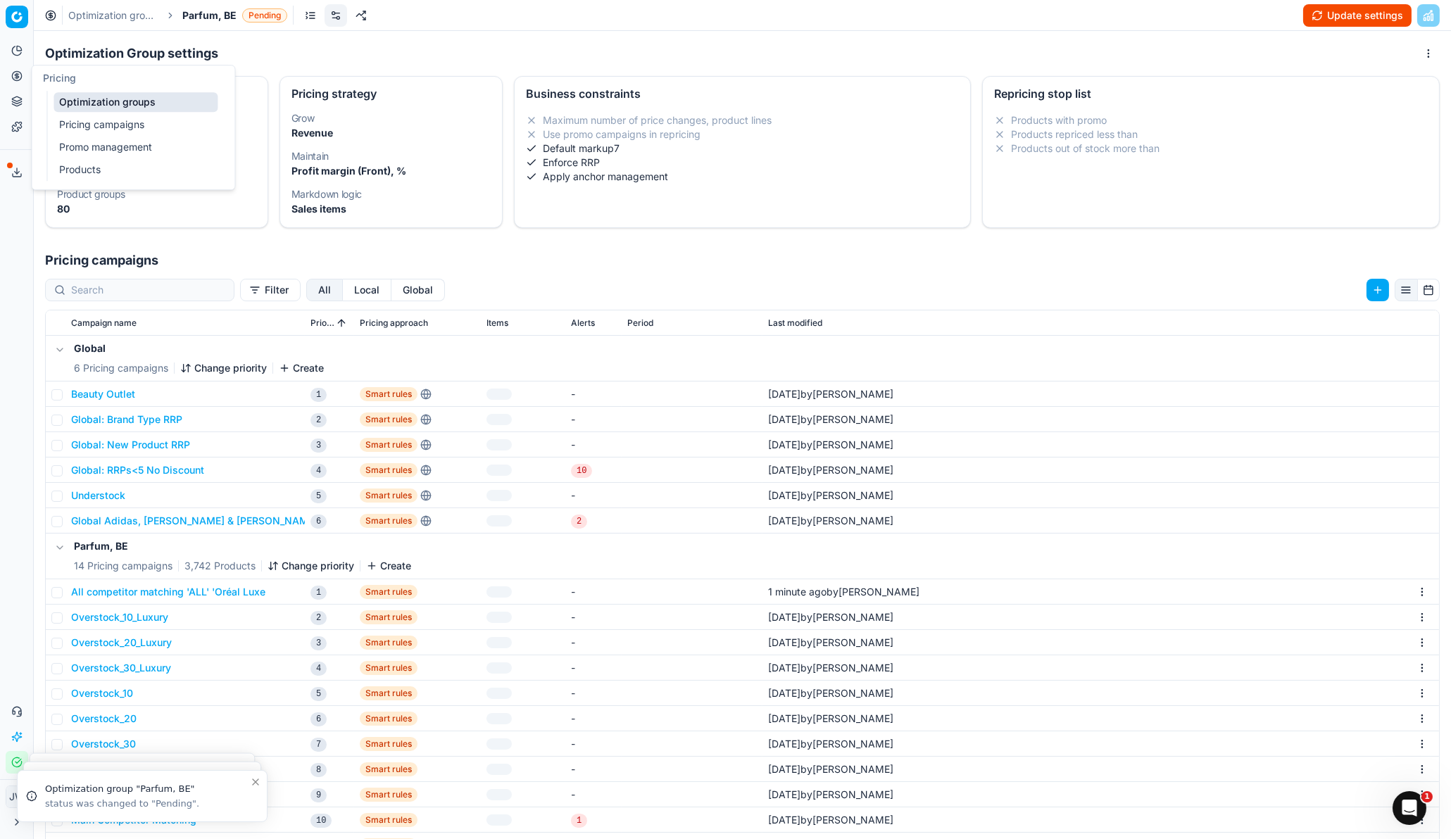
click at [18, 73] on icon at bounding box center [16, 75] width 11 height 11
click at [92, 93] on link "Optimization groups" at bounding box center [136, 102] width 164 height 20
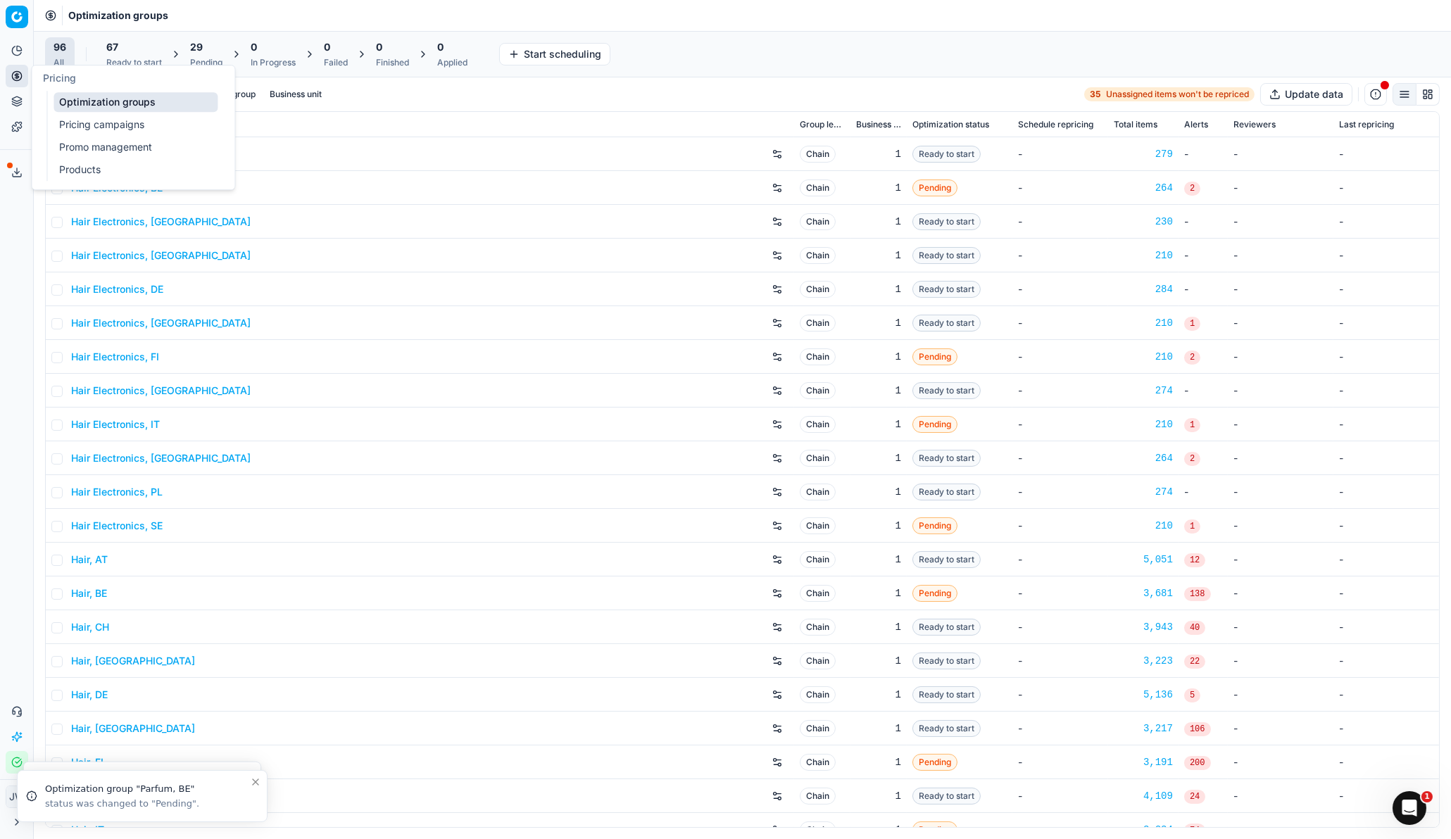
click at [78, 100] on link "Optimization groups" at bounding box center [136, 102] width 164 height 20
click at [87, 99] on input at bounding box center [148, 94] width 154 height 14
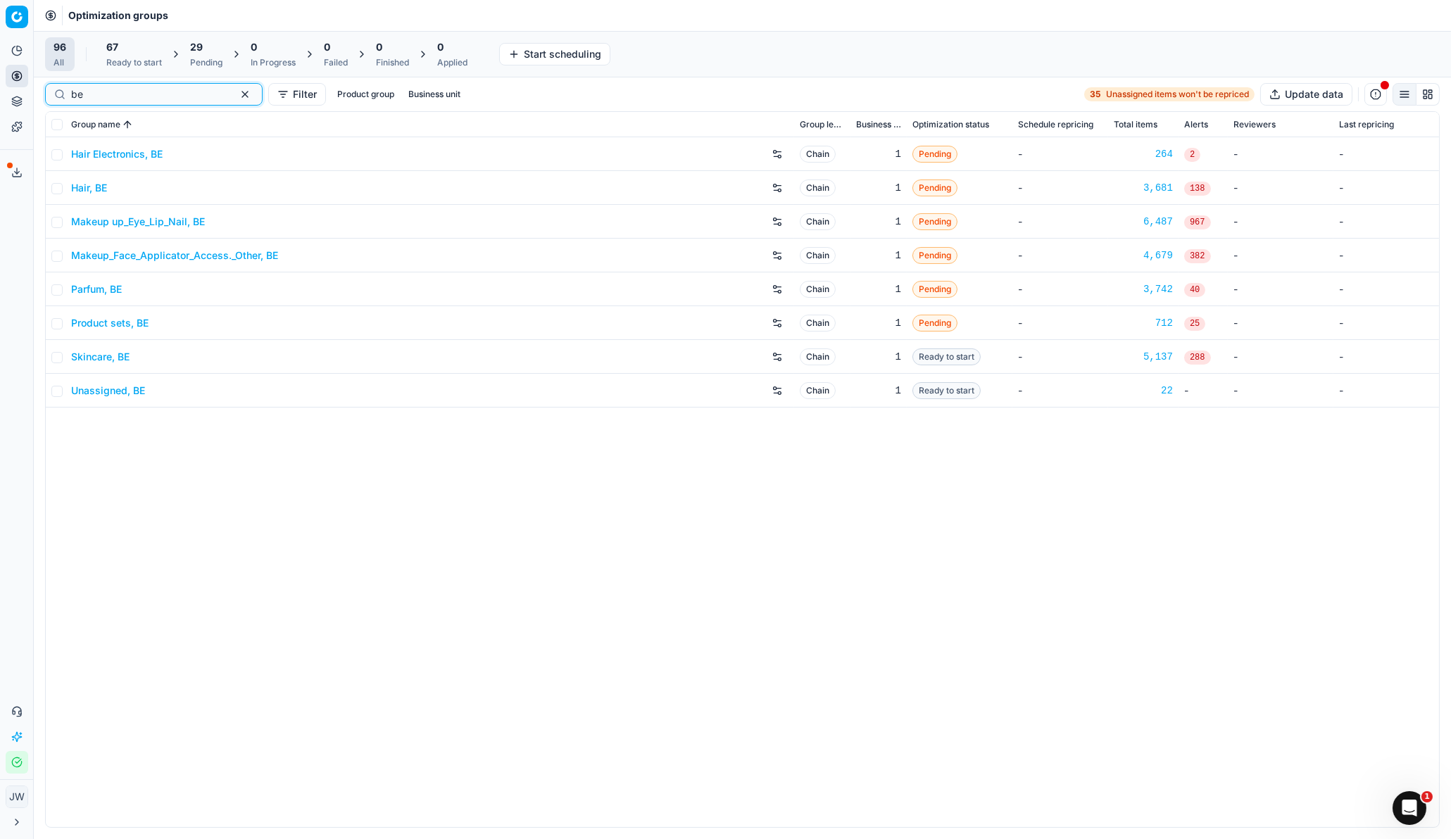
type input "be"
click at [102, 255] on link "Makeup_Face_Applicator_Access._Other, BE" at bounding box center [174, 256] width 207 height 14
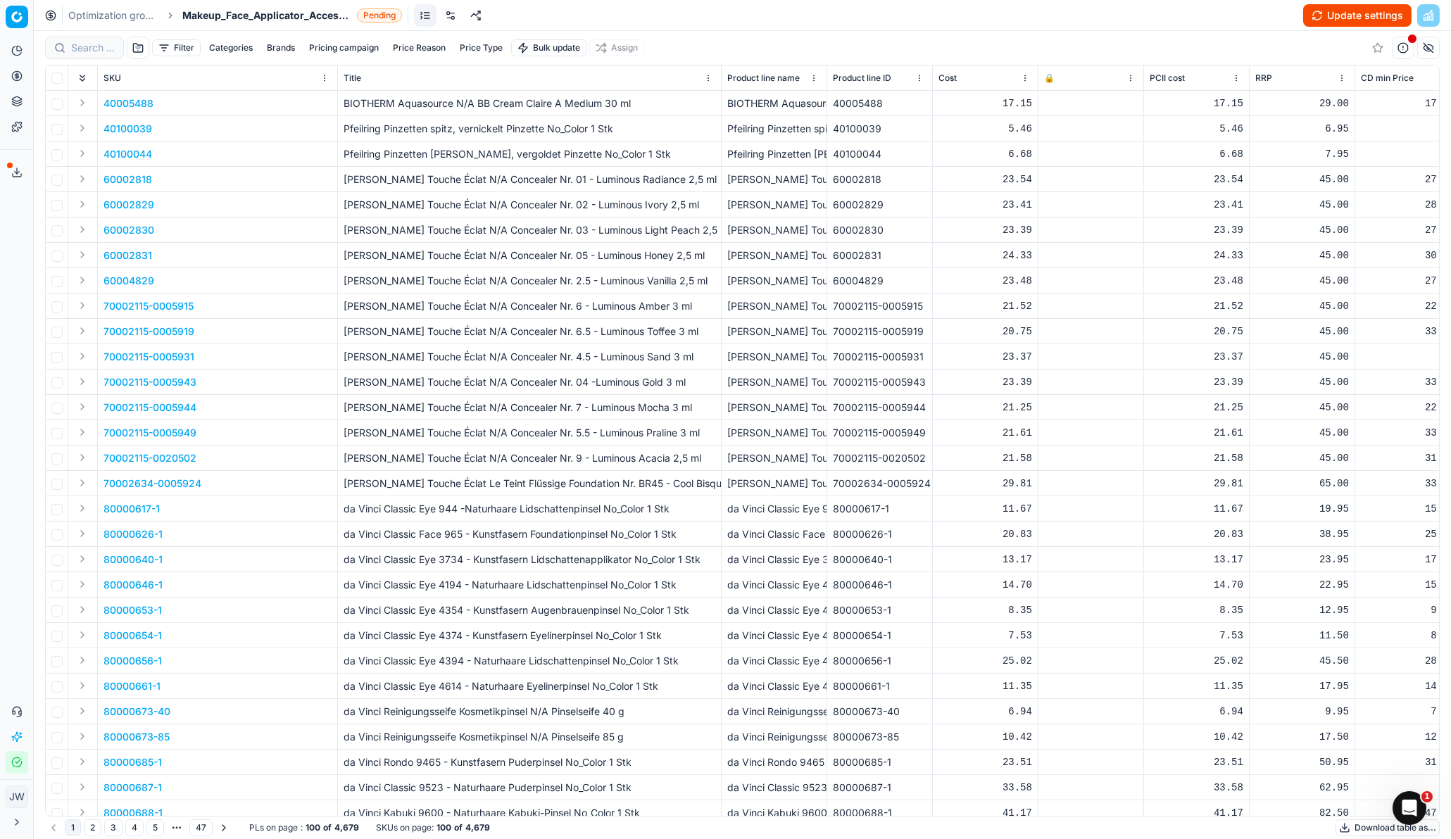
click at [450, 15] on link at bounding box center [450, 15] width 23 height 23
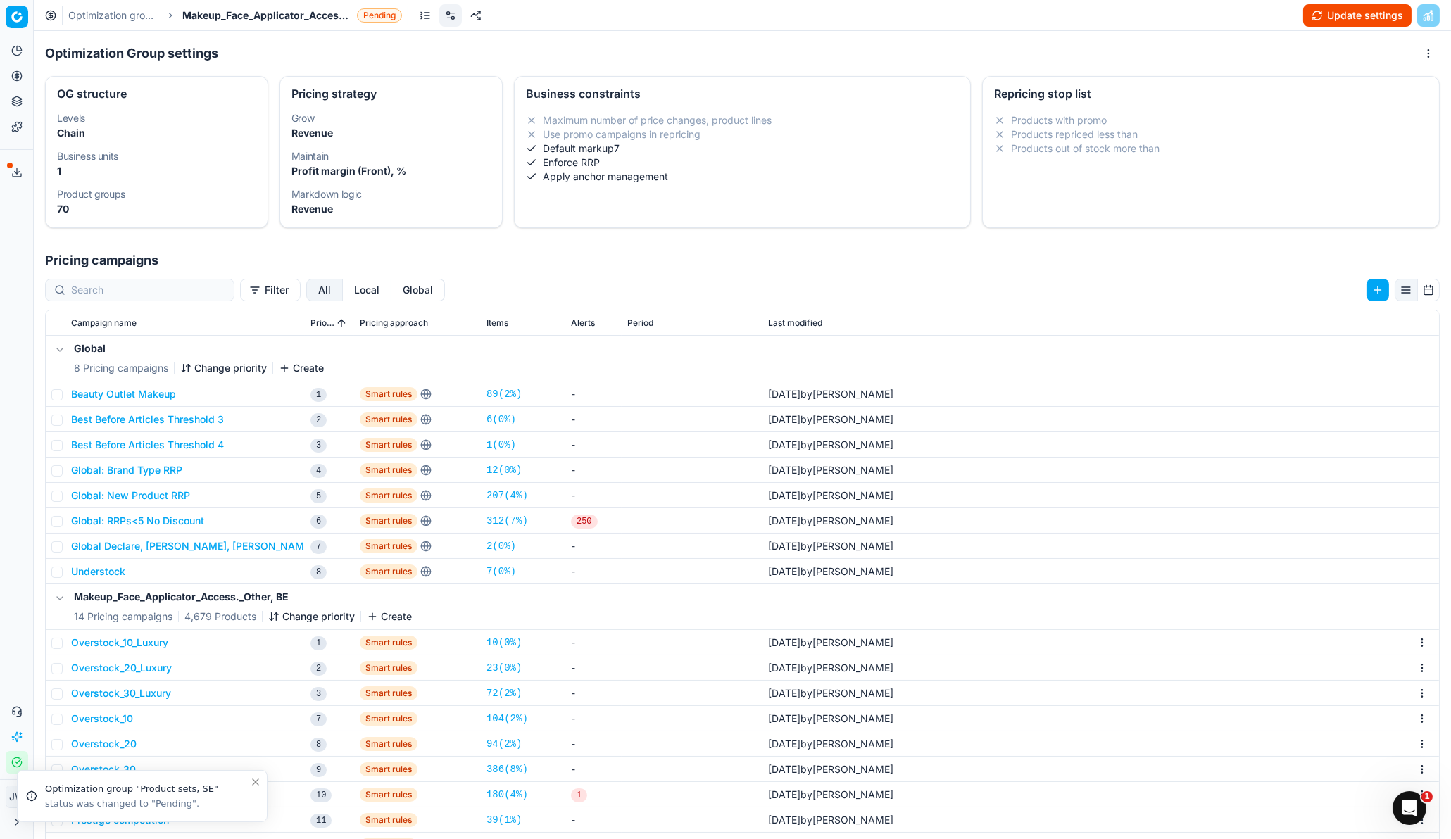
click at [303, 558] on button "Change priority" at bounding box center [311, 617] width 87 height 14
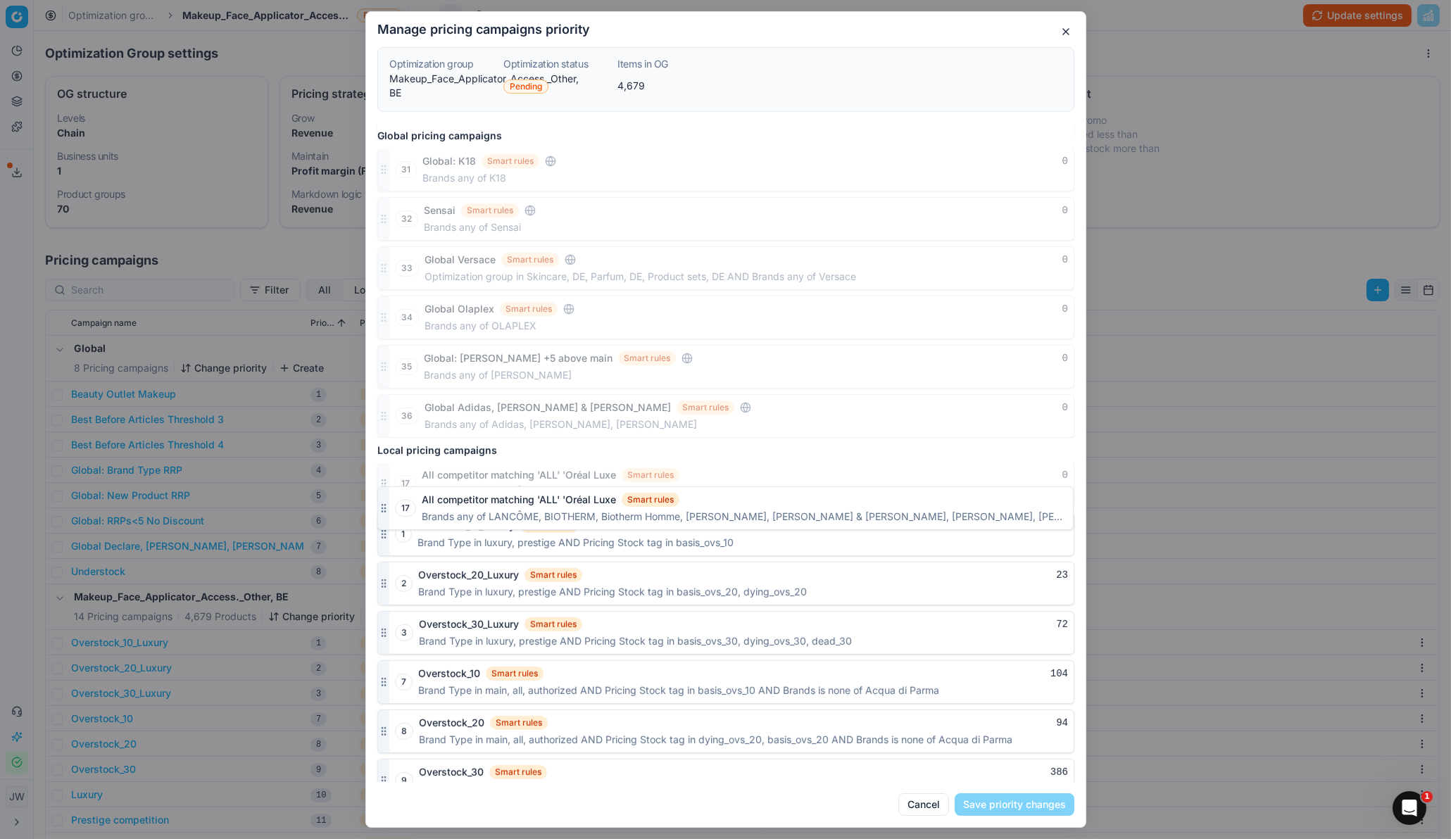
scroll to position [1297, 0]
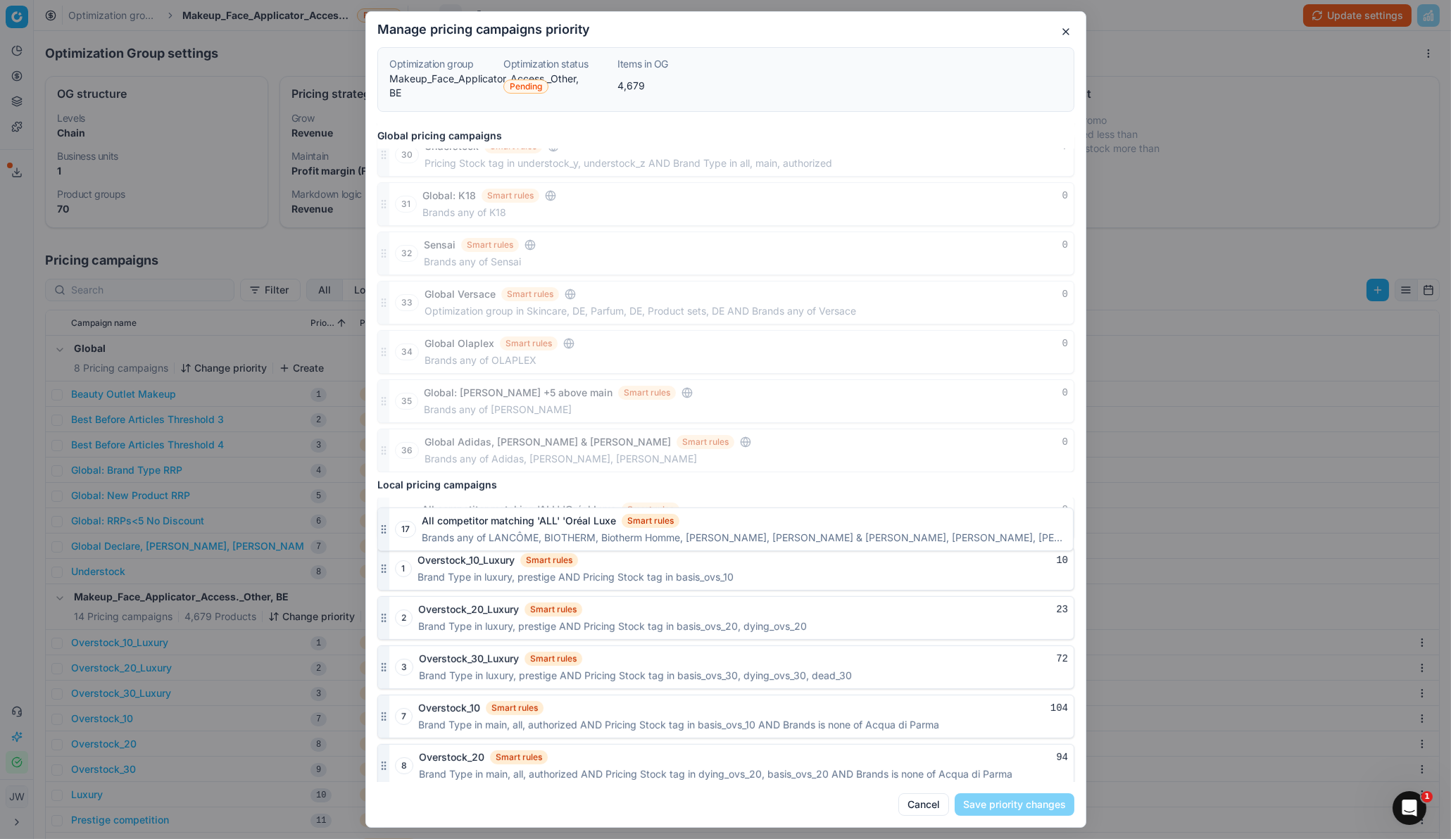
drag, startPoint x: 384, startPoint y: 759, endPoint x: 395, endPoint y: 528, distance: 231.2
click at [395, 528] on div "17 All competitor matching 'ALL' 'Oréal Luxe Smart rules 0 Brands any of LANCÔM…" at bounding box center [725, 518] width 697 height 44
click at [996, 558] on button "Save priority changes" at bounding box center [1015, 804] width 120 height 23
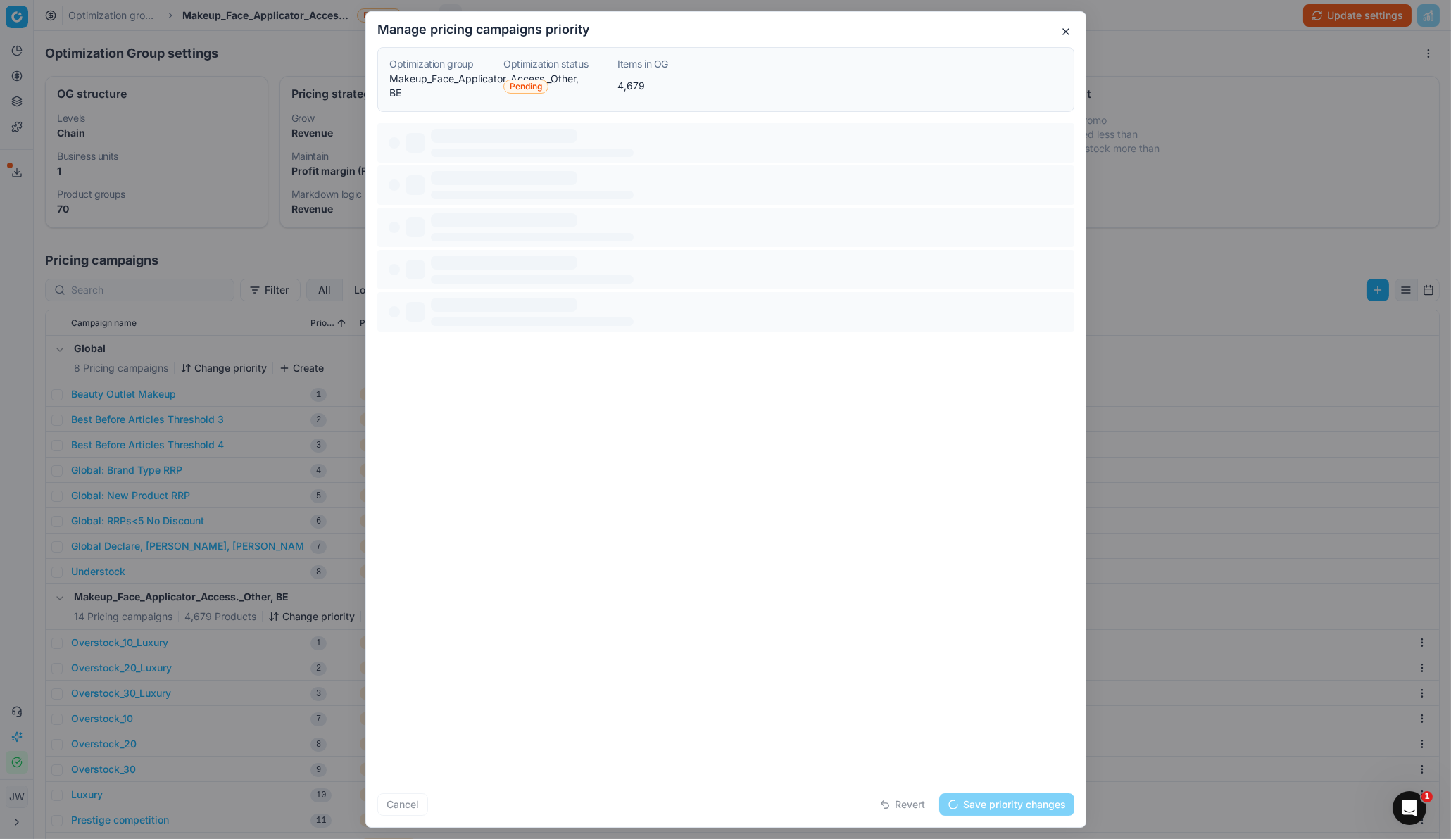
scroll to position [0, 0]
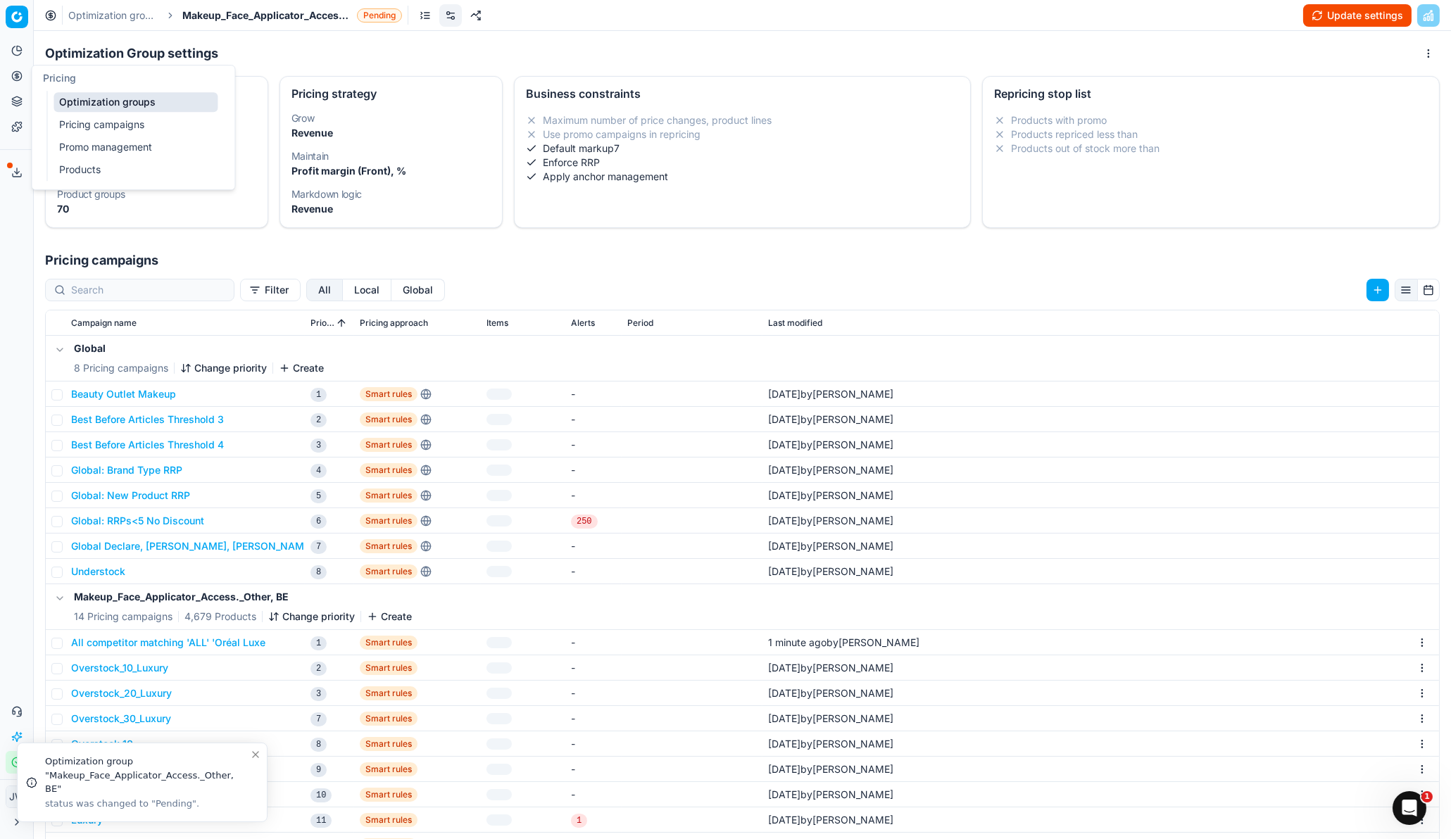
click at [11, 73] on icon at bounding box center [16, 75] width 11 height 11
click at [82, 104] on link "Optimization groups" at bounding box center [136, 102] width 164 height 20
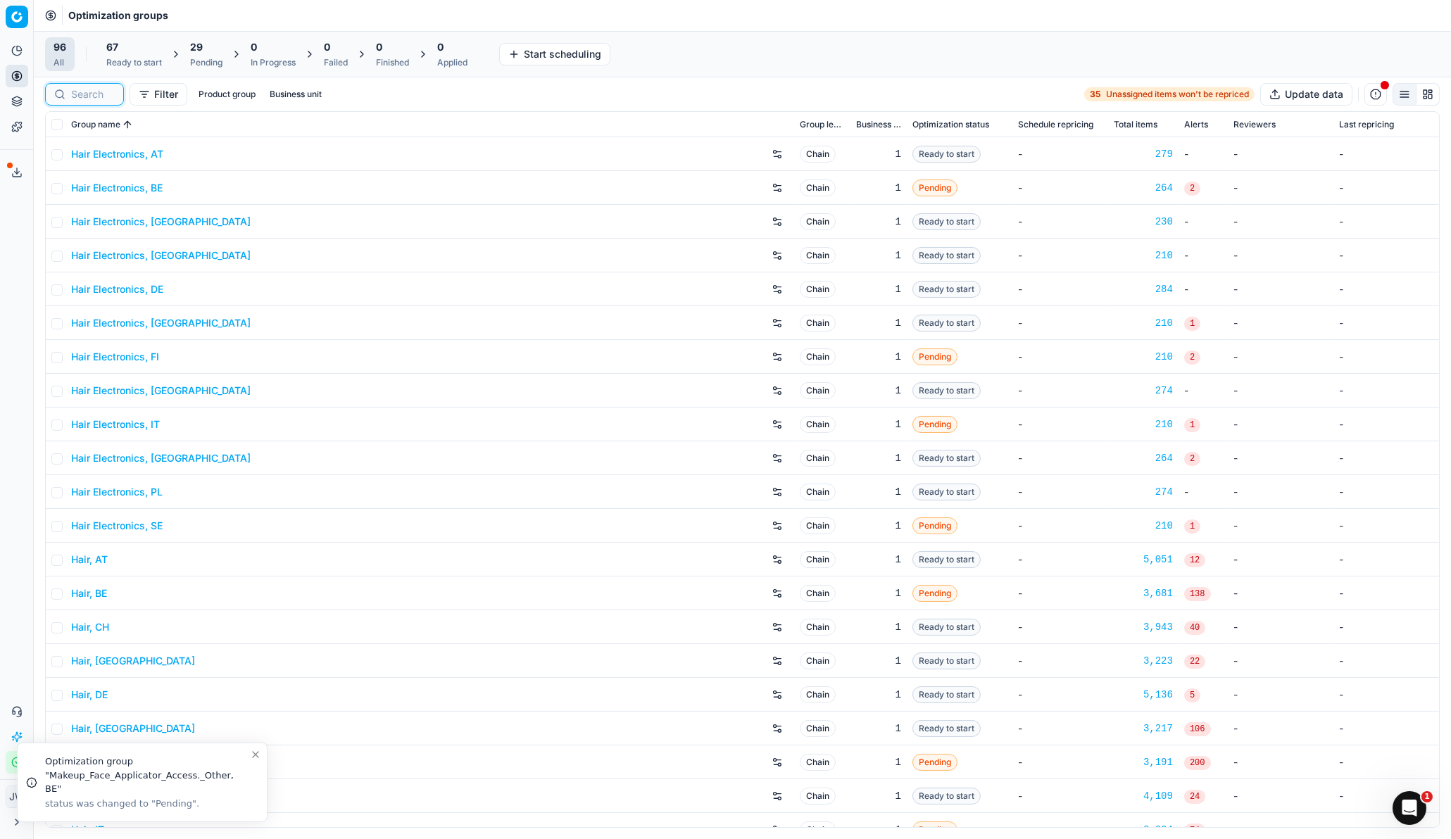
click at [95, 94] on input at bounding box center [93, 94] width 44 height 14
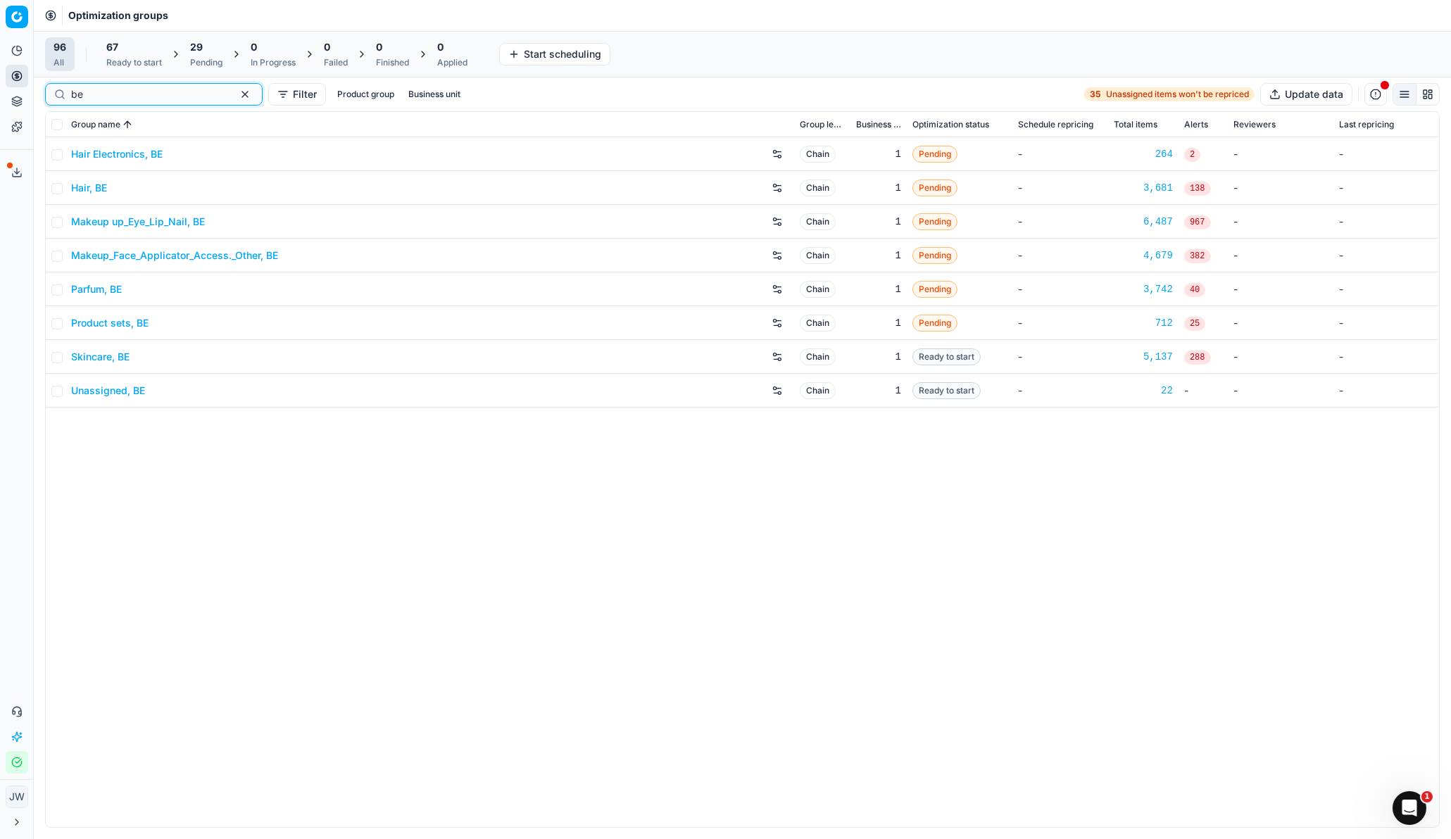
type input "be"
click at [111, 218] on link "Makeup up_Eye_Lip_Nail, BE" at bounding box center [138, 222] width 134 height 14
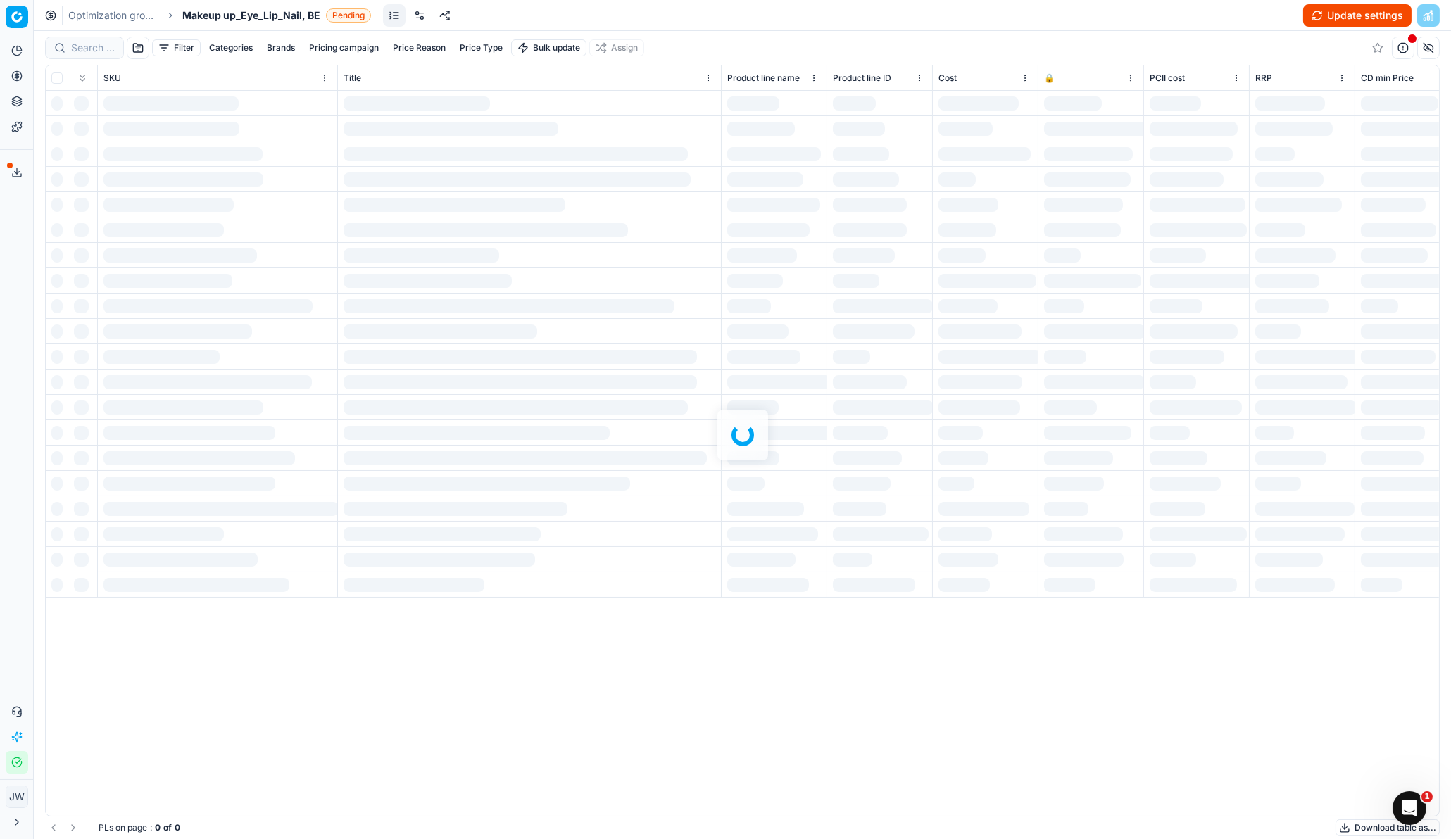
click at [416, 18] on link at bounding box center [419, 15] width 23 height 23
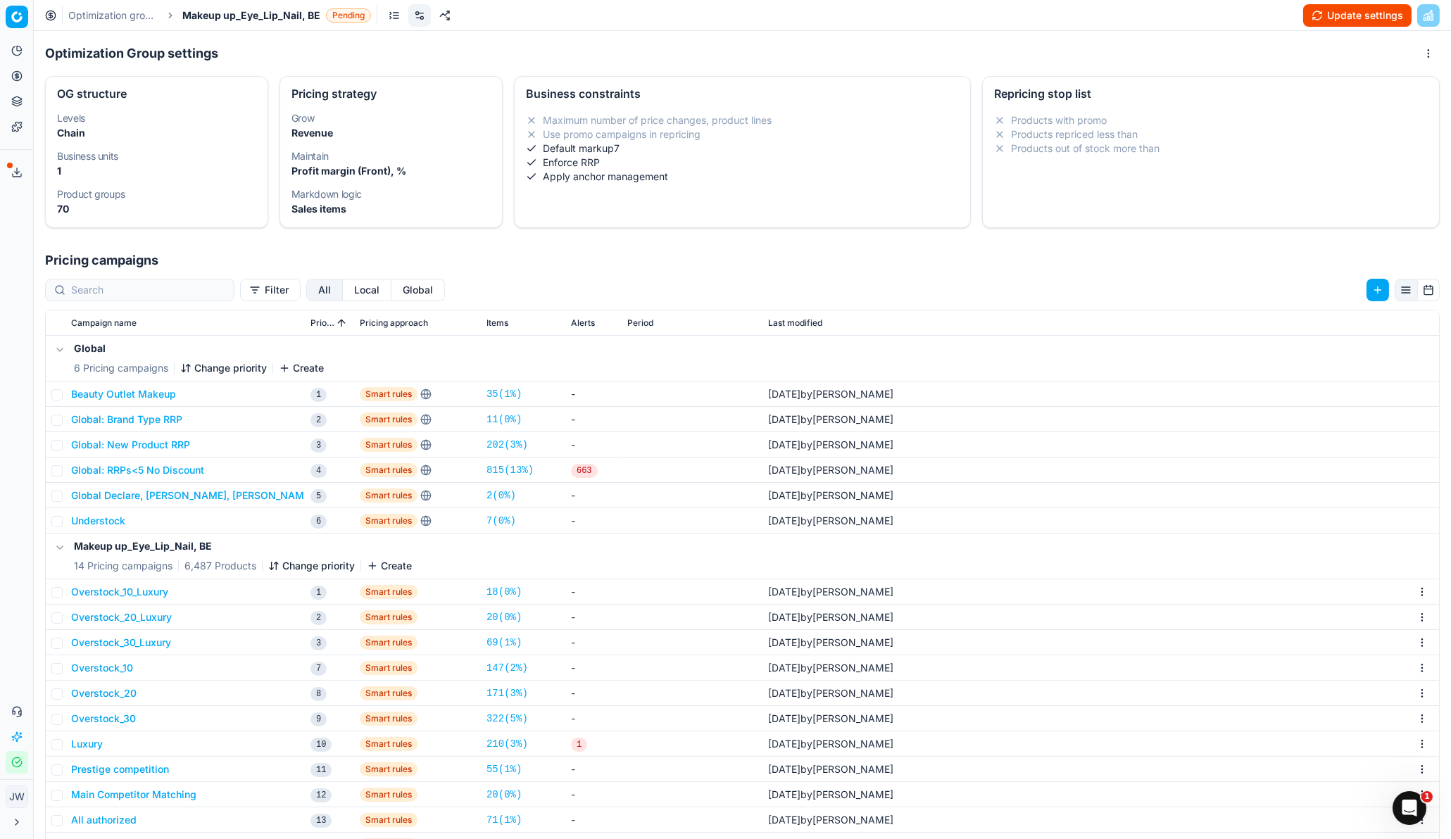
click at [303, 558] on button "Change priority" at bounding box center [311, 566] width 87 height 14
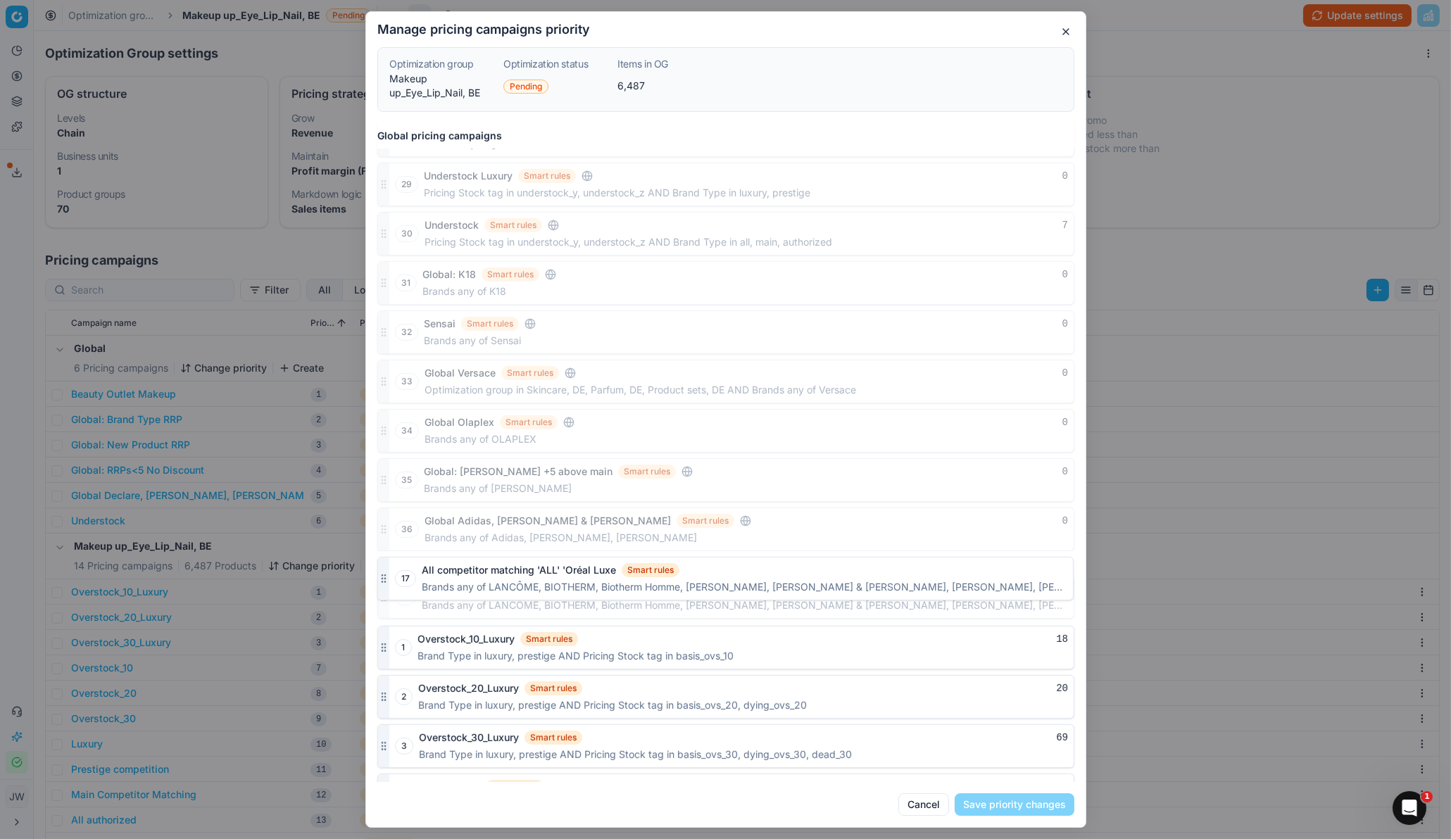
scroll to position [1218, 0]
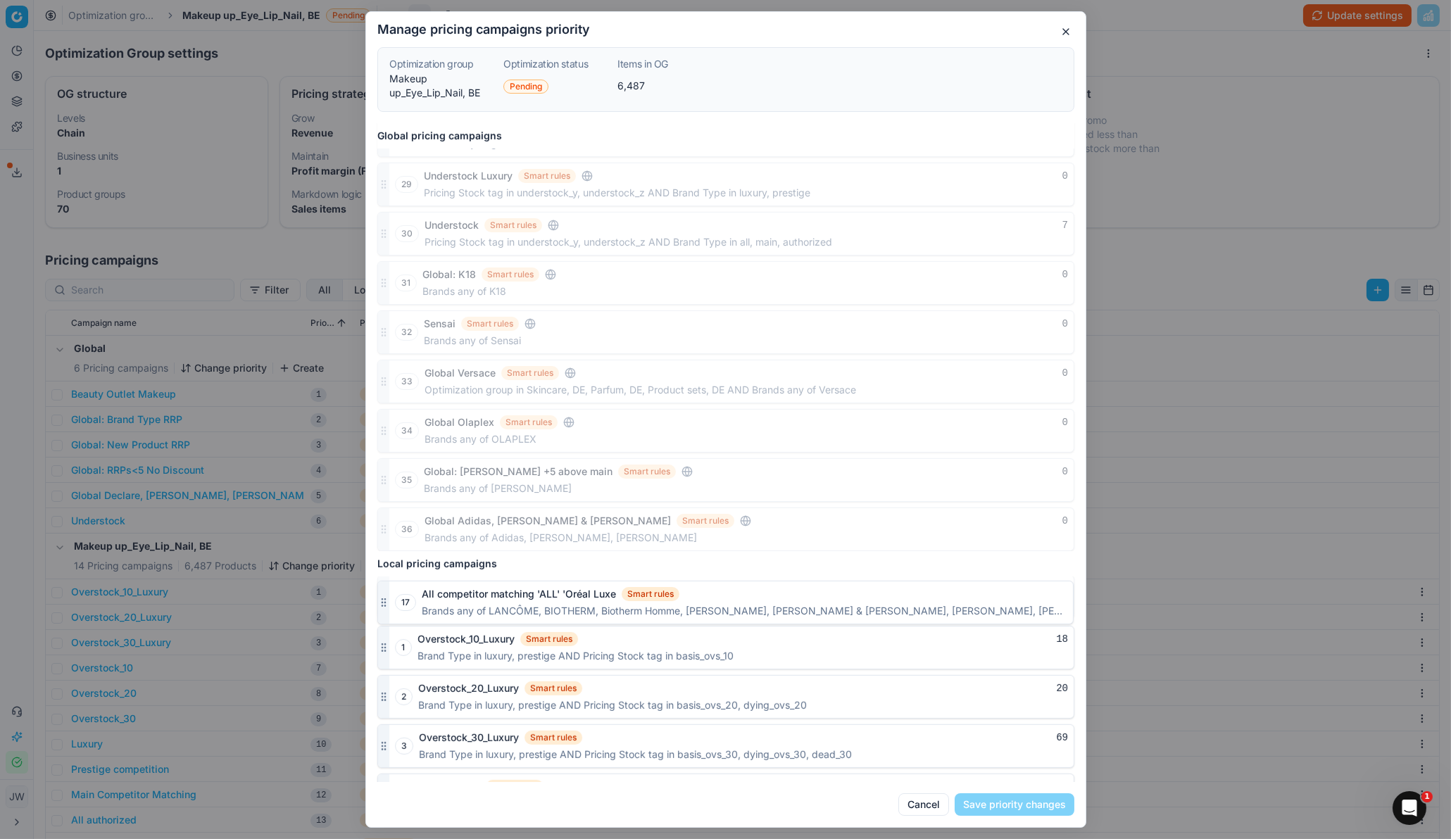
drag, startPoint x: 383, startPoint y: 765, endPoint x: 389, endPoint y: 596, distance: 168.4
click at [389, 558] on div "17 All competitor matching 'ALL' 'Oréal Luxe Smart rules 0 Brands any of LANCÔM…" at bounding box center [725, 597] width 697 height 44
click at [972, 558] on button "Save priority changes" at bounding box center [1015, 804] width 120 height 23
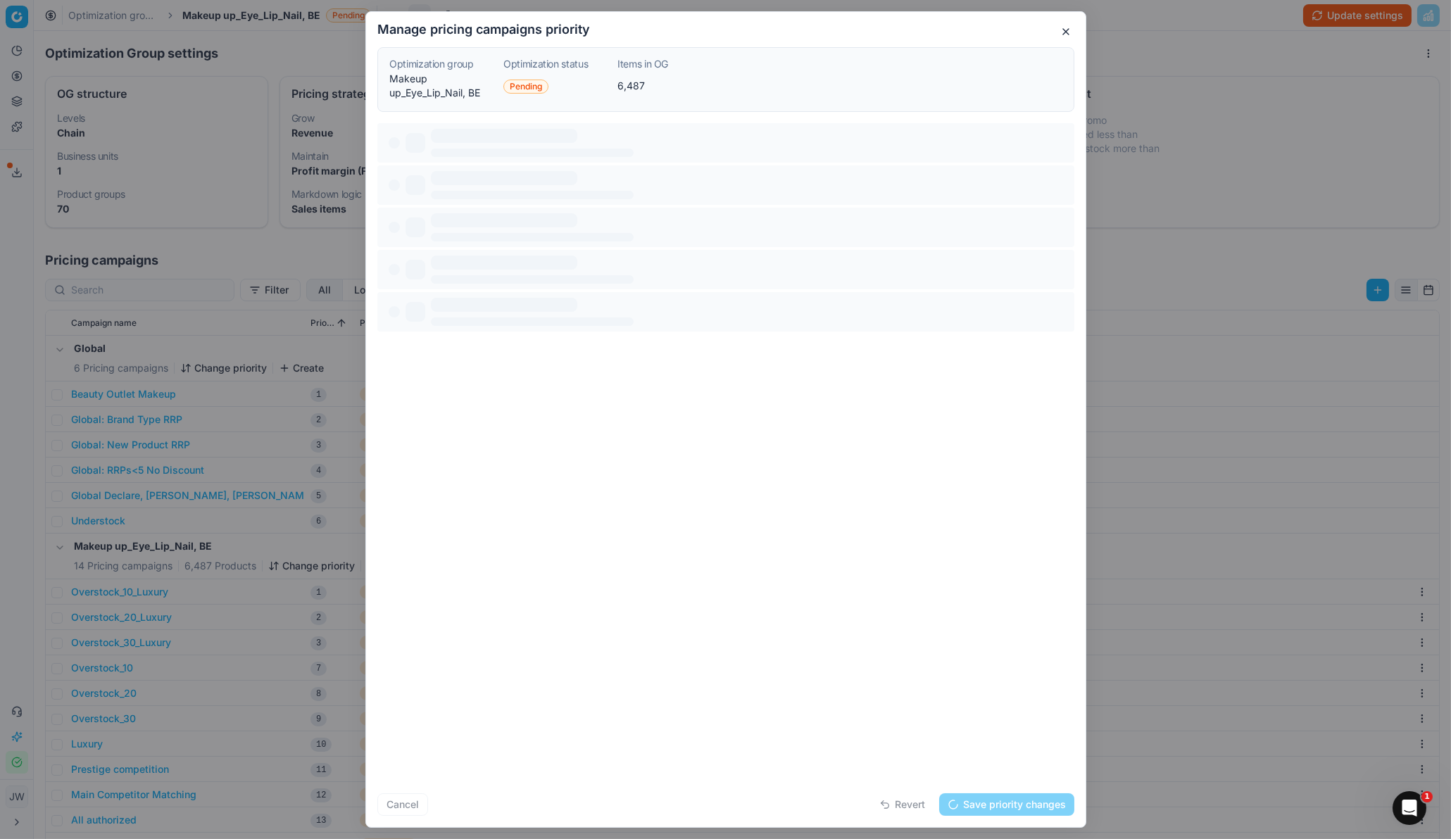
scroll to position [0, 0]
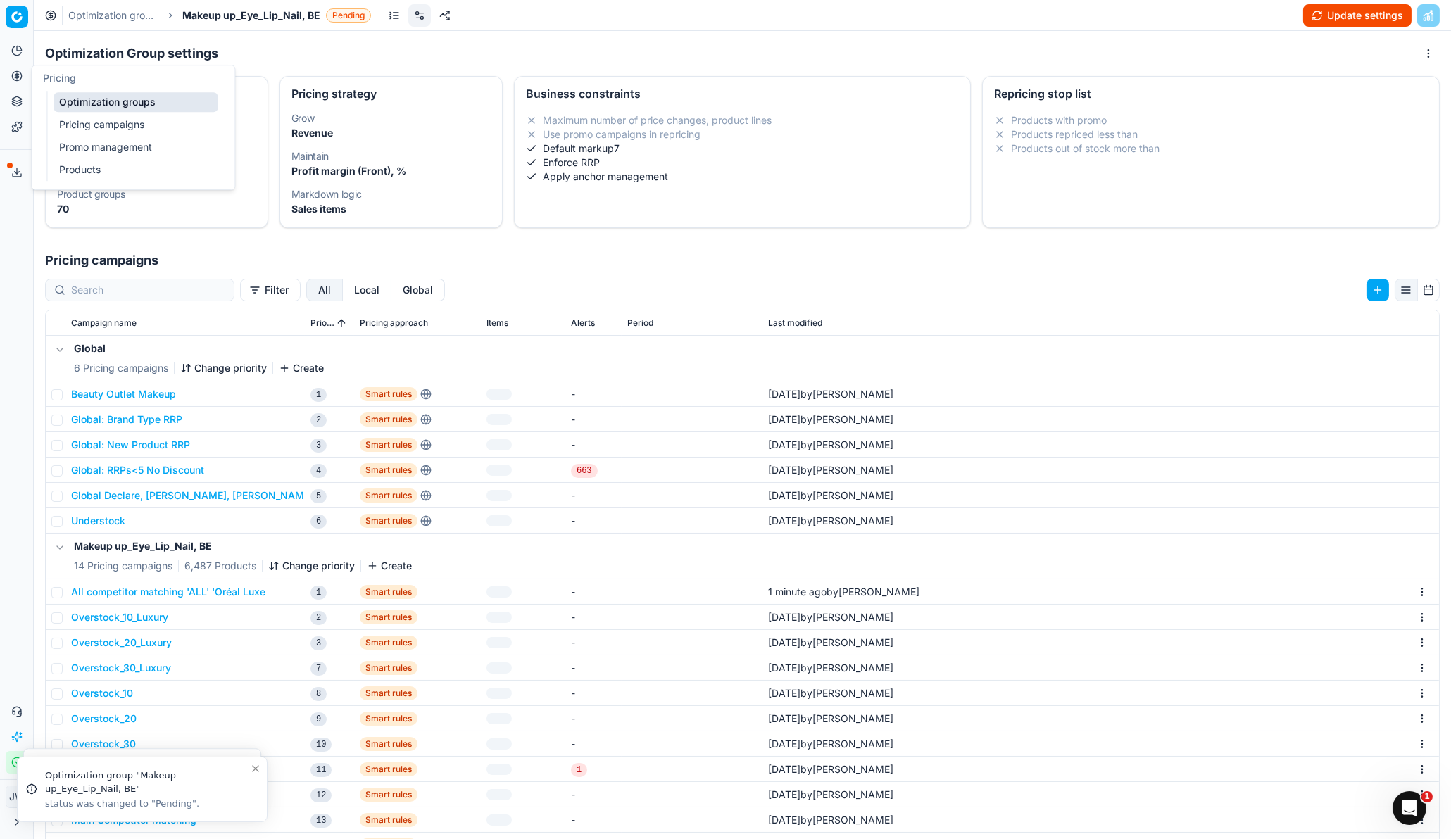
click at [20, 82] on button "Pricing" at bounding box center [17, 76] width 23 height 23
click at [68, 99] on link "Optimization groups" at bounding box center [136, 102] width 164 height 20
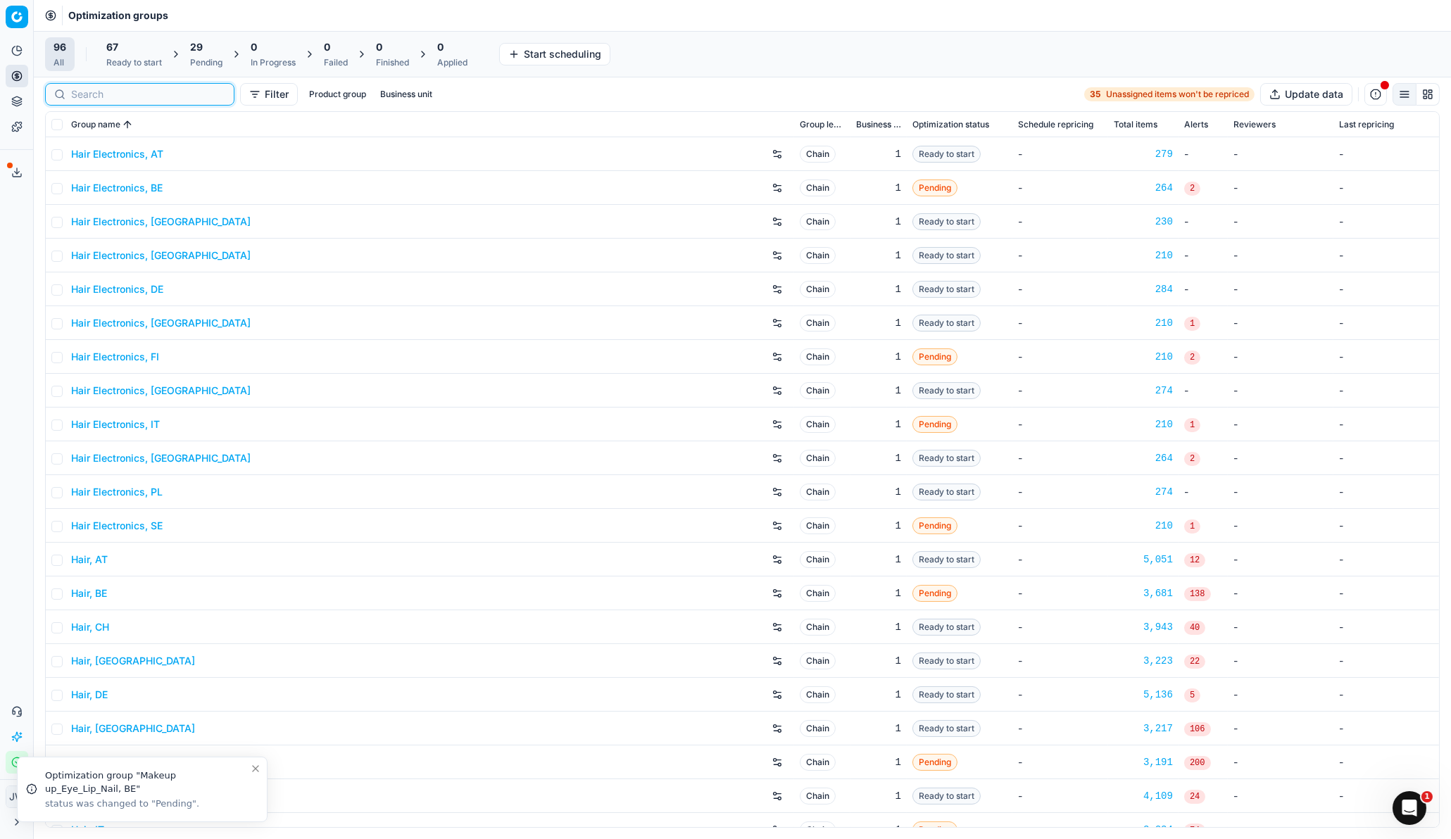
click at [94, 93] on input at bounding box center [148, 94] width 154 height 14
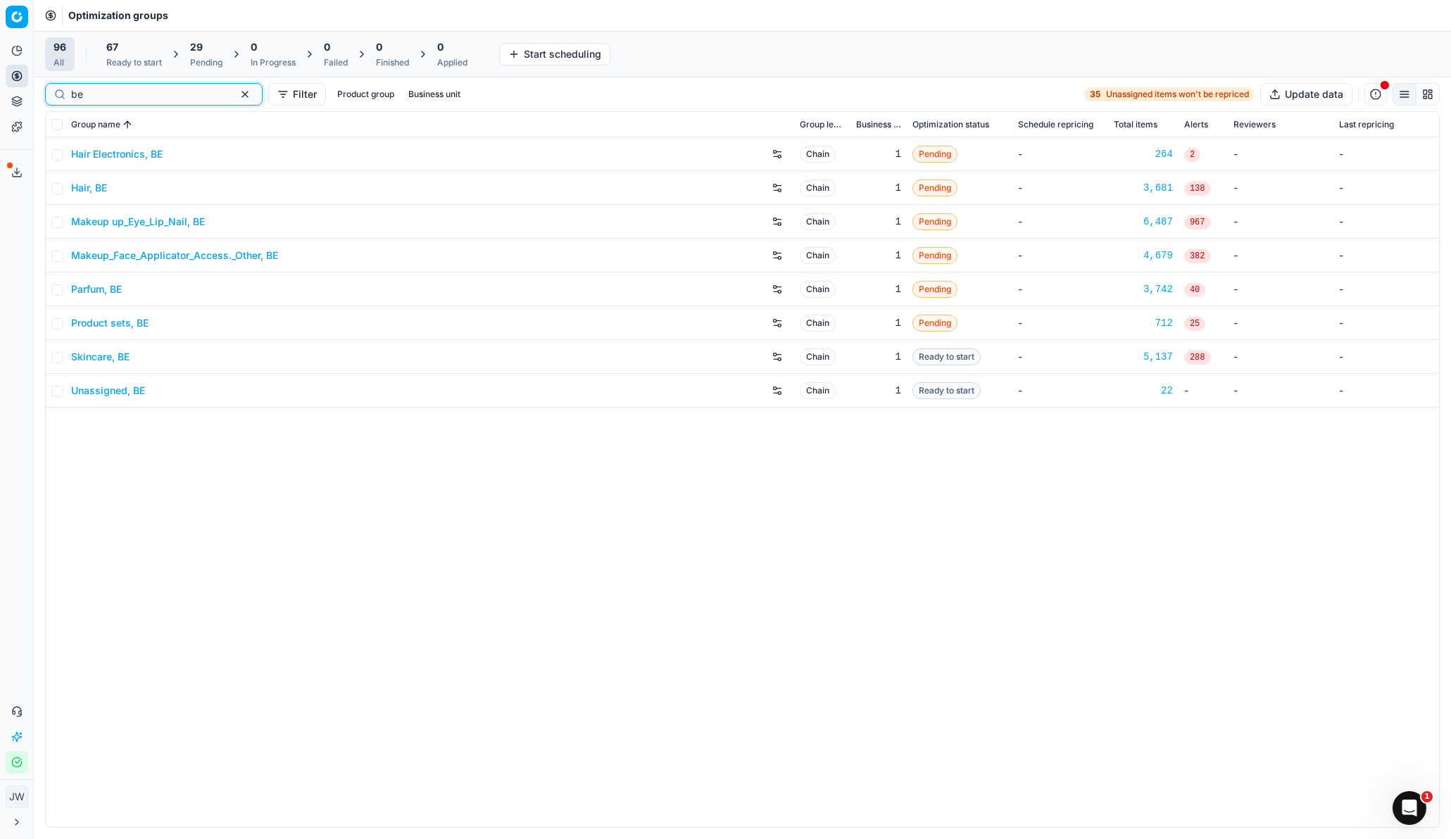
type input "be"
click at [87, 189] on link "Hair, BE" at bounding box center [89, 188] width 36 height 14
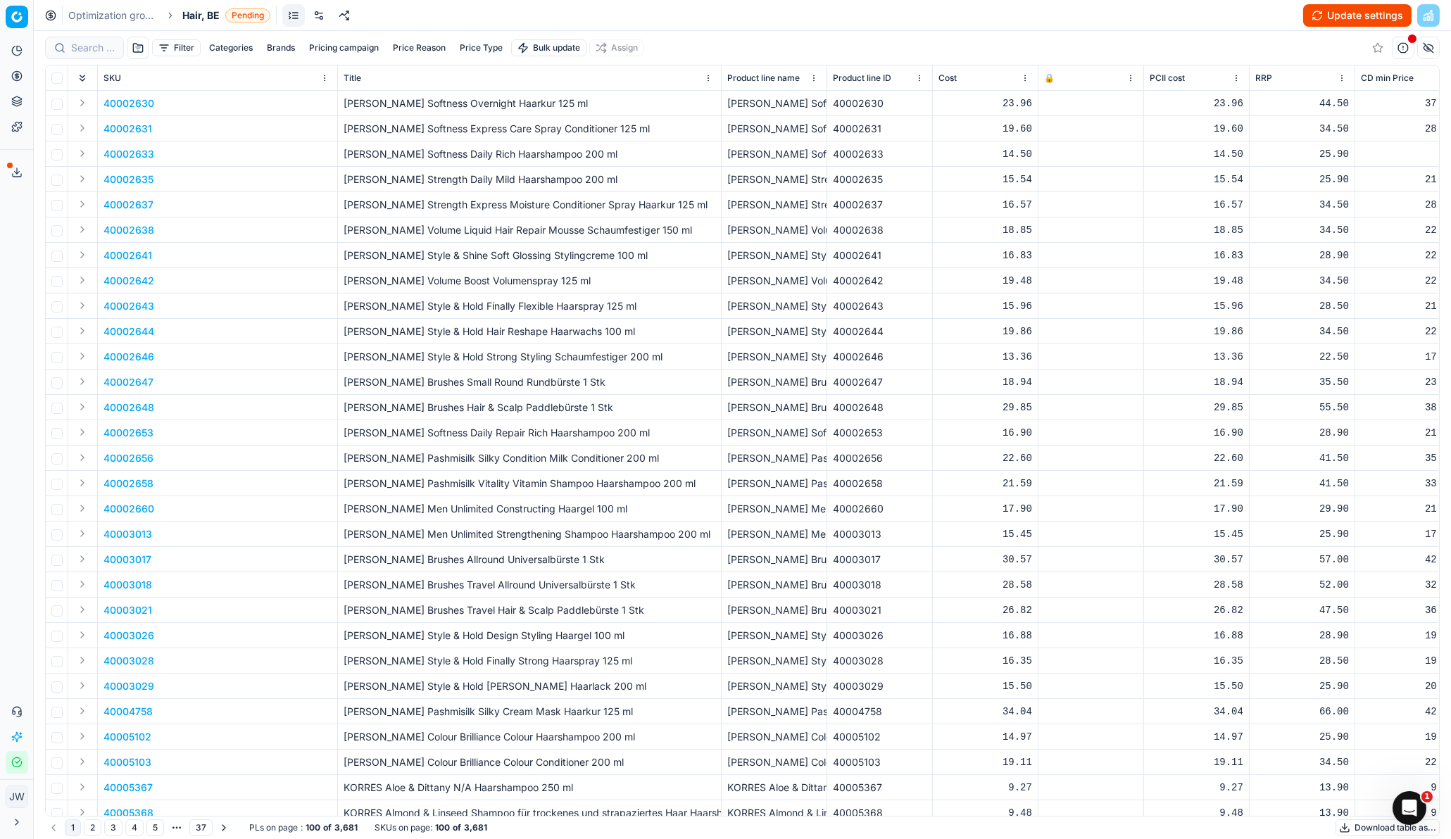
click at [321, 20] on link at bounding box center [319, 15] width 23 height 23
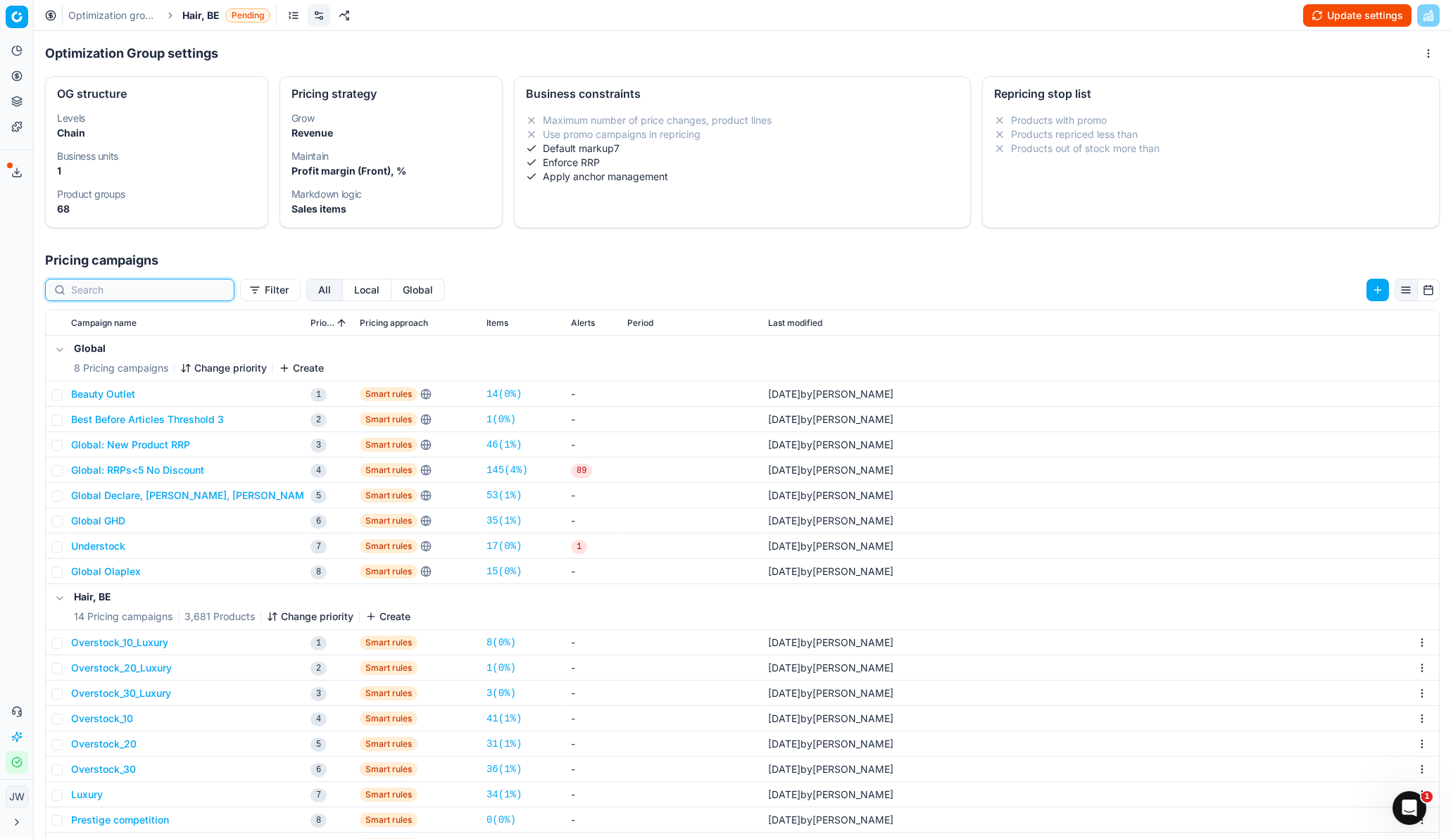
click at [104, 291] on input at bounding box center [148, 290] width 154 height 14
type input "b"
click at [306, 558] on button "Change priority" at bounding box center [310, 617] width 87 height 14
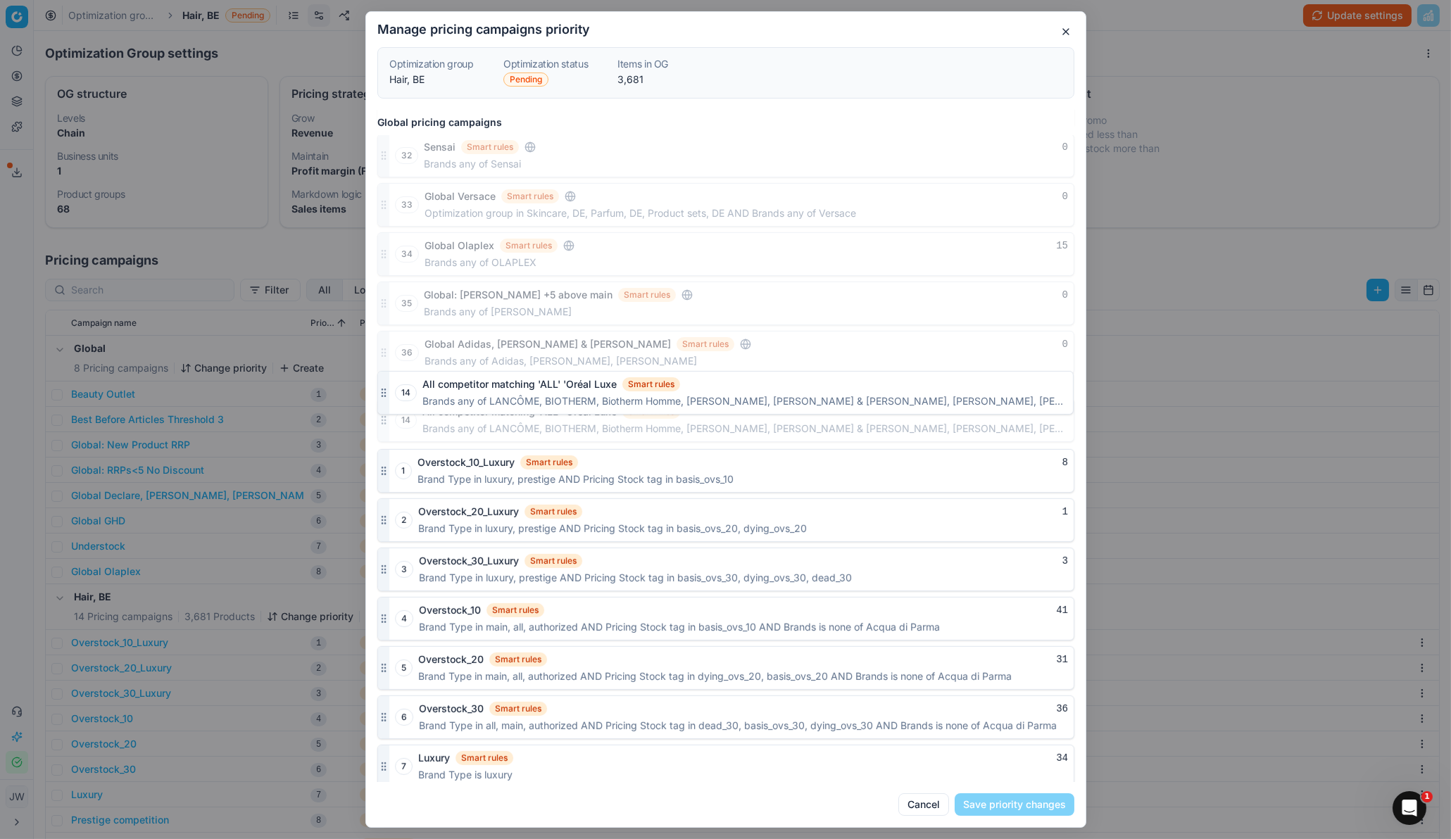
scroll to position [1361, 0]
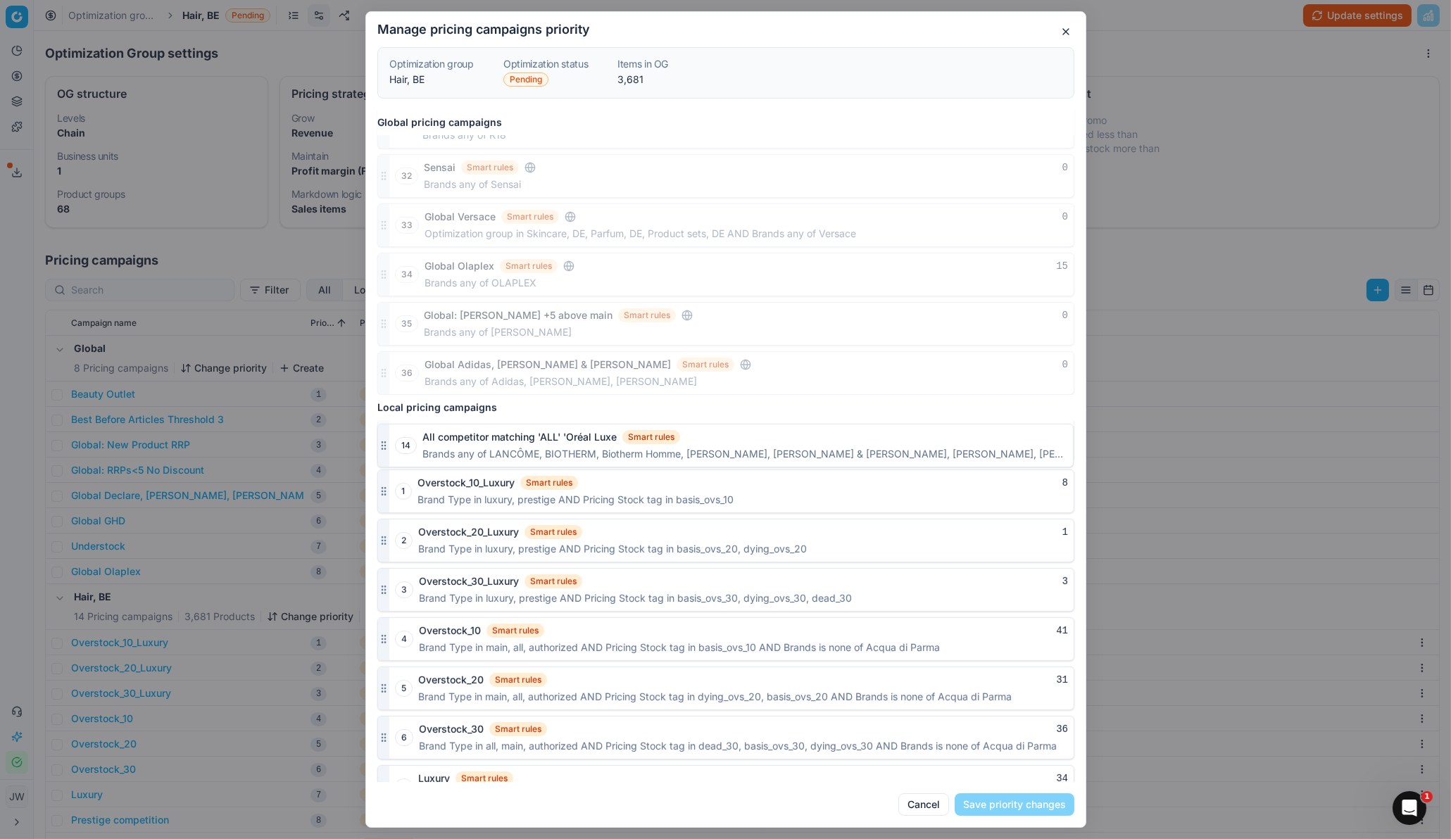
drag, startPoint x: 386, startPoint y: 760, endPoint x: 398, endPoint y: 403, distance: 357.9
click at [398, 403] on div "Global pricing campaigns 1 Global: Gisada CH Smart rules 0 Brands is exactly Gi…" at bounding box center [726, 446] width 720 height 672
click at [1009, 558] on button "Save priority changes" at bounding box center [1015, 804] width 120 height 23
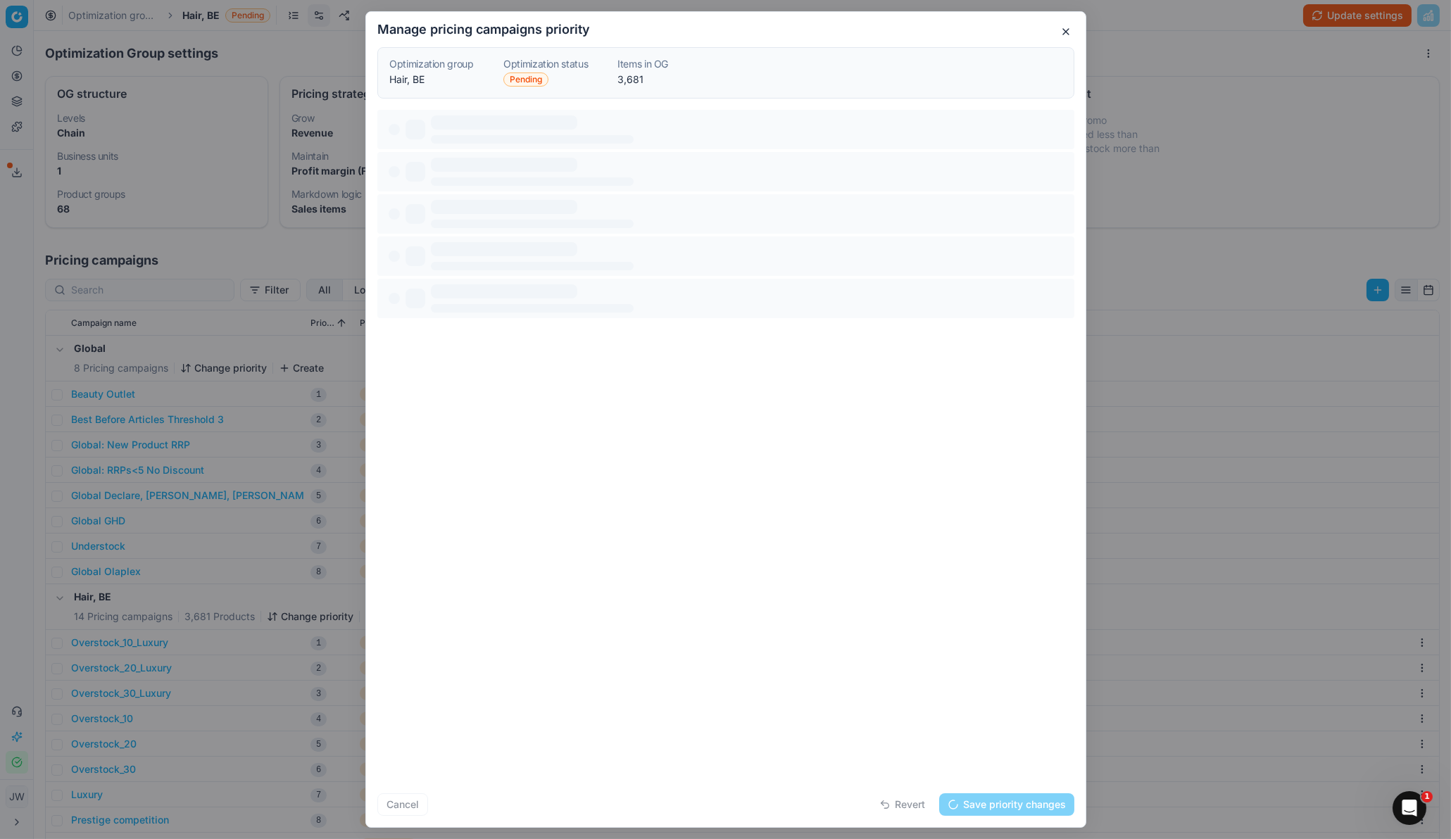
scroll to position [0, 0]
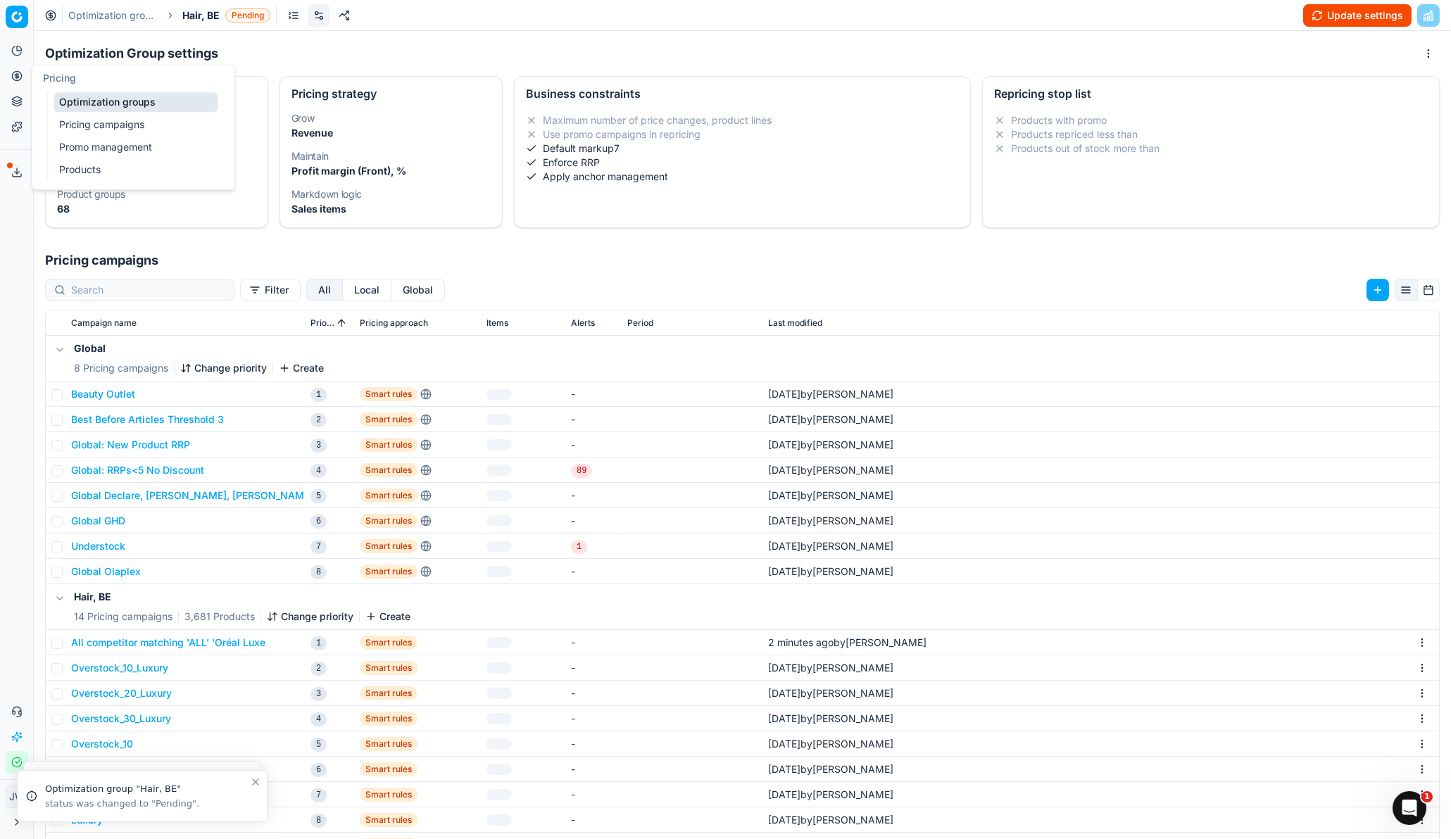
click at [18, 70] on icon at bounding box center [16, 75] width 11 height 11
click at [67, 94] on link "Optimization groups" at bounding box center [136, 102] width 164 height 20
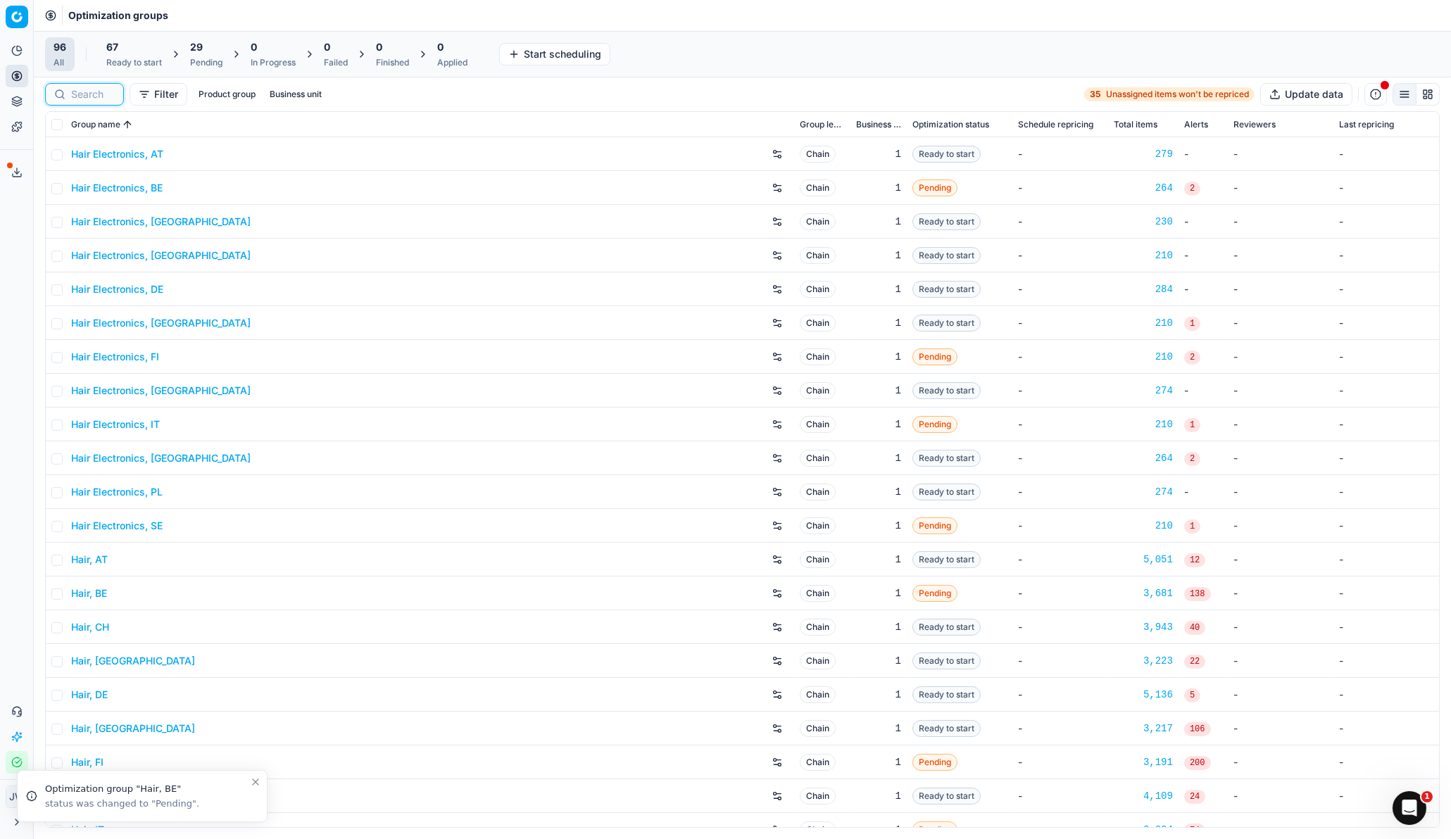
click at [95, 96] on input at bounding box center [93, 94] width 44 height 14
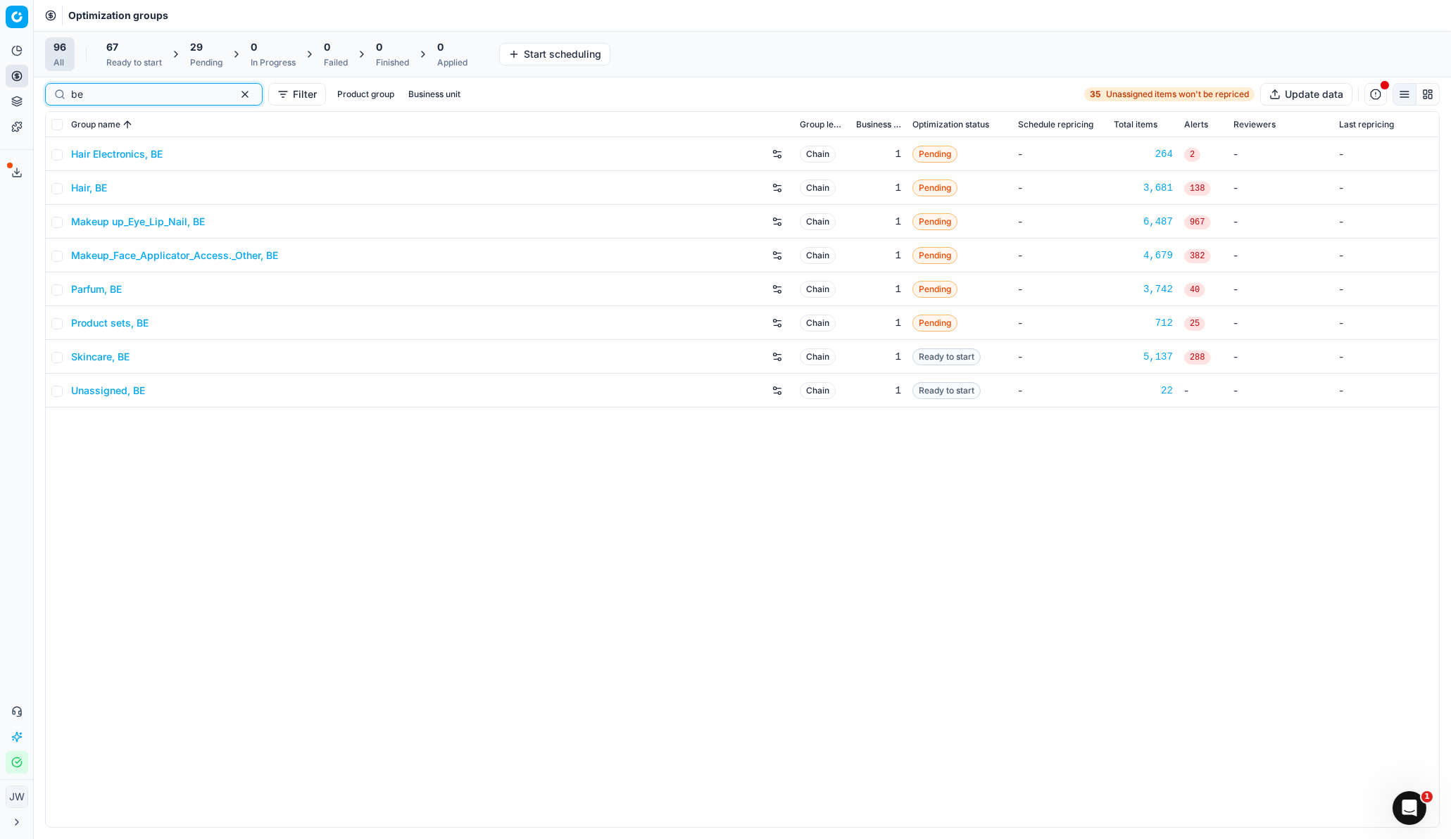
type input "be"
click at [107, 156] on link "Hair Electronics, BE" at bounding box center [117, 154] width 92 height 14
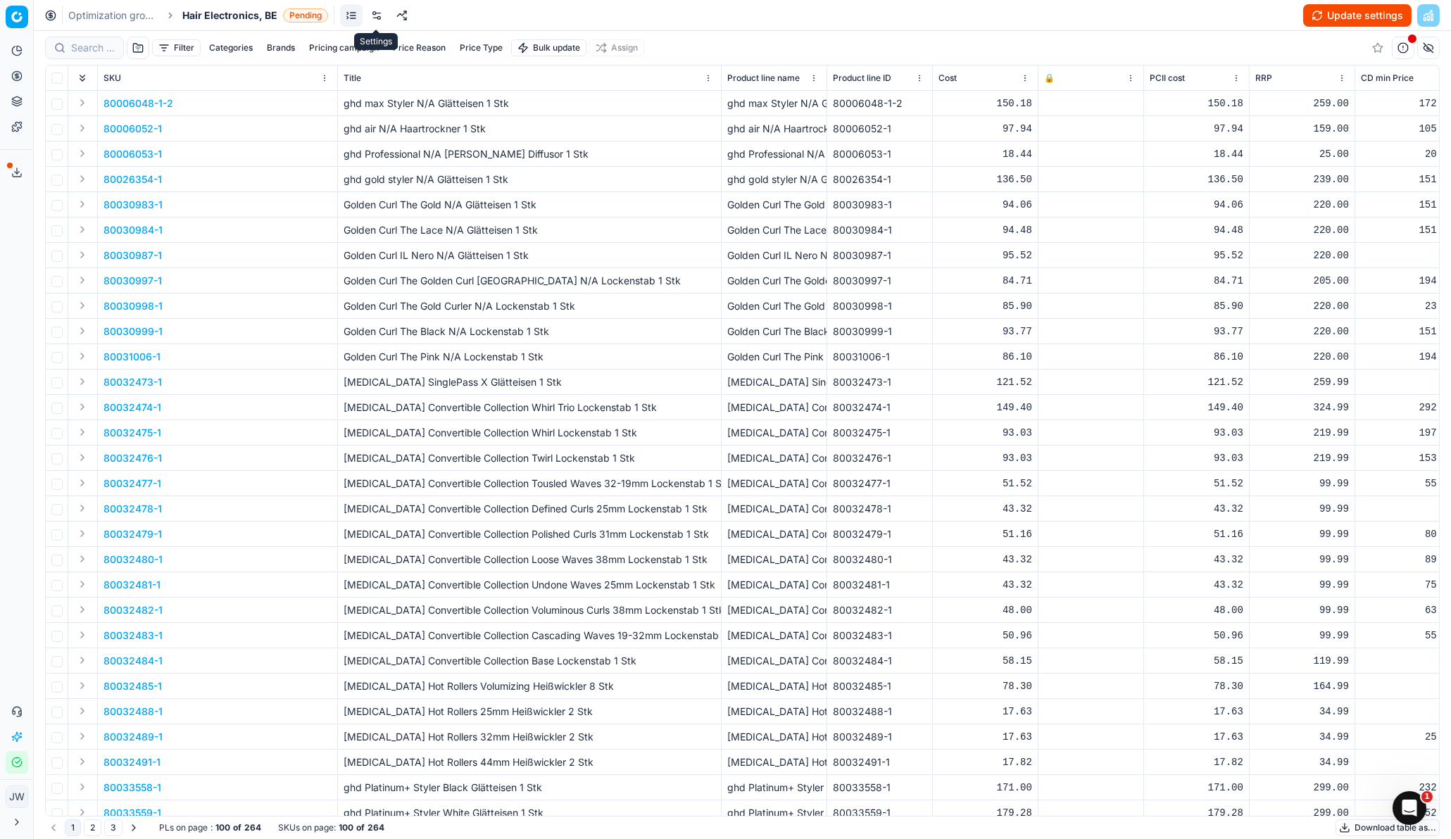
click at [370, 20] on link at bounding box center [376, 15] width 23 height 23
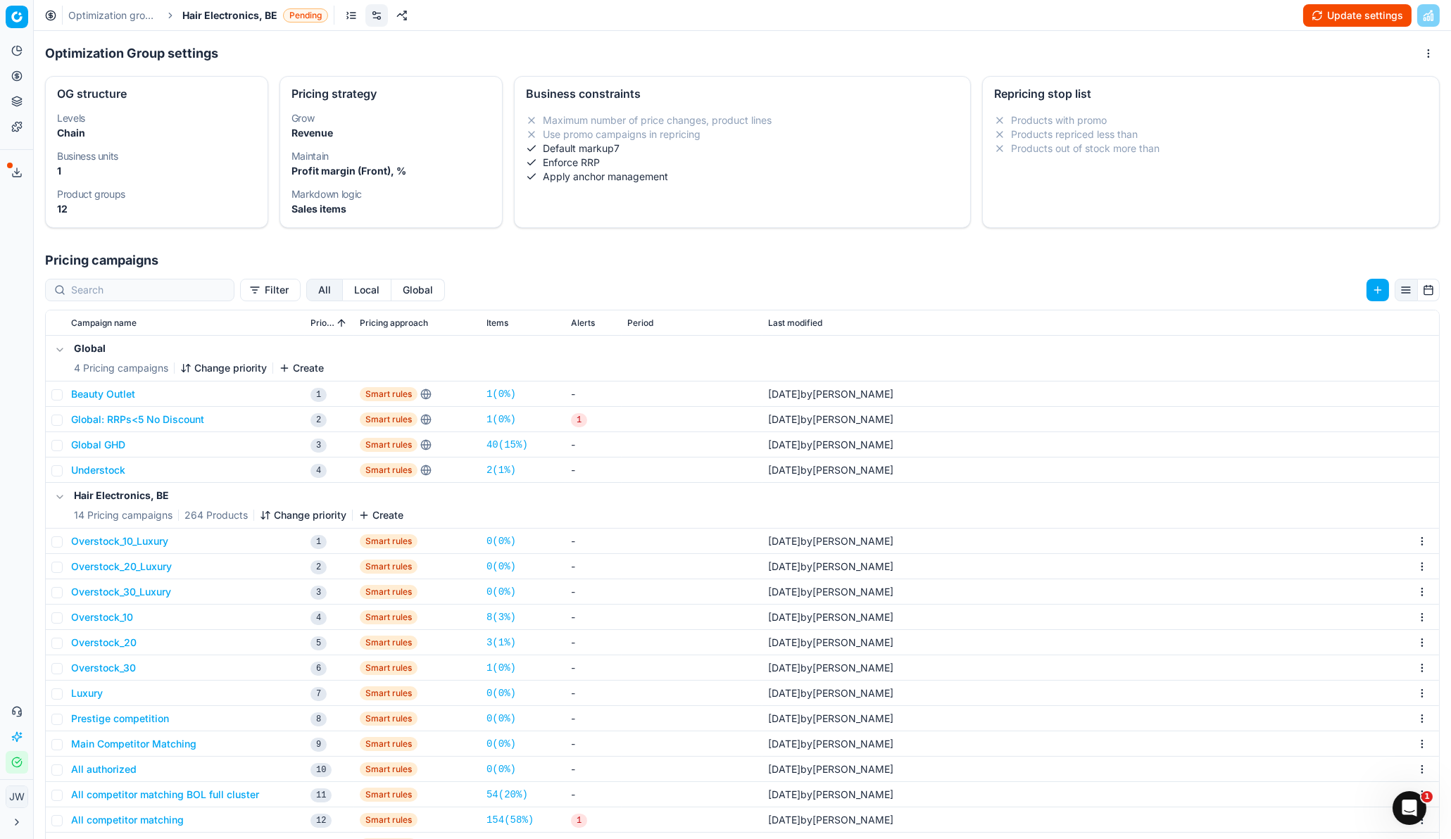
scroll to position [216, 0]
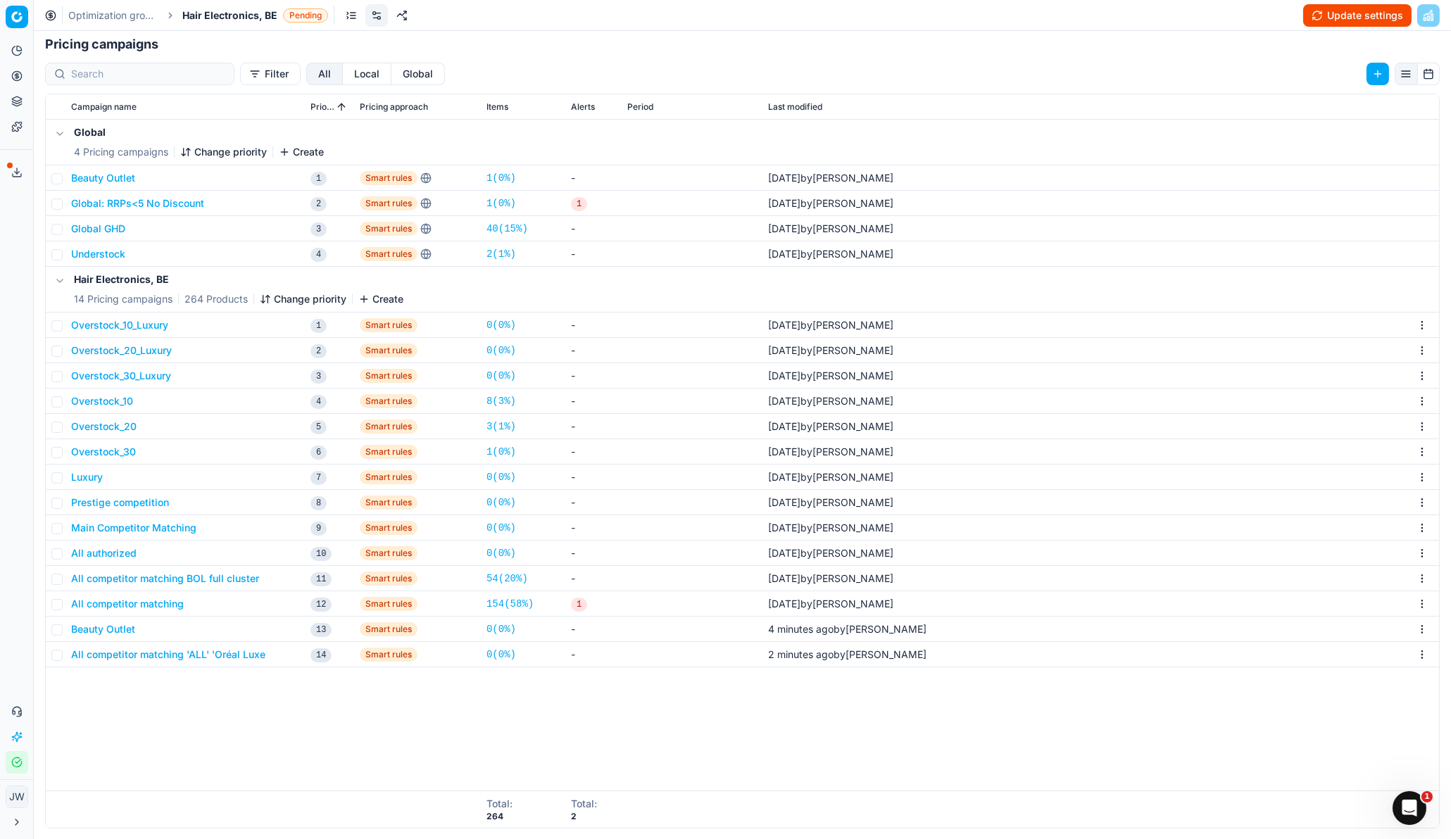
click at [290, 302] on button "Change priority" at bounding box center [303, 299] width 87 height 14
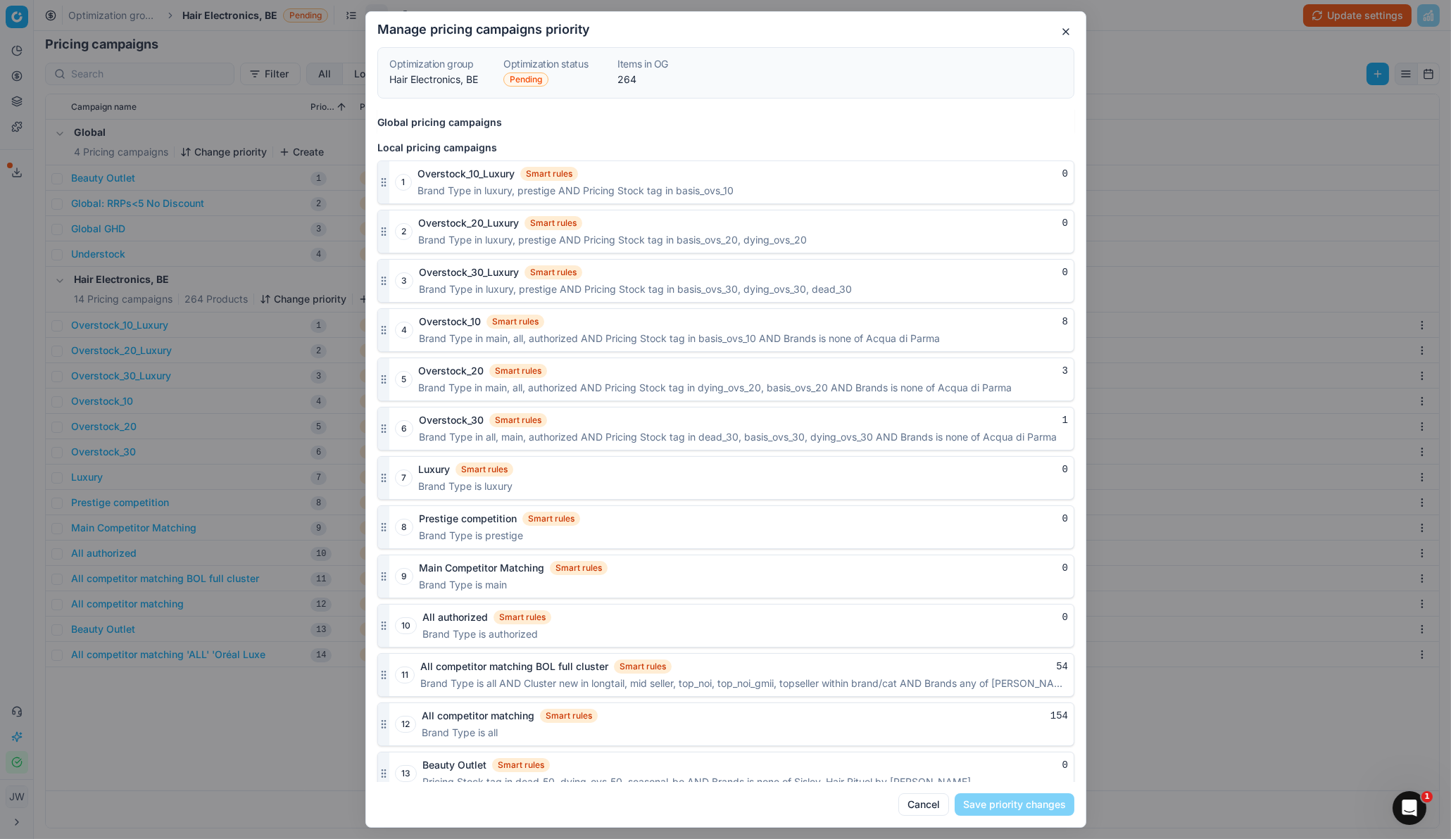
scroll to position [1688, 0]
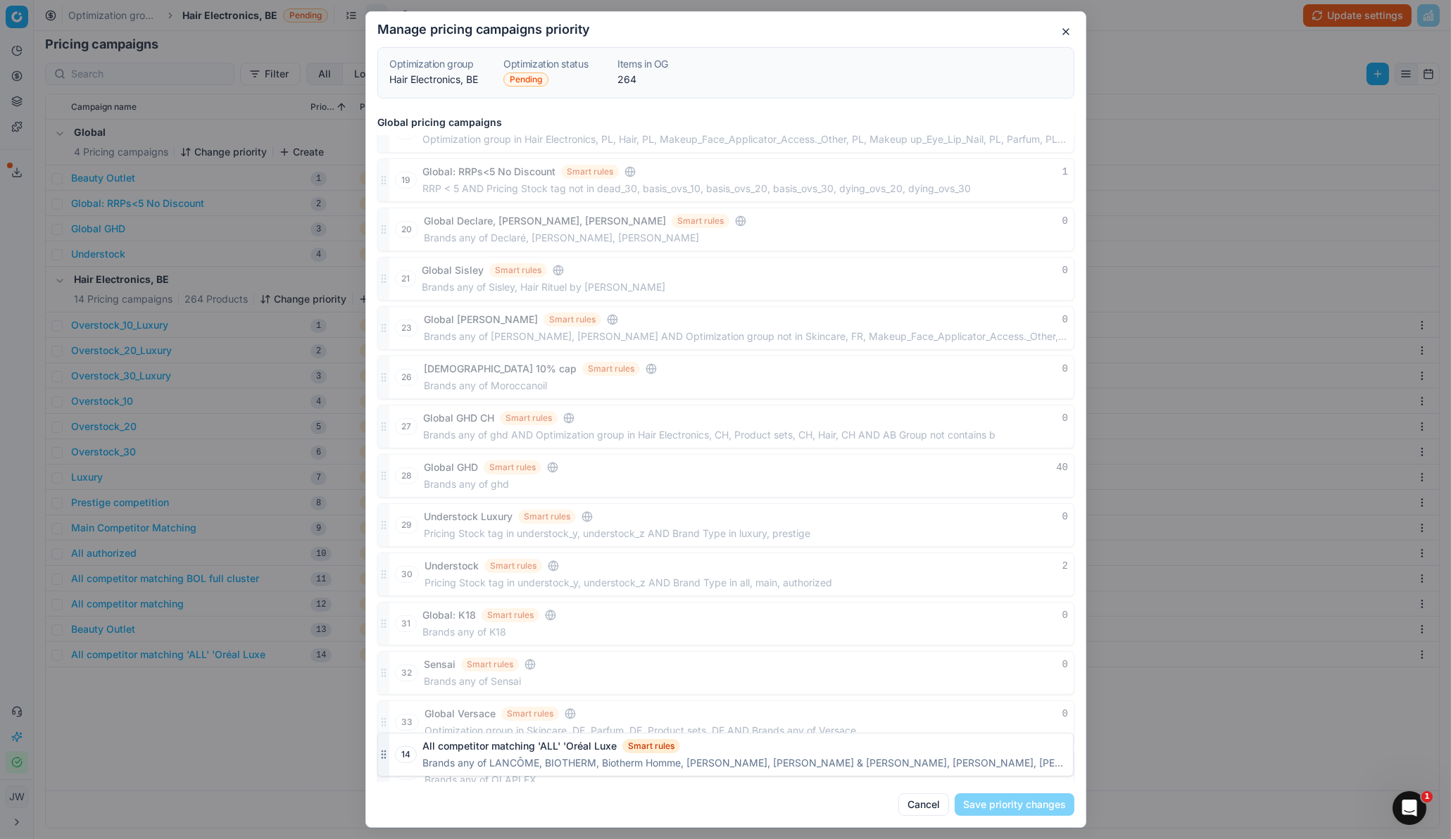
drag, startPoint x: 379, startPoint y: 760, endPoint x: 365, endPoint y: 92, distance: 669.0
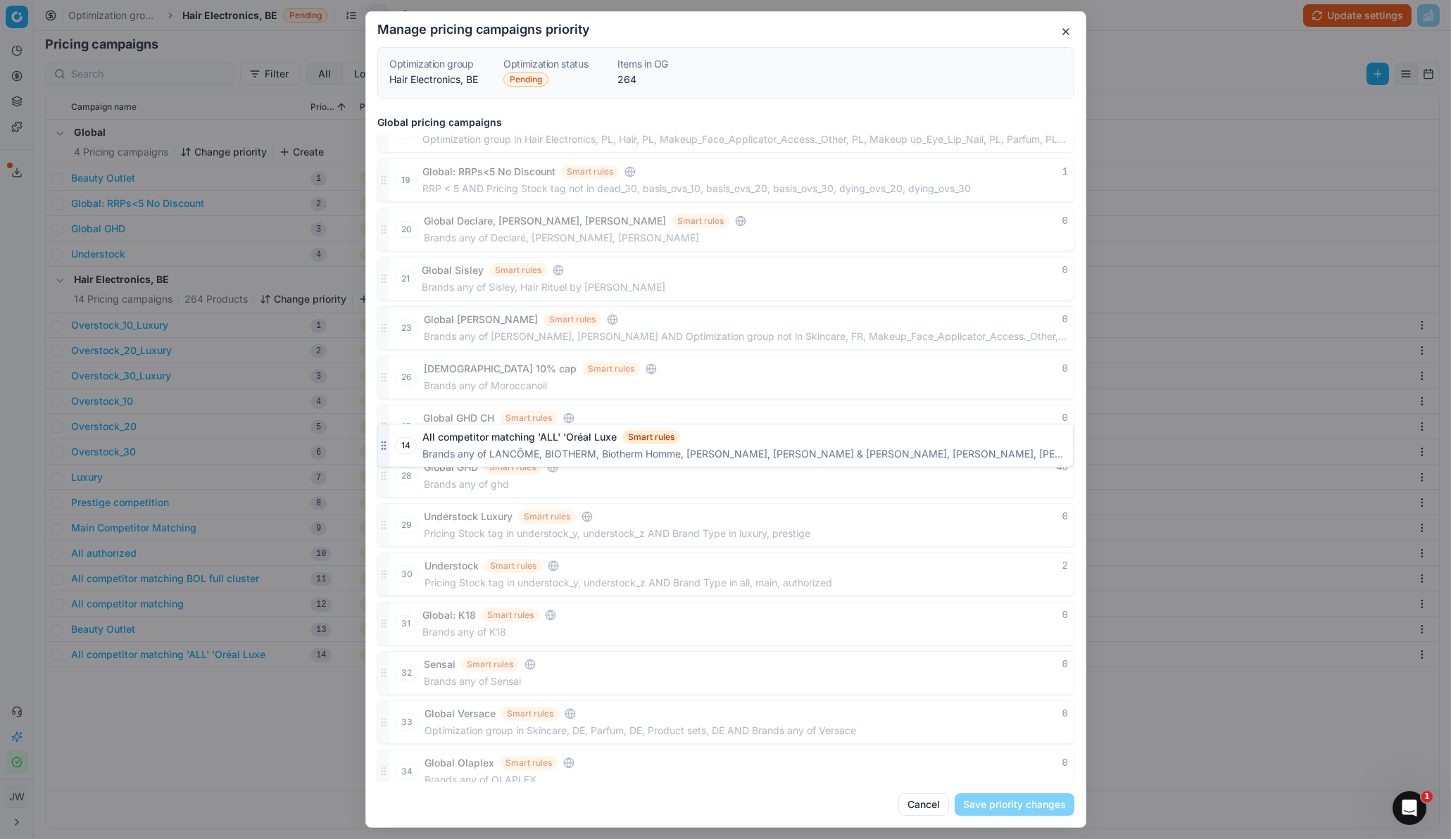
click at [366, 92] on form "Manage pricing campaigns priority Optimization group Hair Electronics, BE Optim…" at bounding box center [726, 419] width 720 height 793
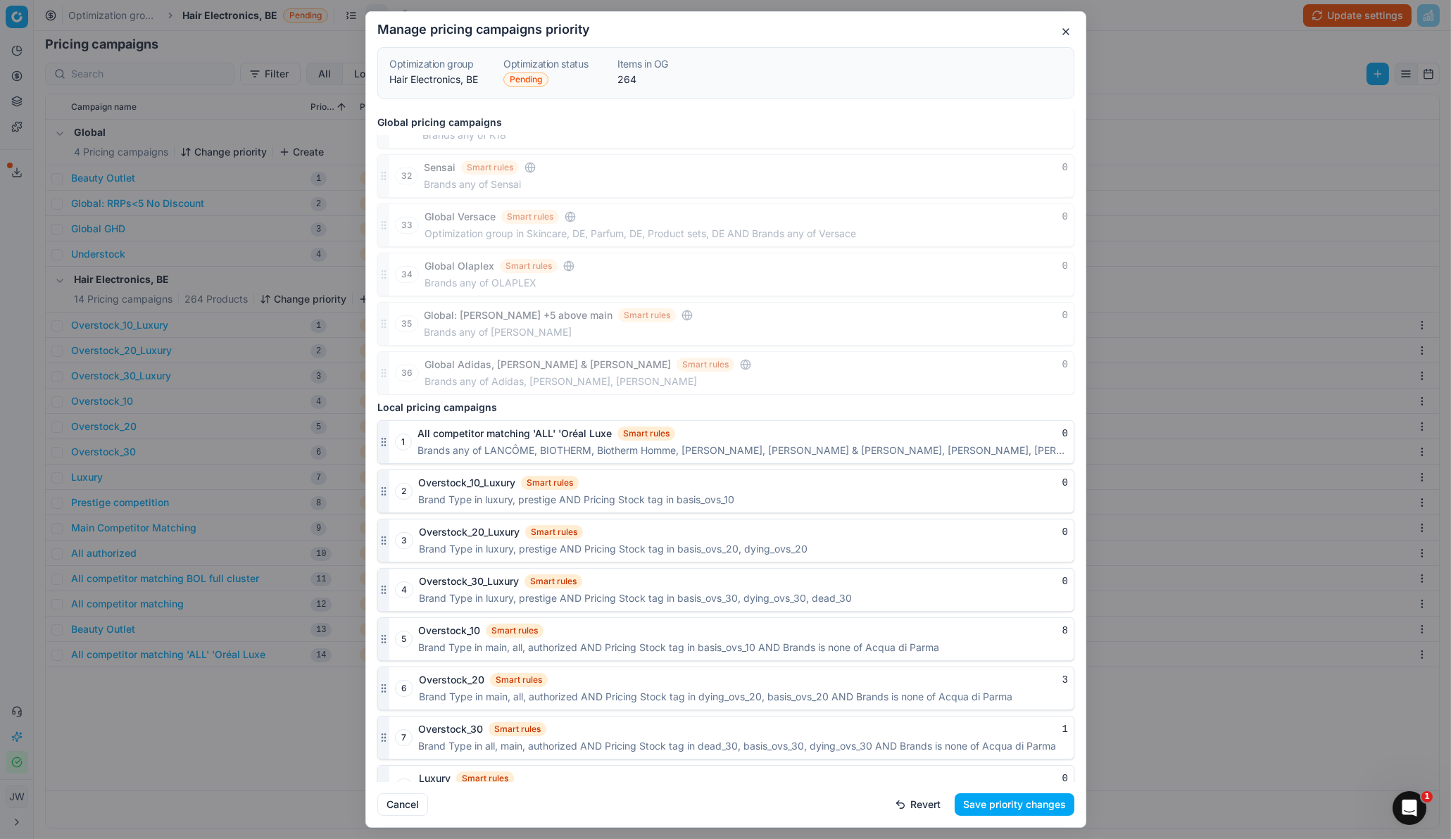
click at [992, 558] on button "Save priority changes" at bounding box center [1015, 804] width 120 height 23
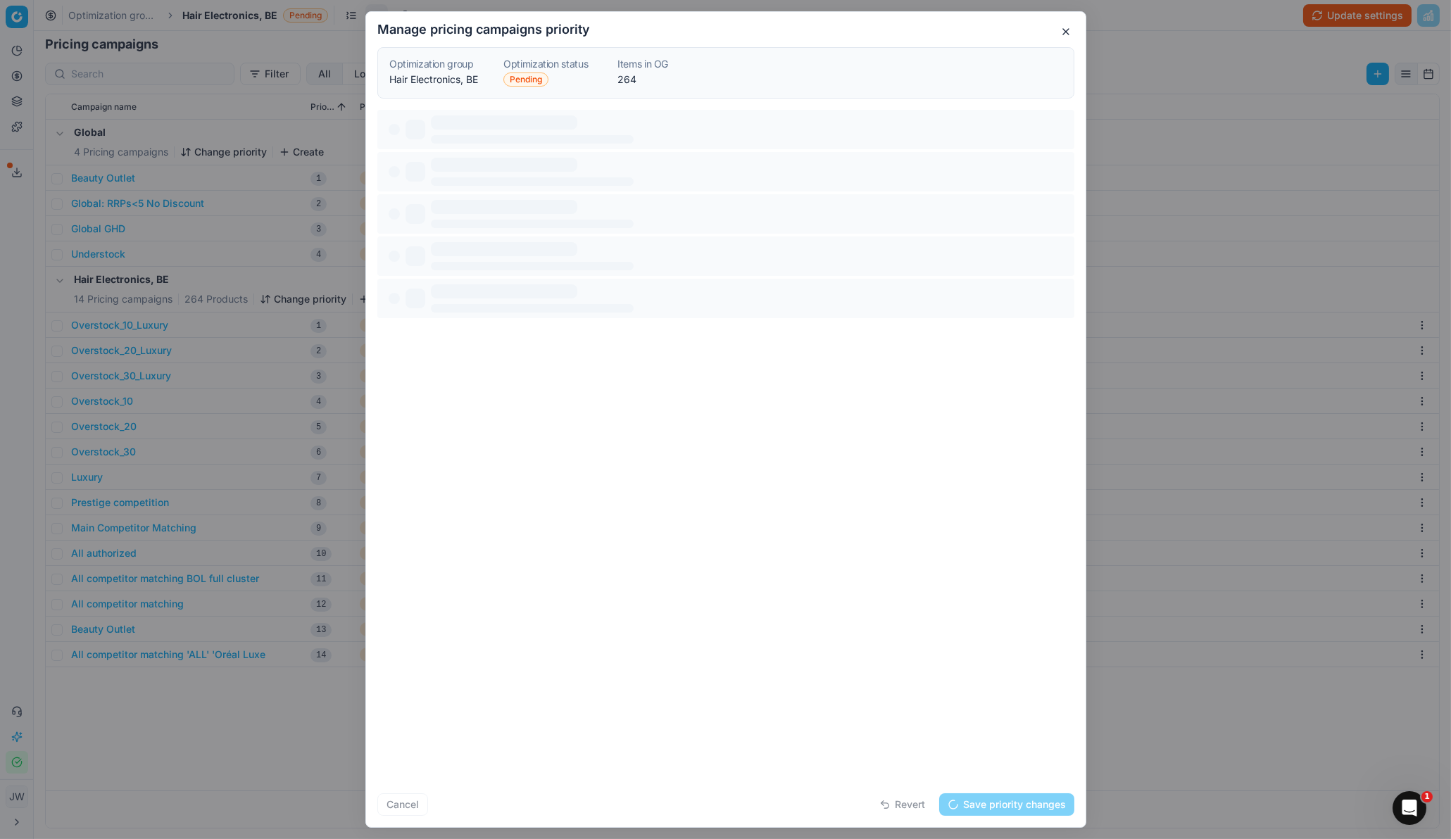
scroll to position [0, 0]
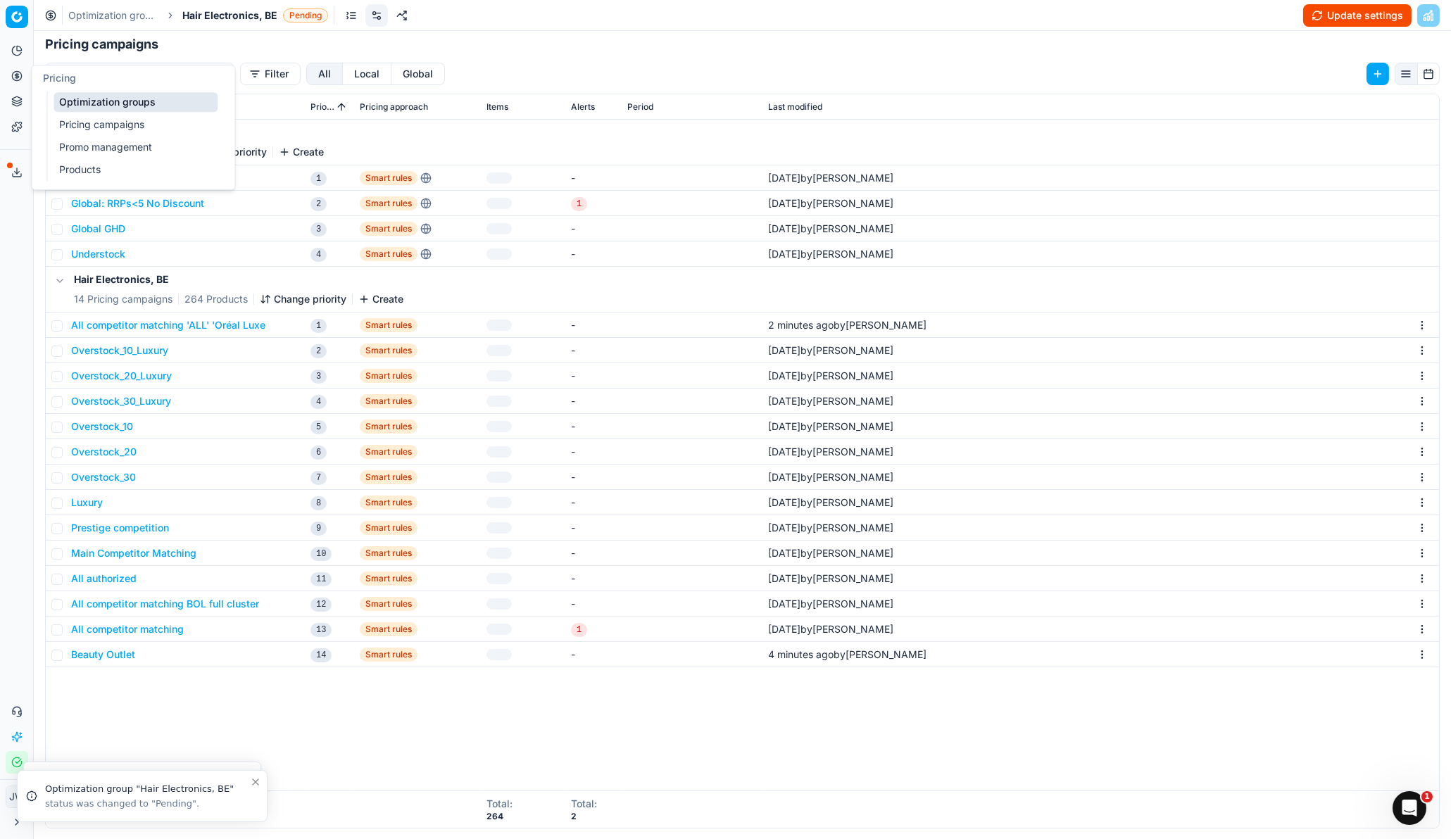
click at [13, 80] on icon at bounding box center [16, 75] width 11 height 11
click at [99, 109] on link "Optimization groups" at bounding box center [136, 102] width 164 height 20
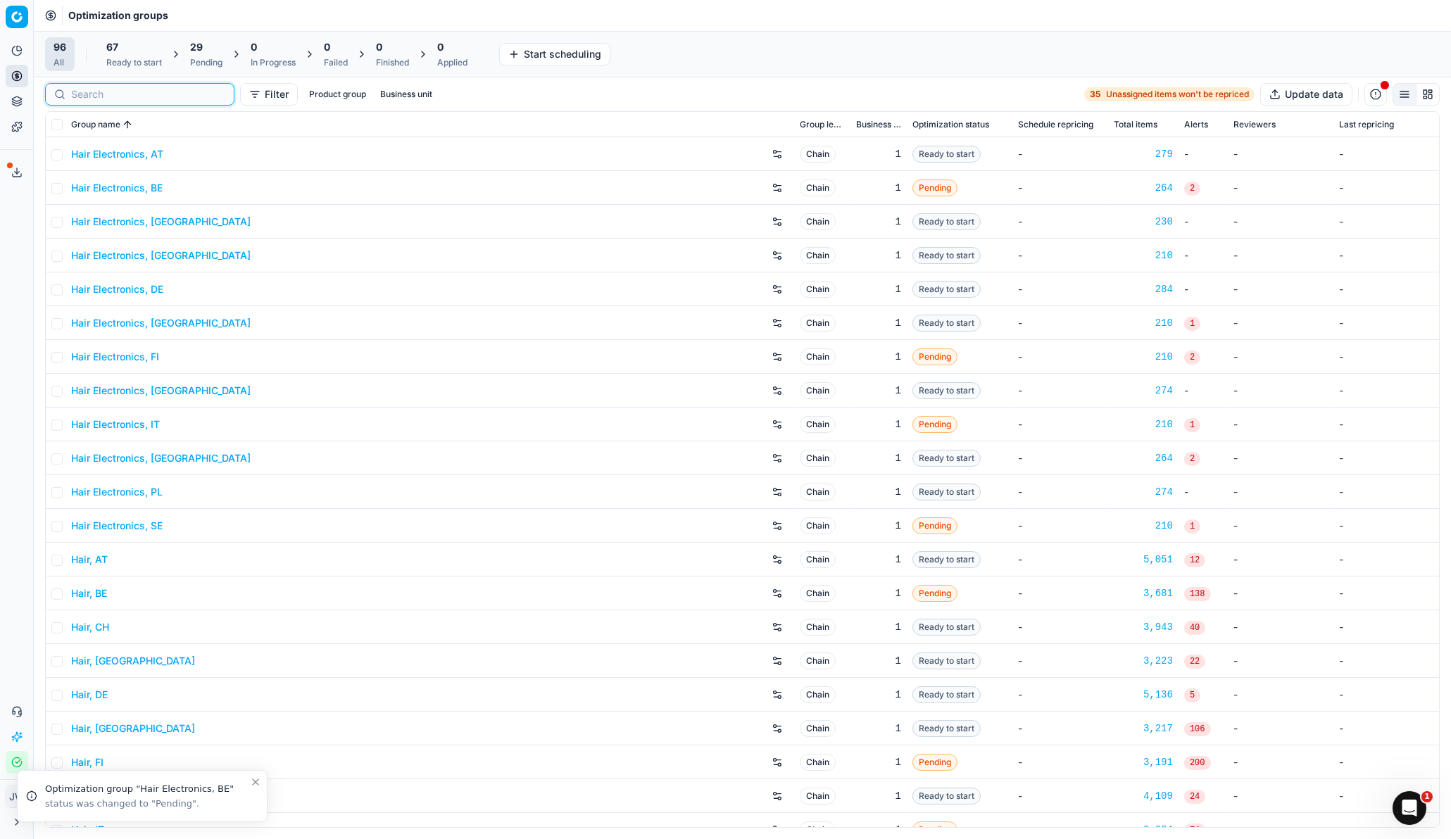
click at [86, 96] on input at bounding box center [148, 94] width 154 height 14
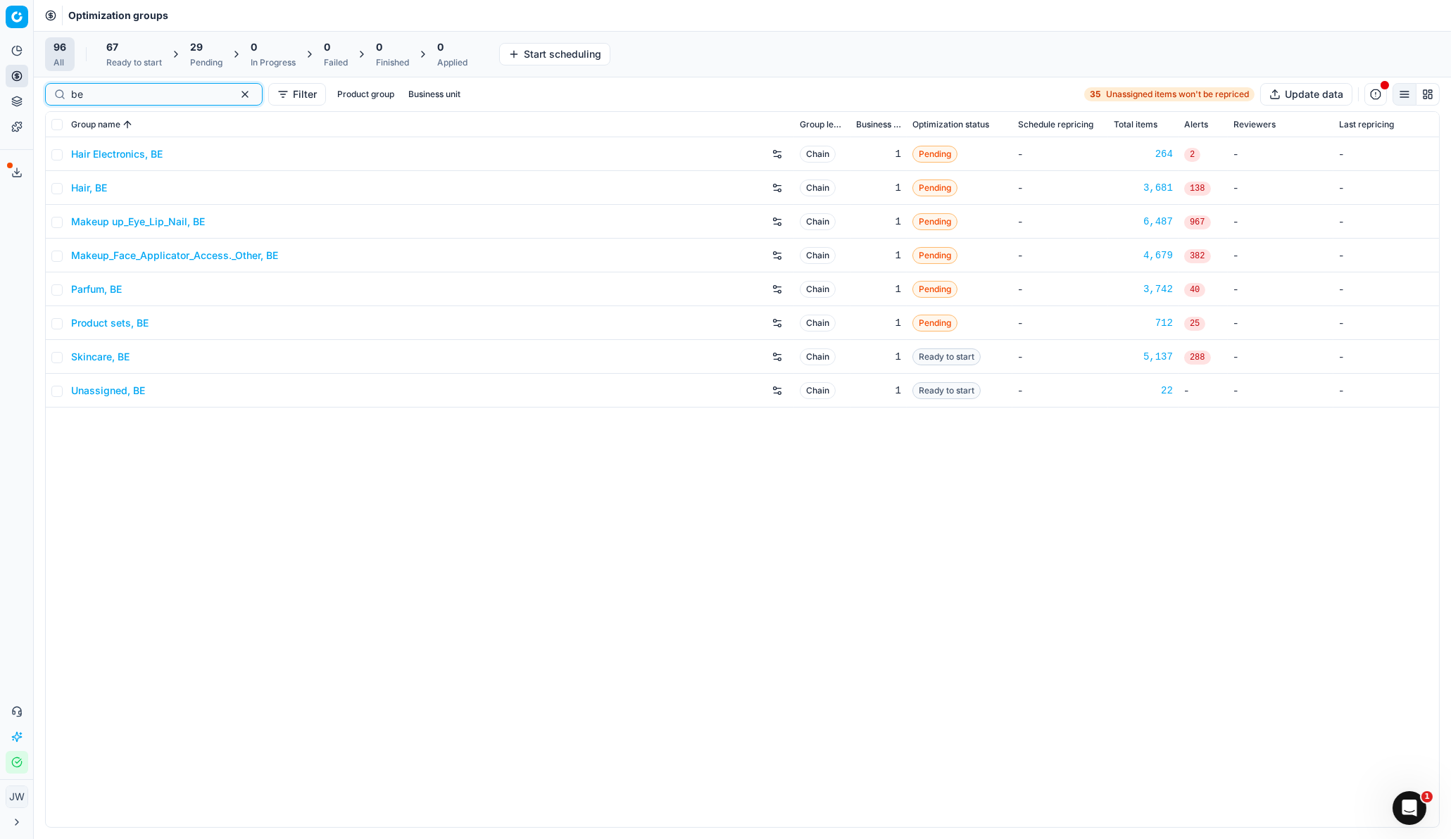
type input "be"
click at [59, 127] on input "checkbox" at bounding box center [56, 124] width 11 height 11
checkbox input "true"
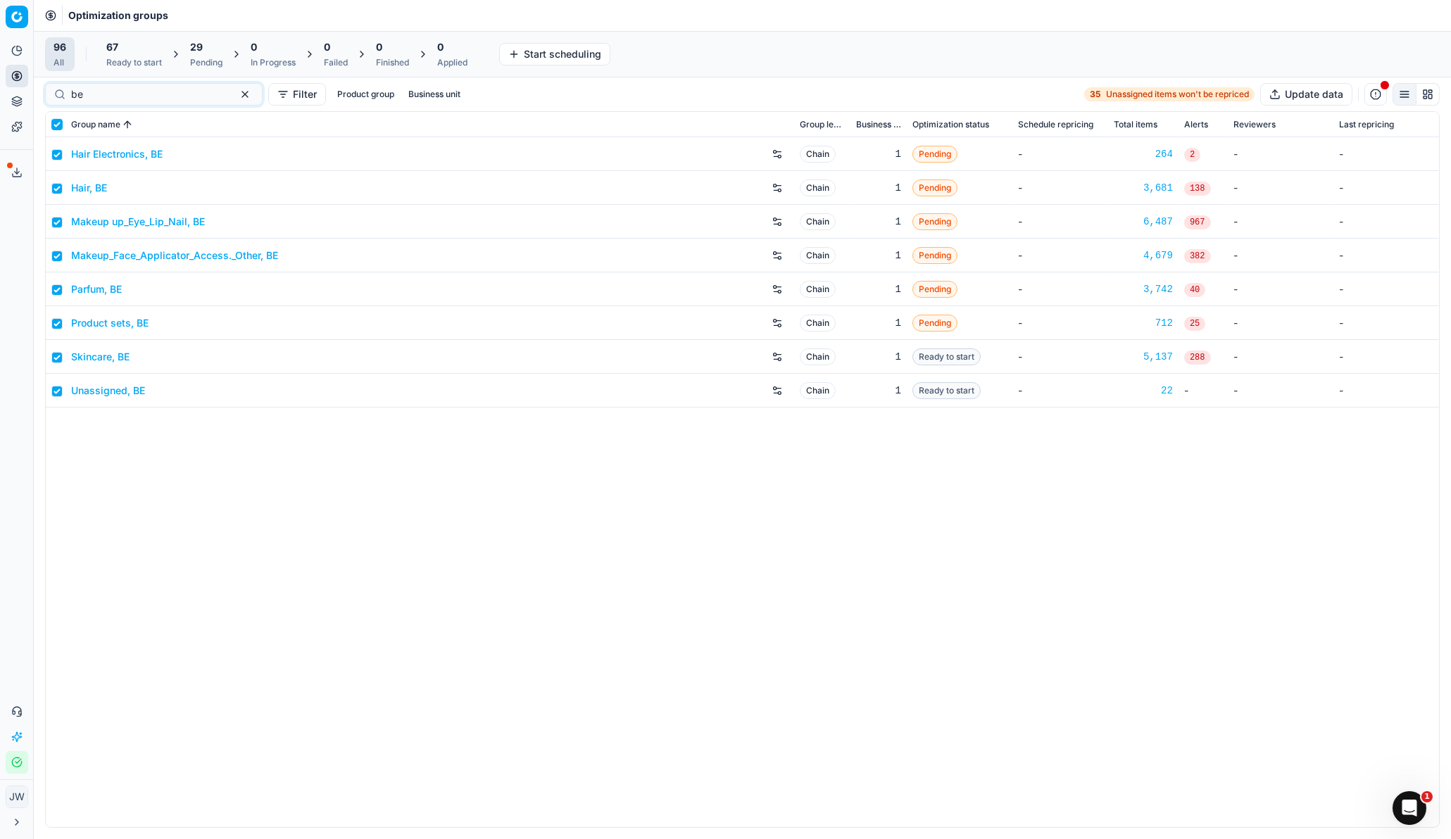
checkbox input "true"
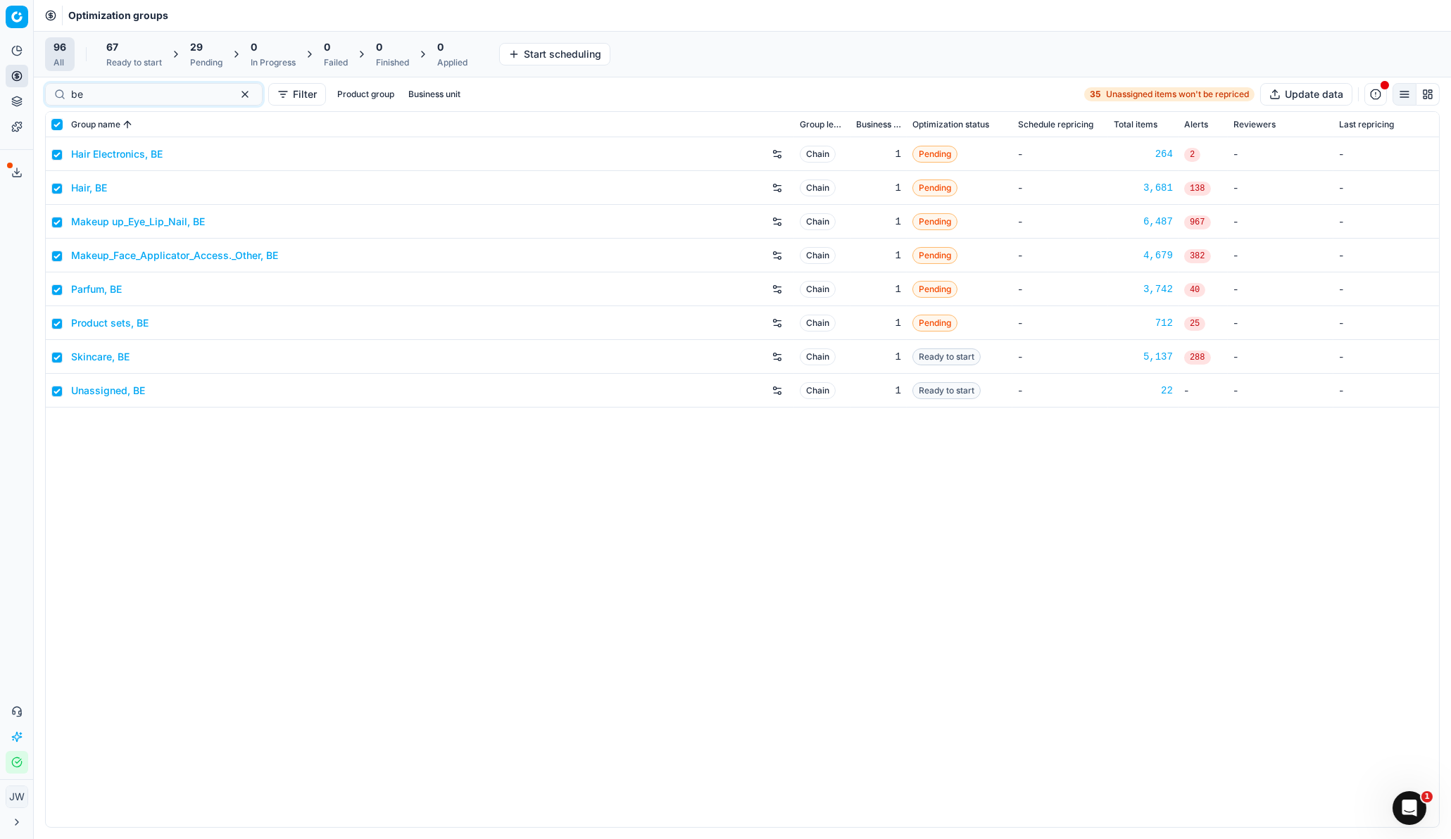
checkbox input "true"
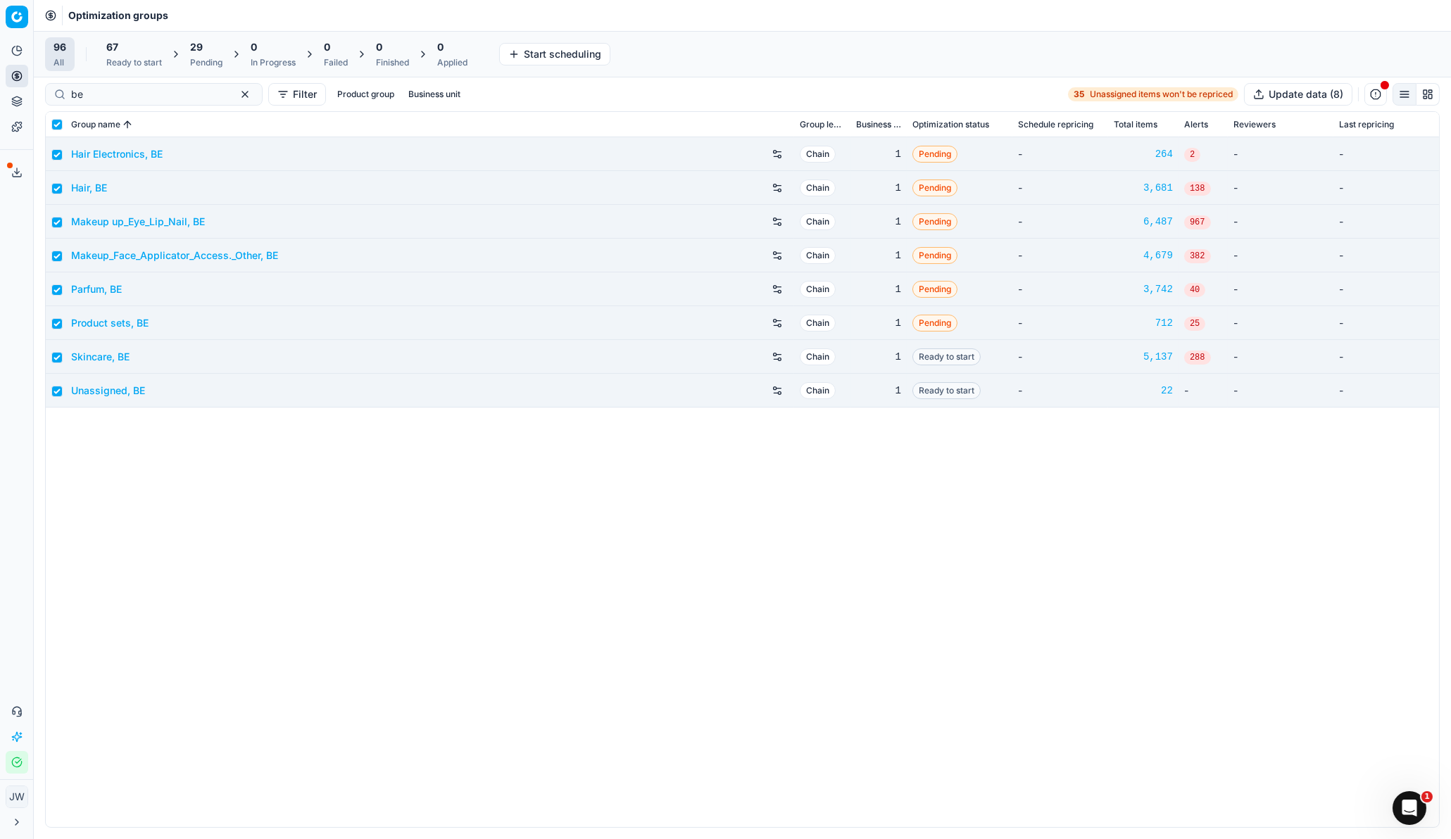
click at [201, 62] on div "Pending" at bounding box center [206, 62] width 32 height 11
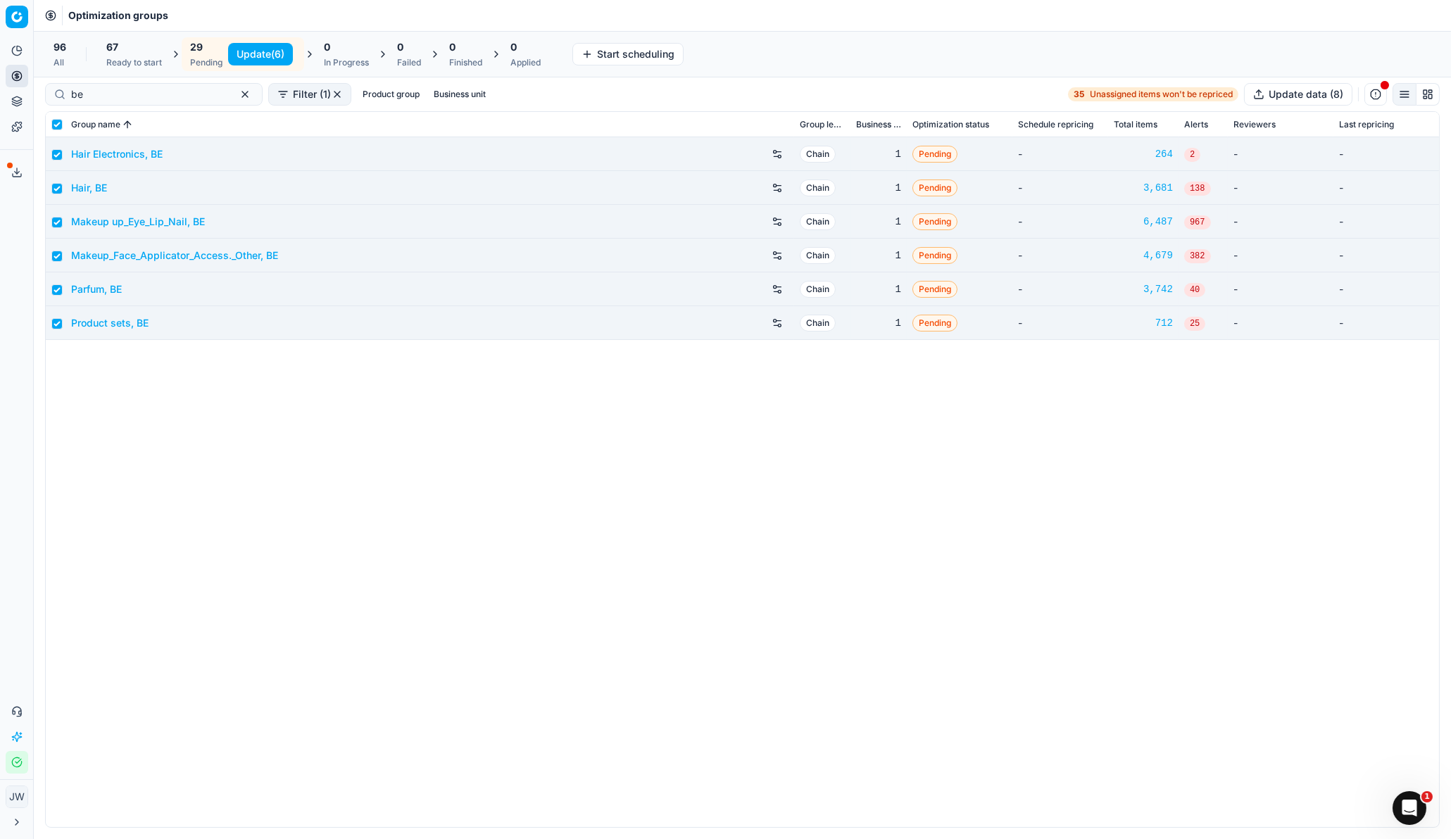
click at [271, 53] on button "Update (6)" at bounding box center [260, 54] width 65 height 23
checkbox input "false"
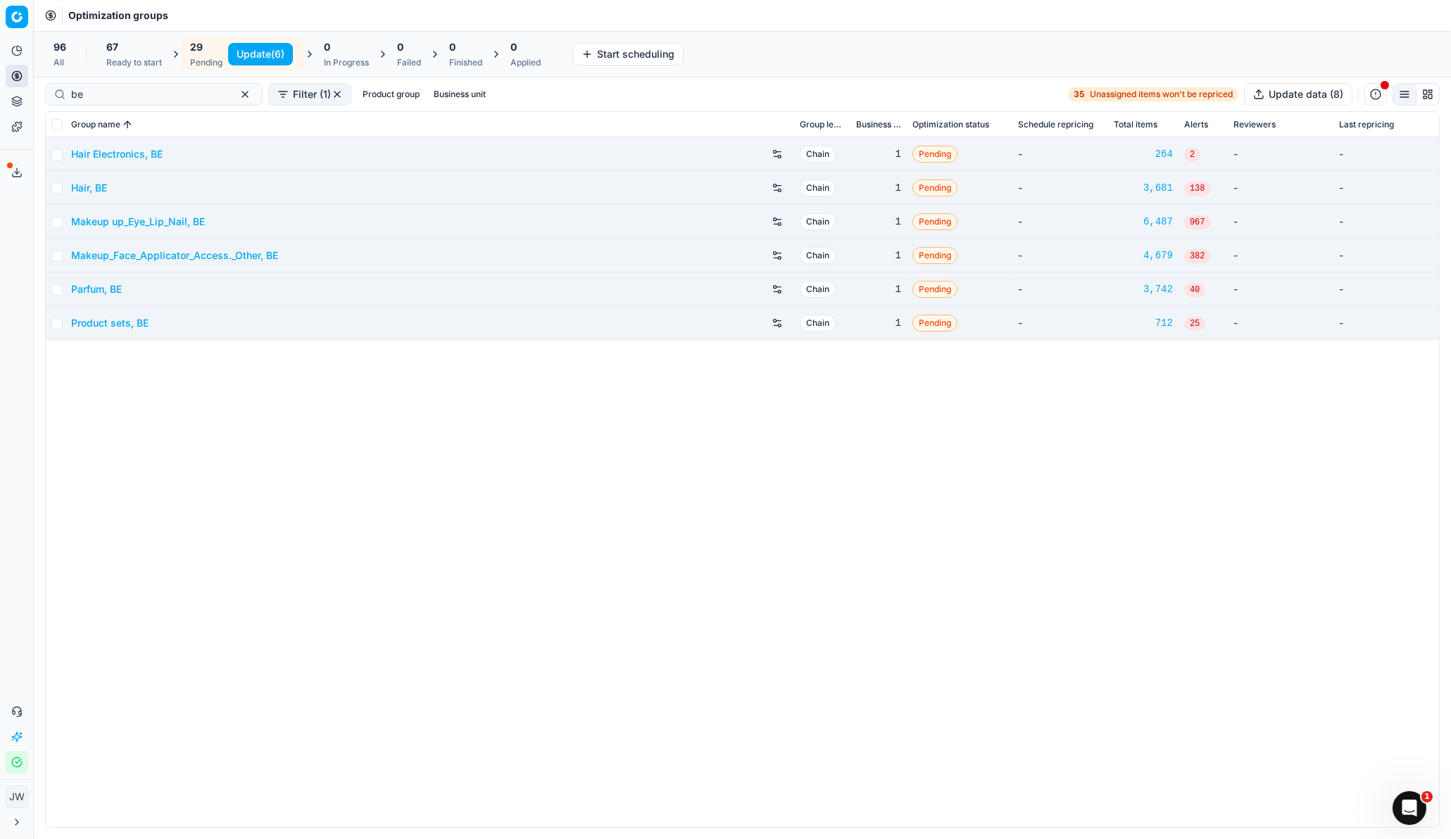
checkbox input "false"
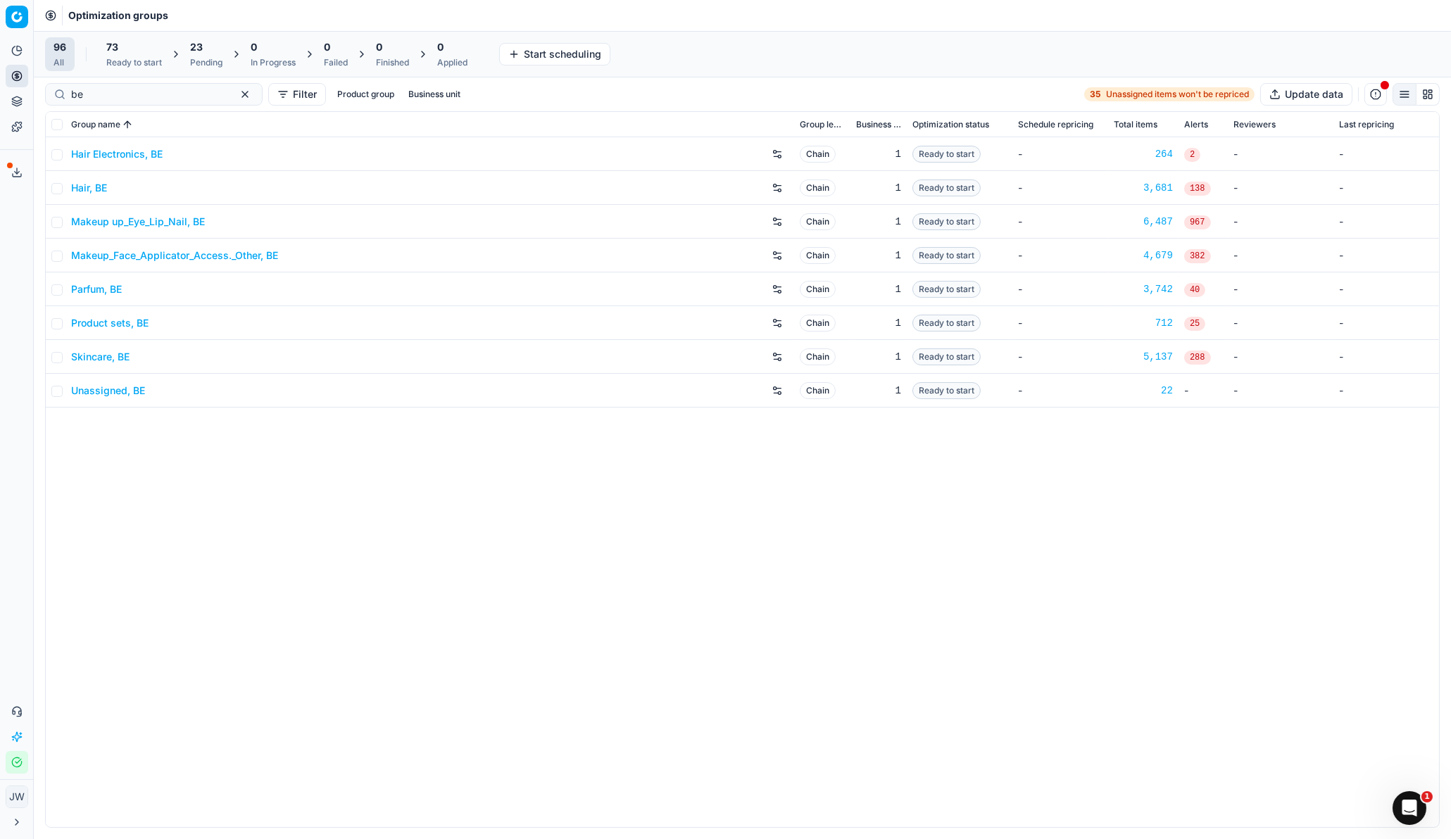
click at [101, 290] on link "Parfum, BE" at bounding box center [96, 289] width 51 height 14
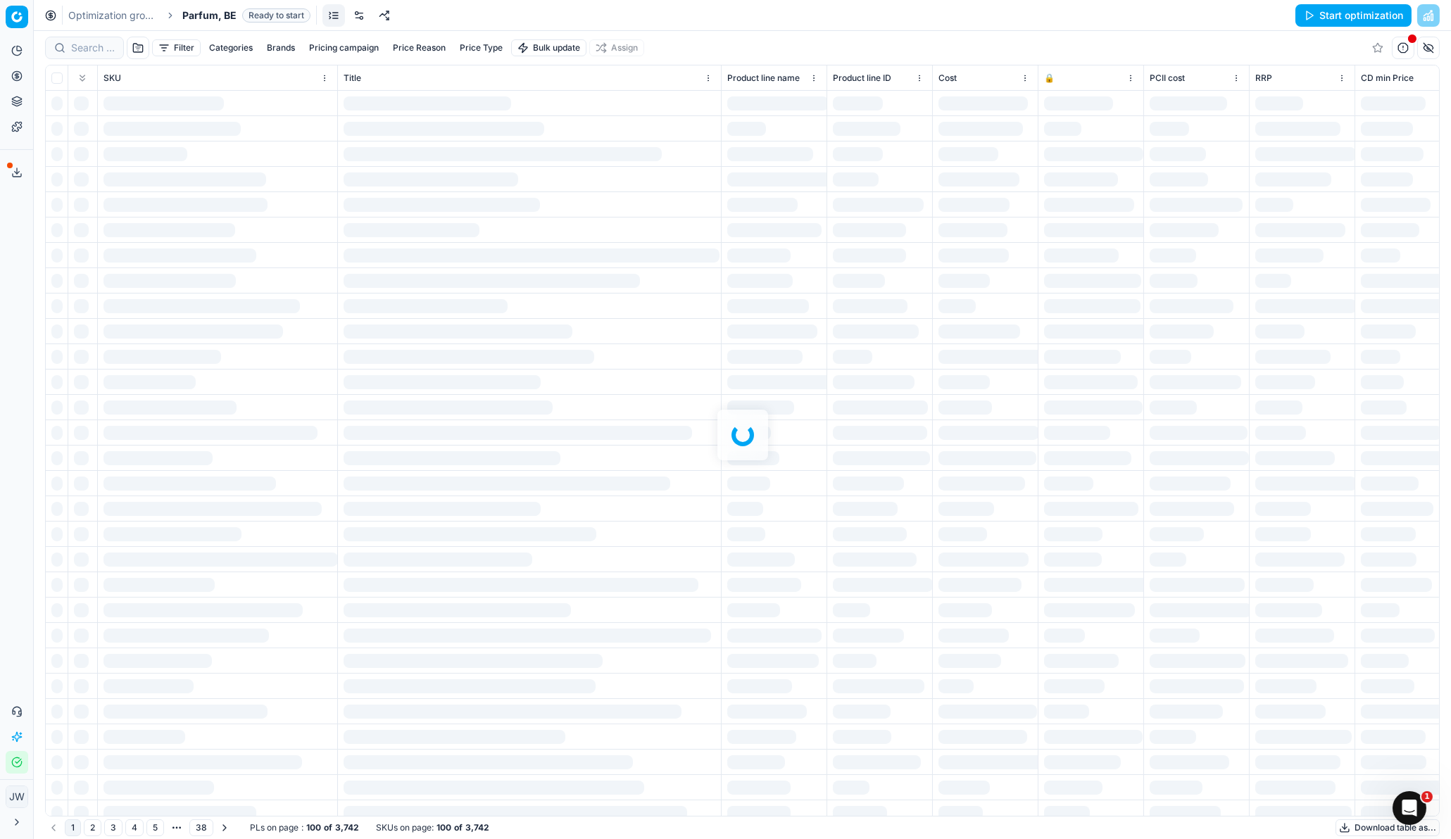
click at [364, 13] on link at bounding box center [359, 15] width 23 height 23
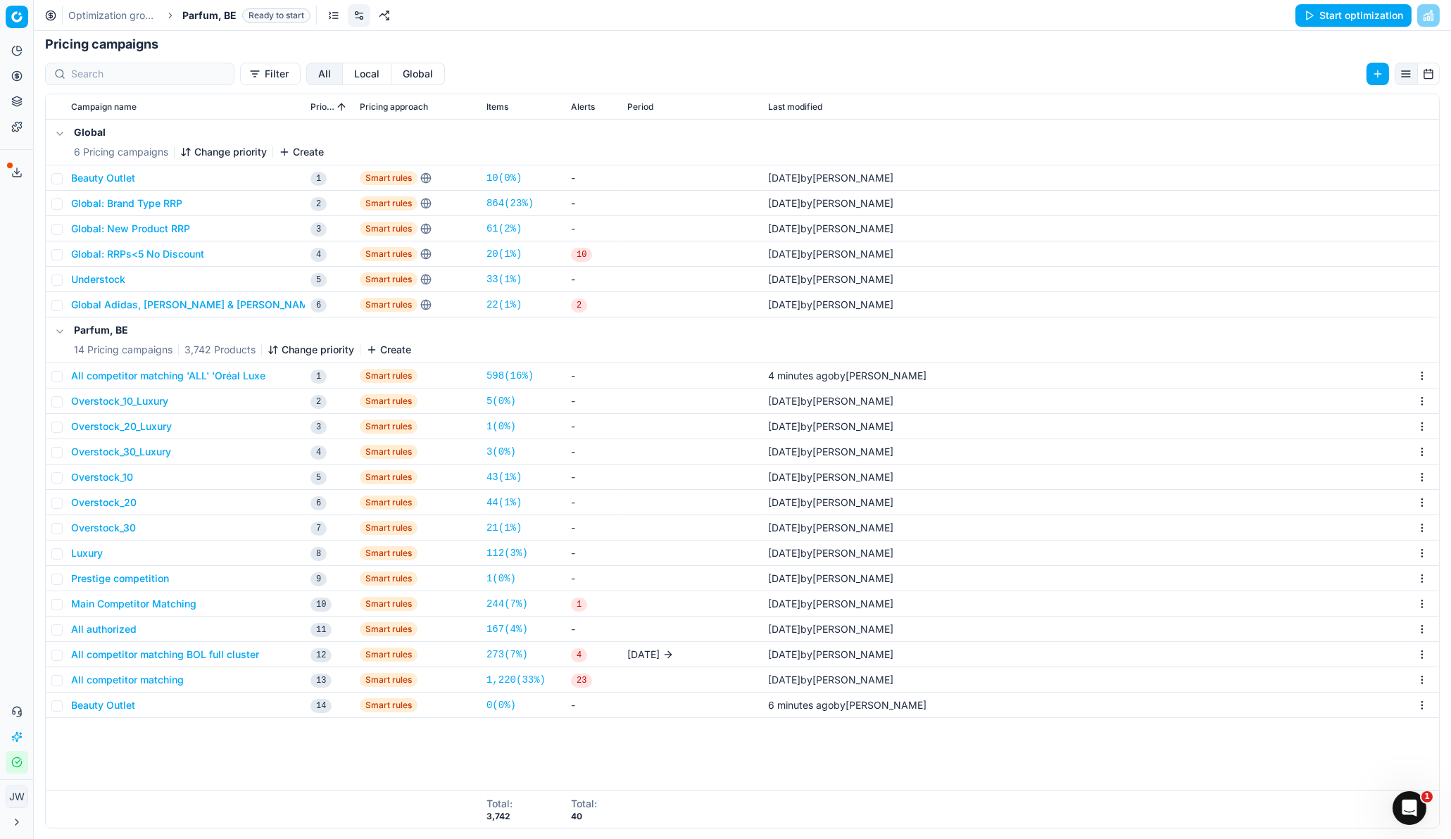
scroll to position [215, 0]
click at [232, 372] on button "All competitor matching 'ALL' 'Oréal Luxe" at bounding box center [168, 377] width 194 height 14
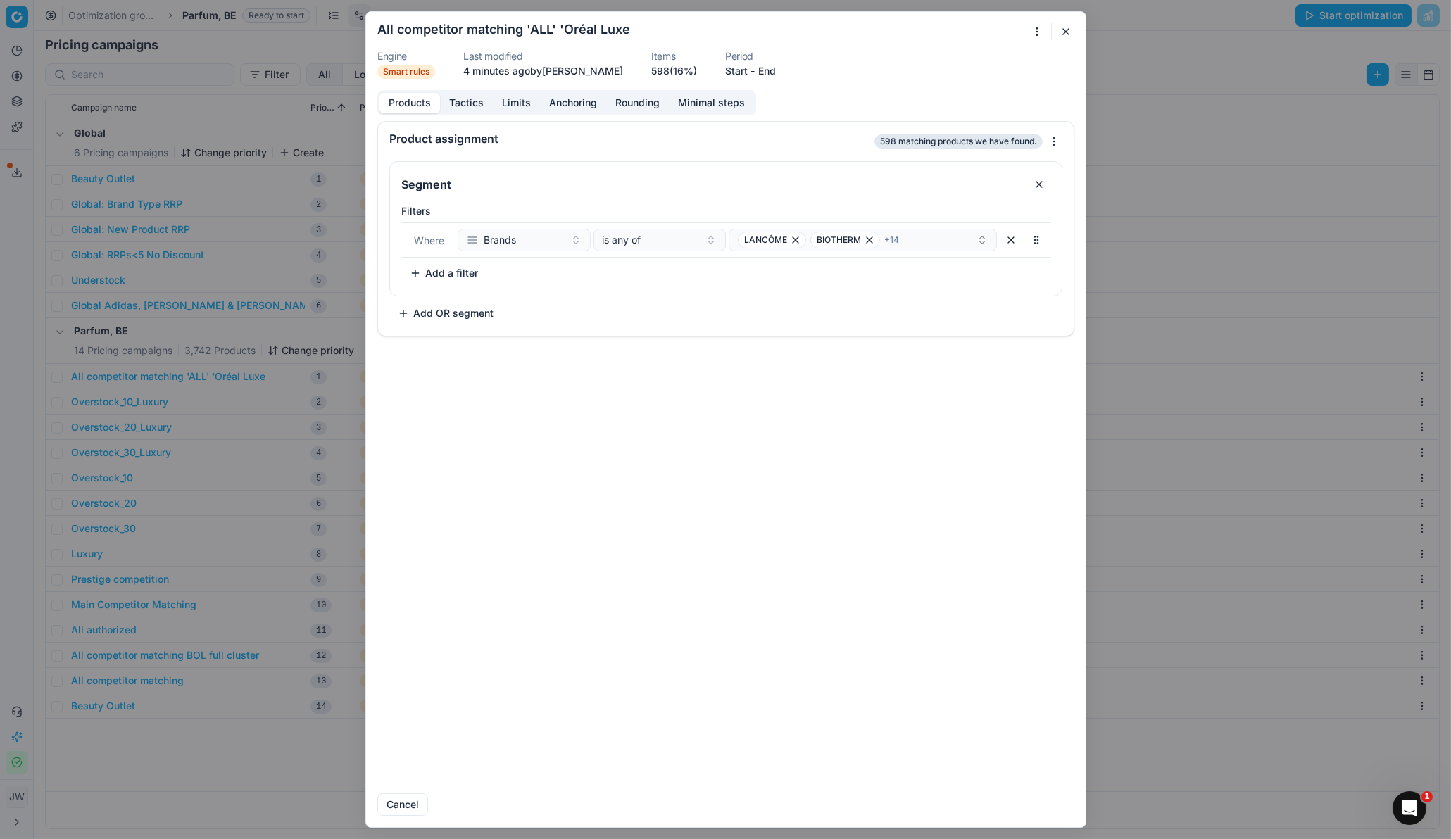
click at [465, 104] on button "Tactics" at bounding box center [466, 103] width 53 height 20
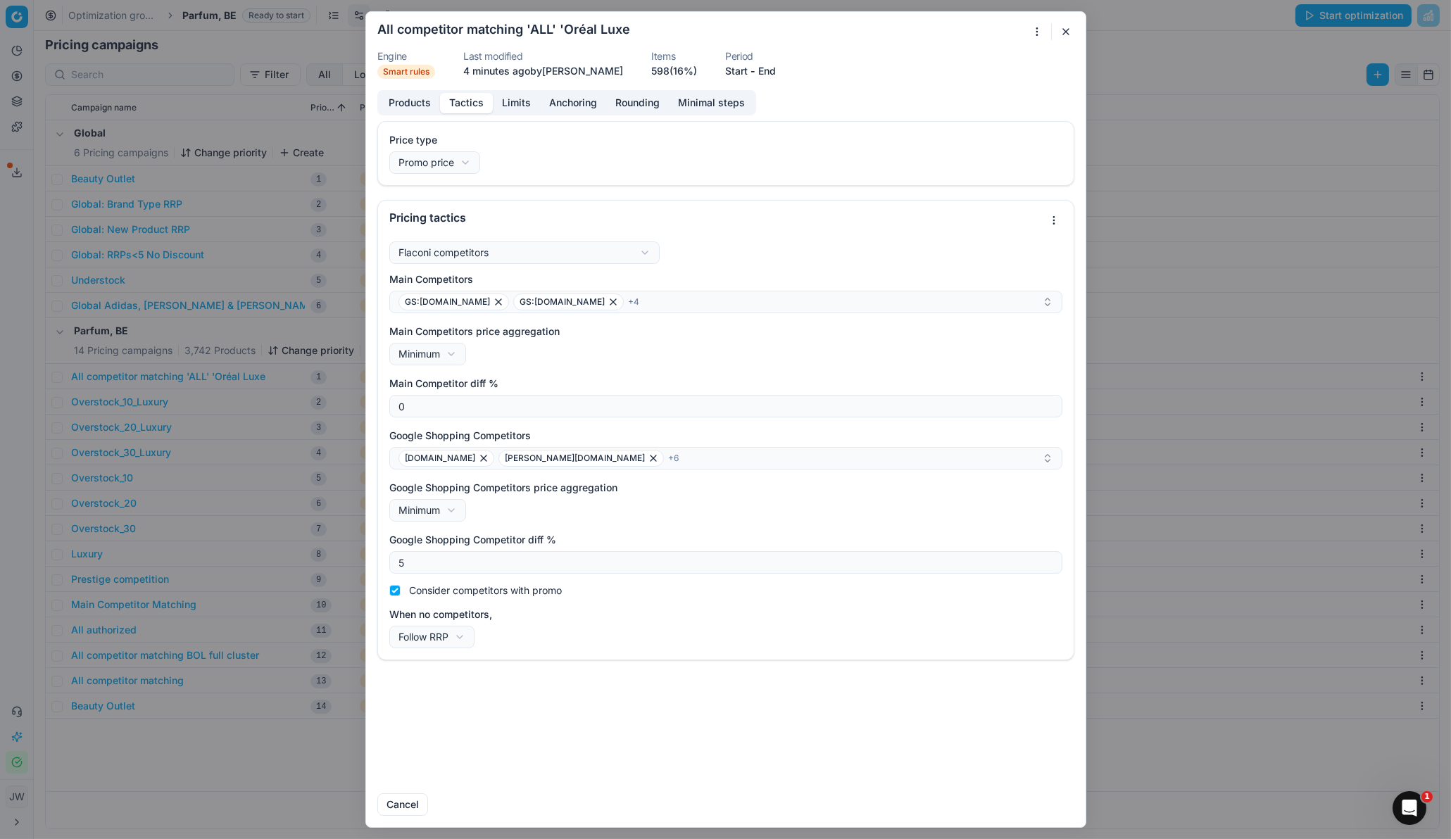
click at [1062, 30] on button "button" at bounding box center [1066, 31] width 17 height 17
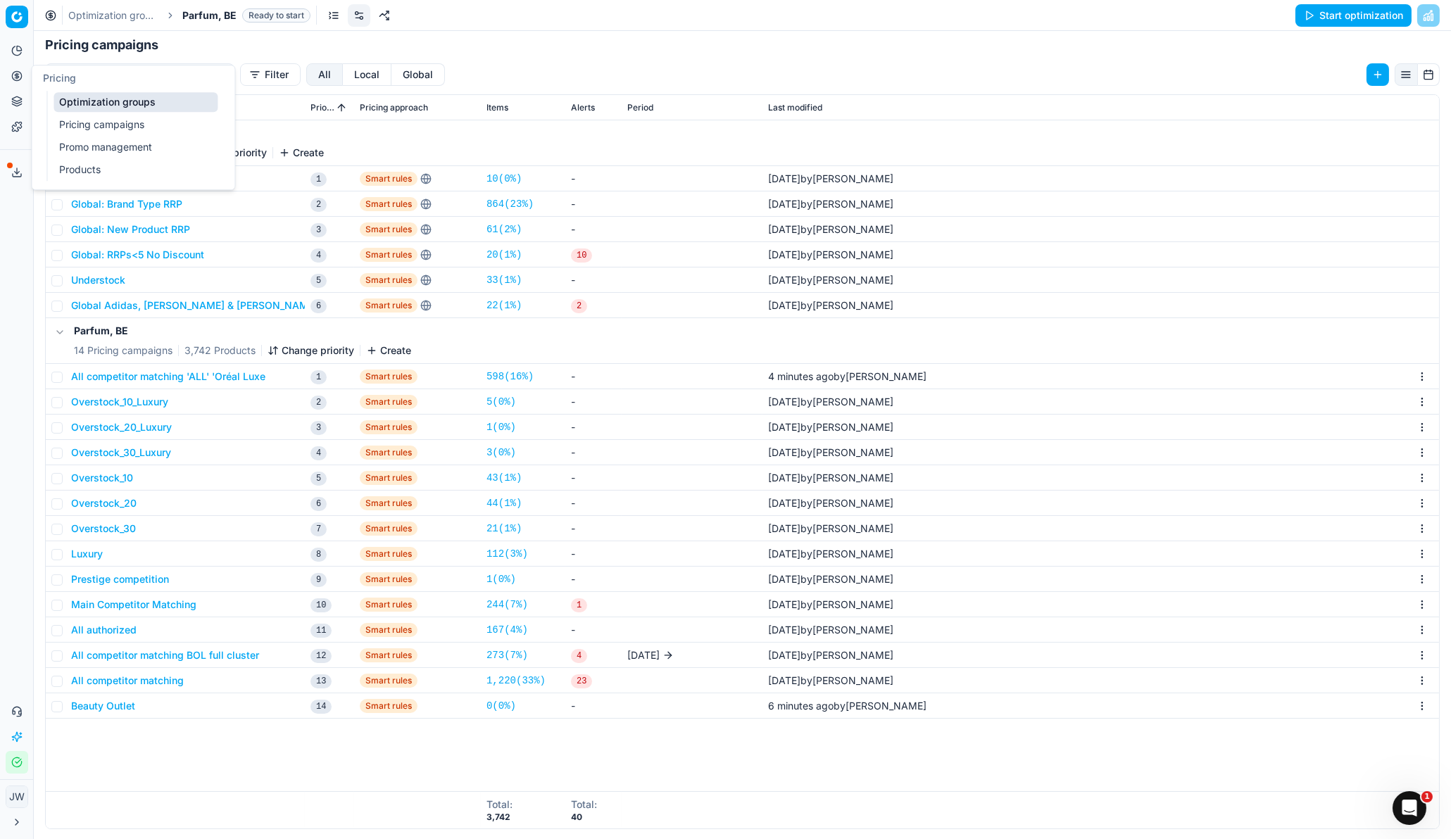
click at [14, 75] on icon at bounding box center [16, 75] width 11 height 11
click at [78, 99] on link "Optimization groups" at bounding box center [136, 102] width 164 height 20
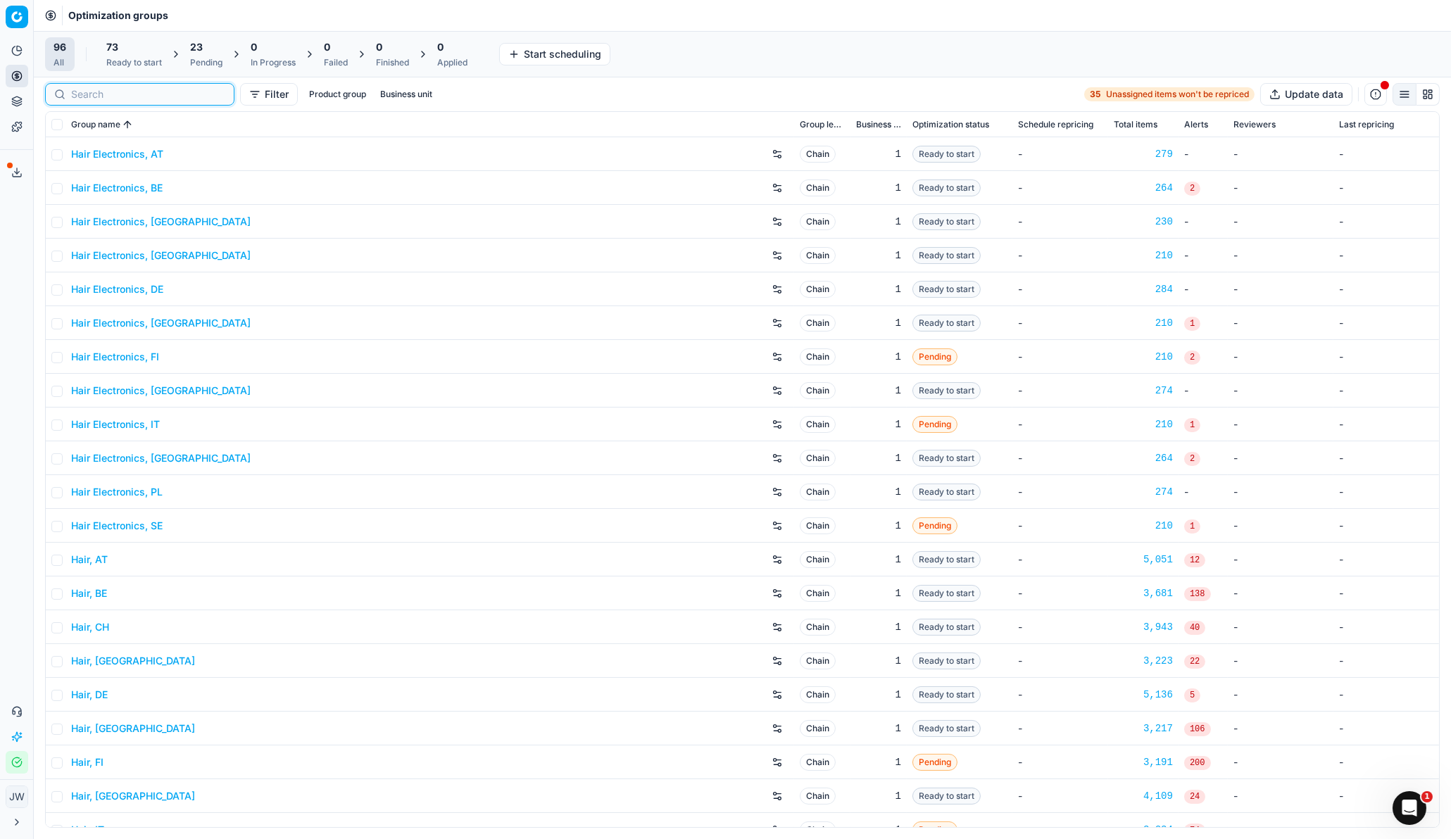
click at [80, 101] on input at bounding box center [148, 94] width 154 height 14
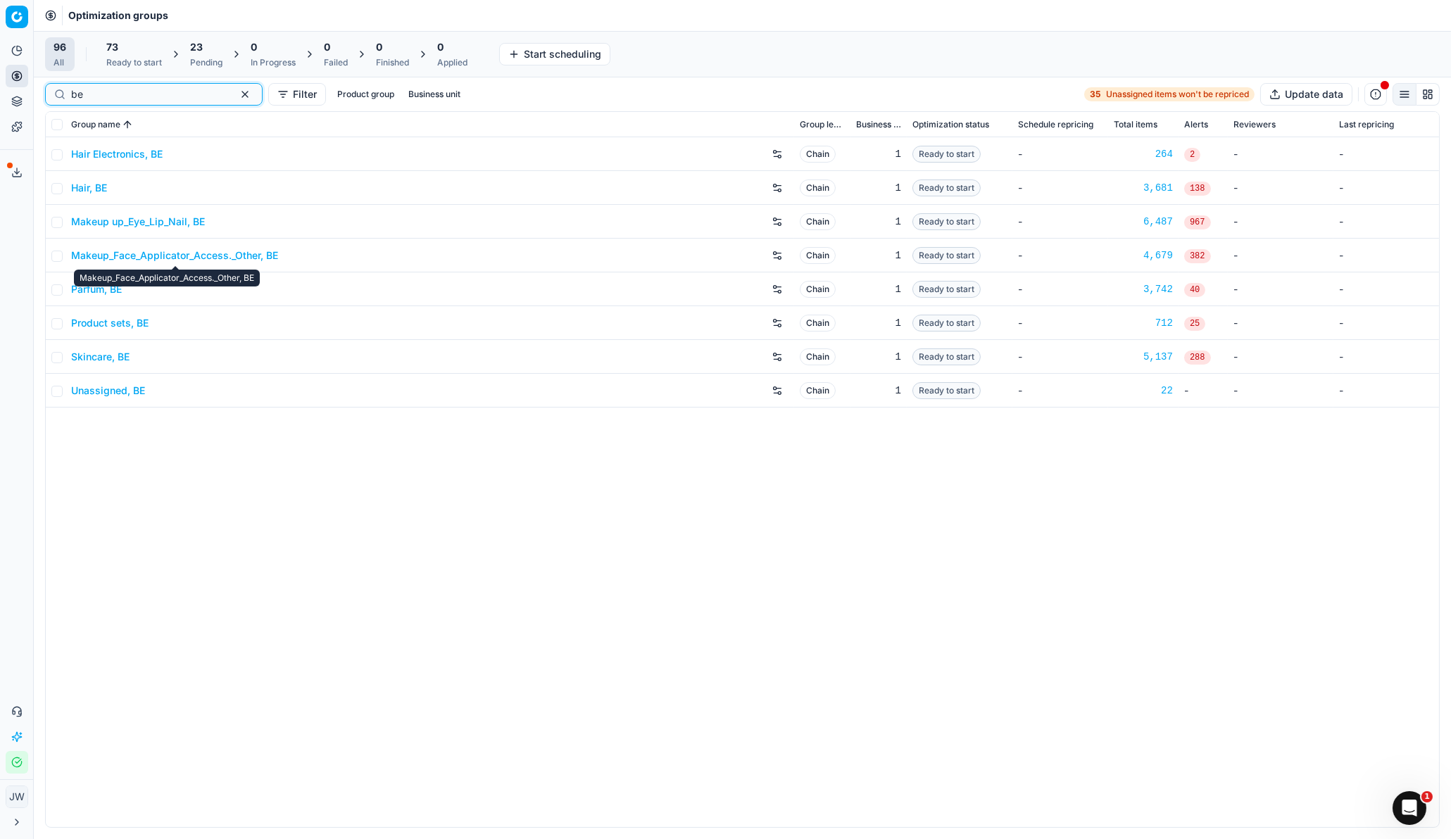
type input "be"
click at [104, 222] on link "Makeup up_Eye_Lip_Nail, BE" at bounding box center [138, 222] width 134 height 14
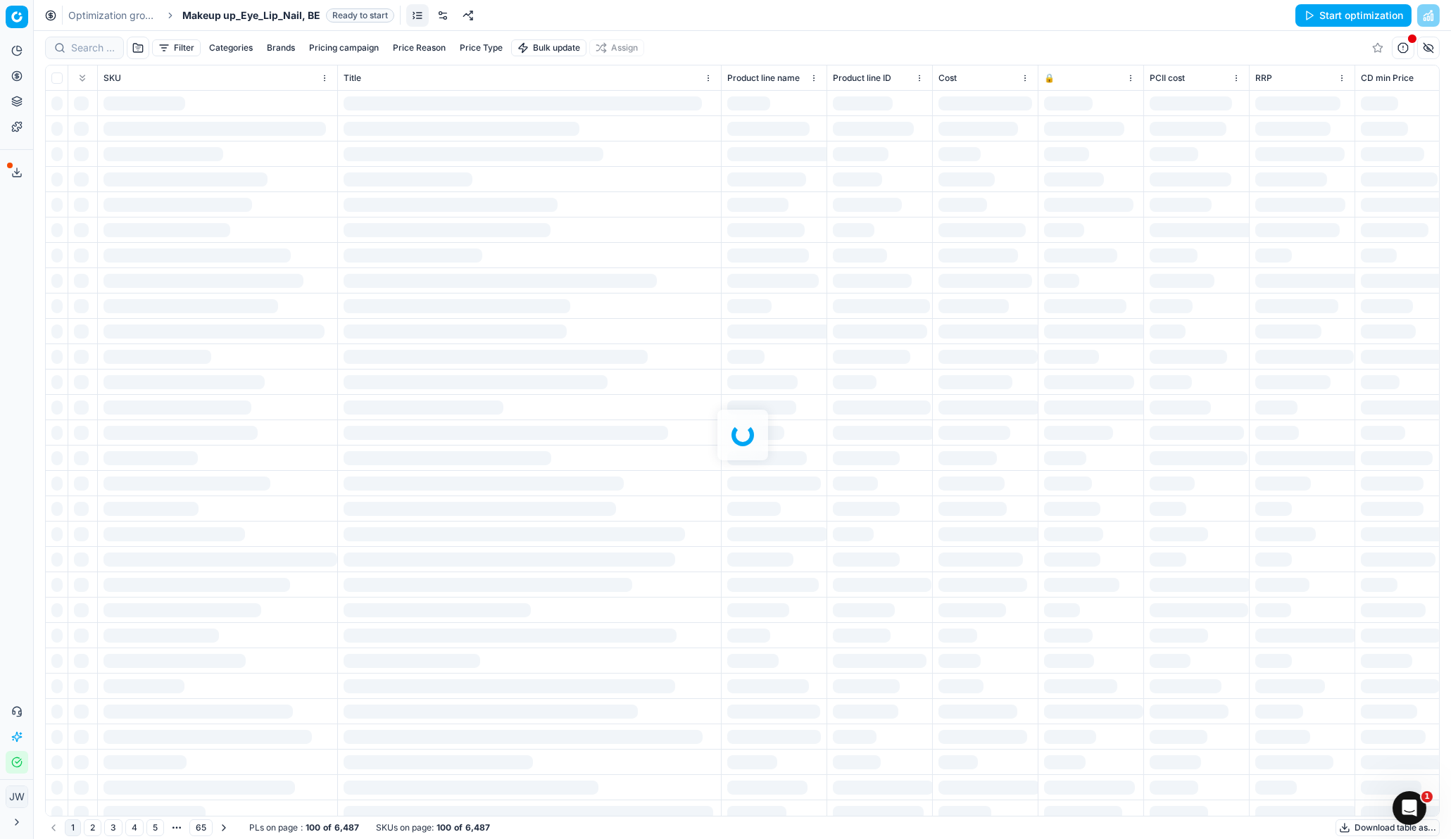
click at [439, 15] on link at bounding box center [443, 15] width 23 height 23
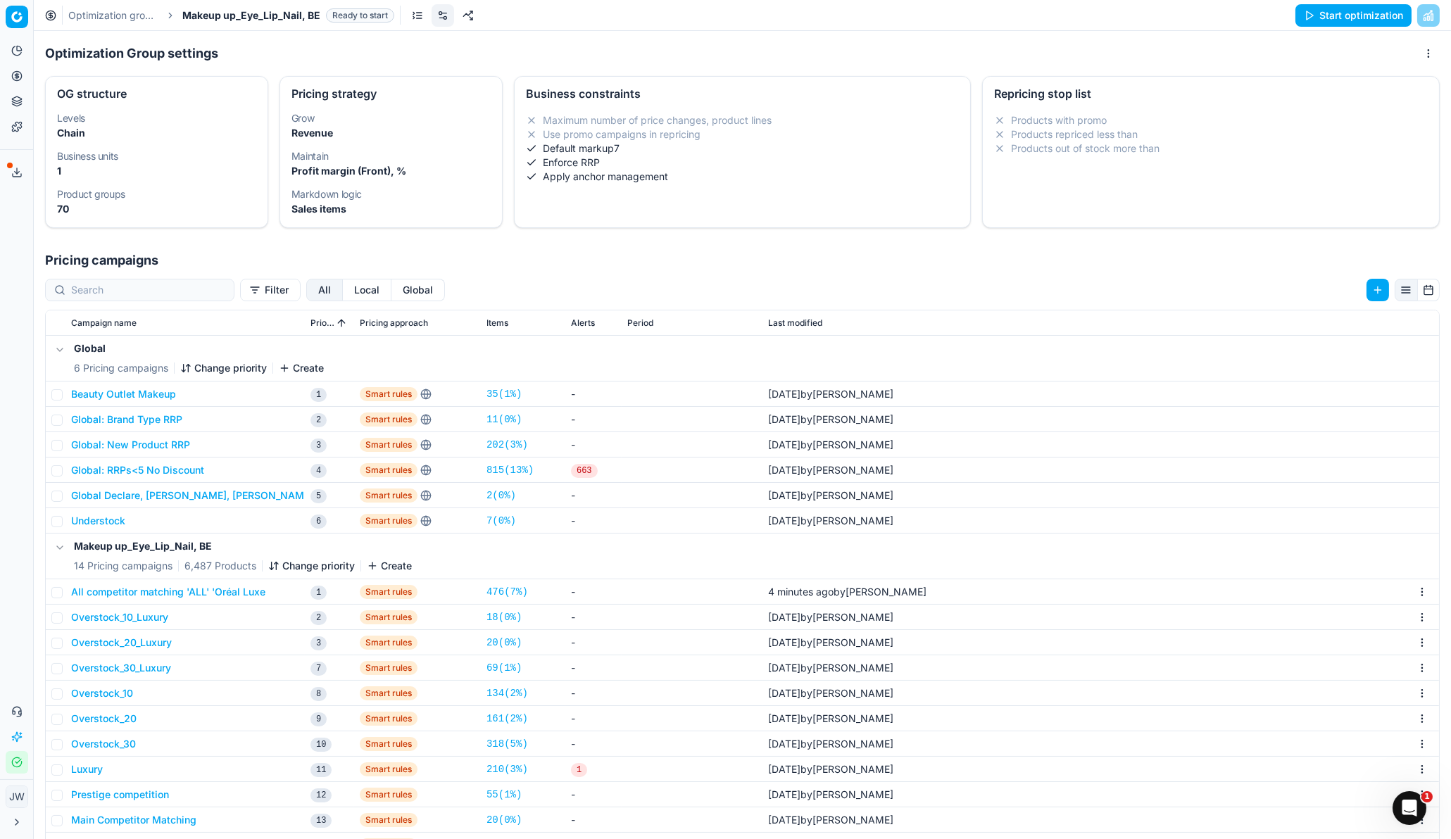
click at [206, 558] on button "All competitor matching 'ALL' 'Oréal Luxe" at bounding box center [168, 592] width 194 height 14
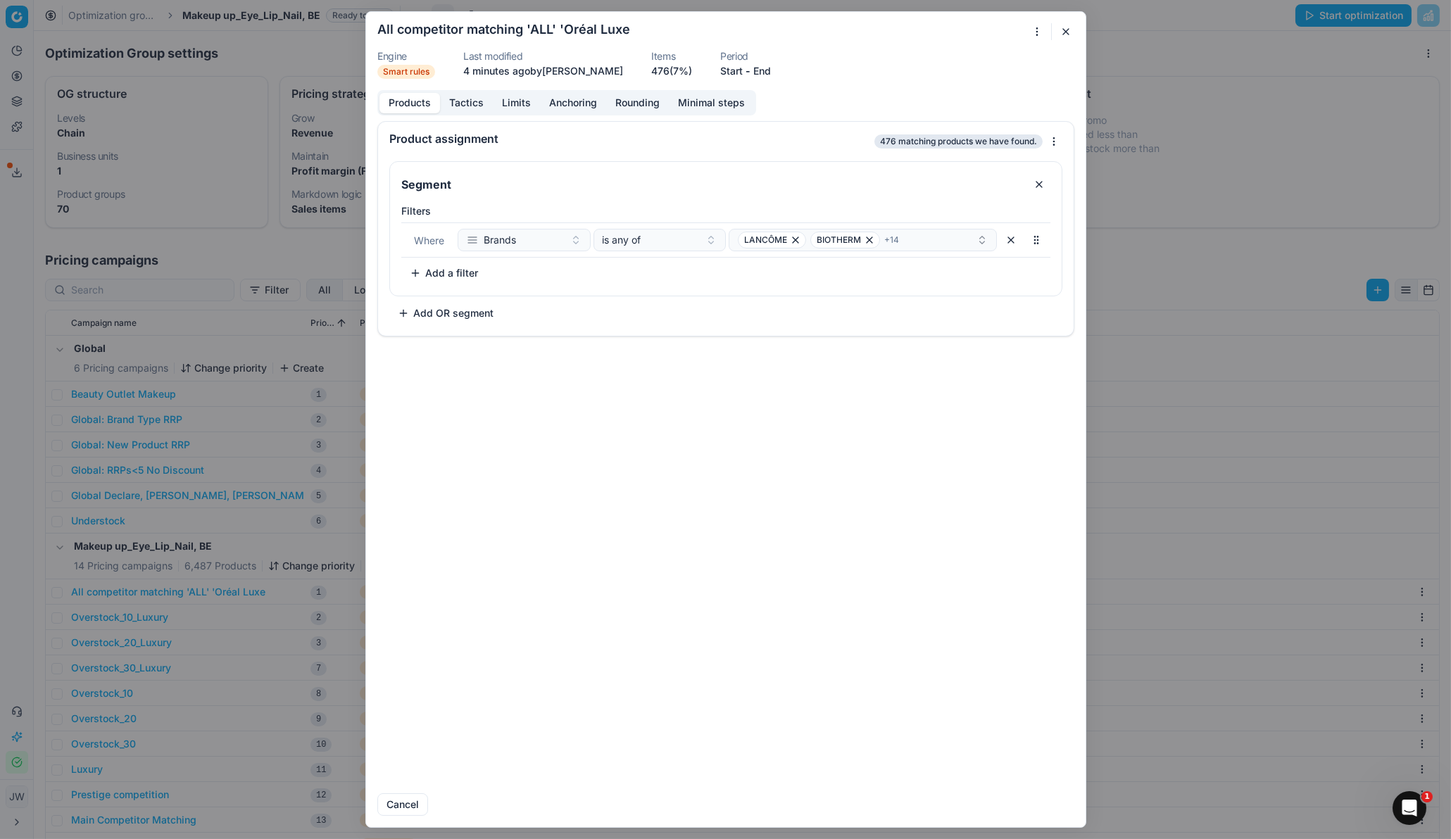
click at [472, 113] on div "Products Tactics Limits Anchoring Rounding Minimal steps" at bounding box center [566, 102] width 379 height 25
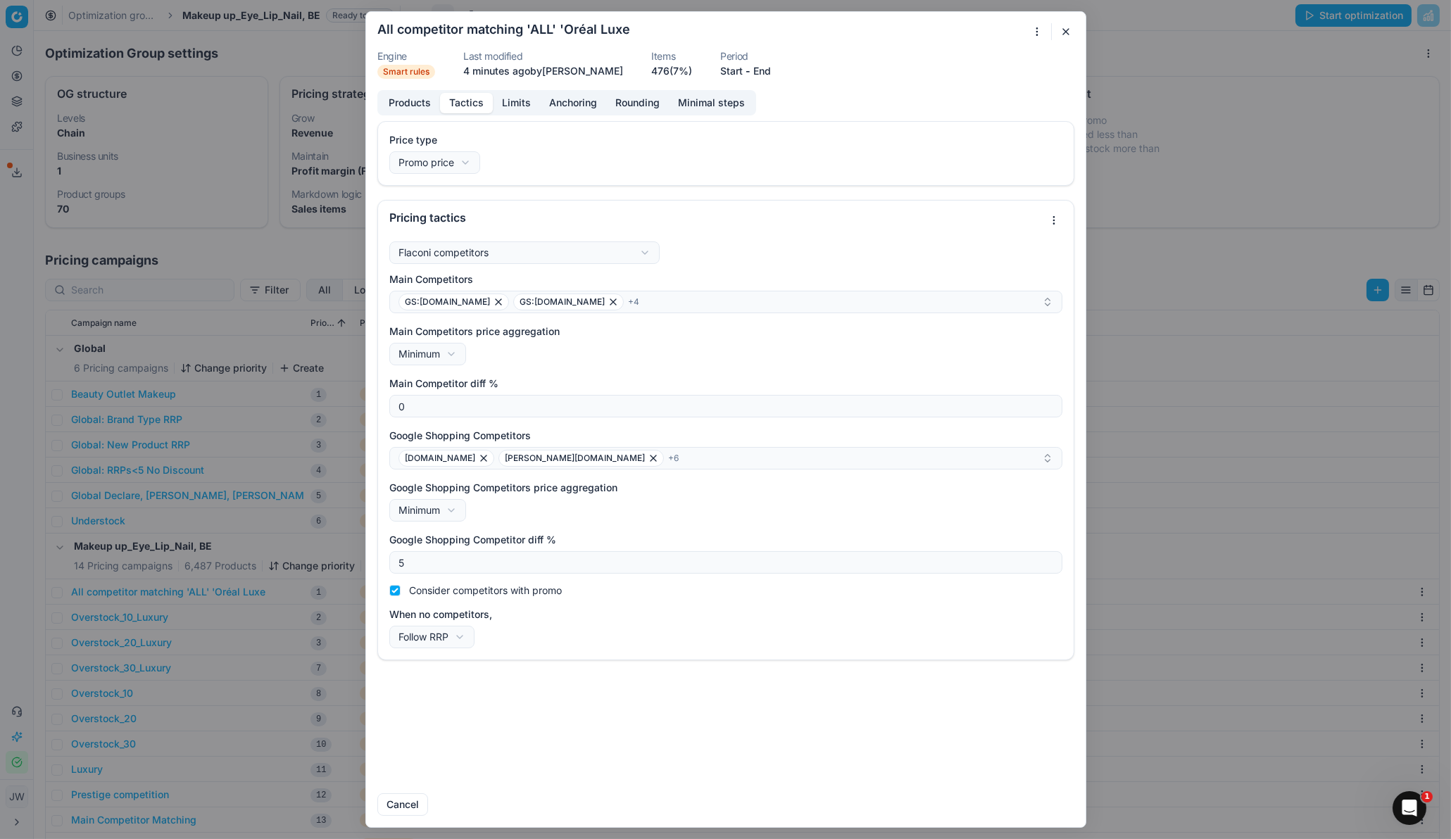
click at [472, 109] on button "Tactics" at bounding box center [466, 103] width 53 height 20
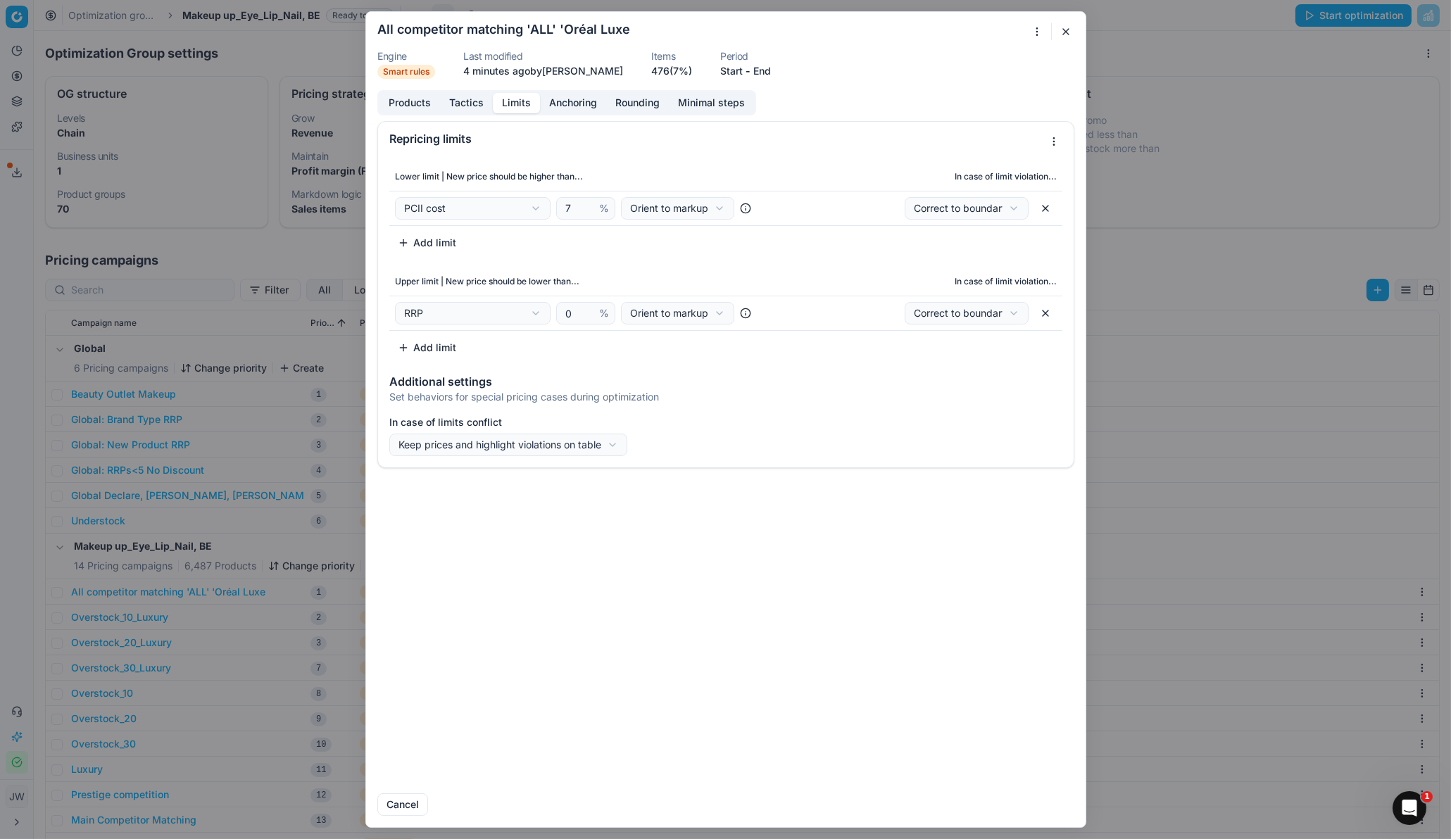
click at [513, 105] on button "Limits" at bounding box center [516, 103] width 47 height 20
click at [1065, 32] on button "button" at bounding box center [1066, 31] width 17 height 17
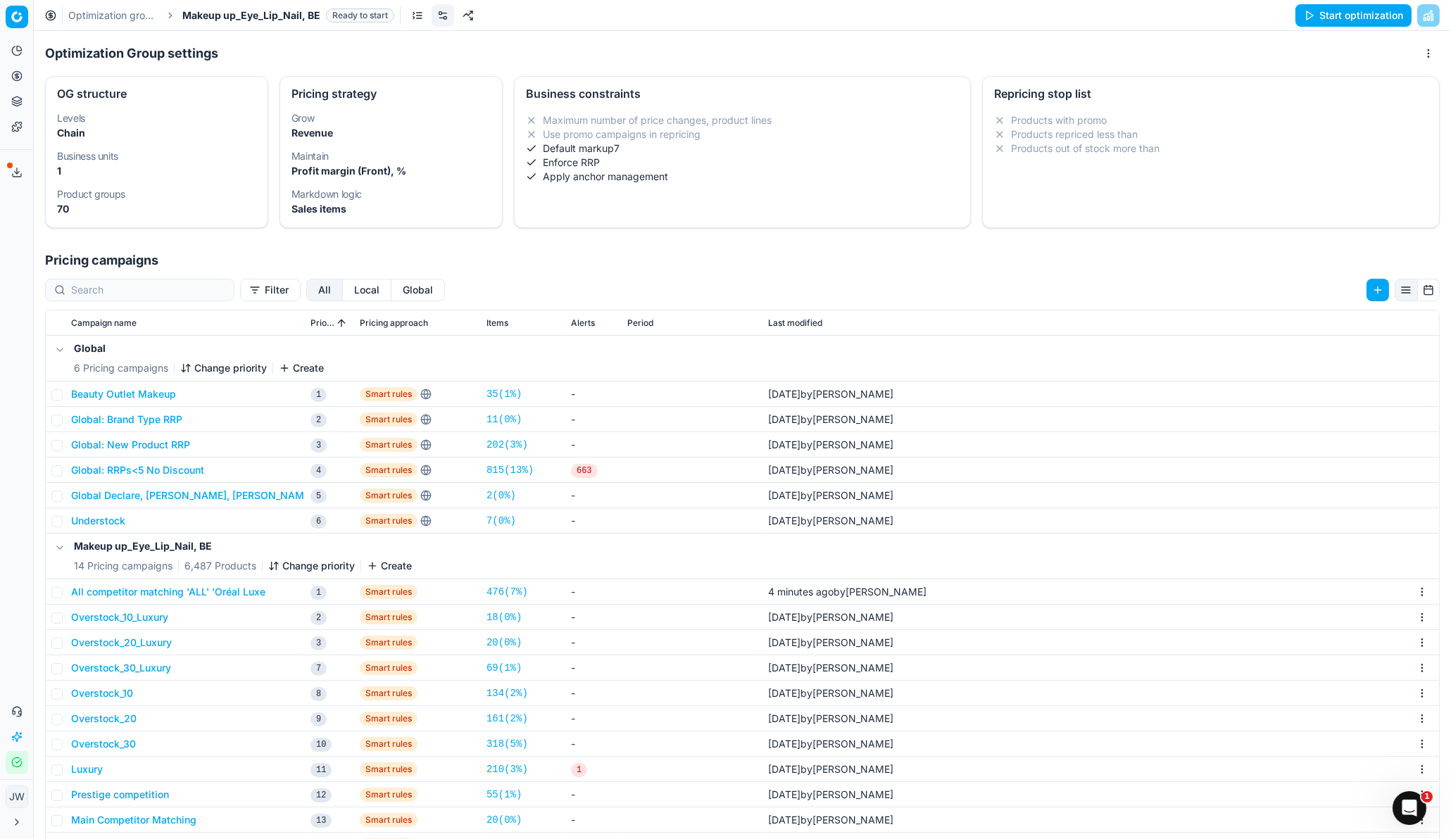
click at [29, 77] on button "Toggle Sidebar" at bounding box center [32, 419] width 11 height 839
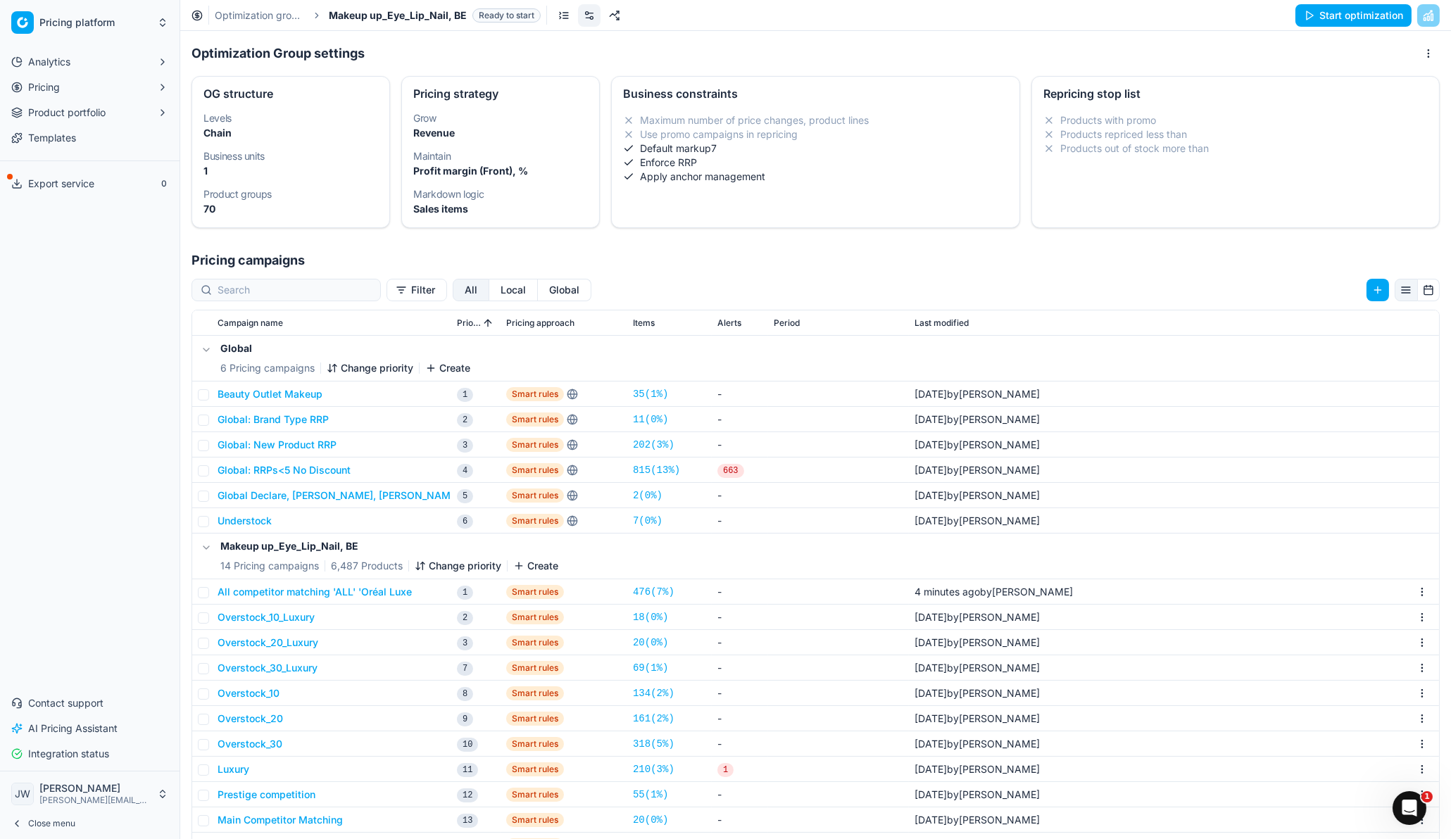
click at [20, 77] on button "Pricing" at bounding box center [90, 87] width 168 height 23
click at [82, 110] on link "Optimization groups" at bounding box center [90, 110] width 134 height 20
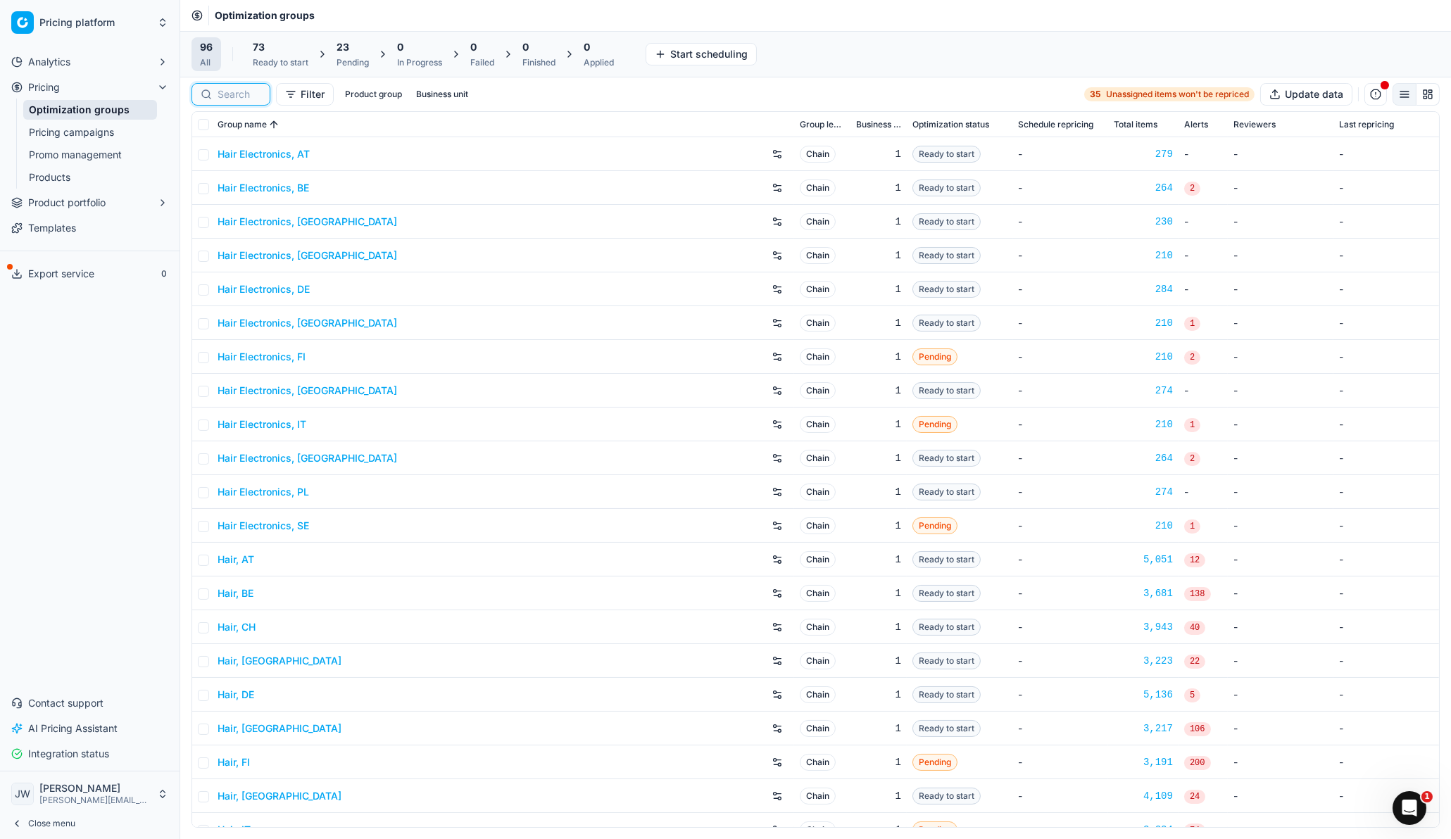
click at [236, 91] on input at bounding box center [240, 94] width 44 height 14
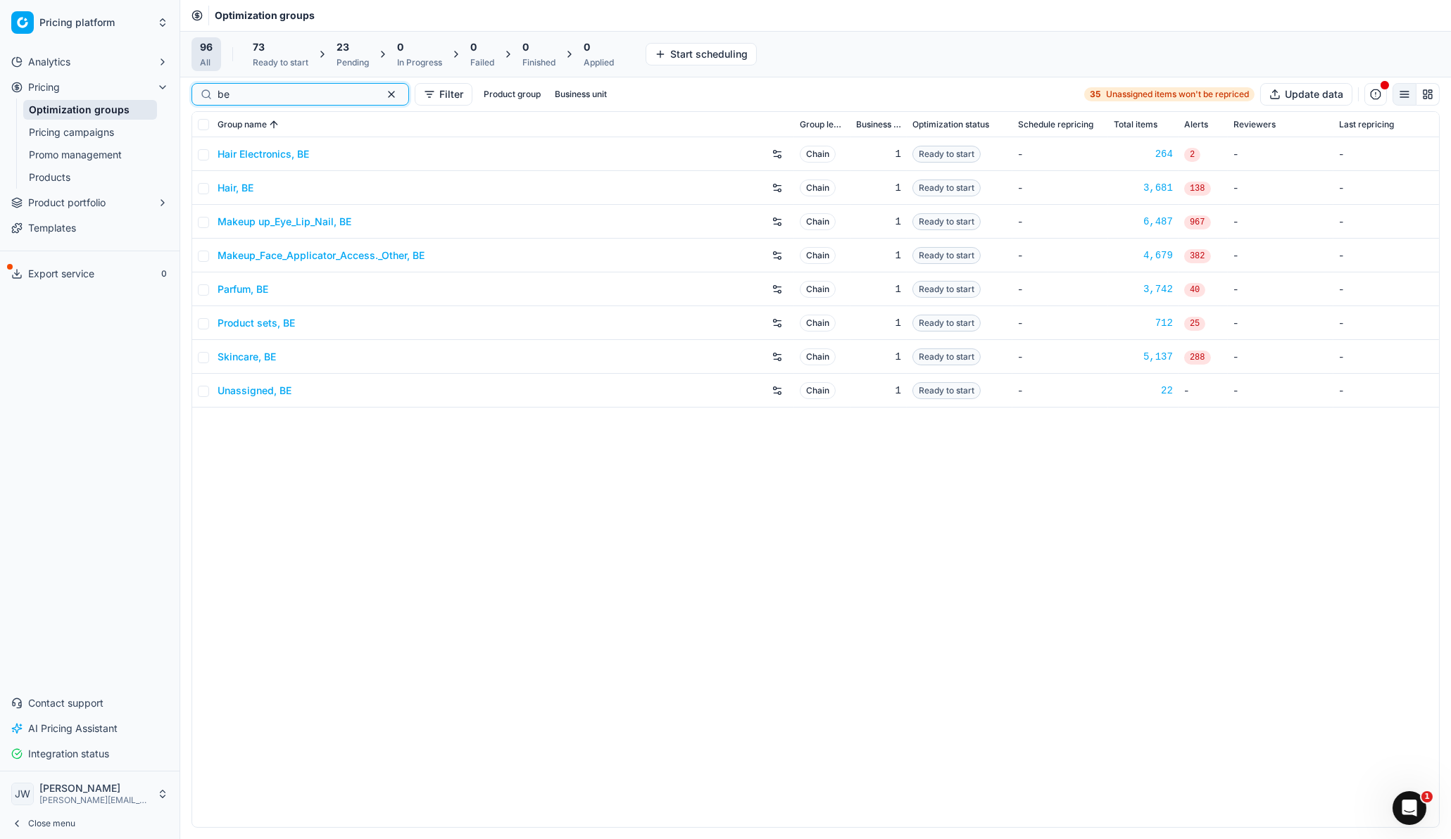
type input "be"
click at [250, 356] on link "Skincare, BE" at bounding box center [247, 357] width 58 height 14
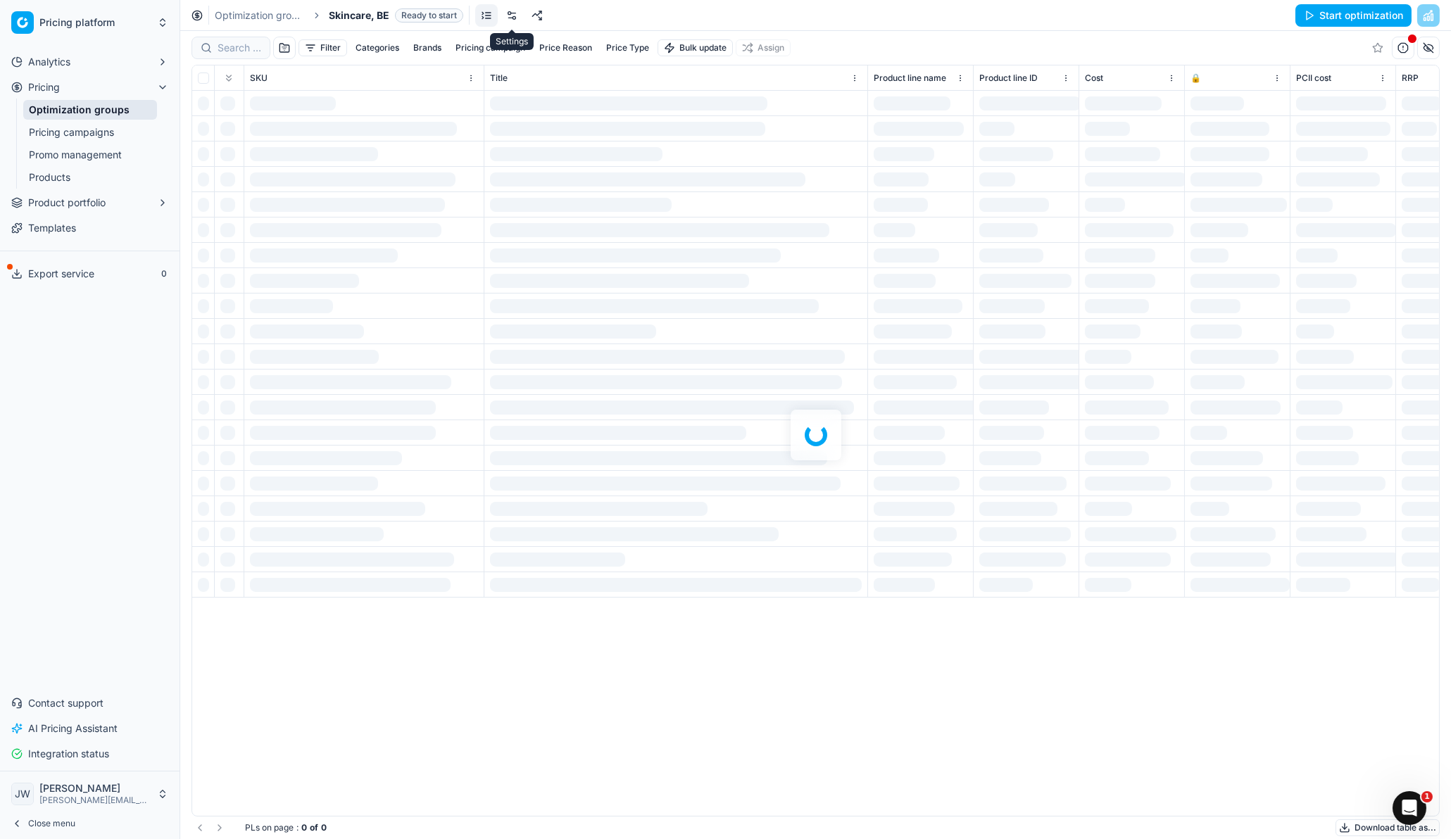
click at [508, 18] on link at bounding box center [512, 15] width 23 height 23
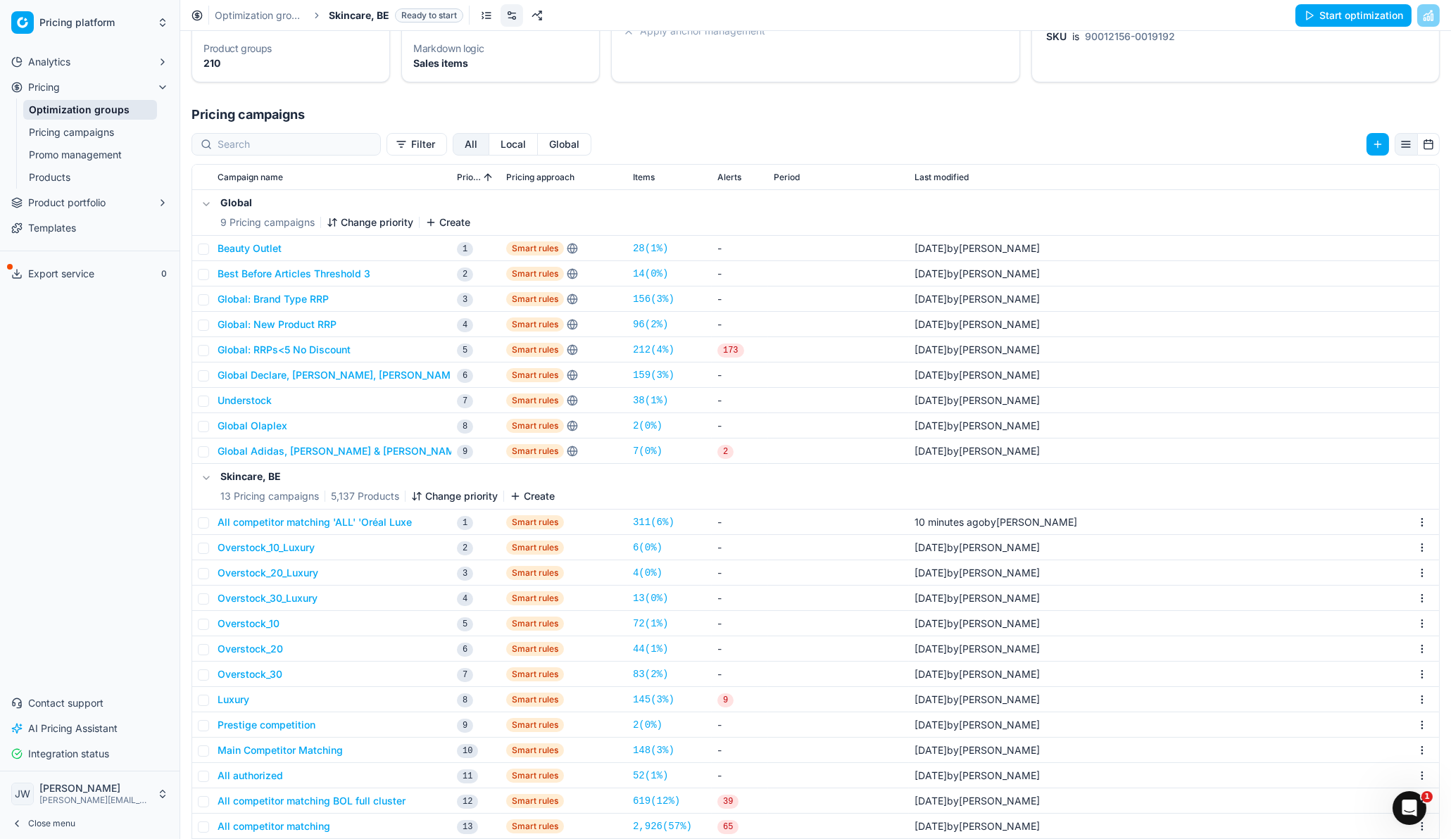
scroll to position [151, 0]
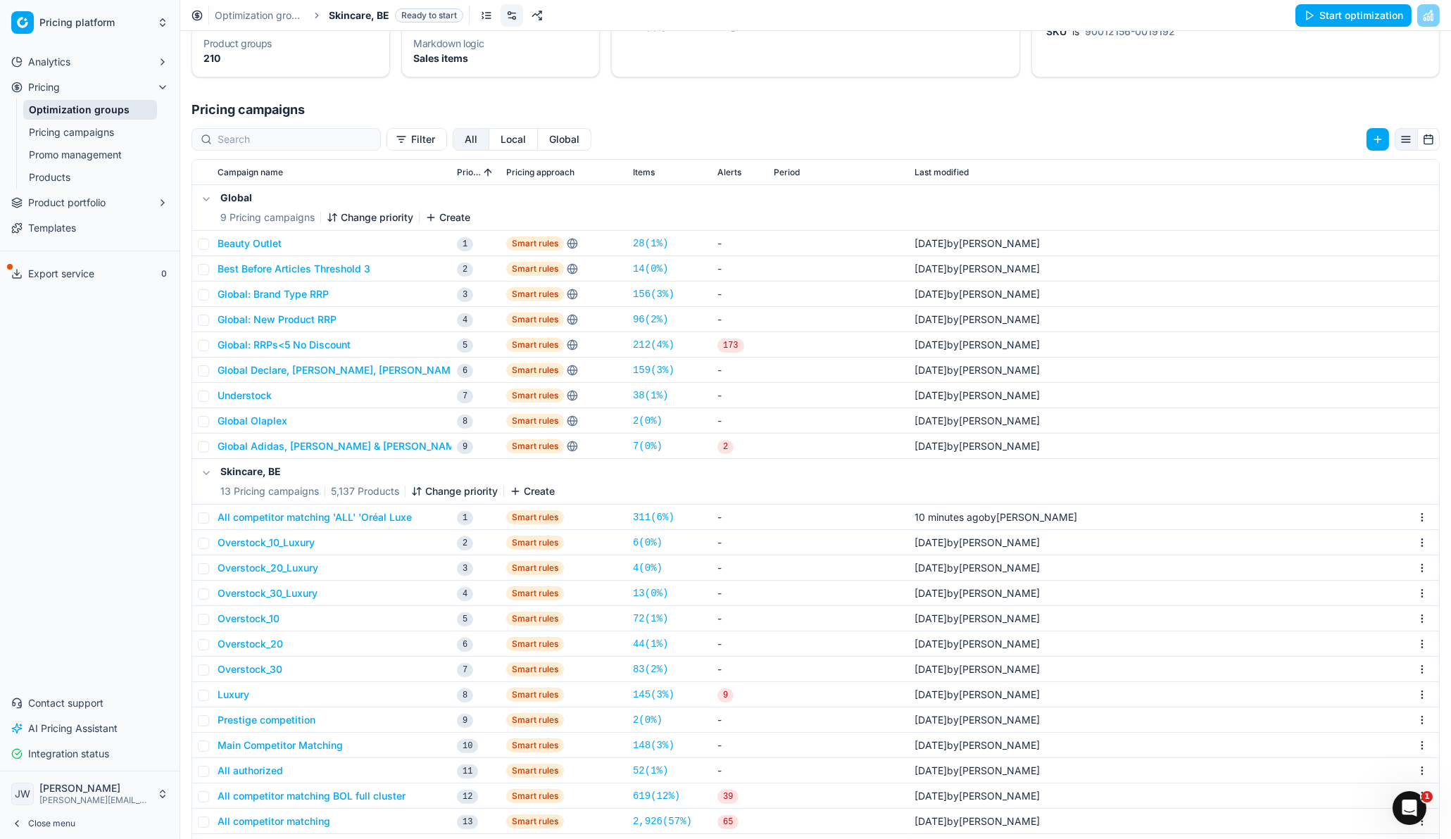
click at [373, 510] on button "All competitor matching 'ALL' 'Oréal Luxe" at bounding box center [315, 517] width 194 height 14
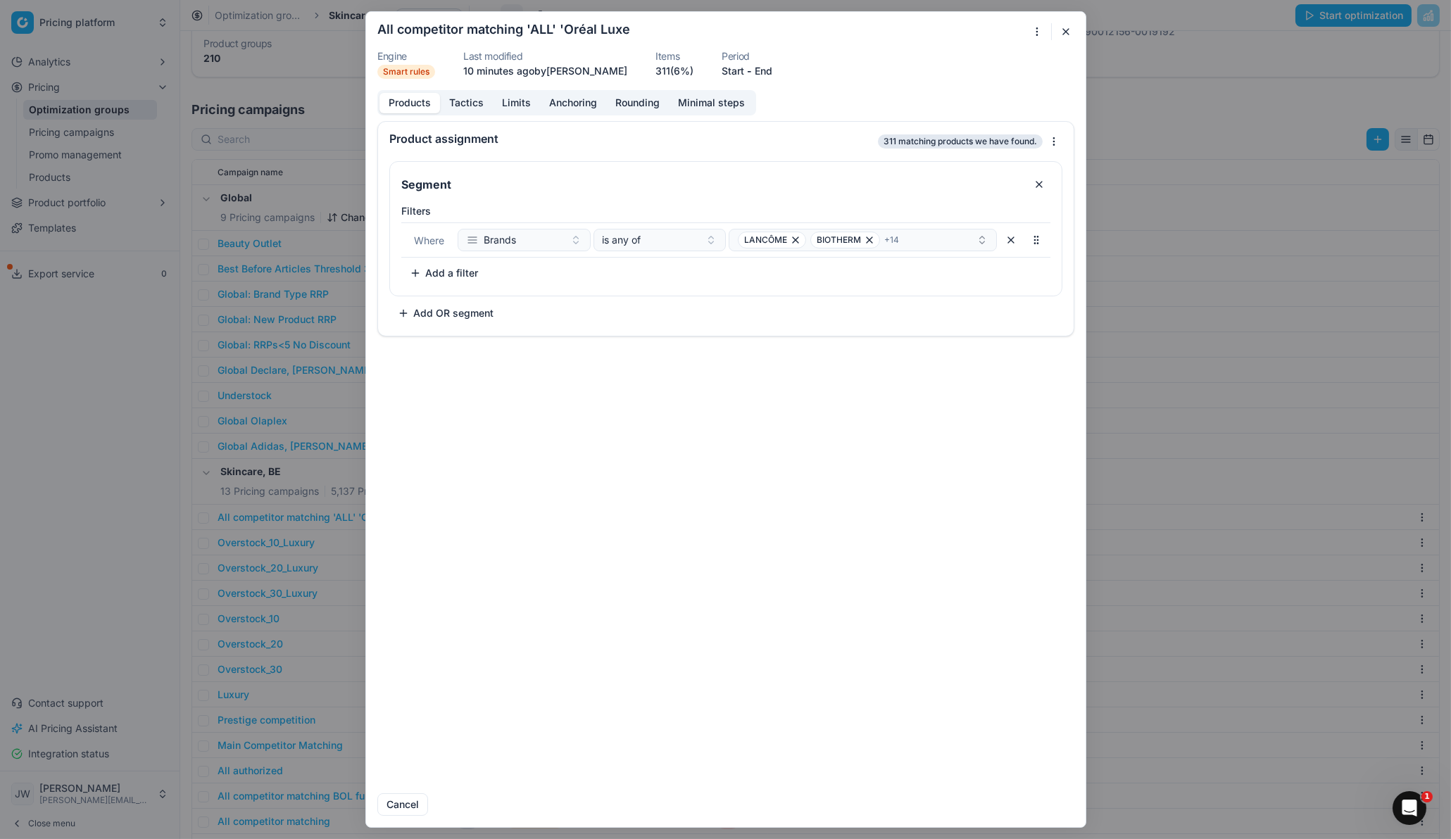
click at [476, 101] on button "Tactics" at bounding box center [466, 103] width 53 height 20
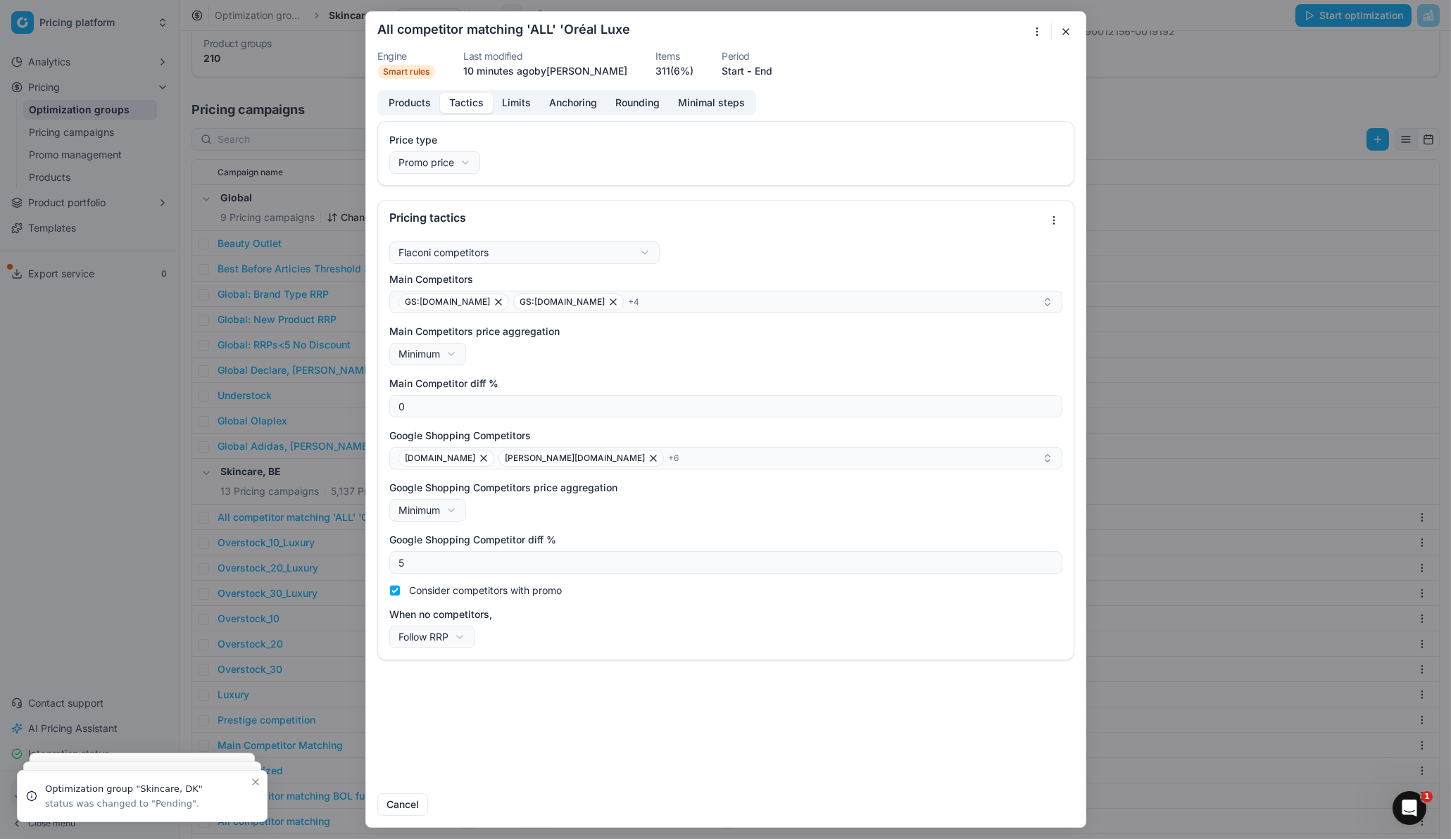
click at [1062, 31] on button "button" at bounding box center [1066, 31] width 17 height 17
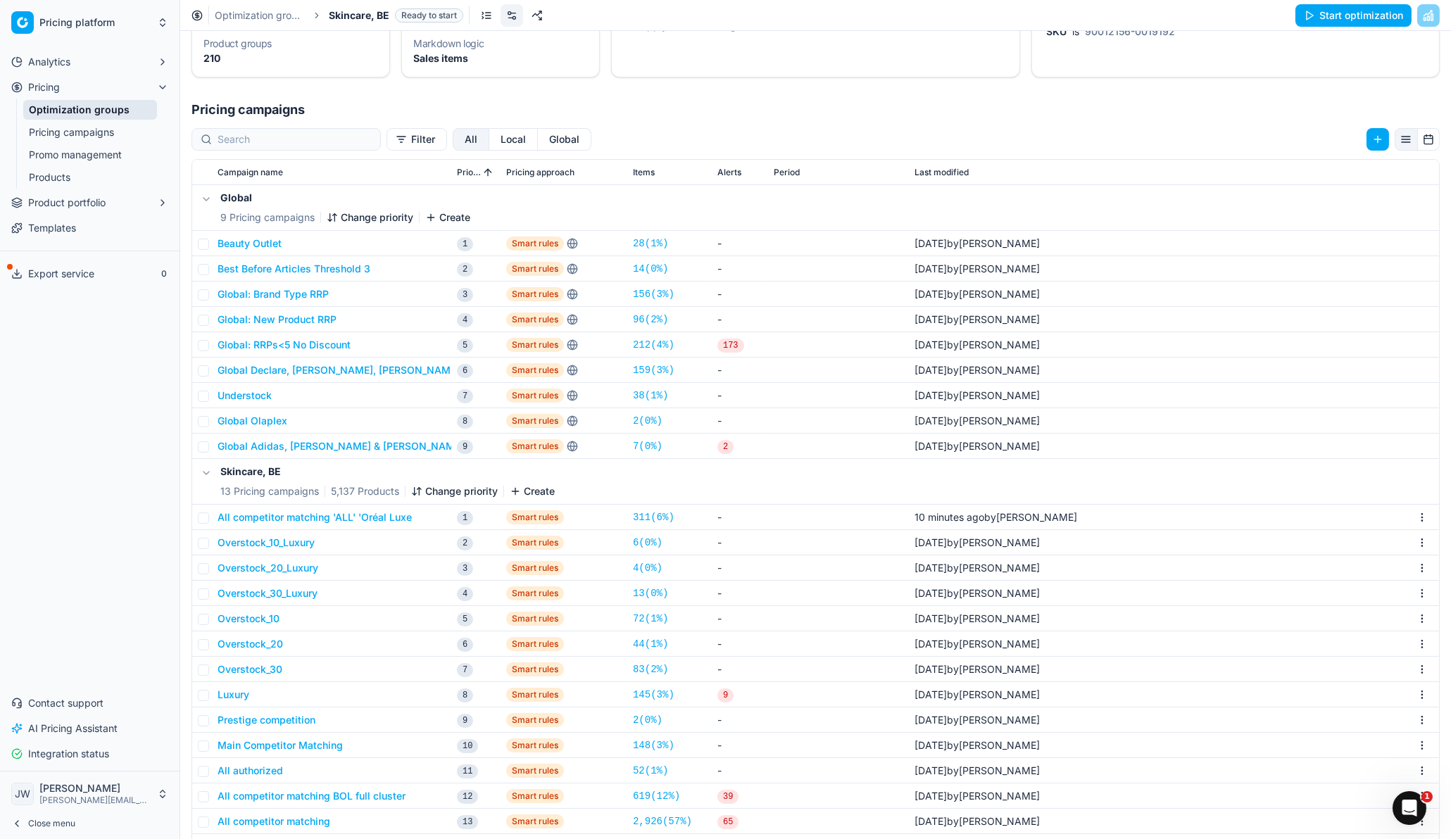
click at [87, 133] on link "Pricing campaigns" at bounding box center [90, 133] width 134 height 20
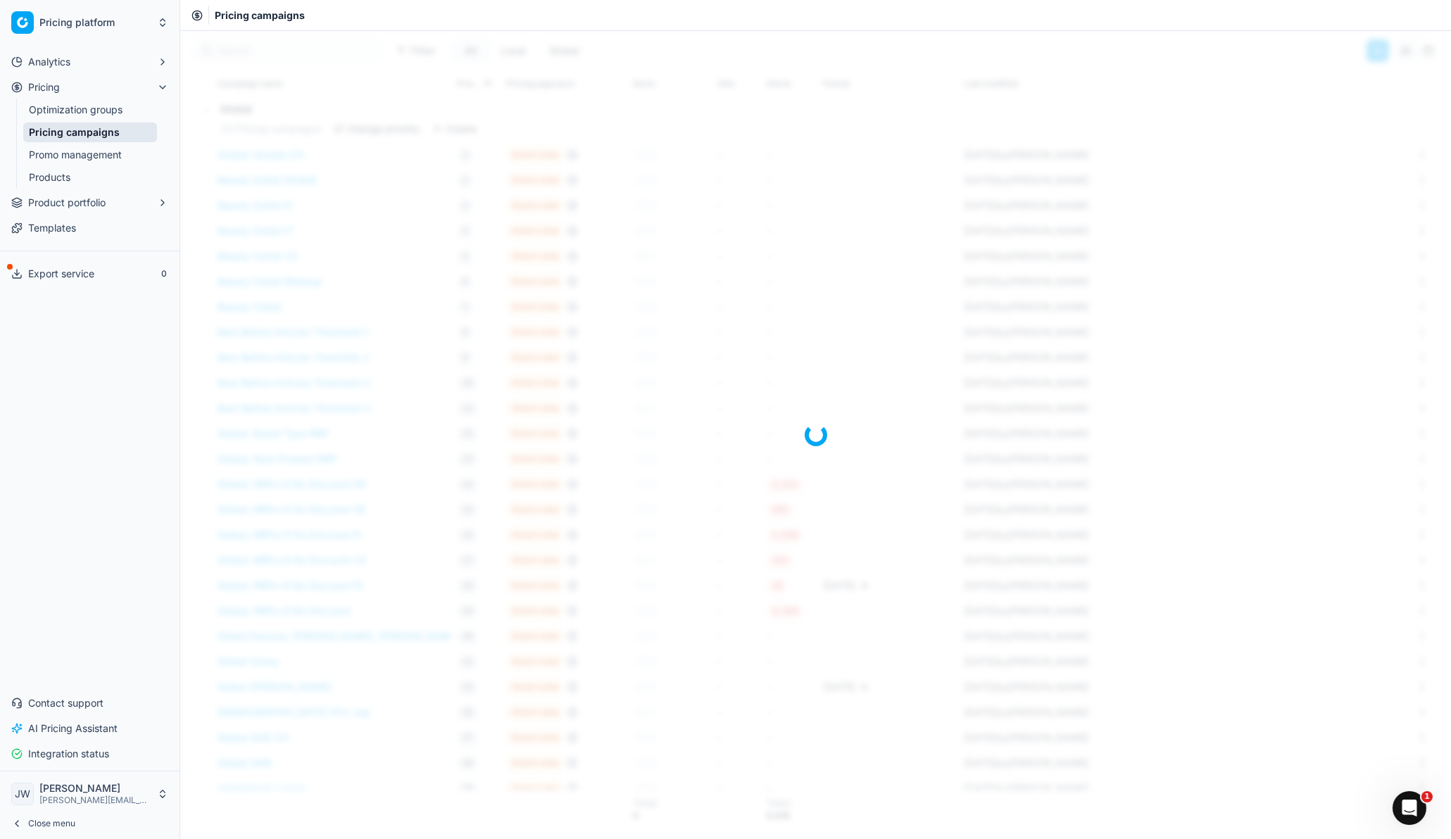
click at [93, 106] on link "Optimization groups" at bounding box center [90, 110] width 134 height 20
